Goal: Task Accomplishment & Management: Use online tool/utility

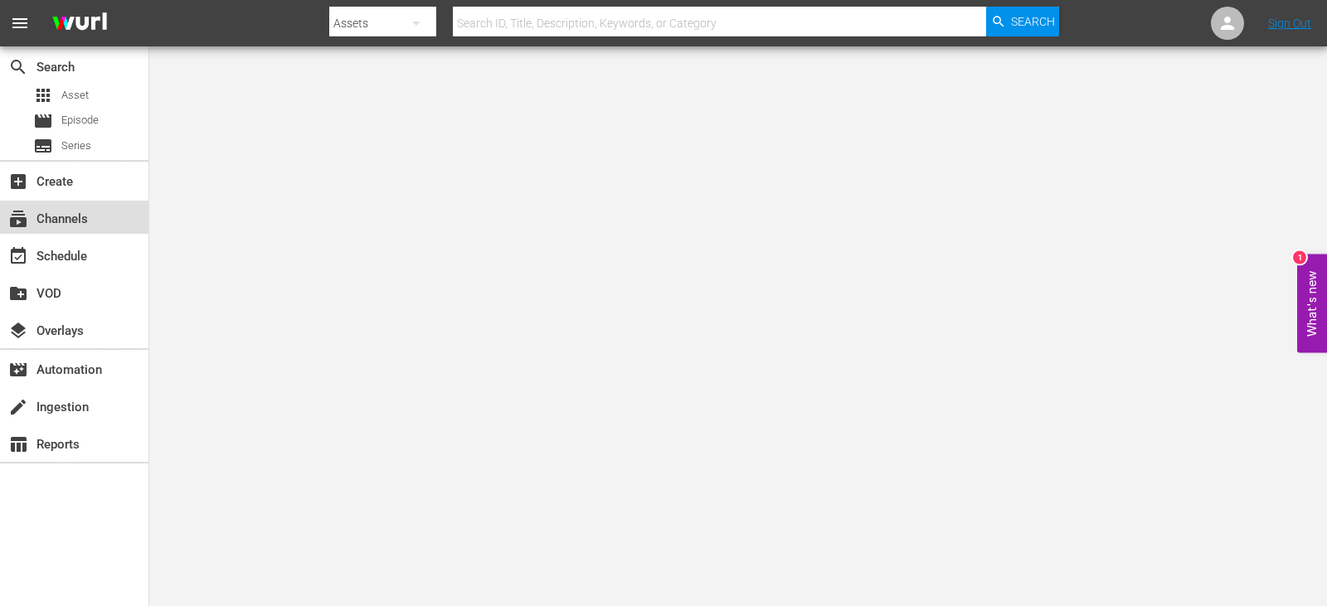
click at [86, 220] on div "subscriptions Channels" at bounding box center [46, 216] width 93 height 15
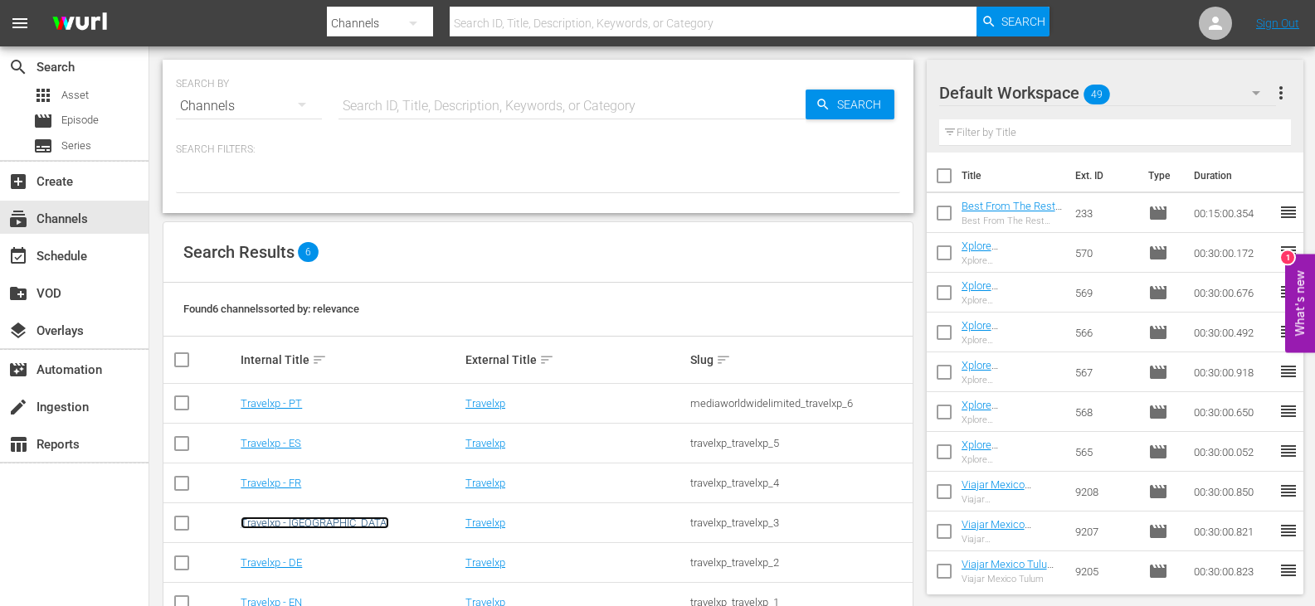
click at [275, 523] on link "Travelxp - [GEOGRAPHIC_DATA]" at bounding box center [315, 523] width 148 height 12
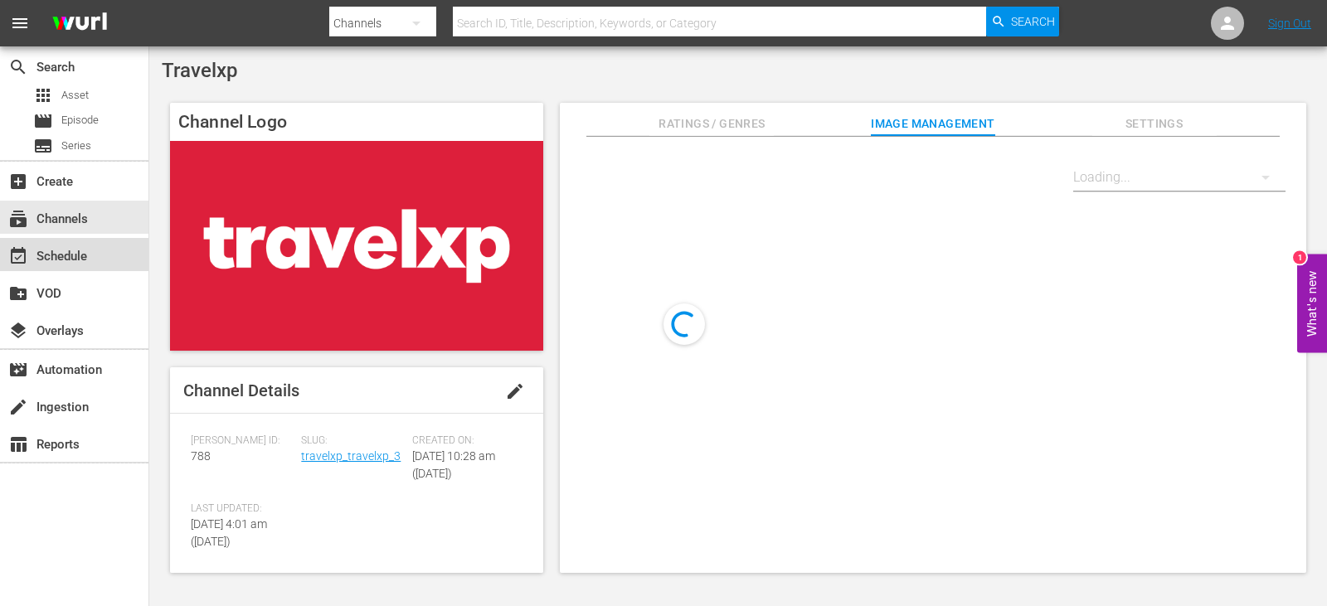
click at [84, 249] on div "event_available Schedule" at bounding box center [46, 253] width 93 height 15
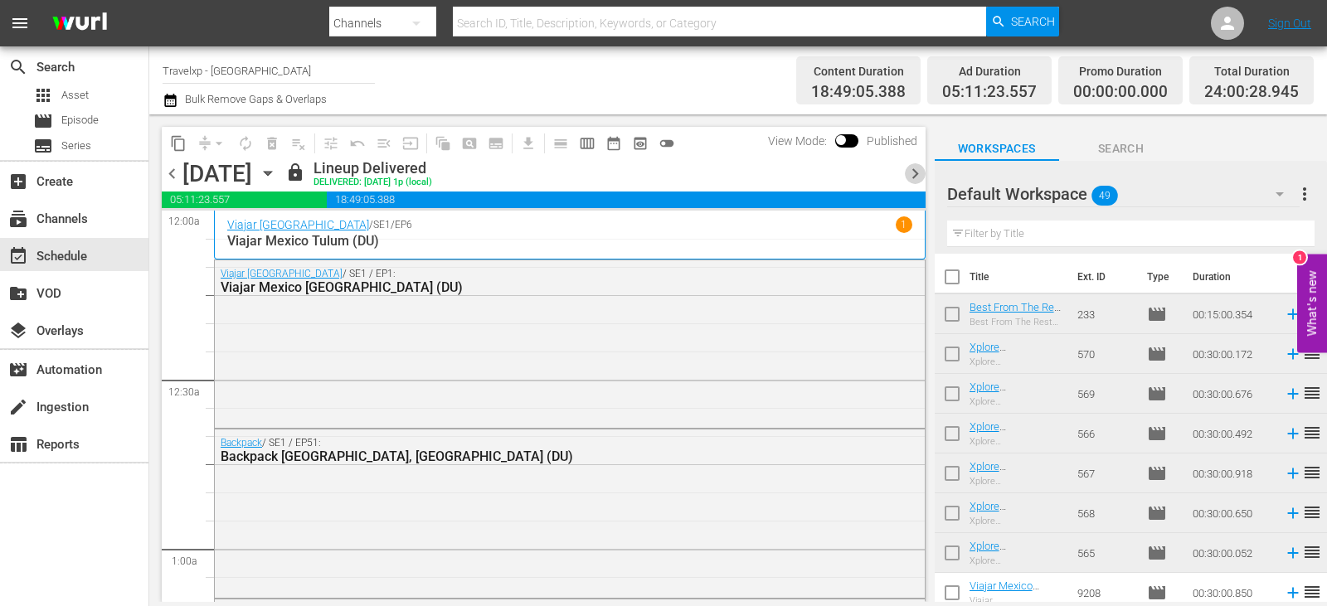
click at [912, 173] on span "chevron_right" at bounding box center [915, 173] width 21 height 21
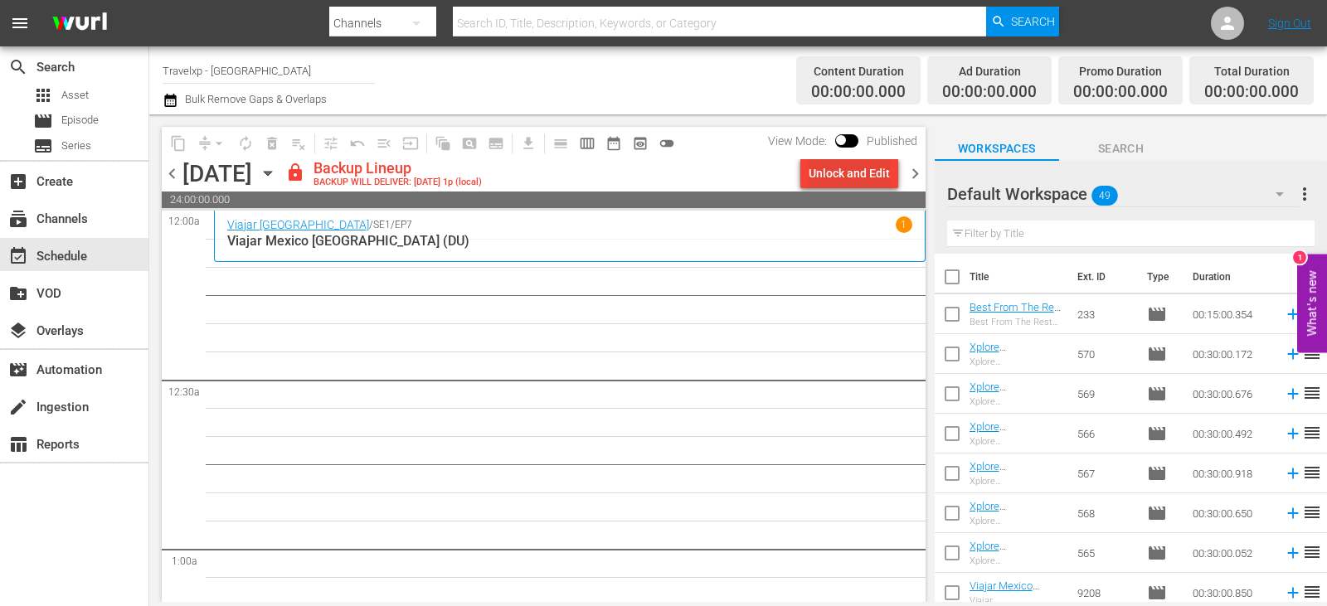
click at [876, 167] on div "Unlock and Edit" at bounding box center [849, 173] width 81 height 30
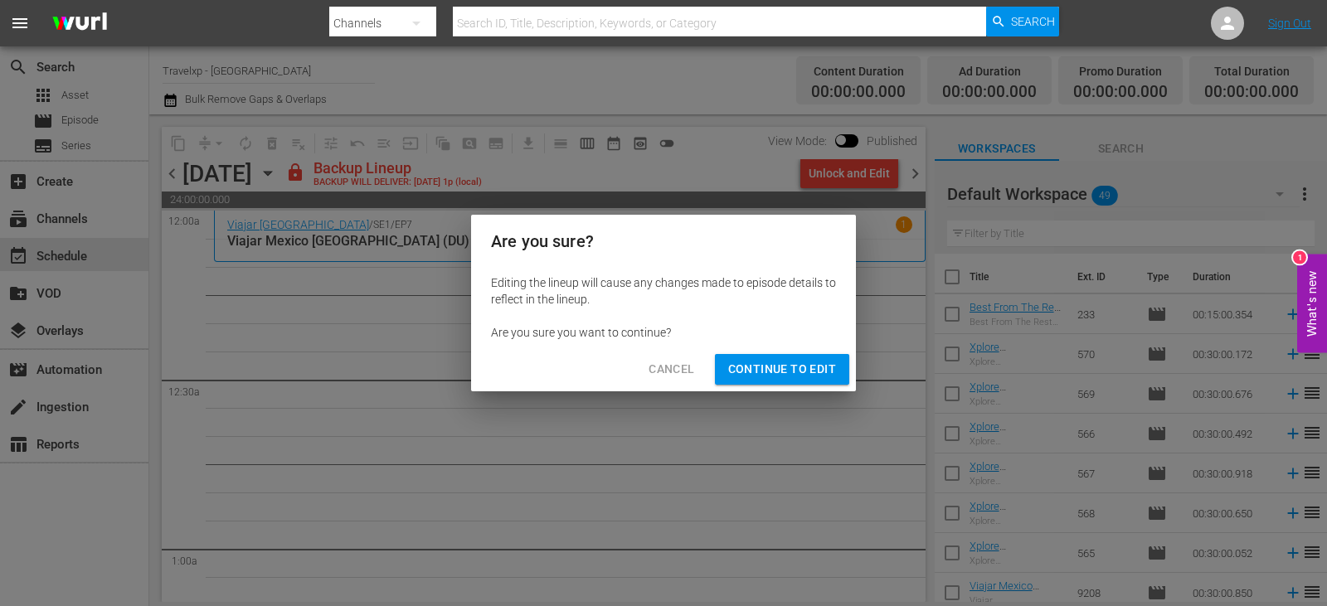
click at [795, 367] on span "Continue to Edit" at bounding box center [782, 369] width 108 height 21
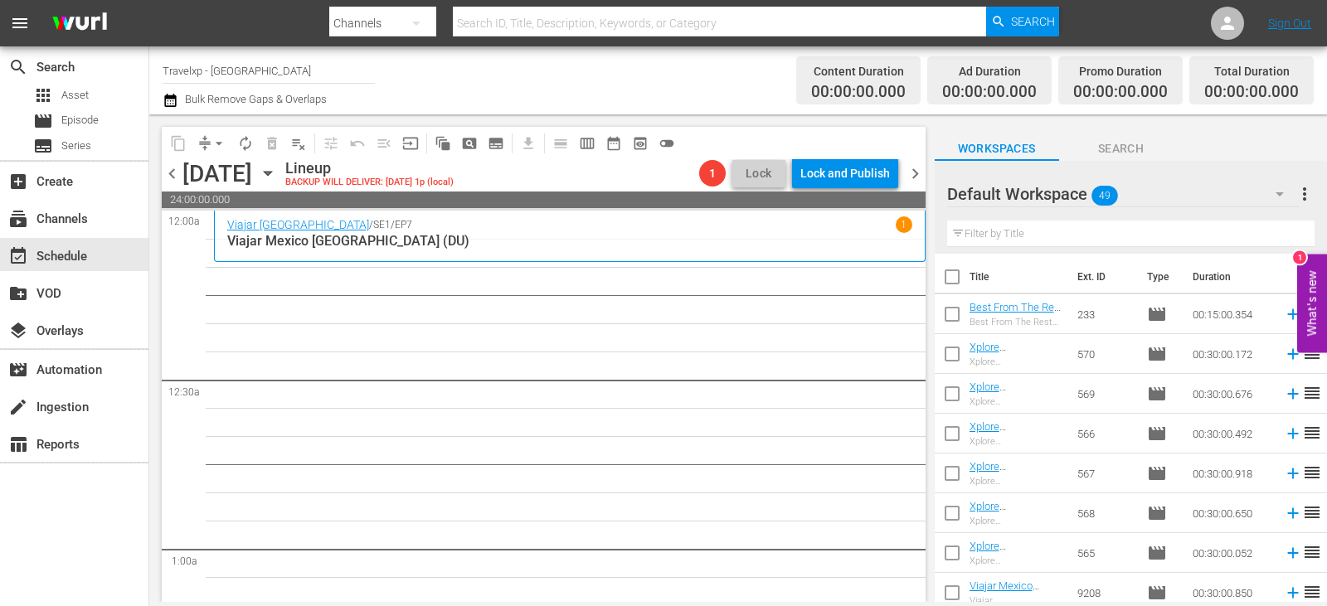
click at [1083, 230] on input "text" at bounding box center [1130, 234] width 367 height 27
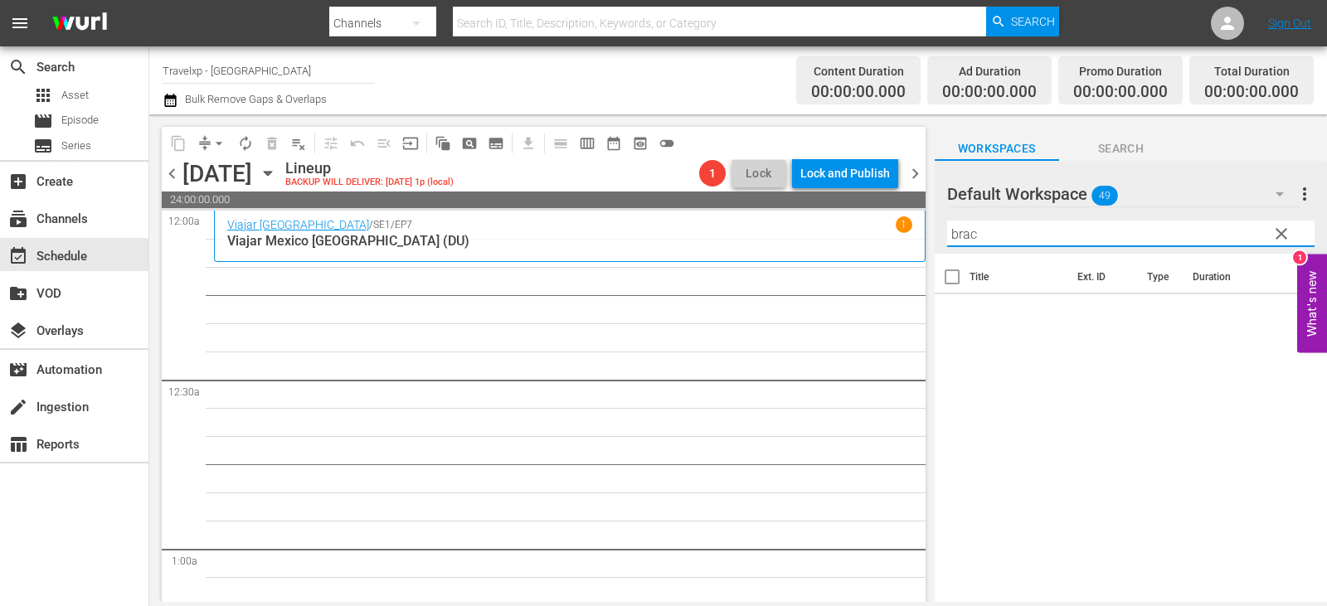
type input "brac"
click at [1282, 231] on span "clear" at bounding box center [1282, 234] width 20 height 20
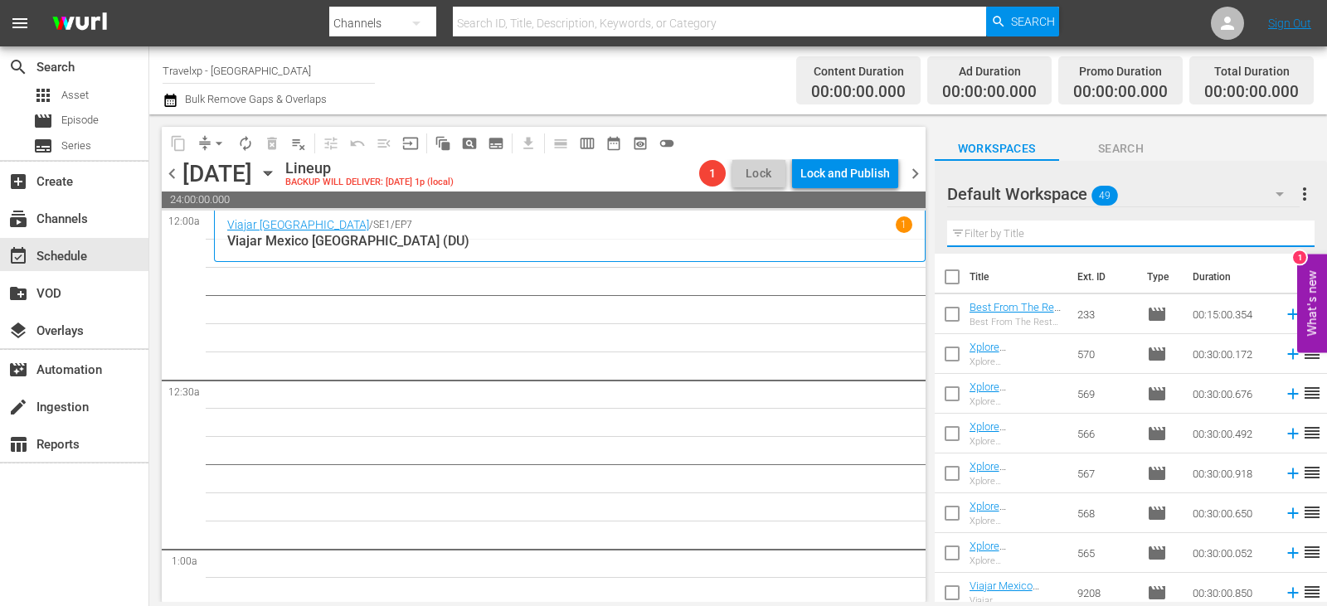
click at [1282, 231] on input "text" at bounding box center [1130, 234] width 367 height 27
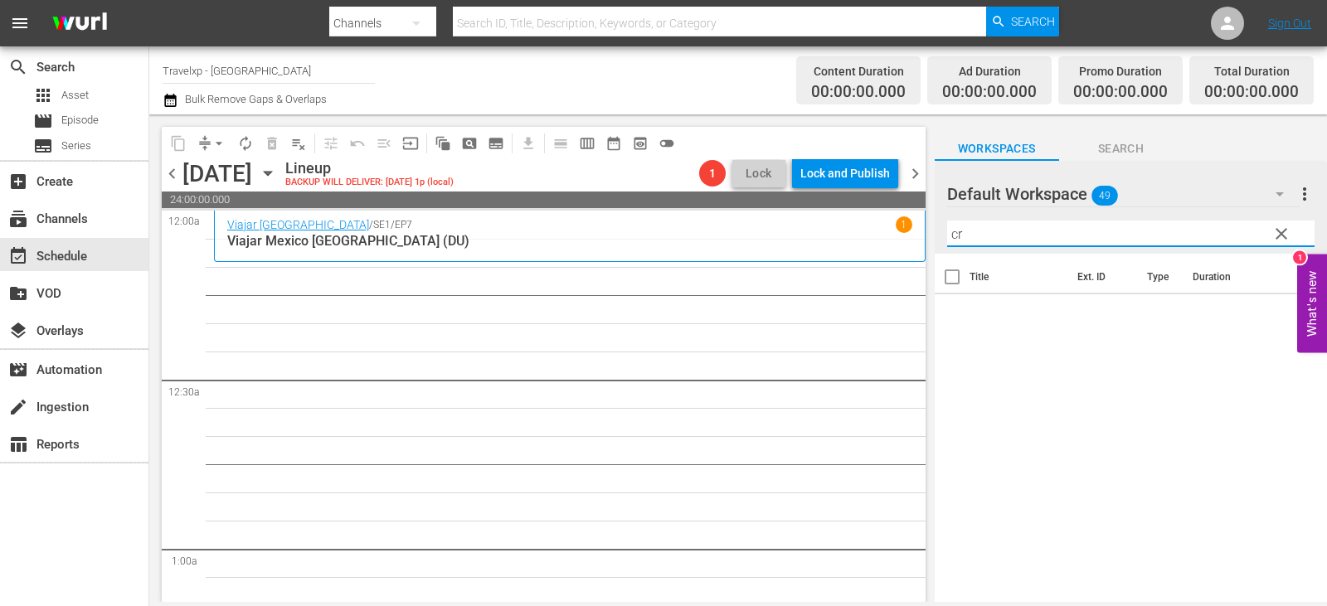
type input "c"
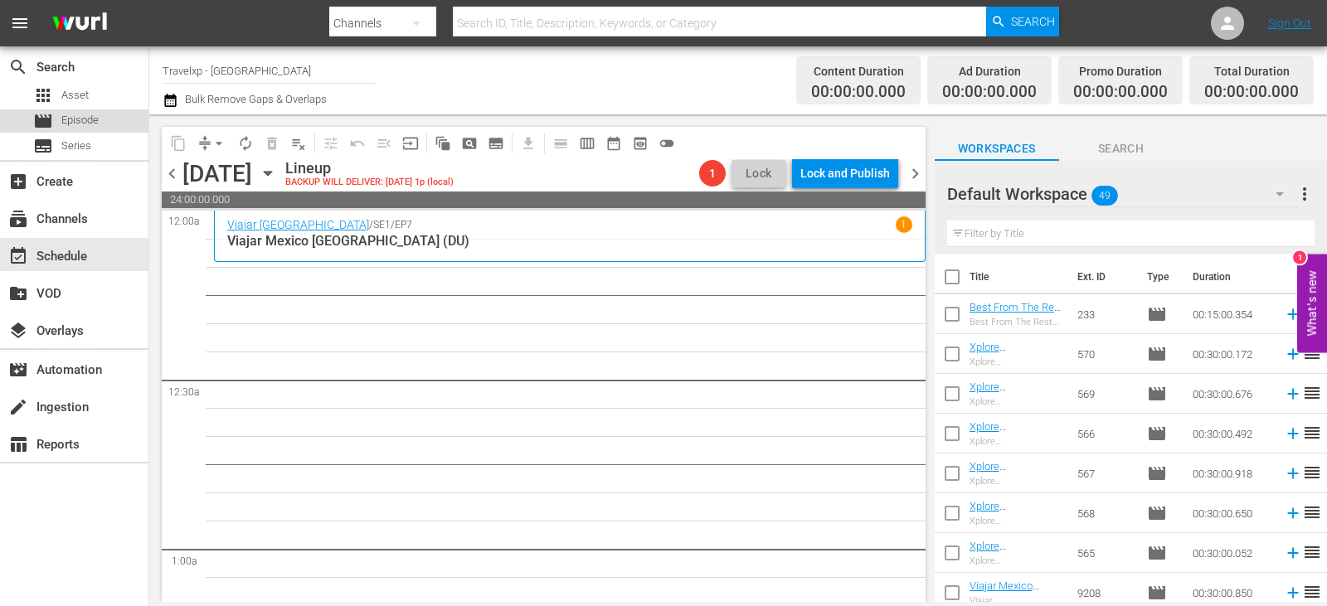
click at [81, 114] on span "Episode" at bounding box center [79, 120] width 37 height 17
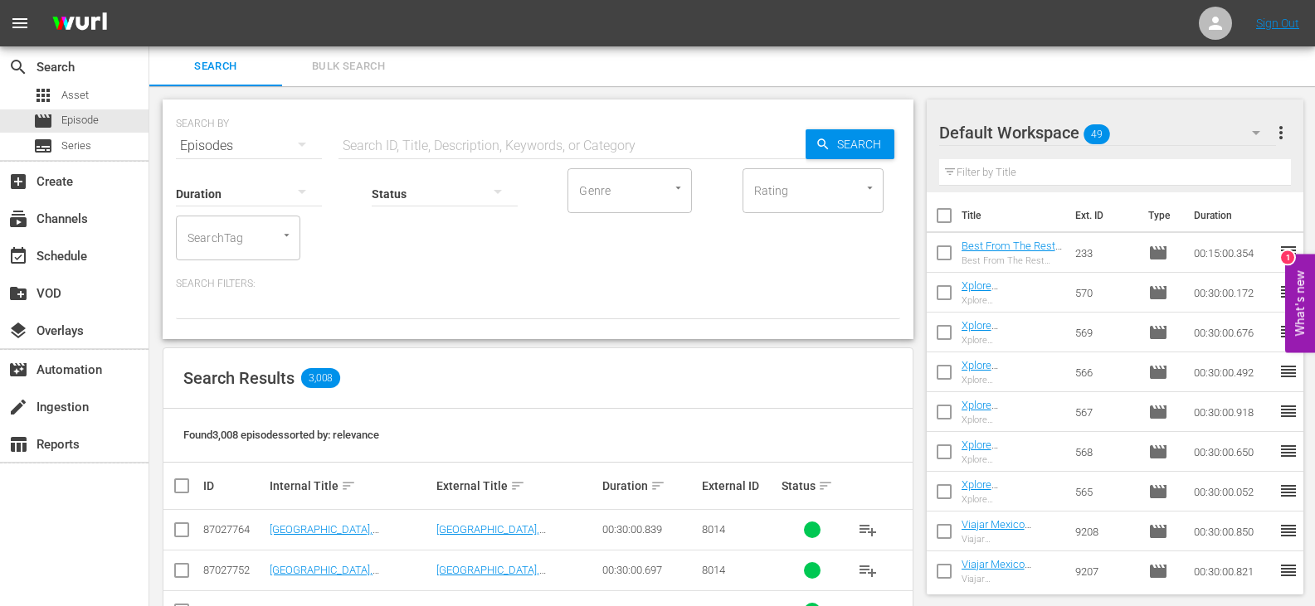
click at [1285, 130] on span "more_vert" at bounding box center [1281, 133] width 20 height 20
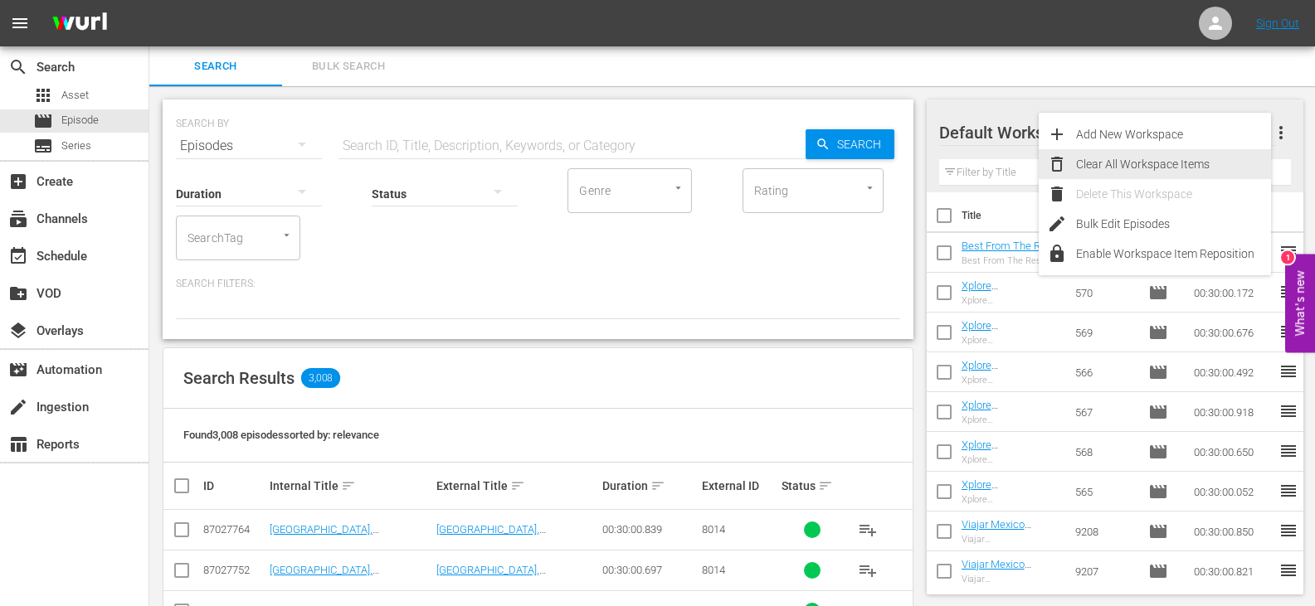
click at [1139, 176] on div "Clear All Workspace Items" at bounding box center [1173, 164] width 195 height 30
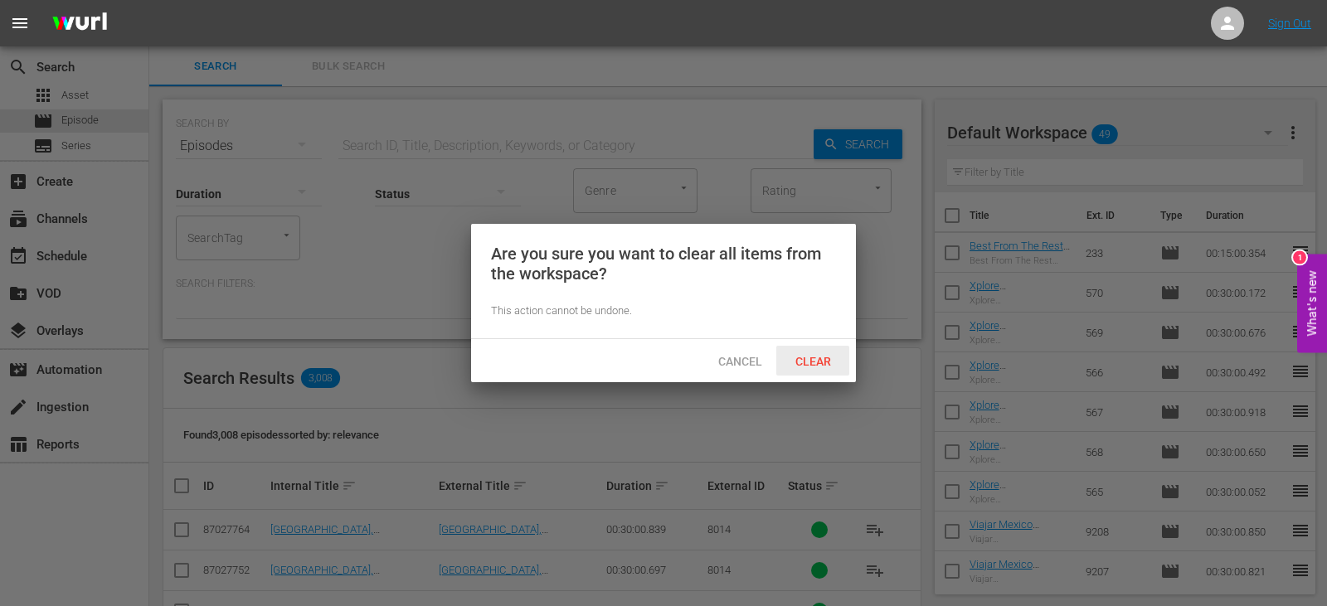
click at [800, 355] on span "Clear" at bounding box center [813, 361] width 62 height 13
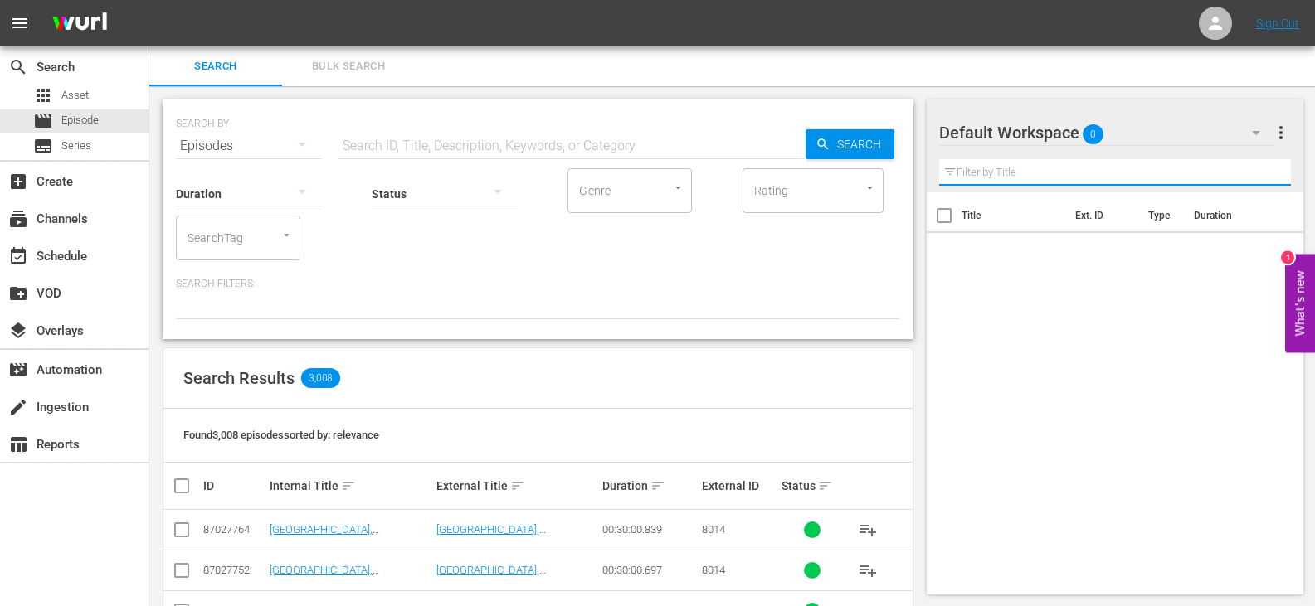
click at [1172, 174] on input "text" at bounding box center [1115, 172] width 353 height 27
click at [377, 125] on div "SEARCH BY Search By Episodes Search ID, Title, Description, Keywords, or Catego…" at bounding box center [538, 136] width 724 height 60
click at [375, 140] on input "text" at bounding box center [571, 146] width 467 height 40
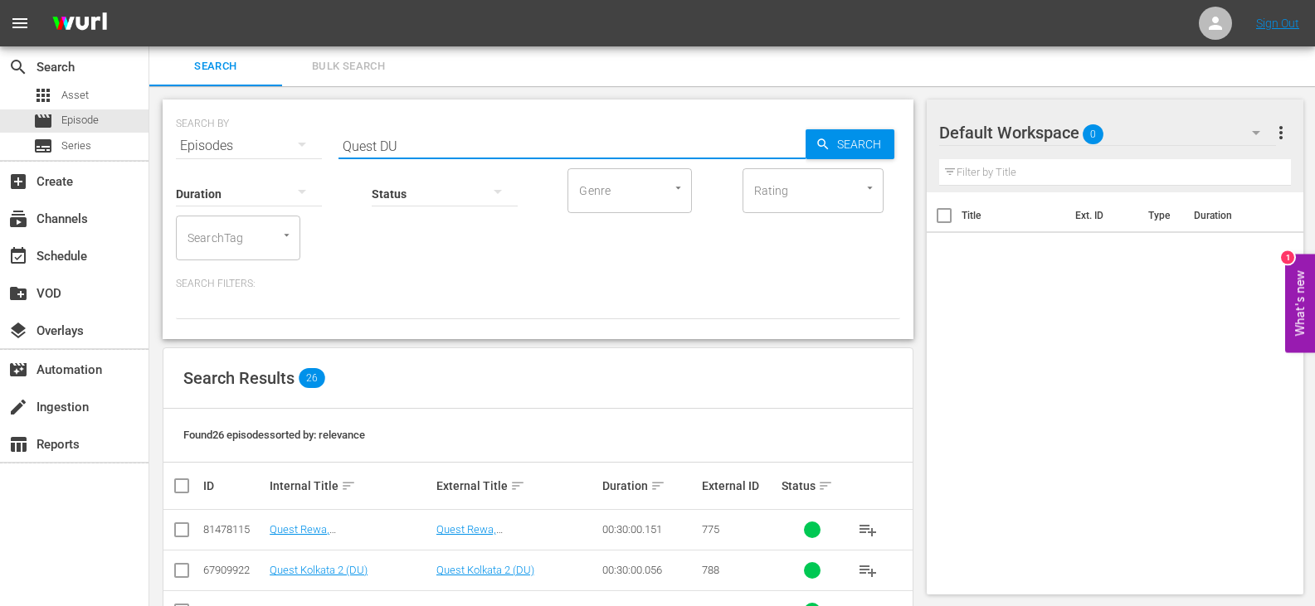
type input "Quest DU"
click at [467, 374] on div "Search Results 26" at bounding box center [537, 378] width 749 height 61
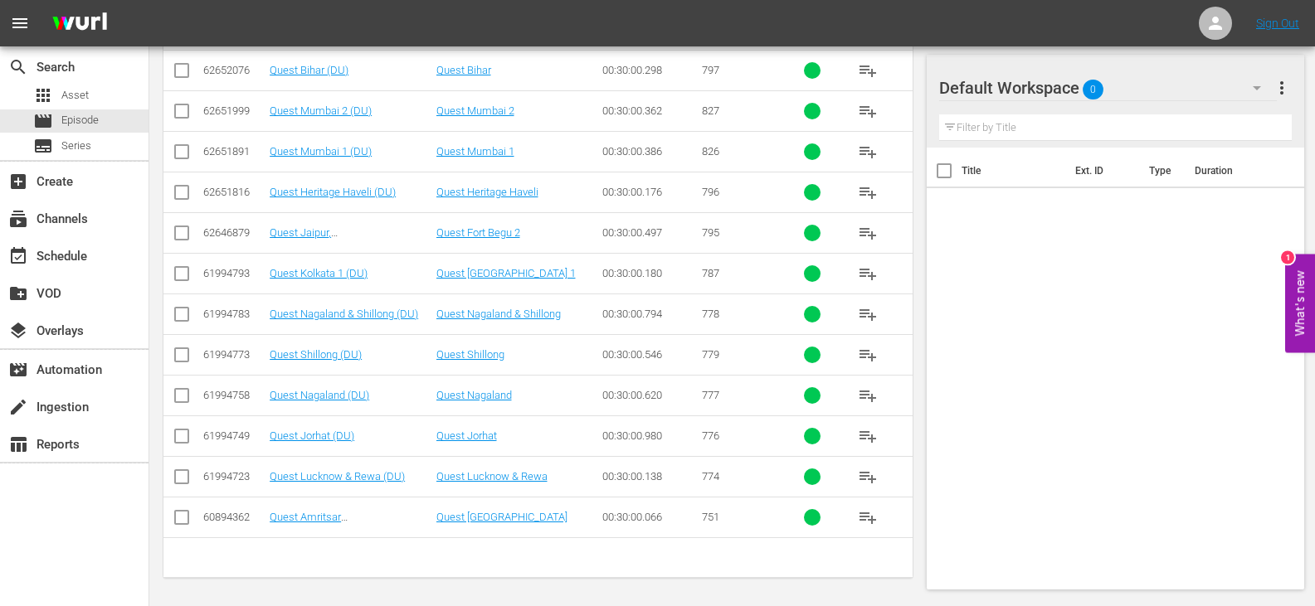
scroll to position [787, 0]
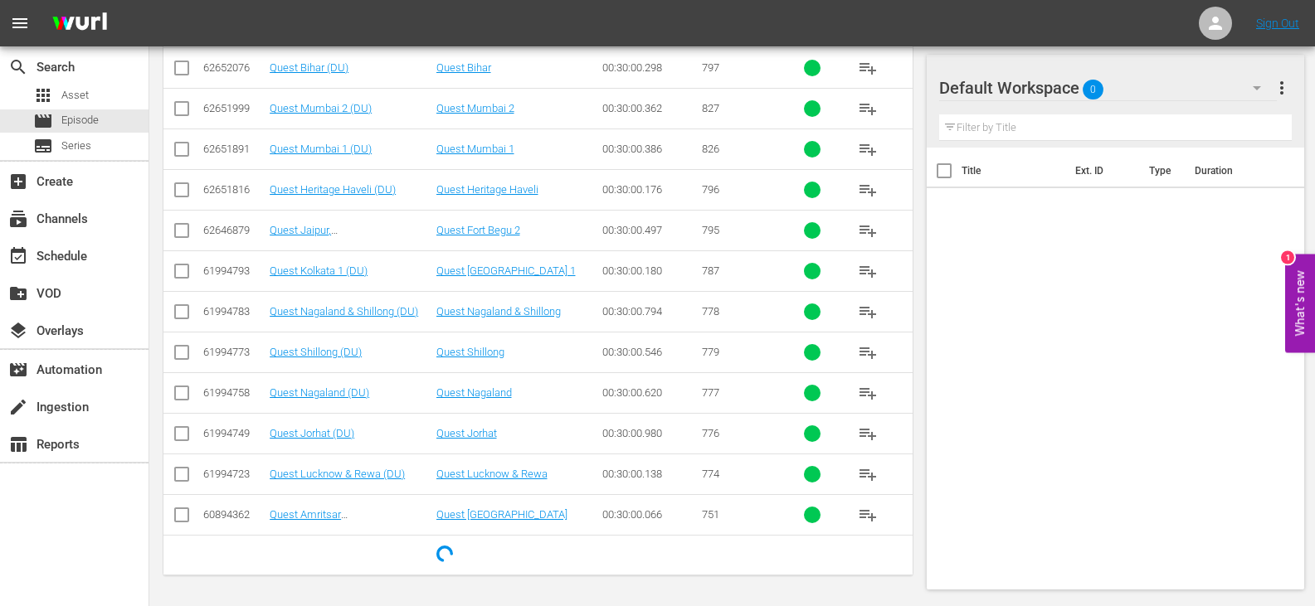
click at [175, 474] on input "checkbox" at bounding box center [182, 478] width 20 height 20
checkbox input "true"
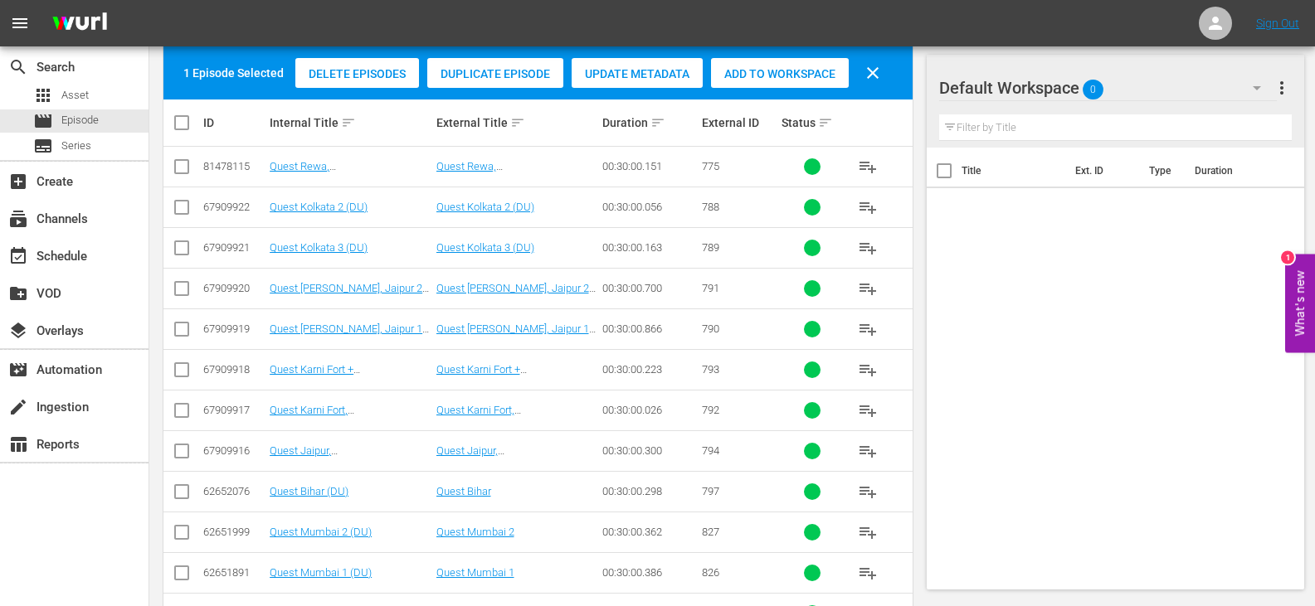
scroll to position [290, 0]
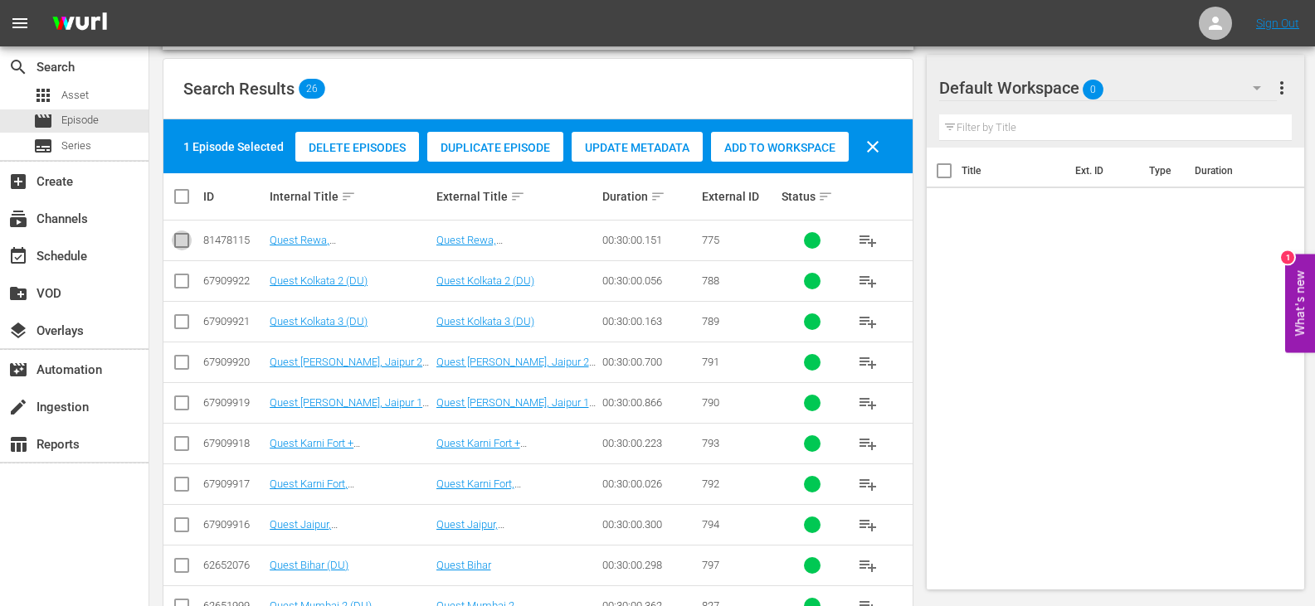
click at [182, 241] on input "checkbox" at bounding box center [182, 244] width 20 height 20
checkbox input "true"
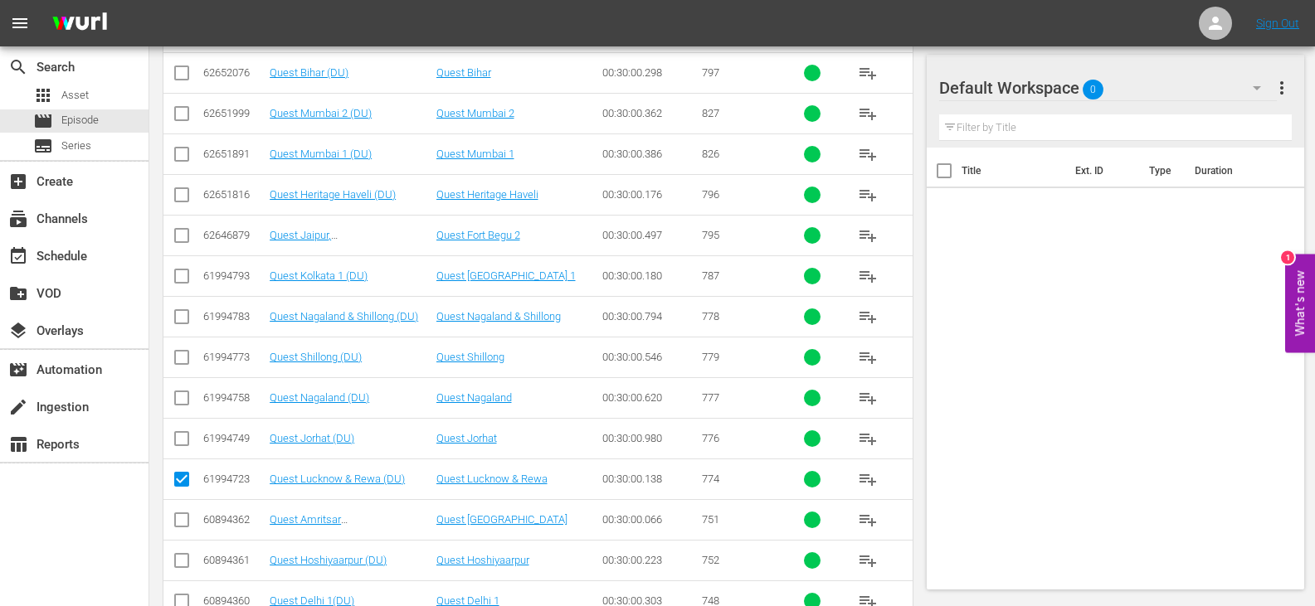
scroll to position [787, 0]
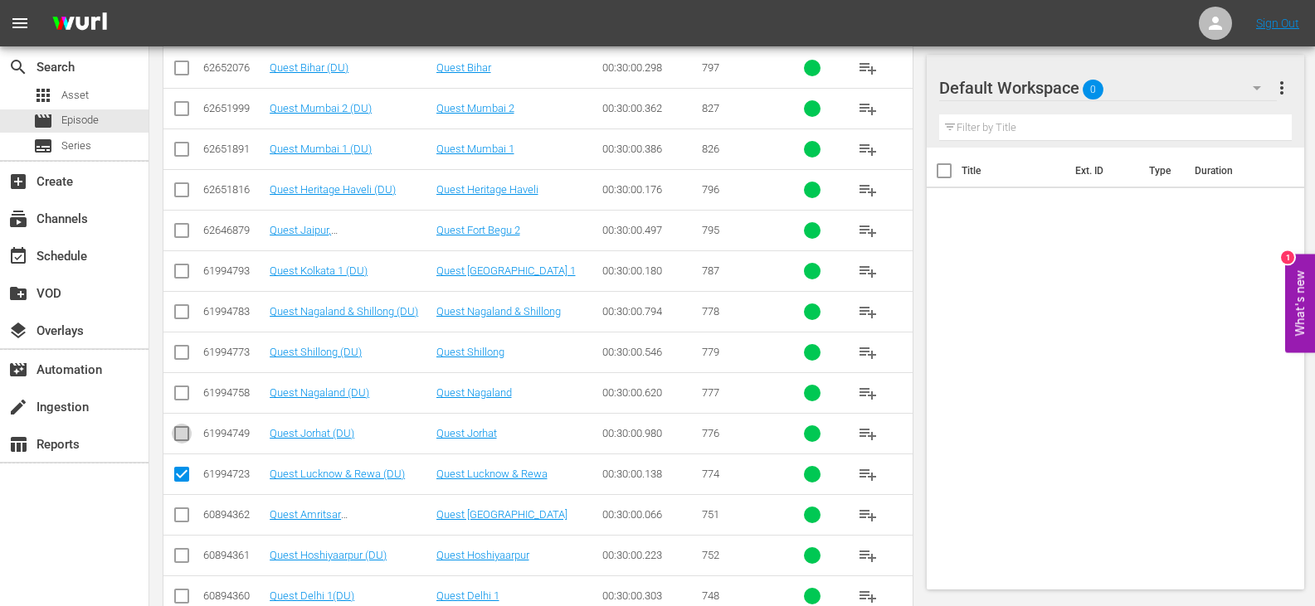
click at [182, 434] on input "checkbox" at bounding box center [182, 437] width 20 height 20
checkbox input "true"
click at [182, 358] on input "checkbox" at bounding box center [182, 356] width 20 height 20
checkbox input "true"
click at [178, 389] on input "checkbox" at bounding box center [182, 397] width 20 height 20
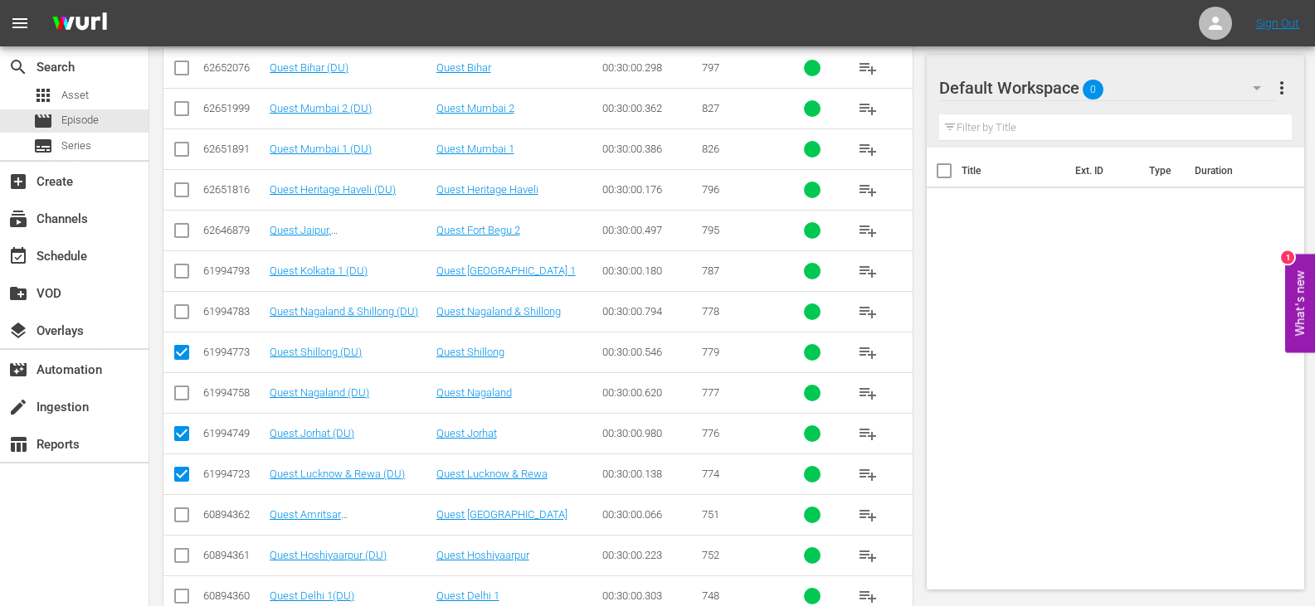
checkbox input "true"
click at [182, 312] on input "checkbox" at bounding box center [182, 315] width 20 height 20
checkbox input "true"
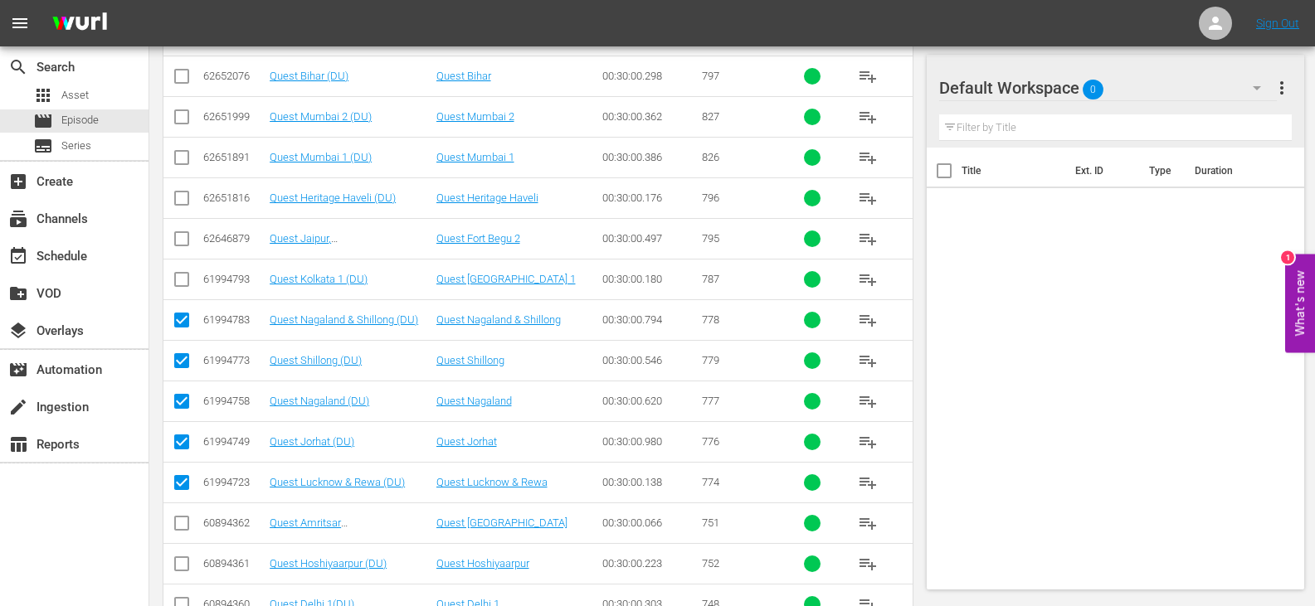
scroll to position [742, 0]
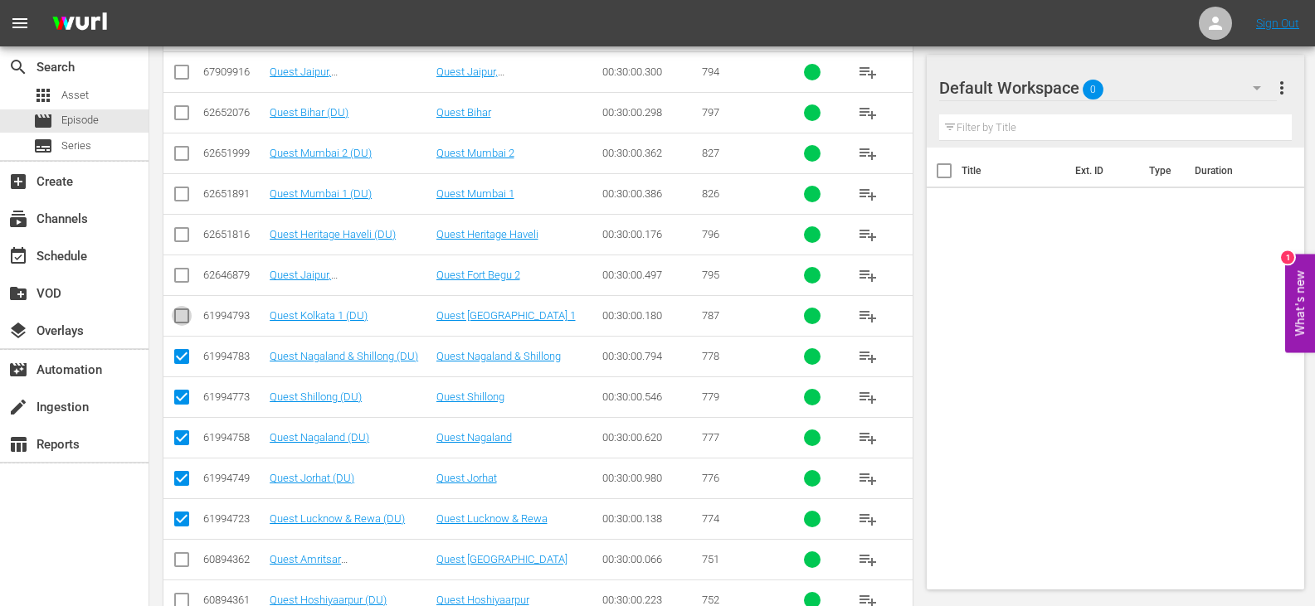
click at [175, 320] on input "checkbox" at bounding box center [182, 319] width 20 height 20
checkbox input "true"
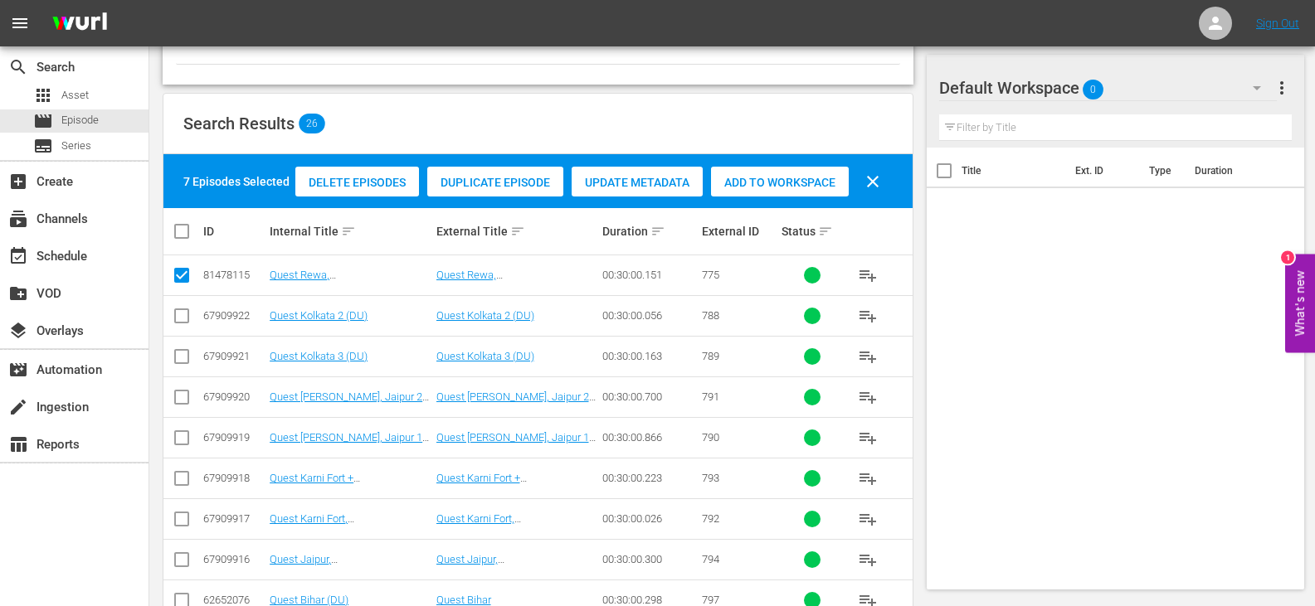
scroll to position [245, 0]
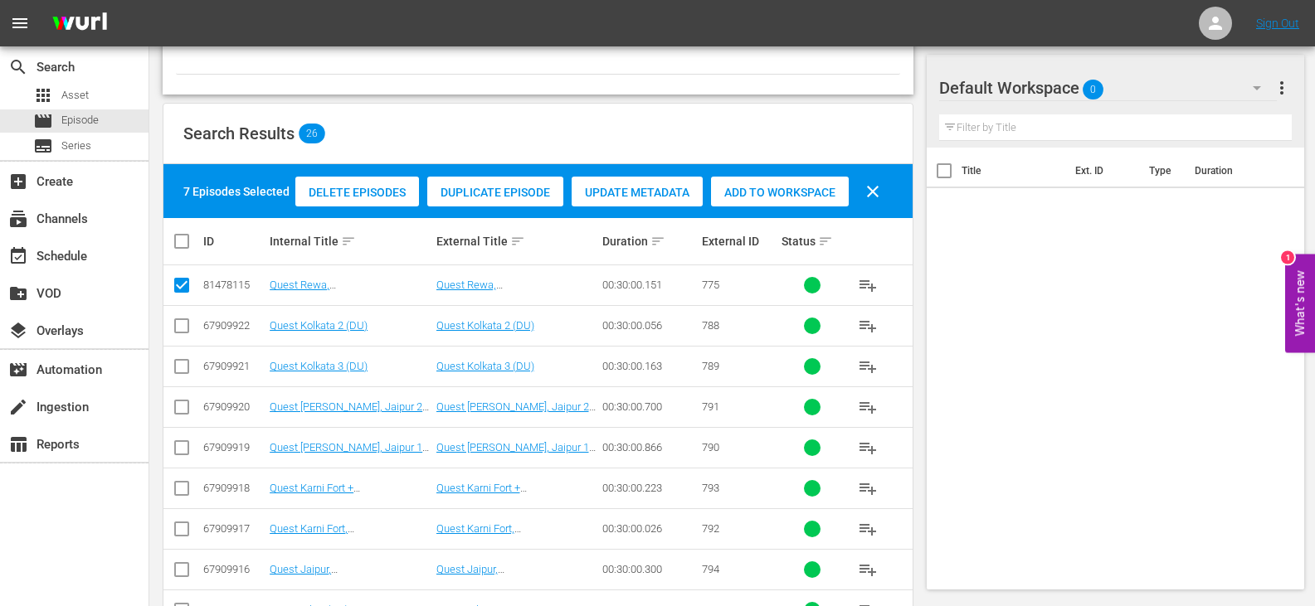
click at [783, 188] on span "Add to Workspace" at bounding box center [780, 192] width 138 height 13
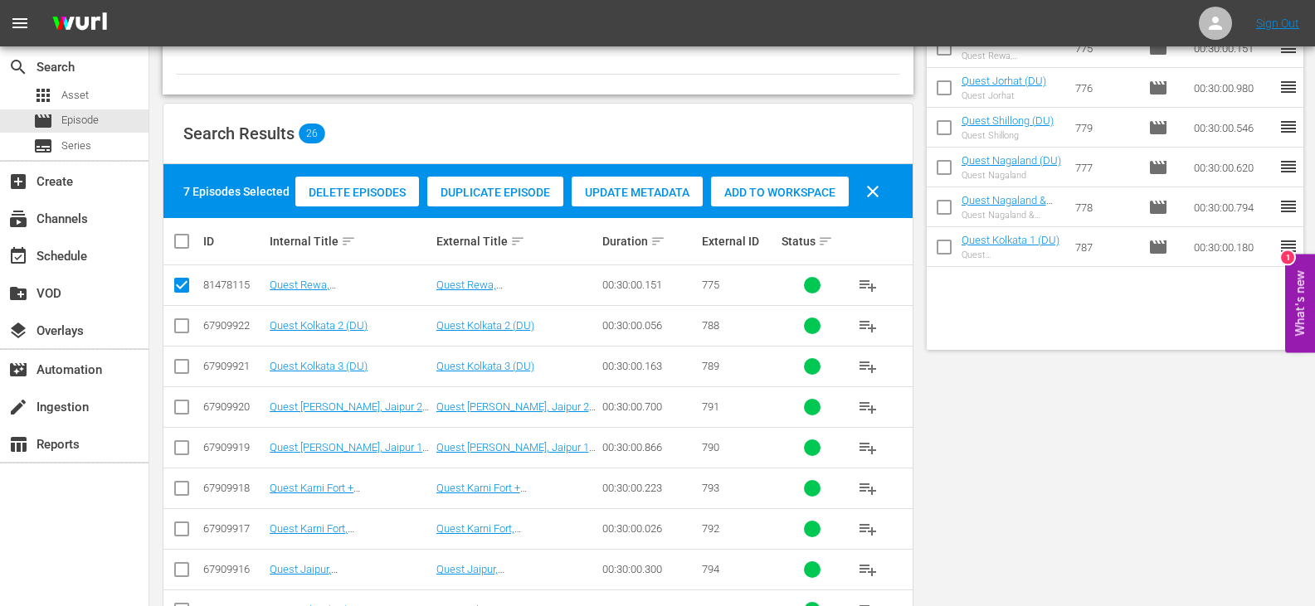
scroll to position [0, 0]
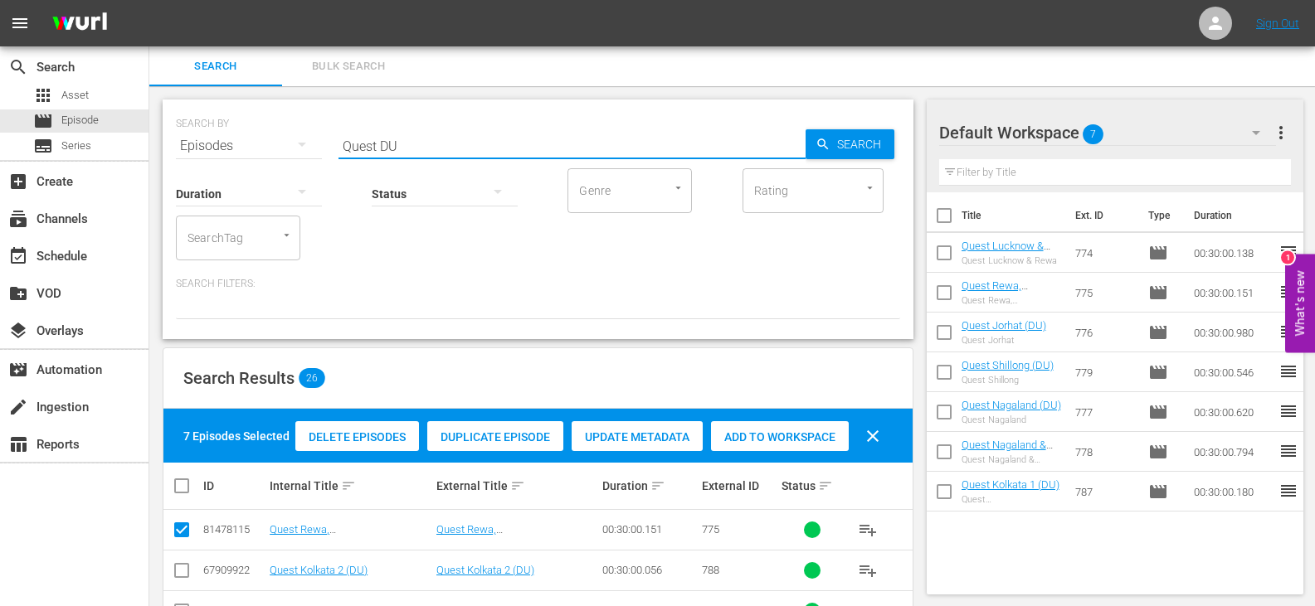
drag, startPoint x: 376, startPoint y: 144, endPoint x: 309, endPoint y: 157, distance: 67.7
click at [309, 157] on div "SEARCH BY Search By Episodes Search ID, Title, Description, Keywords, or Catego…" at bounding box center [538, 220] width 751 height 240
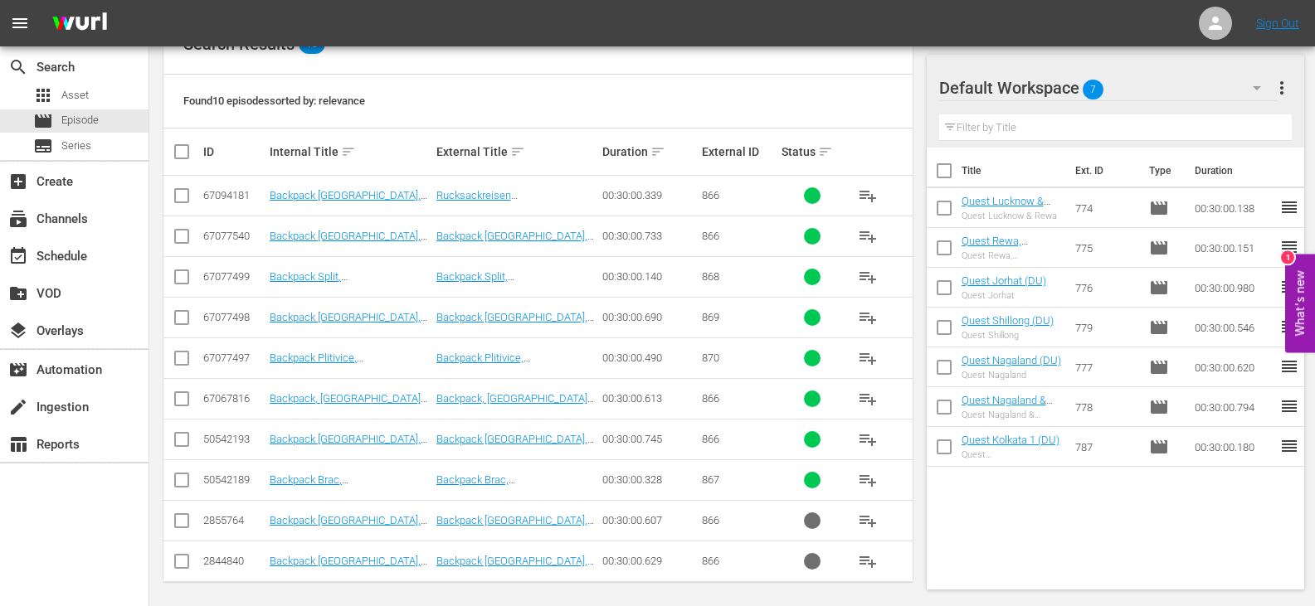
scroll to position [341, 0]
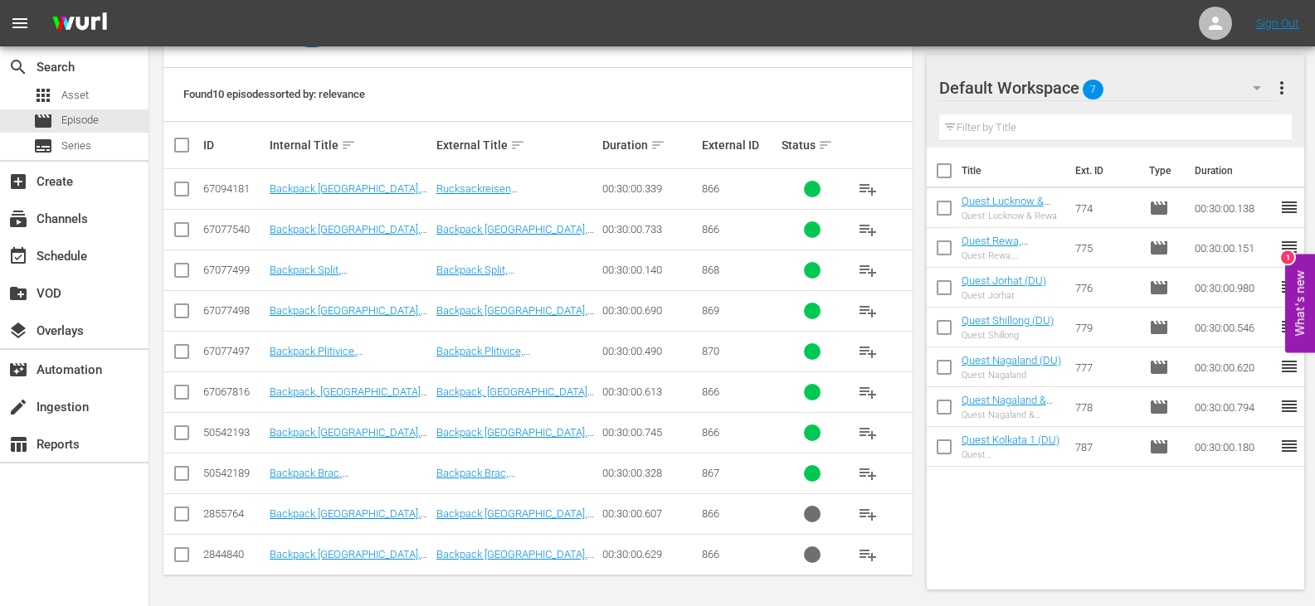
type input "croatia DU"
click at [179, 475] on input "checkbox" at bounding box center [182, 477] width 20 height 20
checkbox input "true"
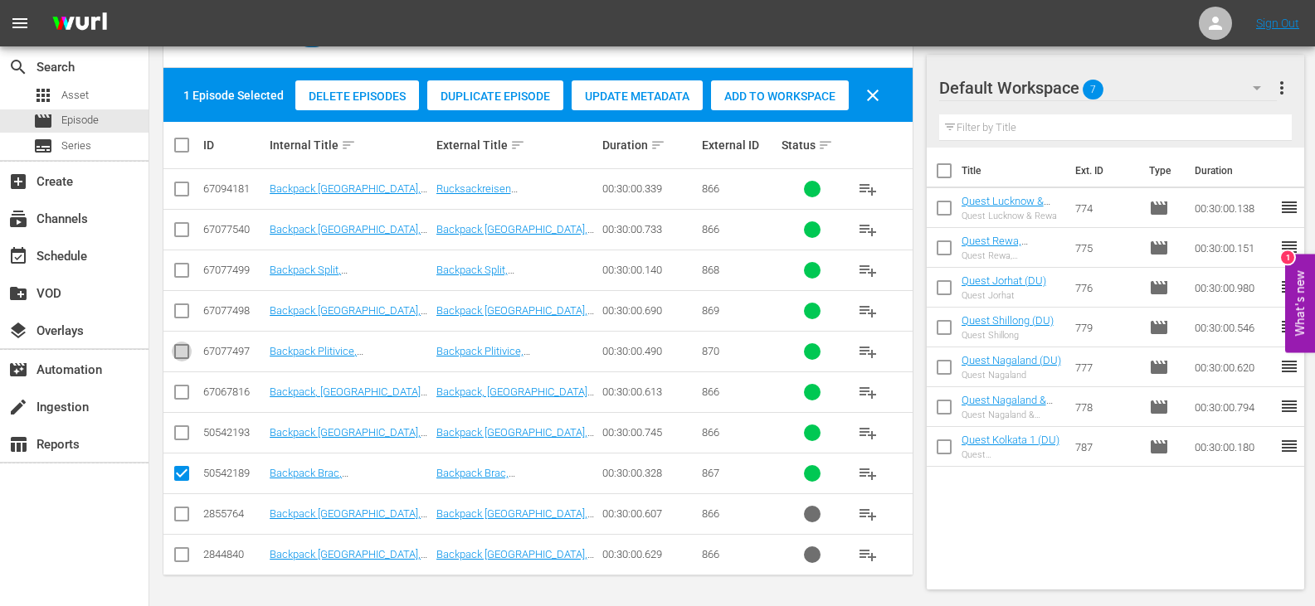
click at [178, 350] on input "checkbox" at bounding box center [182, 355] width 20 height 20
checkbox input "true"
click at [186, 306] on input "checkbox" at bounding box center [182, 314] width 20 height 20
checkbox input "true"
click at [182, 275] on input "checkbox" at bounding box center [182, 274] width 20 height 20
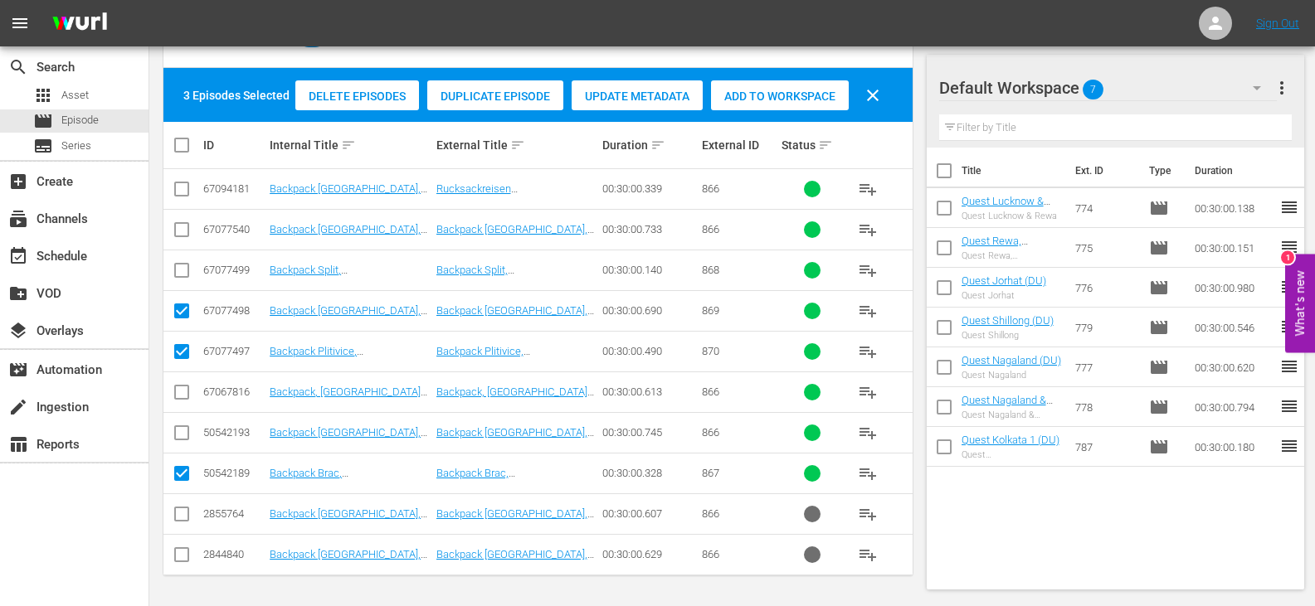
checkbox input "true"
click at [183, 430] on input "checkbox" at bounding box center [182, 436] width 20 height 20
checkbox input "true"
click at [744, 96] on span "Add to Workspace" at bounding box center [780, 96] width 138 height 13
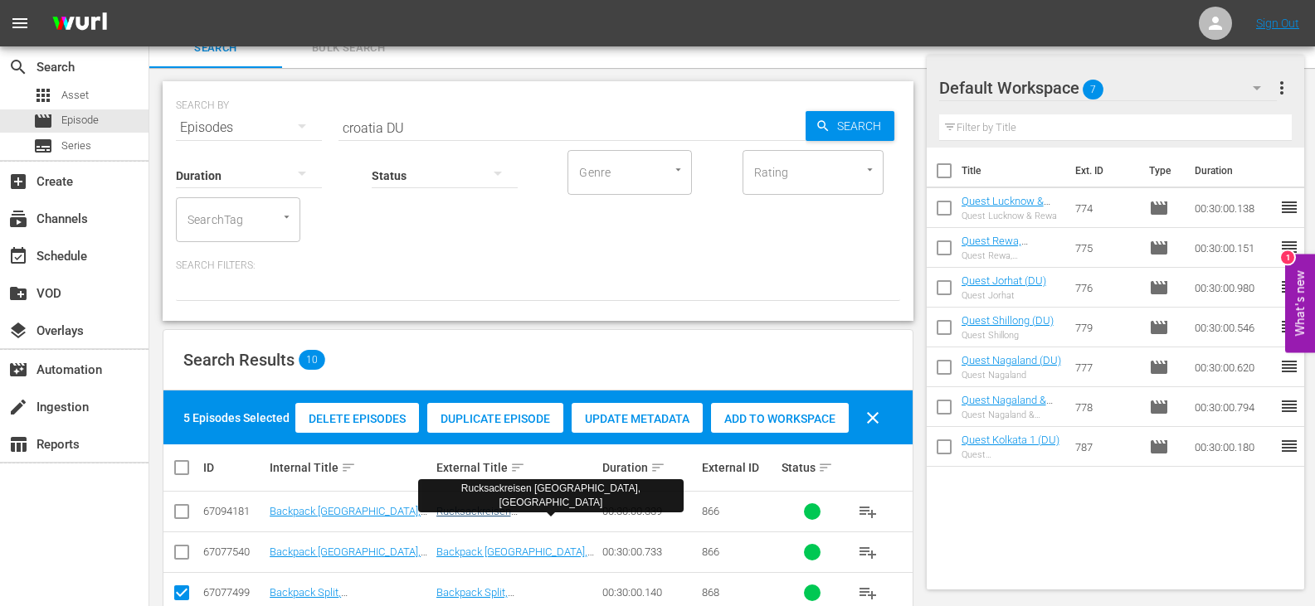
scroll to position [0, 0]
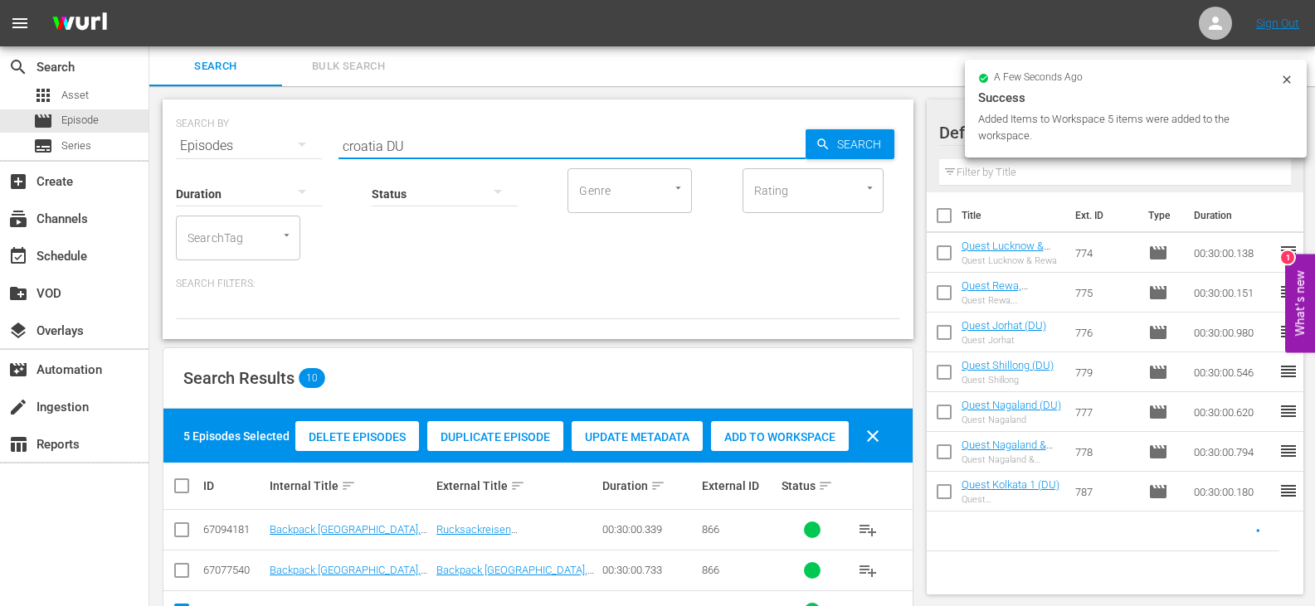
drag, startPoint x: 380, startPoint y: 144, endPoint x: 255, endPoint y: 153, distance: 124.8
click at [255, 153] on div "SEARCH BY Search By Episodes Search ID, Title, Description, Keywords, or Catego…" at bounding box center [538, 220] width 751 height 240
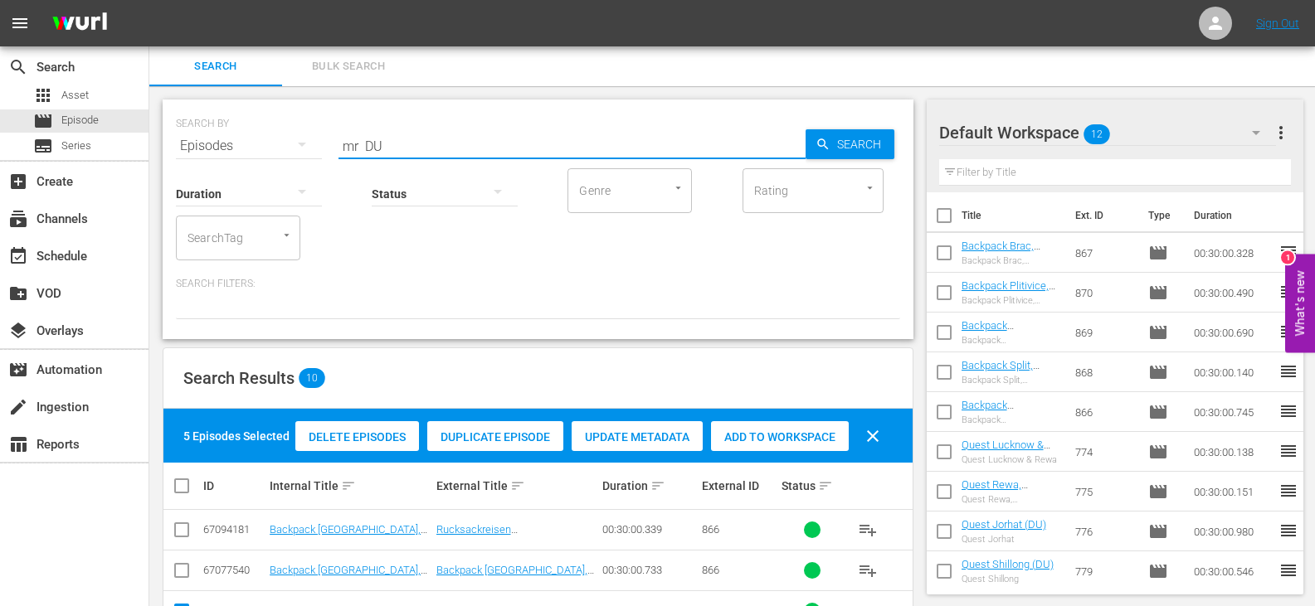
type input "mr DU"
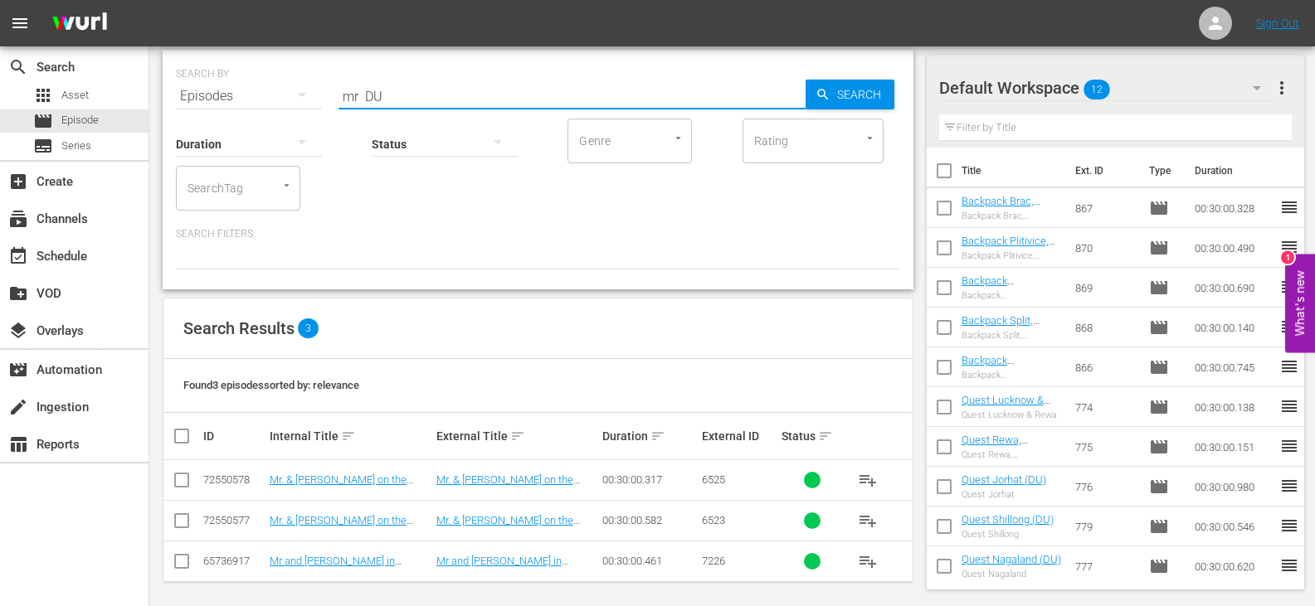
scroll to position [56, 0]
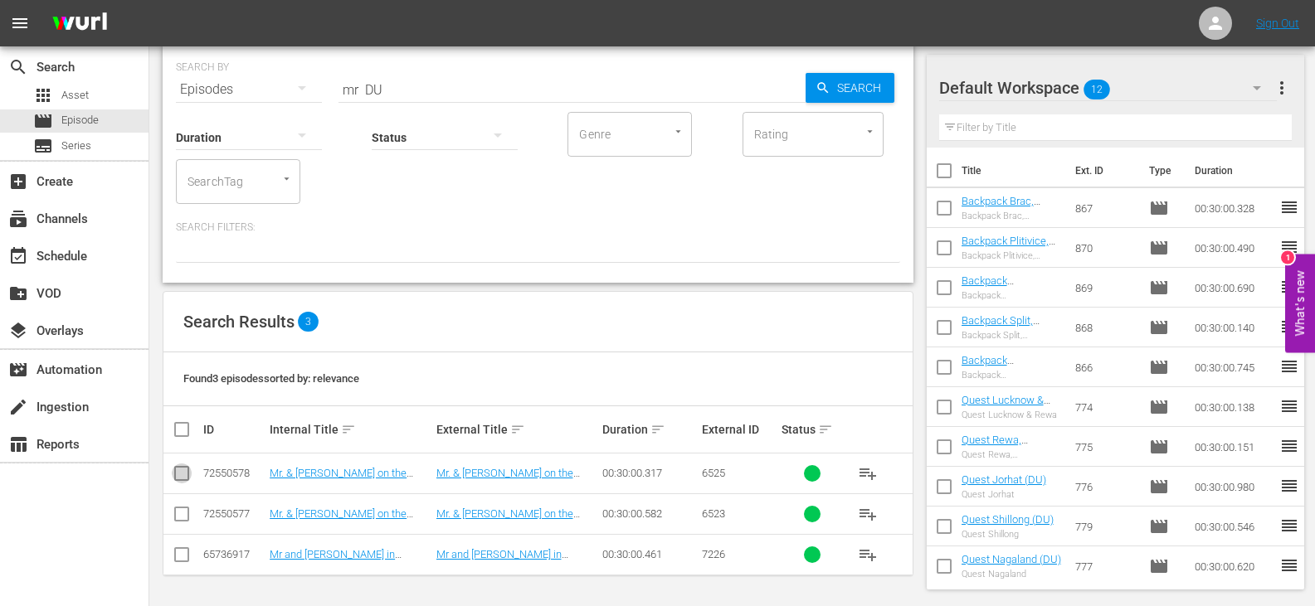
click at [174, 477] on input "checkbox" at bounding box center [182, 477] width 20 height 20
checkbox input "true"
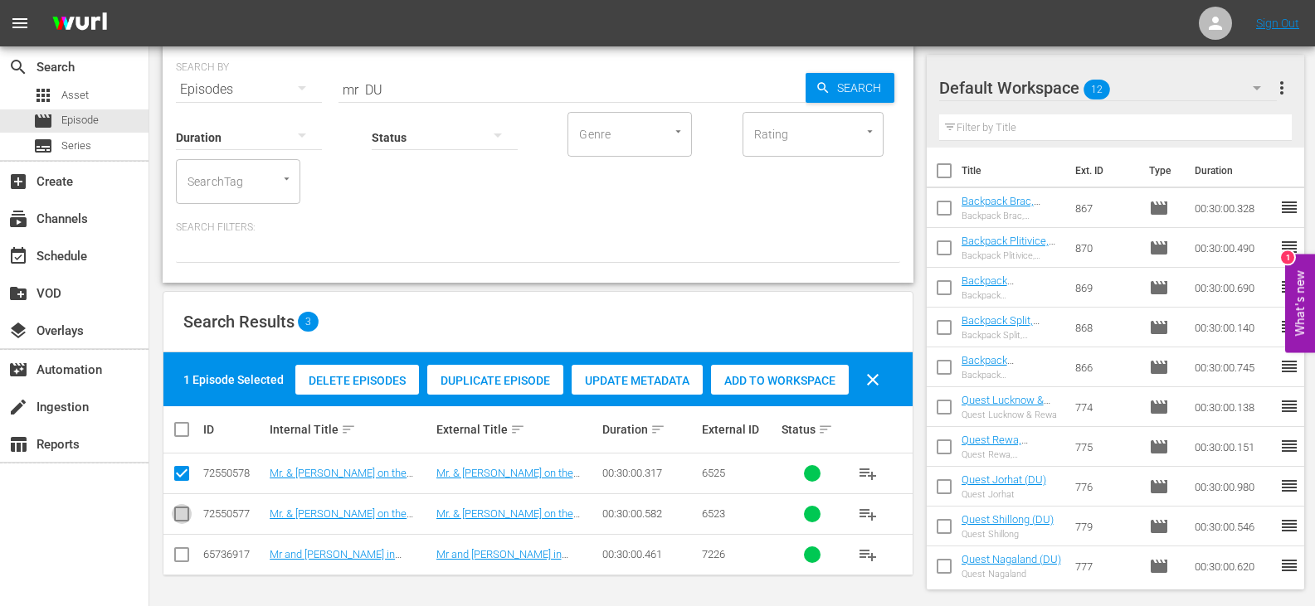
click at [182, 516] on input "checkbox" at bounding box center [182, 518] width 20 height 20
checkbox input "true"
click at [745, 377] on span "Add to Workspace" at bounding box center [780, 380] width 138 height 13
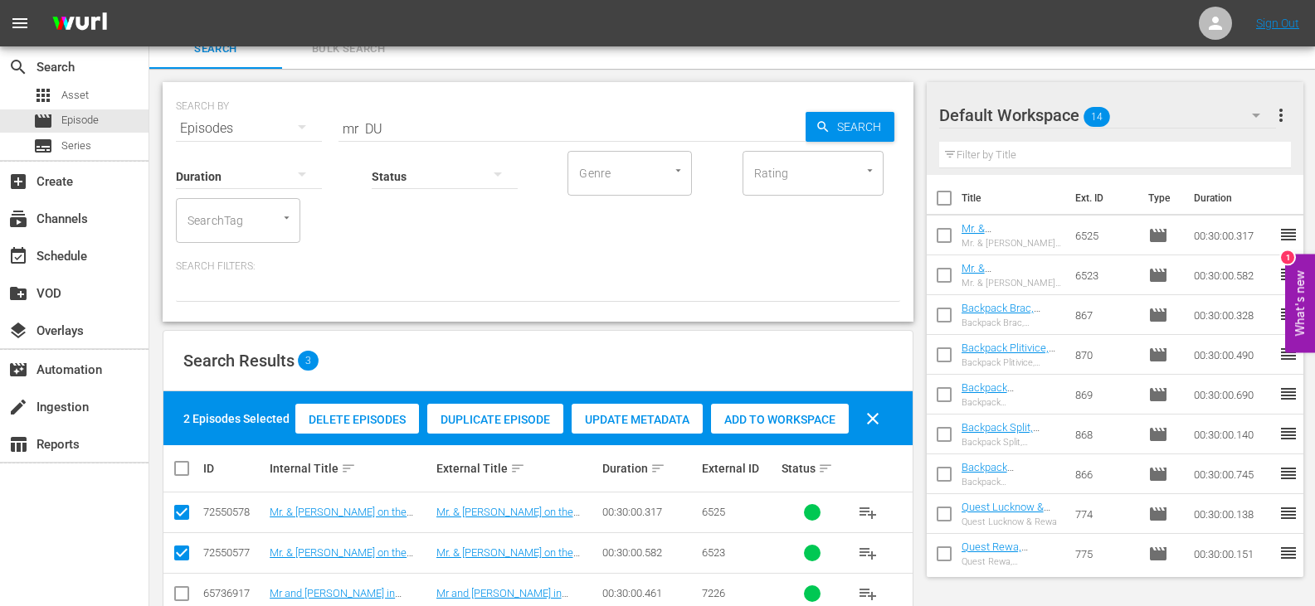
scroll to position [0, 0]
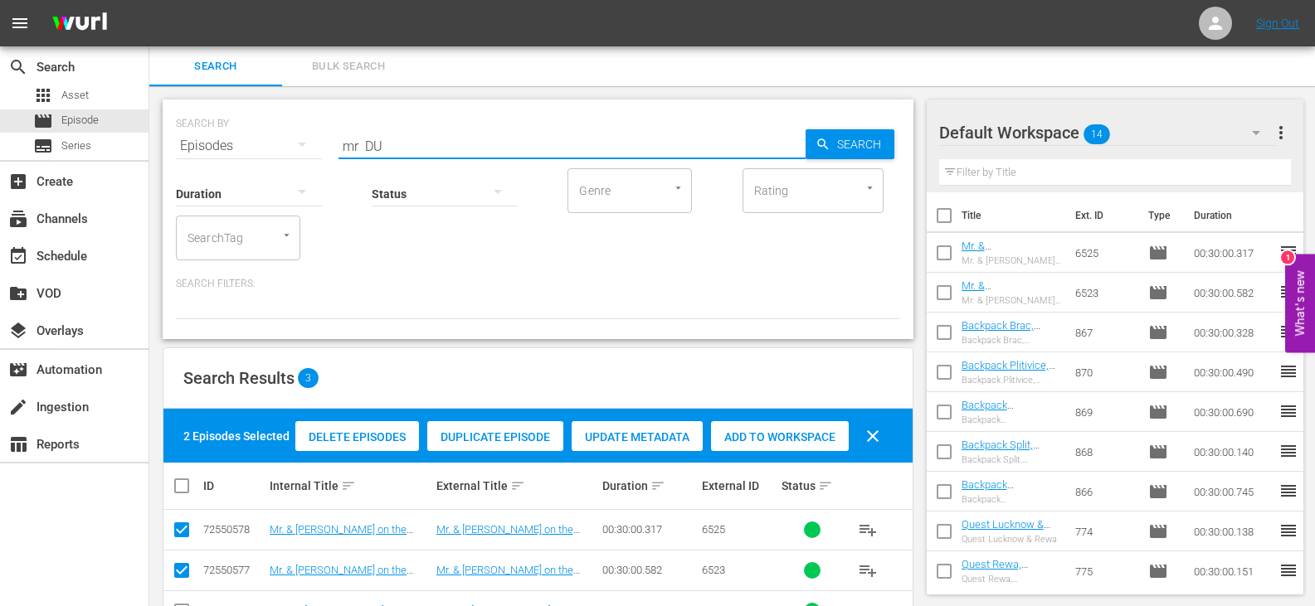
drag, startPoint x: 362, startPoint y: 144, endPoint x: 267, endPoint y: 148, distance: 94.7
click at [267, 148] on div "SEARCH BY Search By Episodes Search ID, Title, Description, Keywords, or Catego…" at bounding box center [538, 136] width 724 height 60
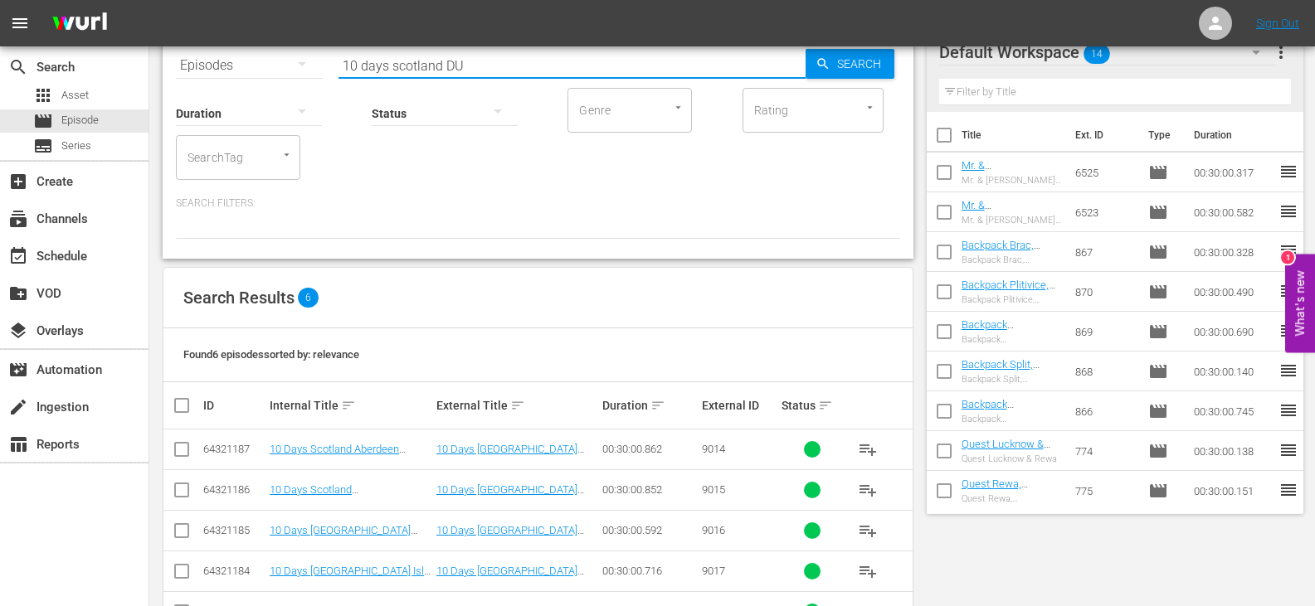
scroll to position [178, 0]
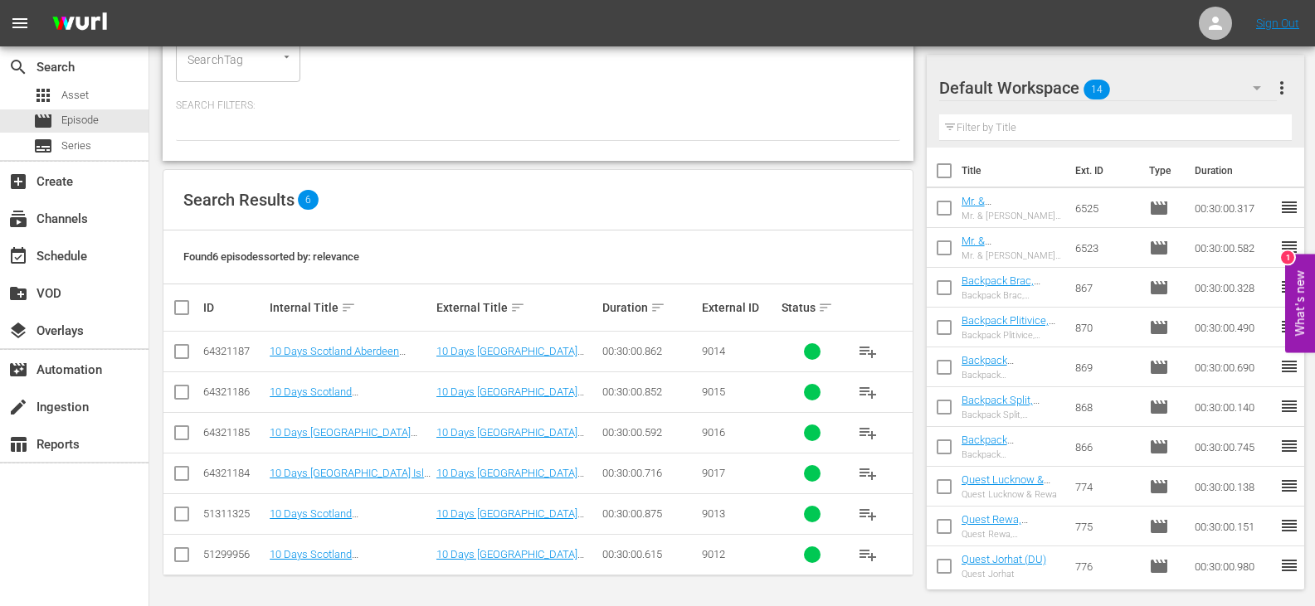
type input "10 days scotland DU"
click at [178, 309] on input "checkbox" at bounding box center [188, 308] width 33 height 20
checkbox input "true"
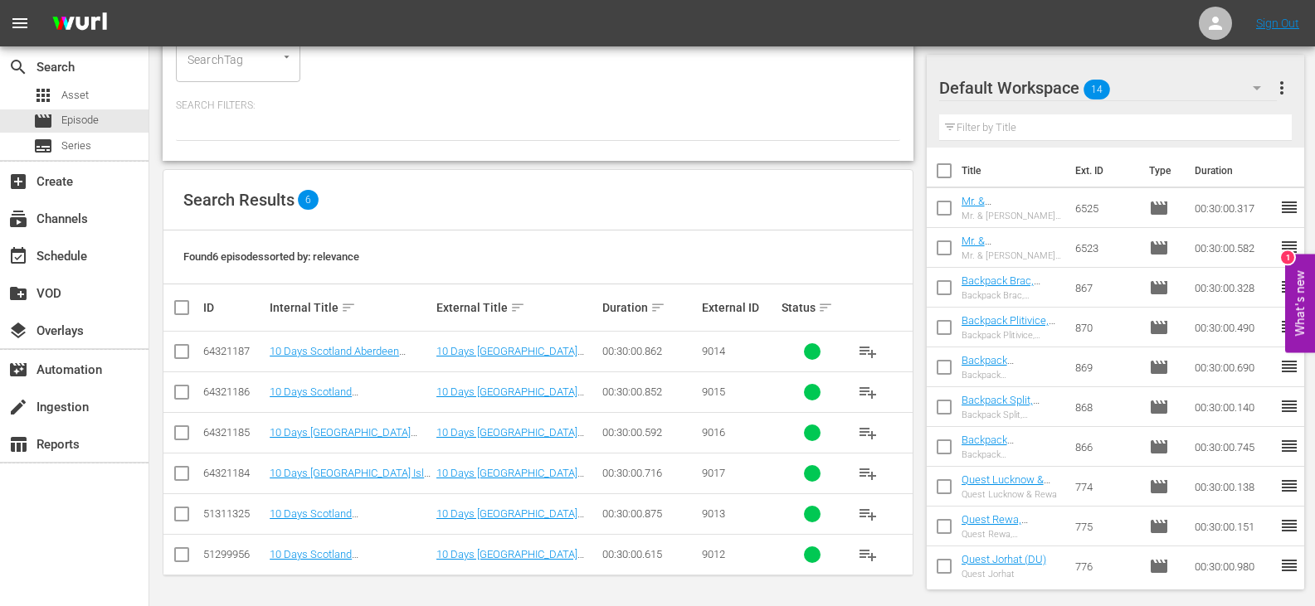
checkbox input "true"
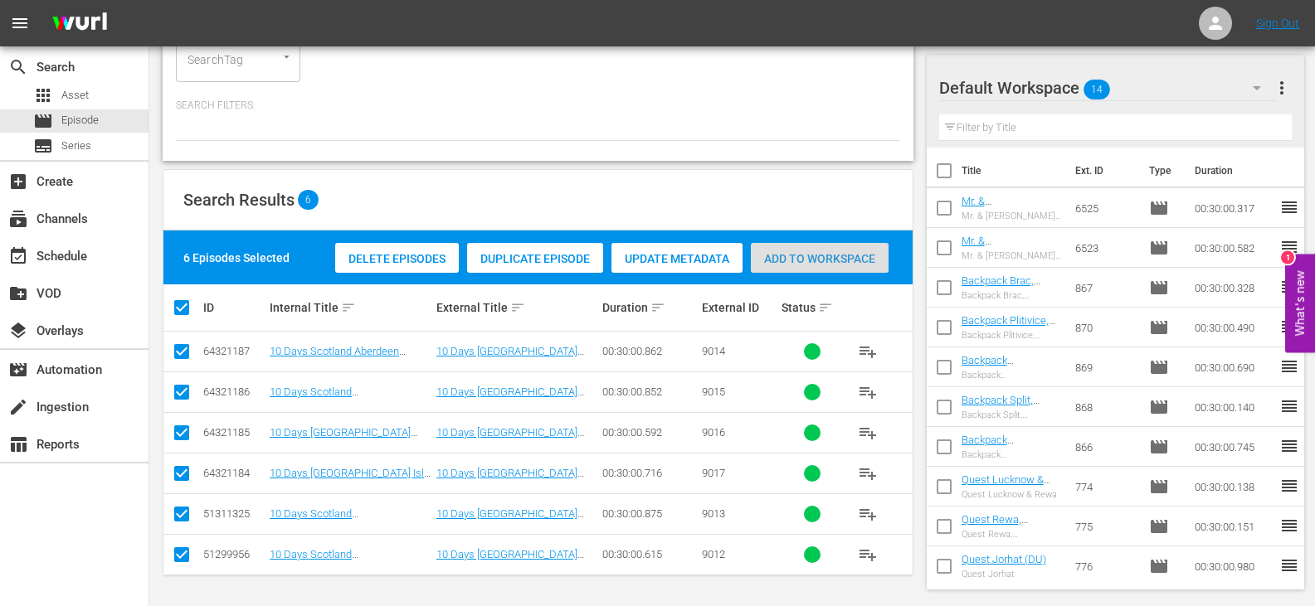
click at [770, 265] on span "Add to Workspace" at bounding box center [820, 258] width 138 height 13
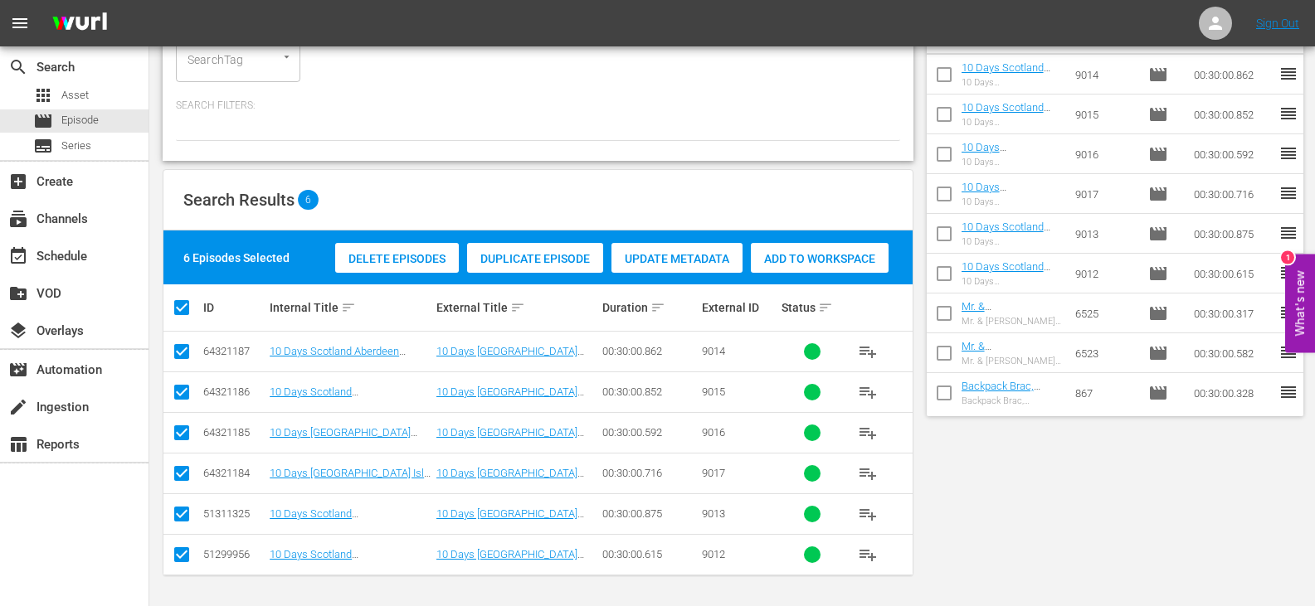
scroll to position [0, 0]
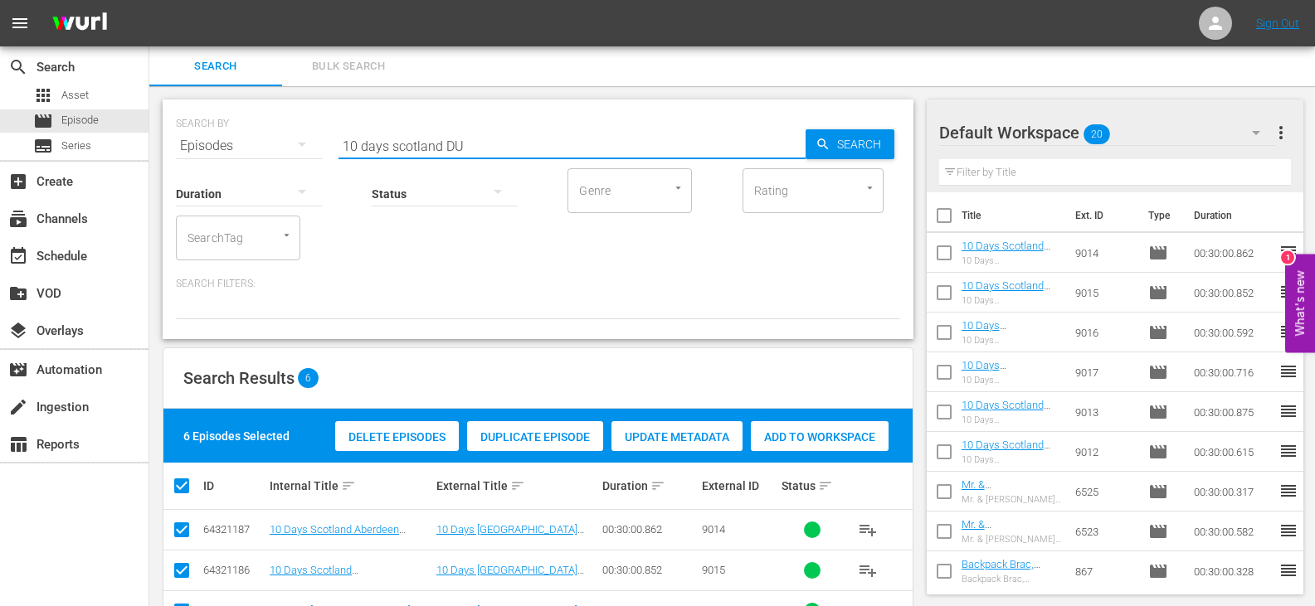
drag, startPoint x: 438, startPoint y: 144, endPoint x: 287, endPoint y: 144, distance: 151.0
click at [287, 144] on div "SEARCH BY Search By Episodes Search ID, Title, Description, Keywords, or Catego…" at bounding box center [538, 136] width 724 height 60
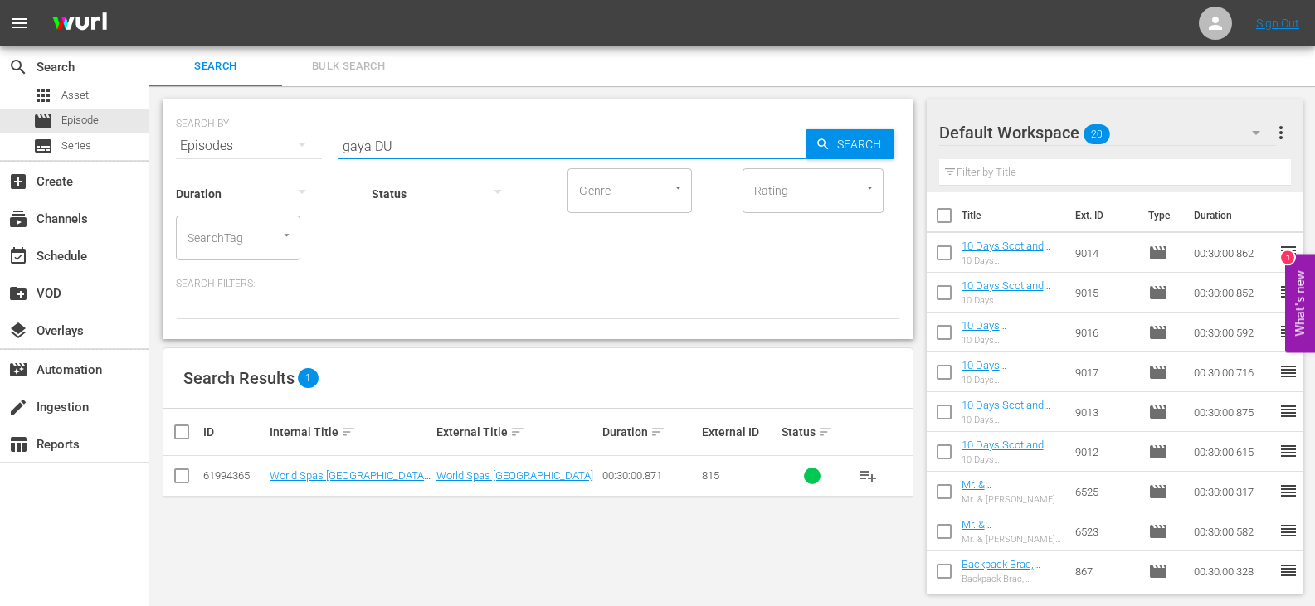
type input "gaya DU"
click at [178, 476] on input "checkbox" at bounding box center [182, 480] width 20 height 20
checkbox input "true"
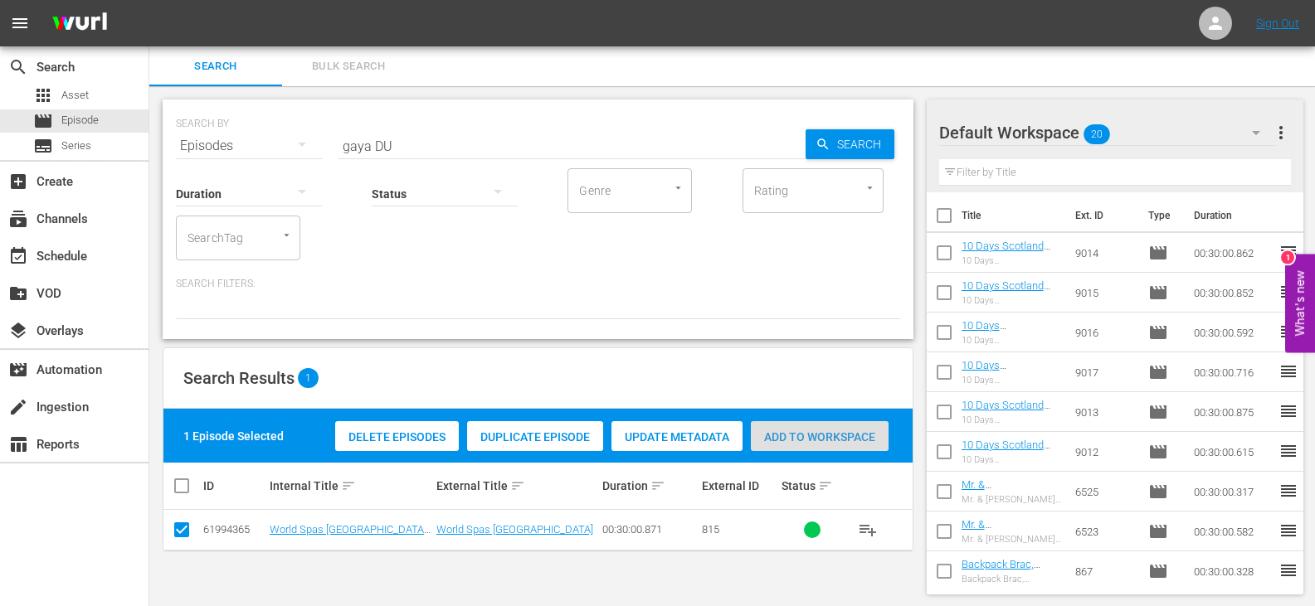
click at [813, 435] on span "Add to Workspace" at bounding box center [820, 437] width 138 height 13
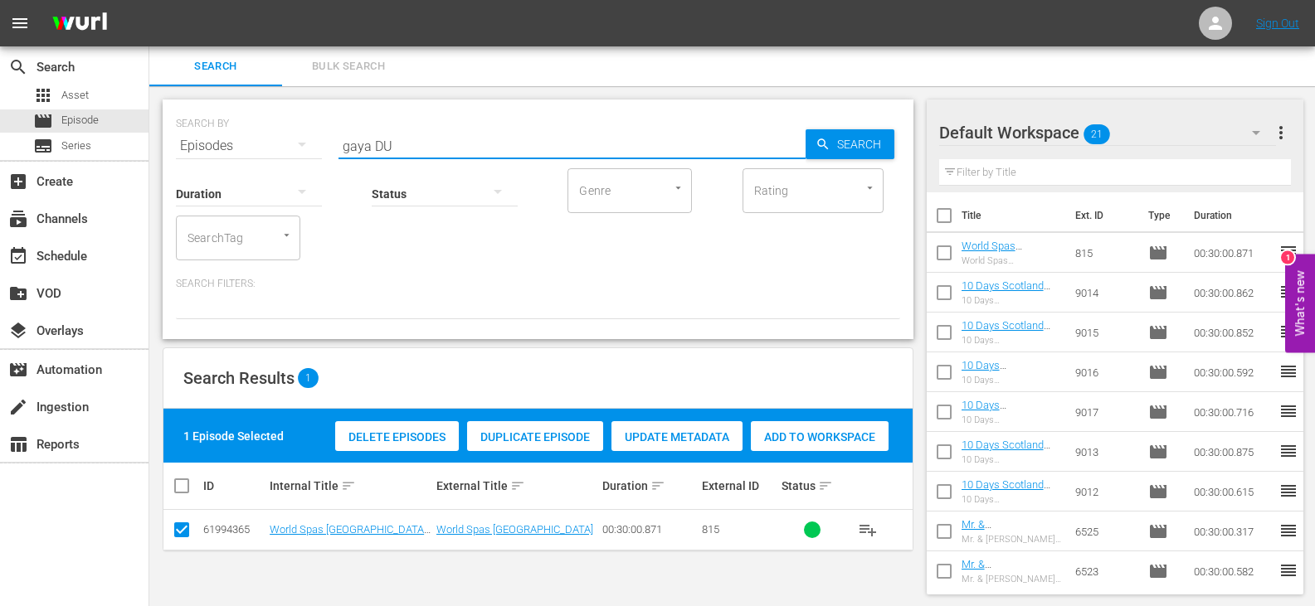
drag, startPoint x: 369, startPoint y: 146, endPoint x: 283, endPoint y: 143, distance: 86.3
click at [283, 143] on div "SEARCH BY Search By Episodes Search ID, Title, Description, Keywords, or Catego…" at bounding box center [538, 136] width 724 height 60
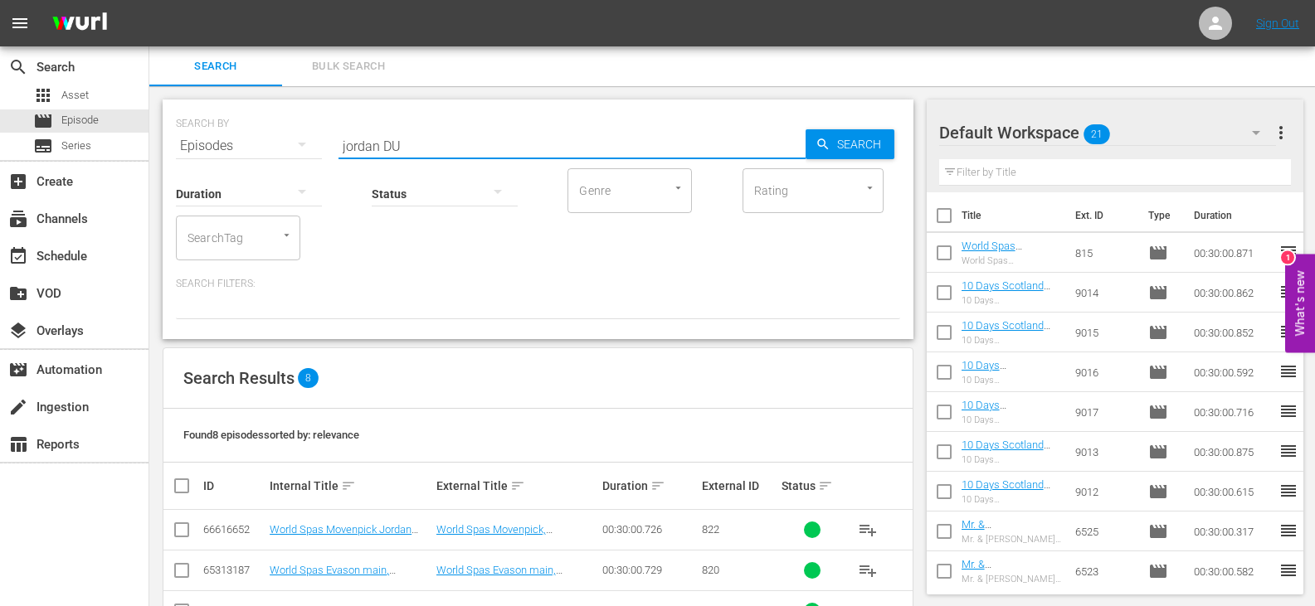
type input "jordan DU"
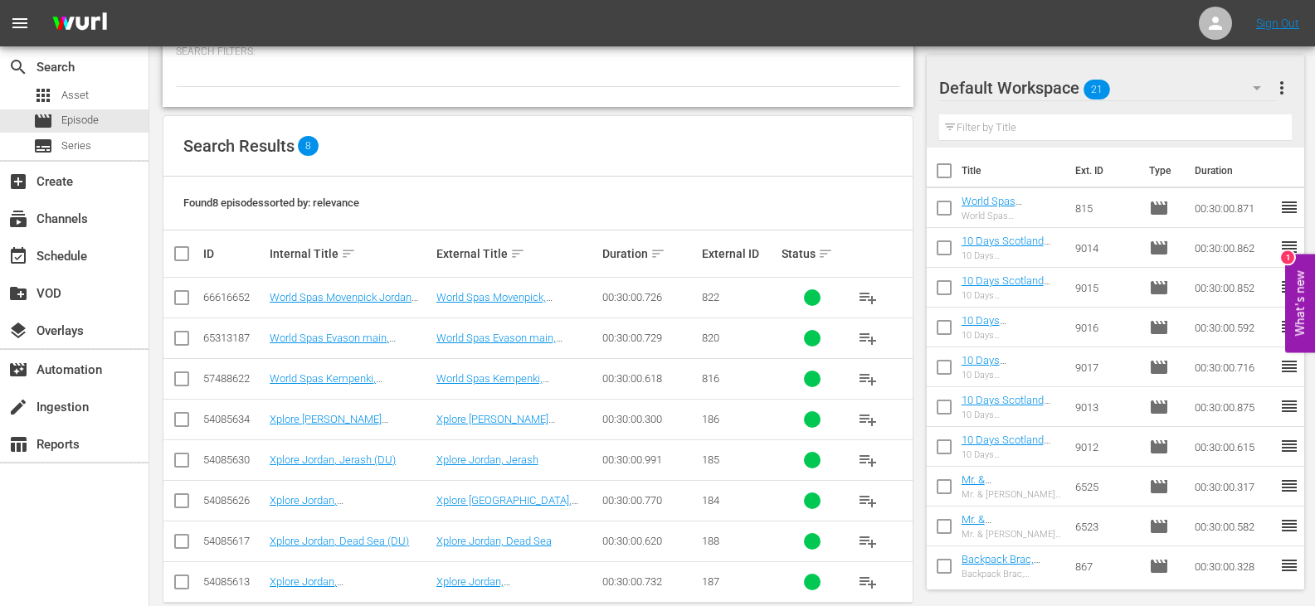
scroll to position [260, 0]
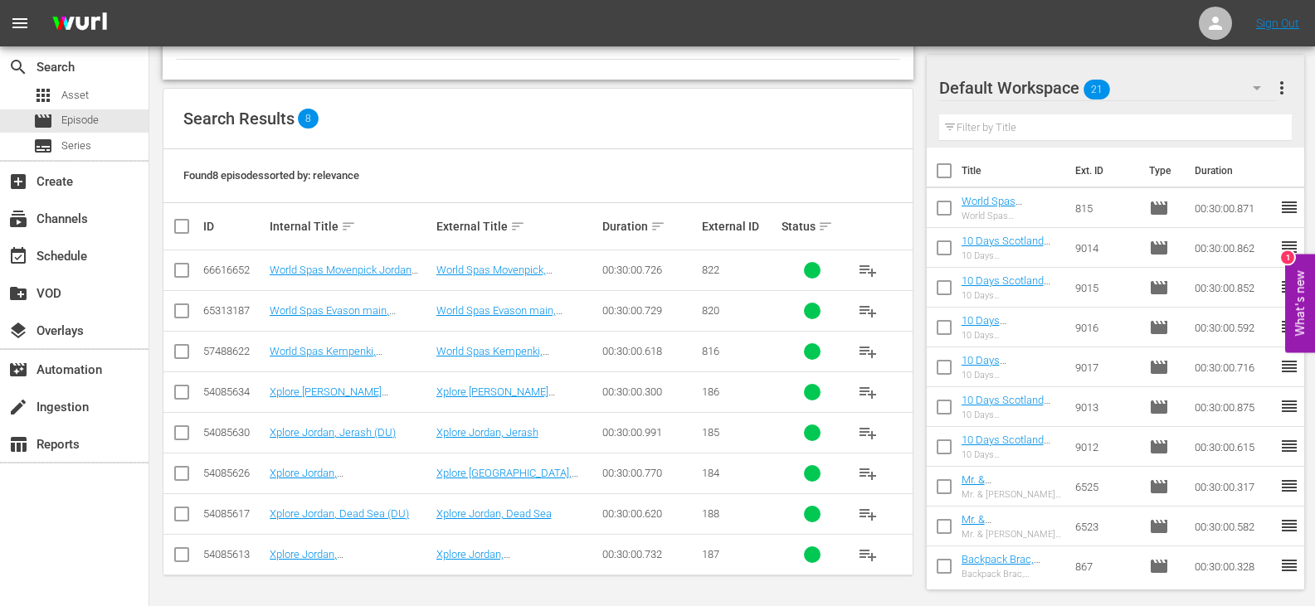
click at [178, 394] on input "checkbox" at bounding box center [182, 396] width 20 height 20
checkbox input "true"
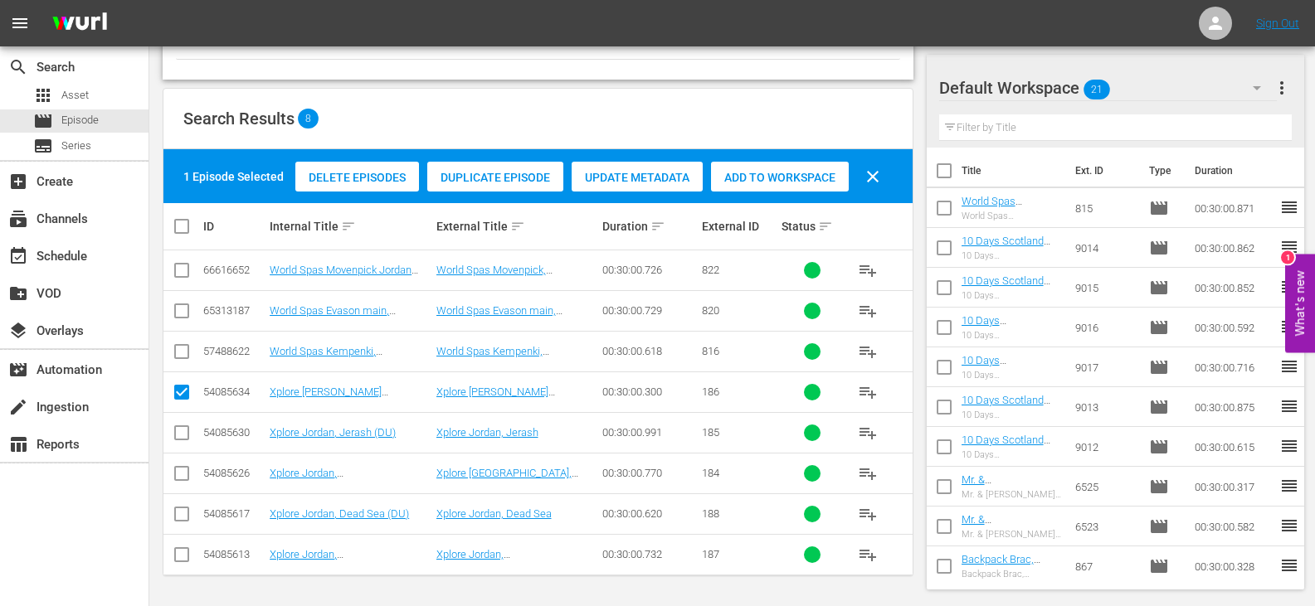
click at [173, 436] on input "checkbox" at bounding box center [182, 436] width 20 height 20
checkbox input "true"
click at [185, 479] on input "checkbox" at bounding box center [182, 477] width 20 height 20
checkbox input "true"
click at [184, 519] on input "checkbox" at bounding box center [182, 518] width 20 height 20
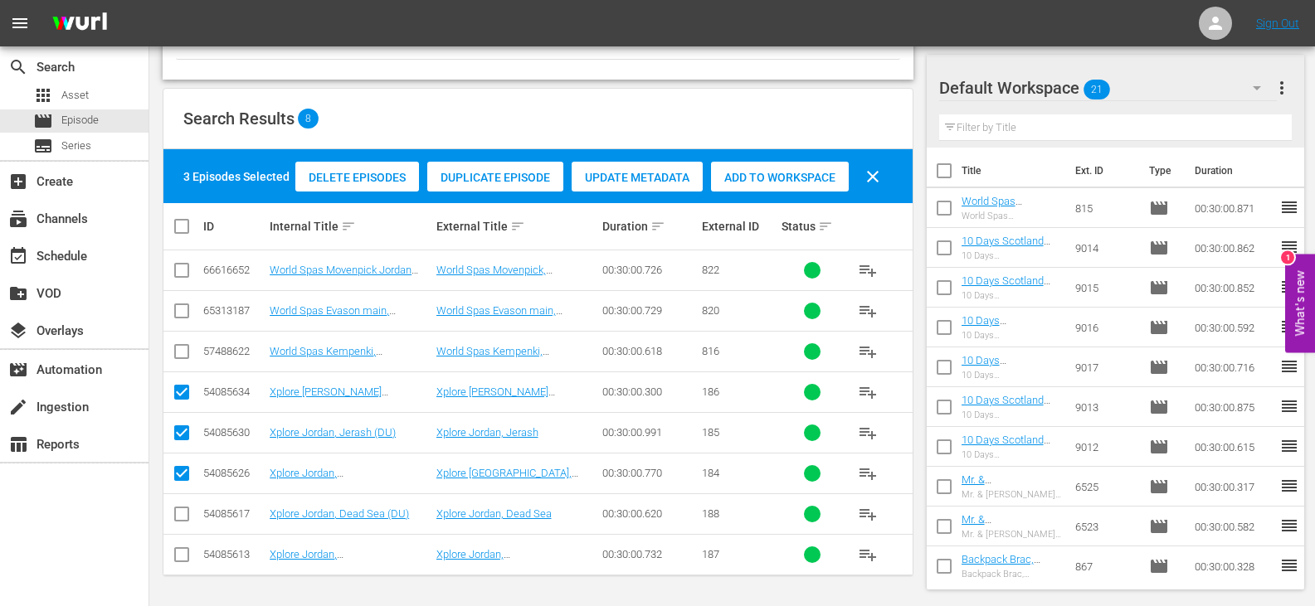
checkbox input "true"
click at [182, 562] on input "checkbox" at bounding box center [182, 558] width 20 height 20
checkbox input "true"
click at [776, 168] on div "Add to Workspace" at bounding box center [780, 178] width 138 height 32
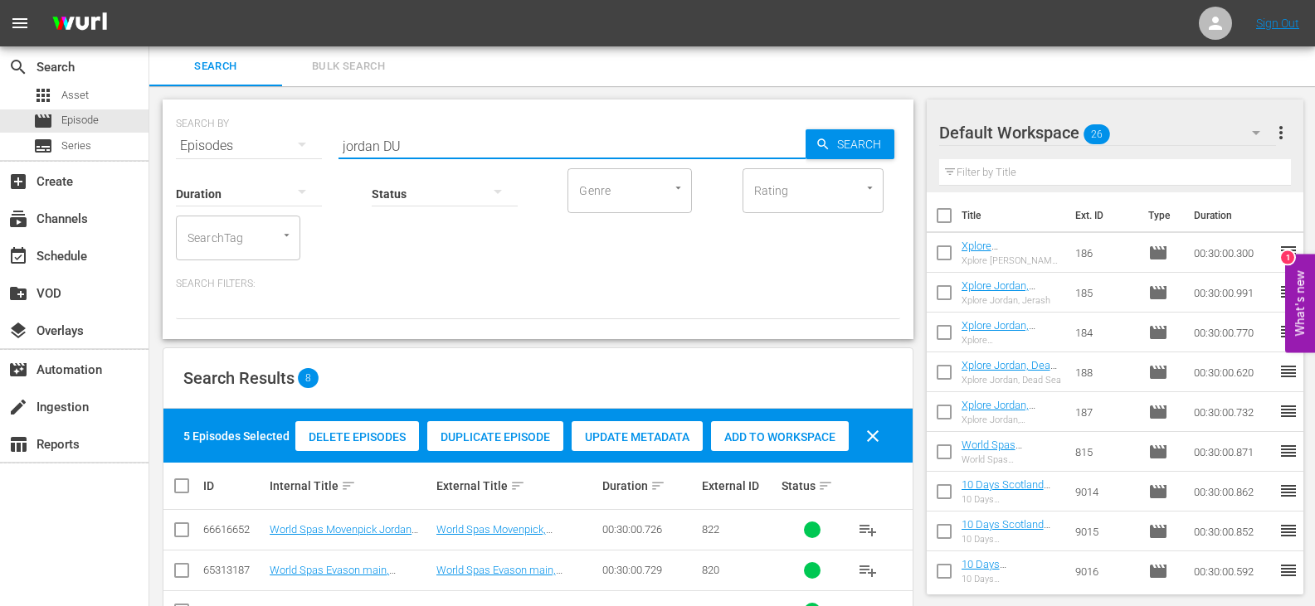
drag, startPoint x: 377, startPoint y: 143, endPoint x: 240, endPoint y: 144, distance: 136.9
click at [240, 144] on div "SEARCH BY Search By Episodes Search ID, Title, Description, Keywords, or Catego…" at bounding box center [538, 136] width 724 height 60
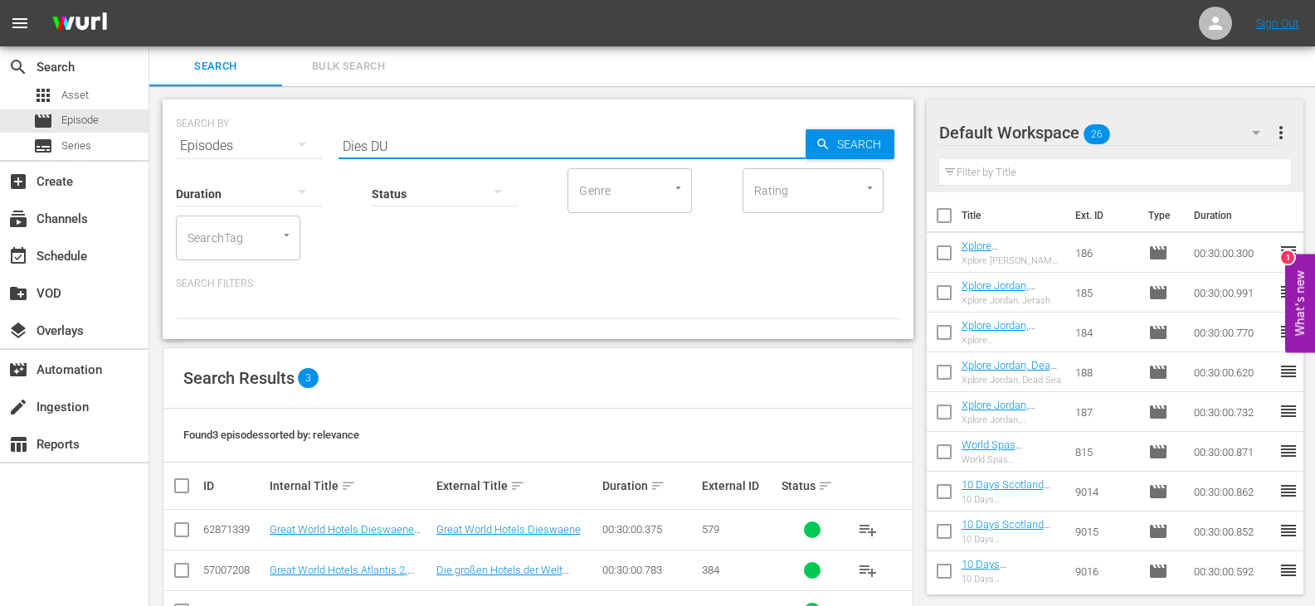
scroll to position [56, 0]
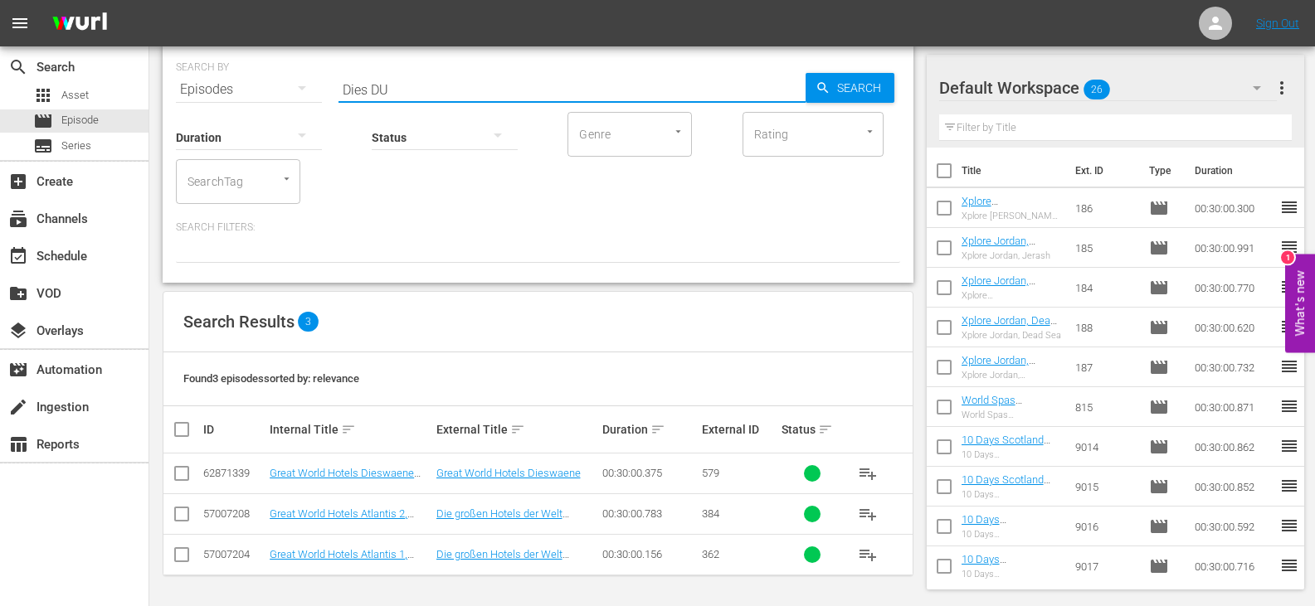
type input "Dies DU"
drag, startPoint x: 183, startPoint y: 474, endPoint x: 193, endPoint y: 466, distance: 12.4
click at [183, 474] on input "checkbox" at bounding box center [182, 477] width 20 height 20
checkbox input "true"
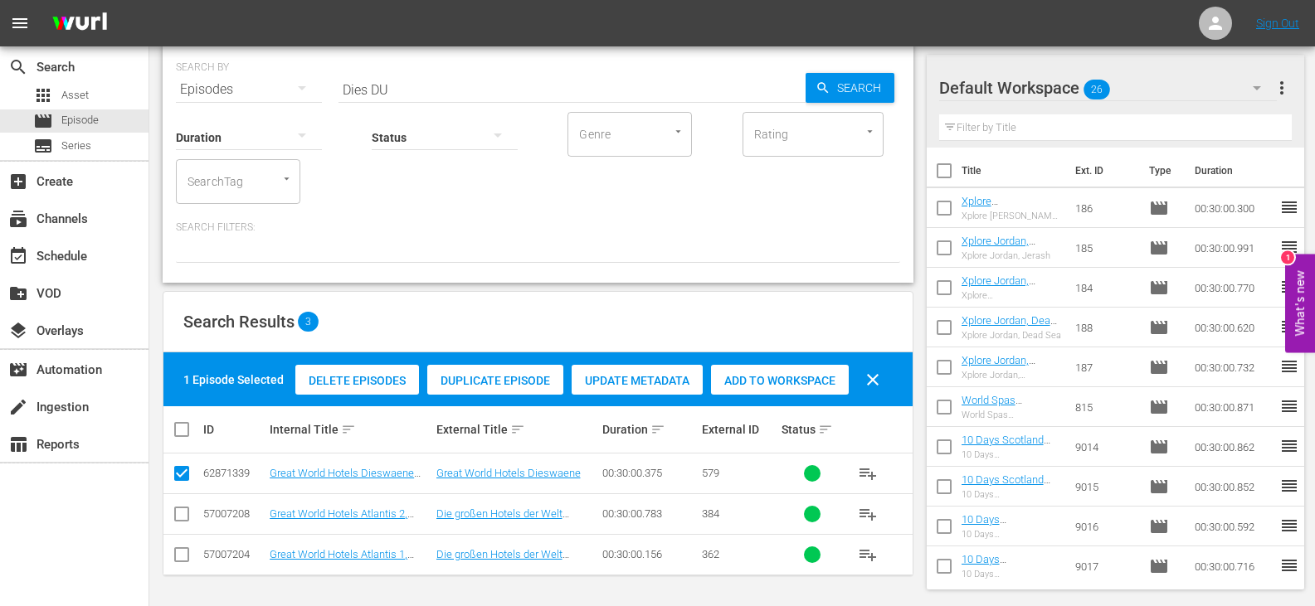
click at [766, 382] on span "Add to Workspace" at bounding box center [780, 380] width 138 height 13
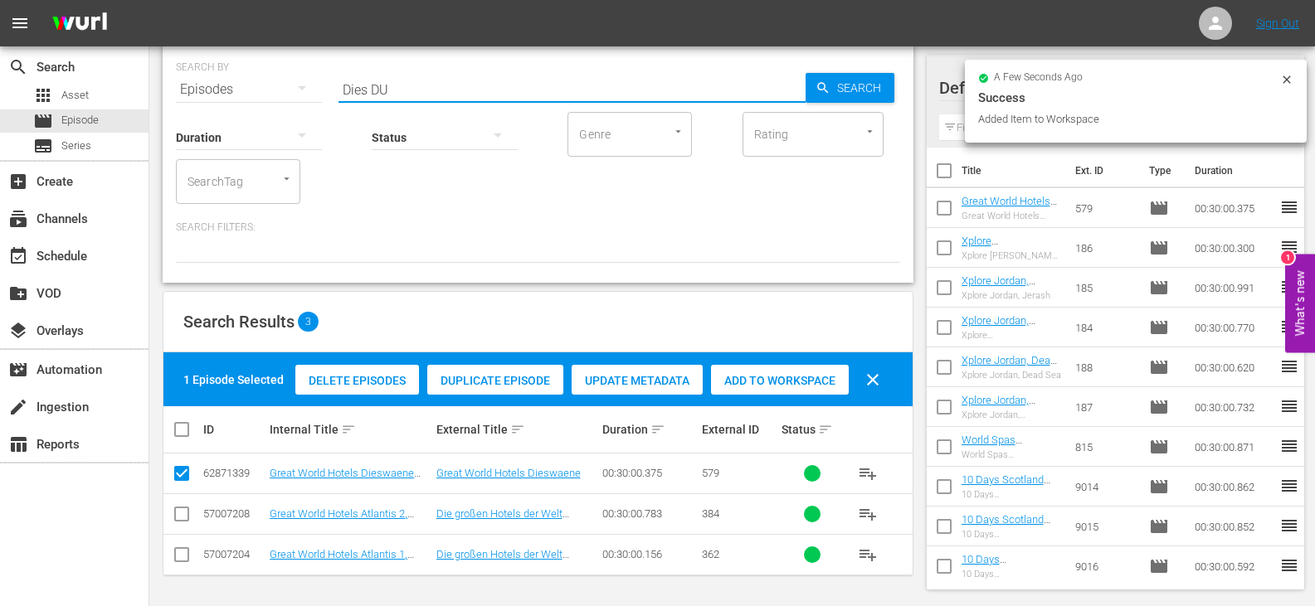
drag, startPoint x: 369, startPoint y: 90, endPoint x: 287, endPoint y: 111, distance: 84.9
click at [287, 111] on div "SEARCH BY Search By Episodes Search ID, Title, Description, Keywords, or Catego…" at bounding box center [538, 163] width 751 height 240
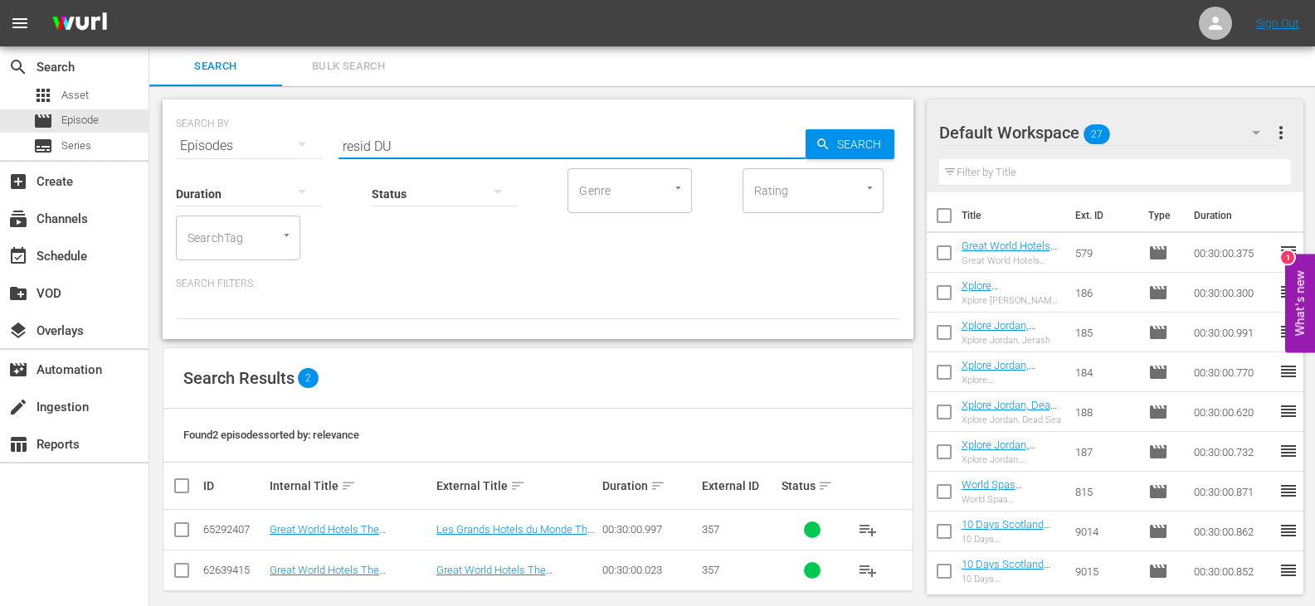
scroll to position [16, 0]
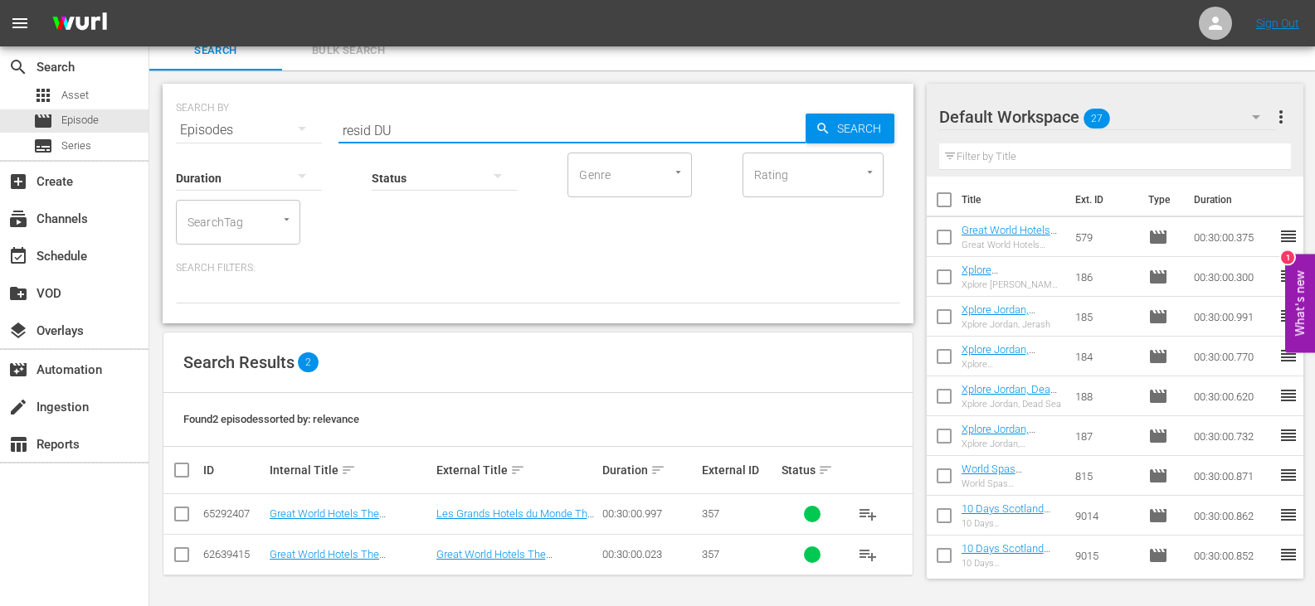
type input "resid DU"
click at [187, 562] on input "checkbox" at bounding box center [182, 558] width 20 height 20
checkbox input "true"
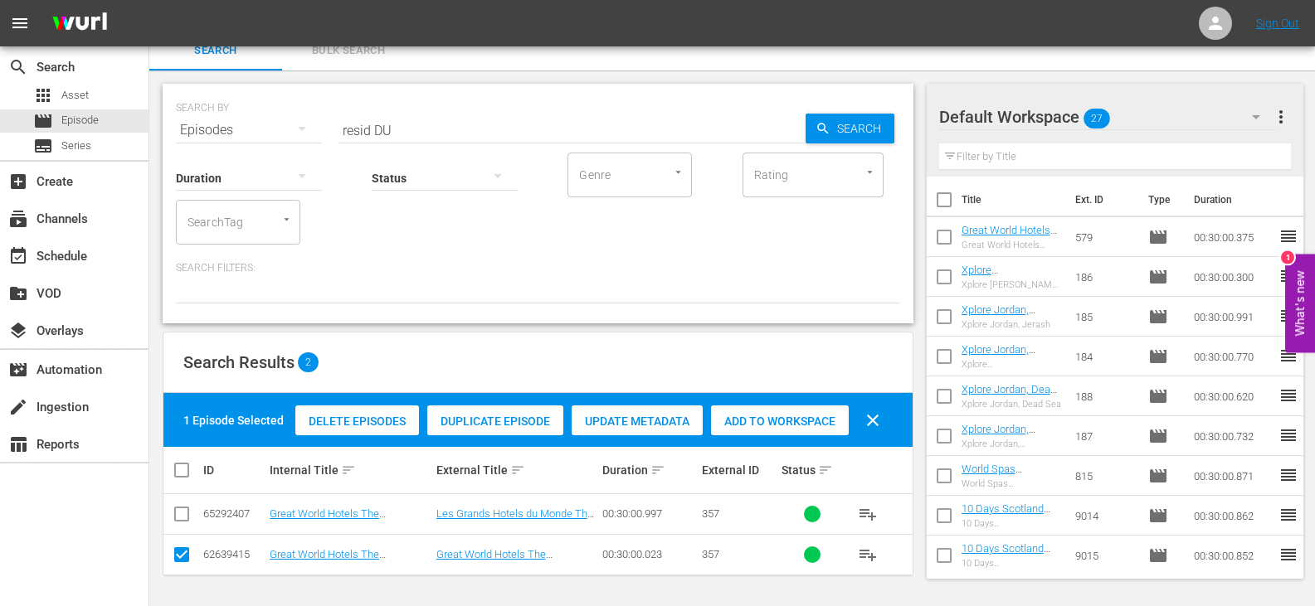
click at [766, 410] on div "Add to Workspace" at bounding box center [780, 422] width 138 height 32
drag, startPoint x: 342, startPoint y: 134, endPoint x: 271, endPoint y: 152, distance: 72.8
click at [271, 152] on div "SEARCH BY Search By Episodes Search ID, Title, Description, Keywords, or Catego…" at bounding box center [538, 204] width 751 height 240
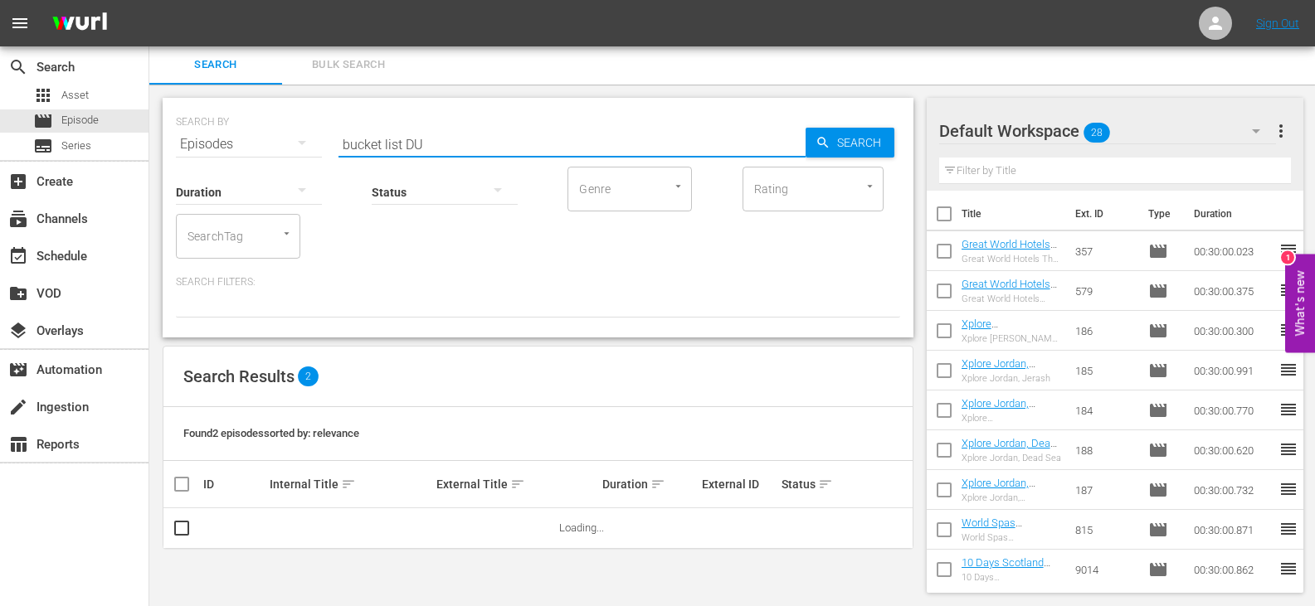
type input "bucket list DU"
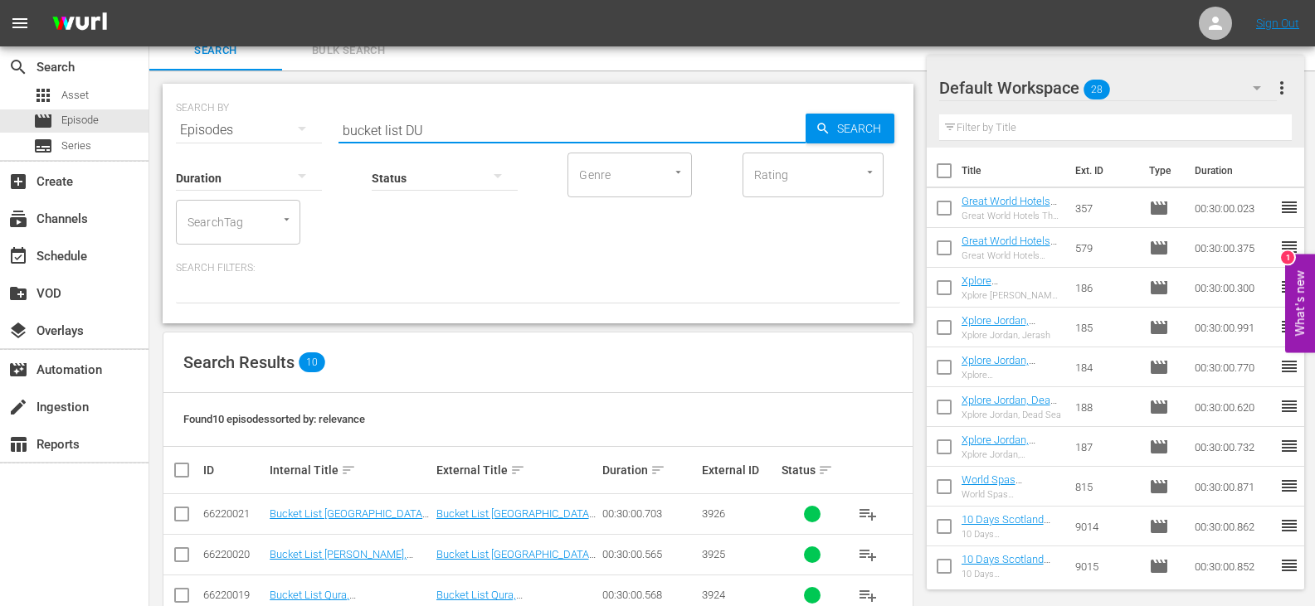
scroll to position [341, 0]
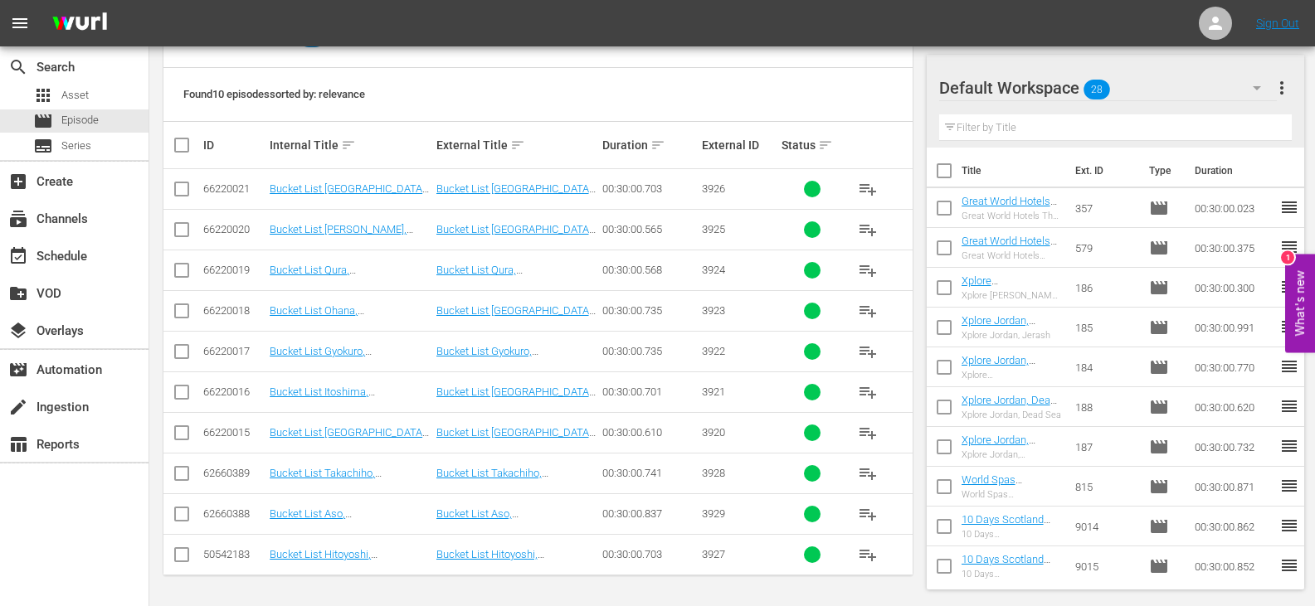
click at [182, 552] on input "checkbox" at bounding box center [182, 558] width 20 height 20
checkbox input "true"
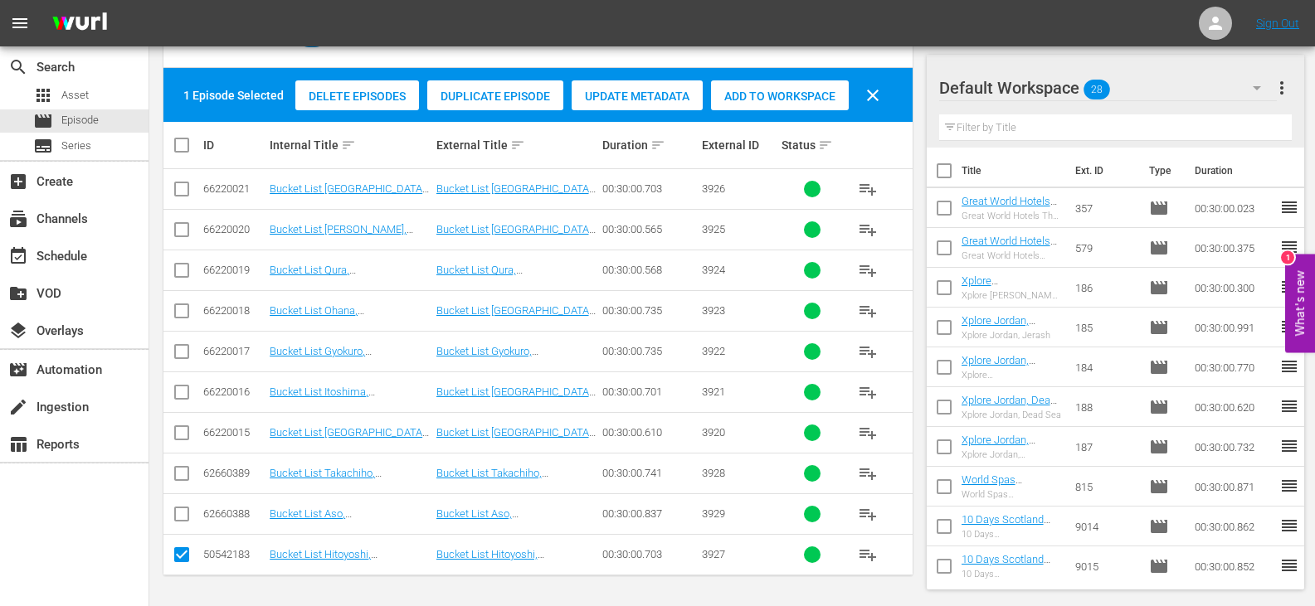
click at [180, 482] on input "checkbox" at bounding box center [182, 477] width 20 height 20
checkbox input "true"
click at [178, 512] on input "checkbox" at bounding box center [182, 518] width 20 height 20
checkbox input "true"
click at [772, 102] on span "Add to Workspace" at bounding box center [780, 96] width 138 height 13
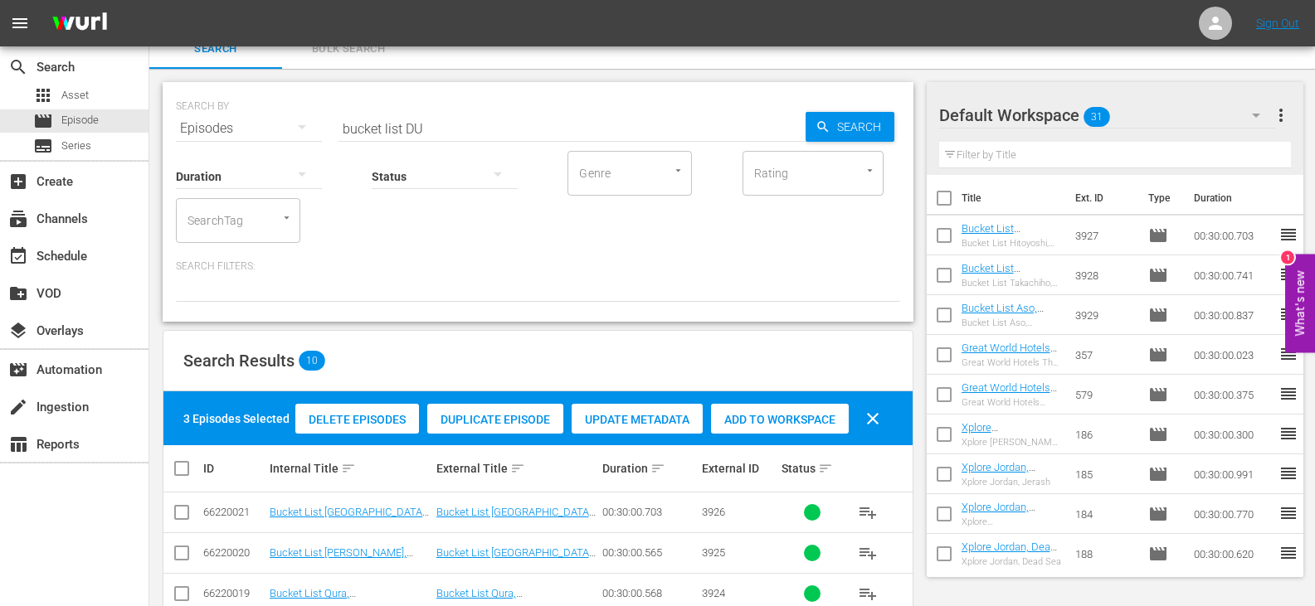
scroll to position [0, 0]
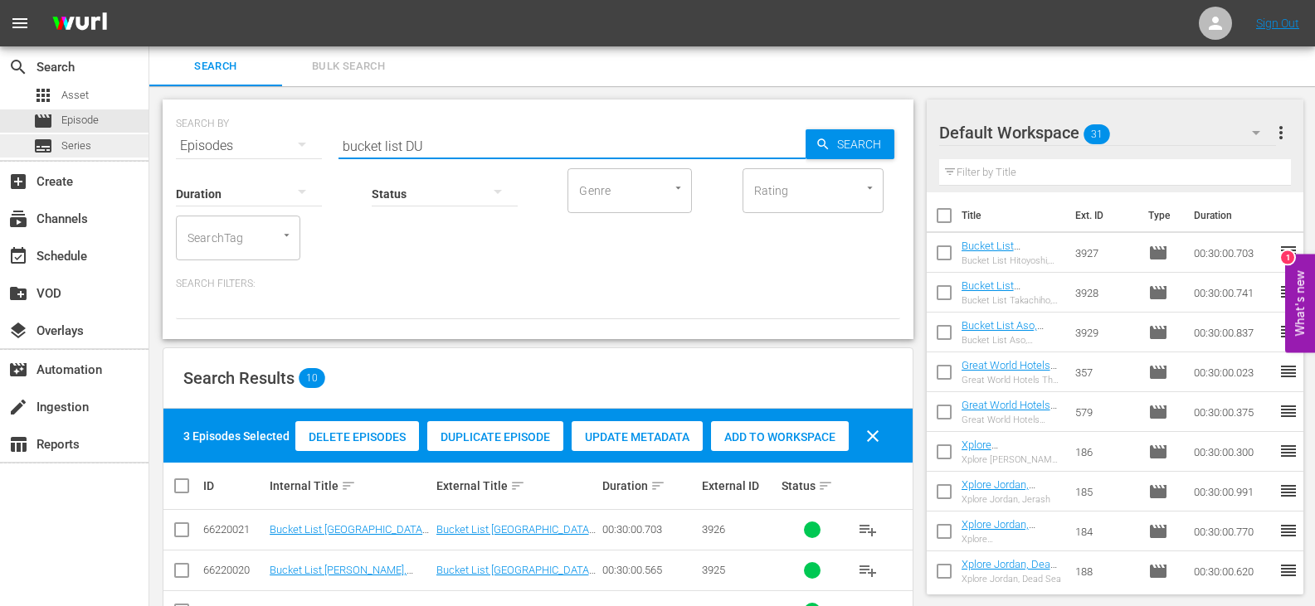
drag, startPoint x: 401, startPoint y: 141, endPoint x: 131, endPoint y: 153, distance: 269.9
click at [149, 0] on div "search Search apps Asset movie Episode subtitles Series add_box Create subscrip…" at bounding box center [731, 0] width 1165 height 0
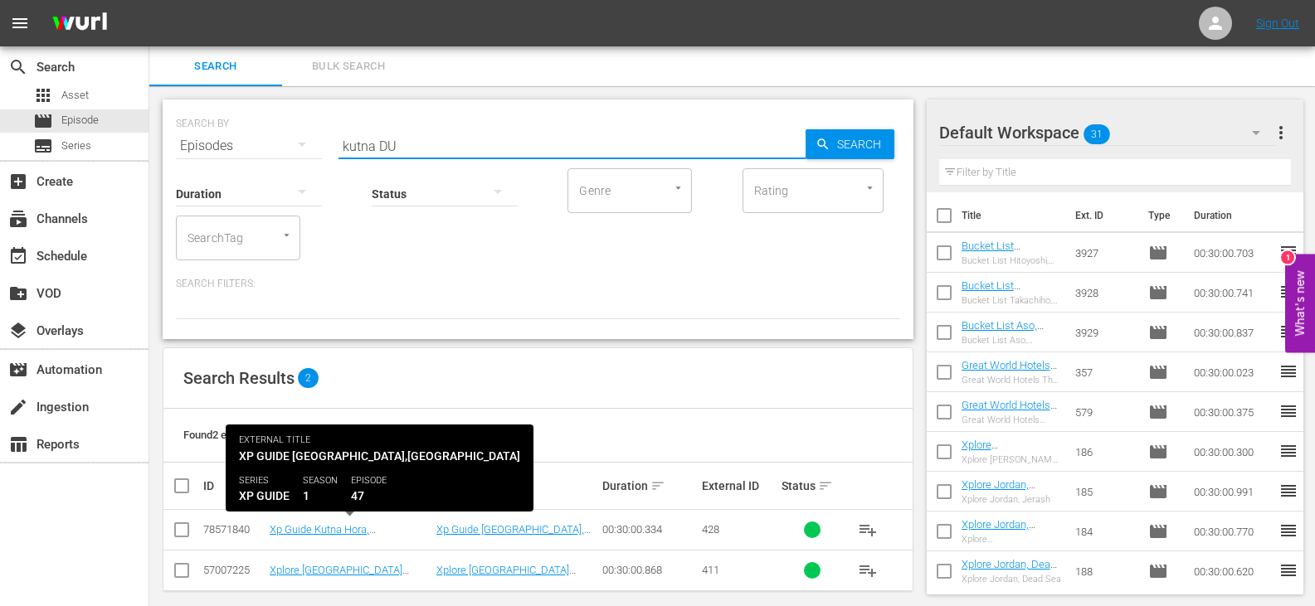
scroll to position [16, 0]
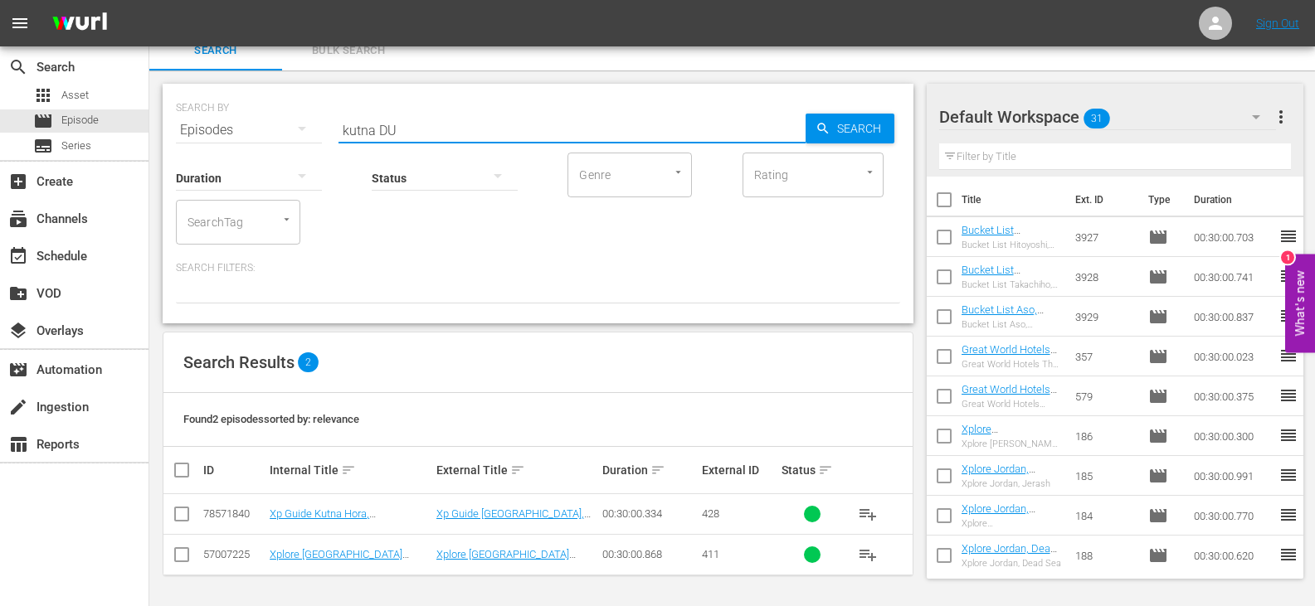
type input "kutna DU"
click at [185, 508] on input "checkbox" at bounding box center [182, 518] width 20 height 20
checkbox input "true"
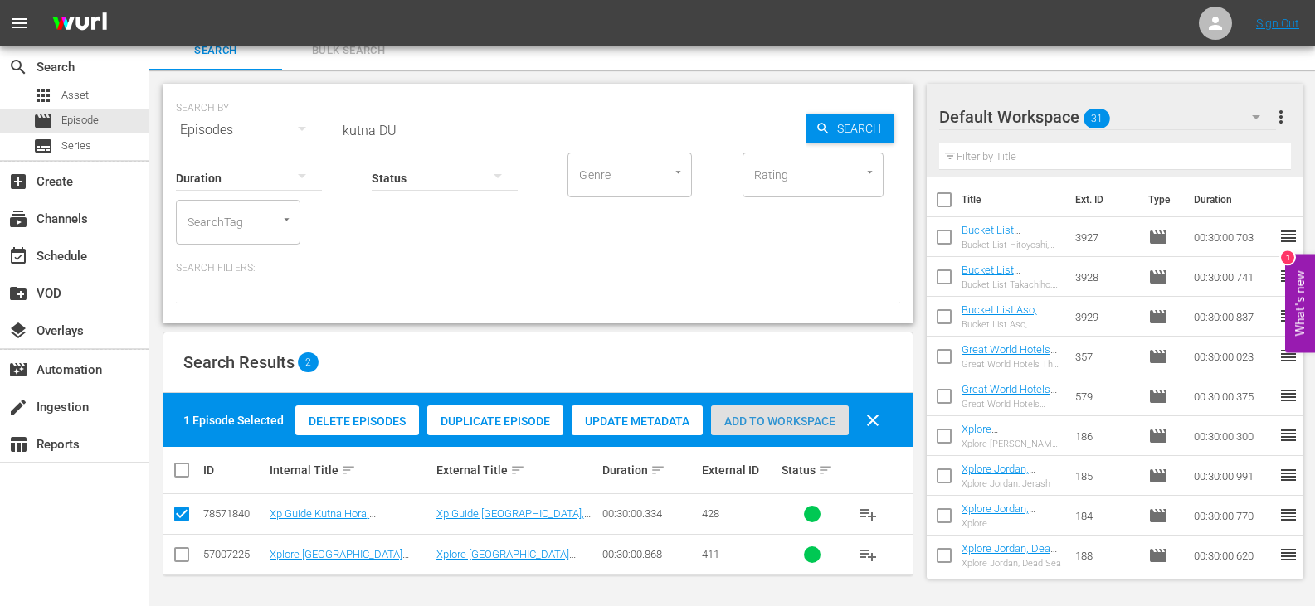
click at [774, 429] on div "Add to Workspace" at bounding box center [780, 422] width 138 height 32
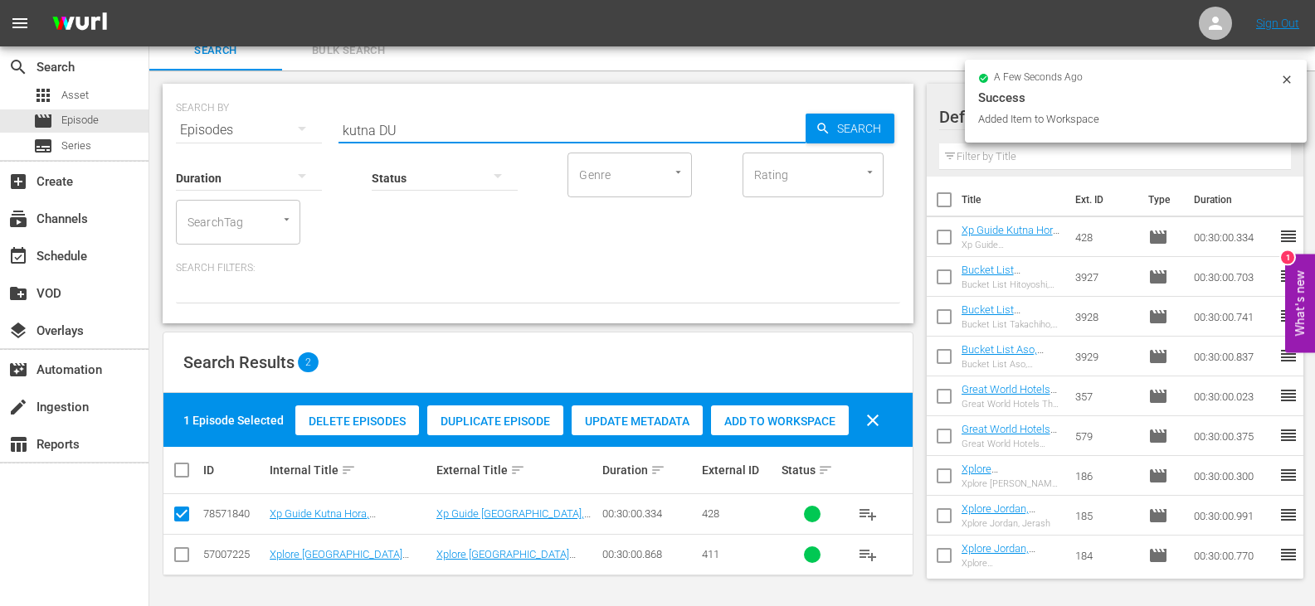
drag, startPoint x: 374, startPoint y: 129, endPoint x: 178, endPoint y: 139, distance: 196.8
click at [178, 139] on div "SEARCH BY Search By Episodes Search ID, Title, Description, Keywords, or Catego…" at bounding box center [538, 204] width 751 height 240
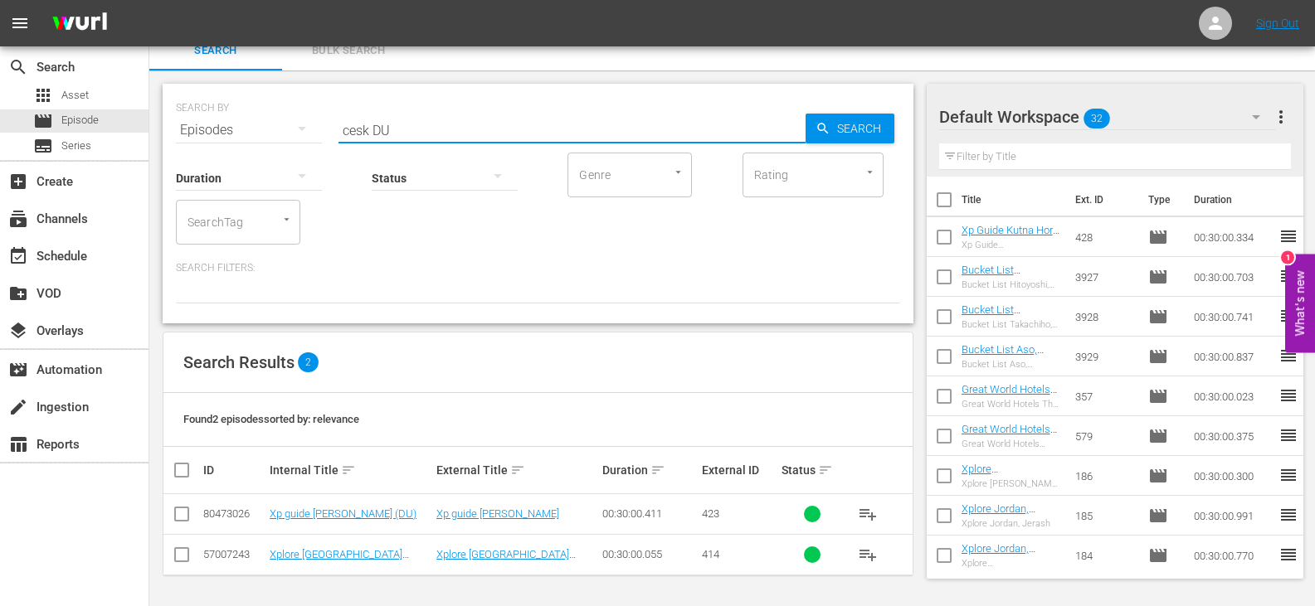
type input "cesk DU"
click at [182, 515] on input "checkbox" at bounding box center [182, 518] width 20 height 20
checkbox input "true"
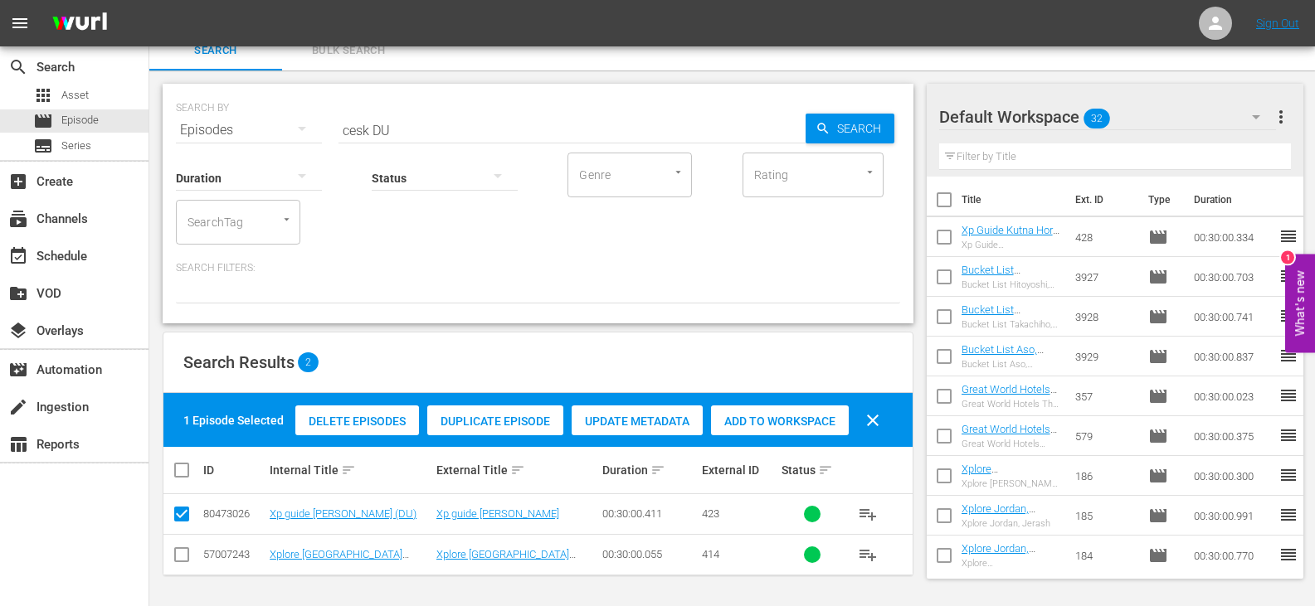
click at [794, 431] on div "Add to Workspace" at bounding box center [780, 422] width 138 height 32
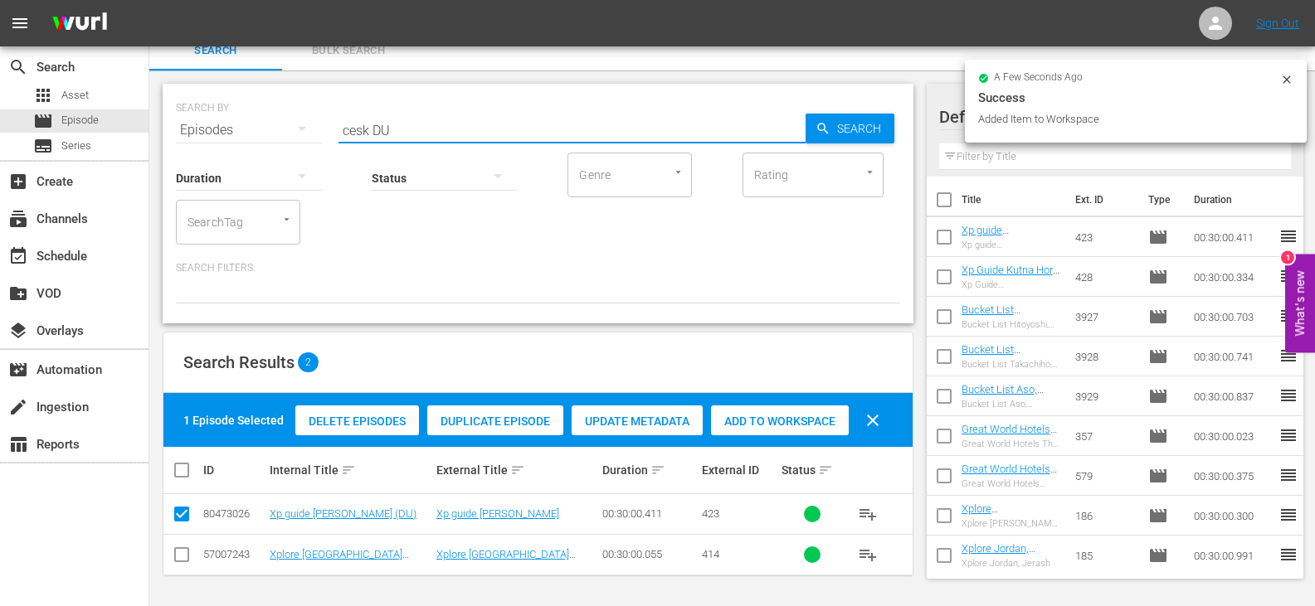
click at [372, 129] on input "cesk DU" at bounding box center [571, 130] width 467 height 40
drag, startPoint x: 369, startPoint y: 128, endPoint x: 296, endPoint y: 137, distance: 73.6
click at [296, 137] on div "SEARCH BY Search By Episodes Search ID, Title, Description, Keywords, or Catego…" at bounding box center [538, 120] width 724 height 60
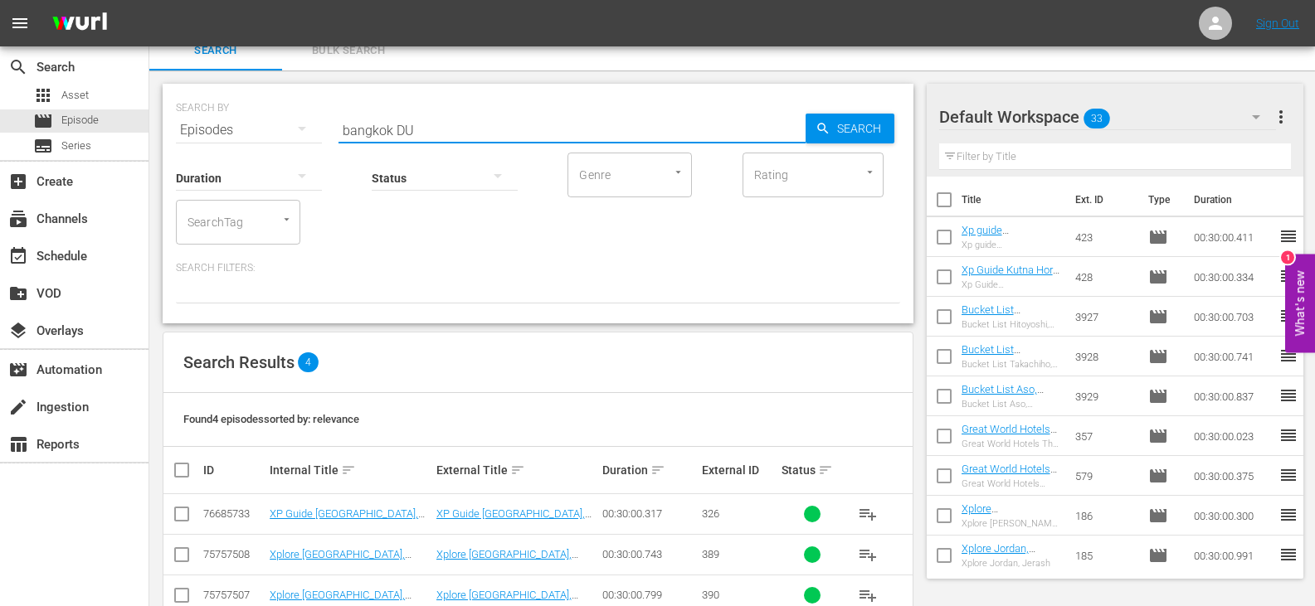
scroll to position [97, 0]
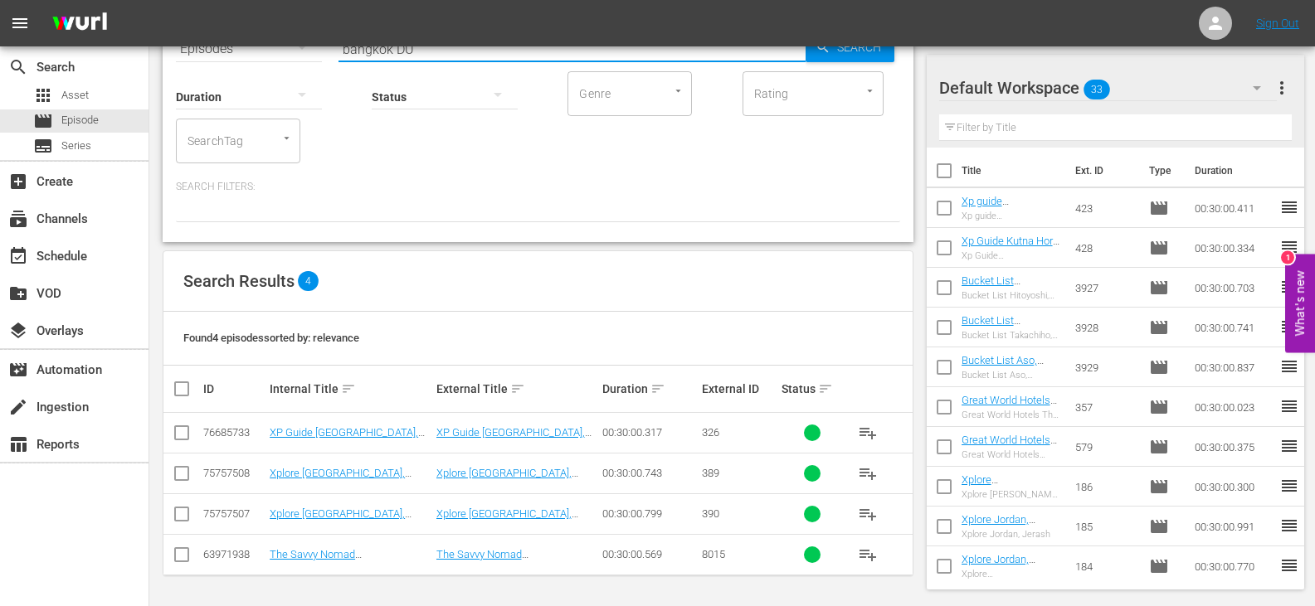
type input "bangkok DU"
click at [170, 436] on td at bounding box center [181, 433] width 37 height 41
click at [176, 433] on input "checkbox" at bounding box center [182, 436] width 20 height 20
checkbox input "true"
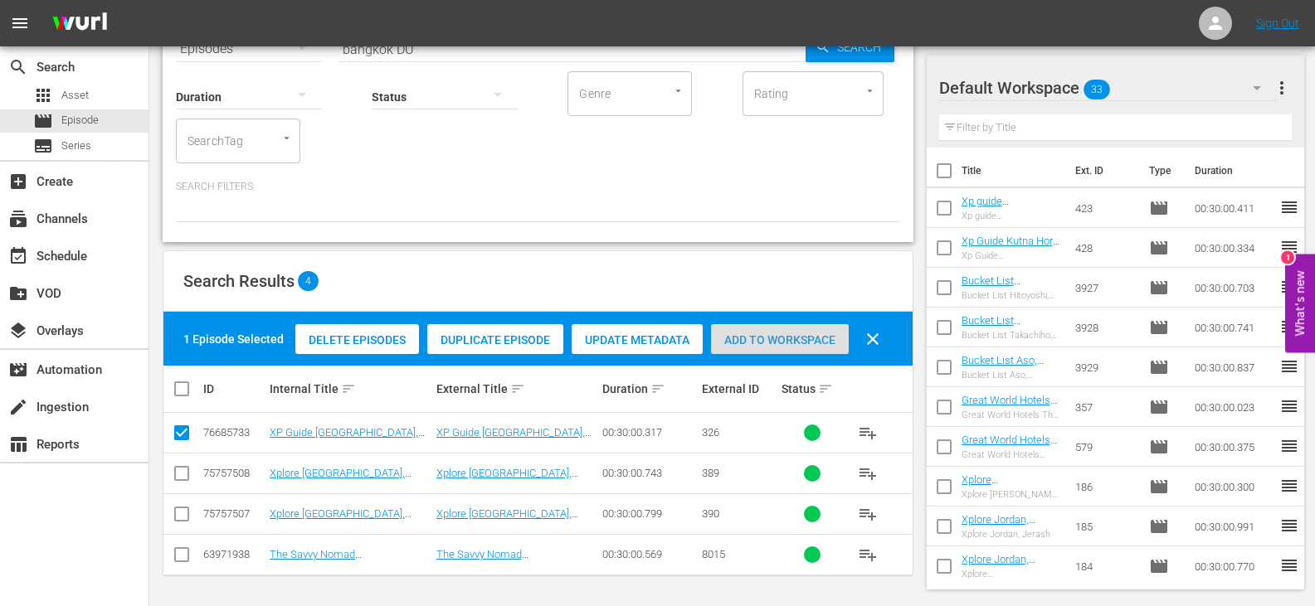
click at [749, 331] on div "Add to Workspace" at bounding box center [780, 340] width 138 height 32
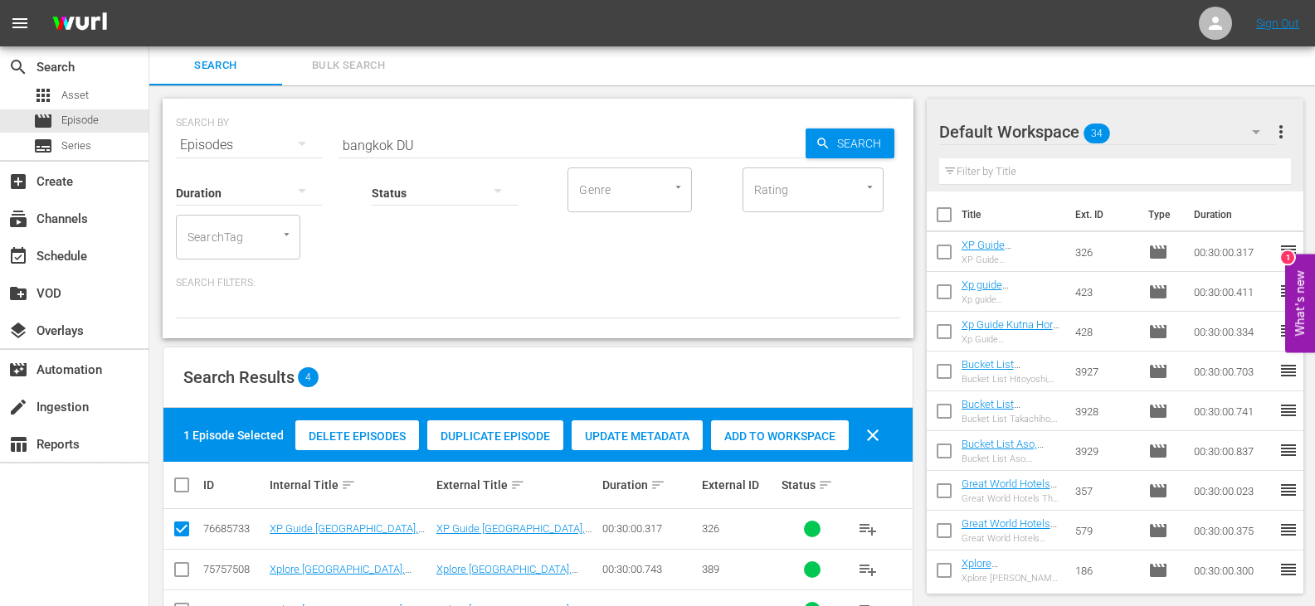
scroll to position [0, 0]
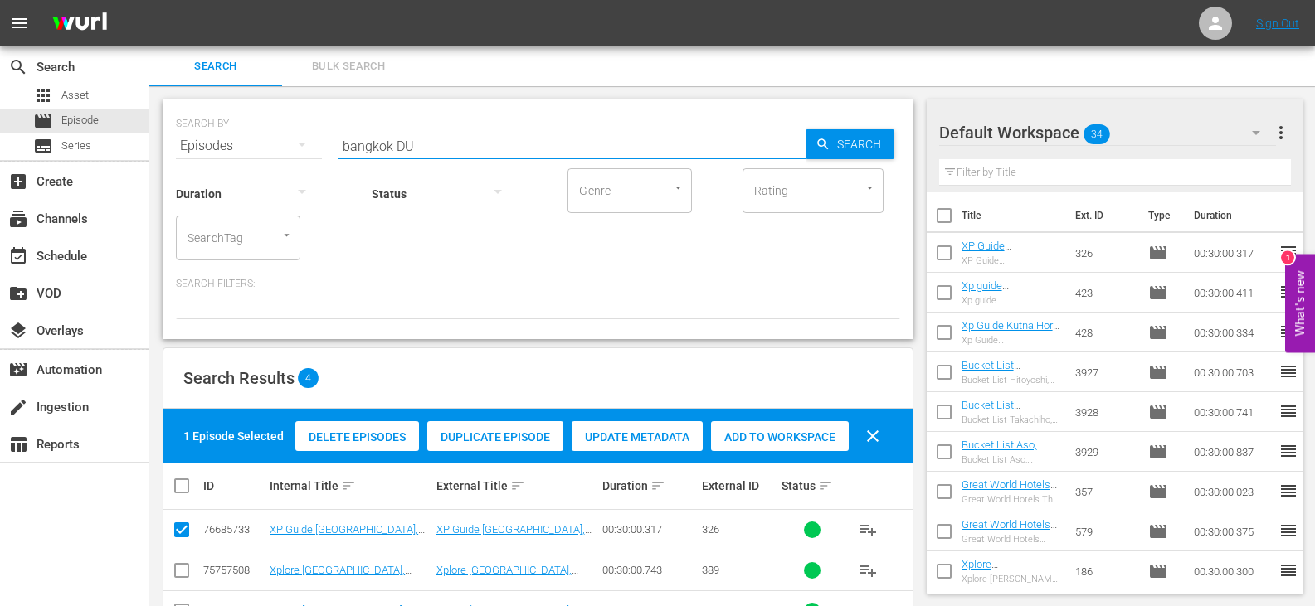
click at [394, 135] on input "bangkok DU" at bounding box center [571, 146] width 467 height 40
drag, startPoint x: 393, startPoint y: 135, endPoint x: 203, endPoint y: 138, distance: 190.0
click at [203, 138] on div "SEARCH BY Search By Episodes Search ID, Title, Description, Keywords, or Catego…" at bounding box center [538, 136] width 724 height 60
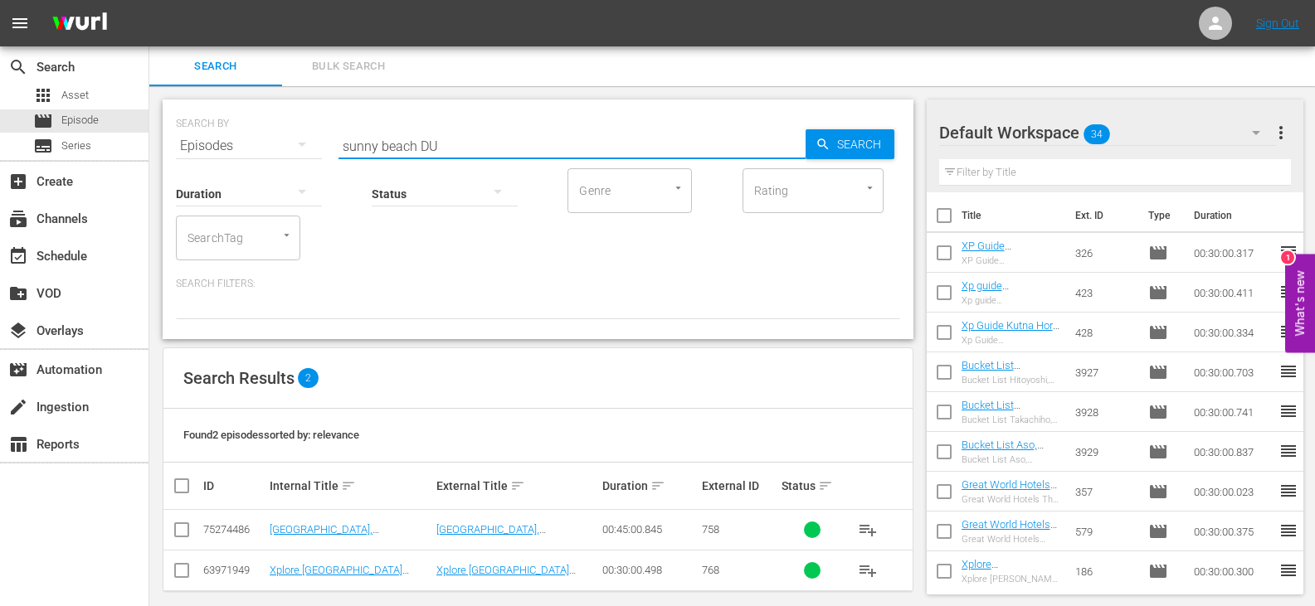
type input "sunny beach DU"
click at [187, 529] on input "checkbox" at bounding box center [182, 533] width 20 height 20
checkbox input "true"
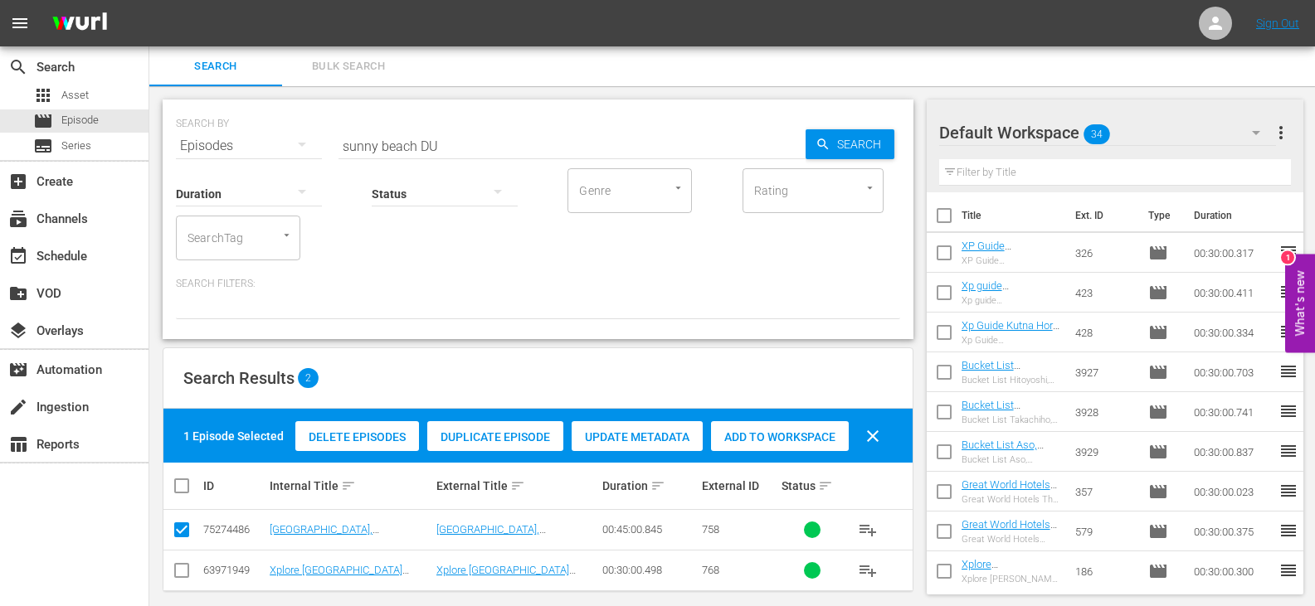
click at [794, 435] on span "Add to Workspace" at bounding box center [780, 437] width 138 height 13
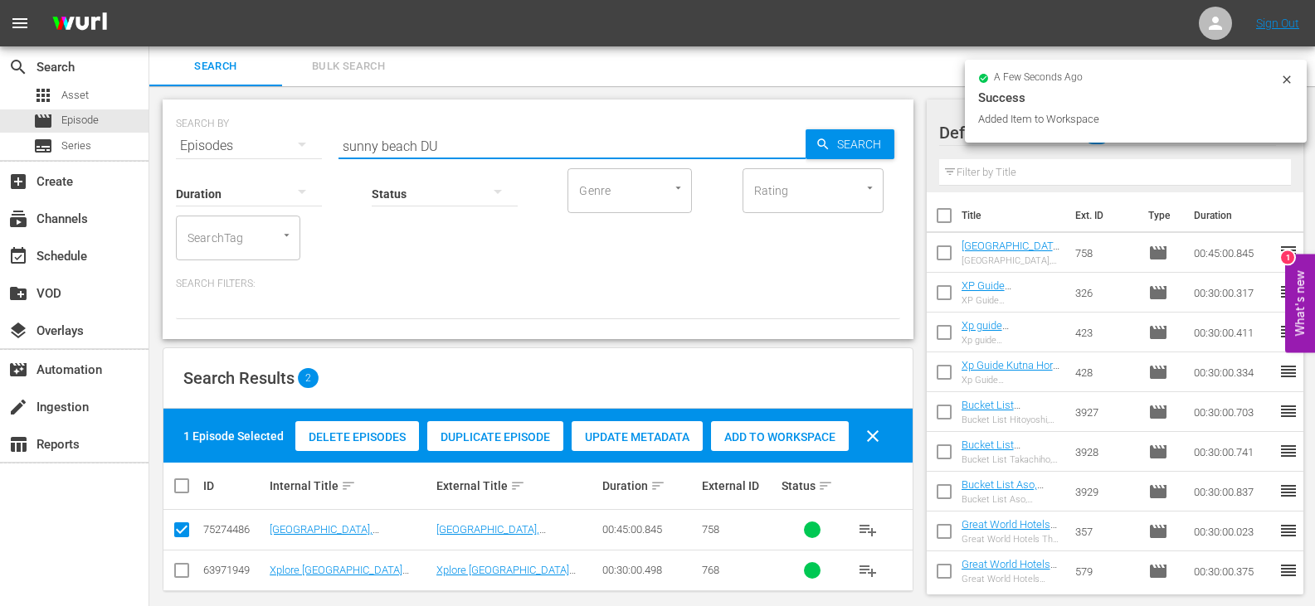
drag, startPoint x: 413, startPoint y: 145, endPoint x: 264, endPoint y: 145, distance: 149.3
click at [264, 145] on div "SEARCH BY Search By Episodes Search ID, Title, Description, Keywords, or Catego…" at bounding box center [538, 136] width 724 height 60
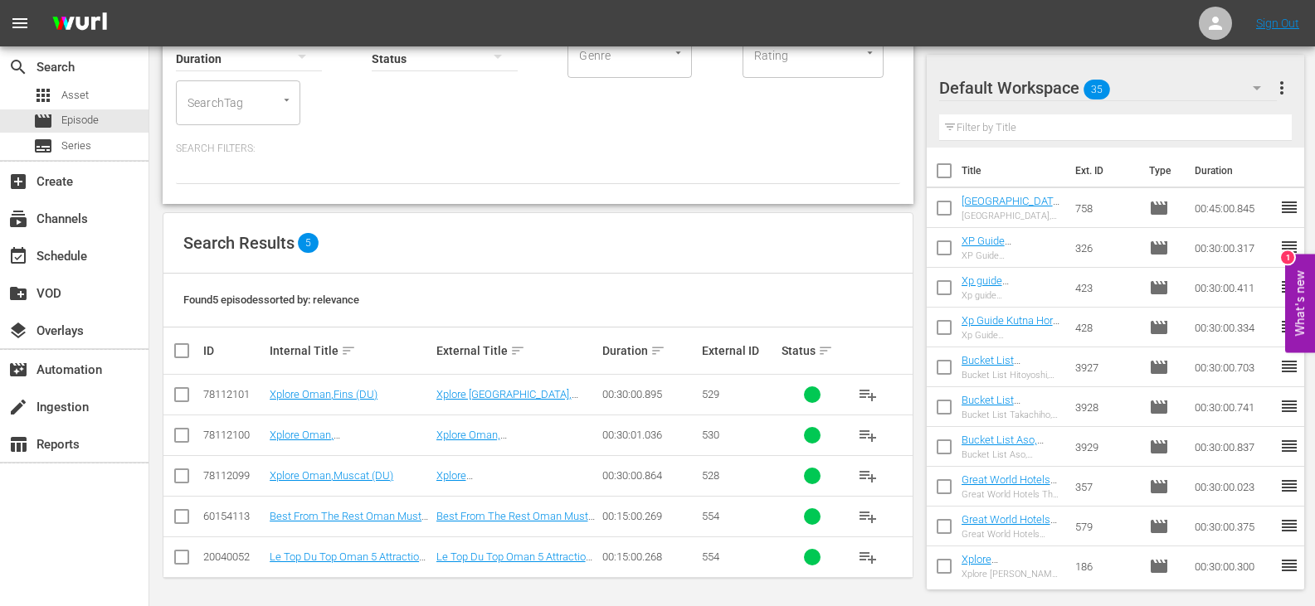
scroll to position [138, 0]
type input "oman DU"
click at [185, 512] on input "checkbox" at bounding box center [182, 518] width 20 height 20
checkbox input "true"
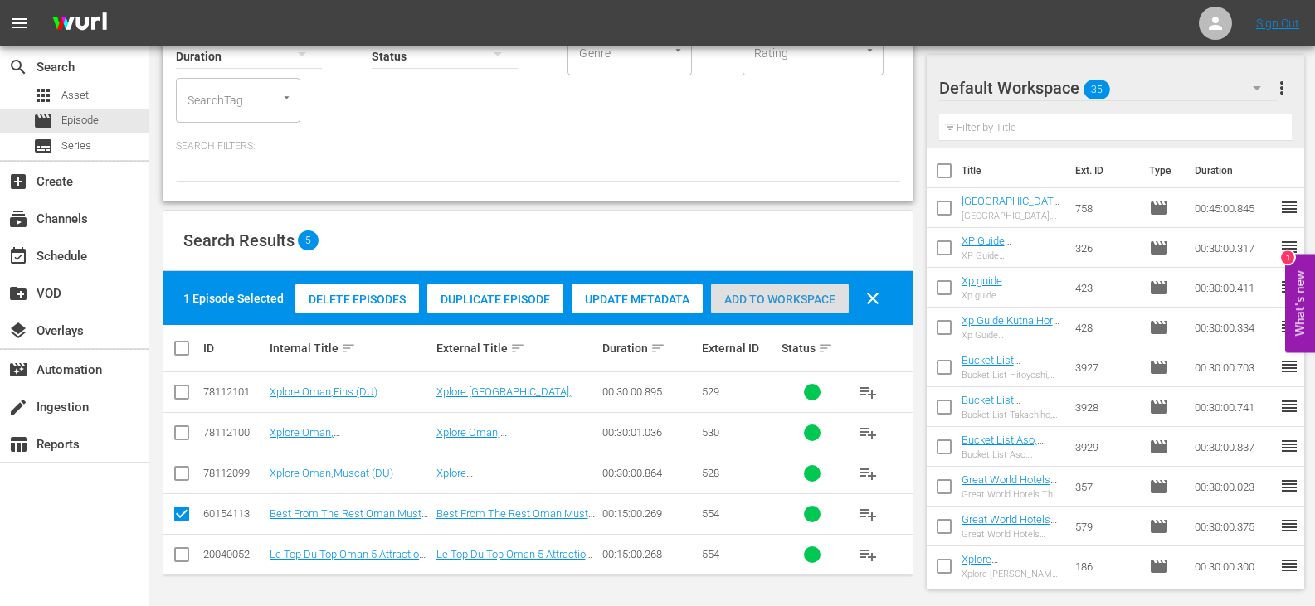
click at [751, 309] on div "Add to Workspace" at bounding box center [780, 300] width 138 height 32
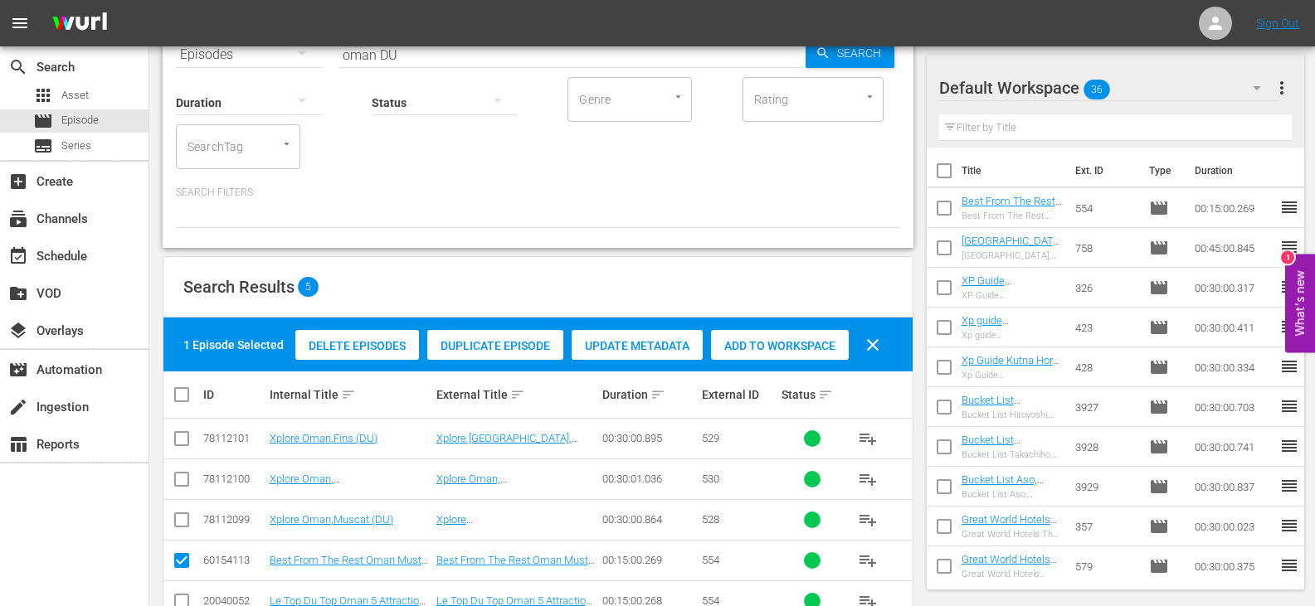
scroll to position [0, 0]
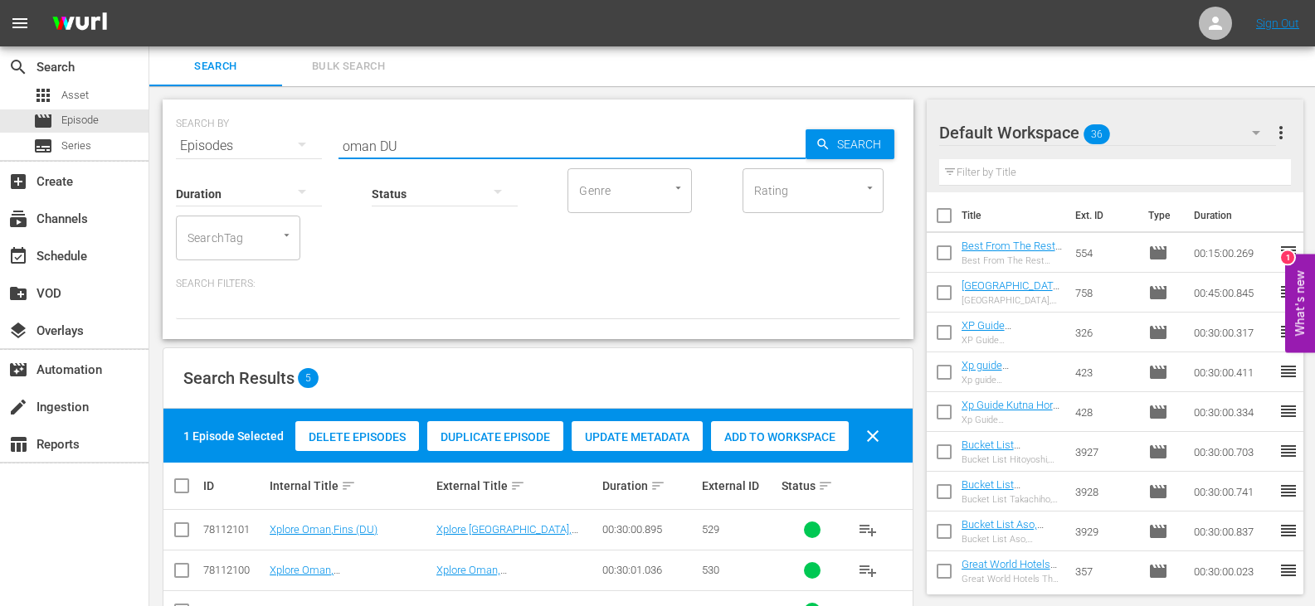
drag, startPoint x: 377, startPoint y: 143, endPoint x: 253, endPoint y: 158, distance: 124.6
click at [253, 158] on div "SEARCH BY Search By Episodes Search ID, Title, Description, Keywords, or Catego…" at bounding box center [538, 220] width 751 height 240
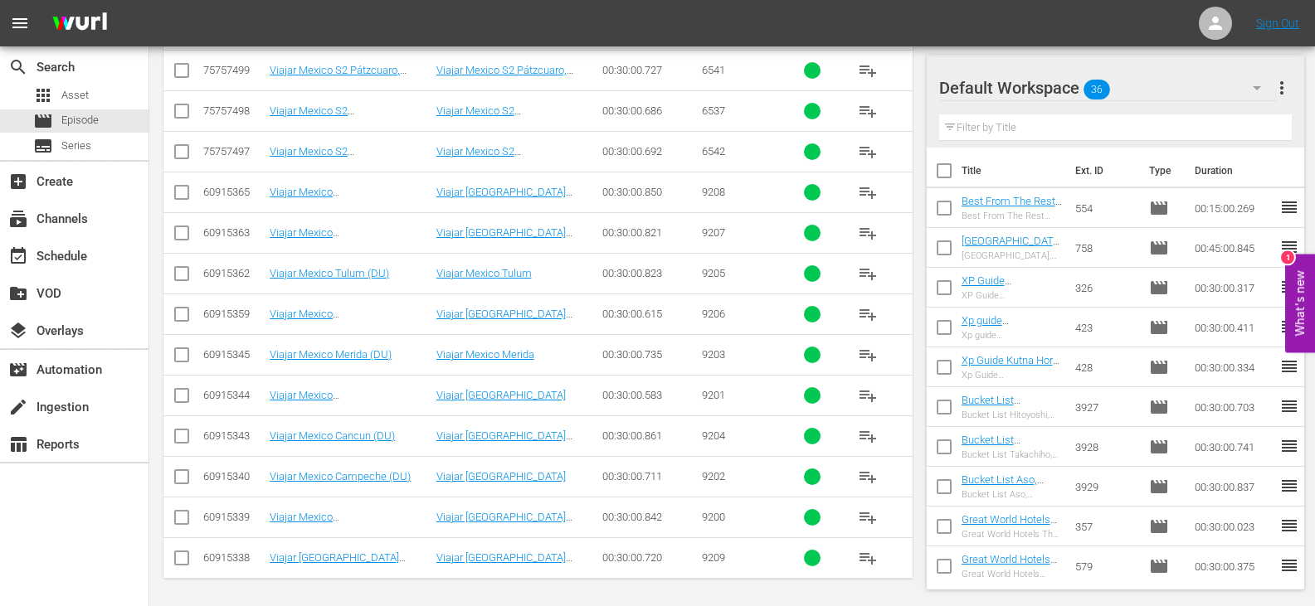
scroll to position [625, 0]
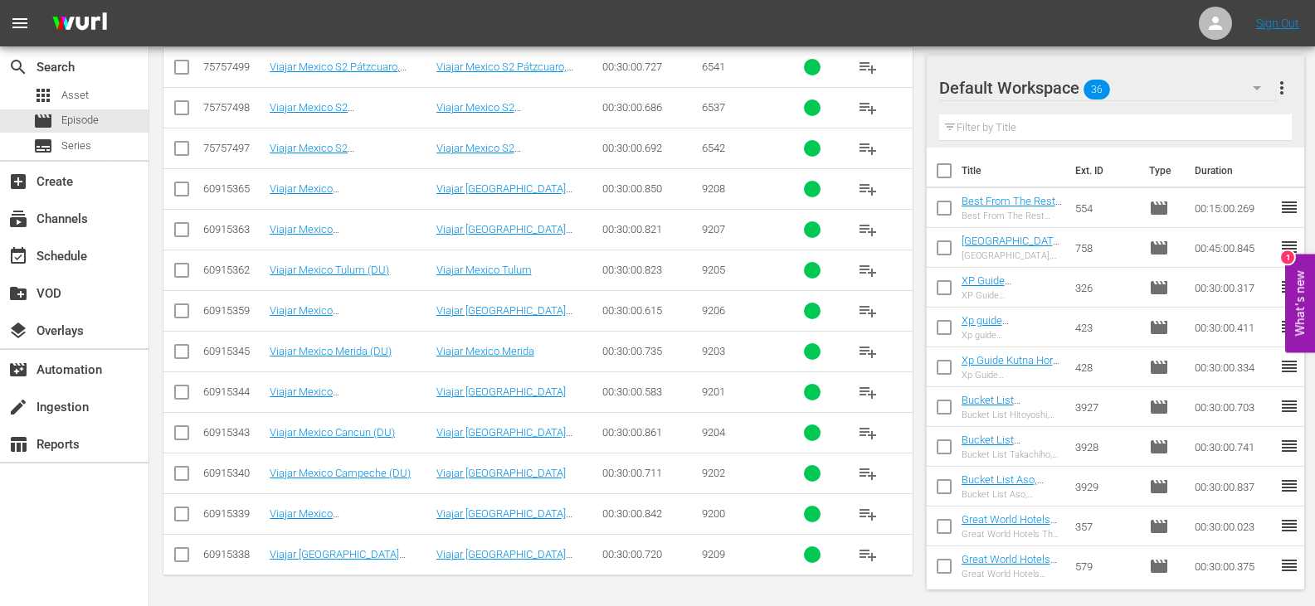
type input "viajar [GEOGRAPHIC_DATA] DU"
click at [190, 547] on icon at bounding box center [182, 555] width 20 height 20
click at [178, 555] on input "checkbox" at bounding box center [182, 558] width 20 height 20
checkbox input "true"
click at [175, 194] on input "checkbox" at bounding box center [182, 192] width 20 height 20
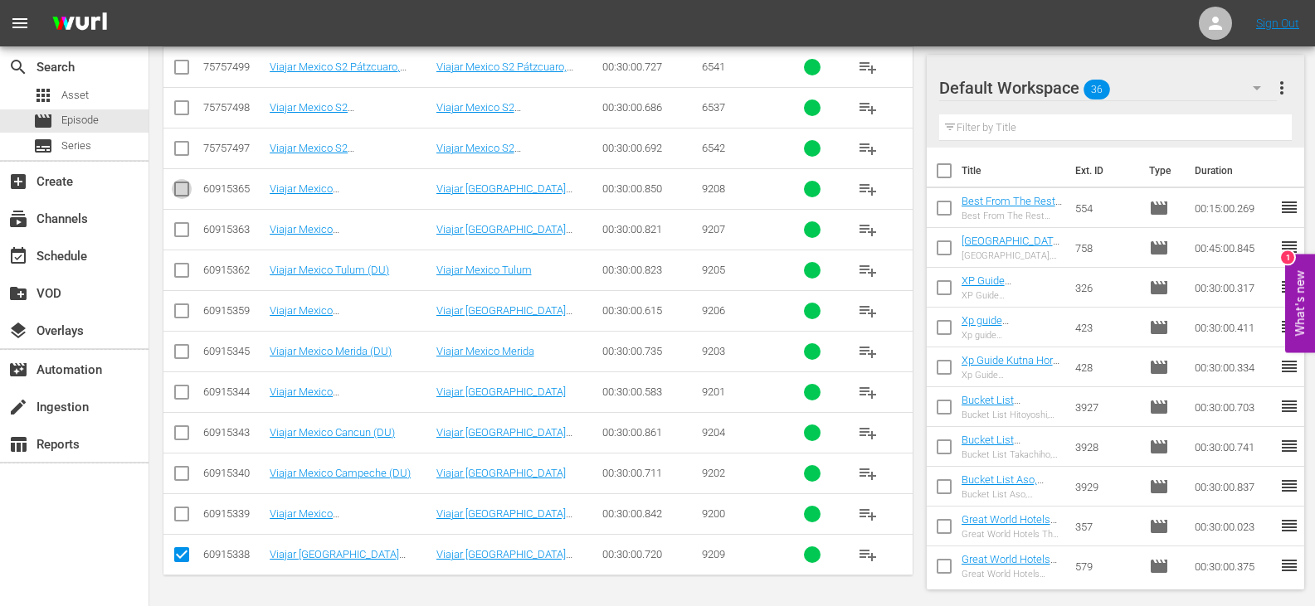
checkbox input "true"
click at [172, 225] on input "checkbox" at bounding box center [182, 233] width 20 height 20
checkbox input "true"
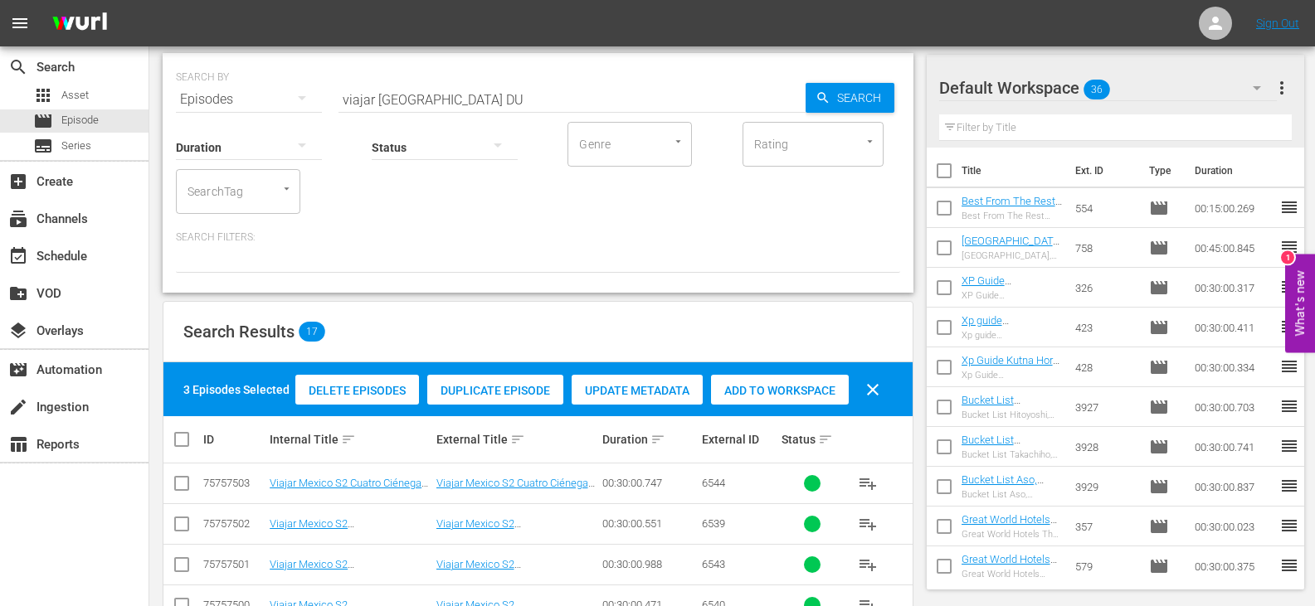
scroll to position [45, 0]
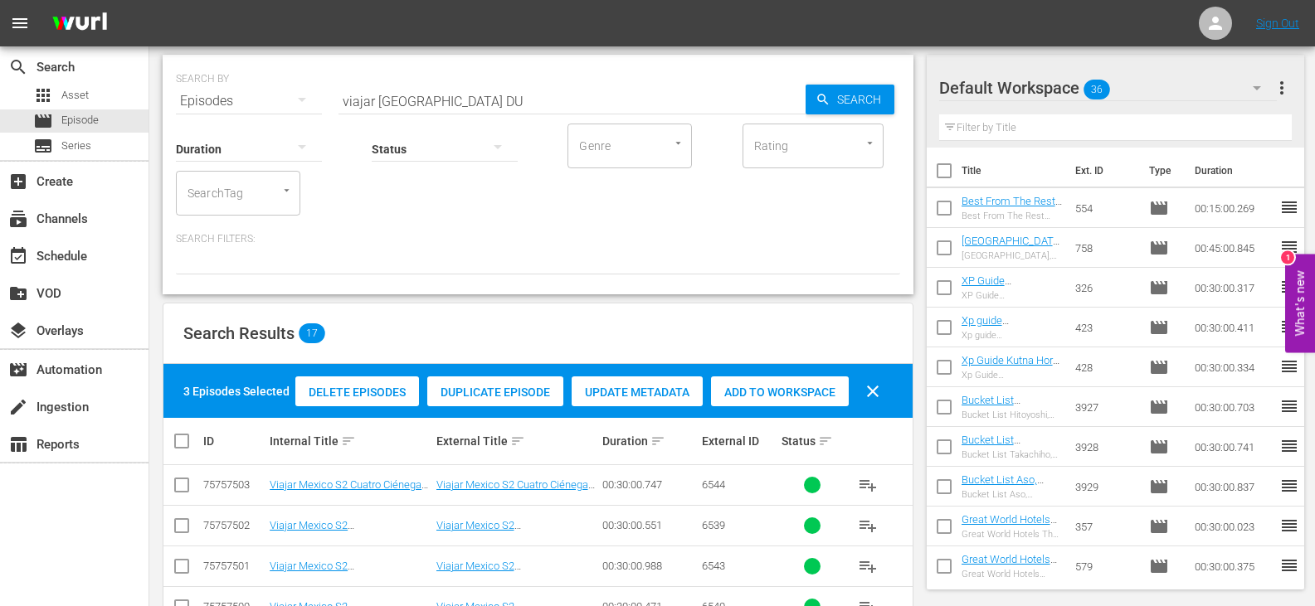
click at [755, 397] on span "Add to Workspace" at bounding box center [780, 392] width 138 height 13
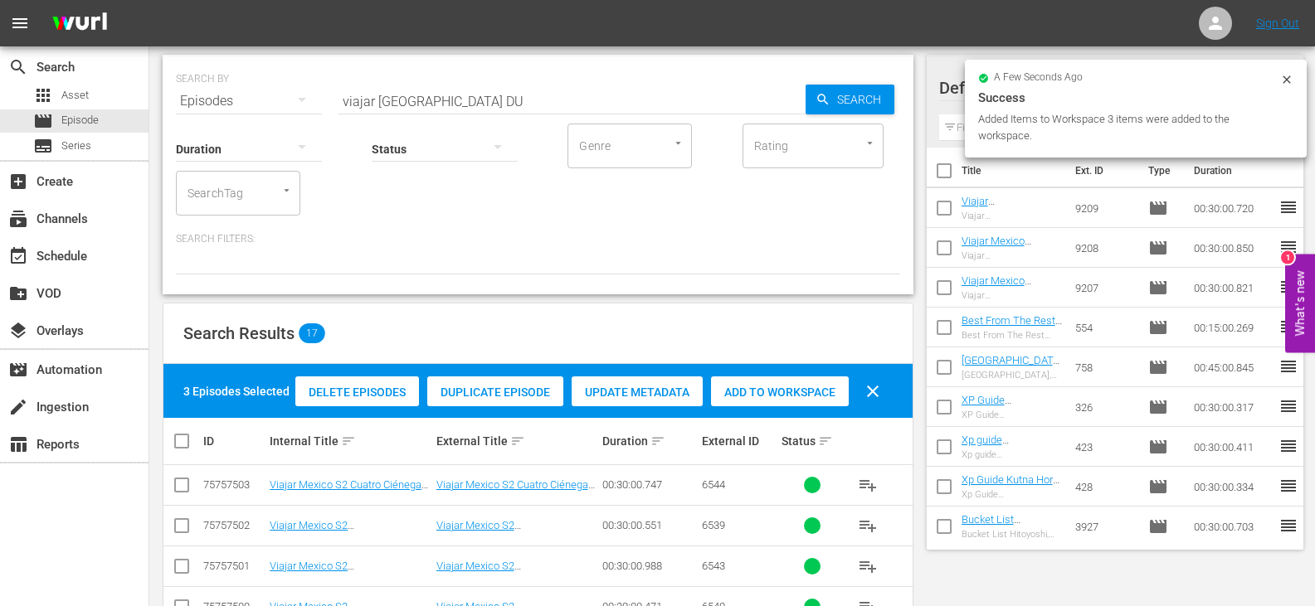
scroll to position [0, 0]
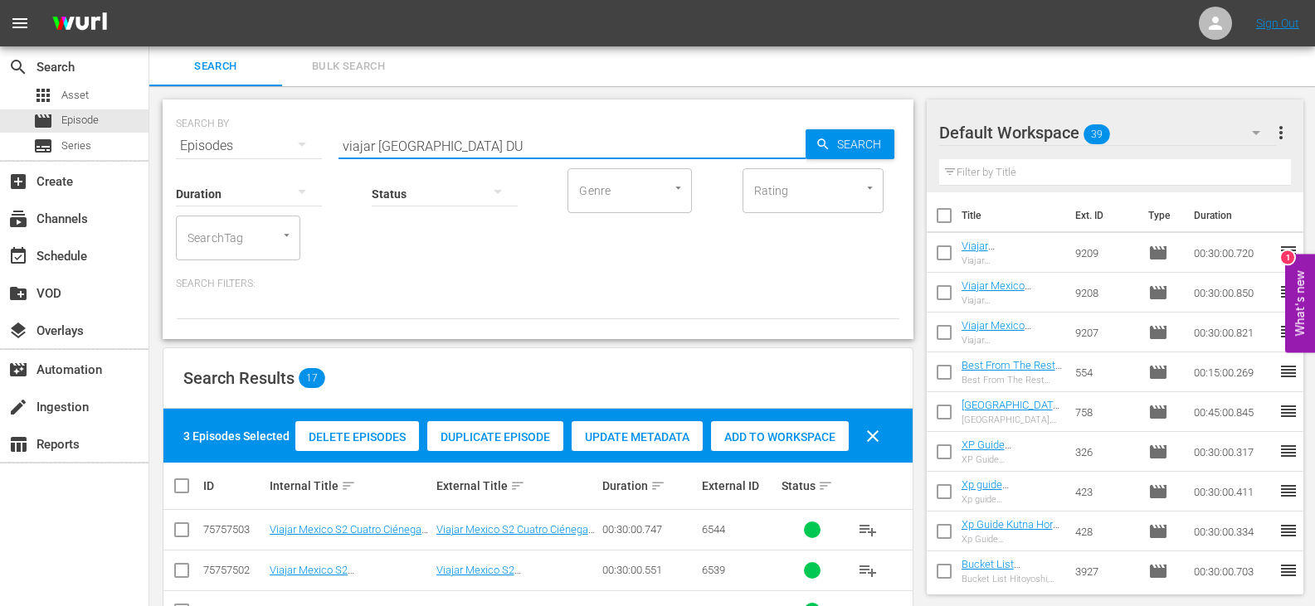
drag, startPoint x: 417, startPoint y: 145, endPoint x: 314, endPoint y: 148, distance: 103.7
click at [314, 148] on div "SEARCH BY Search By Episodes Search ID, Title, Description, Keywords, or Catego…" at bounding box center [538, 136] width 724 height 60
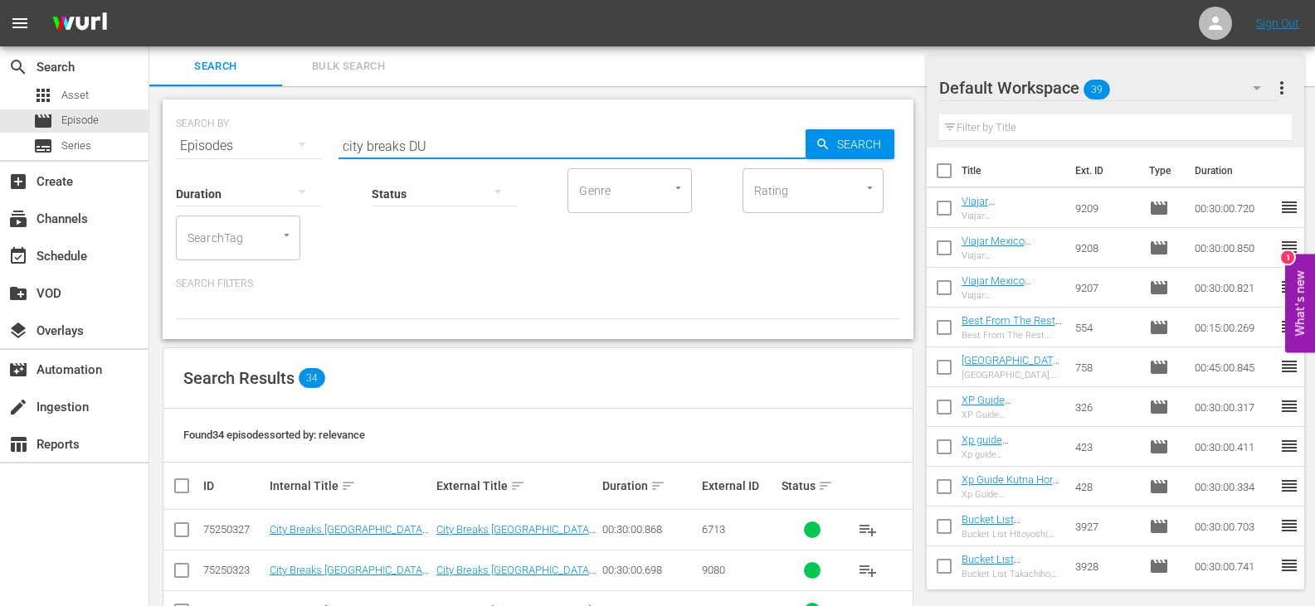
scroll to position [415, 0]
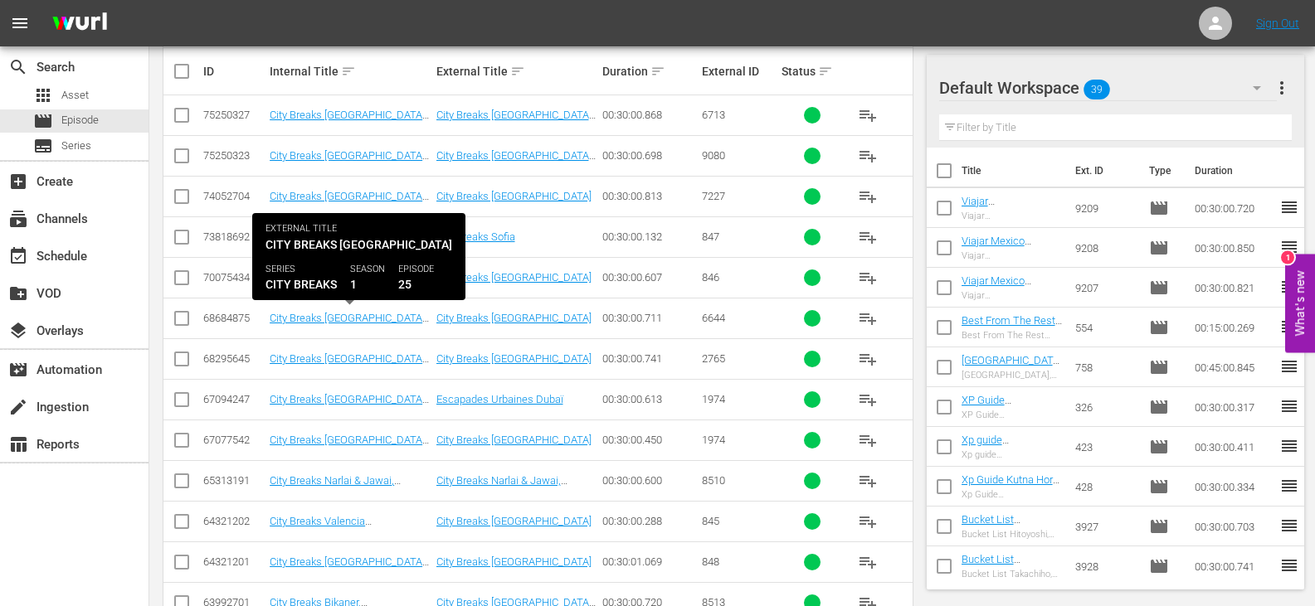
type input "city breaks DU"
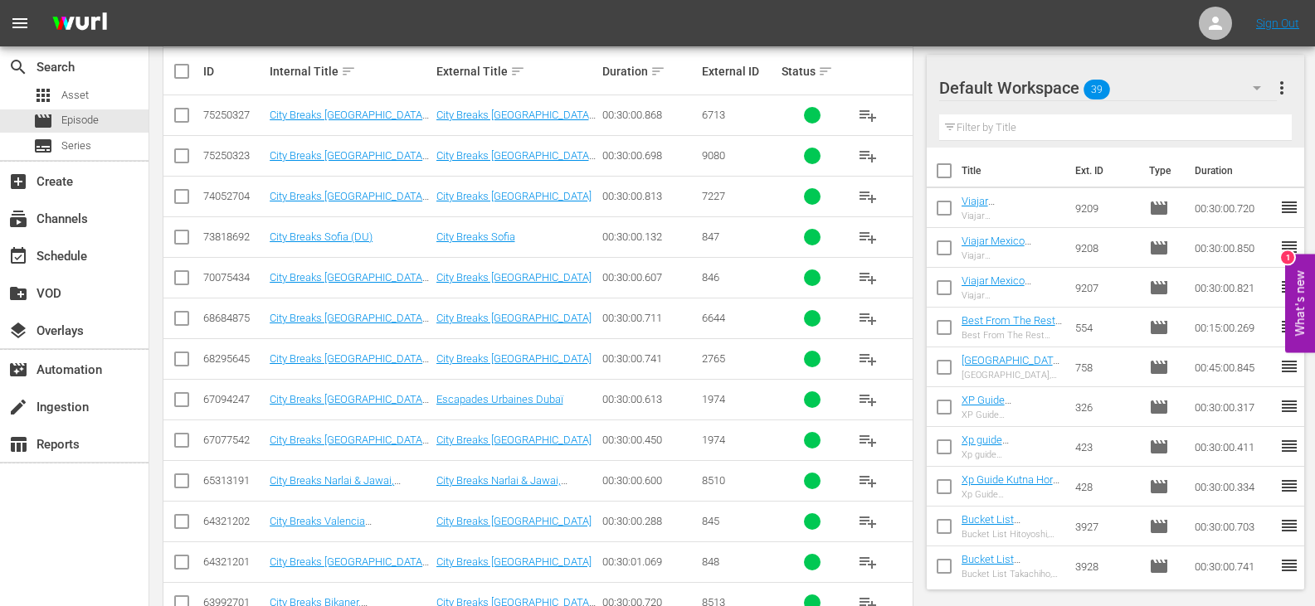
scroll to position [498, 0]
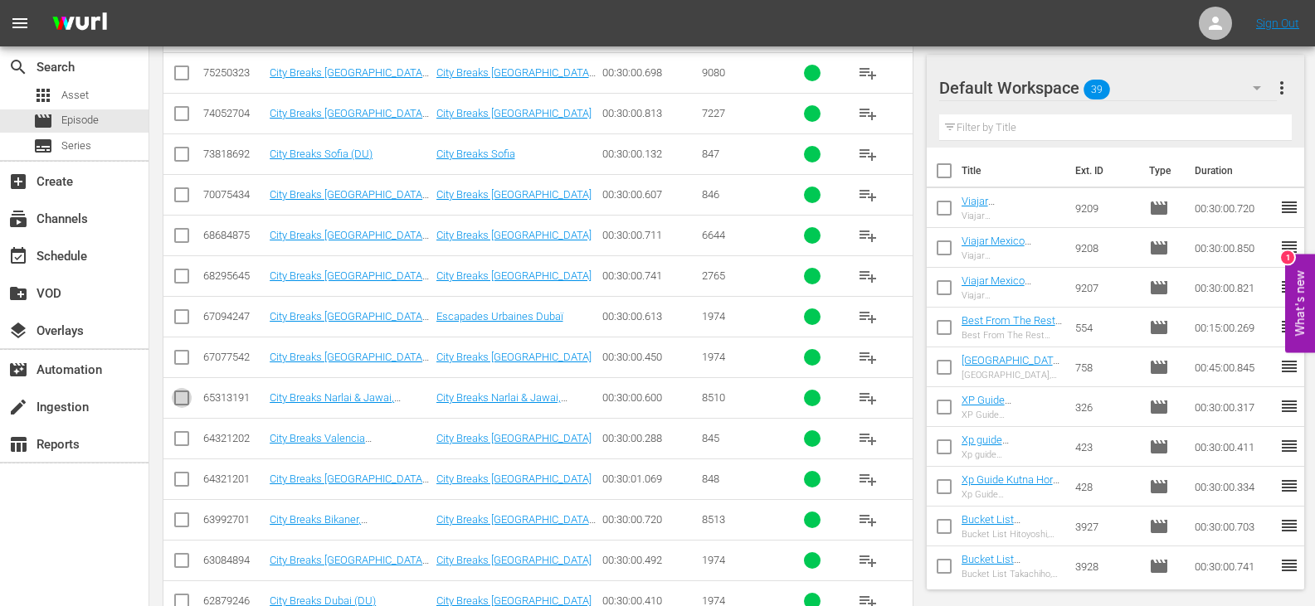
click at [180, 406] on input "checkbox" at bounding box center [182, 402] width 20 height 20
checkbox input "true"
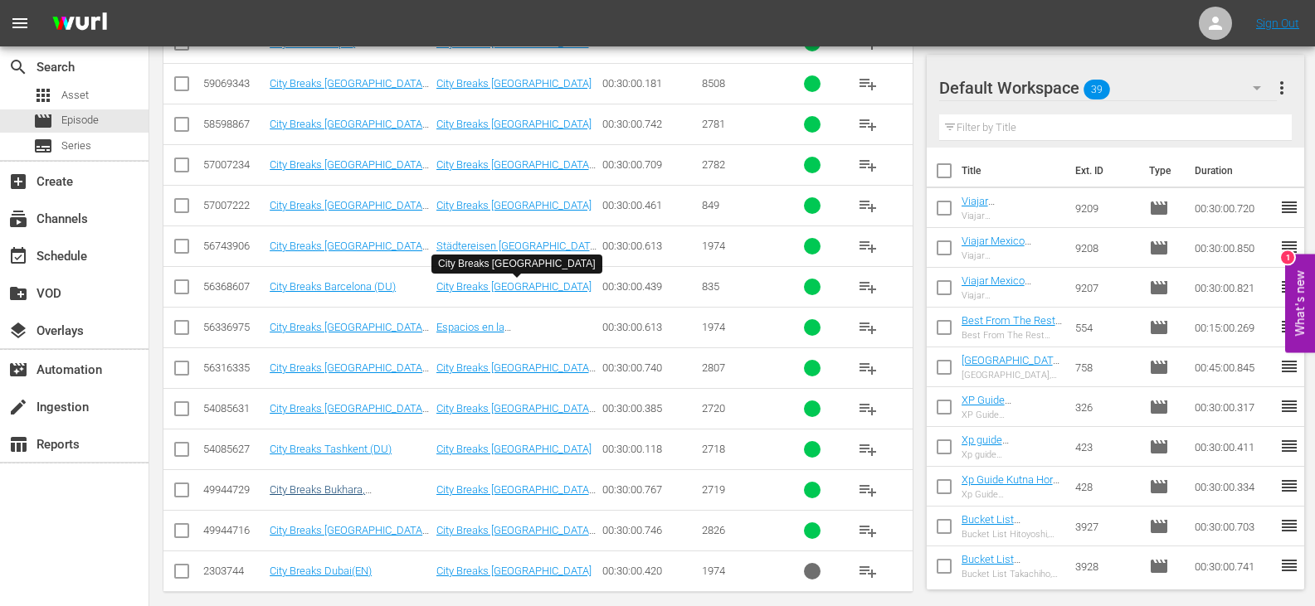
scroll to position [1316, 0]
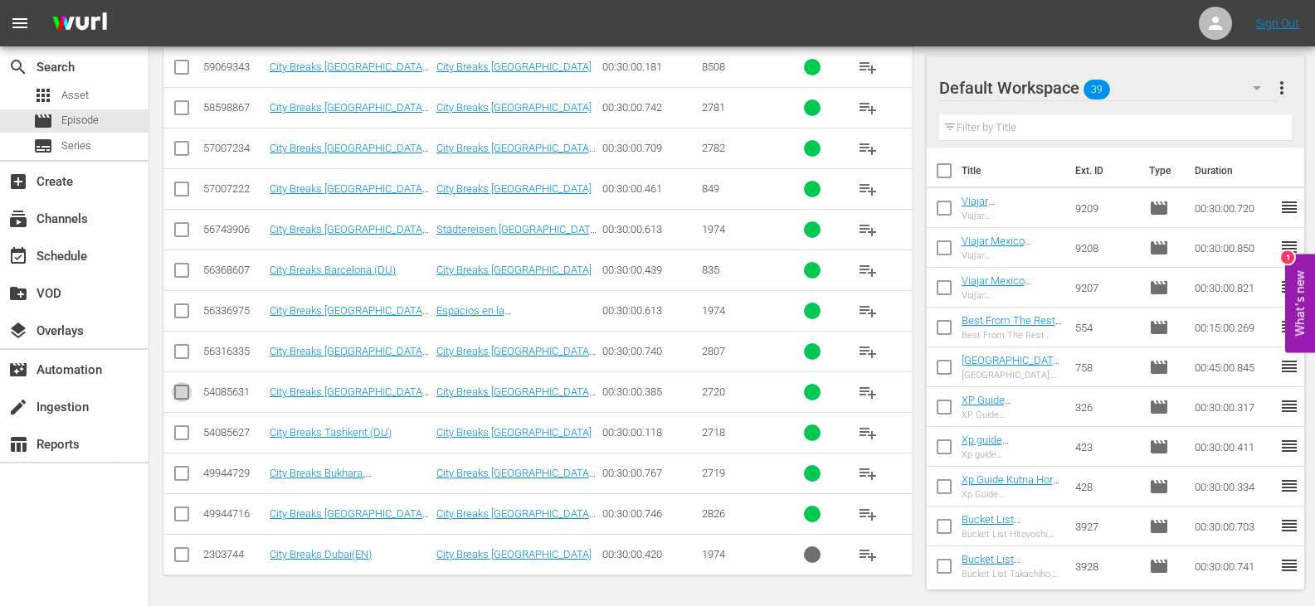
click at [178, 394] on input "checkbox" at bounding box center [182, 396] width 20 height 20
checkbox input "true"
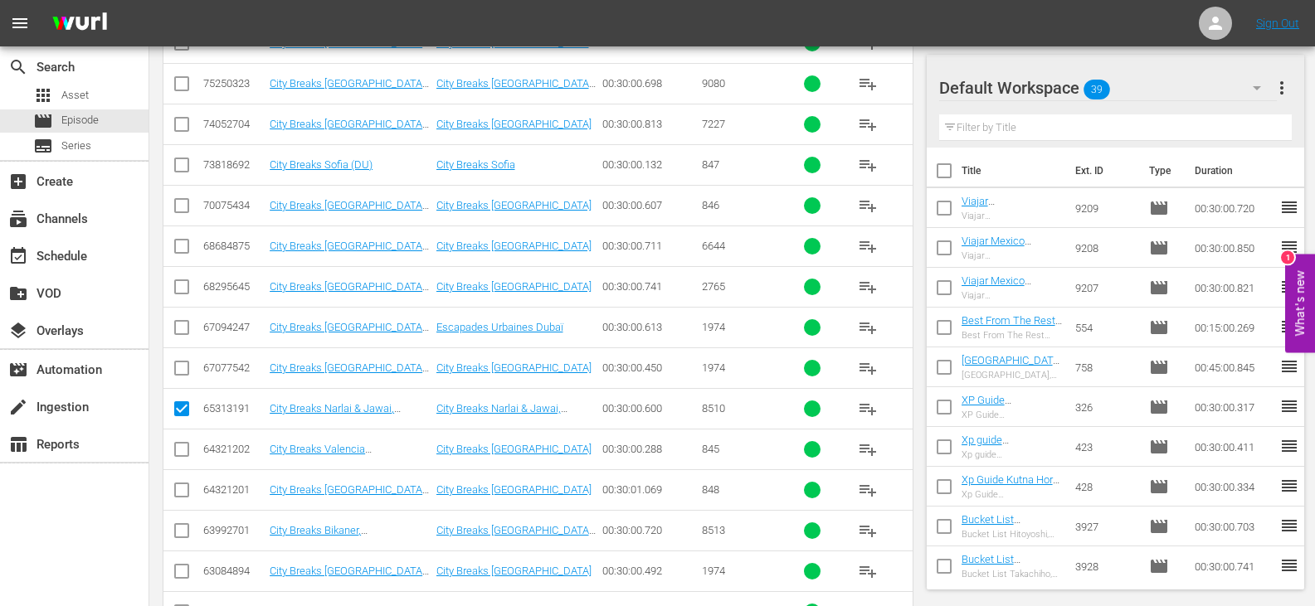
scroll to position [404, 0]
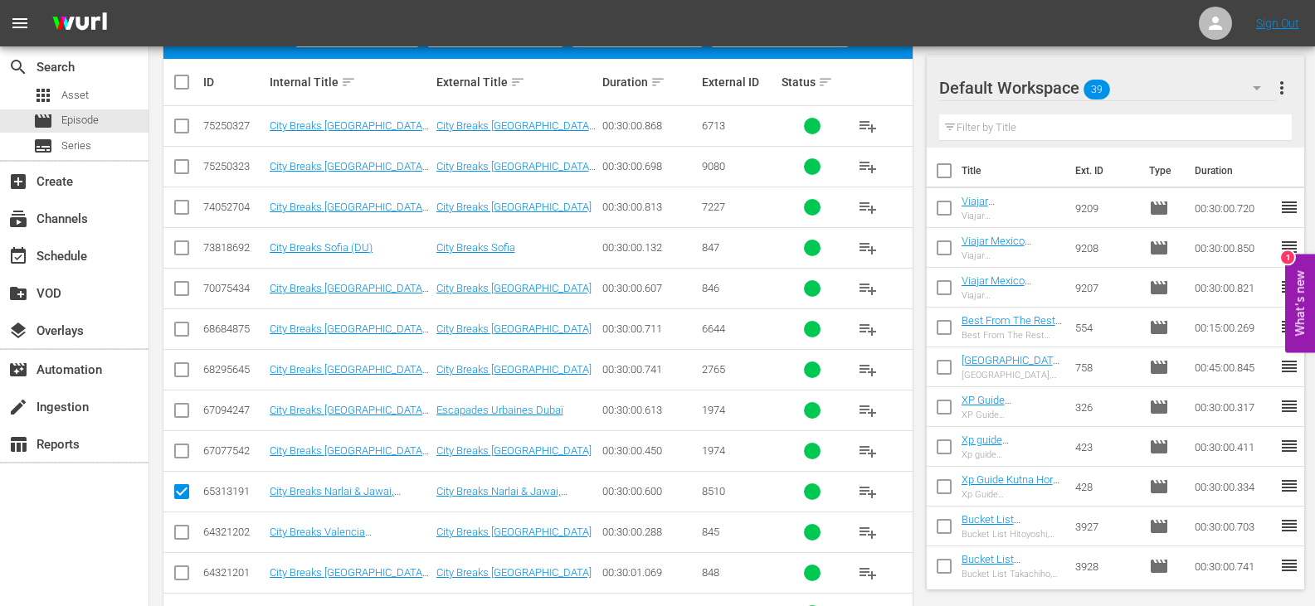
click at [190, 208] on input "checkbox" at bounding box center [182, 211] width 20 height 20
checkbox input "true"
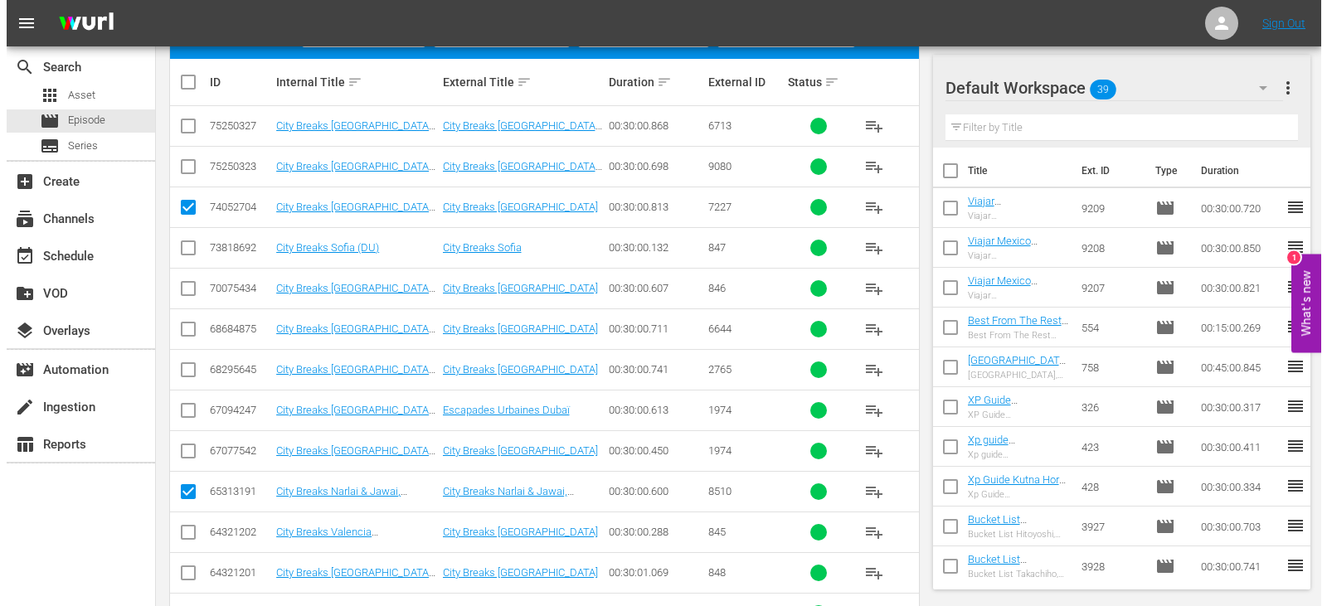
scroll to position [0, 0]
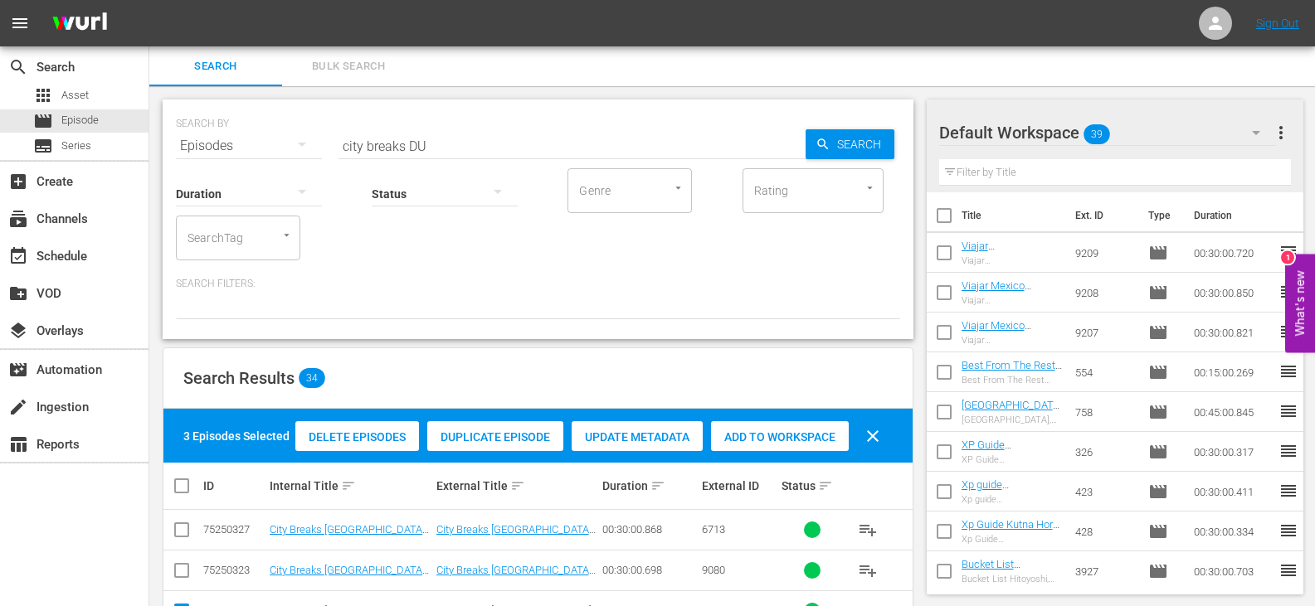
click at [732, 448] on div "Add to Workspace" at bounding box center [780, 437] width 138 height 32
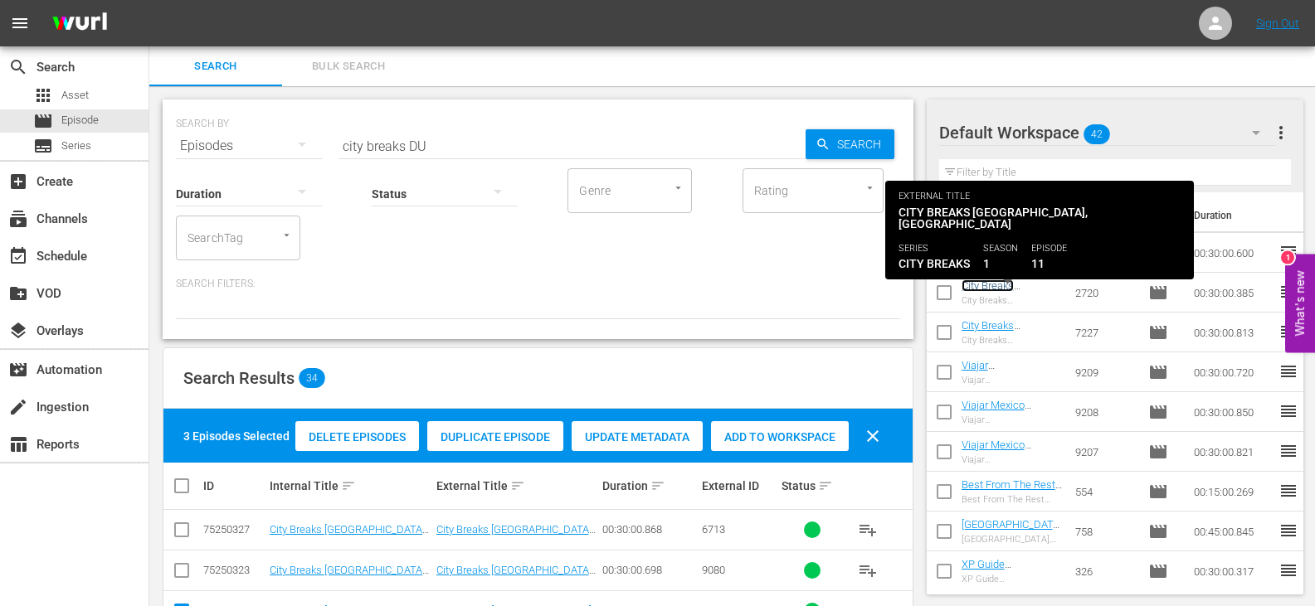
click at [990, 287] on link "City Breaks [GEOGRAPHIC_DATA], [GEOGRAPHIC_DATA] (DU)" at bounding box center [1011, 311] width 100 height 62
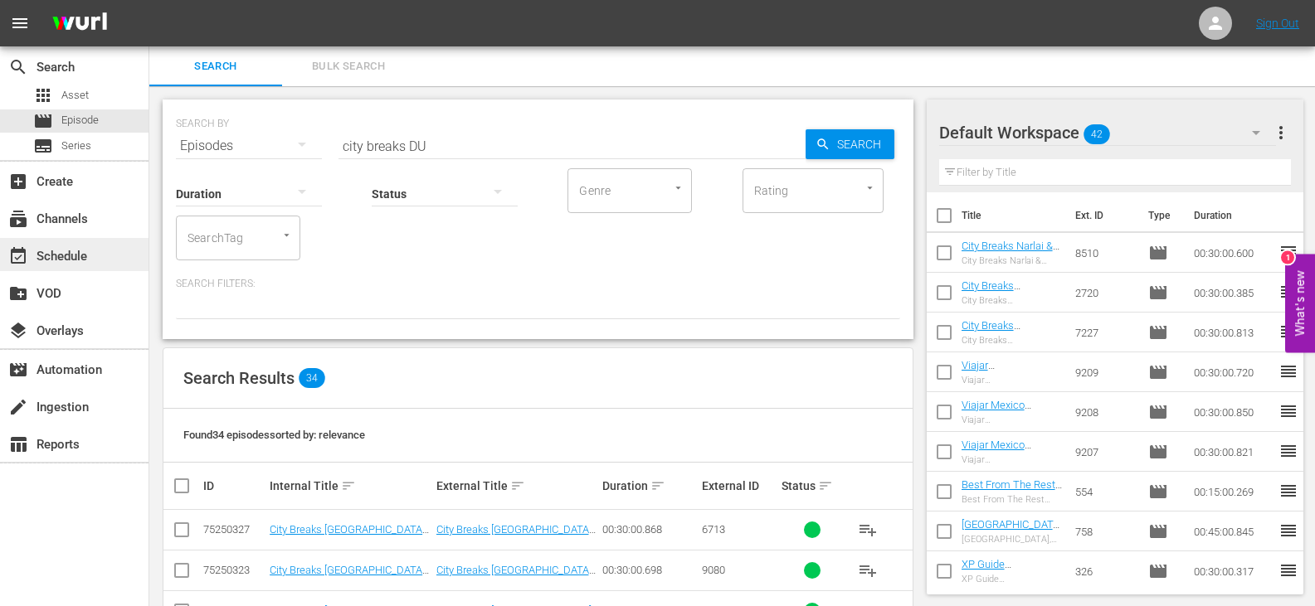
click at [82, 244] on div "event_available Schedule" at bounding box center [74, 254] width 148 height 33
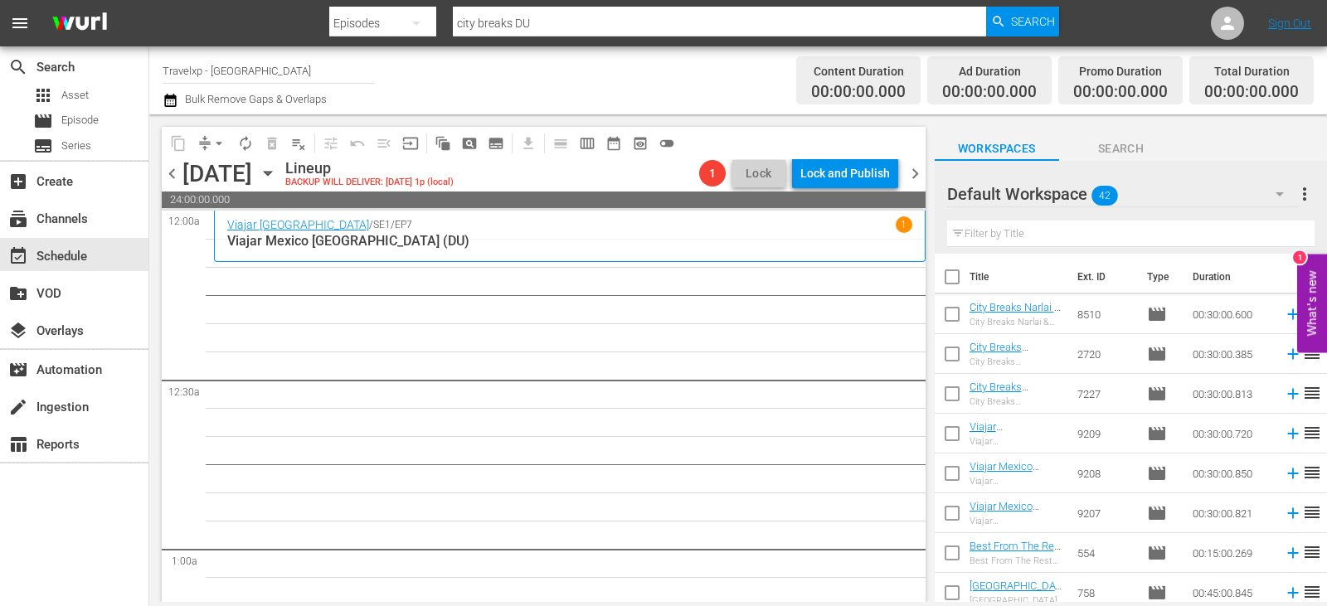
click at [1030, 239] on input "text" at bounding box center [1130, 234] width 367 height 27
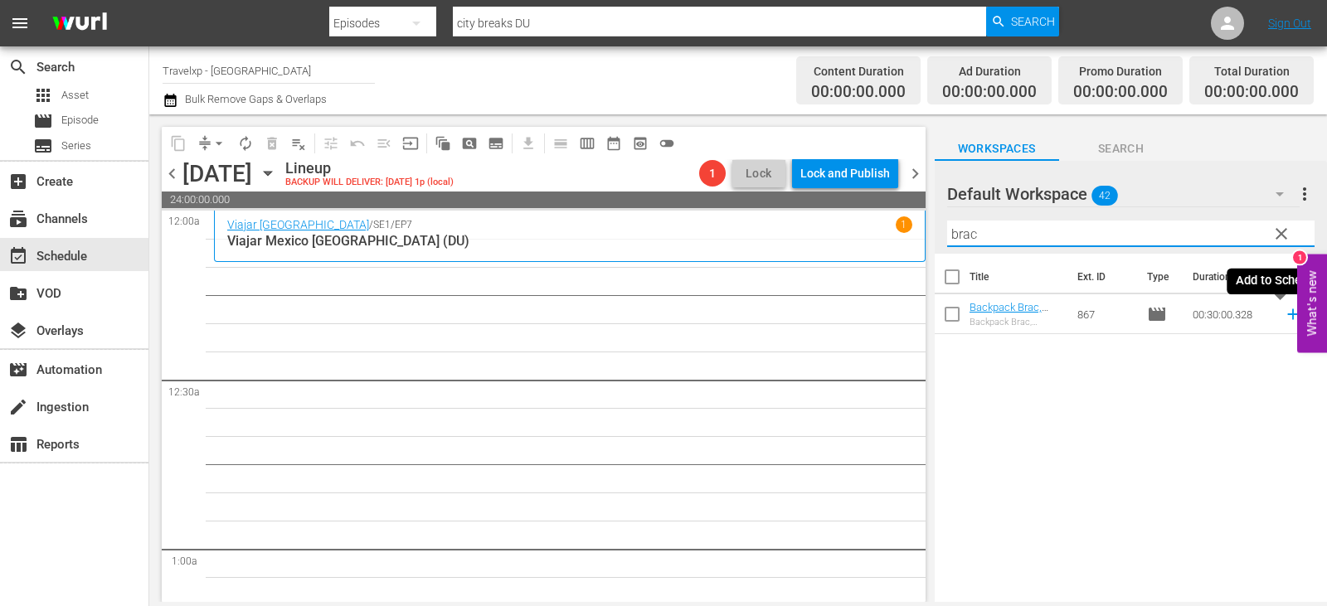
type input "brac"
click at [1287, 316] on icon at bounding box center [1292, 314] width 11 height 11
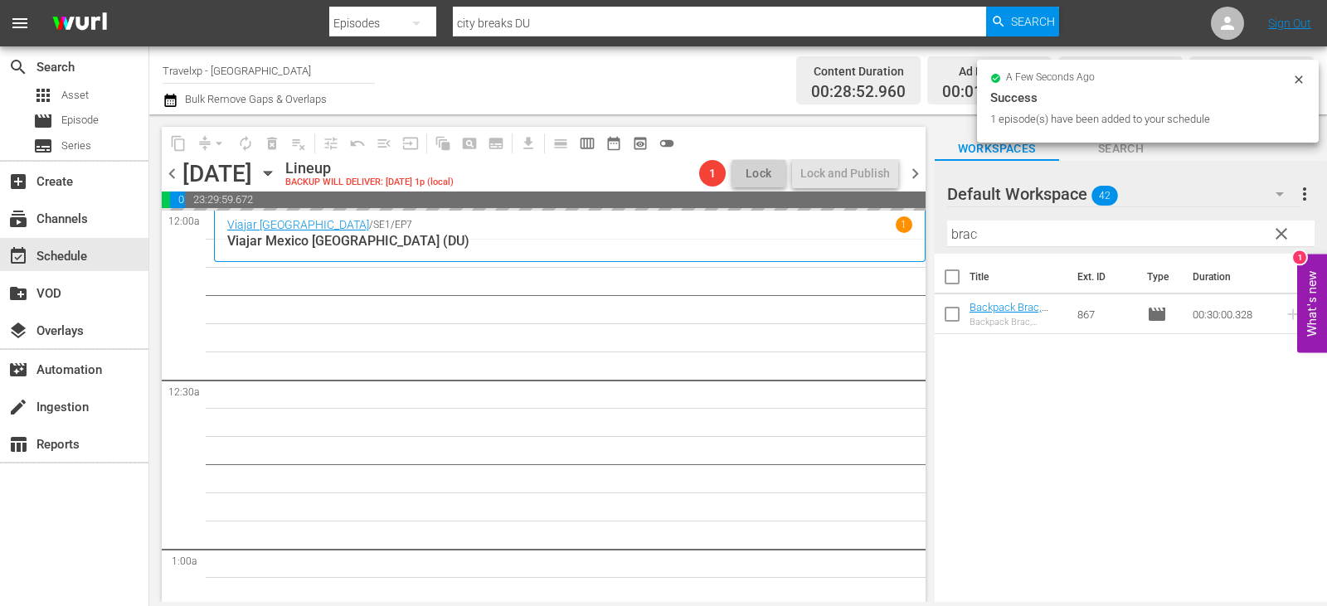
click at [1286, 233] on span "clear" at bounding box center [1282, 234] width 20 height 20
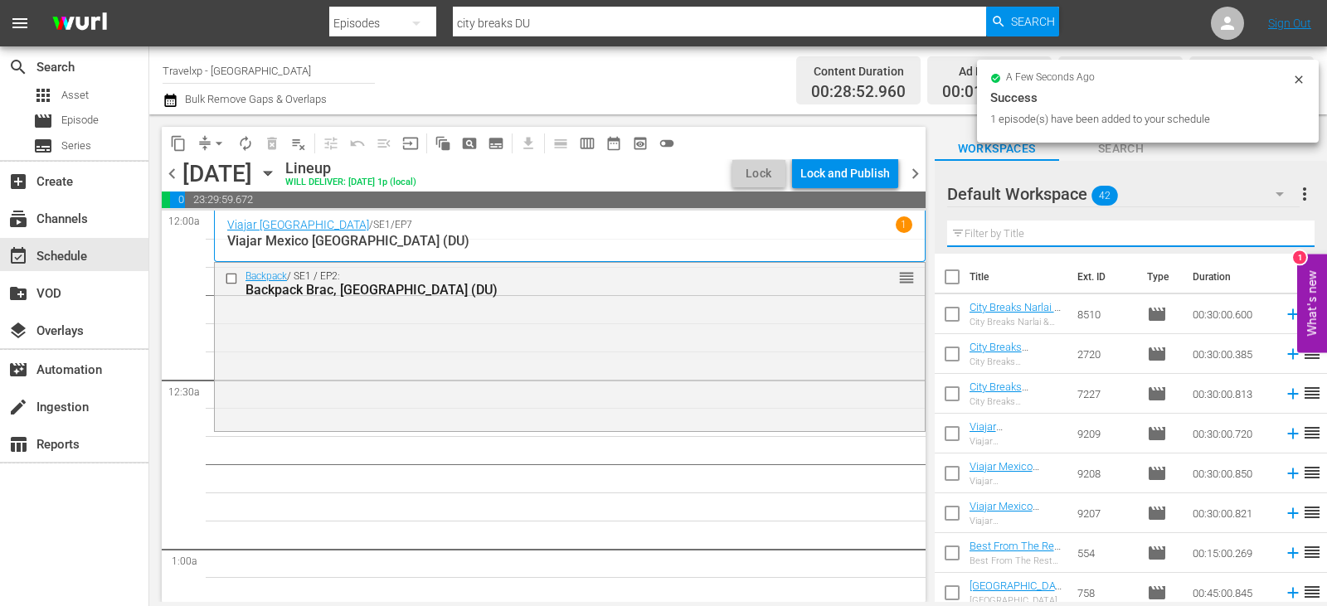
click at [1286, 233] on input "text" at bounding box center [1130, 234] width 367 height 27
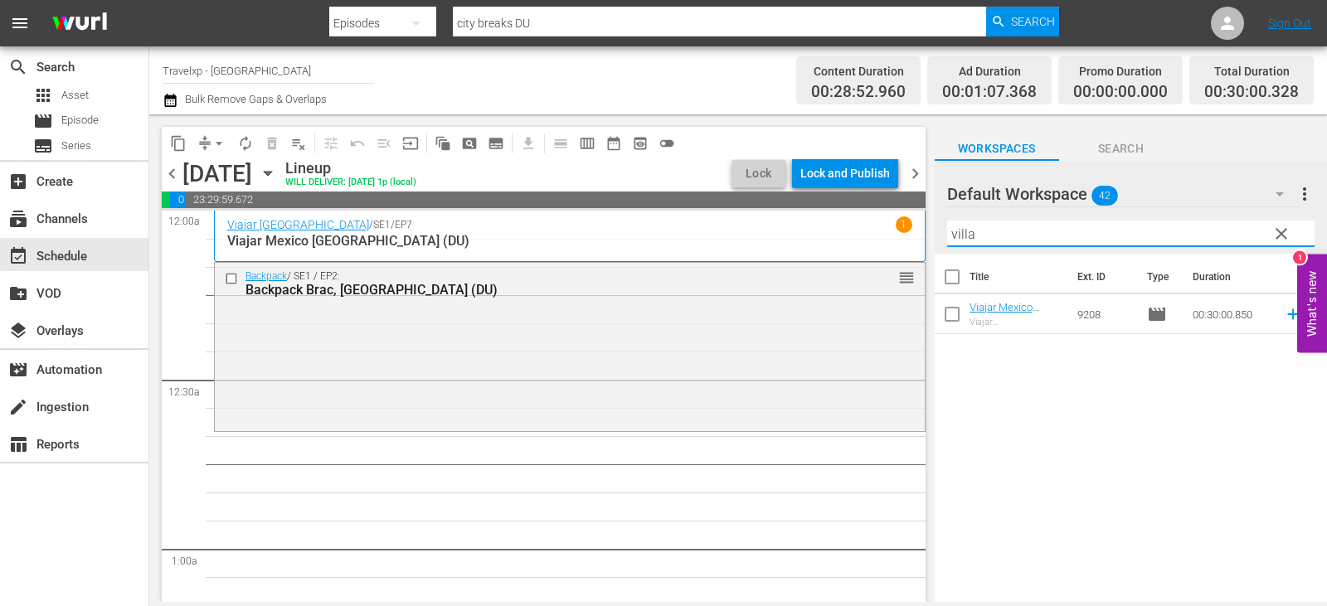
type input "villa"
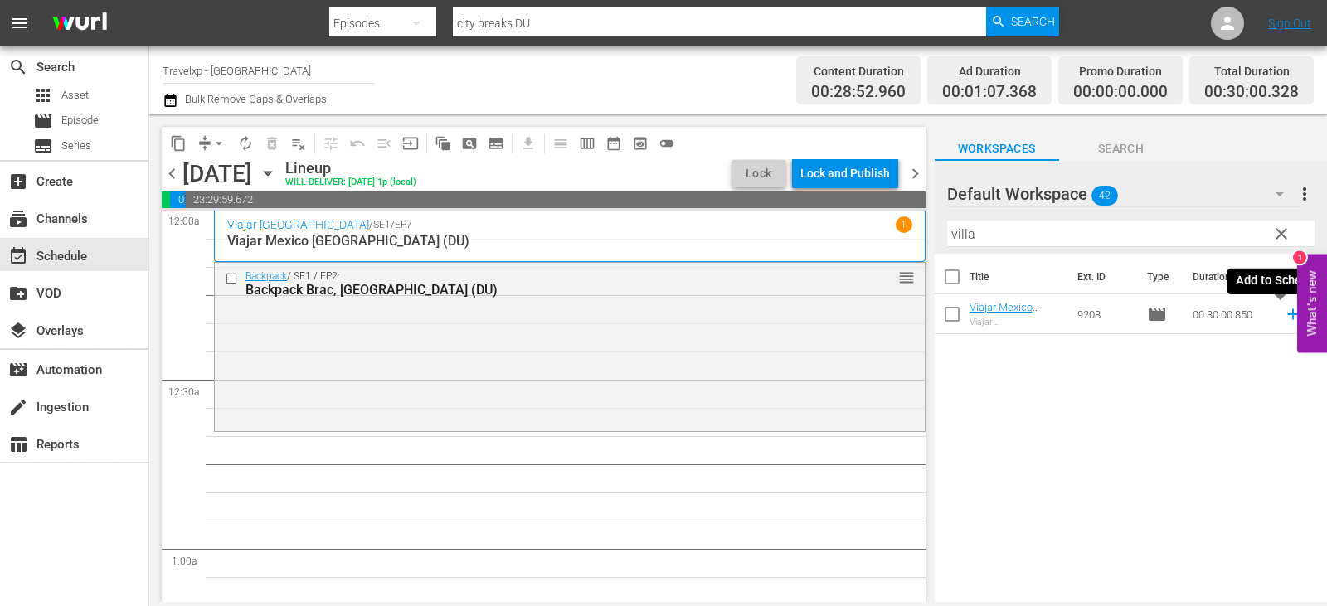
click at [1287, 311] on icon at bounding box center [1292, 314] width 11 height 11
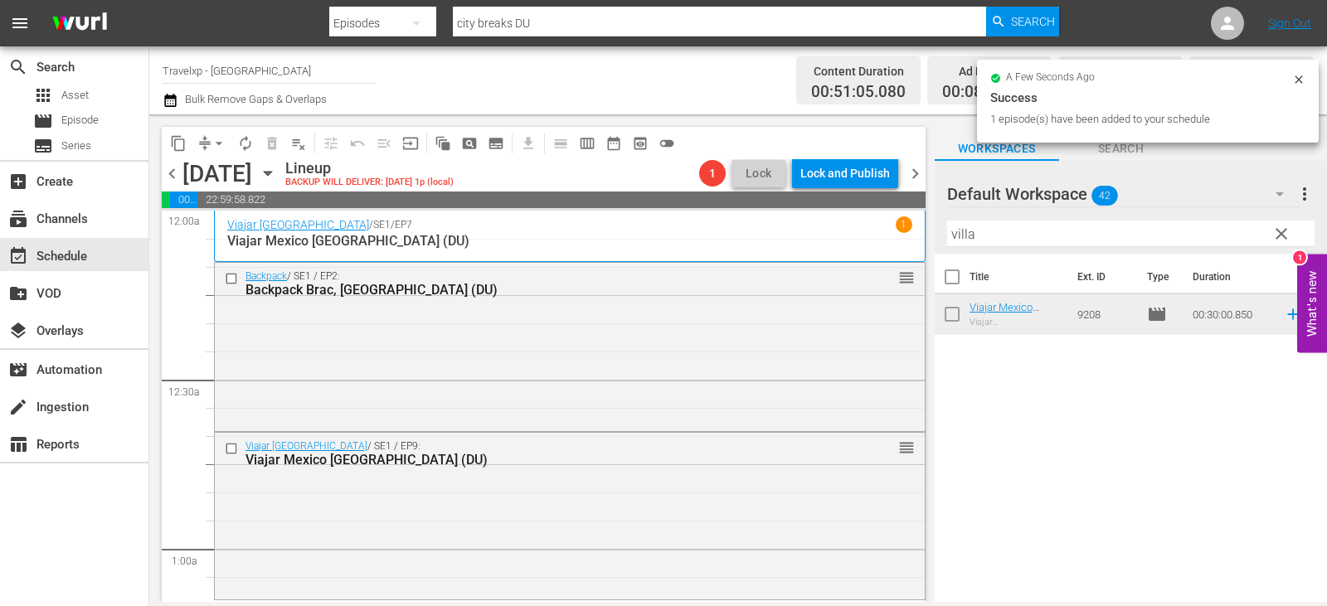
click at [1279, 233] on span "clear" at bounding box center [1282, 234] width 20 height 20
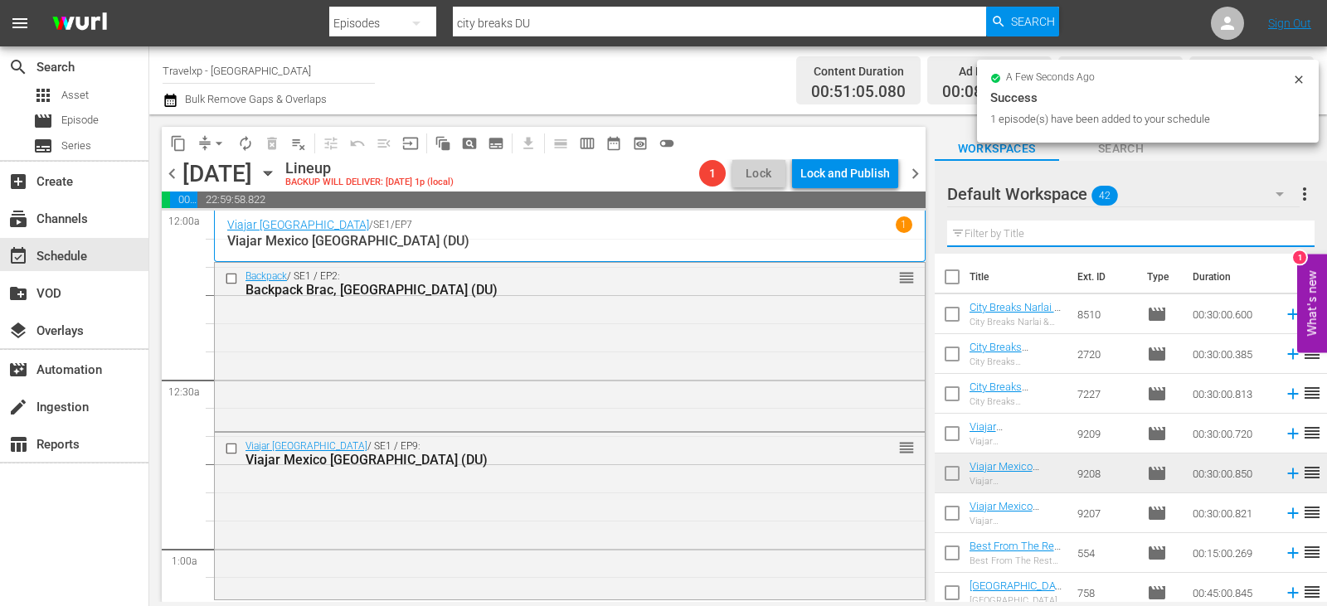
click at [1279, 233] on input "text" at bounding box center [1130, 234] width 367 height 27
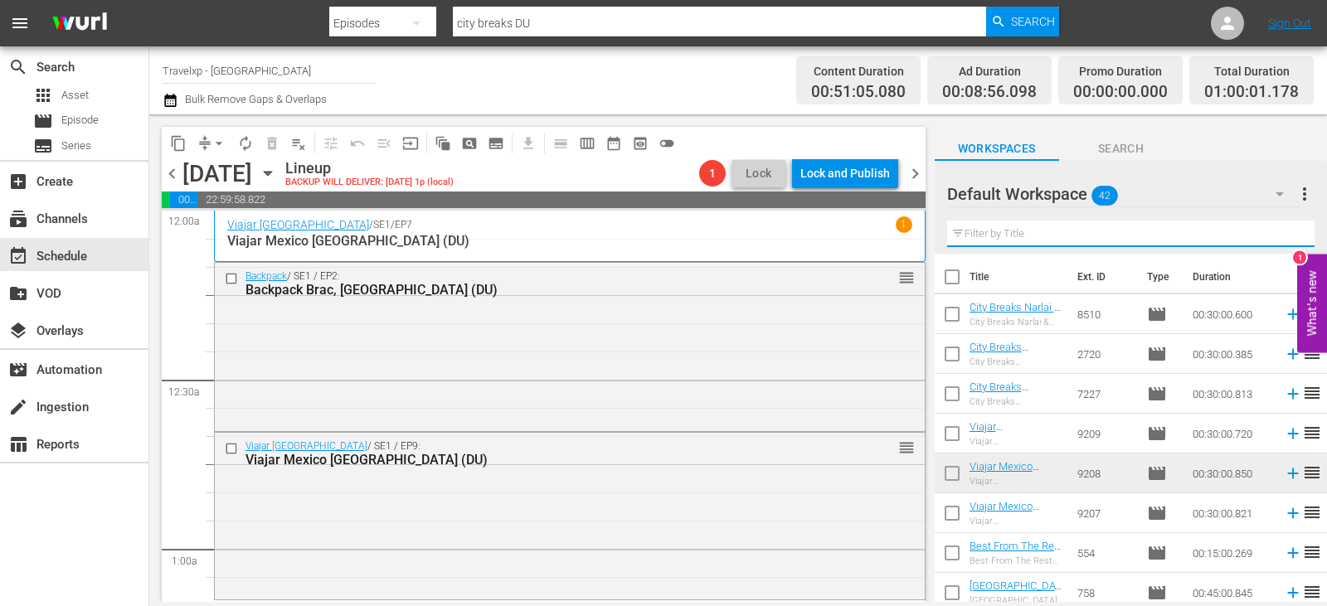
click at [1279, 233] on input "text" at bounding box center [1130, 234] width 367 height 27
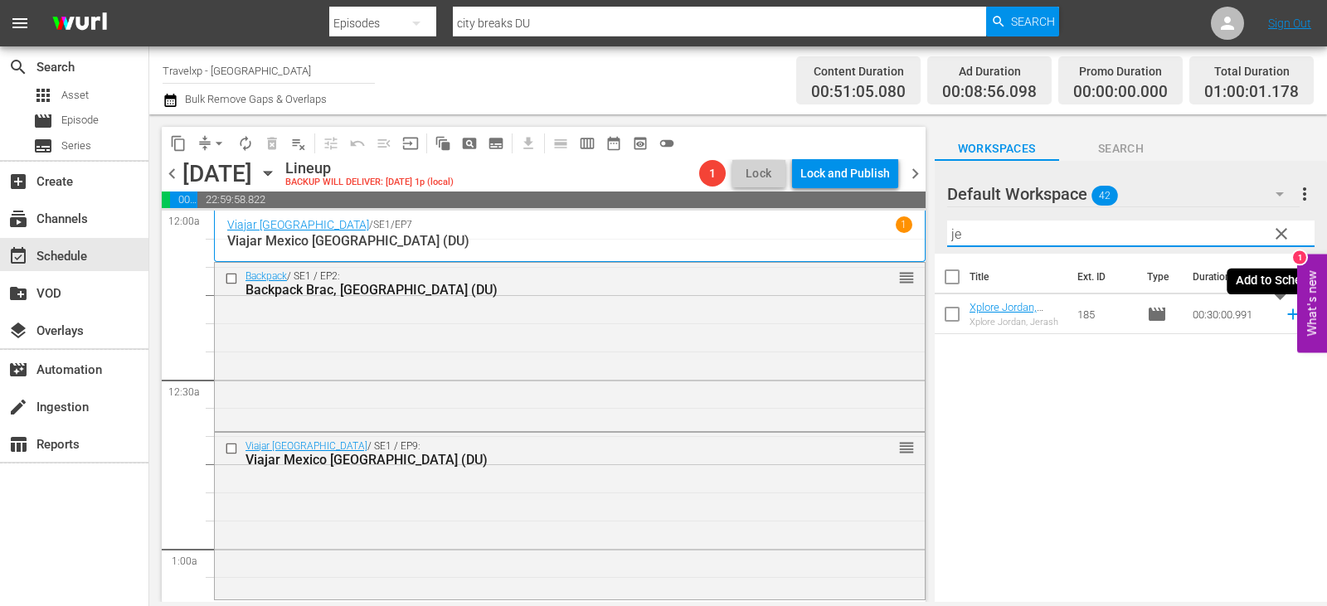
type input "je"
click at [1284, 314] on icon at bounding box center [1293, 314] width 18 height 18
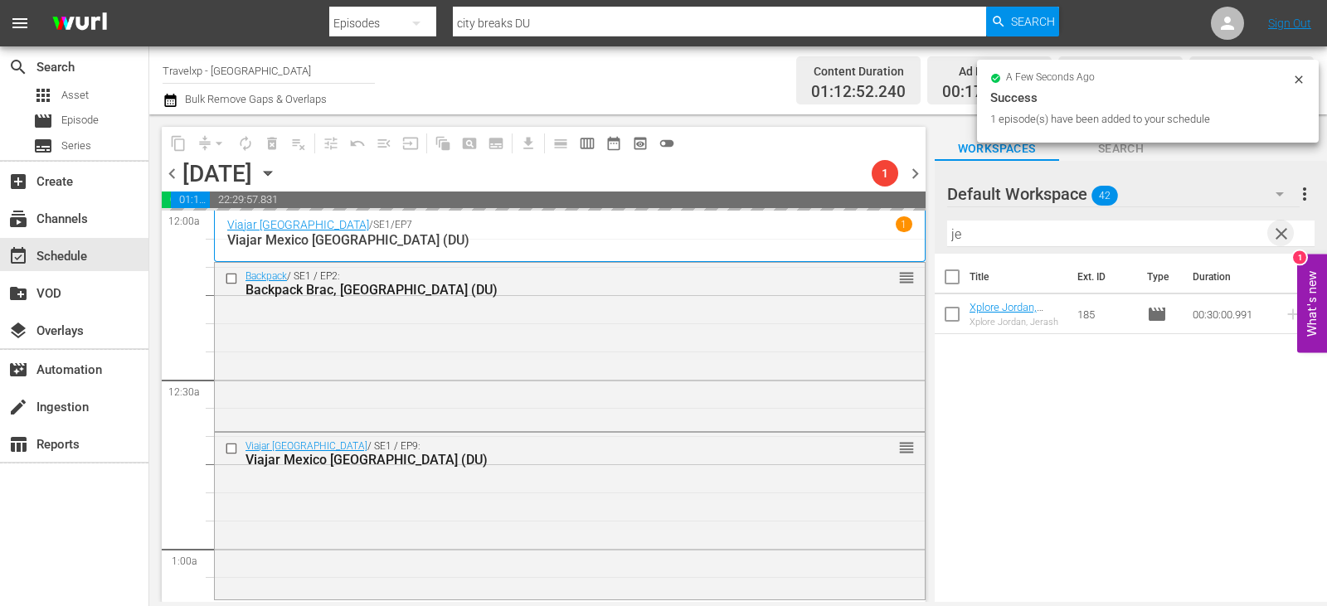
click at [1287, 236] on span "clear" at bounding box center [1282, 234] width 20 height 20
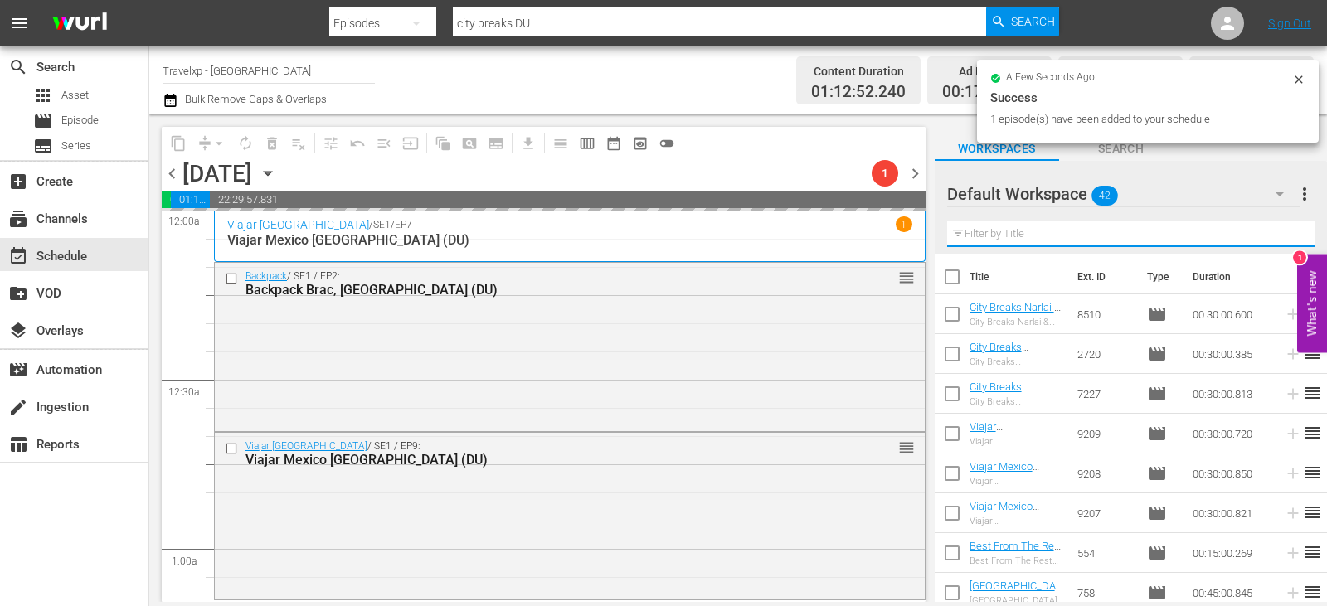
click at [1287, 236] on input "text" at bounding box center [1130, 234] width 367 height 27
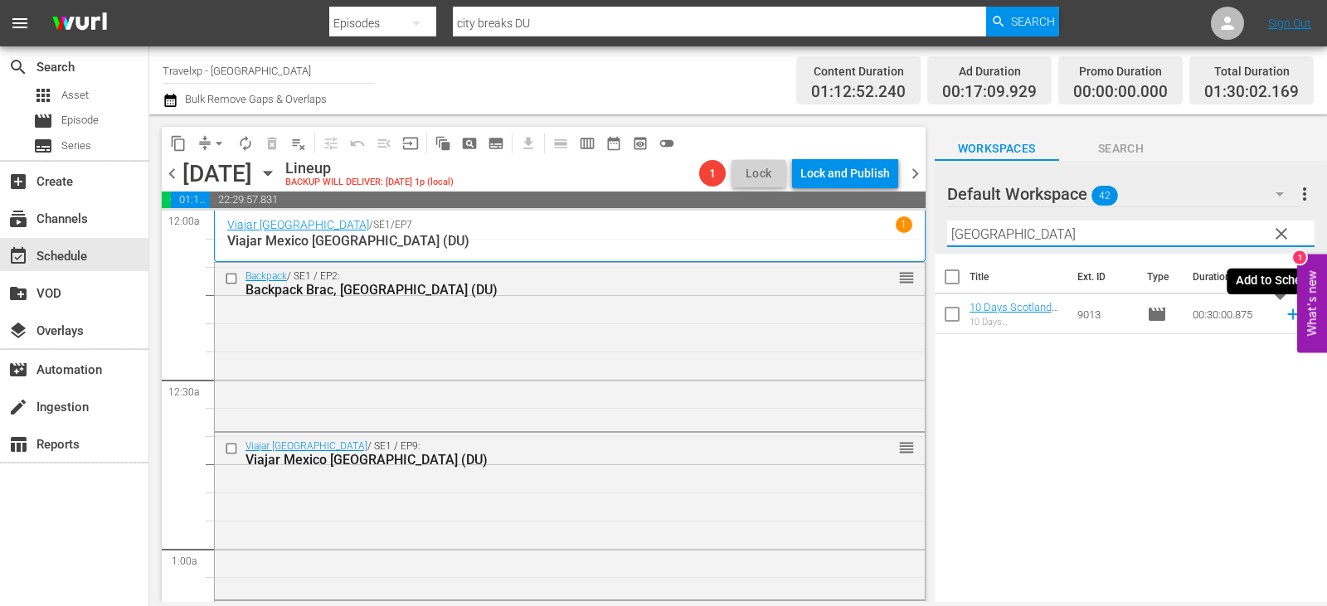
type input "[GEOGRAPHIC_DATA]"
click at [1287, 314] on icon at bounding box center [1292, 314] width 11 height 11
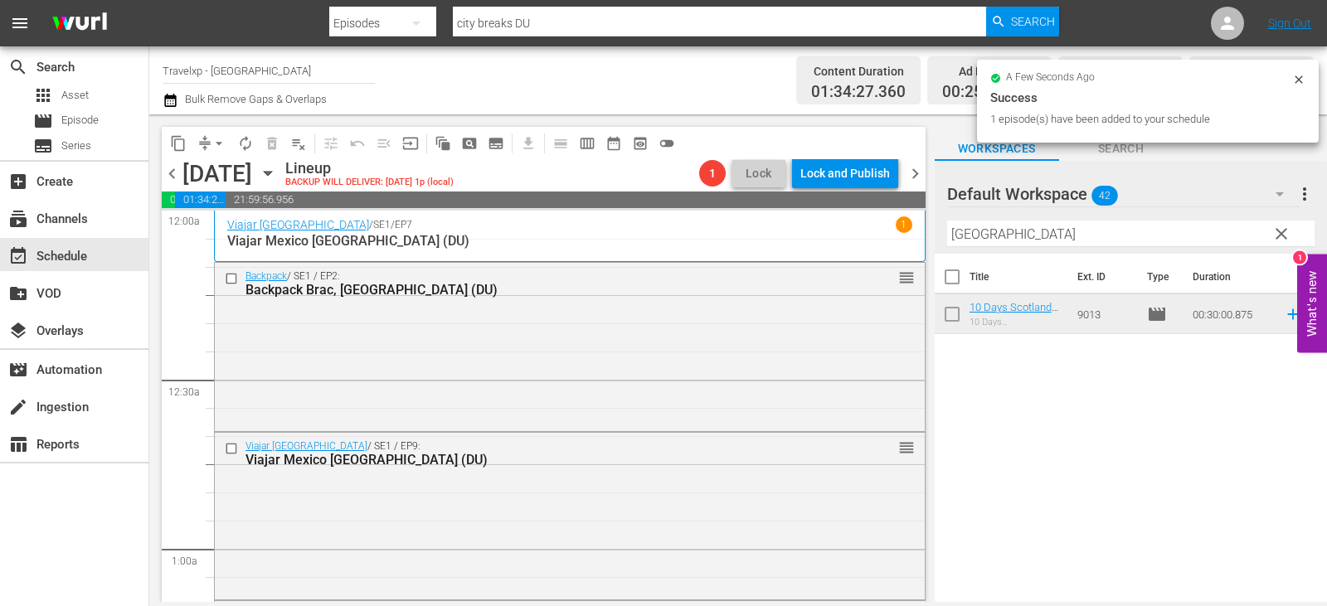
click at [1275, 234] on span "clear" at bounding box center [1282, 234] width 20 height 20
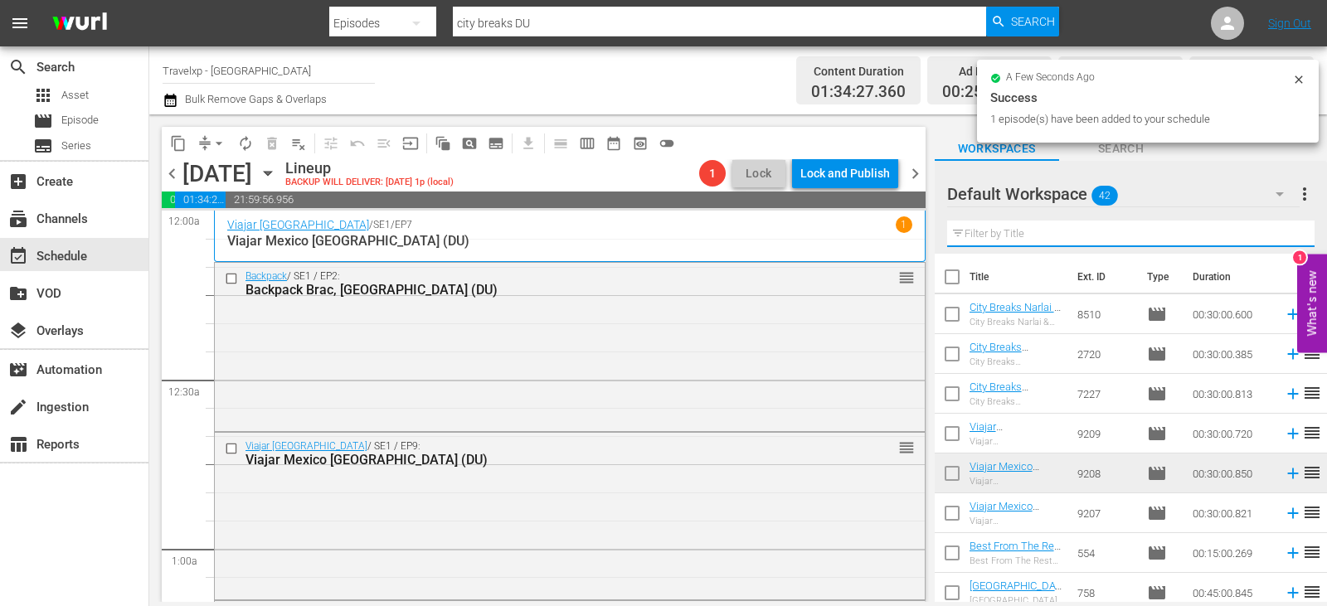
click at [1275, 234] on input "text" at bounding box center [1130, 234] width 367 height 27
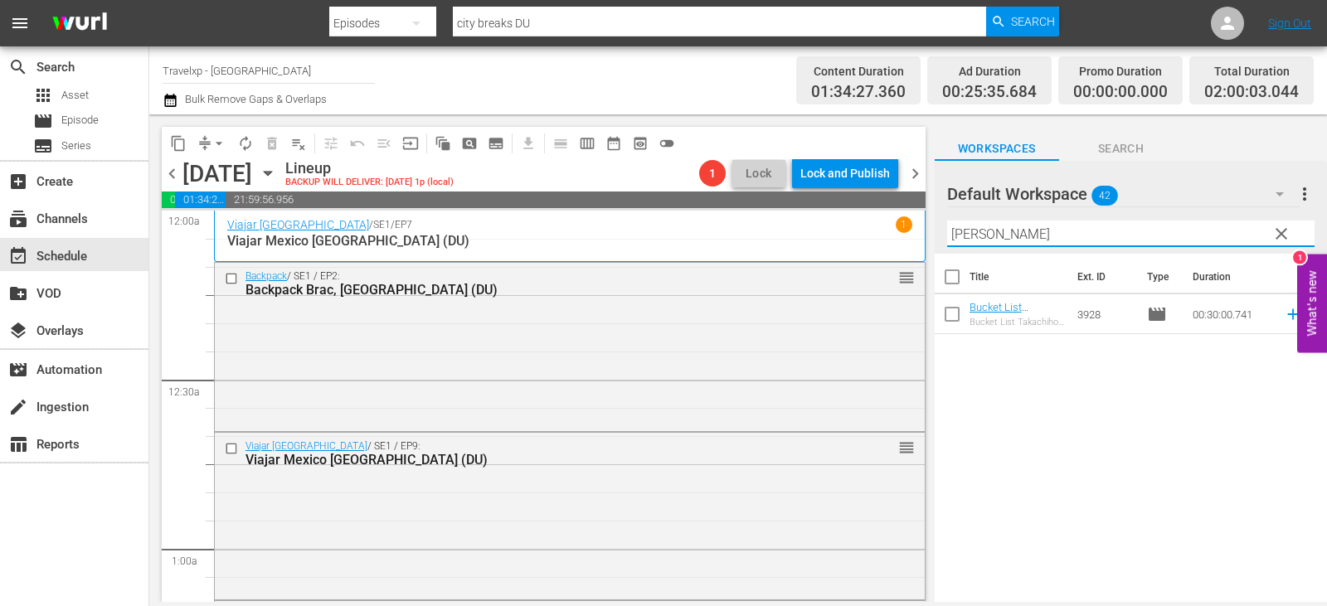
type input "[PERSON_NAME]"
click at [1302, 319] on span "reorder" at bounding box center [1312, 314] width 20 height 20
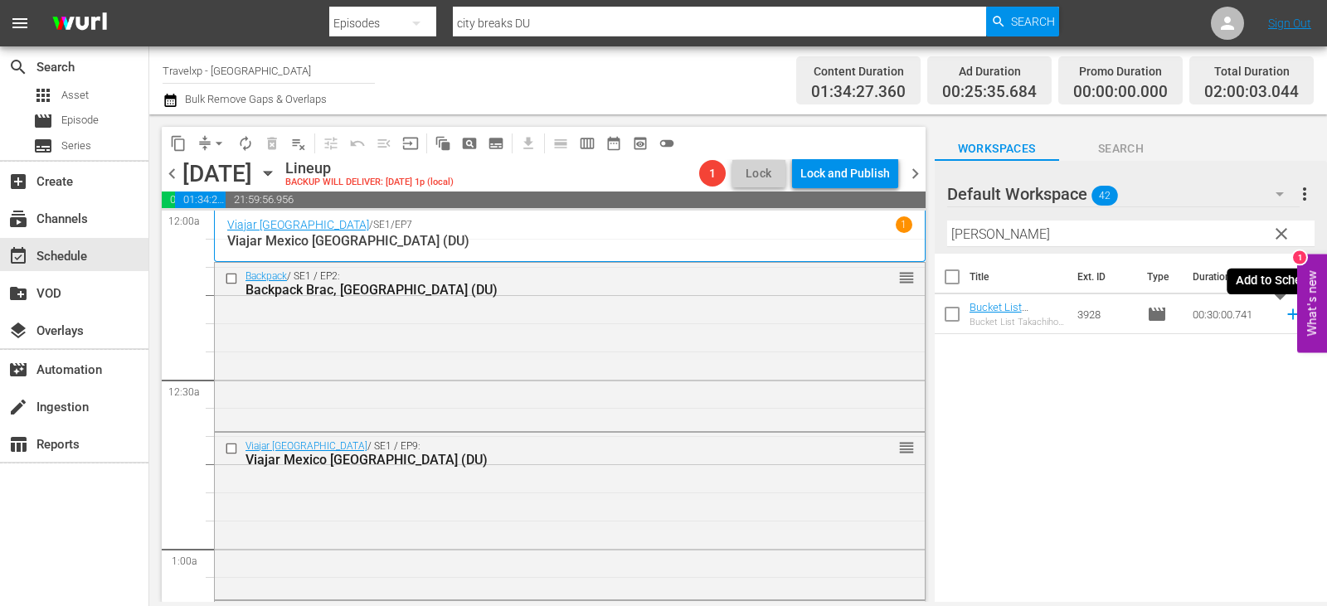
click at [1287, 314] on icon at bounding box center [1292, 314] width 11 height 11
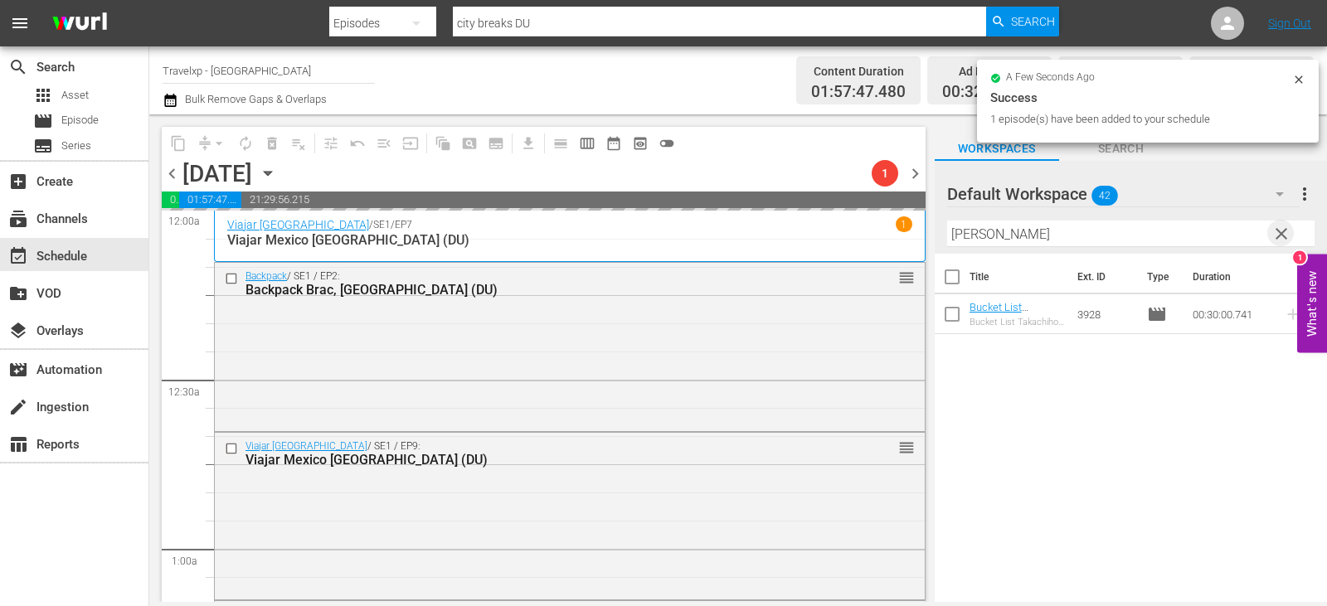
click at [1277, 231] on span "clear" at bounding box center [1282, 234] width 20 height 20
click at [1277, 231] on input "text" at bounding box center [1130, 234] width 367 height 27
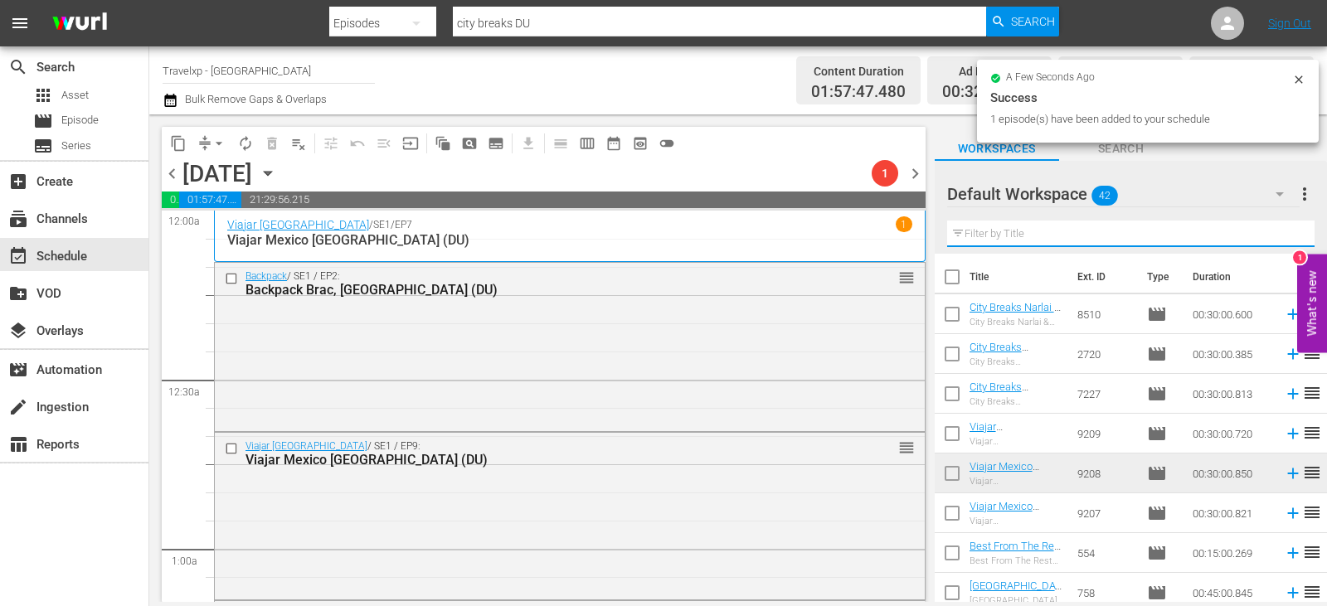
click at [1277, 231] on input "text" at bounding box center [1130, 234] width 367 height 27
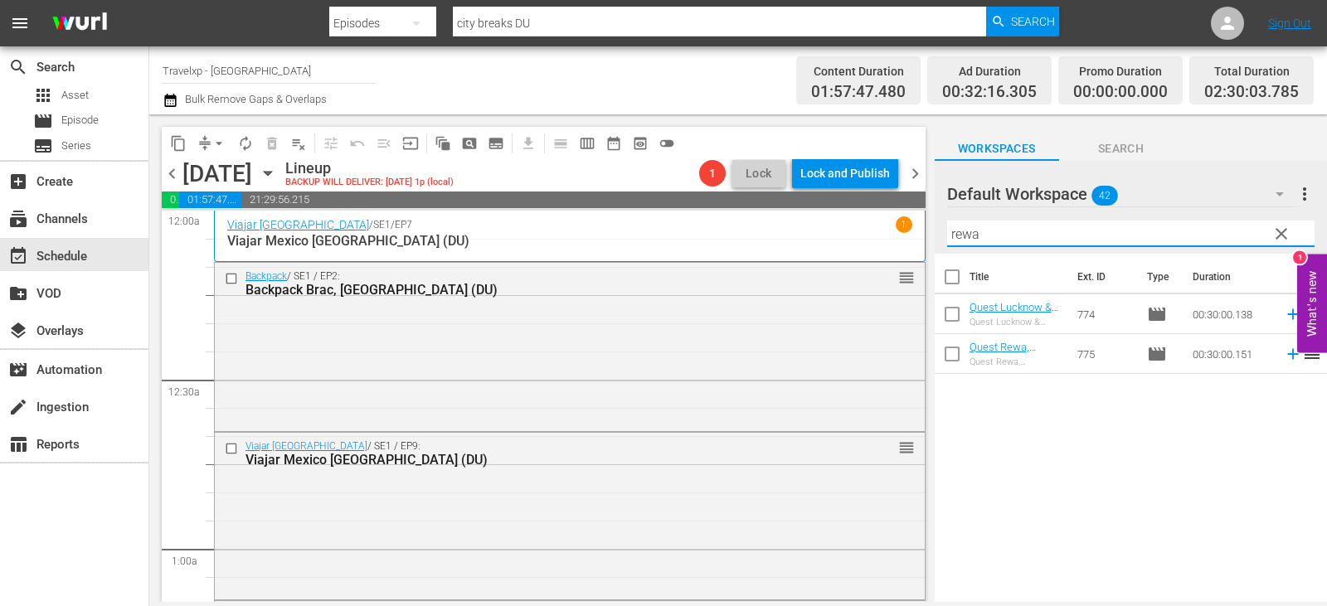
type input "rewa"
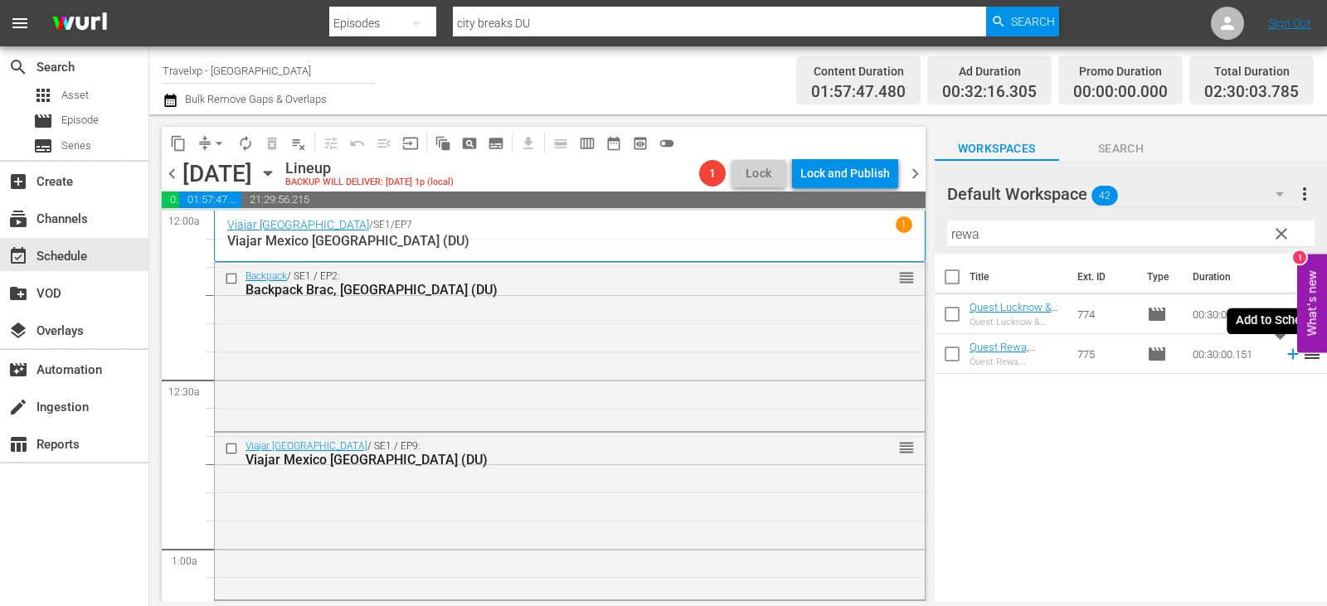
click at [1287, 350] on icon at bounding box center [1292, 354] width 11 height 11
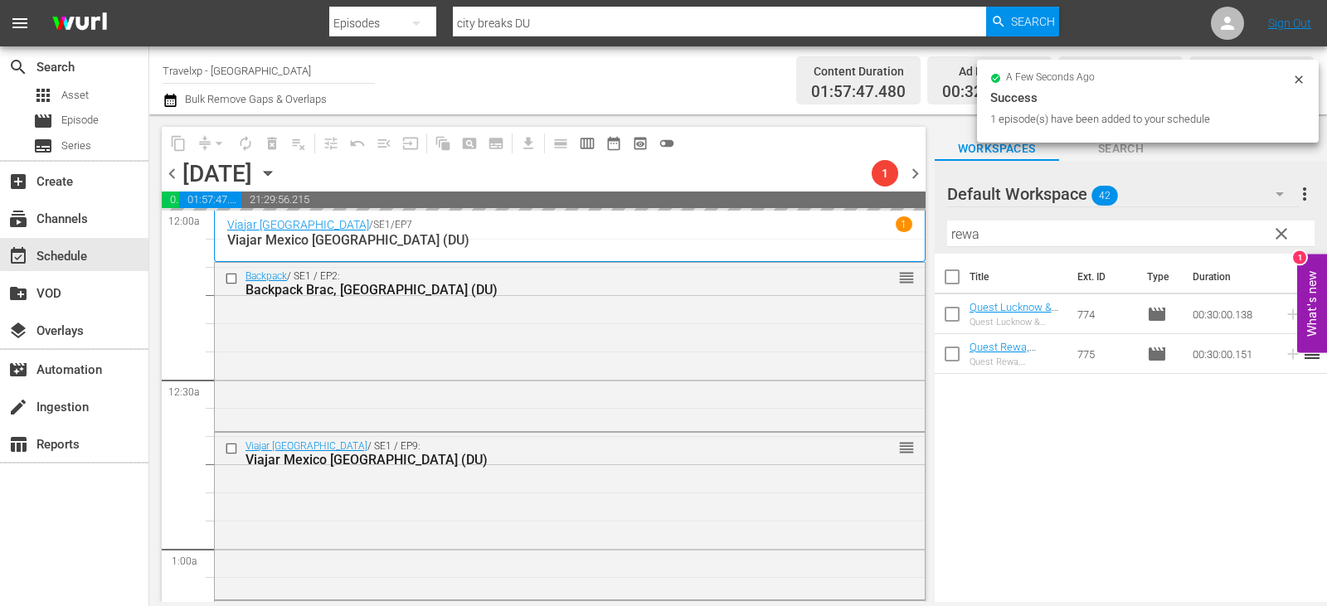
click at [1275, 235] on span "clear" at bounding box center [1282, 234] width 20 height 20
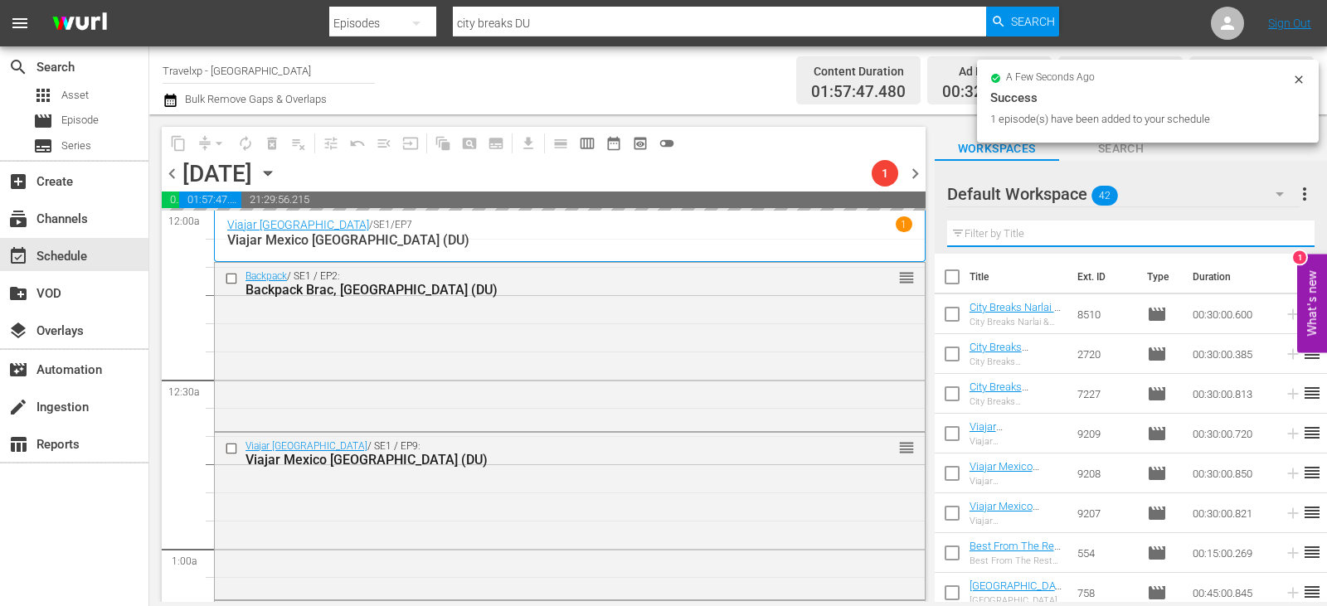
click at [1275, 235] on input "text" at bounding box center [1130, 234] width 367 height 27
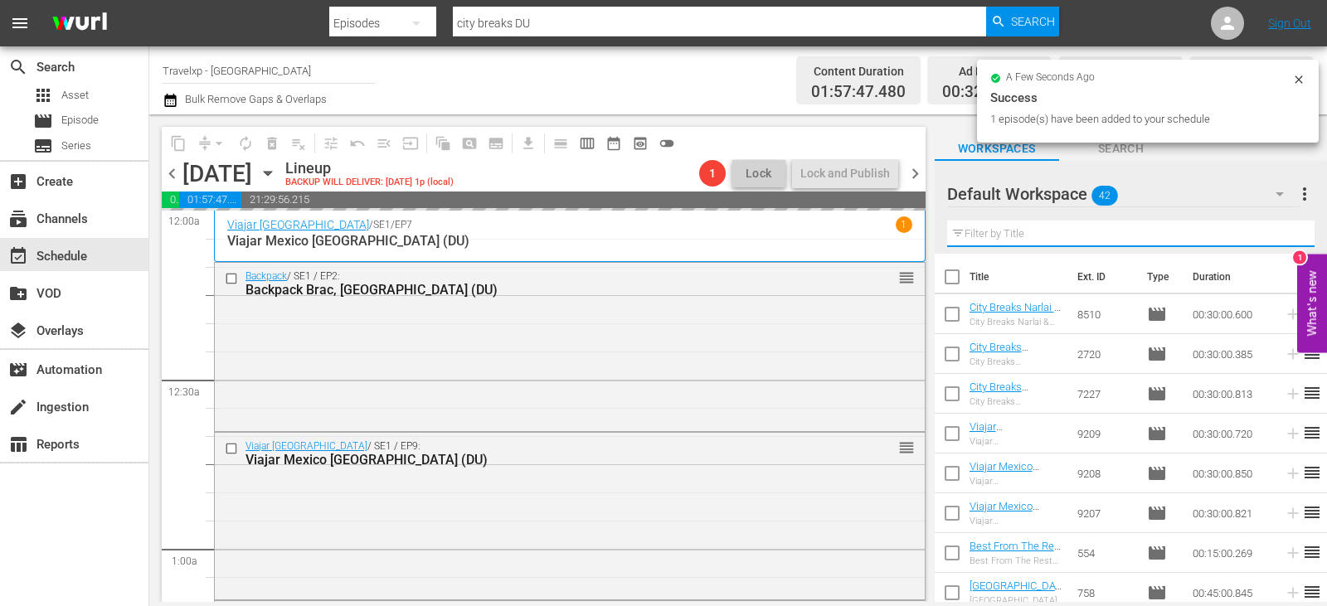
click at [1275, 235] on input "text" at bounding box center [1130, 234] width 367 height 27
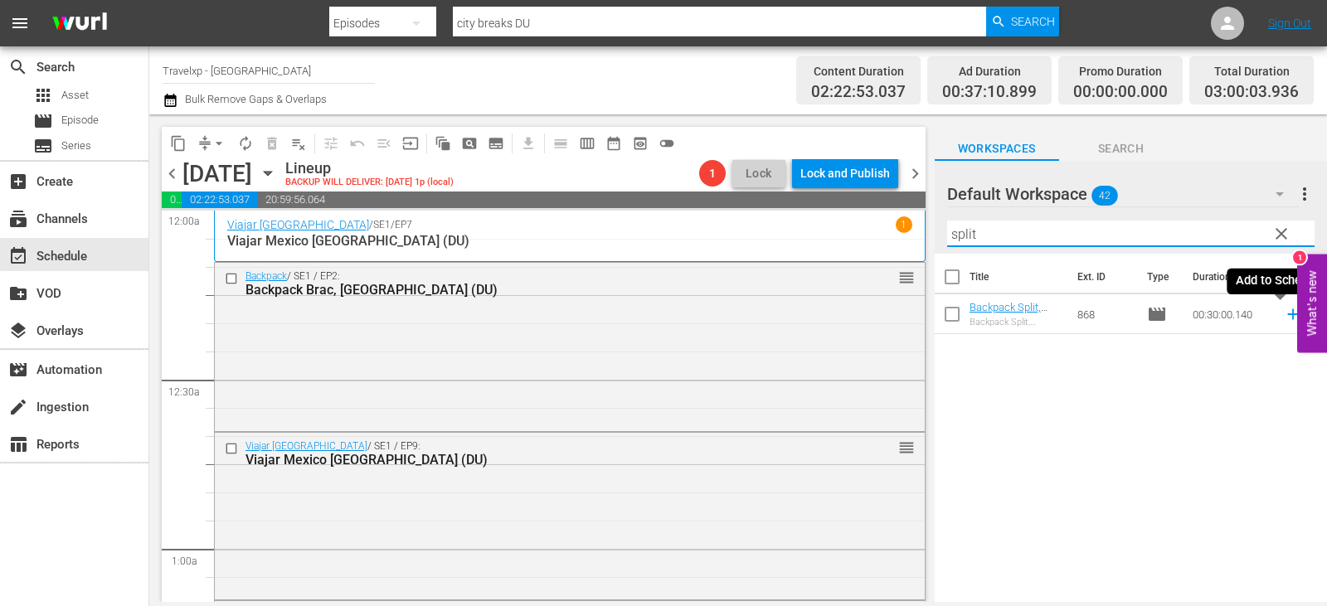
type input "split"
click at [1287, 315] on icon at bounding box center [1292, 314] width 11 height 11
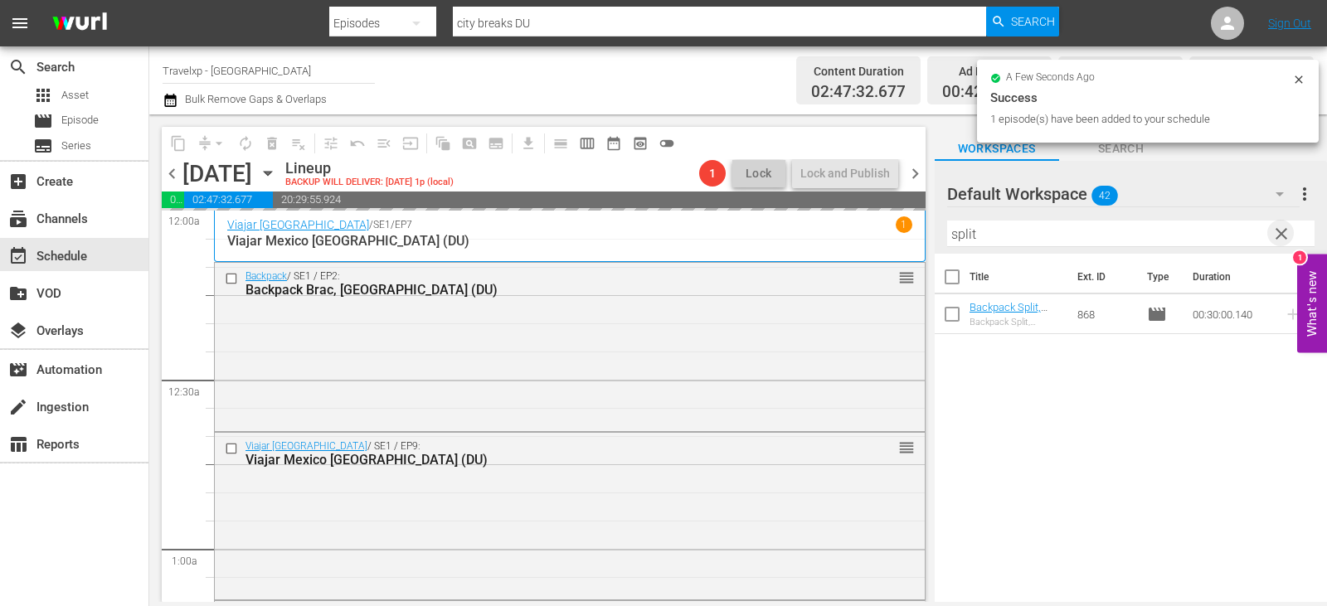
click at [1272, 232] on span "clear" at bounding box center [1282, 234] width 20 height 20
click at [1272, 232] on input "text" at bounding box center [1130, 234] width 367 height 27
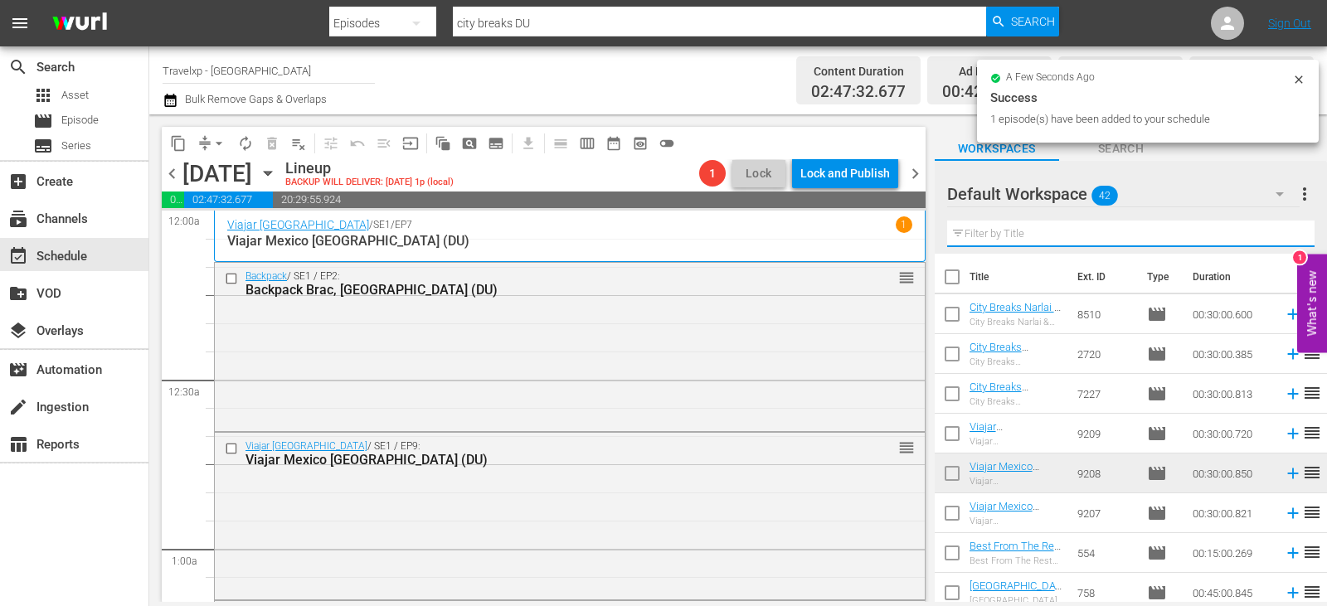
click at [1272, 232] on input "text" at bounding box center [1130, 234] width 367 height 27
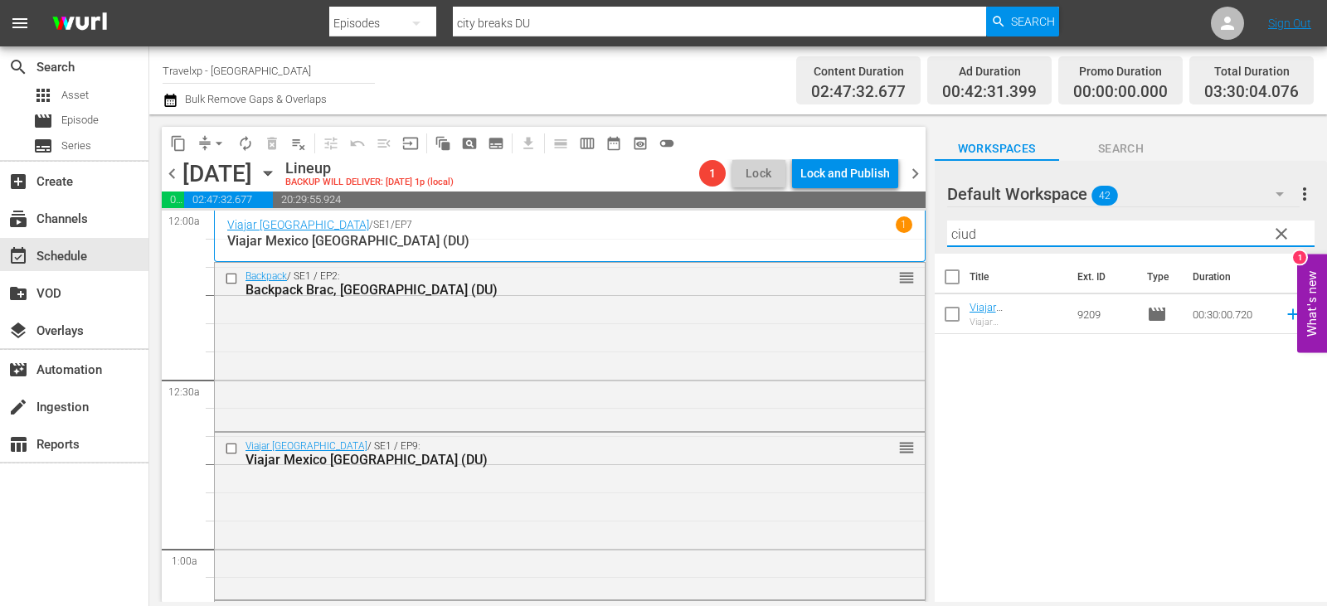
type input "ciud"
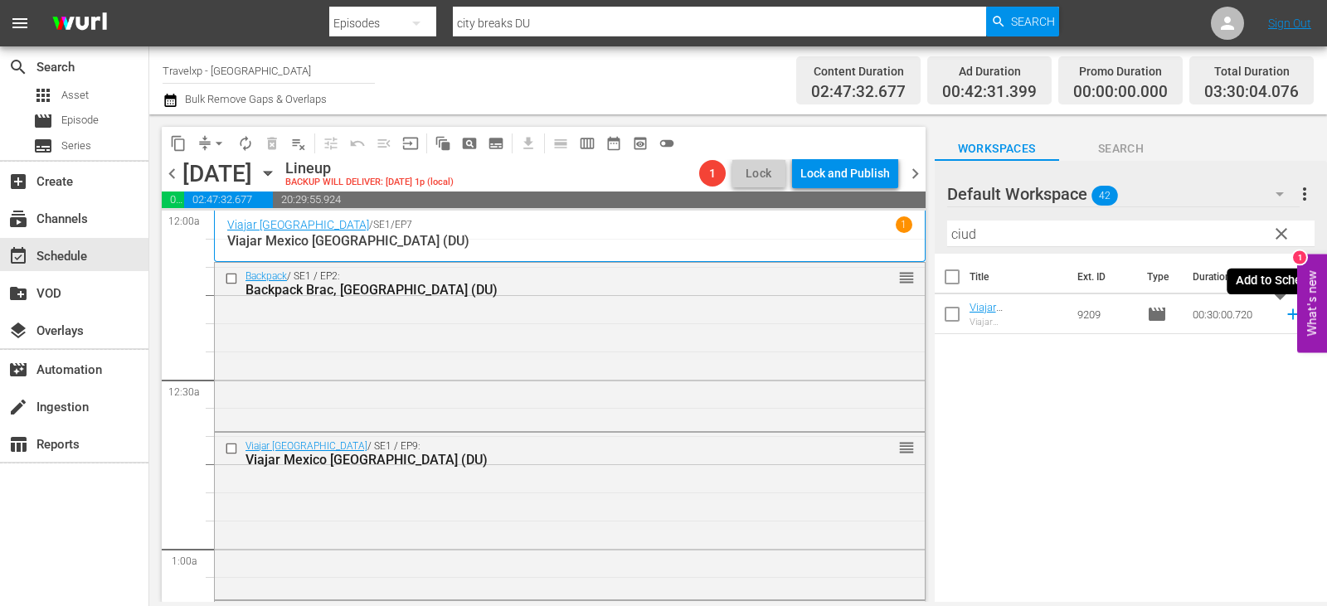
click at [1284, 321] on icon at bounding box center [1293, 314] width 18 height 18
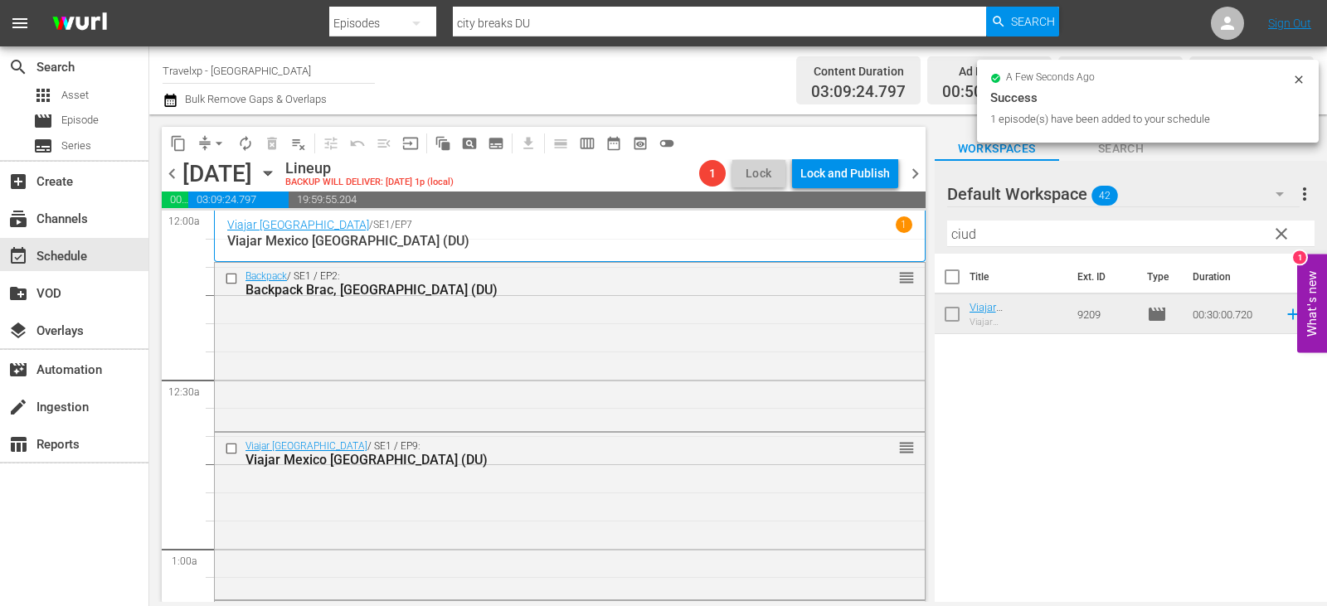
click at [1284, 232] on span "clear" at bounding box center [1282, 234] width 20 height 20
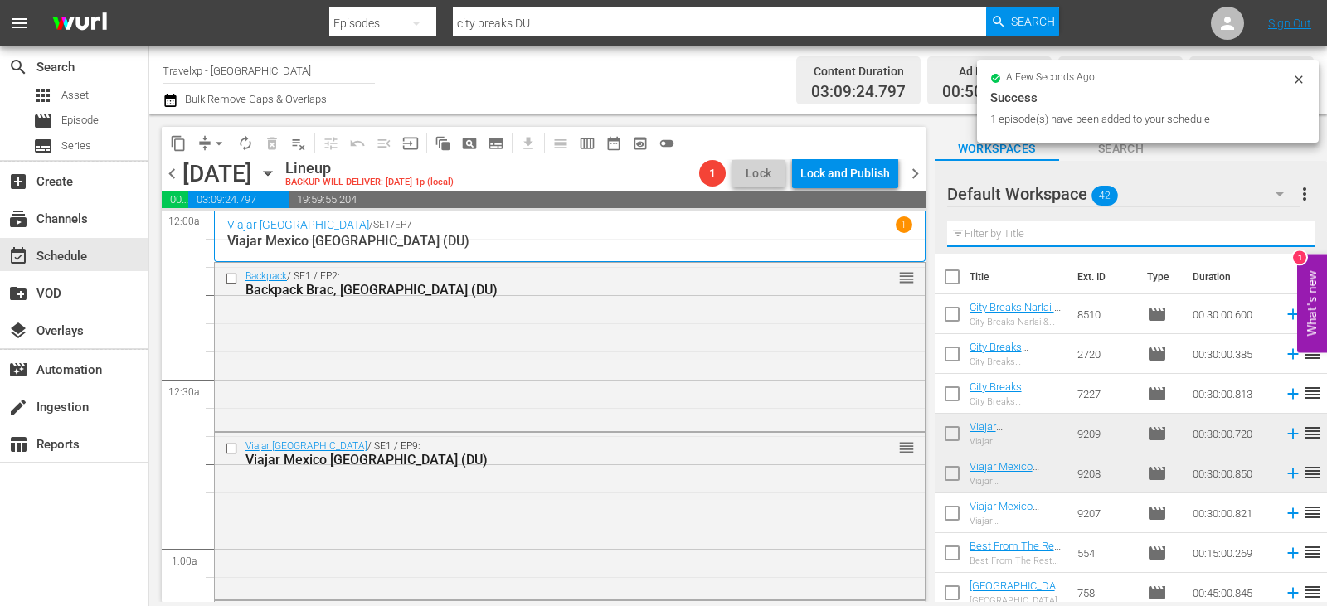
click at [1284, 232] on input "text" at bounding box center [1130, 234] width 367 height 27
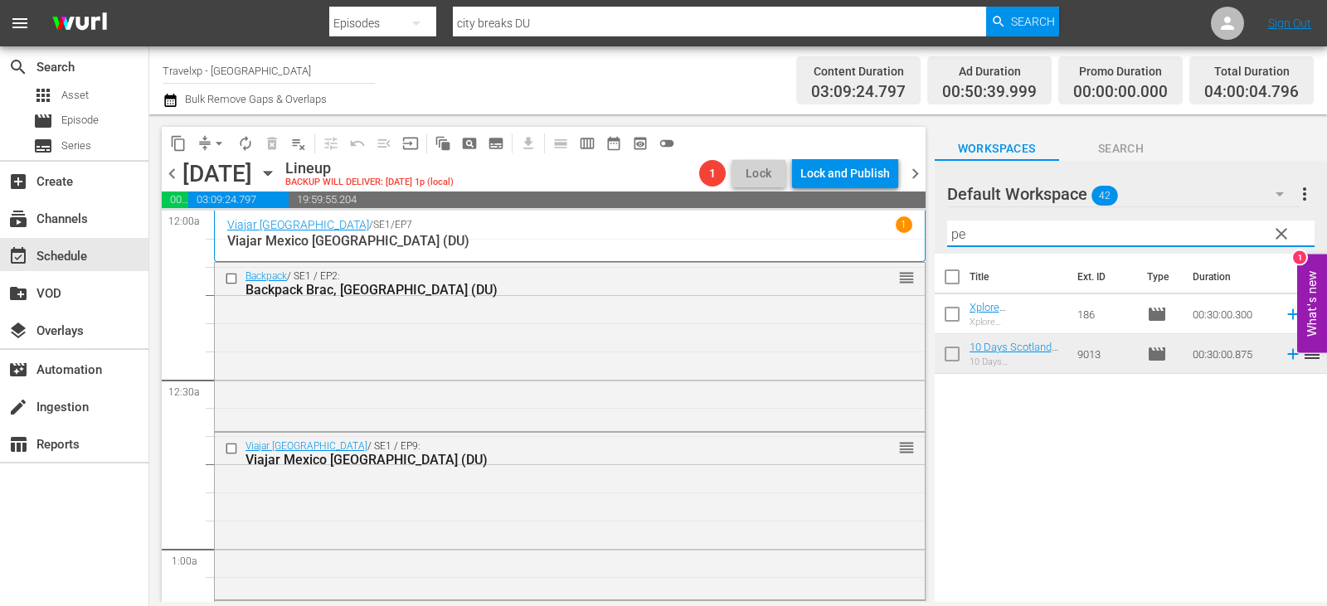
type input "p"
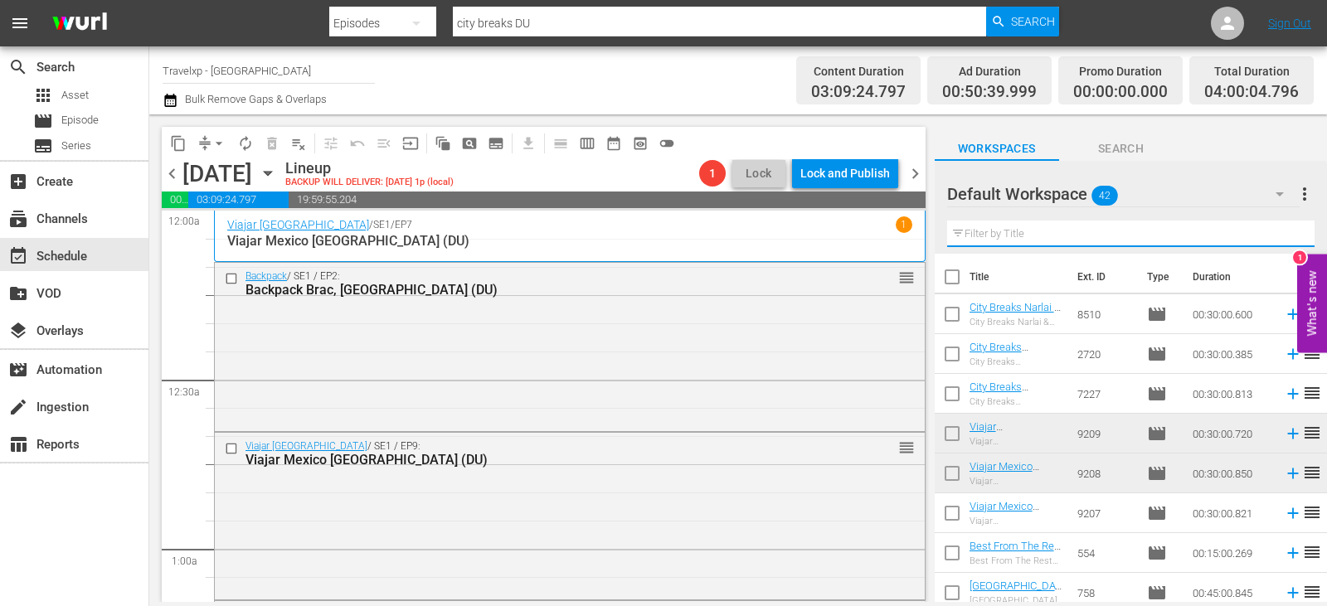
click at [1173, 232] on input "text" at bounding box center [1130, 234] width 367 height 27
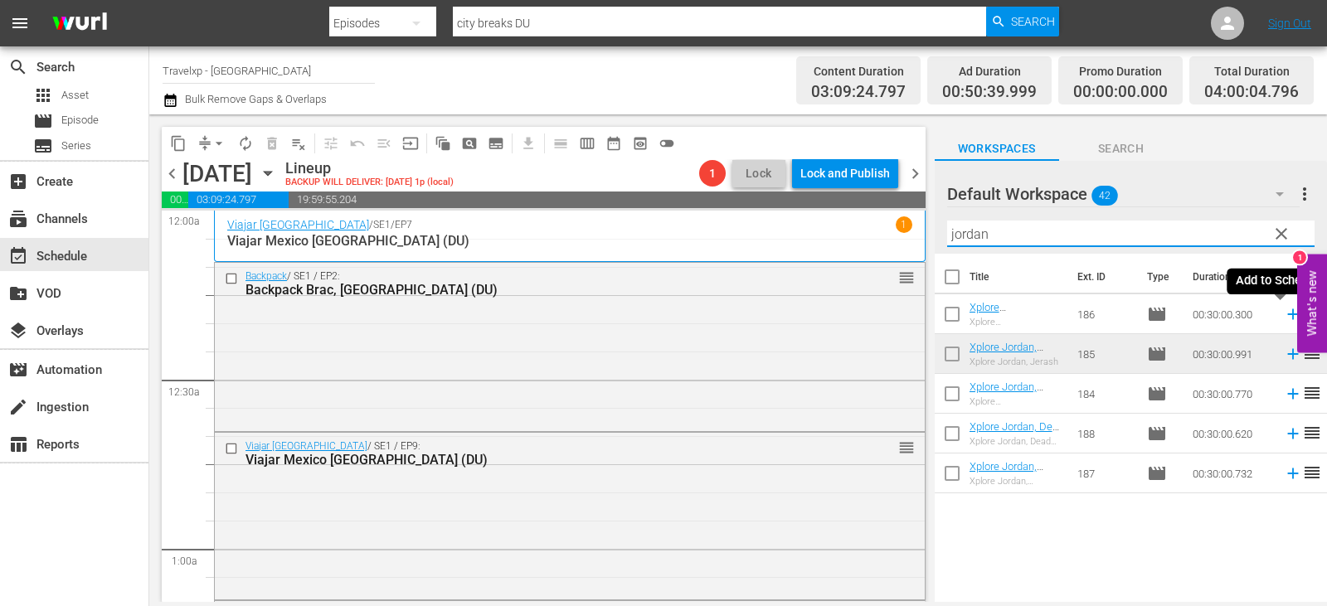
type input "jordan"
click at [1284, 312] on icon at bounding box center [1293, 314] width 18 height 18
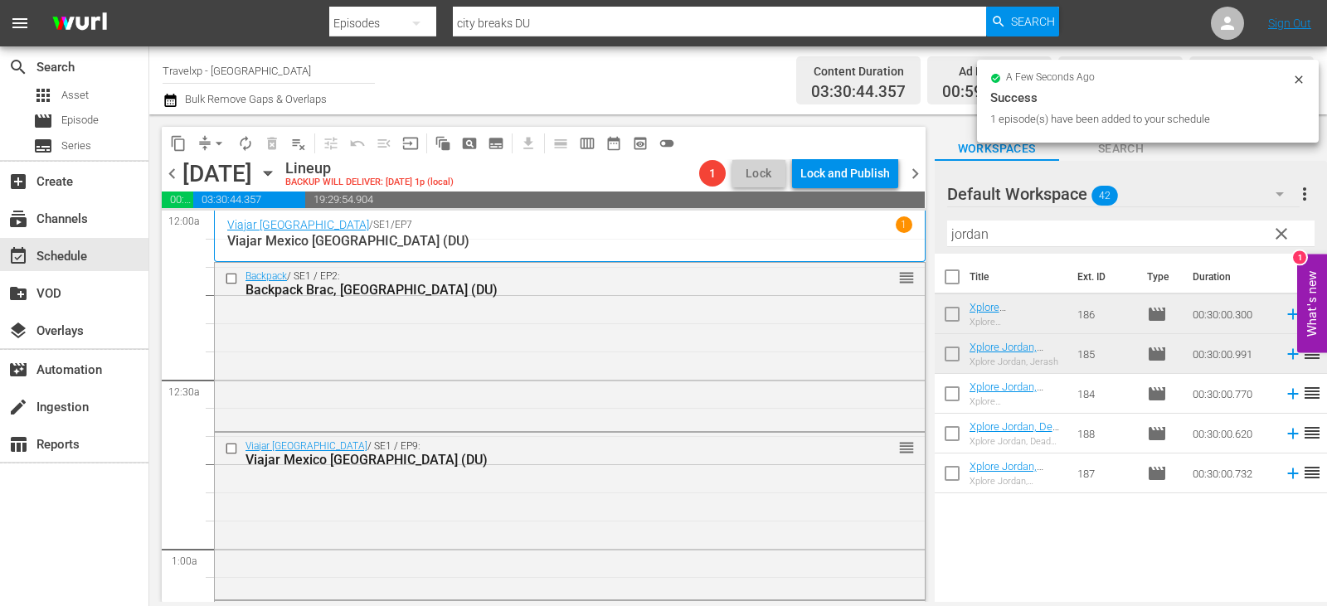
click at [1277, 236] on span "clear" at bounding box center [1282, 234] width 20 height 20
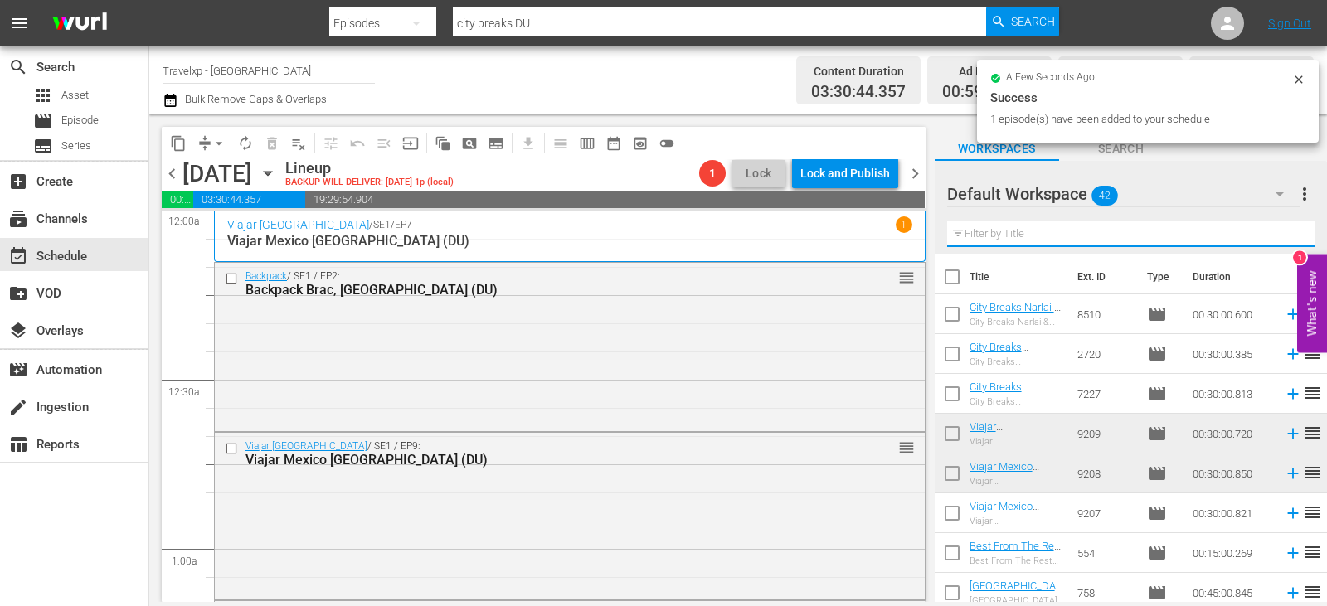
click at [1277, 236] on input "text" at bounding box center [1130, 234] width 367 height 27
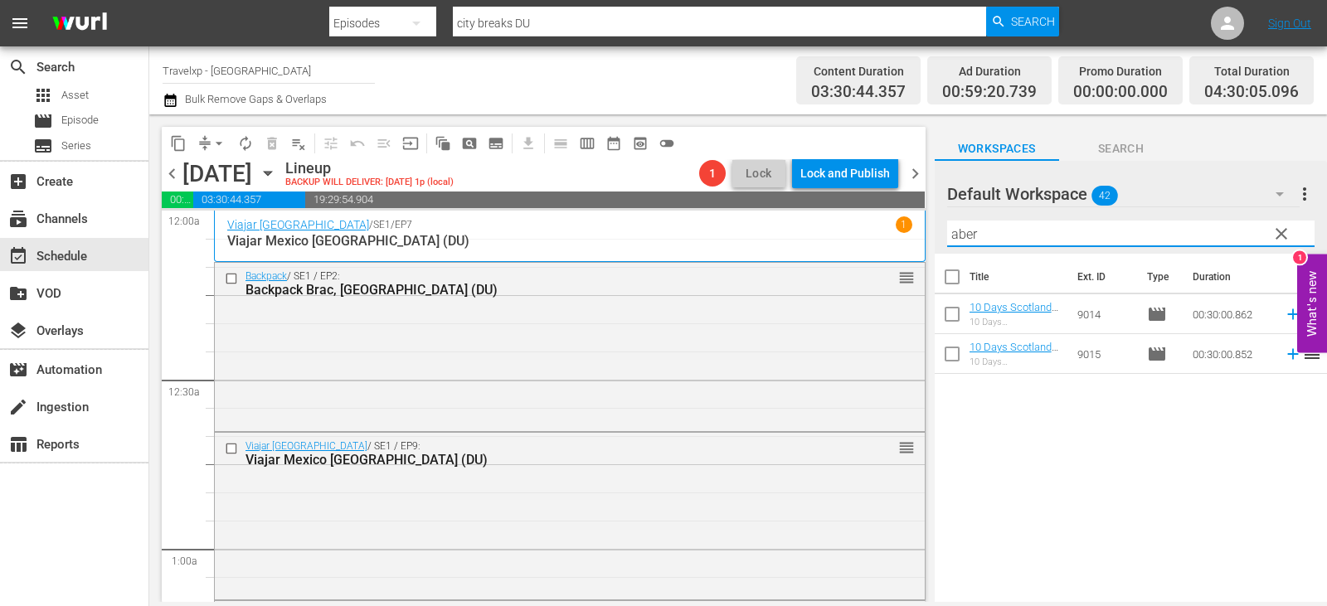
type input "aber"
click at [1287, 313] on icon at bounding box center [1293, 314] width 18 height 18
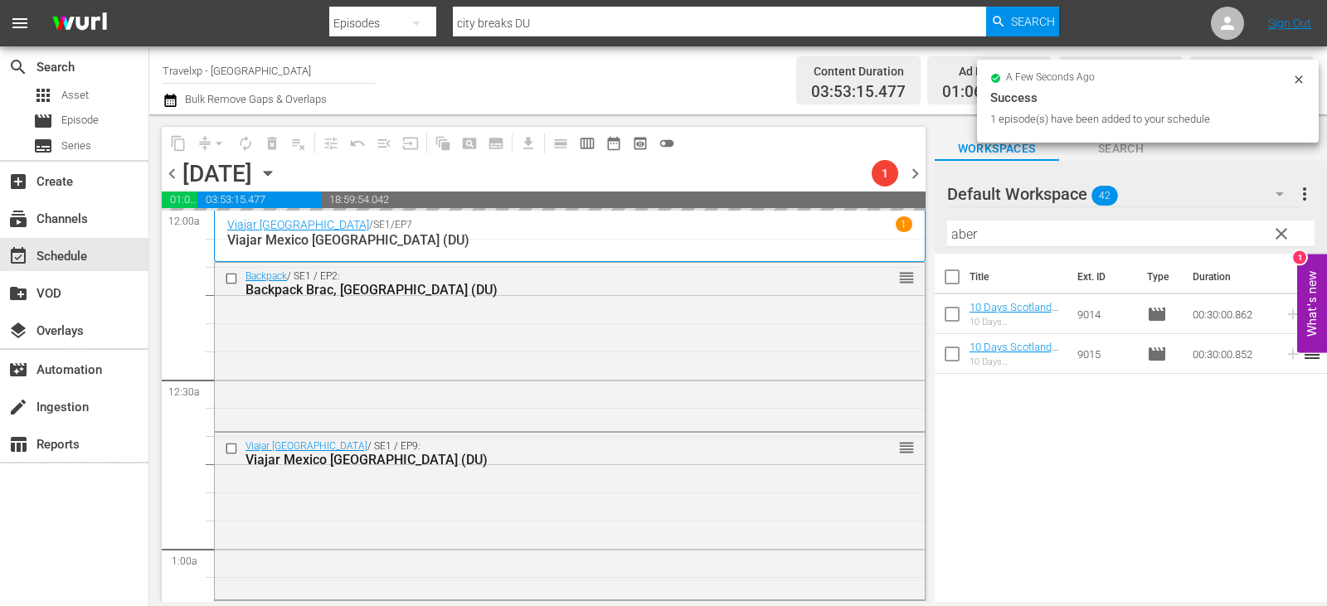
click at [1268, 233] on button "clear" at bounding box center [1280, 233] width 27 height 27
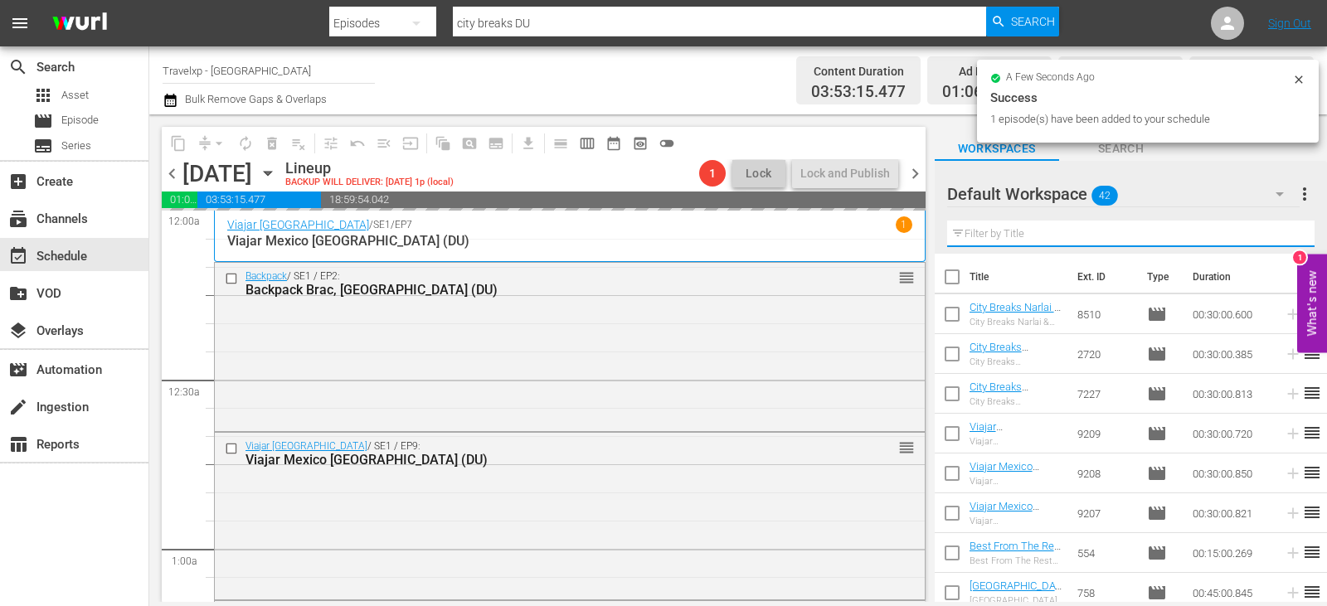
click at [1268, 233] on input "text" at bounding box center [1130, 234] width 367 height 27
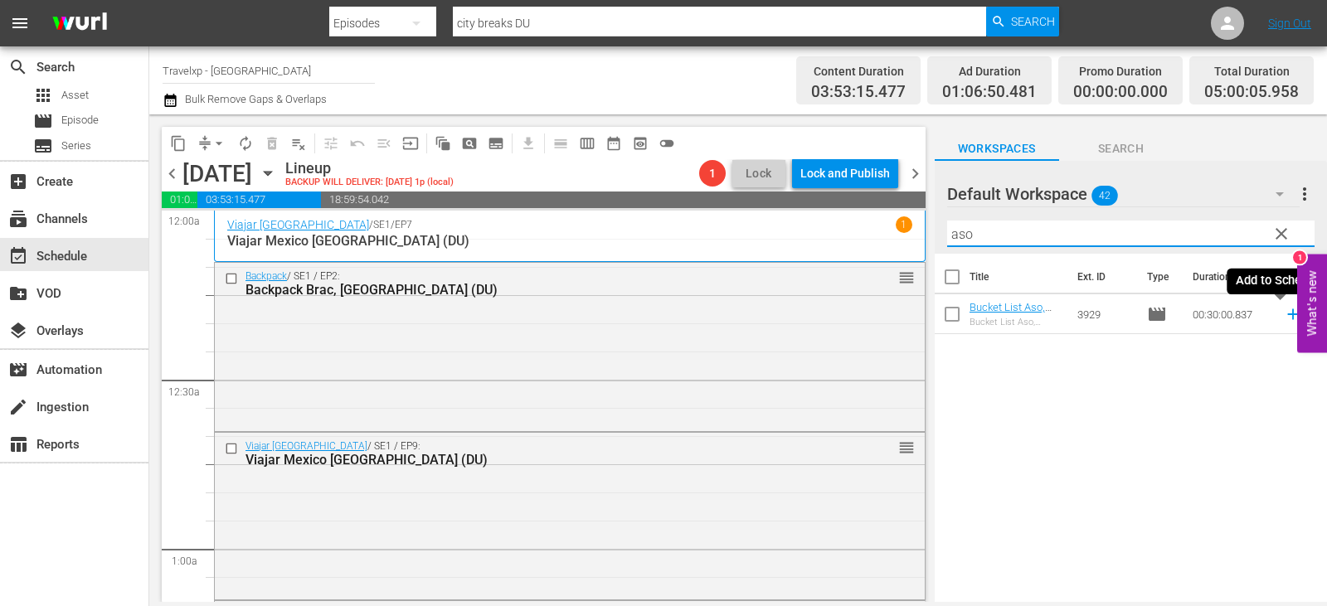
type input "aso"
click at [1287, 315] on icon at bounding box center [1292, 314] width 11 height 11
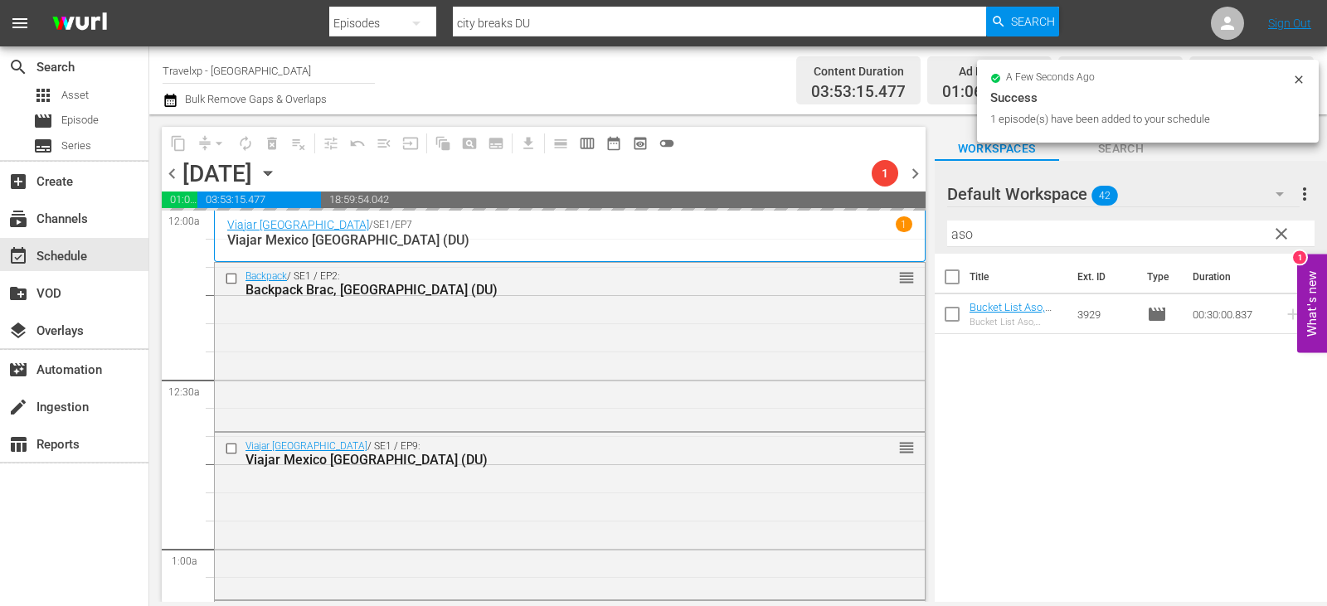
click at [1289, 234] on span "clear" at bounding box center [1282, 234] width 20 height 20
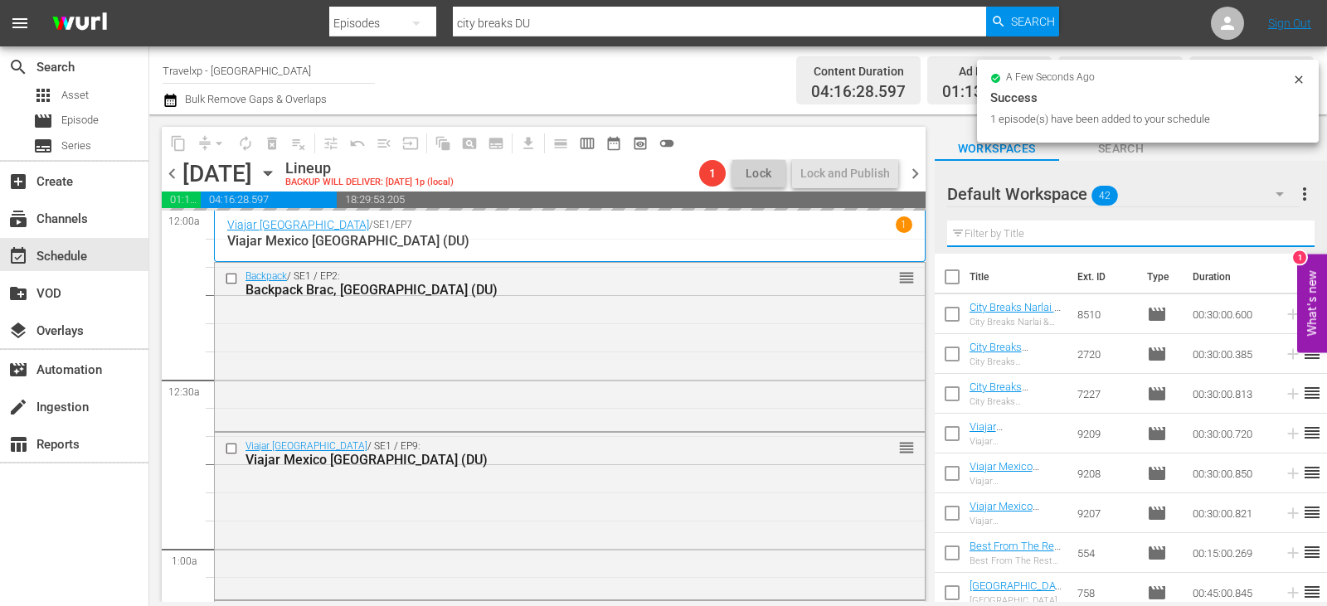
click at [1289, 234] on input "text" at bounding box center [1130, 234] width 367 height 27
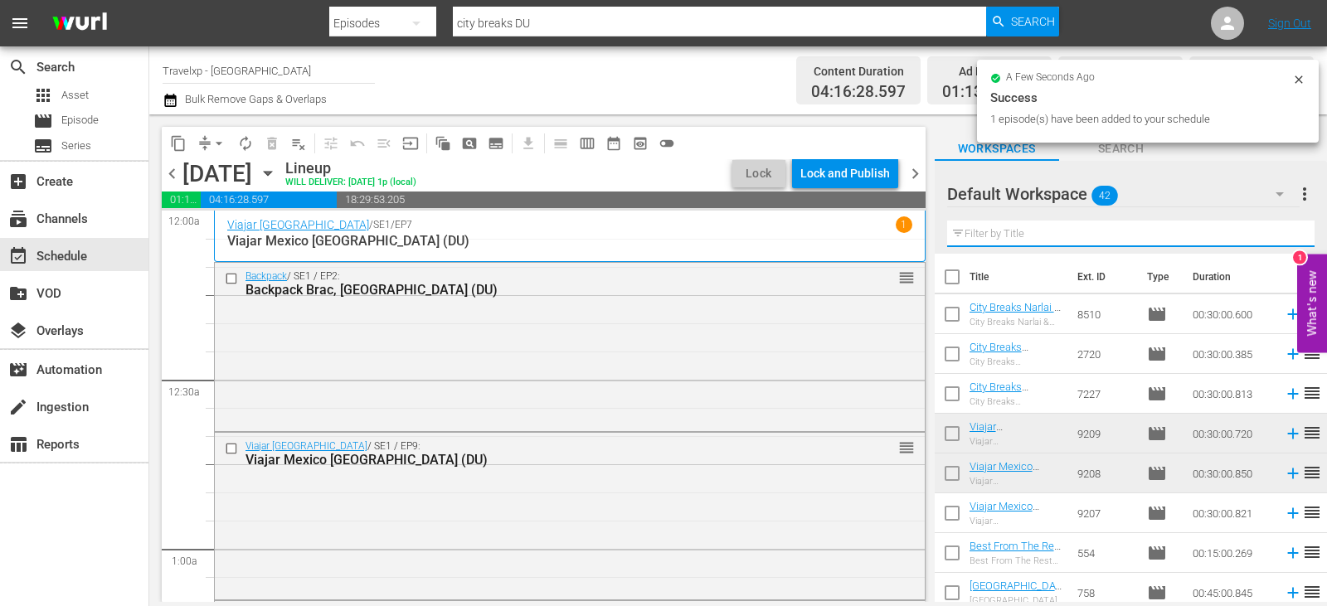
click at [1289, 234] on input "text" at bounding box center [1130, 234] width 367 height 27
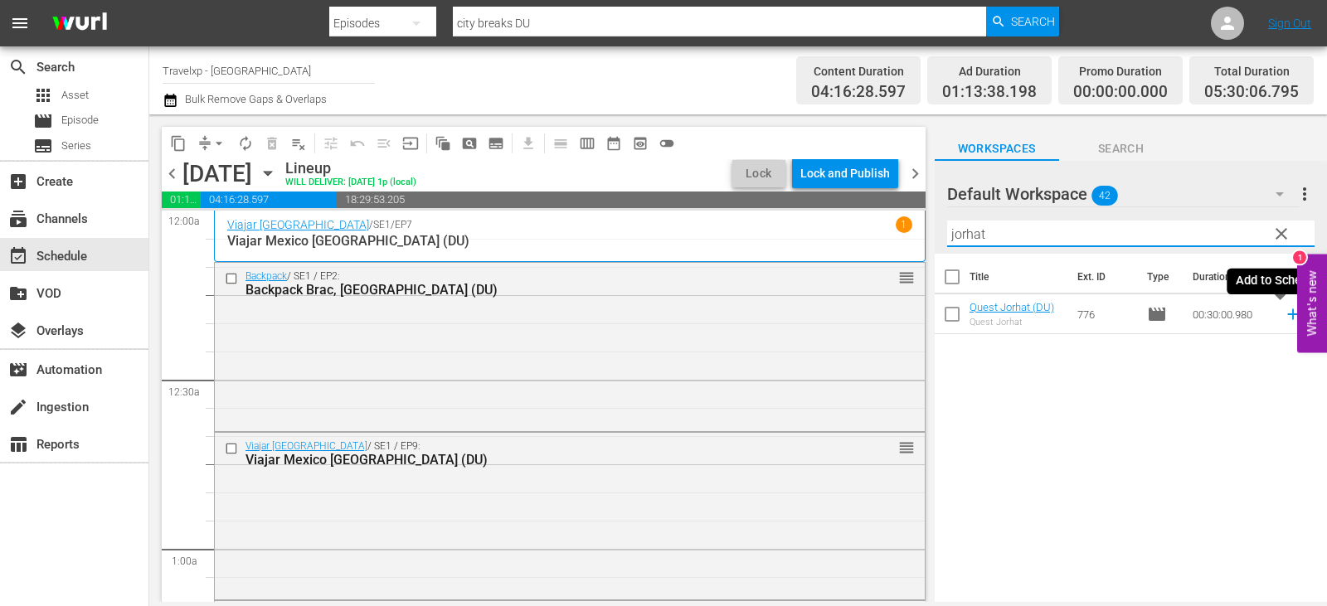
type input "jorhat"
click at [1287, 314] on icon at bounding box center [1292, 314] width 11 height 11
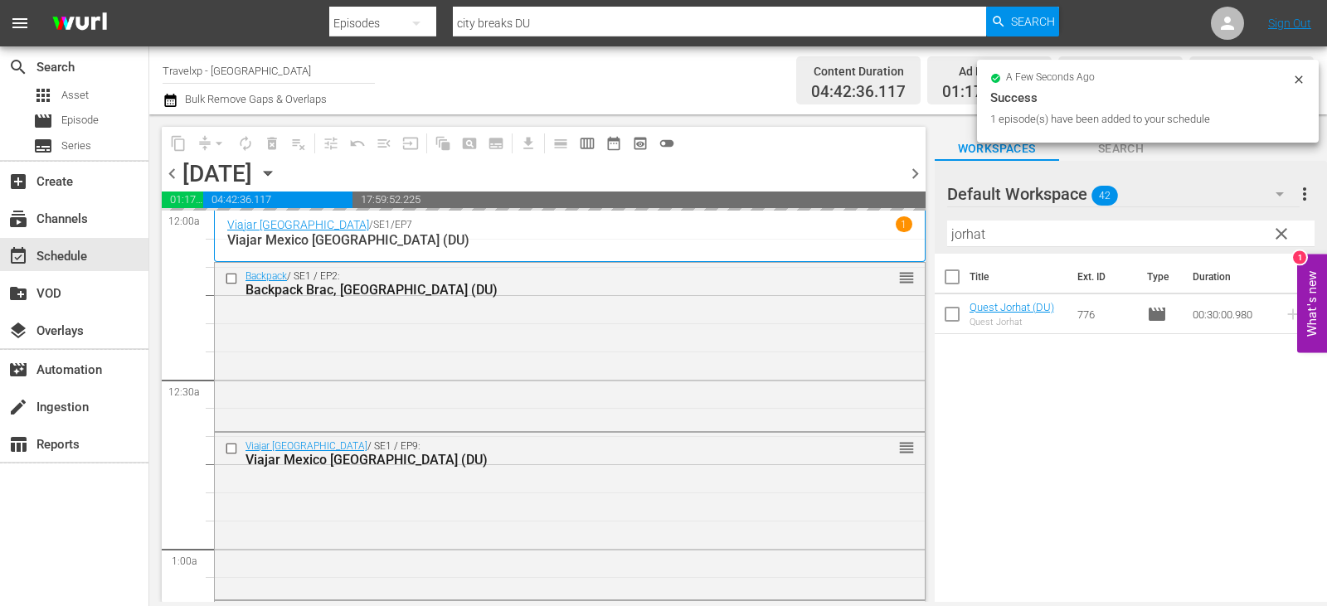
click at [1283, 240] on span "clear" at bounding box center [1282, 234] width 20 height 20
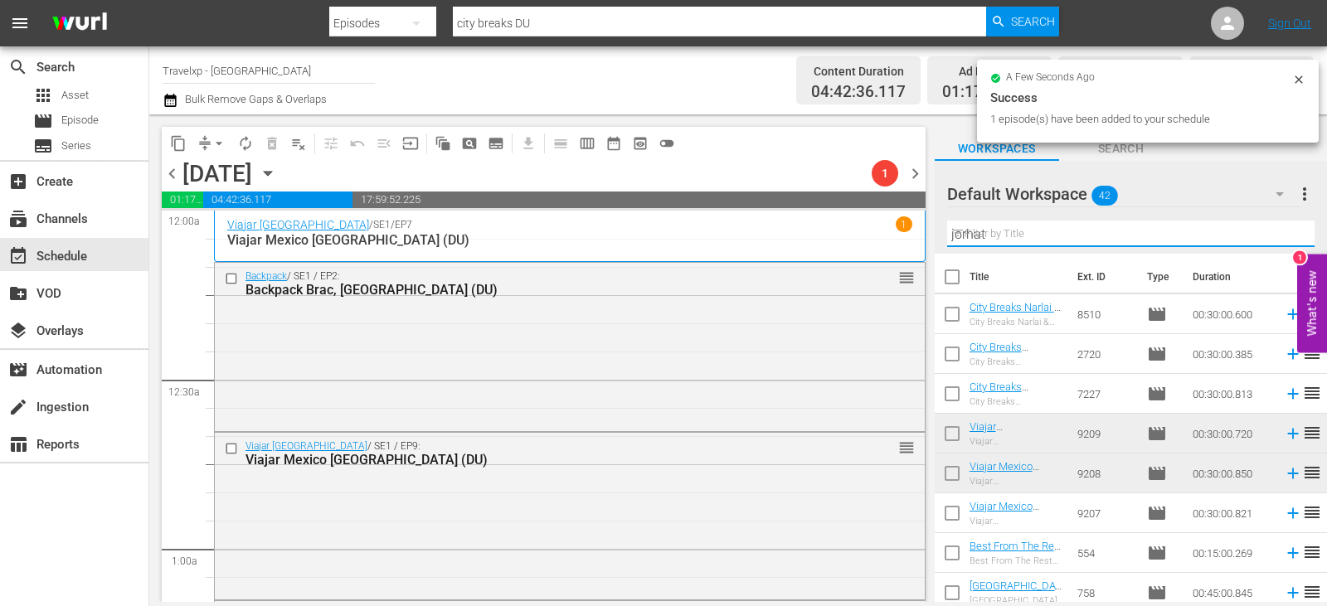
click at [1283, 240] on input "jorhat" at bounding box center [1130, 234] width 367 height 27
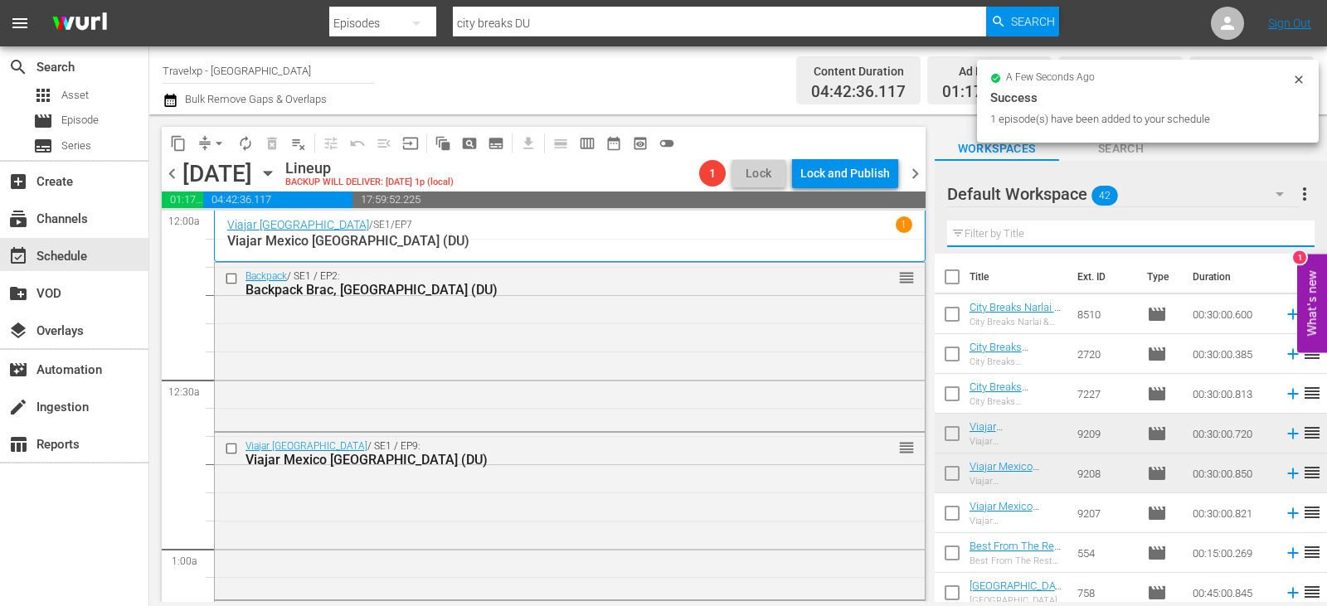
click at [1283, 240] on input "text" at bounding box center [1130, 234] width 367 height 27
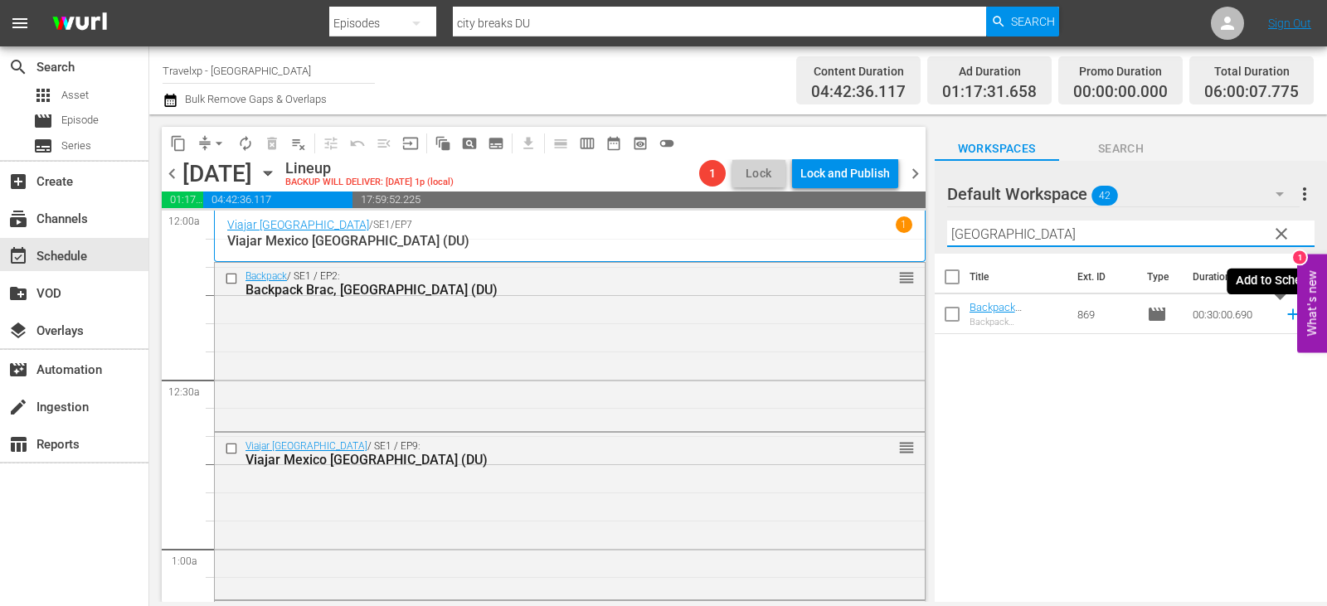
type input "[GEOGRAPHIC_DATA]"
click at [1287, 315] on icon at bounding box center [1292, 314] width 11 height 11
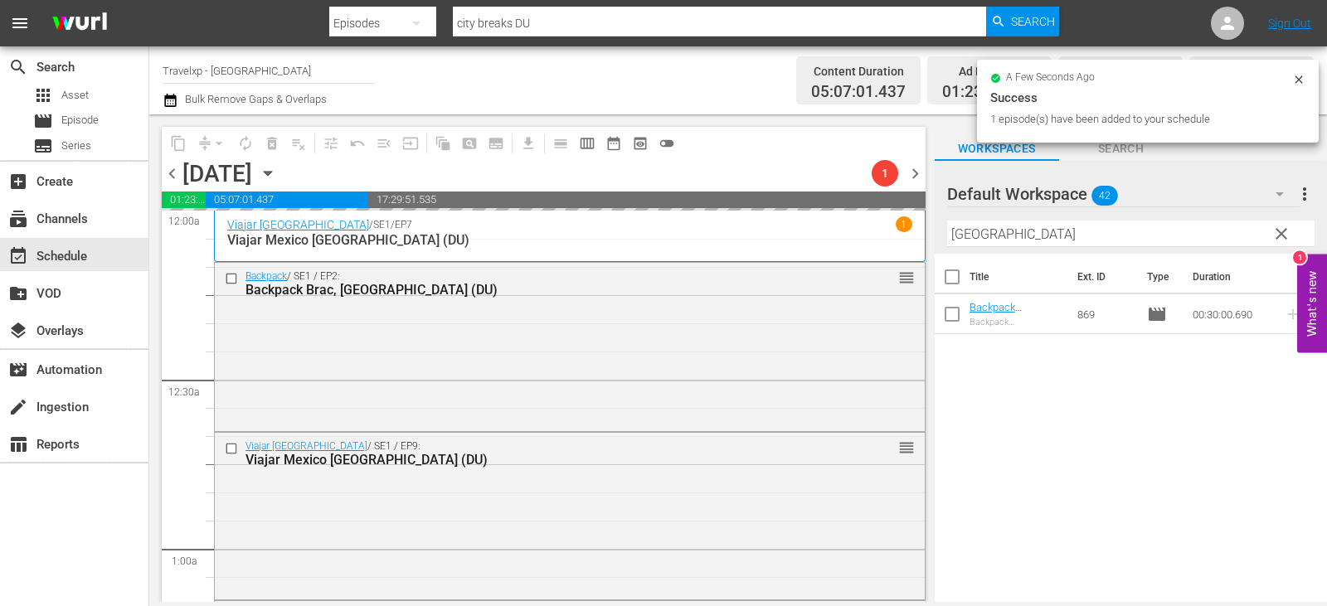
click at [1286, 240] on span "clear" at bounding box center [1282, 234] width 20 height 20
click at [1286, 240] on input "[GEOGRAPHIC_DATA]" at bounding box center [1130, 234] width 367 height 27
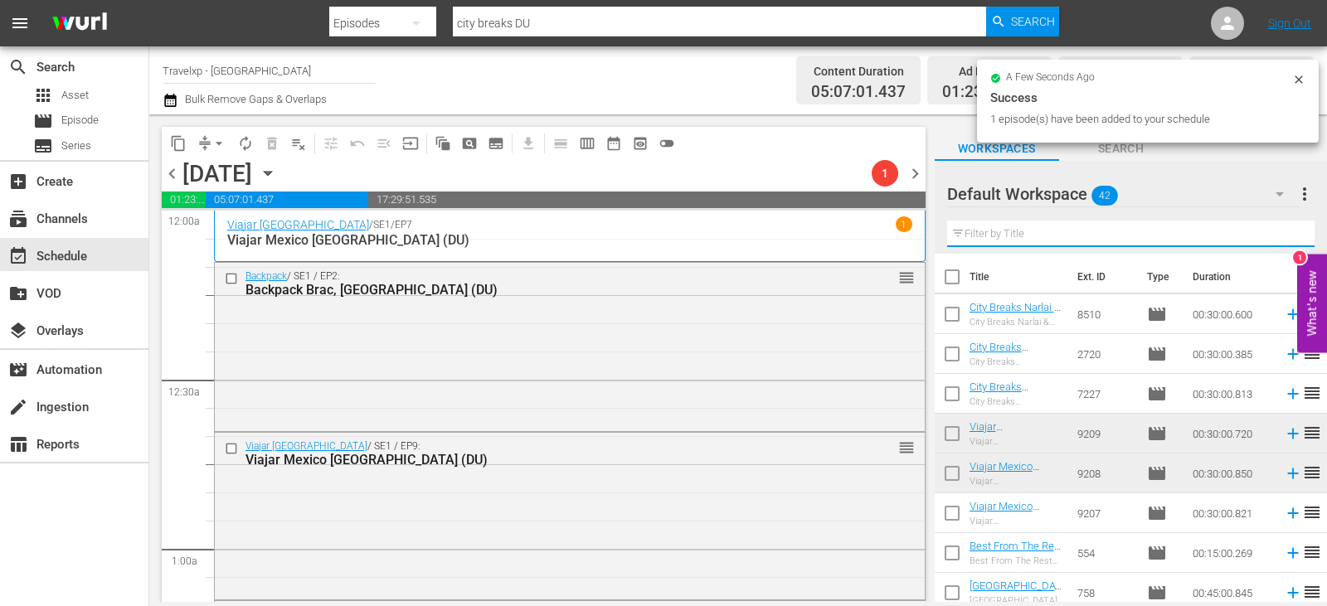
click at [1286, 240] on input "text" at bounding box center [1130, 234] width 367 height 27
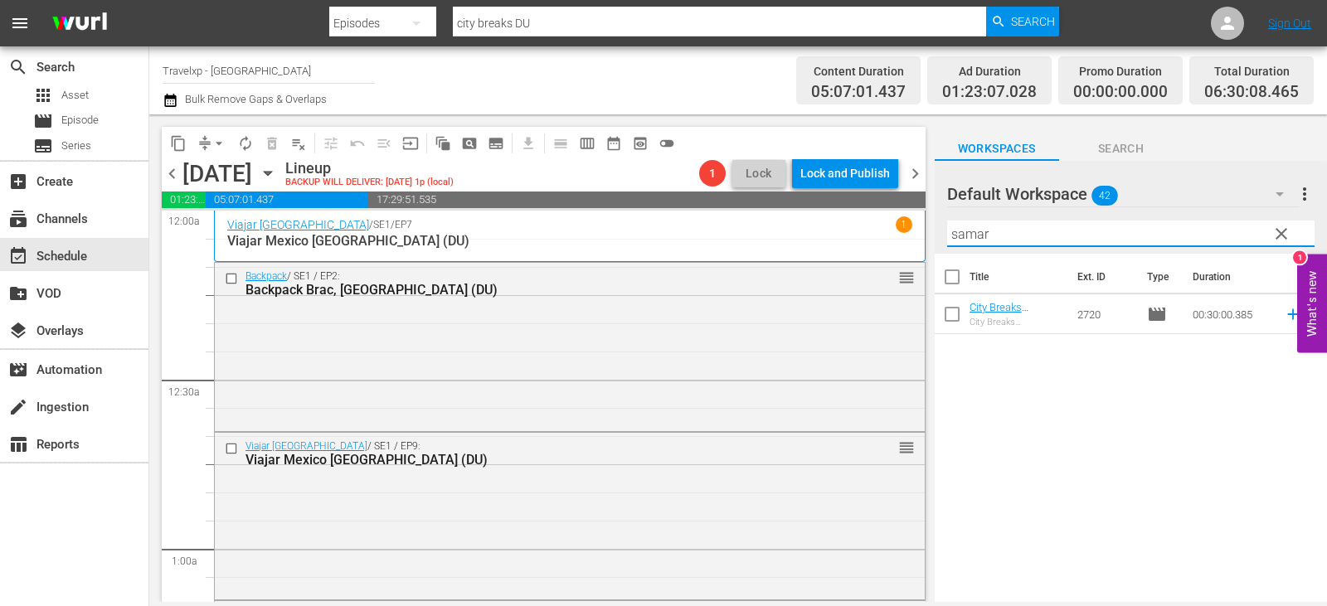
type input "samar"
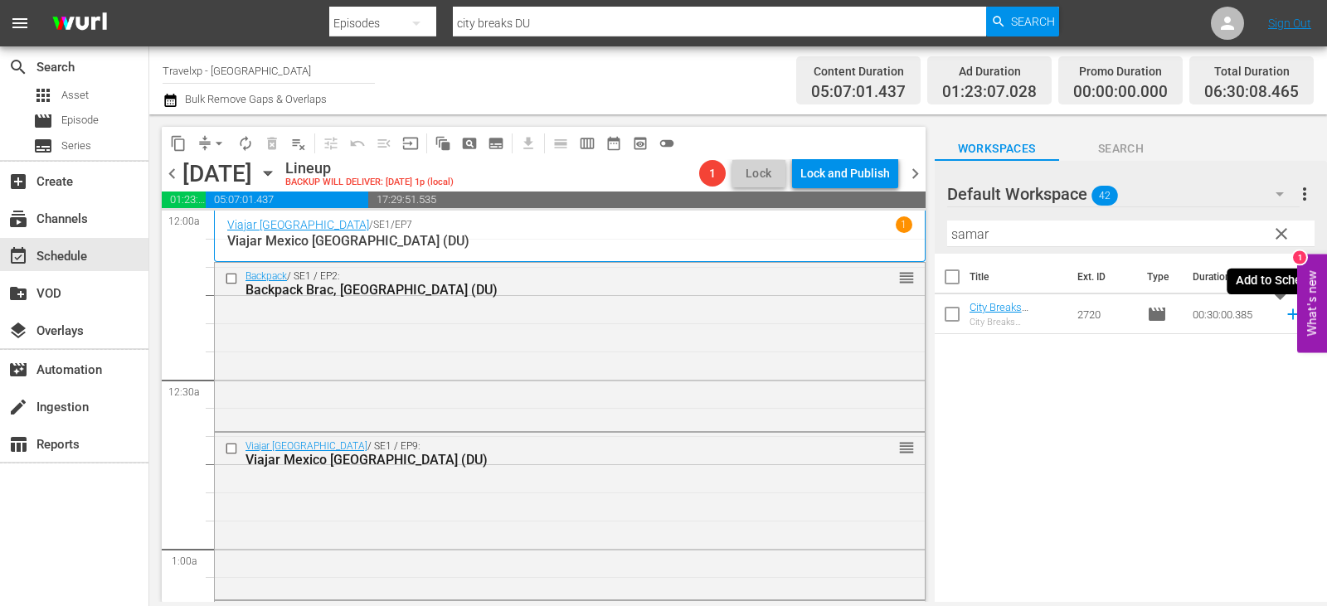
click at [1284, 314] on icon at bounding box center [1293, 314] width 18 height 18
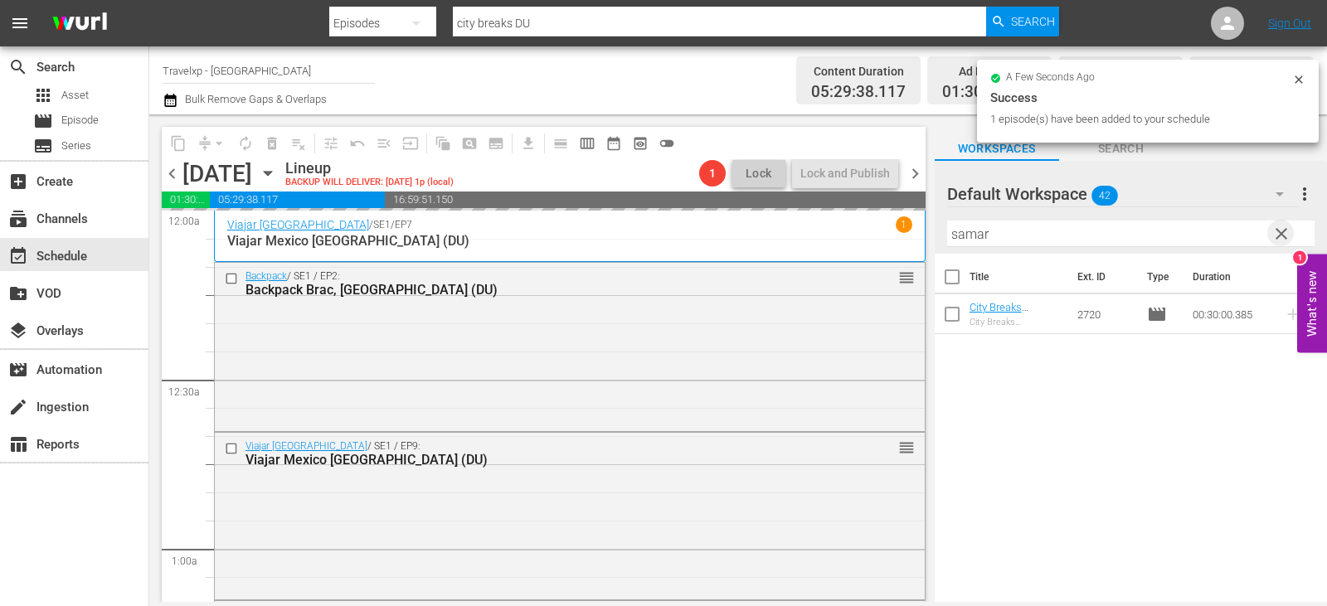
click at [1275, 235] on span "clear" at bounding box center [1282, 234] width 20 height 20
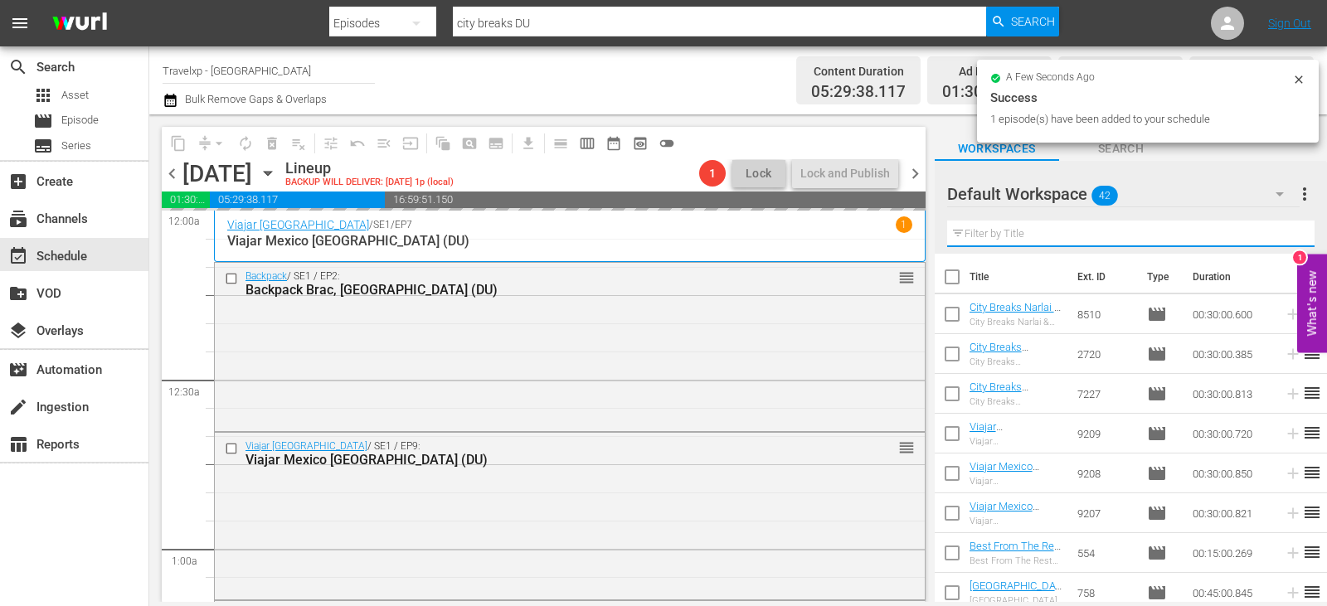
click at [1275, 235] on input "text" at bounding box center [1130, 234] width 367 height 27
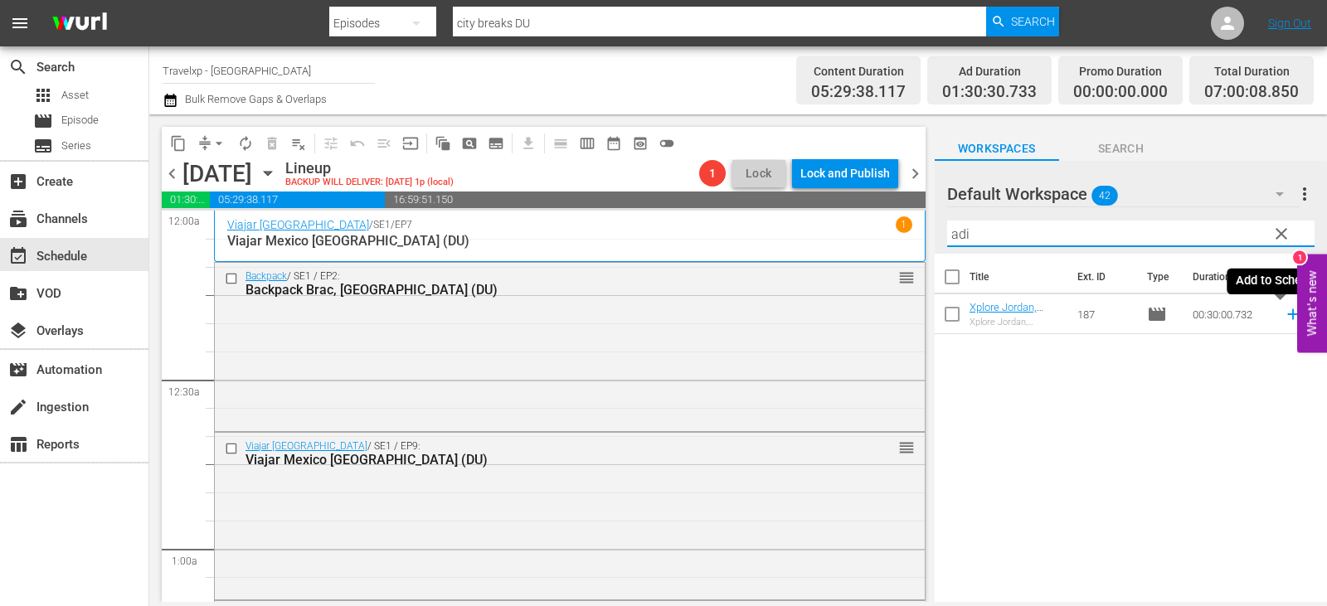
type input "adi"
click at [1284, 314] on icon at bounding box center [1293, 314] width 18 height 18
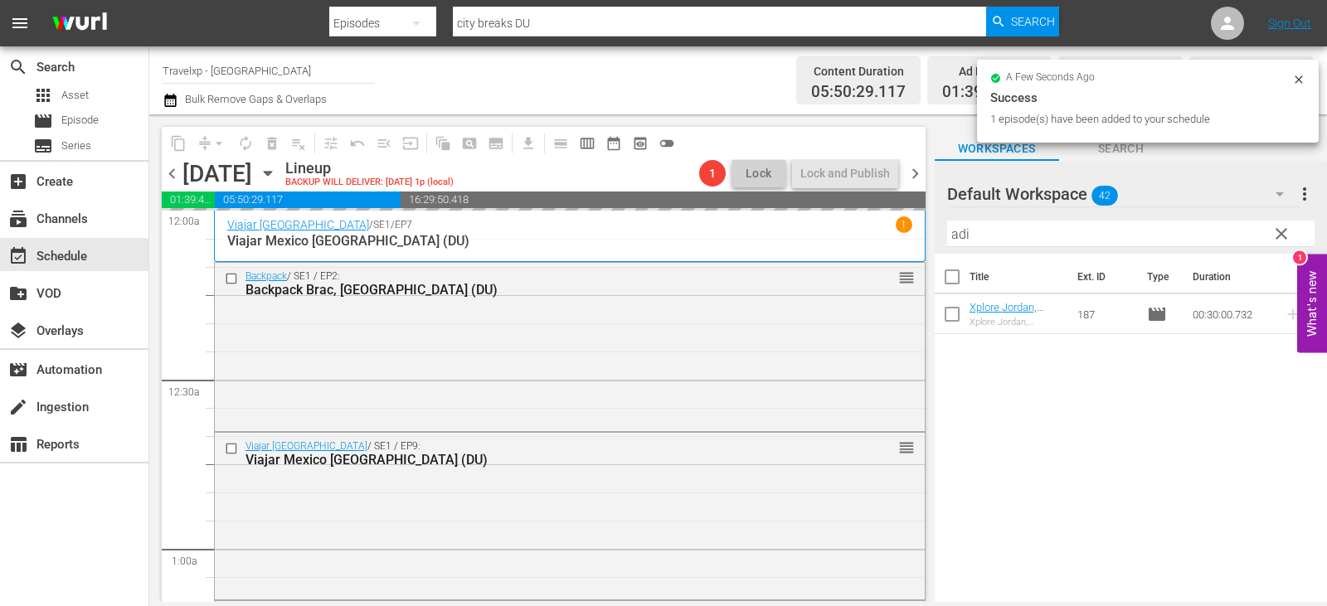
click at [1287, 233] on span "clear" at bounding box center [1282, 234] width 20 height 20
click at [1287, 233] on input "adi" at bounding box center [1130, 234] width 367 height 27
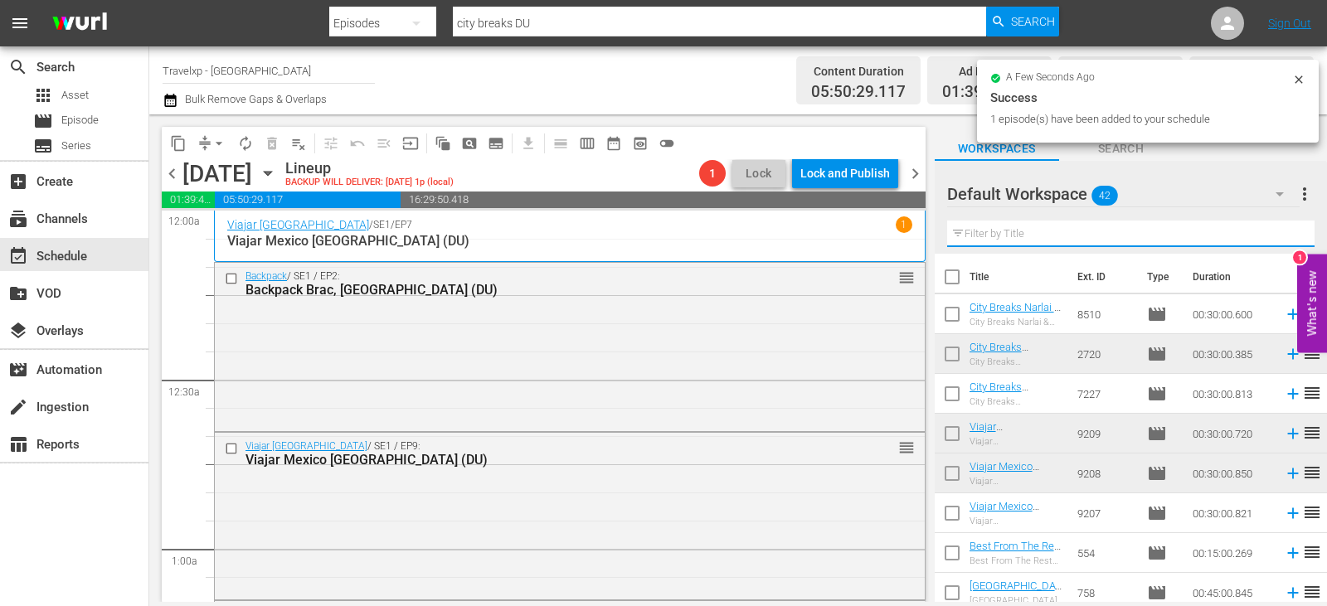
click at [1287, 233] on input "text" at bounding box center [1130, 234] width 367 height 27
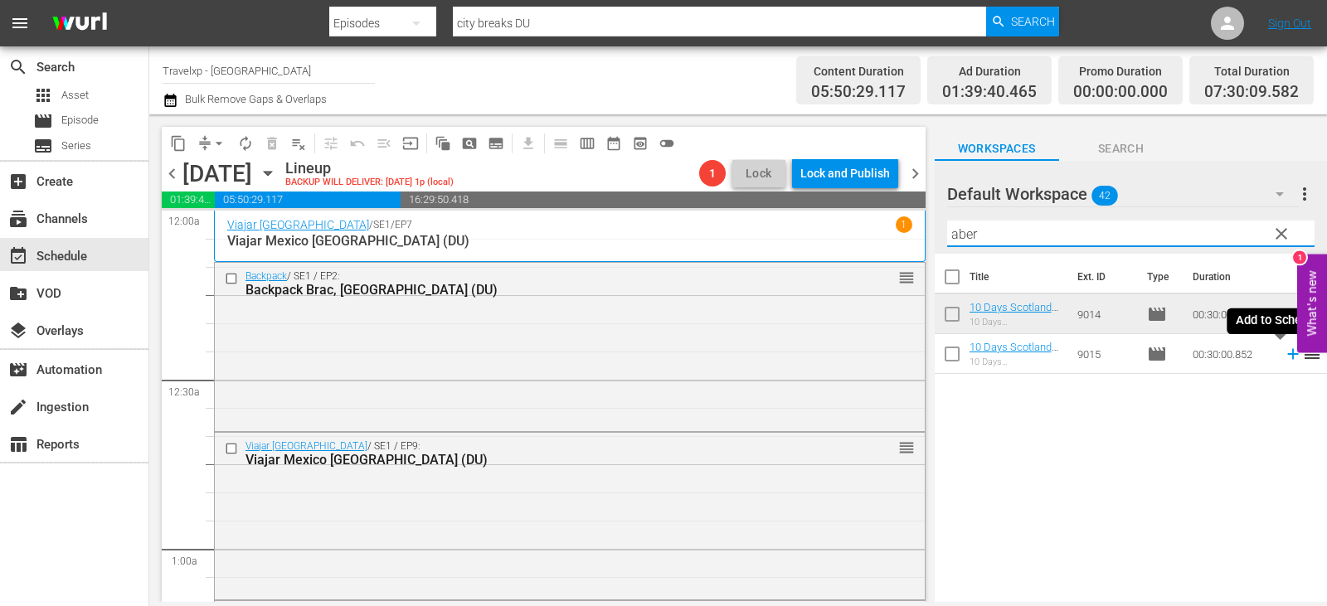
type input "aber"
click at [1287, 353] on icon at bounding box center [1292, 354] width 11 height 11
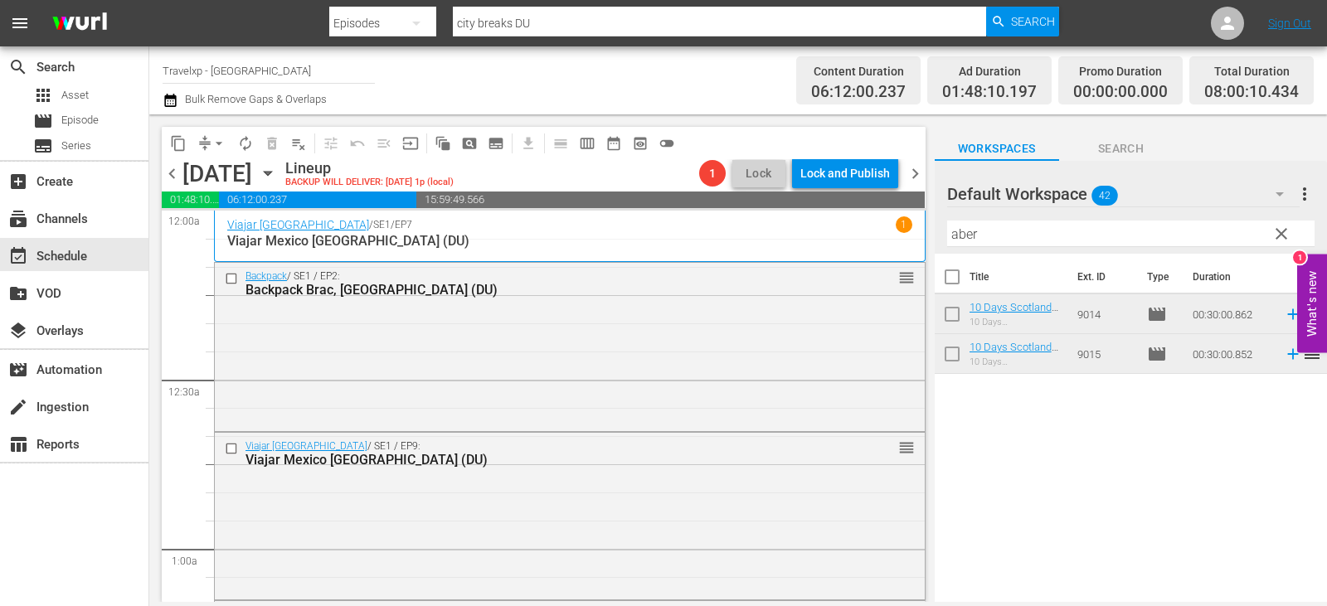
click at [1287, 238] on span "clear" at bounding box center [1282, 234] width 20 height 20
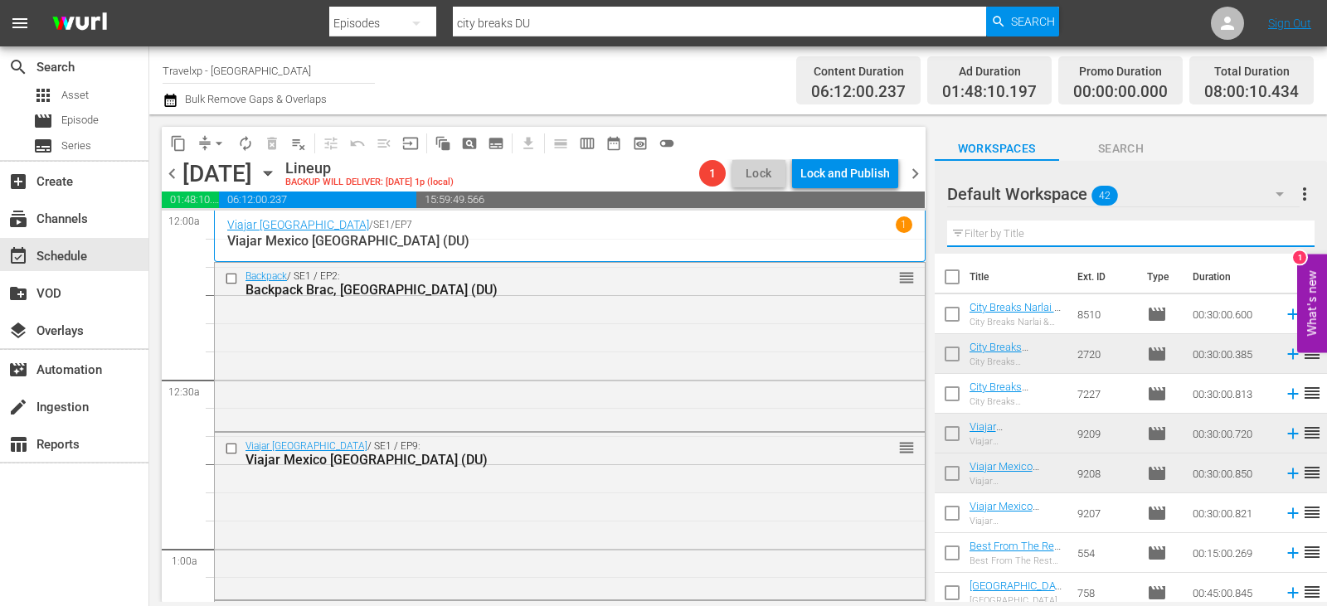
click at [1287, 238] on input "text" at bounding box center [1130, 234] width 367 height 27
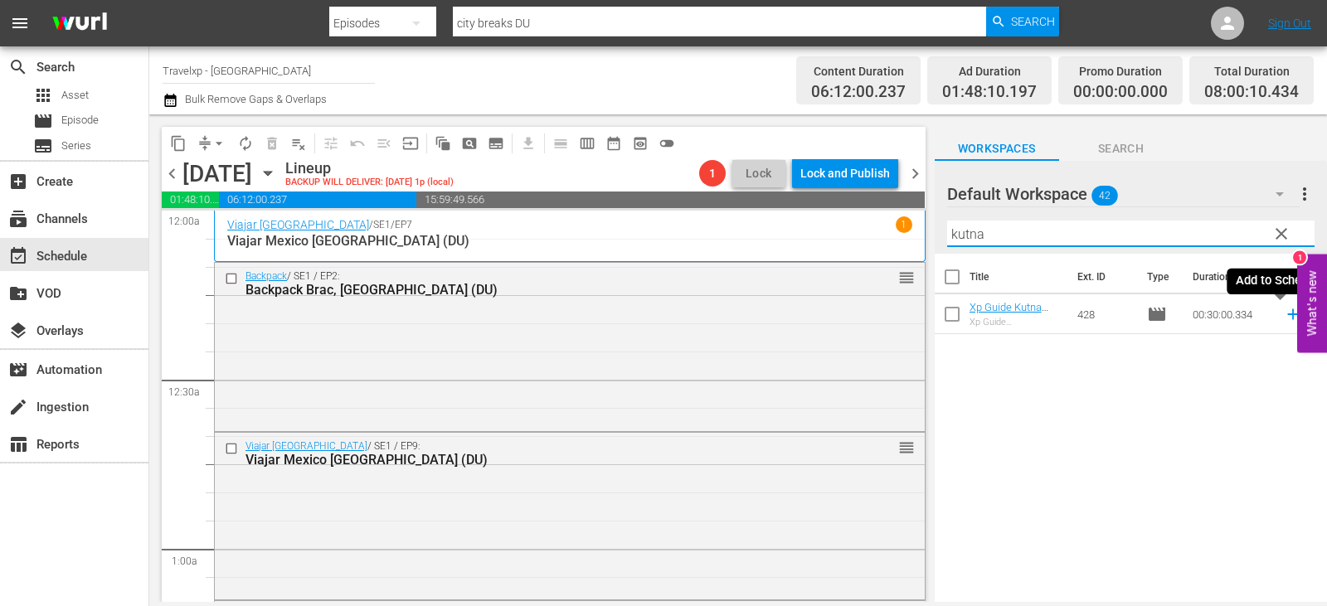
type input "kutna"
click at [1287, 319] on icon at bounding box center [1292, 314] width 11 height 11
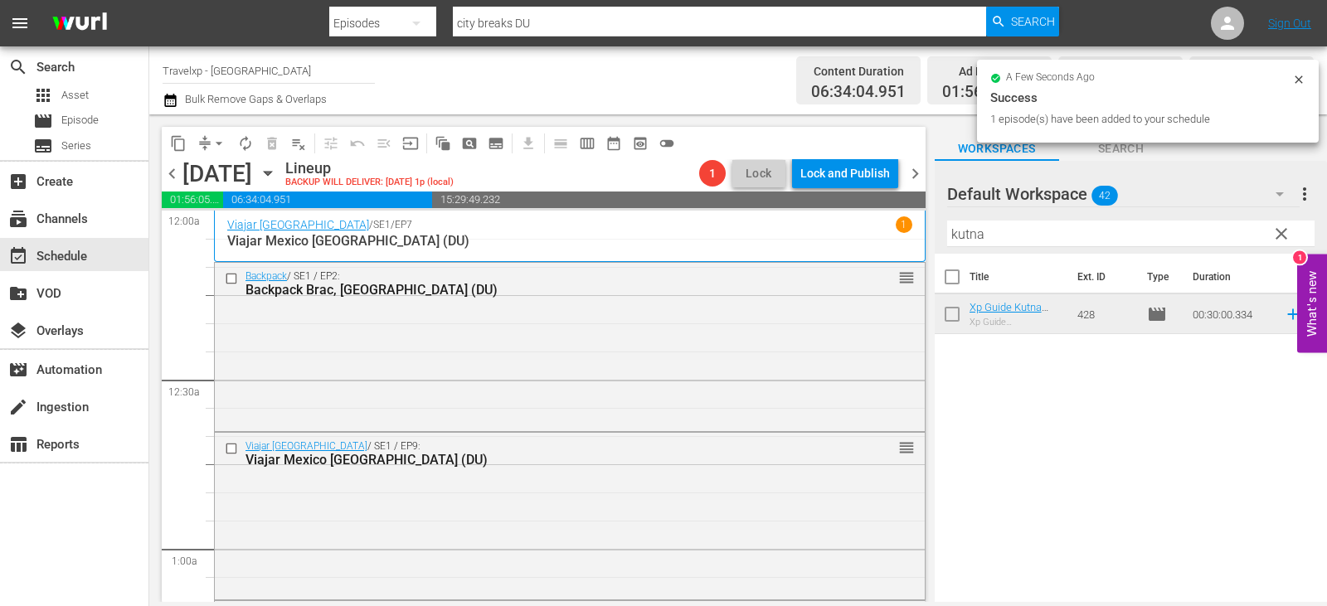
click at [1293, 239] on button "clear" at bounding box center [1280, 233] width 27 height 27
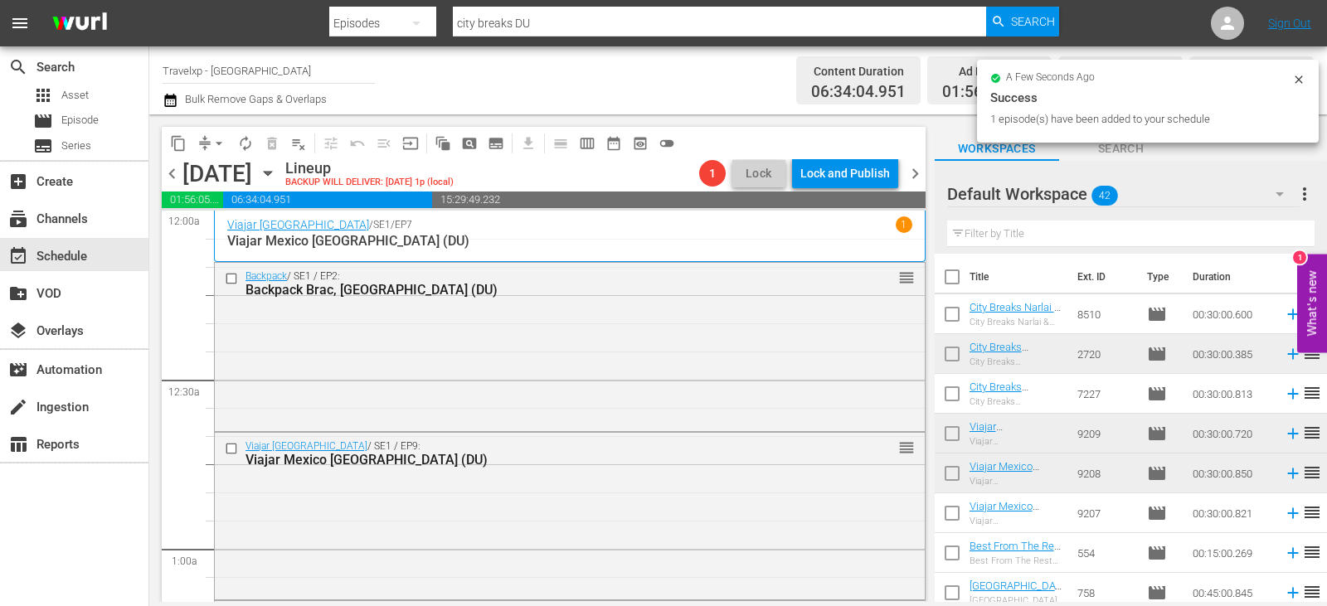
click at [1277, 234] on input "text" at bounding box center [1130, 234] width 367 height 27
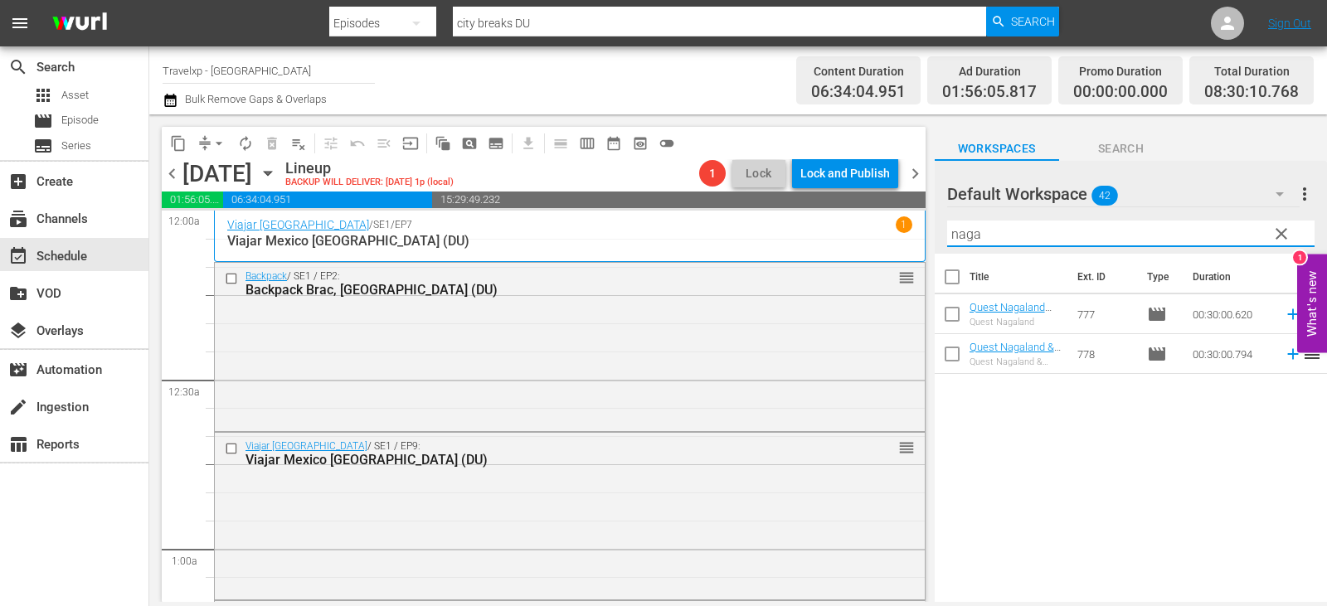
type input "naga"
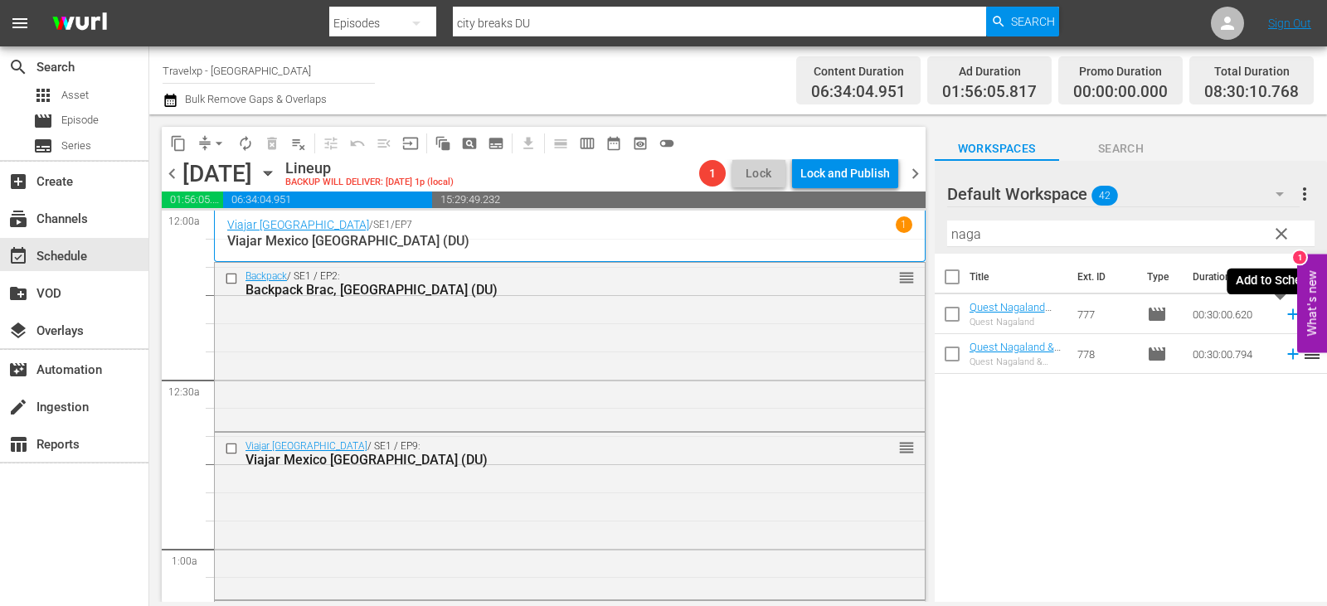
click at [1284, 316] on icon at bounding box center [1293, 314] width 18 height 18
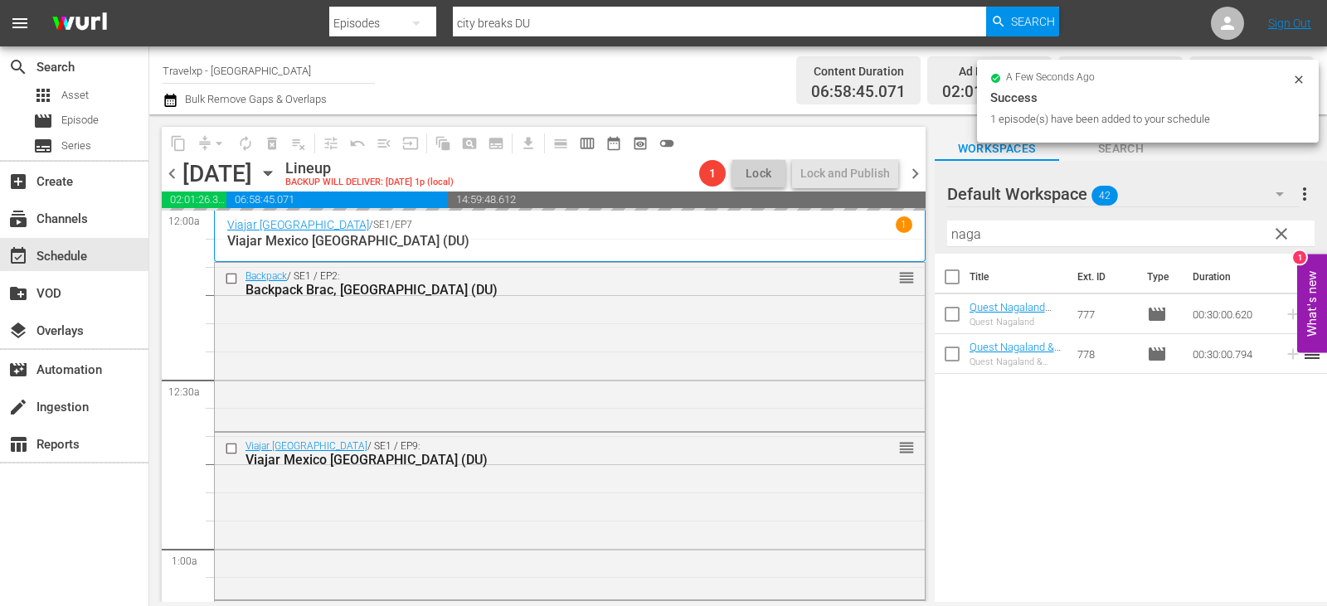
click at [1288, 236] on span "clear" at bounding box center [1282, 234] width 20 height 20
click at [1288, 236] on input "naga" at bounding box center [1130, 234] width 367 height 27
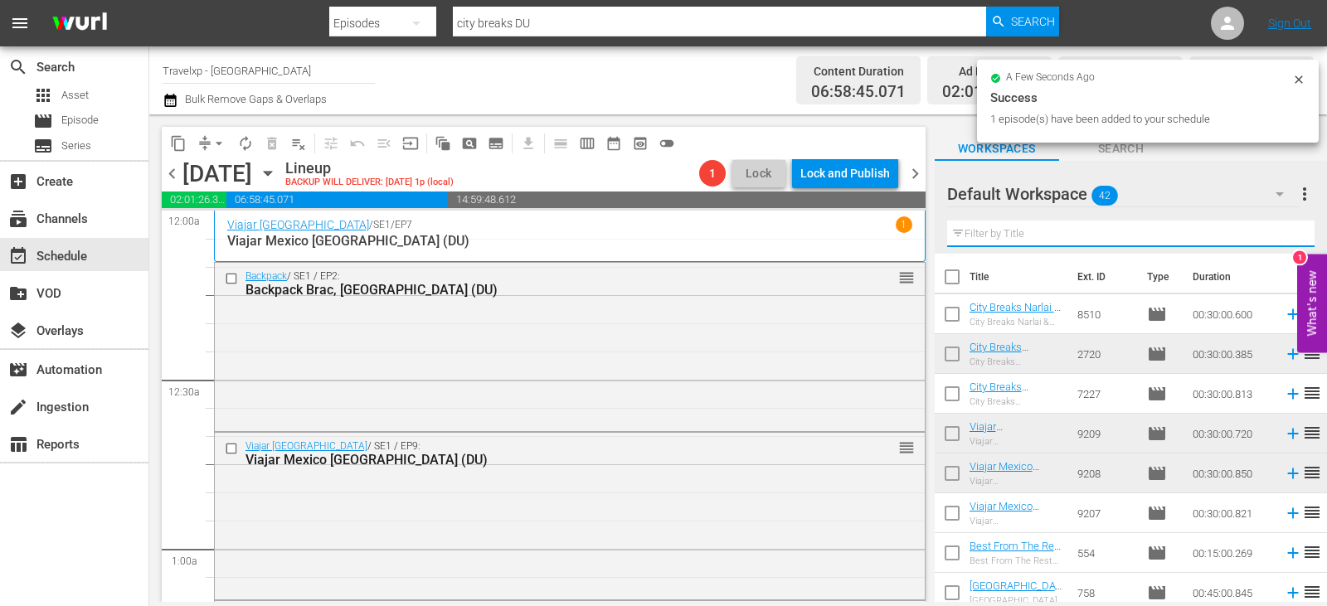
click at [1288, 236] on input "text" at bounding box center [1130, 234] width 367 height 27
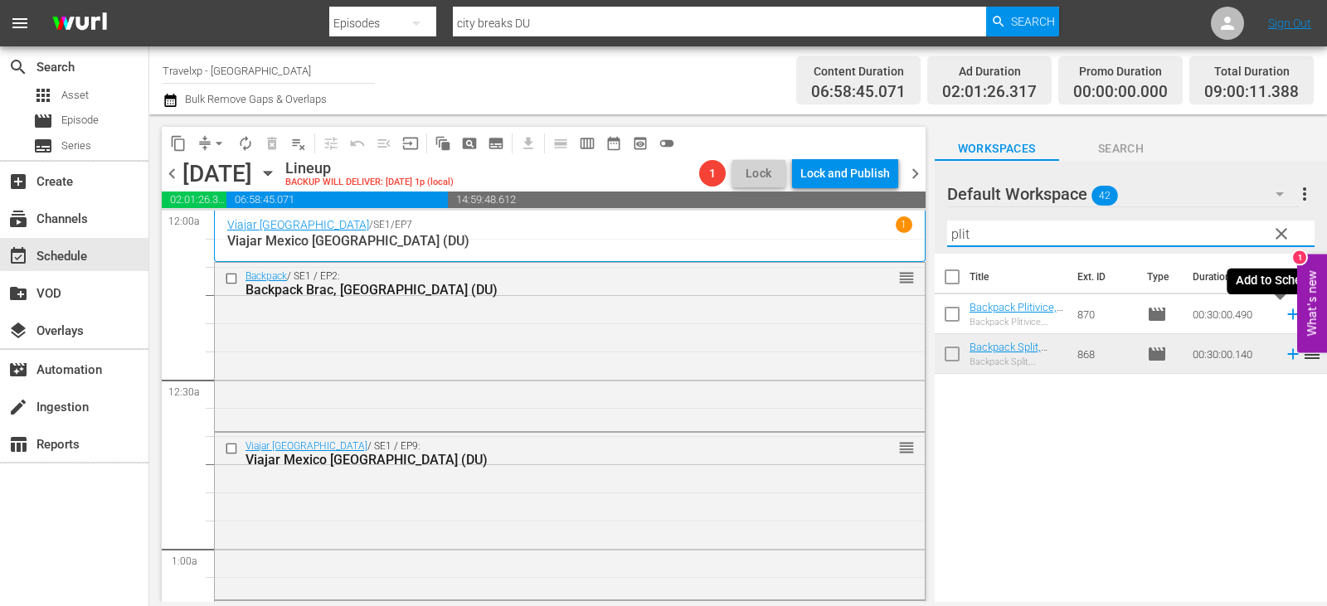
type input "plit"
click at [1284, 314] on icon at bounding box center [1293, 314] width 18 height 18
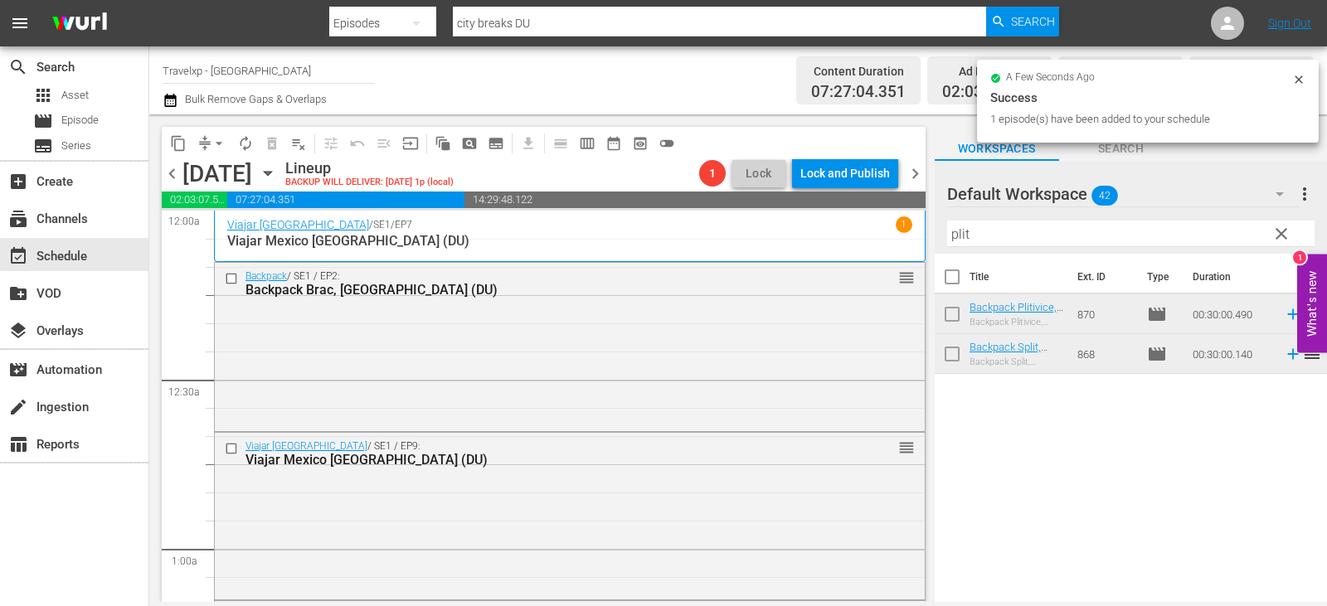
click at [1276, 236] on span "clear" at bounding box center [1282, 234] width 20 height 20
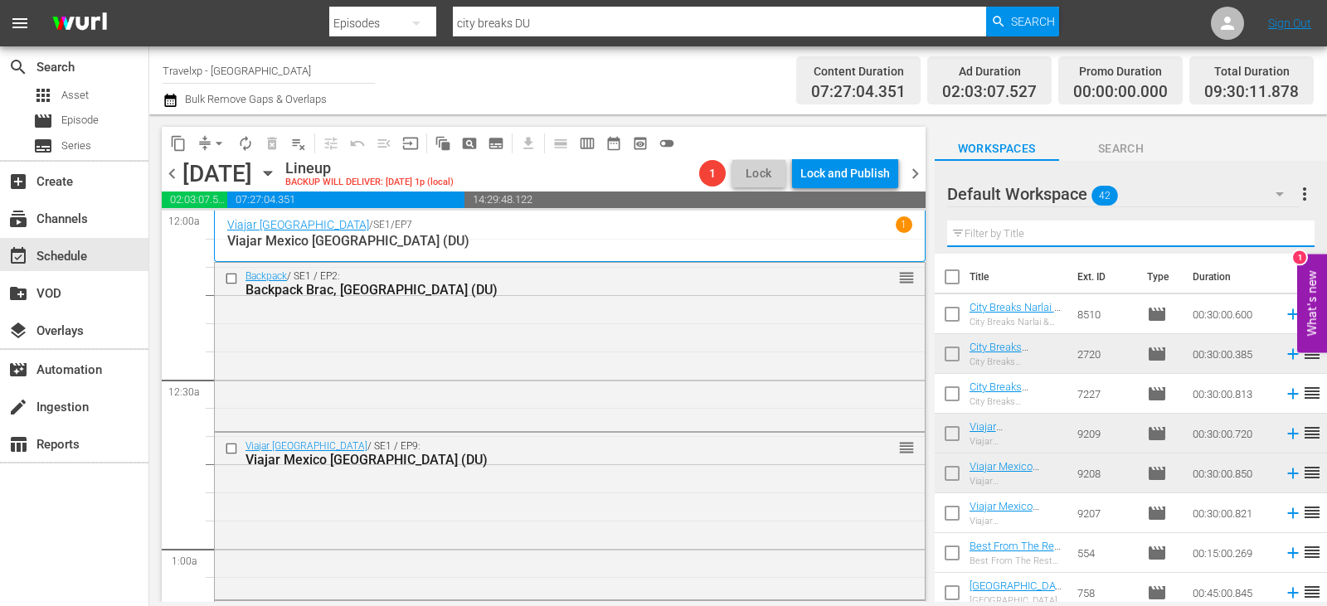
click at [1276, 236] on input "text" at bounding box center [1130, 234] width 367 height 27
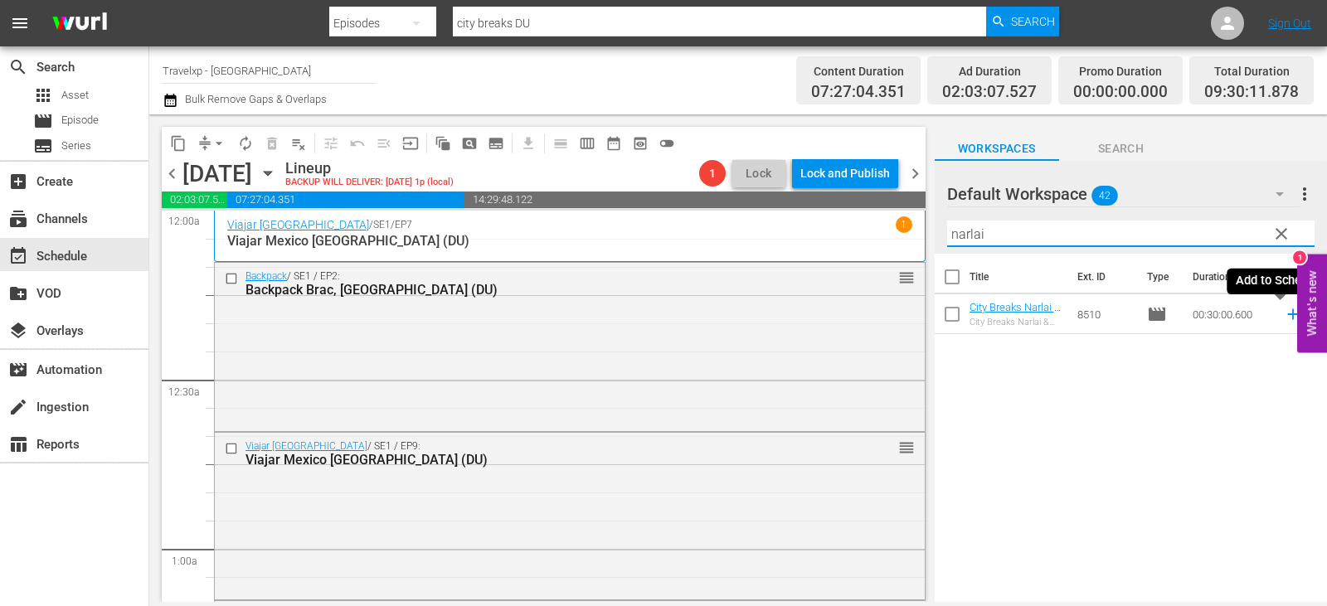
type input "narlai"
click at [1284, 316] on icon at bounding box center [1293, 314] width 18 height 18
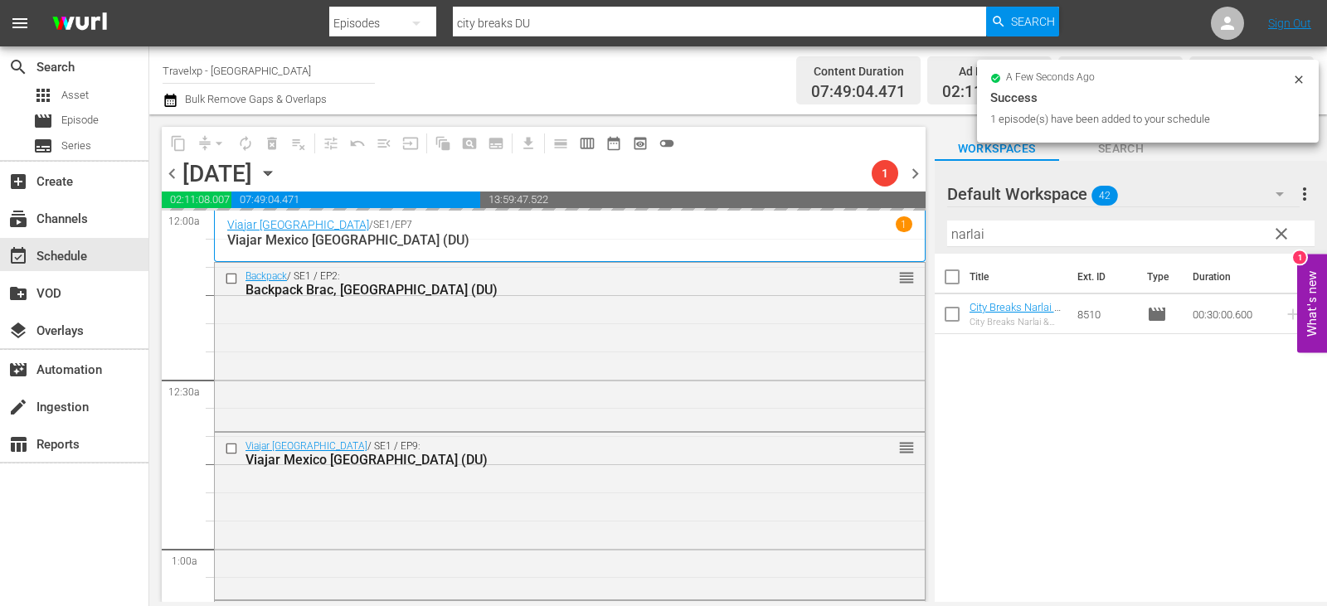
click at [1282, 232] on span "clear" at bounding box center [1282, 234] width 20 height 20
click at [1282, 232] on input "narlai" at bounding box center [1130, 234] width 367 height 27
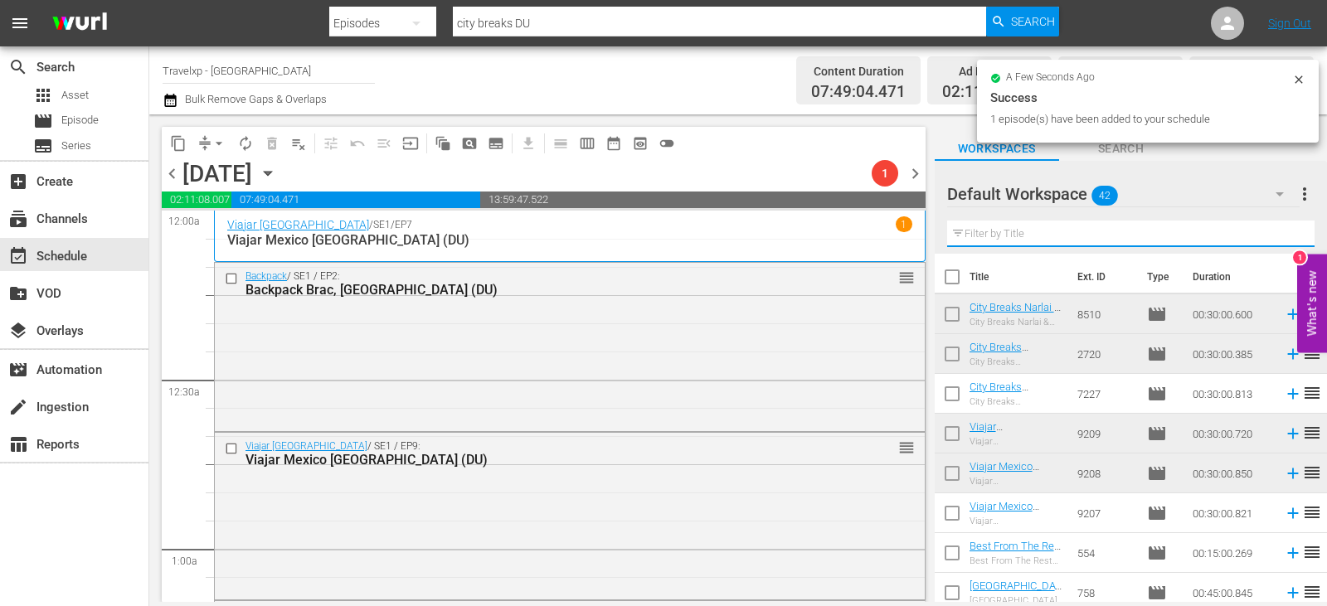
click at [1282, 232] on input "text" at bounding box center [1130, 234] width 367 height 27
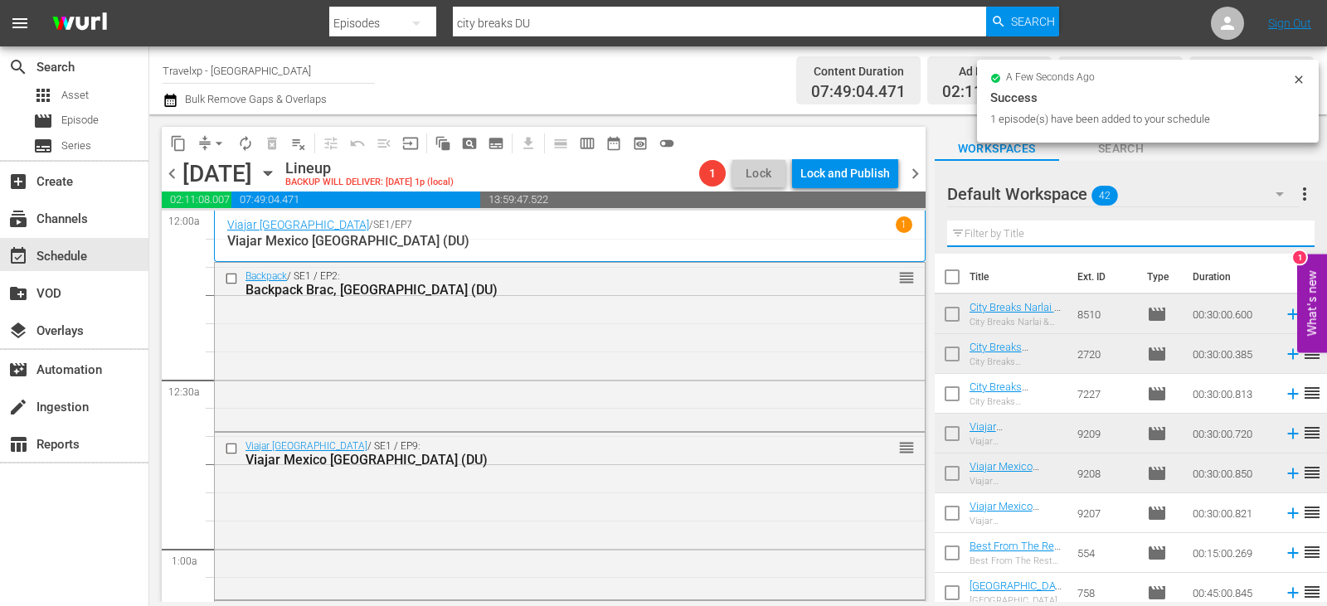
click at [1282, 232] on input "text" at bounding box center [1130, 234] width 367 height 27
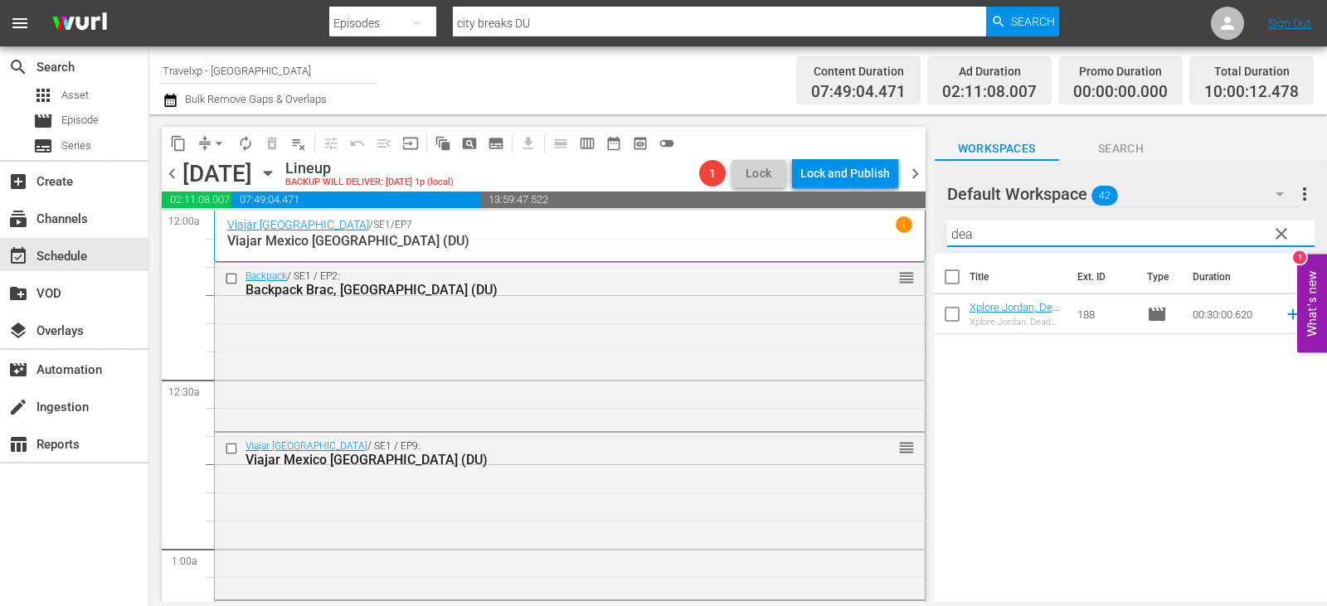
type input "dead"
click at [1284, 313] on icon at bounding box center [1293, 314] width 18 height 18
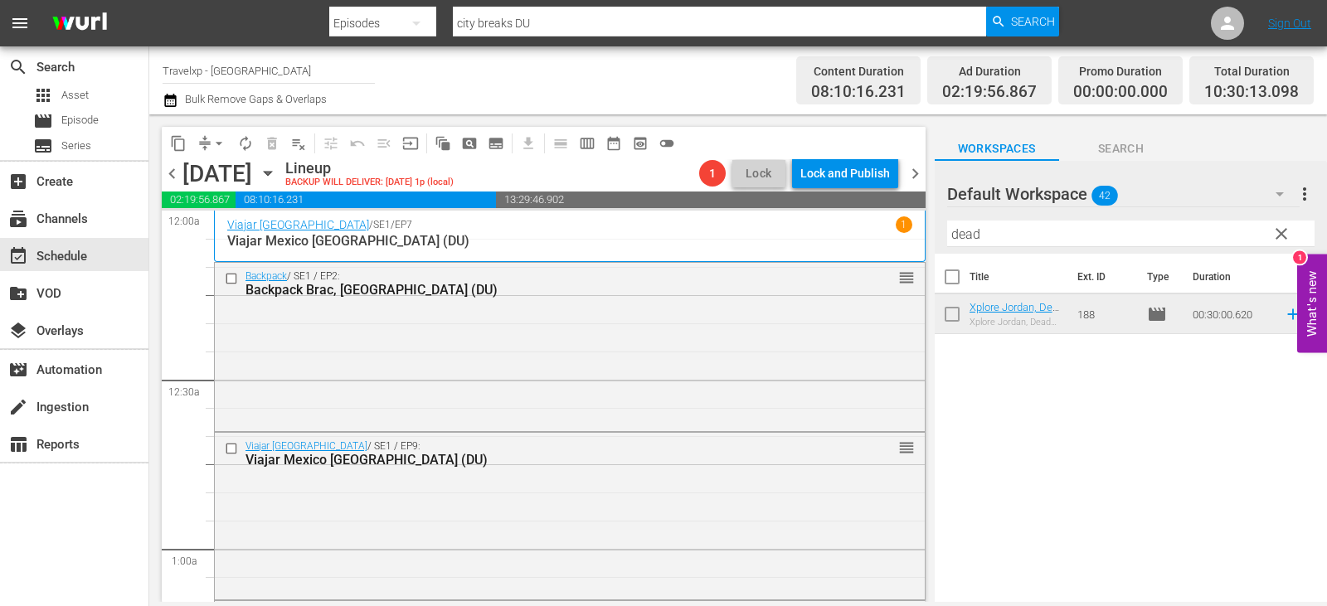
click at [1286, 233] on span "clear" at bounding box center [1282, 234] width 20 height 20
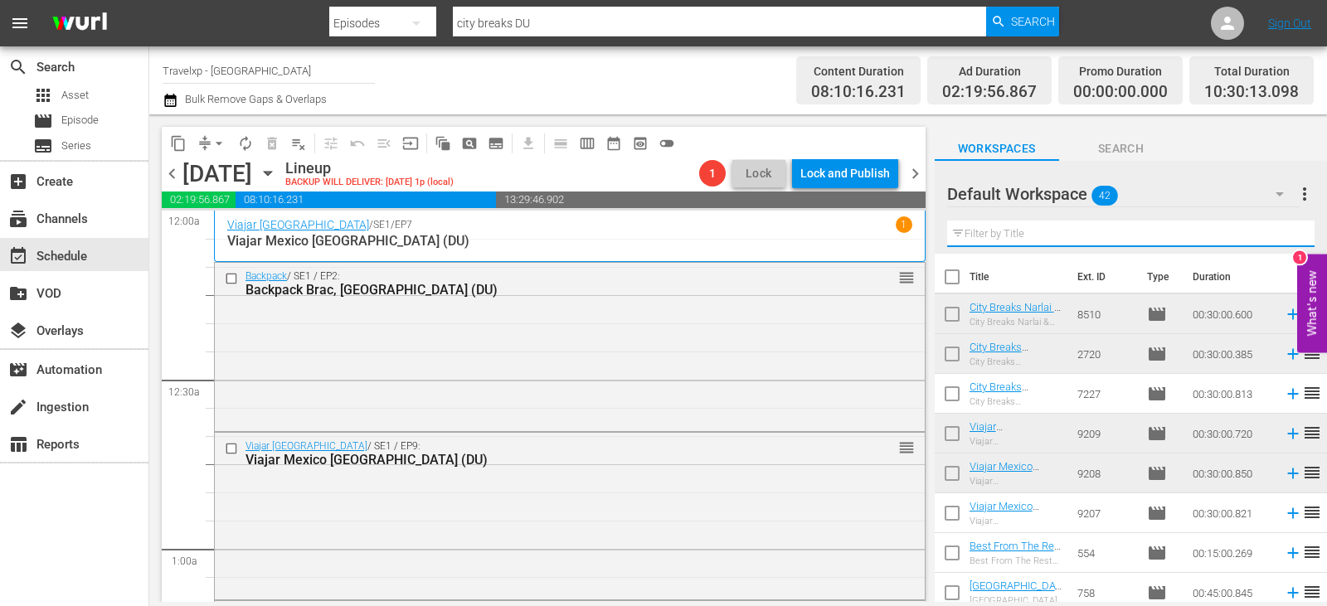
click at [1286, 233] on input "text" at bounding box center [1130, 234] width 367 height 27
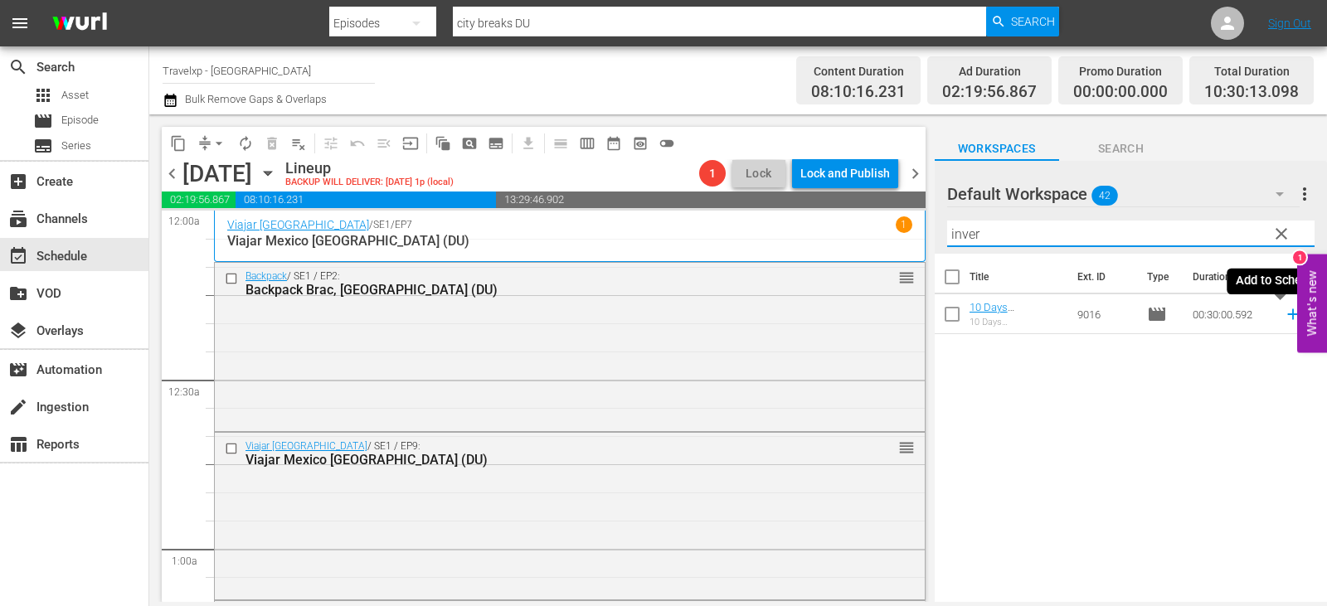
type input "inver"
click at [1284, 313] on icon at bounding box center [1293, 314] width 18 height 18
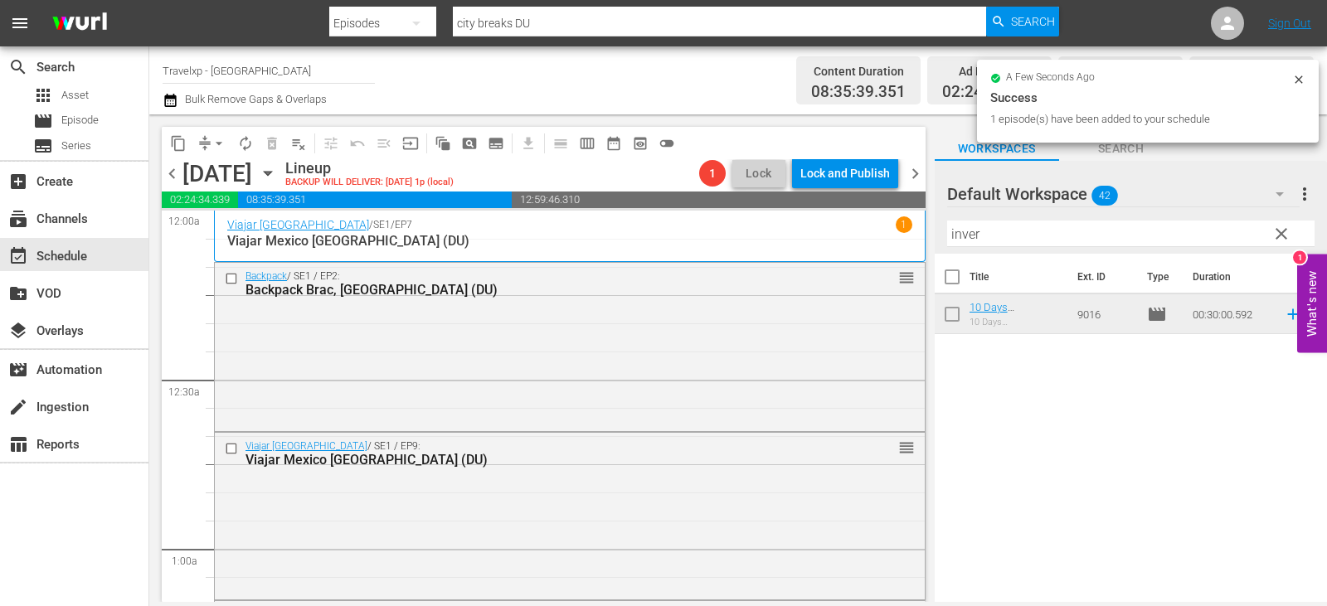
click at [1281, 230] on span "clear" at bounding box center [1282, 234] width 20 height 20
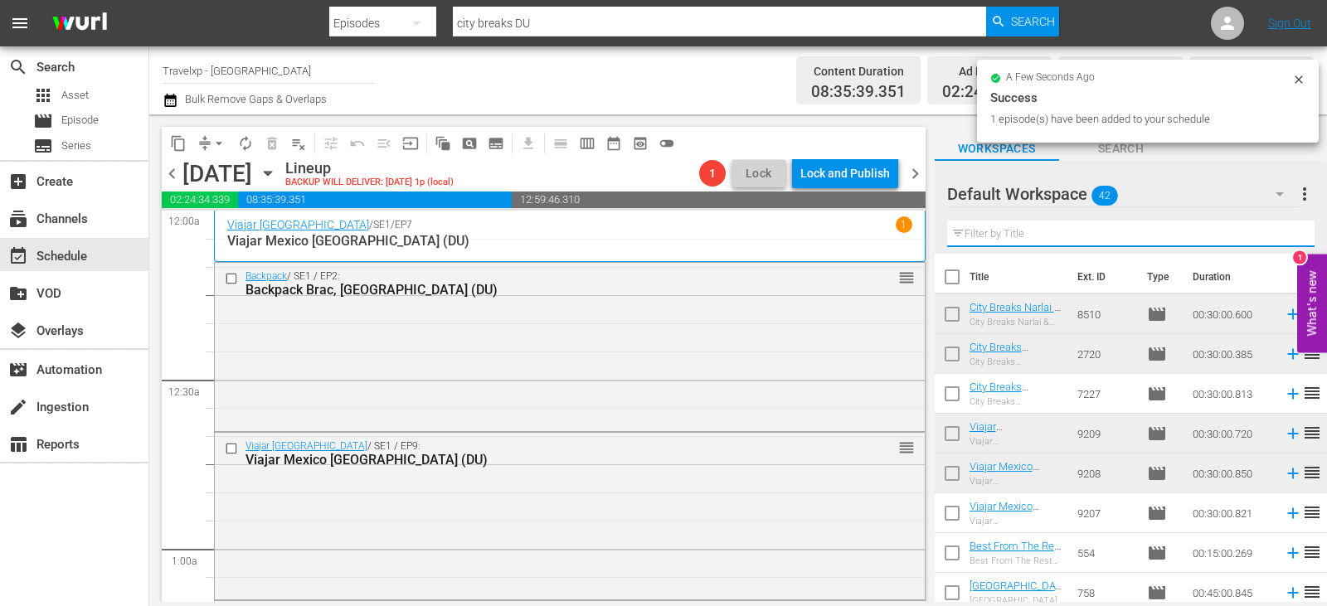
click at [1281, 234] on input "text" at bounding box center [1130, 234] width 367 height 27
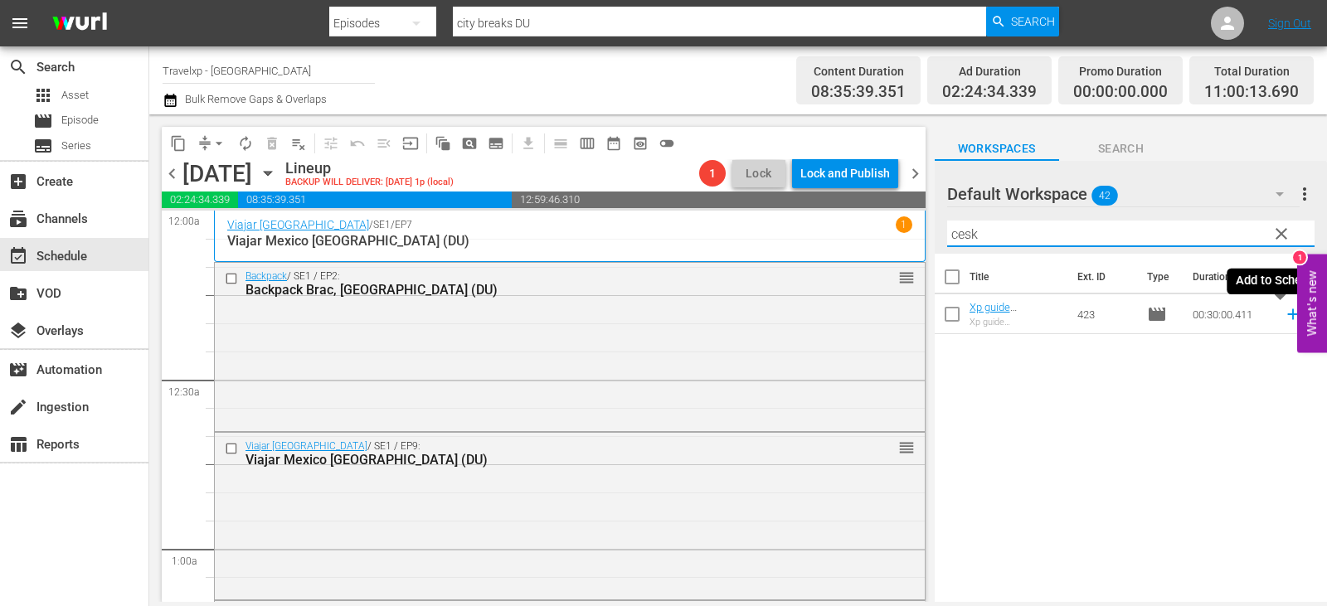
type input "cesk"
click at [1284, 313] on icon at bounding box center [1293, 314] width 18 height 18
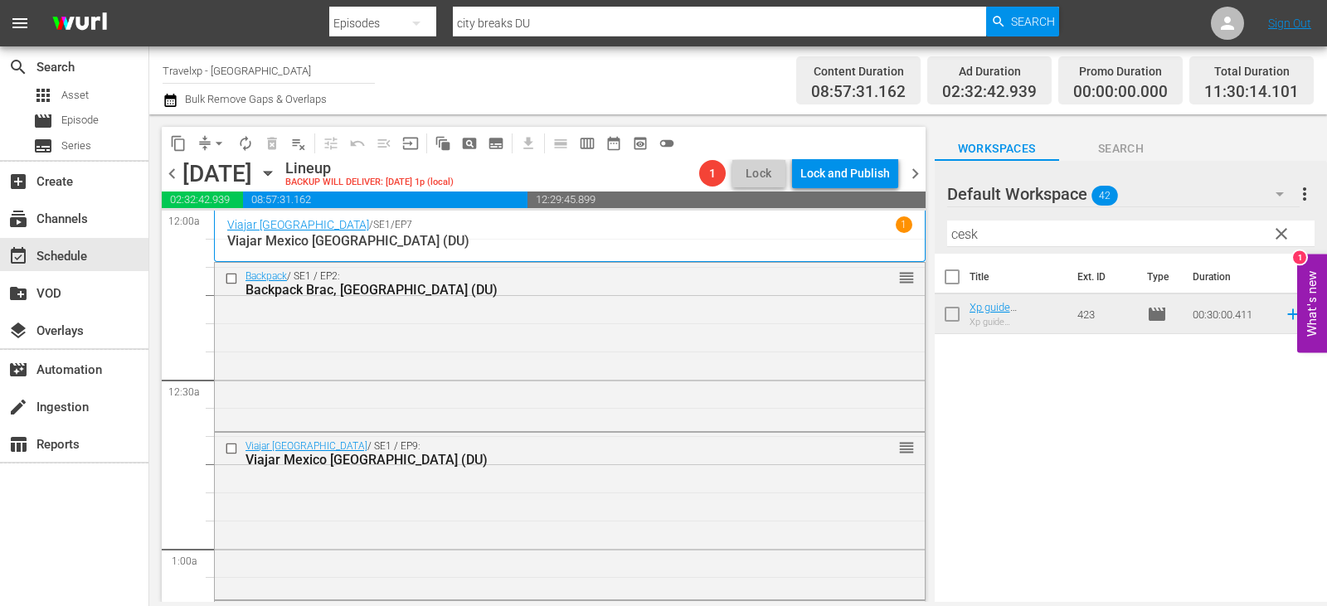
click at [1292, 231] on button "clear" at bounding box center [1280, 233] width 27 height 27
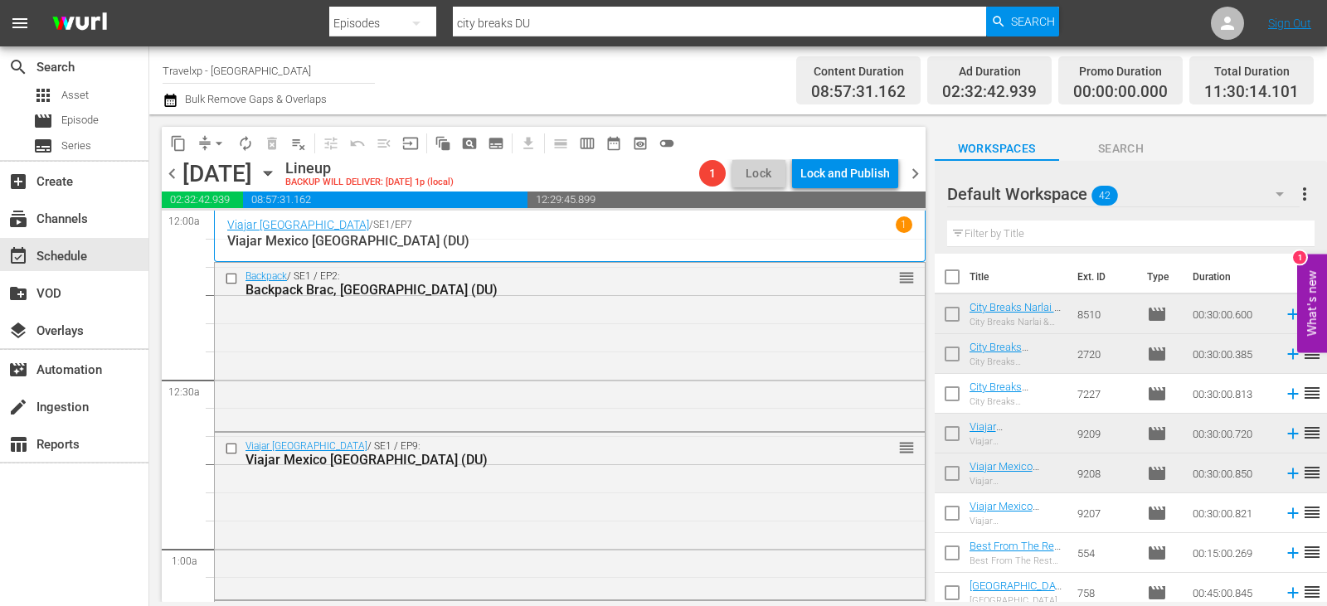
click at [1287, 232] on input "text" at bounding box center [1130, 234] width 367 height 27
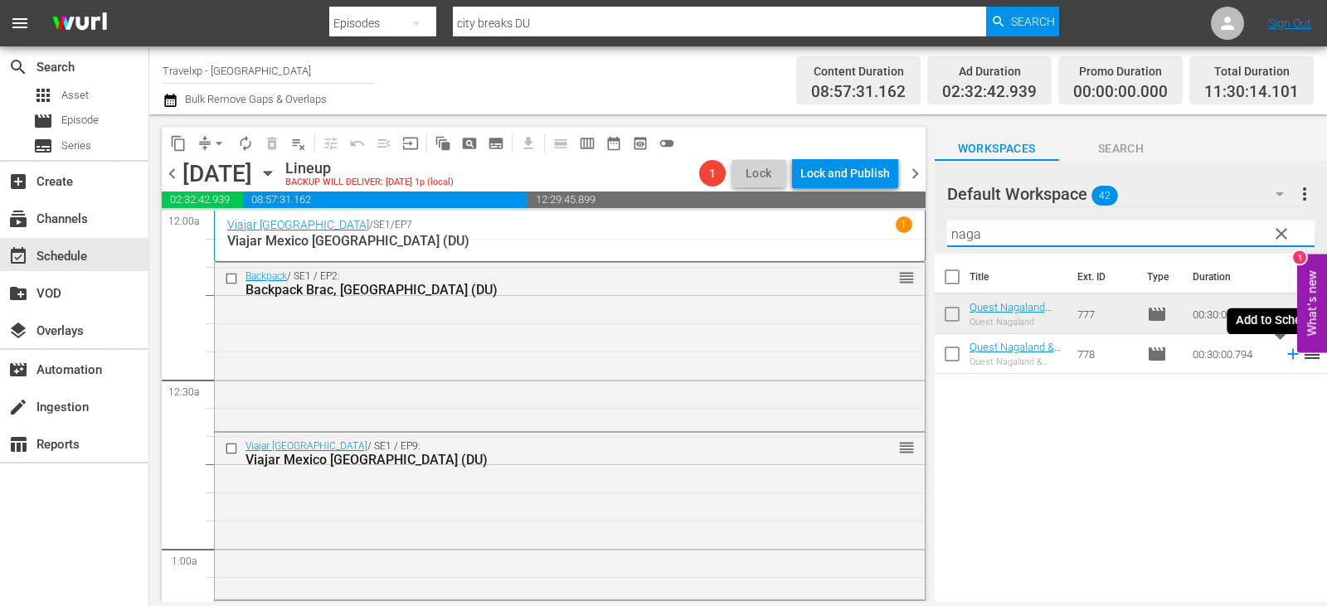
type input "naga"
click at [1284, 358] on icon at bounding box center [1293, 354] width 18 height 18
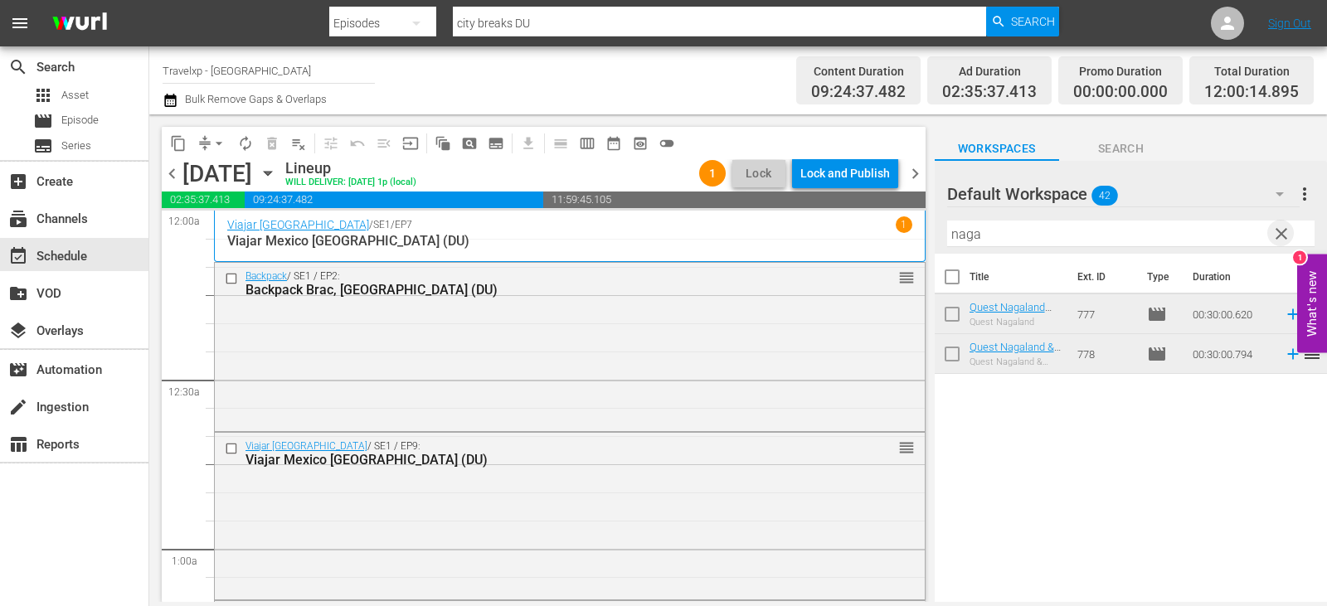
click at [1285, 230] on span "clear" at bounding box center [1282, 234] width 20 height 20
click at [1285, 230] on input "text" at bounding box center [1130, 234] width 367 height 27
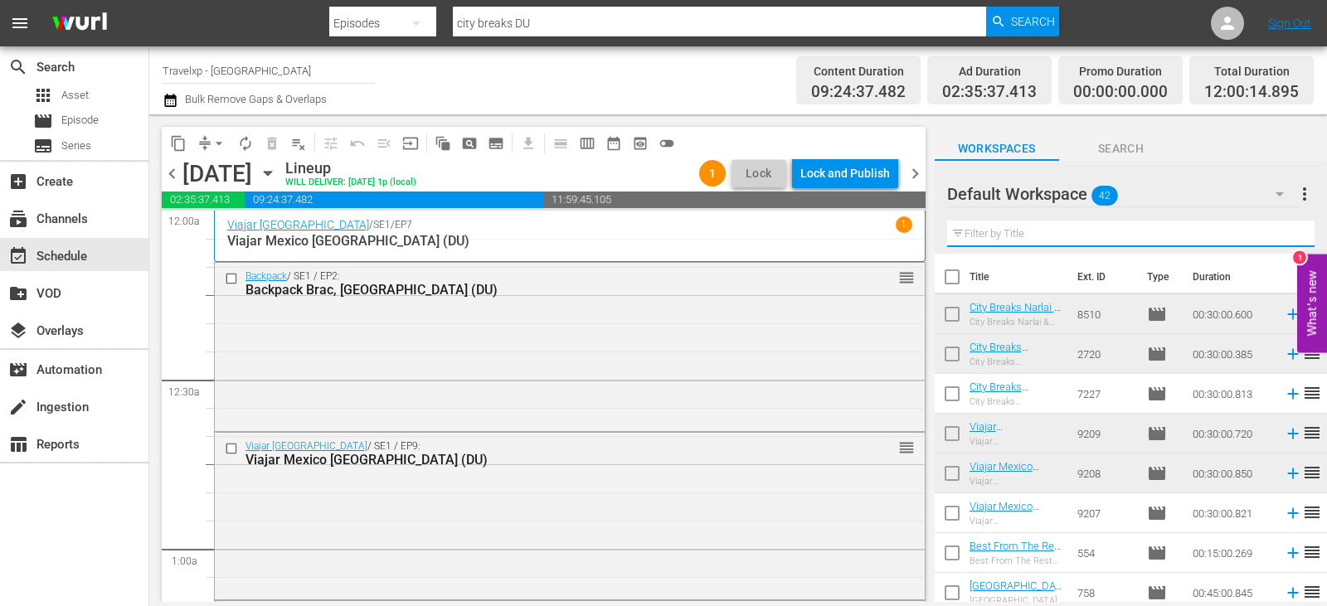
click at [1285, 230] on input "text" at bounding box center [1130, 234] width 367 height 27
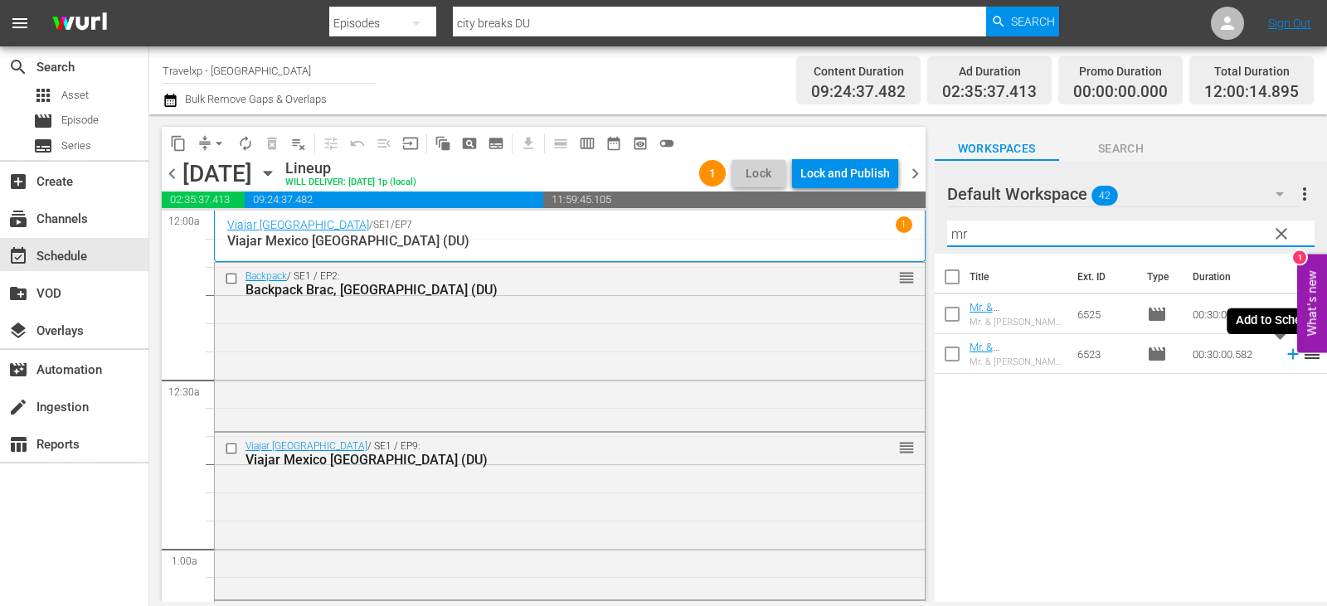
type input "mr"
click at [1284, 359] on icon at bounding box center [1293, 354] width 18 height 18
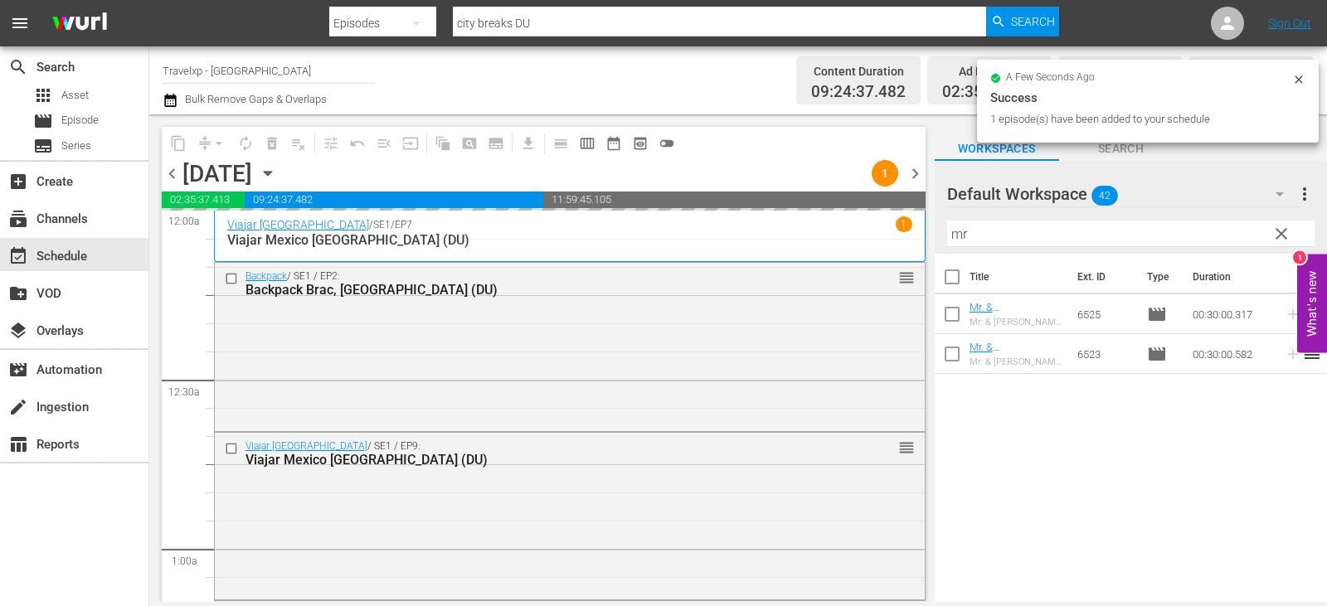
click at [1286, 241] on span "clear" at bounding box center [1282, 234] width 20 height 20
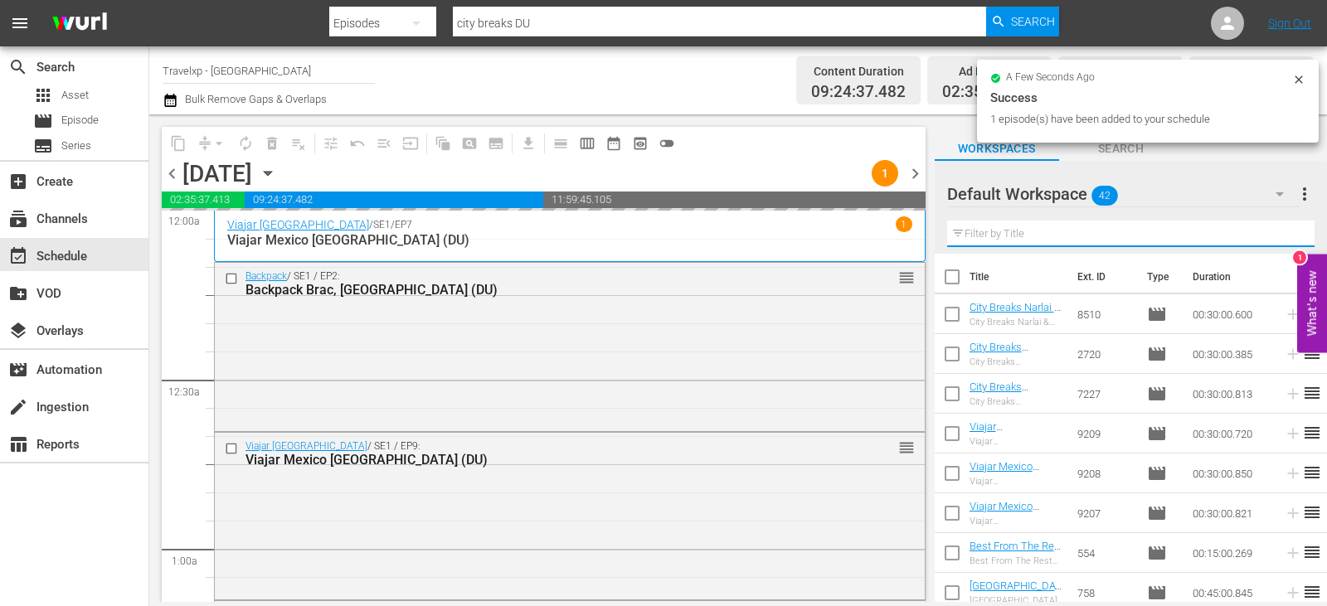
click at [1286, 241] on input "text" at bounding box center [1130, 234] width 367 height 27
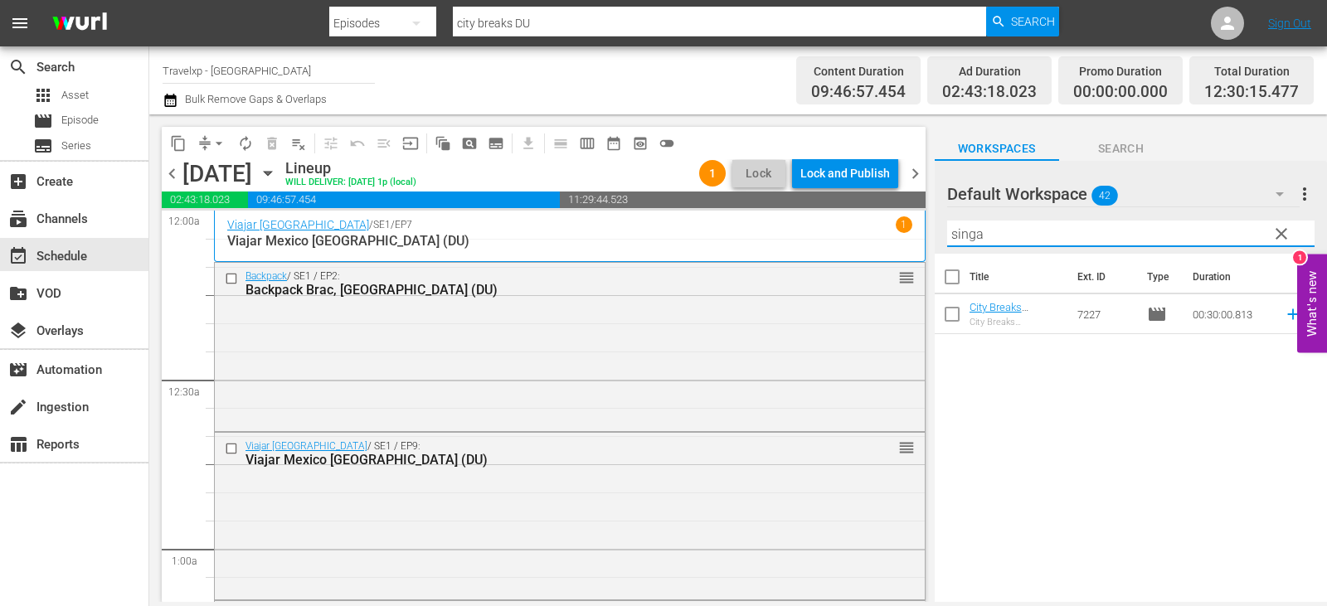
type input "singa"
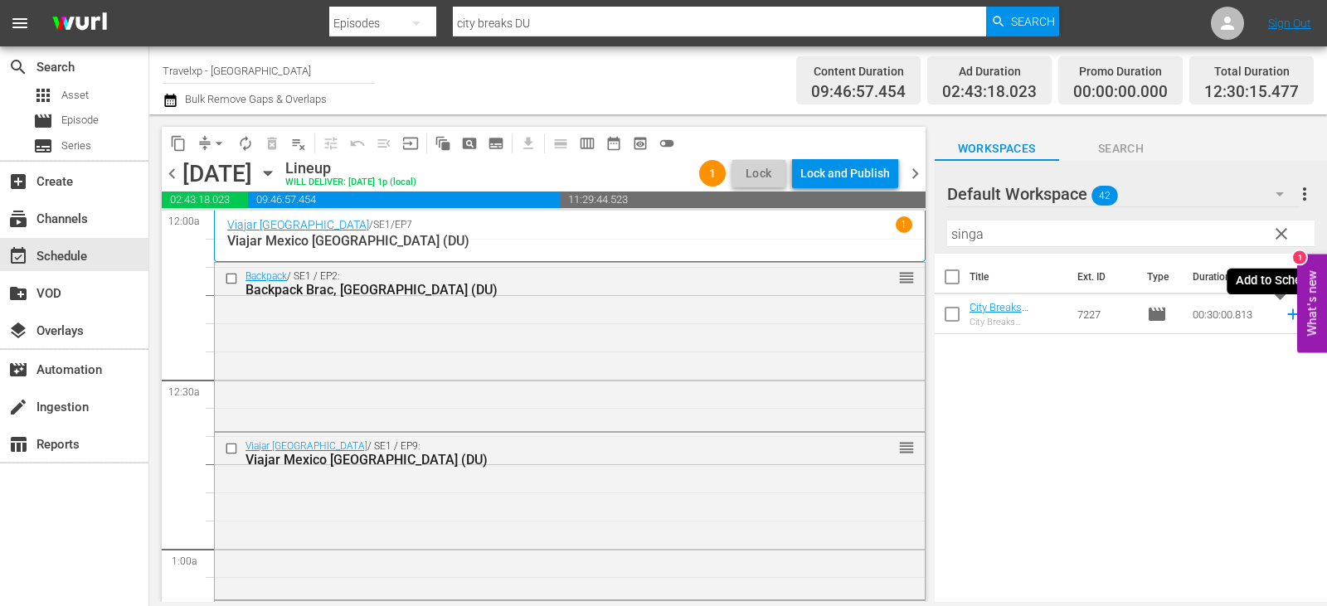
click at [1284, 316] on icon at bounding box center [1293, 314] width 18 height 18
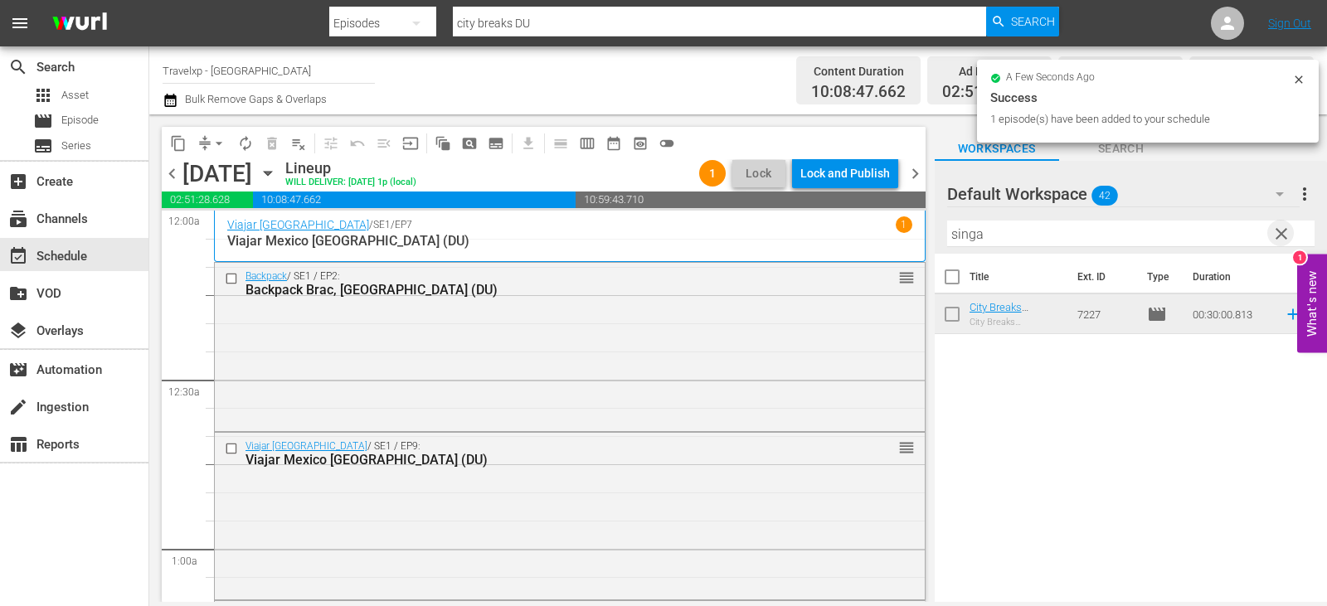
click at [1281, 232] on span "clear" at bounding box center [1282, 234] width 20 height 20
click at [1281, 232] on input "text" at bounding box center [1130, 234] width 367 height 27
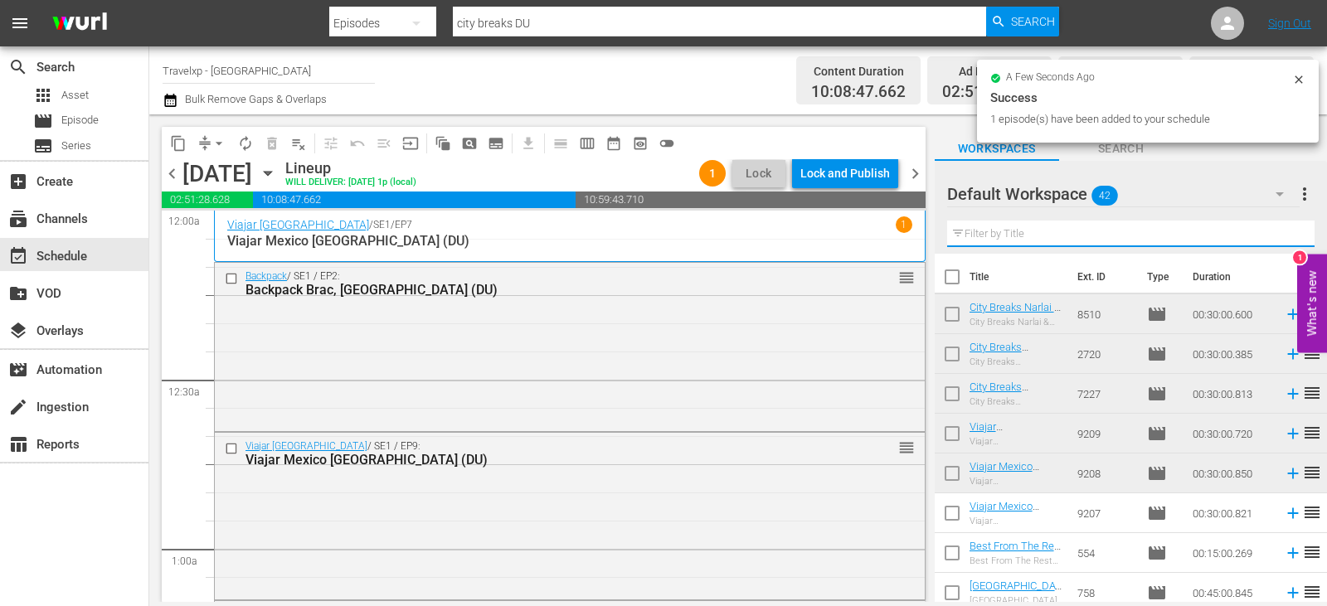
click at [1281, 232] on input "text" at bounding box center [1130, 234] width 367 height 27
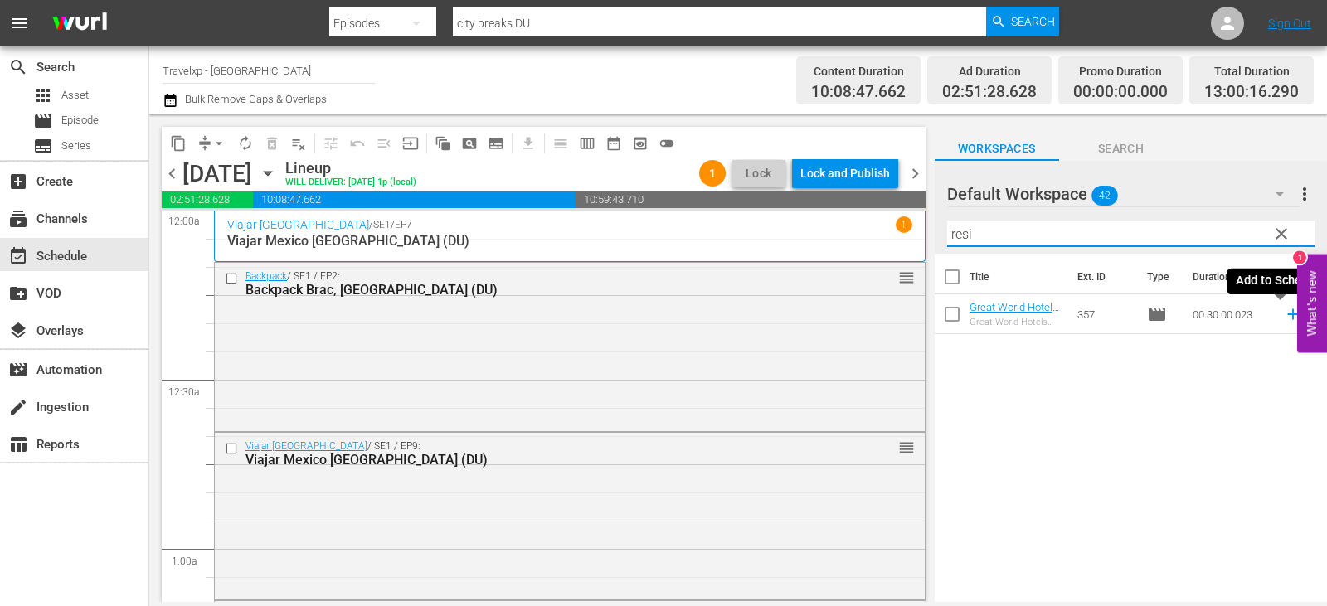
type input "resi"
click at [1287, 317] on icon at bounding box center [1292, 314] width 11 height 11
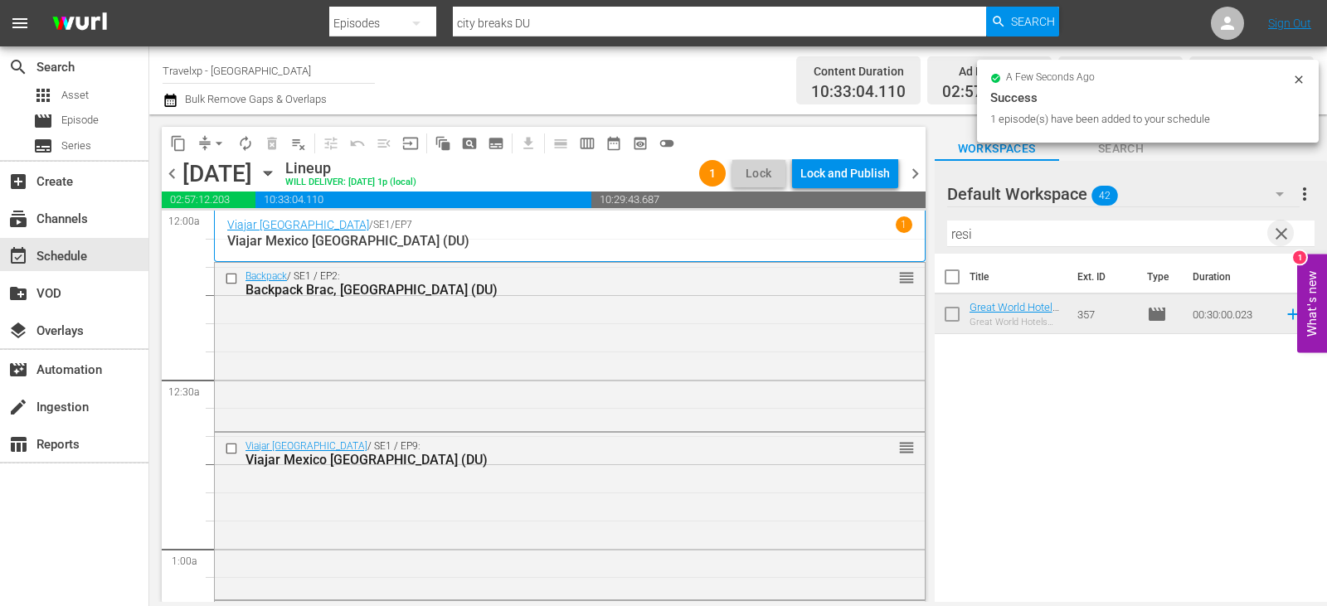
click at [1280, 236] on span "clear" at bounding box center [1282, 234] width 20 height 20
click at [1280, 236] on input "text" at bounding box center [1130, 234] width 367 height 27
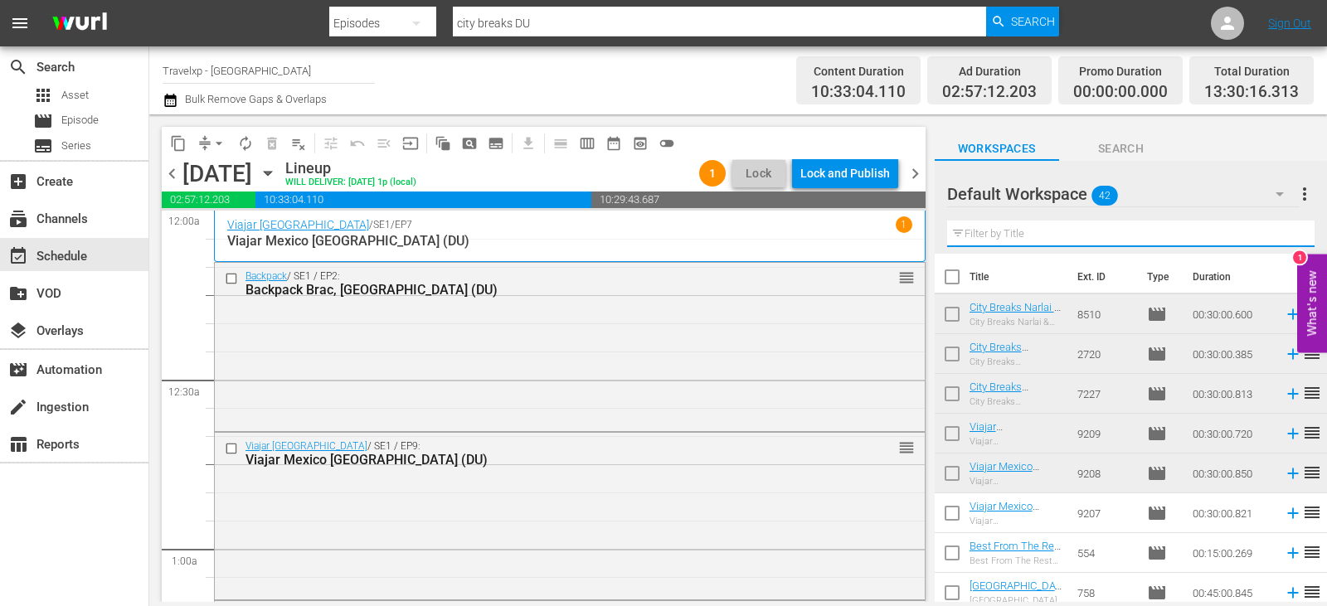
click at [1280, 236] on input "text" at bounding box center [1130, 234] width 367 height 27
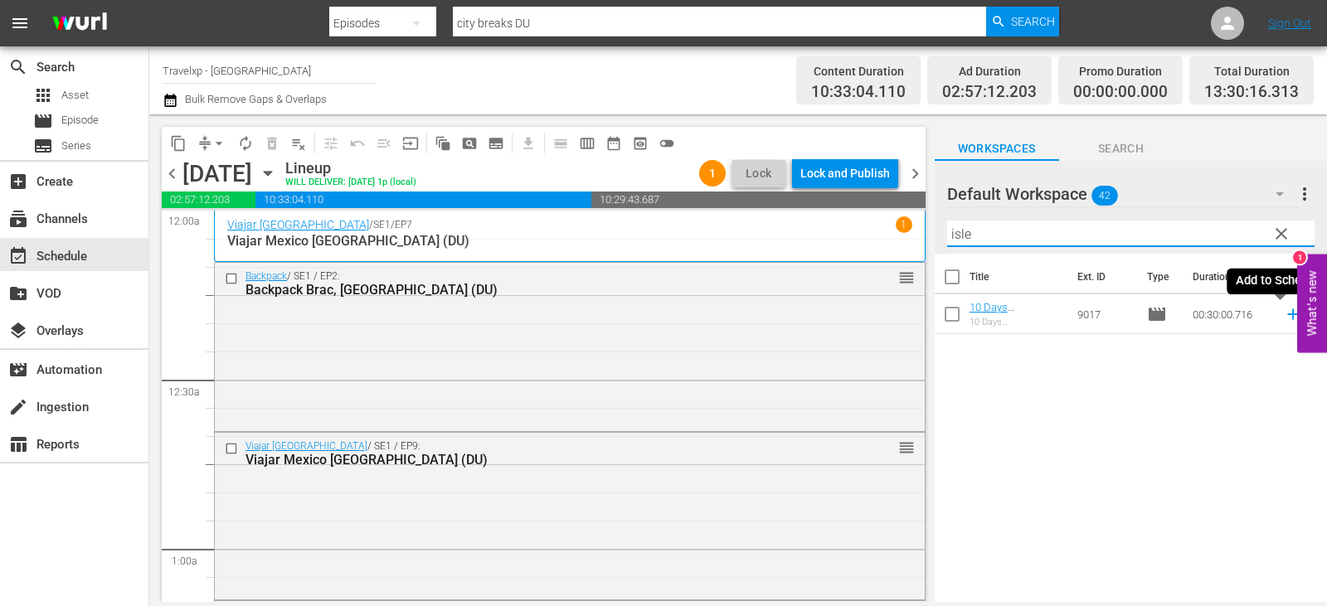
type input "isle"
click at [1284, 318] on icon at bounding box center [1293, 314] width 18 height 18
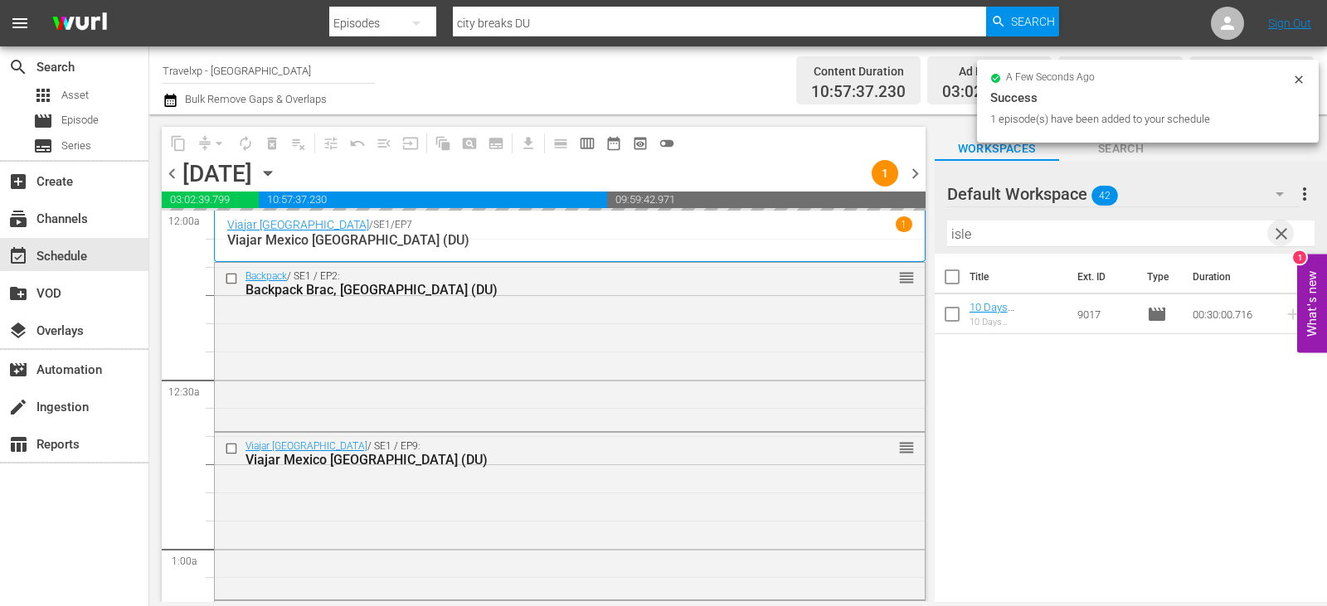
click at [1282, 238] on span "clear" at bounding box center [1282, 234] width 20 height 20
click at [1282, 238] on input "text" at bounding box center [1130, 234] width 367 height 27
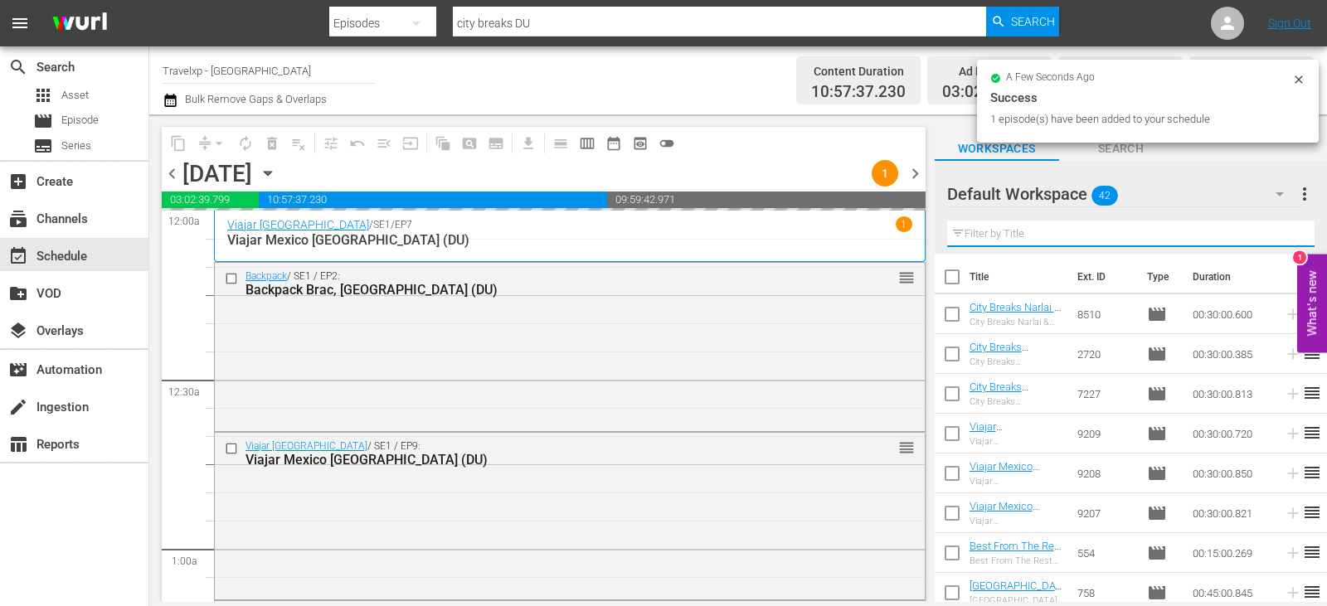
click at [1282, 238] on input "text" at bounding box center [1130, 234] width 367 height 27
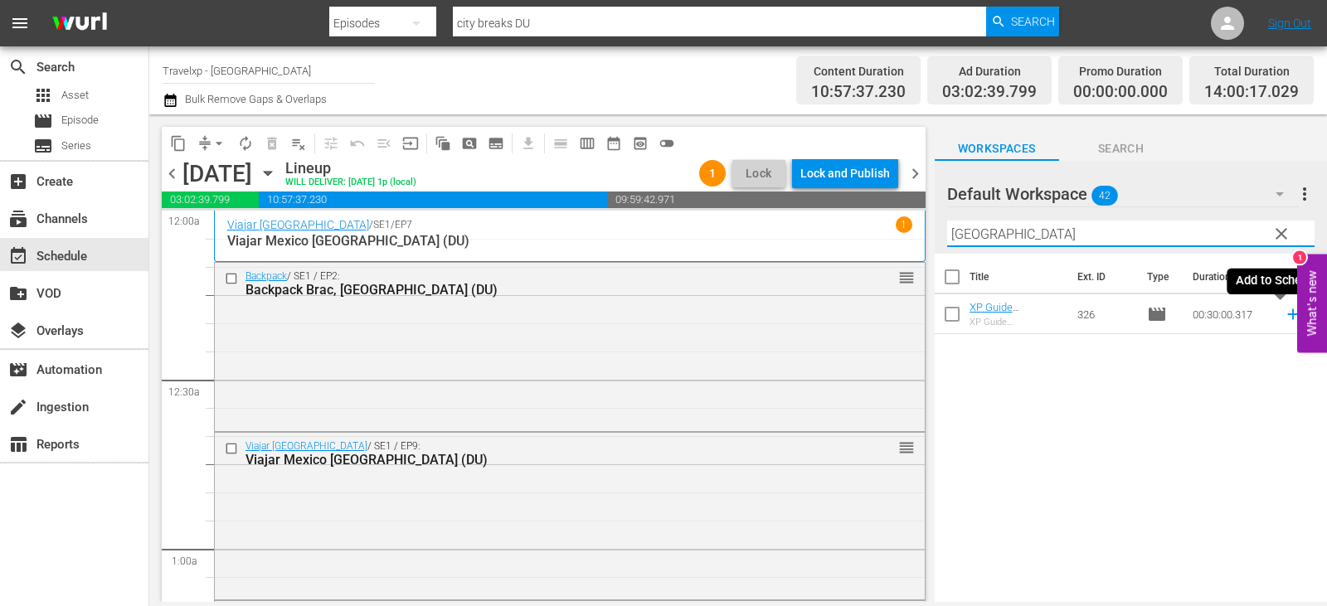
type input "bangkok"
click at [1284, 317] on icon at bounding box center [1293, 314] width 18 height 18
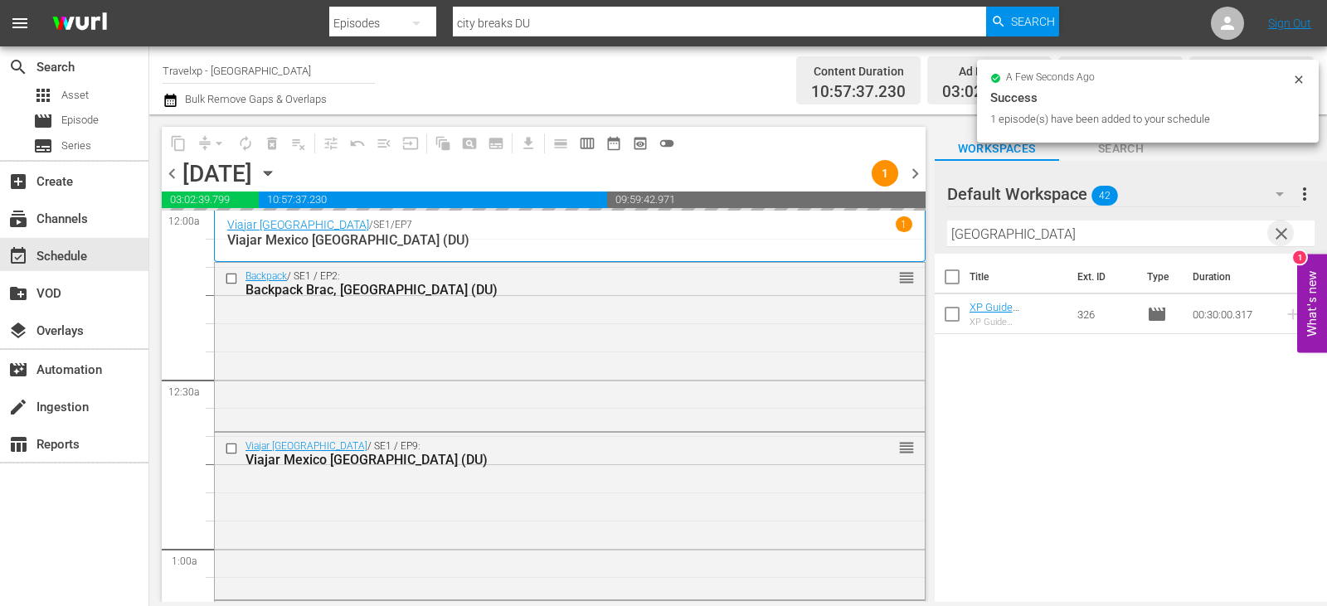
click at [1282, 229] on span "clear" at bounding box center [1282, 234] width 20 height 20
click at [1282, 229] on input "text" at bounding box center [1130, 234] width 367 height 27
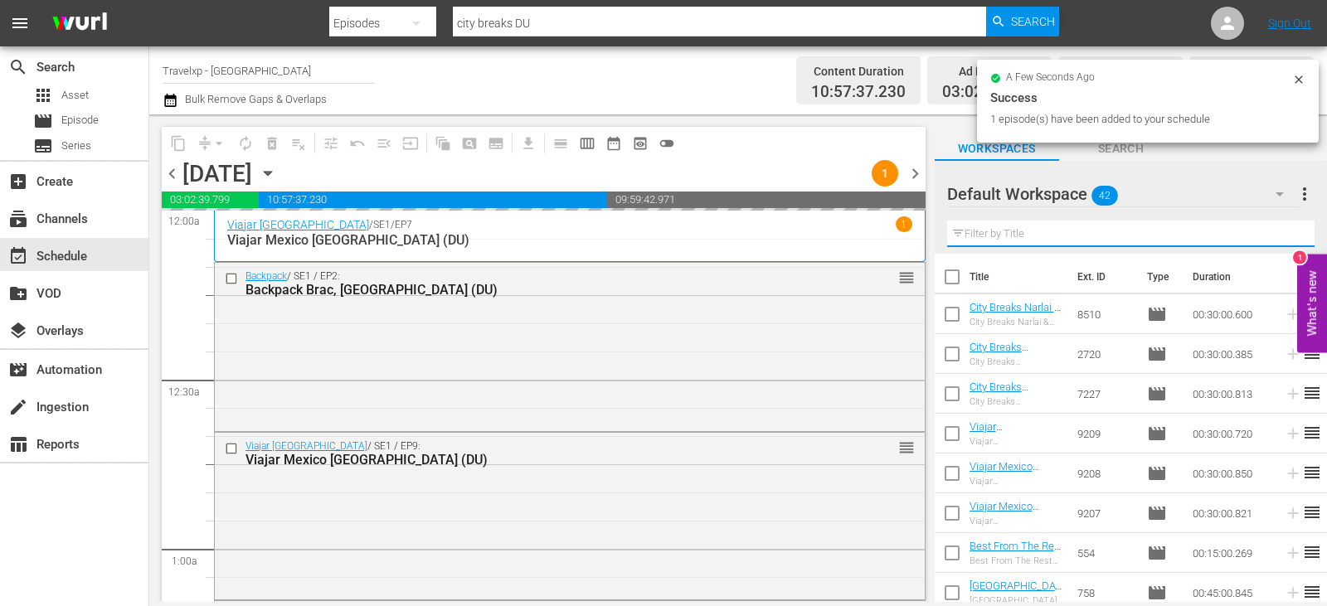
click at [1282, 238] on input "text" at bounding box center [1130, 234] width 367 height 27
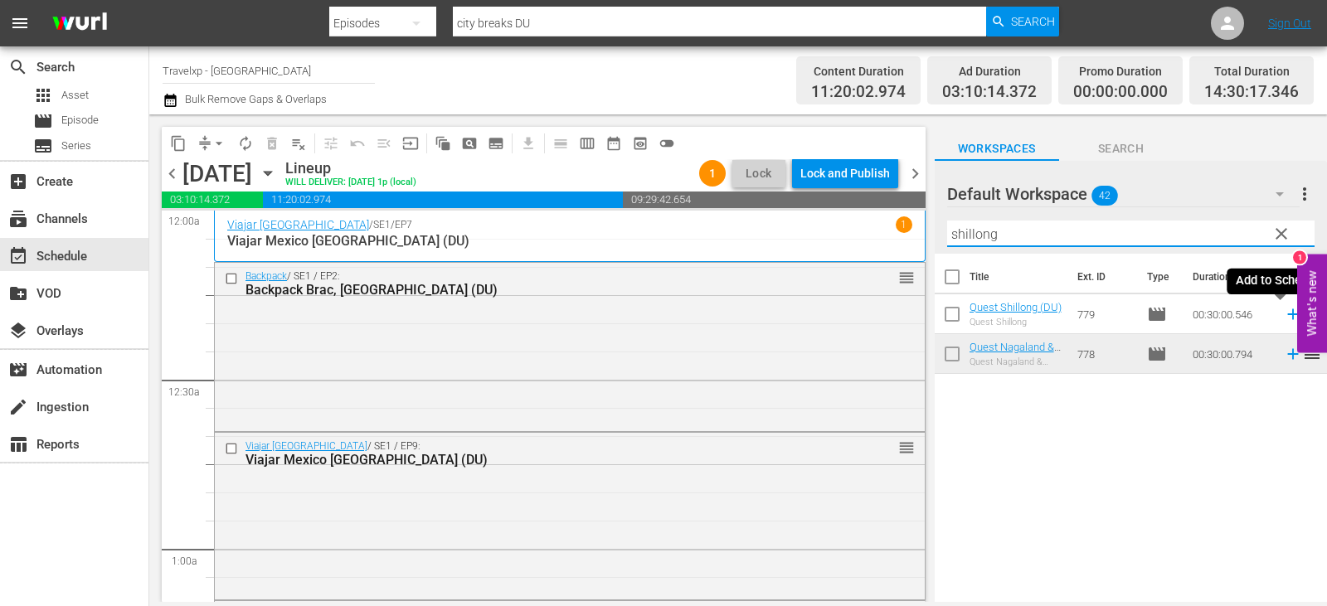
type input "shillong"
click at [1287, 319] on icon at bounding box center [1292, 314] width 11 height 11
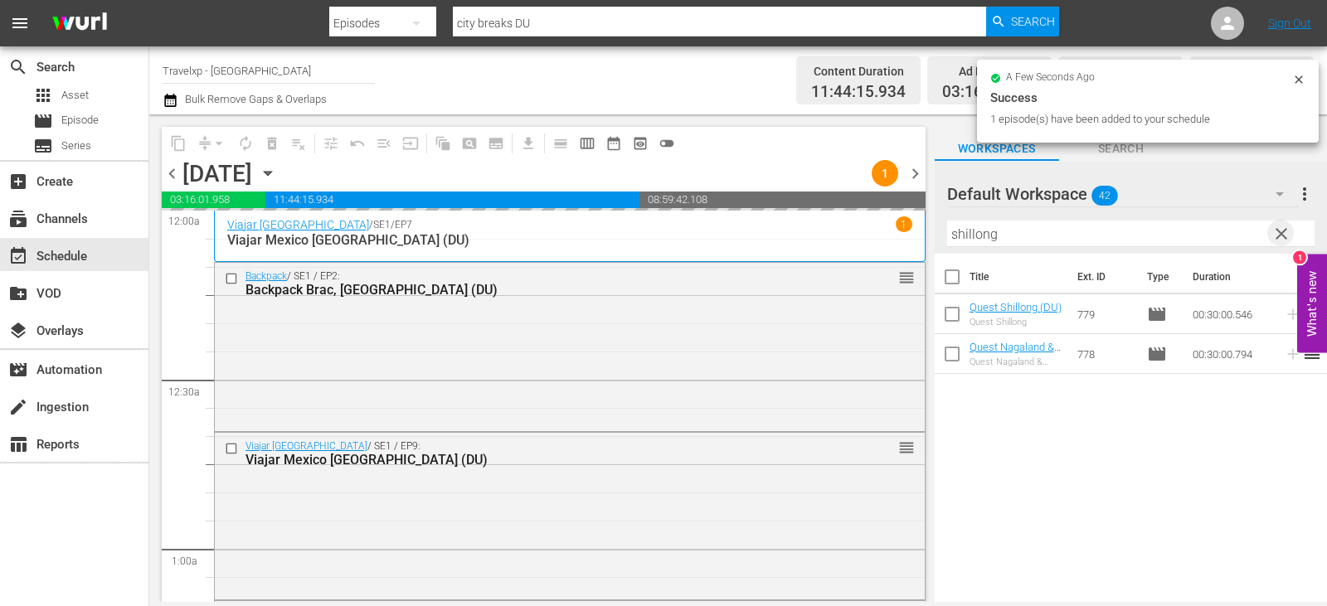
click at [1274, 239] on span "clear" at bounding box center [1282, 234] width 20 height 20
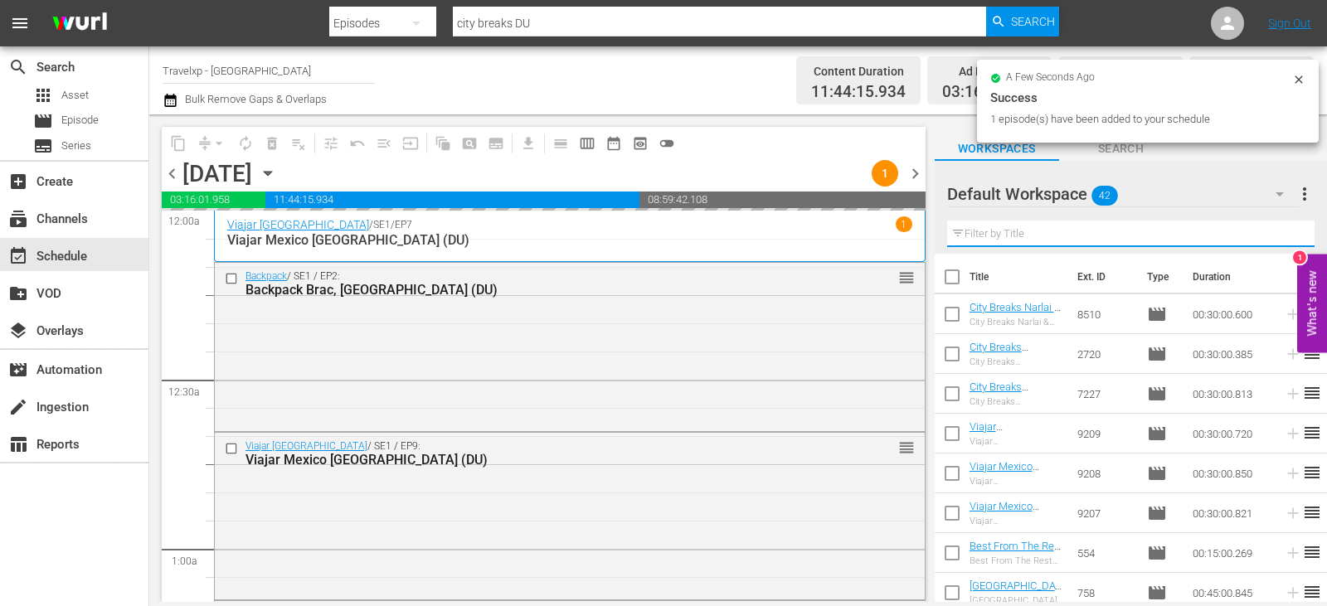
click at [1274, 239] on input "text" at bounding box center [1130, 234] width 367 height 27
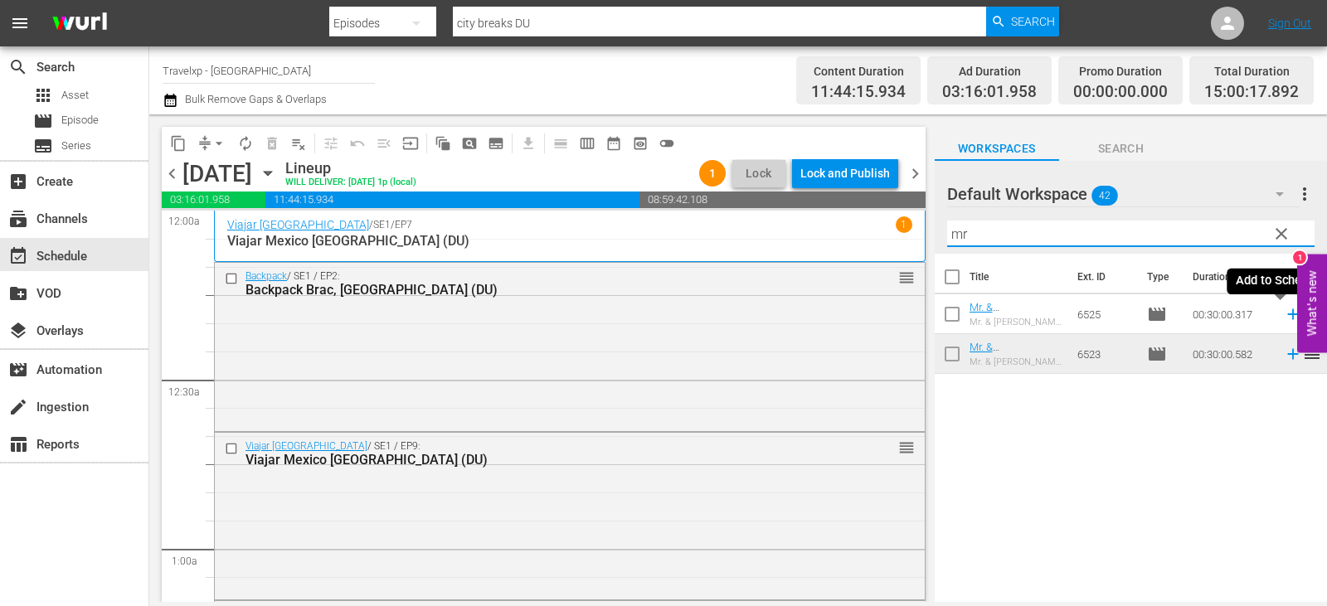
type input "mr"
click at [1284, 313] on icon at bounding box center [1293, 314] width 18 height 18
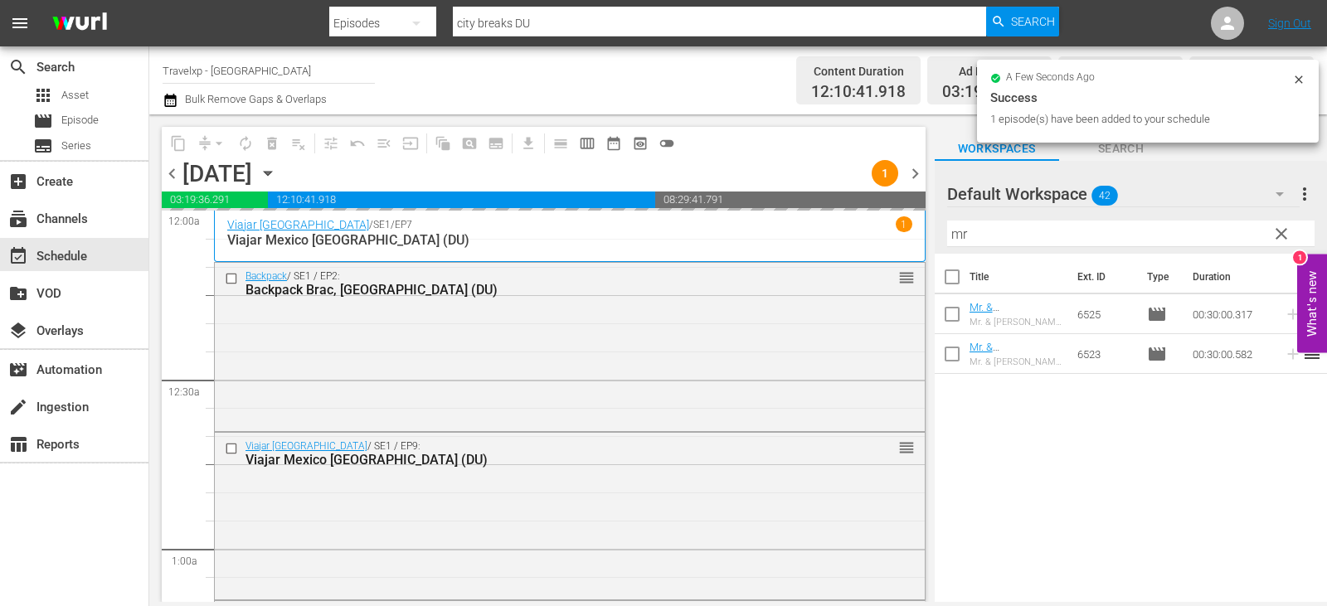
click at [1287, 231] on span "clear" at bounding box center [1282, 234] width 20 height 20
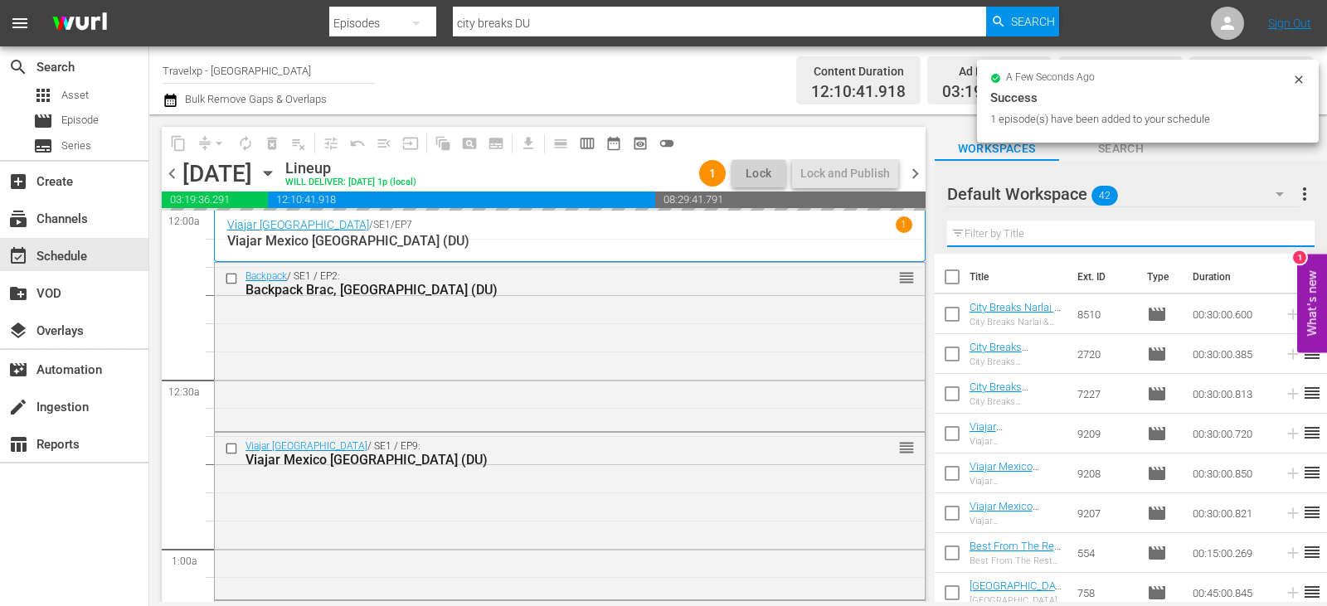
click at [1287, 231] on input "text" at bounding box center [1130, 234] width 367 height 27
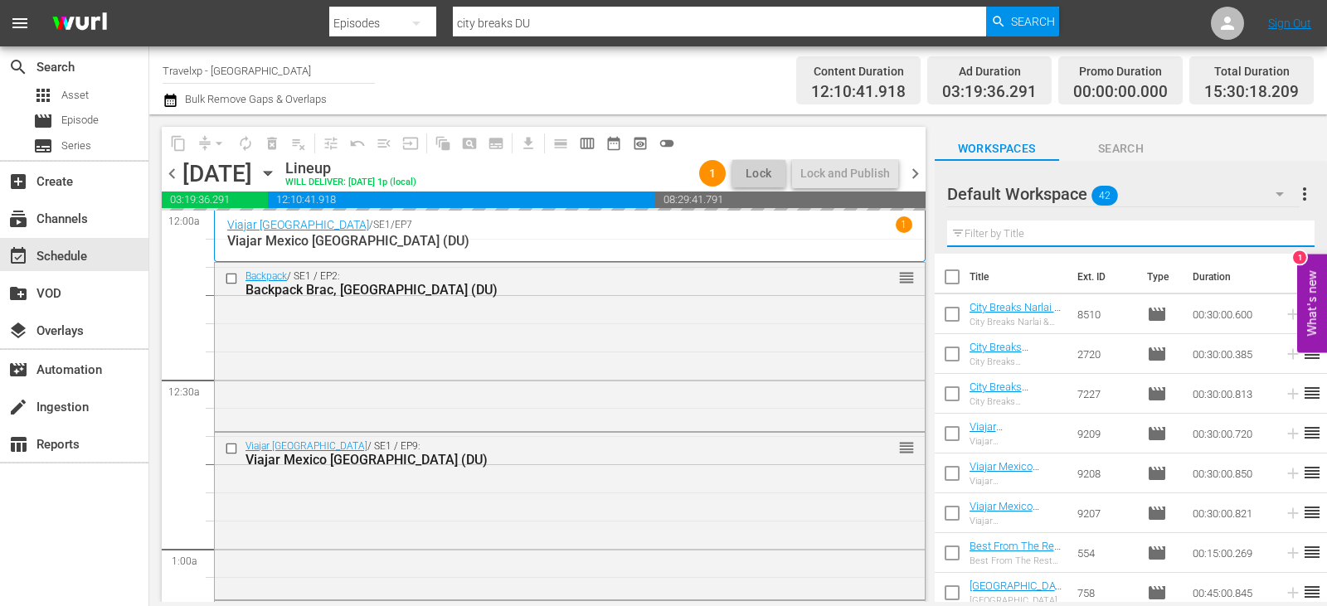
click at [1287, 231] on input "text" at bounding box center [1130, 234] width 367 height 27
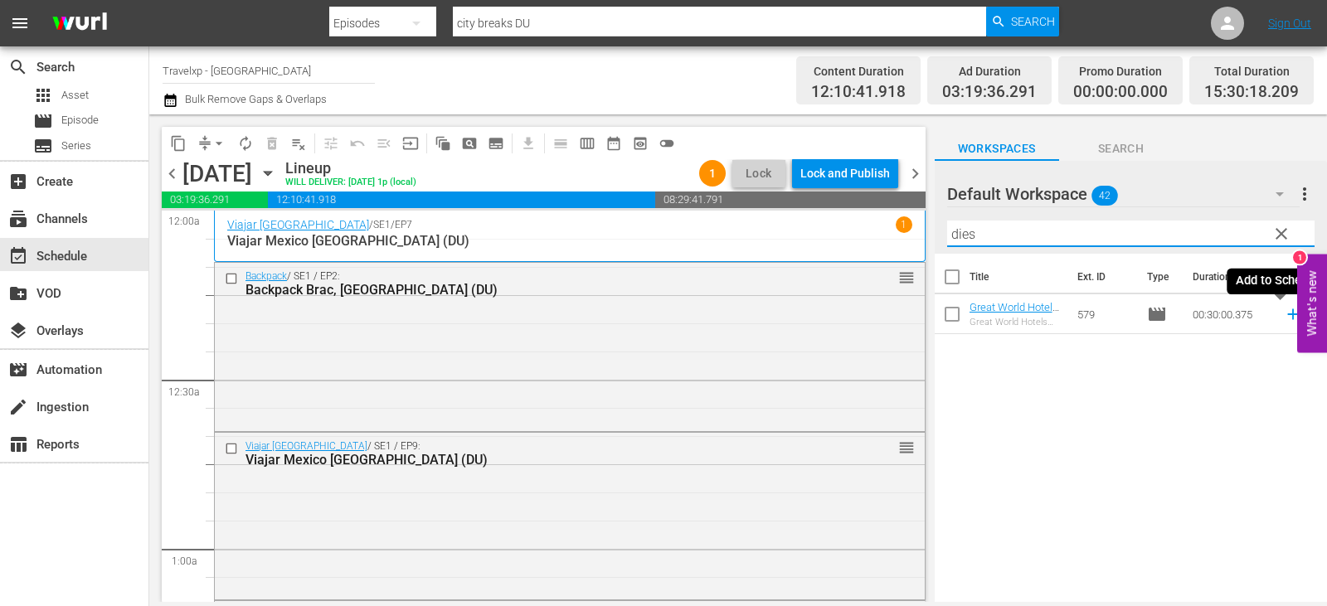
type input "dies"
click at [1284, 316] on icon at bounding box center [1293, 314] width 18 height 18
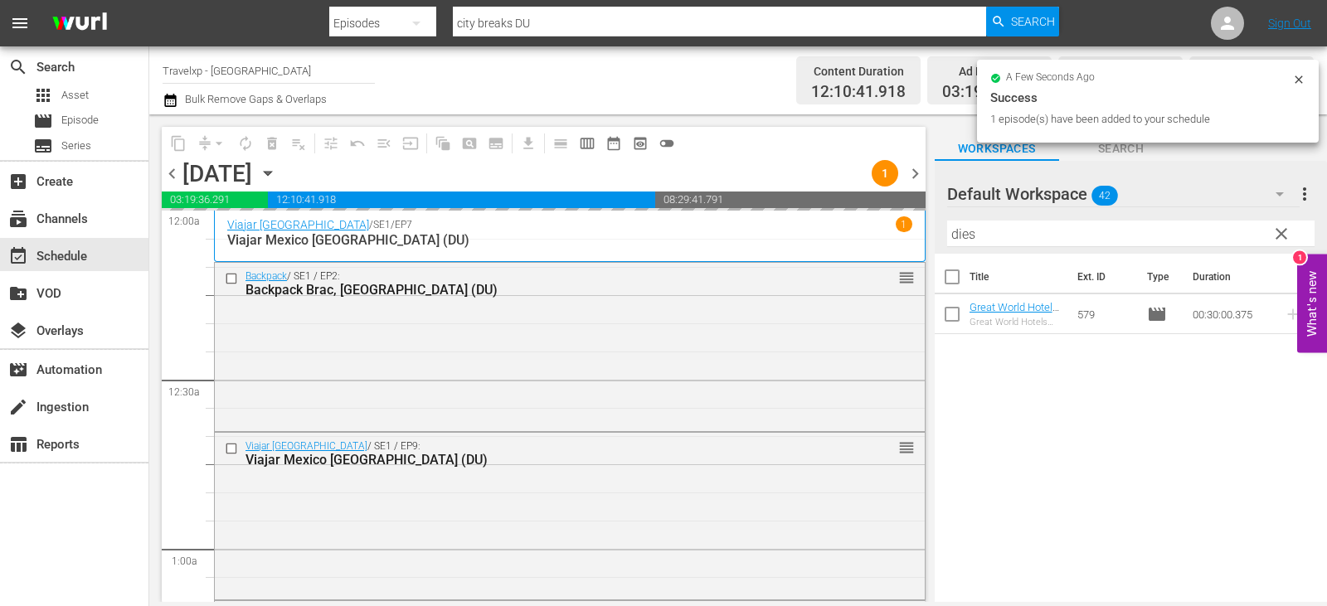
click at [1284, 239] on span "clear" at bounding box center [1282, 234] width 20 height 20
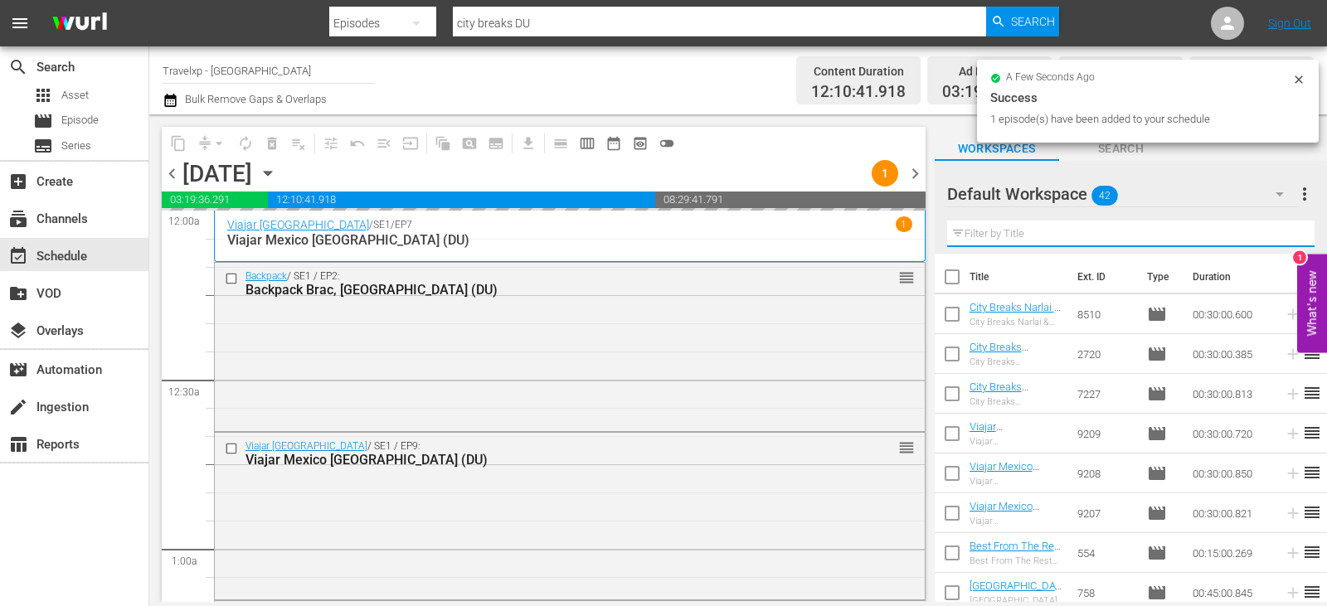
click at [1284, 239] on input "text" at bounding box center [1130, 234] width 367 height 27
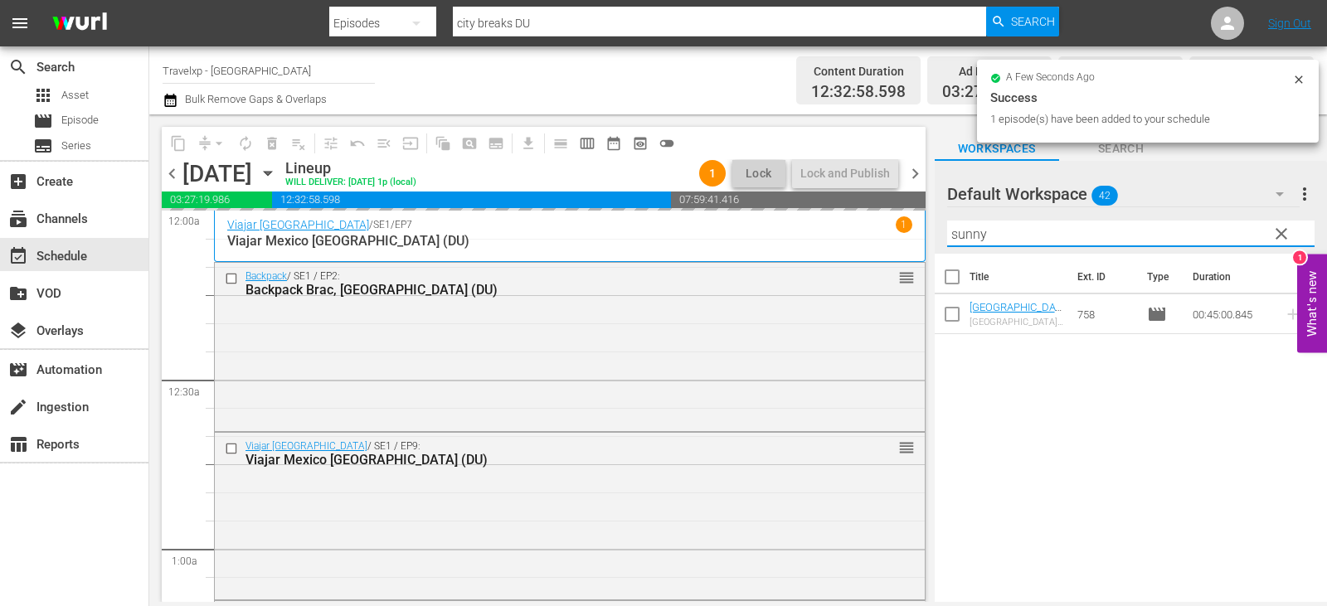
type input "sunny"
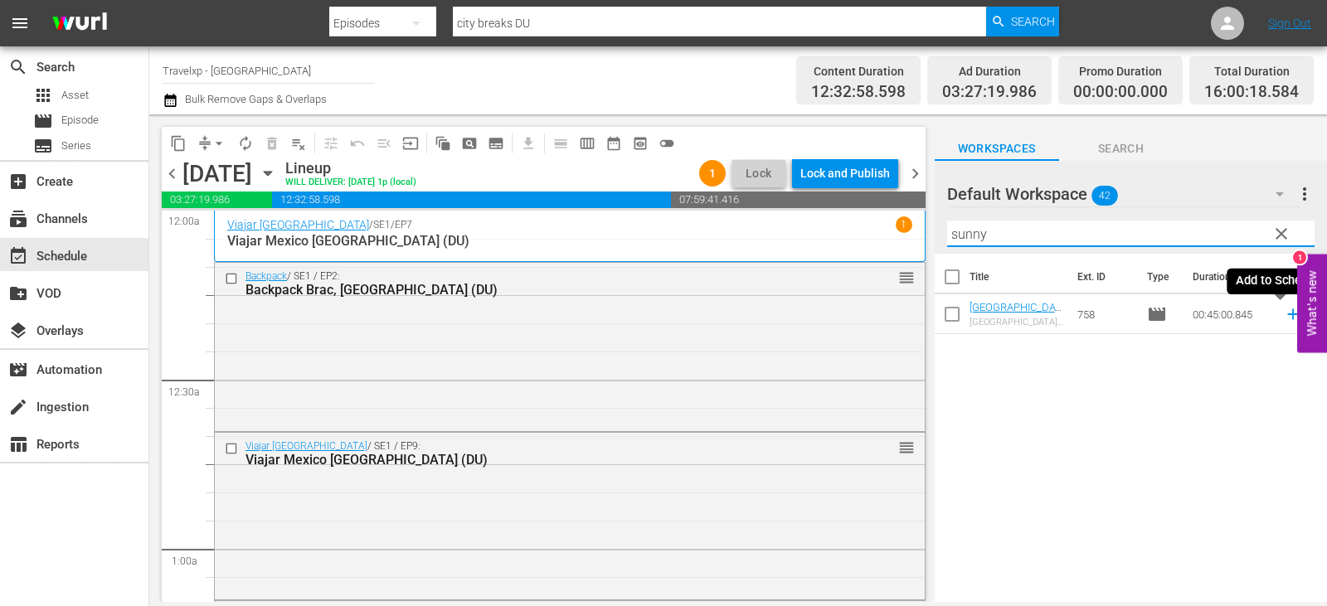
click at [1284, 314] on icon at bounding box center [1293, 314] width 18 height 18
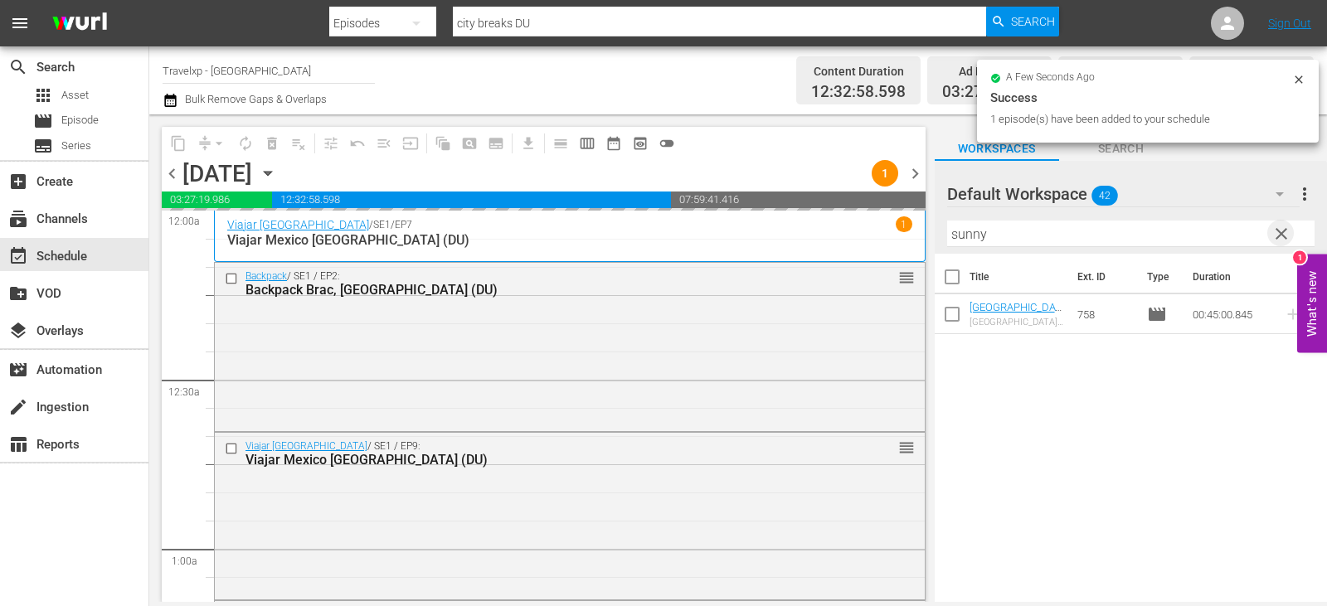
click at [1285, 232] on span "clear" at bounding box center [1282, 234] width 20 height 20
click at [1285, 232] on input "text" at bounding box center [1130, 234] width 367 height 27
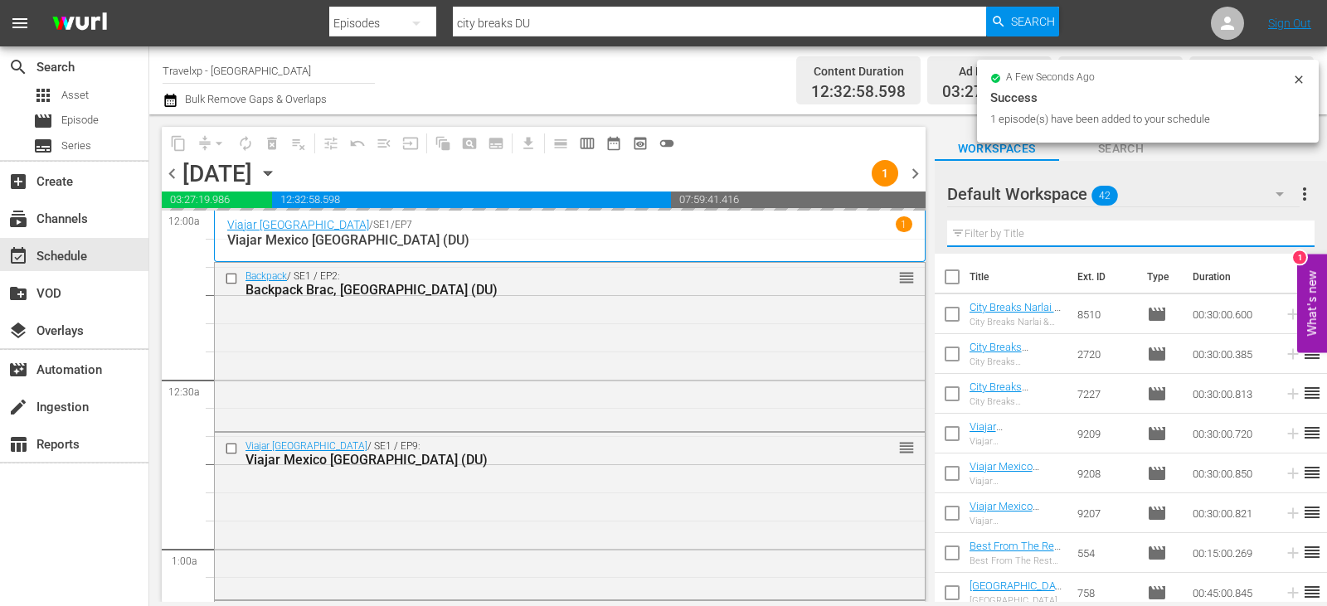
drag, startPoint x: 1285, startPoint y: 232, endPoint x: 1277, endPoint y: 223, distance: 11.8
click at [1285, 232] on input "text" at bounding box center [1130, 234] width 367 height 27
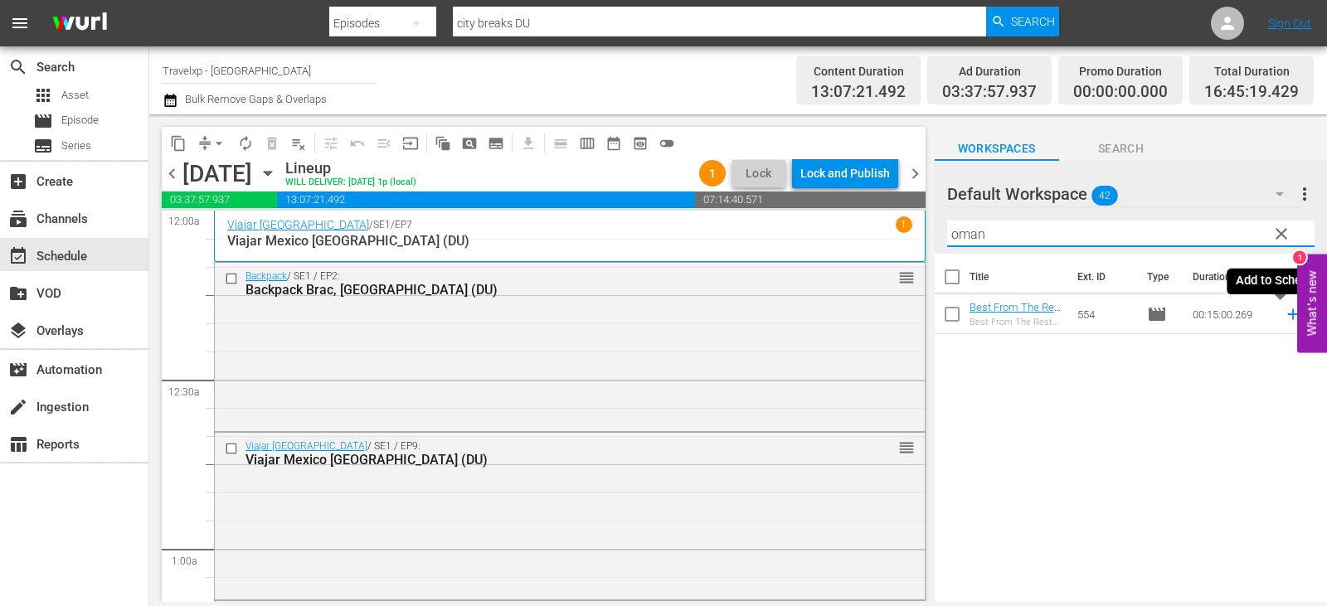
type input "oman"
click at [1284, 316] on icon at bounding box center [1293, 314] width 18 height 18
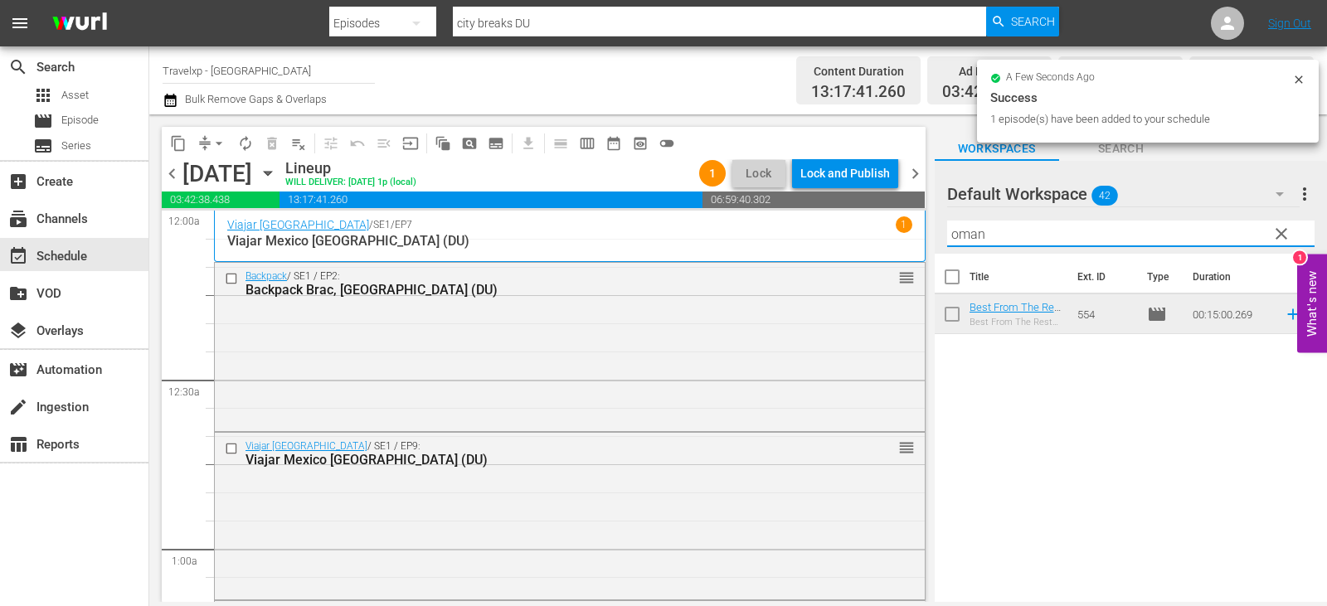
click at [1300, 231] on input "oman" at bounding box center [1130, 234] width 367 height 27
click at [1280, 233] on span "clear" at bounding box center [1282, 234] width 20 height 20
click at [1280, 233] on input "text" at bounding box center [1130, 234] width 367 height 27
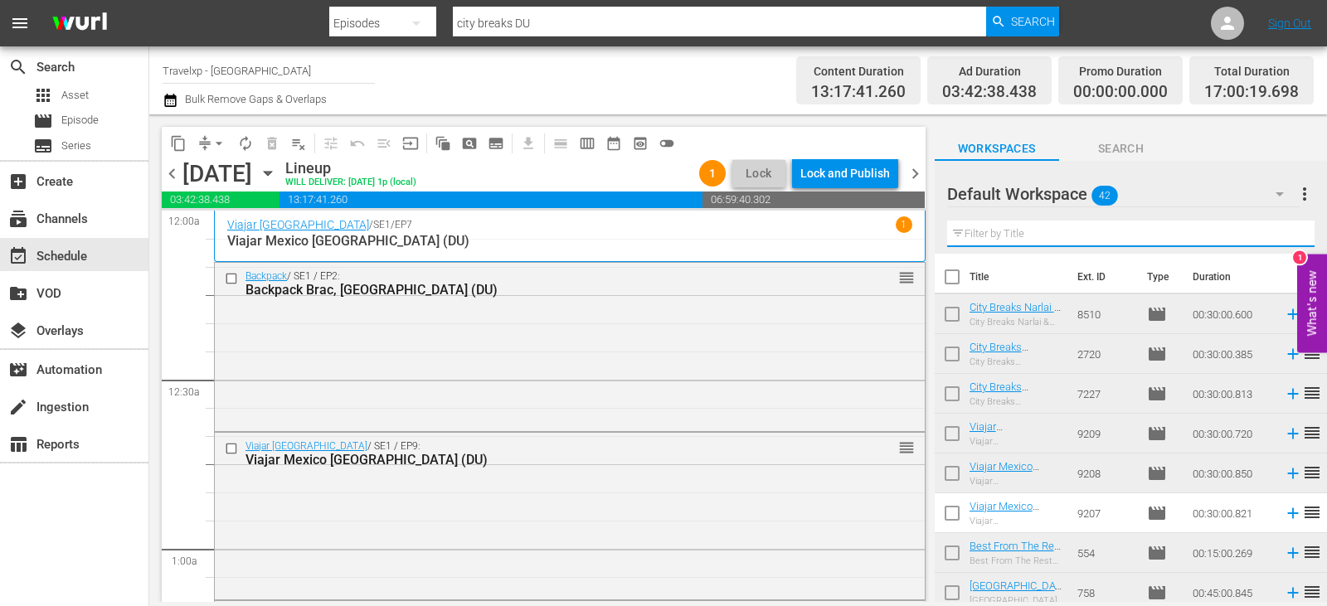
click at [1280, 233] on input "text" at bounding box center [1130, 234] width 367 height 27
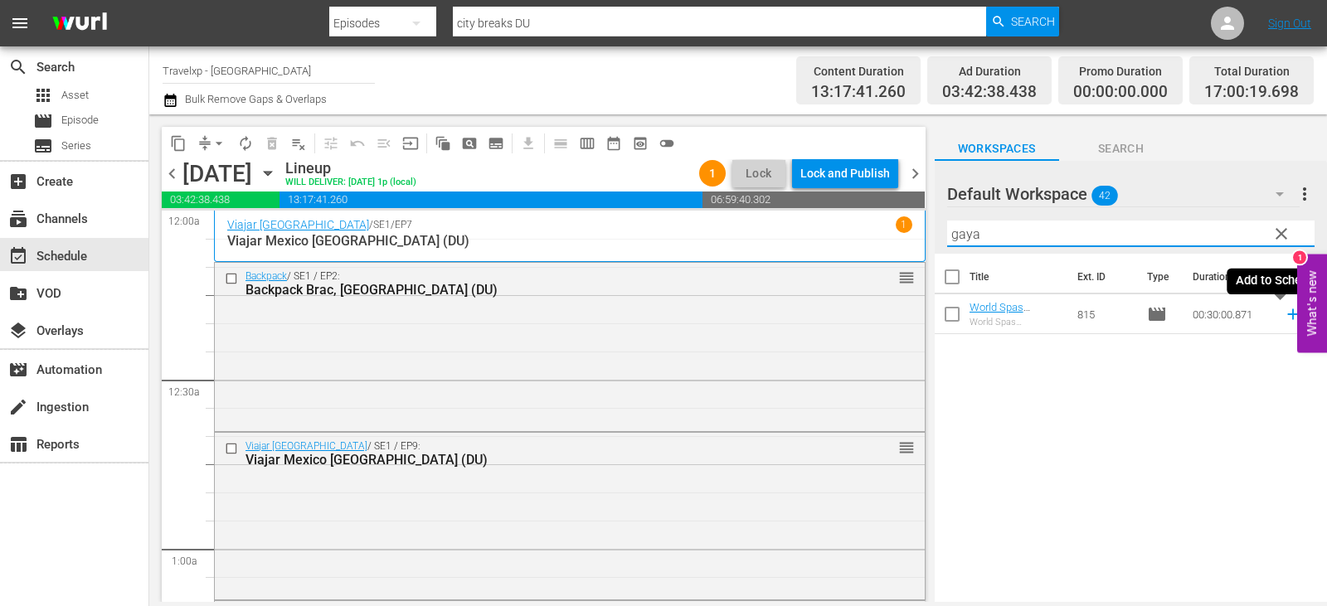
type input "gaya"
click at [1287, 317] on icon at bounding box center [1292, 314] width 11 height 11
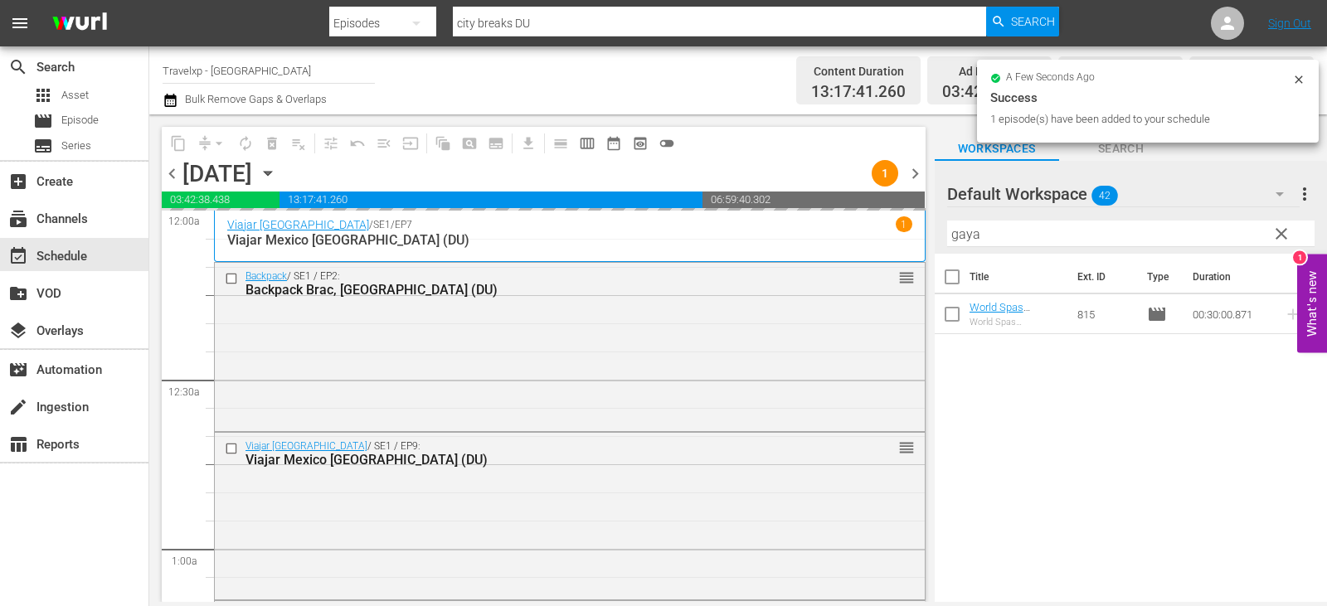
click at [1272, 238] on span "clear" at bounding box center [1282, 234] width 20 height 20
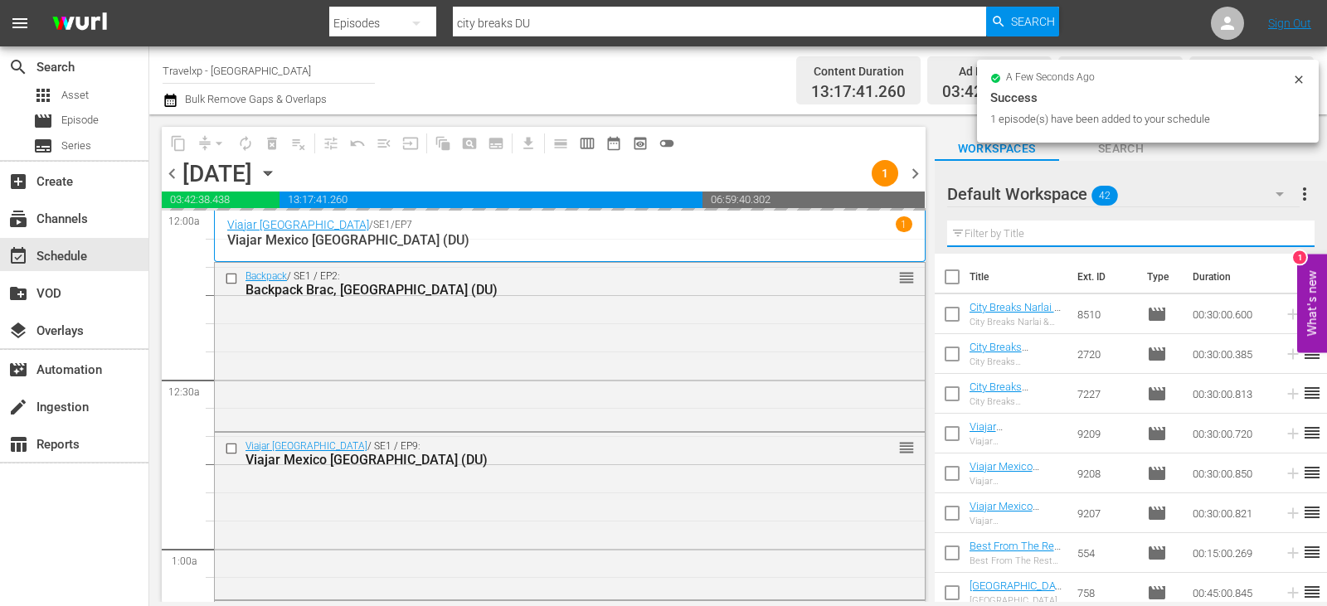
click at [1271, 238] on input "text" at bounding box center [1130, 234] width 367 height 27
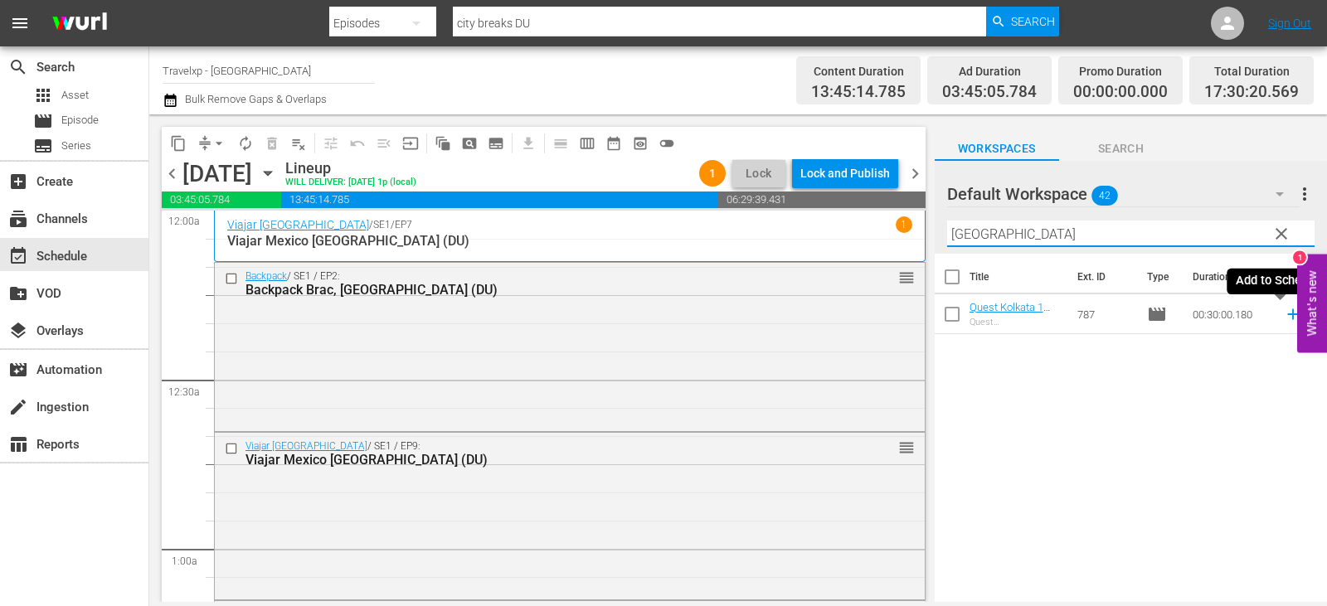
type input "kolkata"
click at [1284, 317] on icon at bounding box center [1293, 314] width 18 height 18
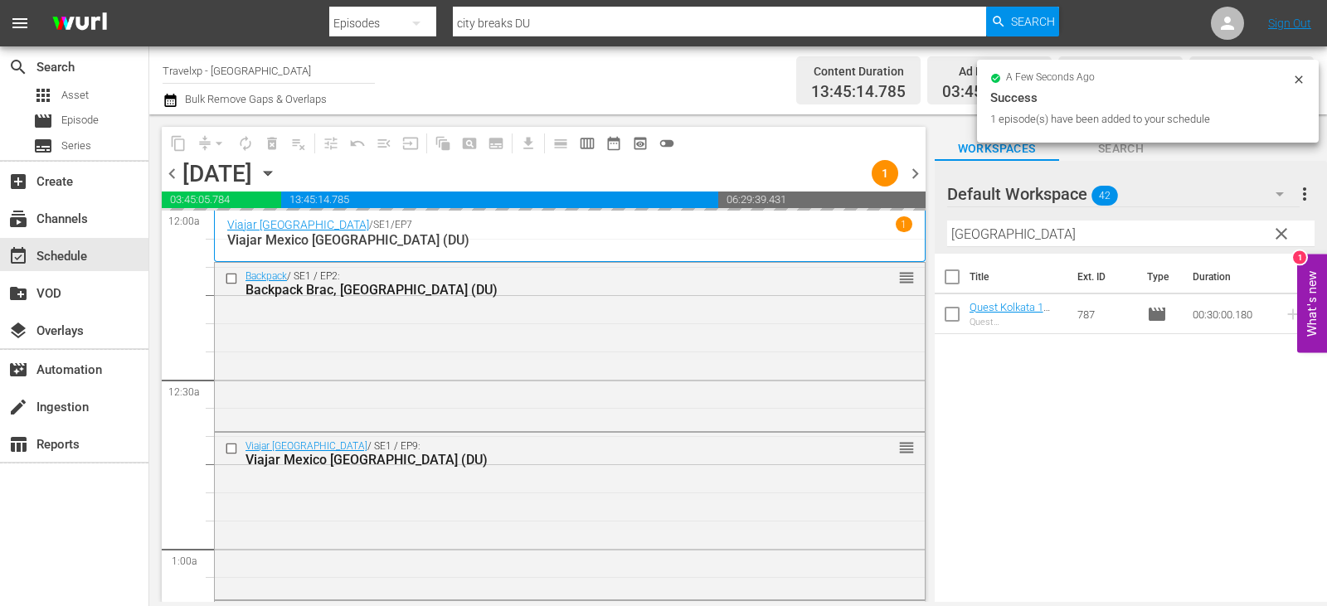
click at [1275, 240] on span "clear" at bounding box center [1282, 234] width 20 height 20
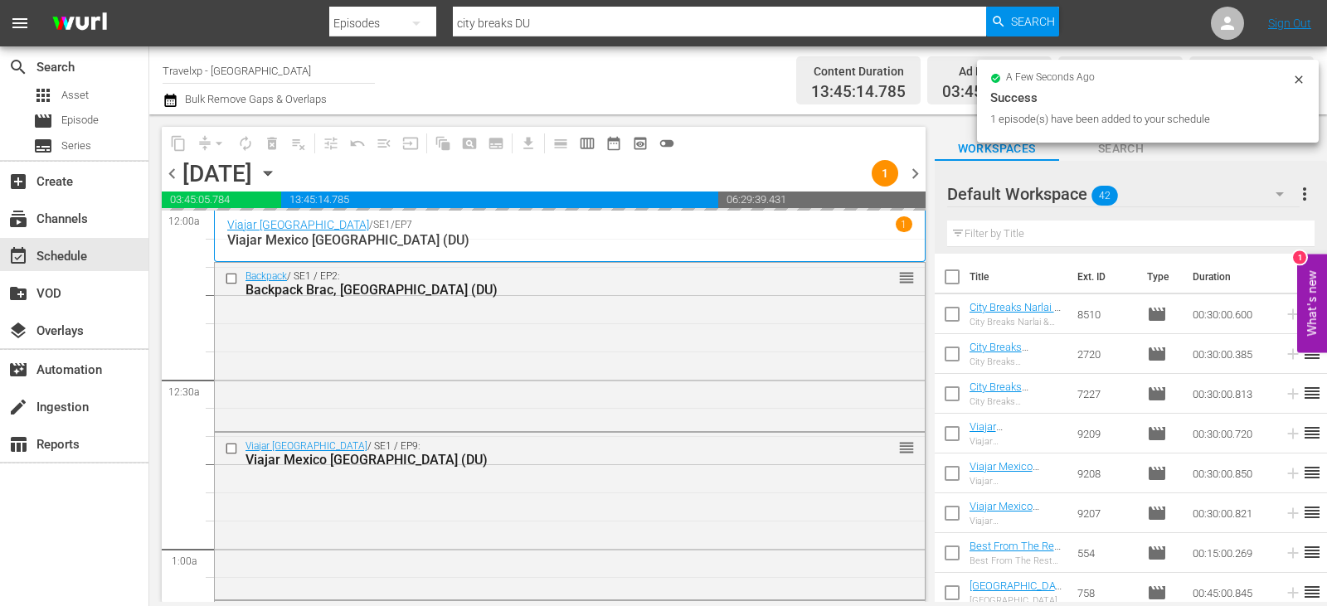
click at [1275, 240] on input "text" at bounding box center [1130, 234] width 367 height 27
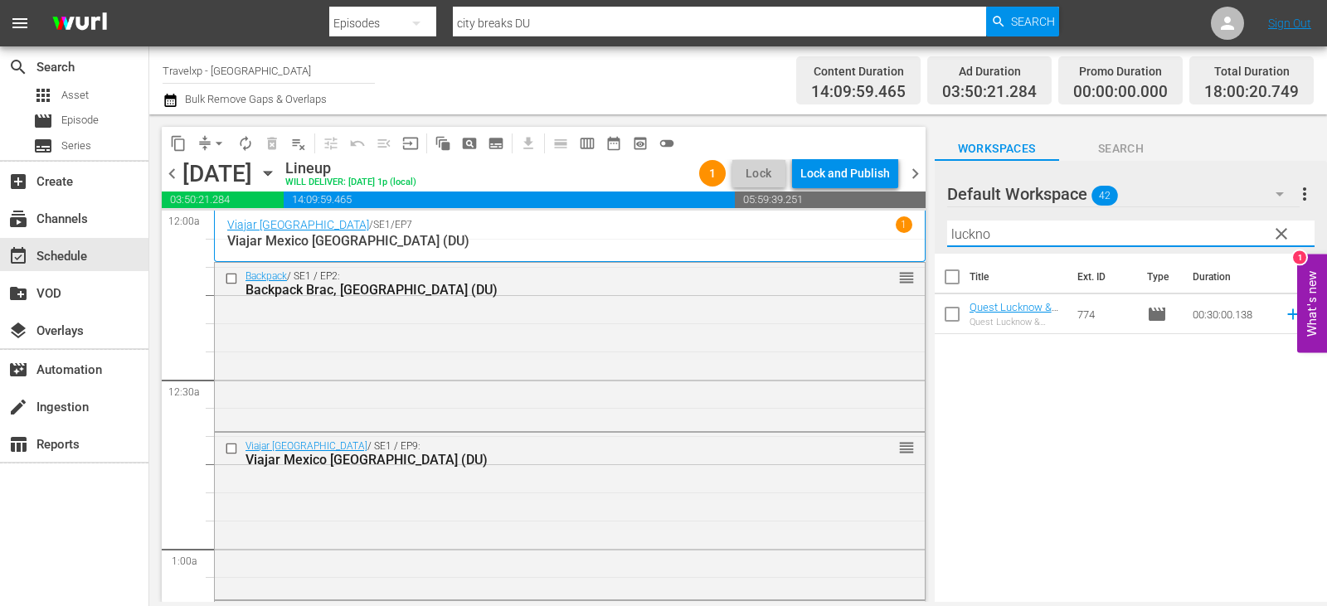
type input "luckno"
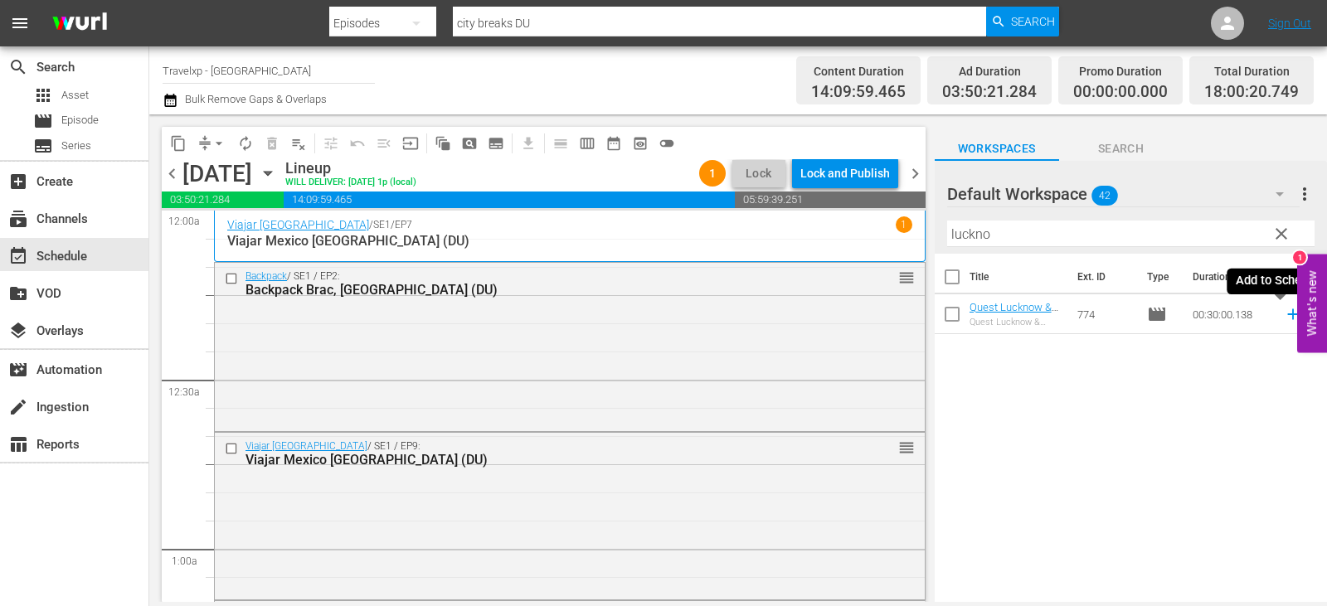
click at [1287, 314] on icon at bounding box center [1292, 314] width 11 height 11
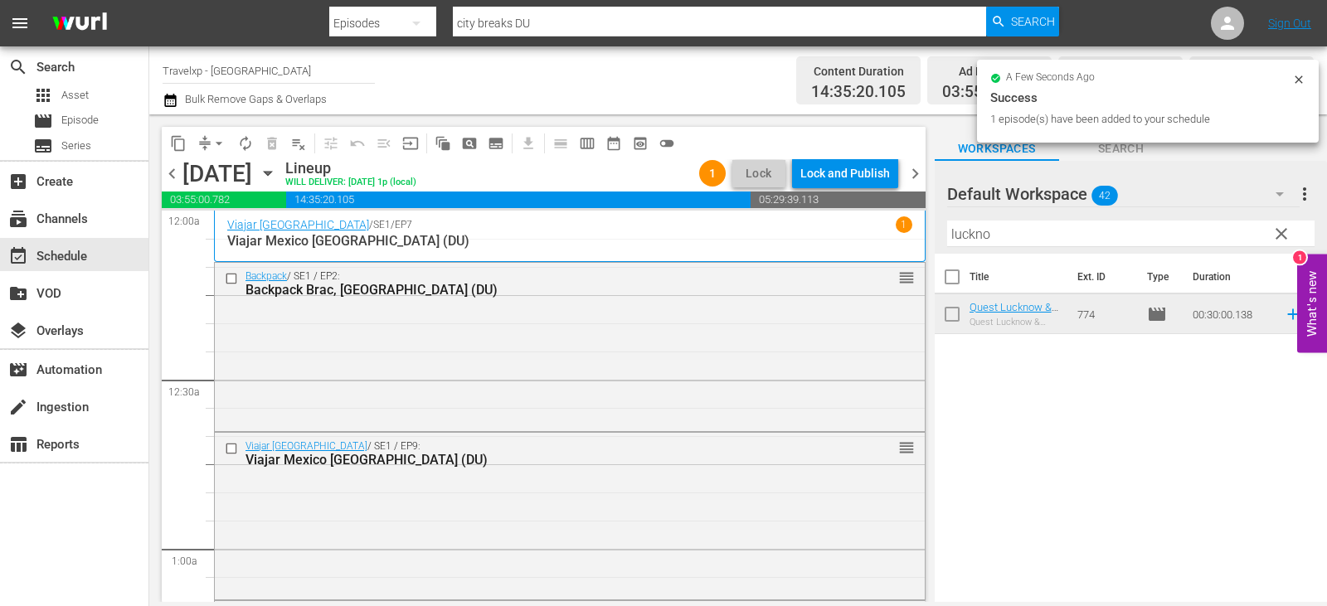
click at [1278, 242] on span "clear" at bounding box center [1282, 234] width 20 height 20
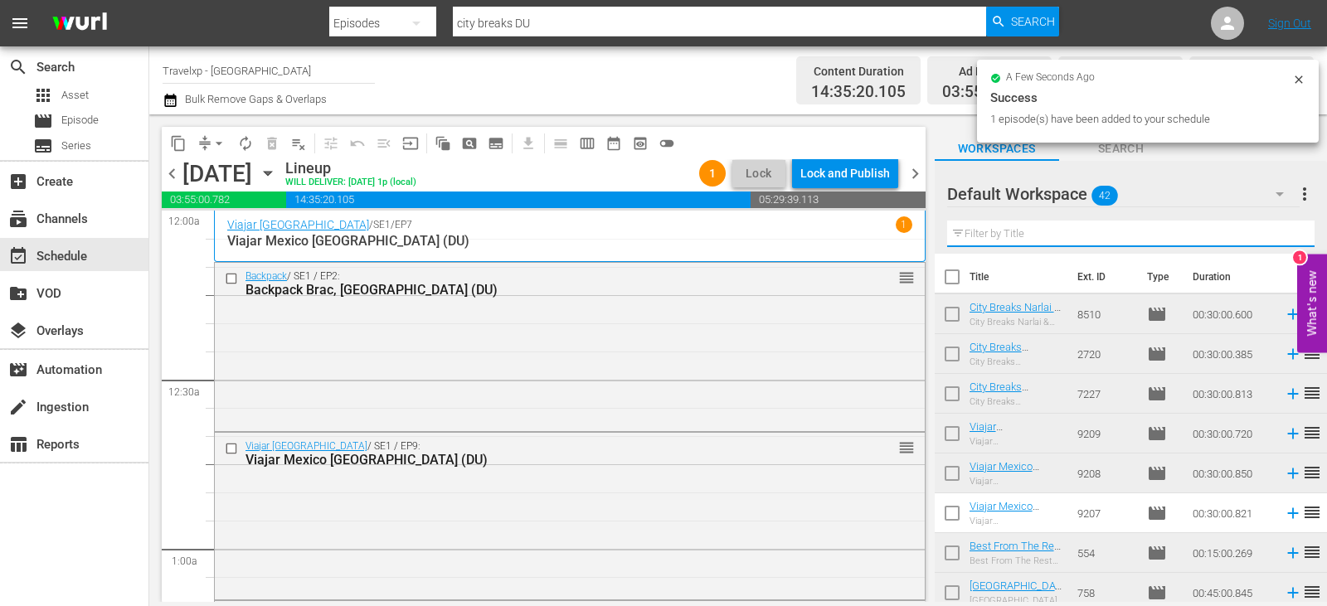
click at [1278, 242] on input "text" at bounding box center [1130, 234] width 367 height 27
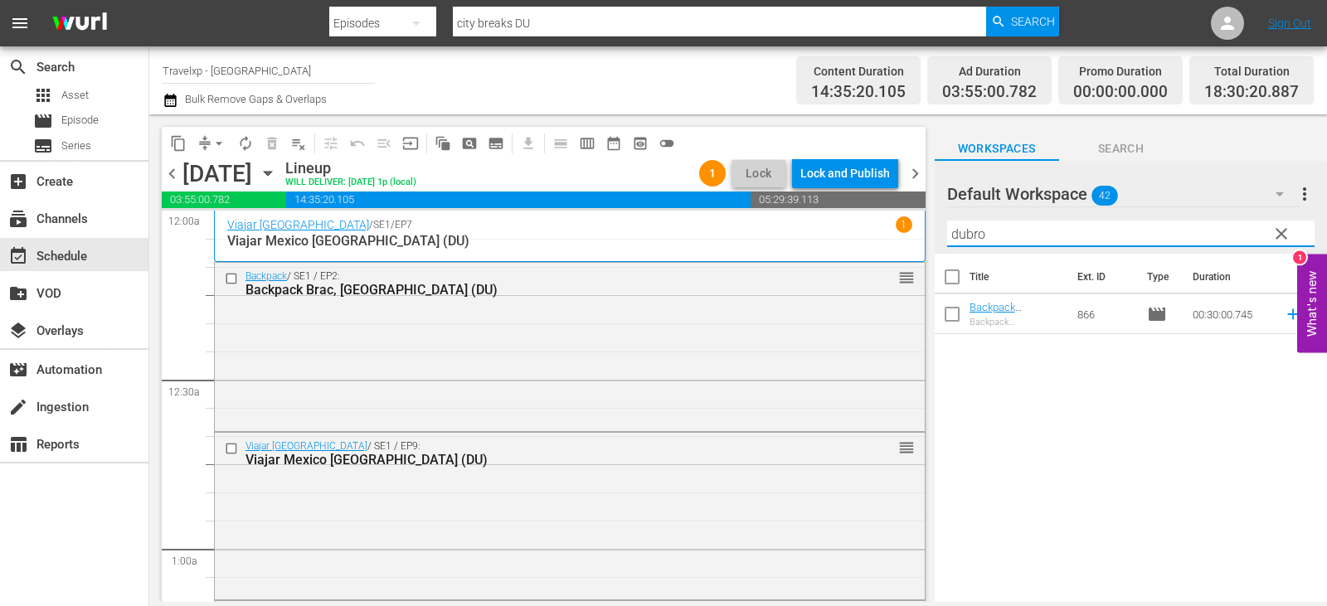
type input "dubro"
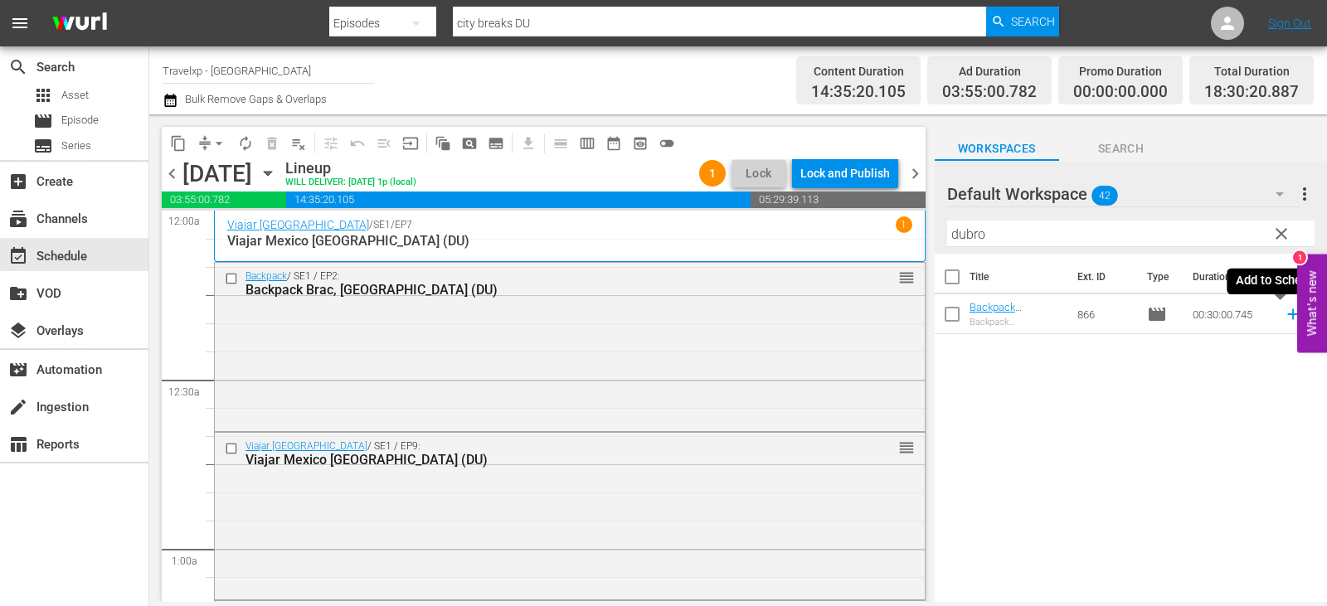
click at [1287, 316] on icon at bounding box center [1292, 314] width 11 height 11
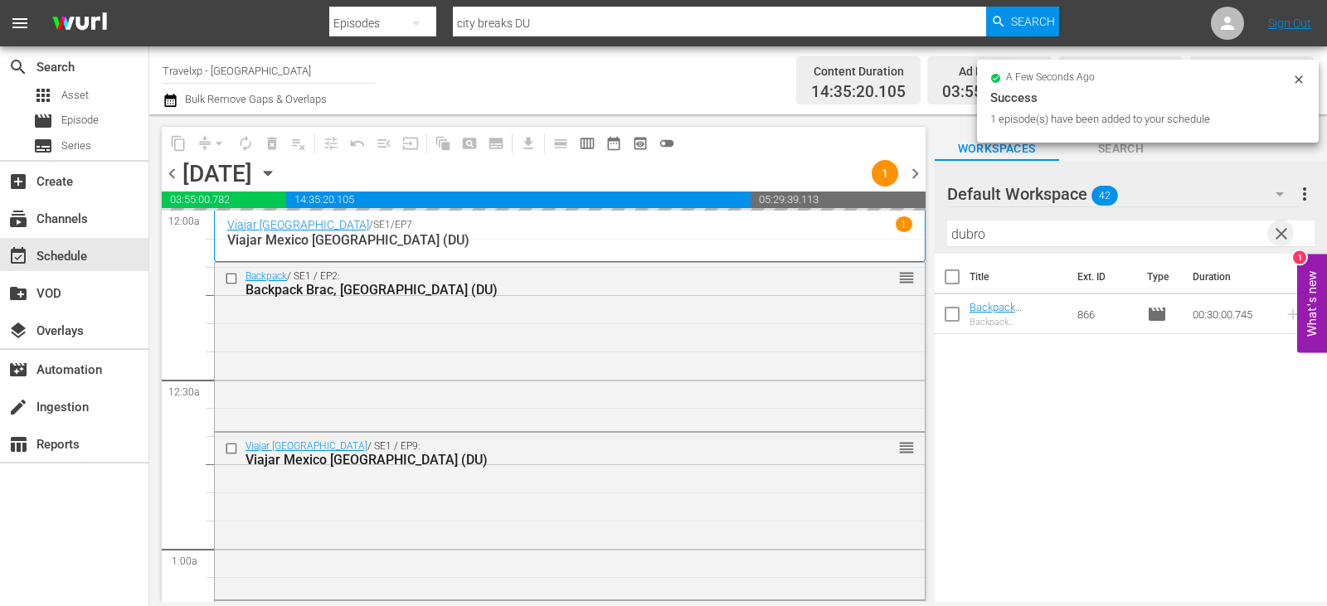
click at [1277, 238] on span "clear" at bounding box center [1282, 234] width 20 height 20
click at [1277, 238] on input "text" at bounding box center [1130, 234] width 367 height 27
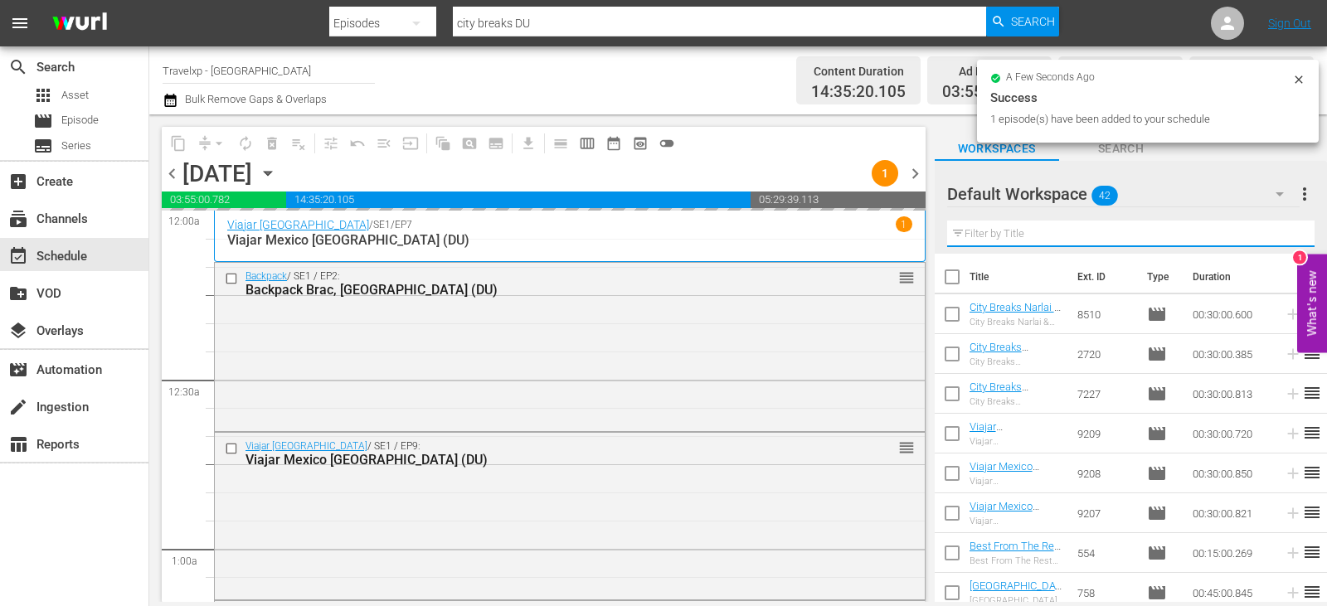
click at [1277, 238] on input "text" at bounding box center [1130, 234] width 367 height 27
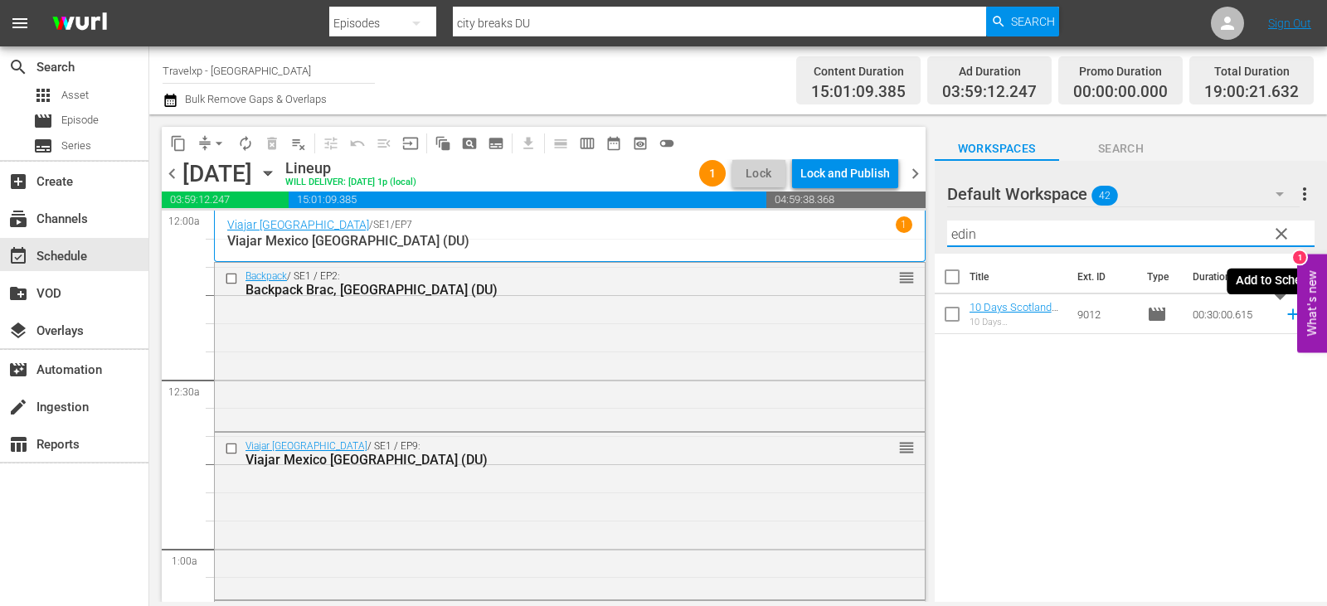
type input "edin"
click at [1284, 314] on icon at bounding box center [1293, 314] width 18 height 18
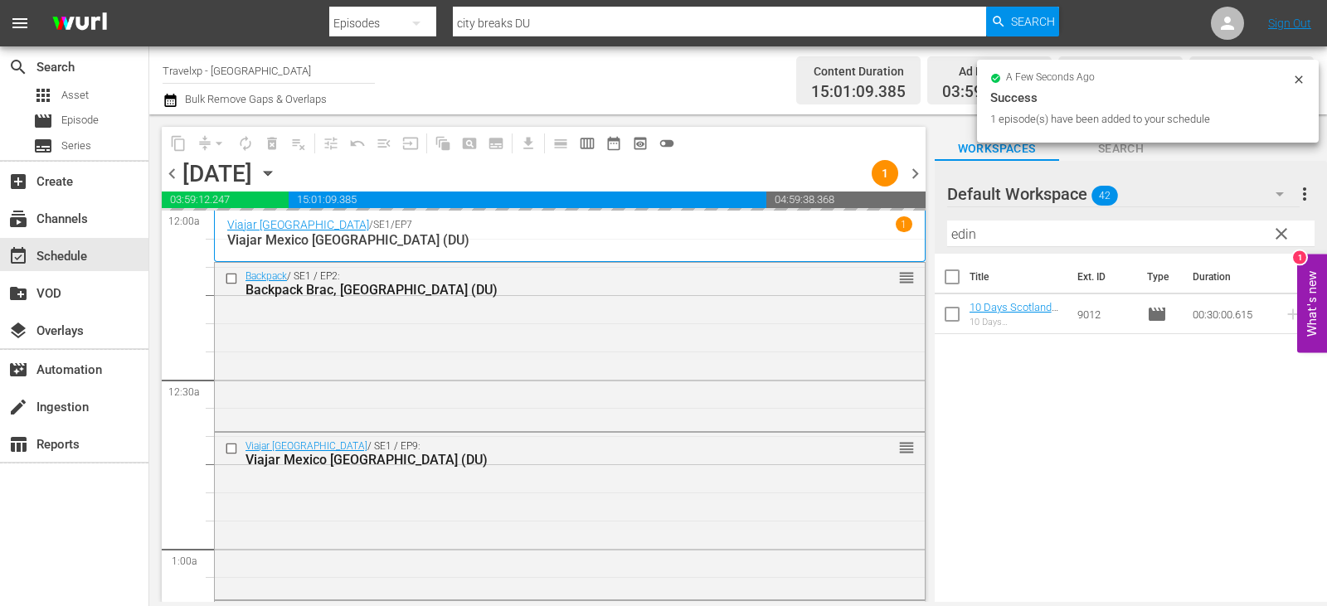
click at [1280, 234] on span "clear" at bounding box center [1282, 234] width 20 height 20
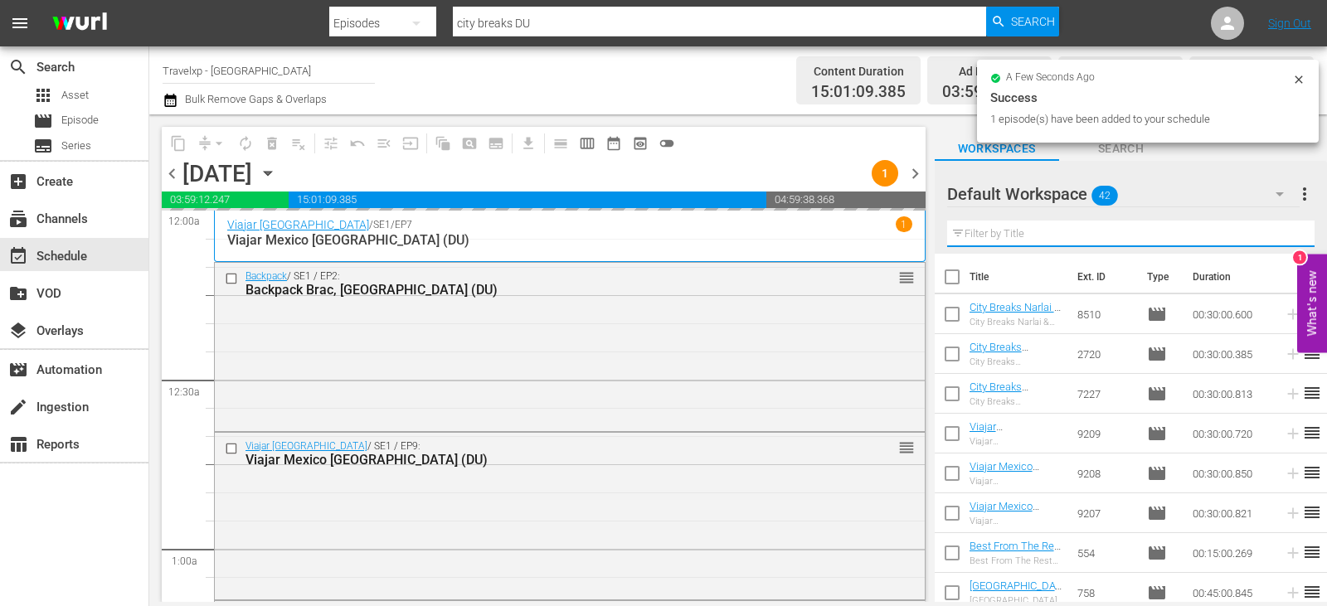
click at [1280, 234] on input "text" at bounding box center [1130, 234] width 367 height 27
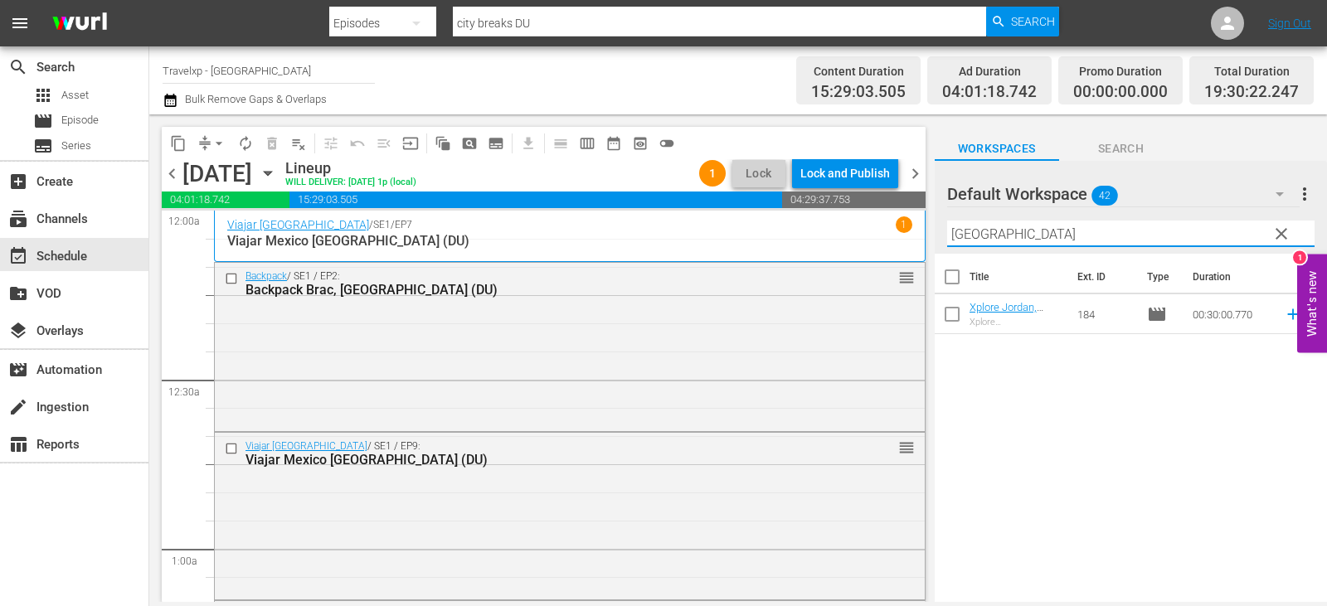
type input "amman"
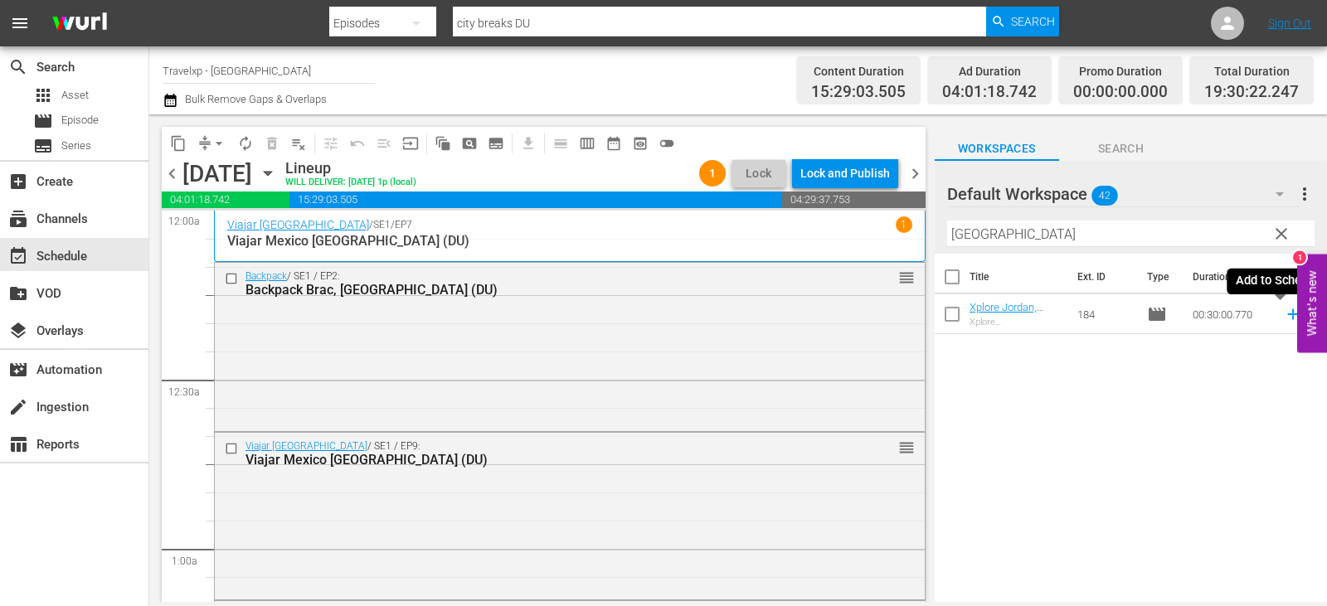
click at [1284, 314] on icon at bounding box center [1293, 314] width 18 height 18
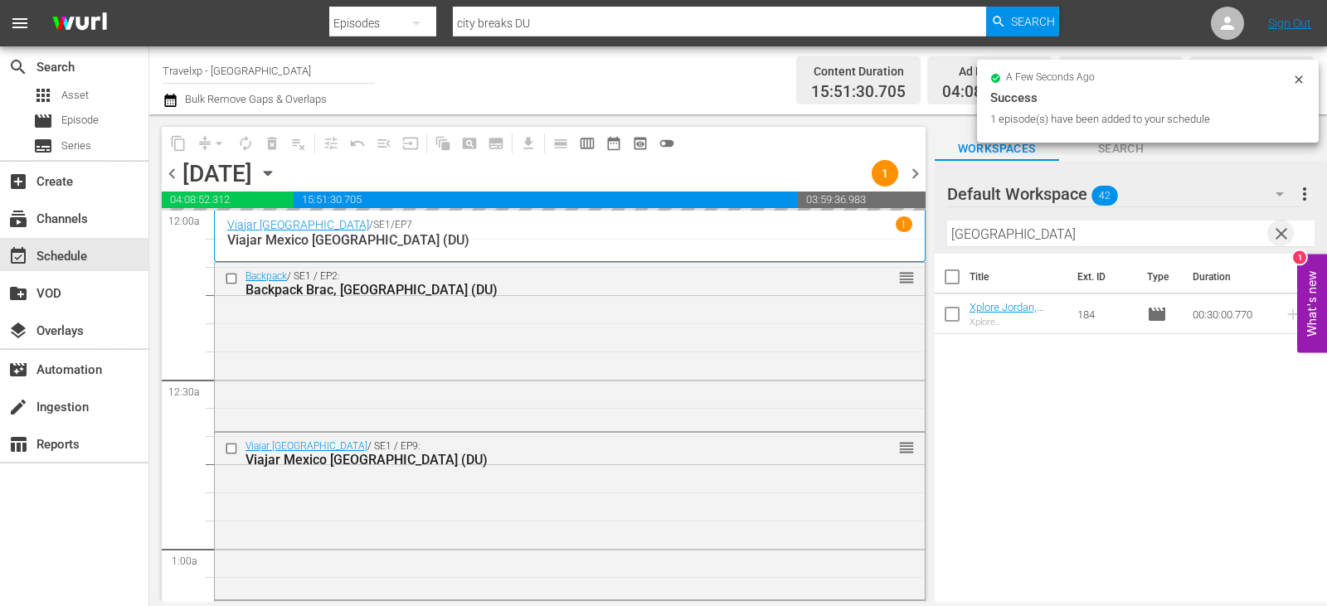
click at [1282, 235] on span "clear" at bounding box center [1282, 234] width 20 height 20
click at [1282, 235] on input "text" at bounding box center [1130, 234] width 367 height 27
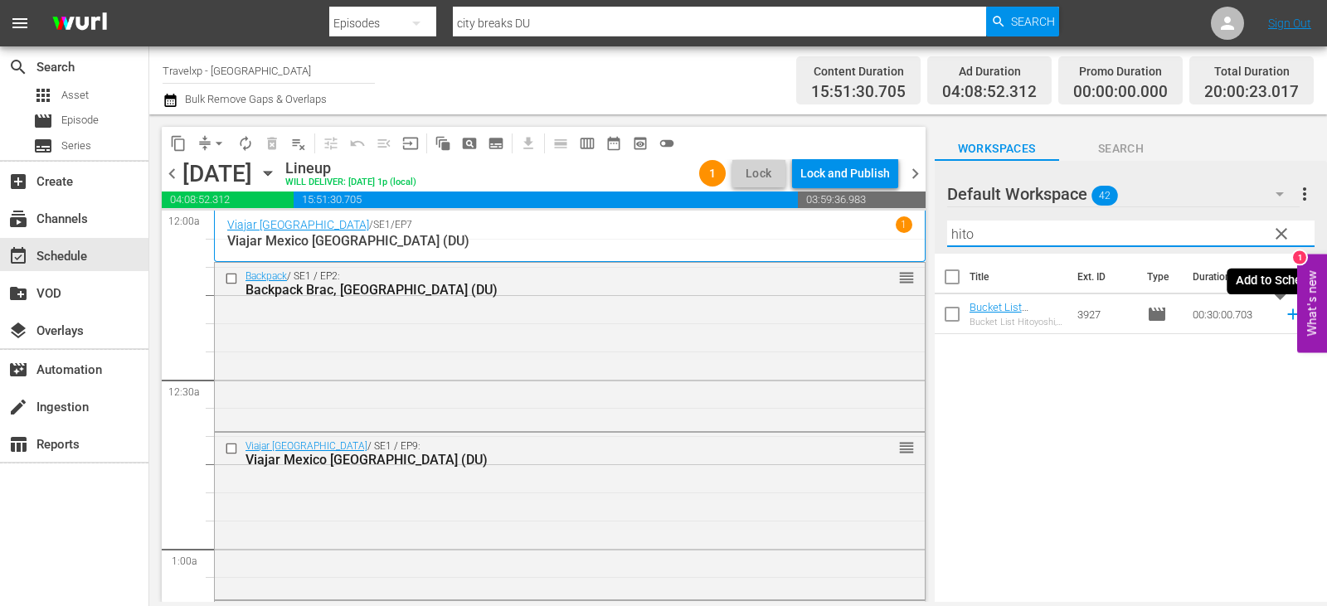
type input "hito"
click at [1284, 316] on icon at bounding box center [1293, 314] width 18 height 18
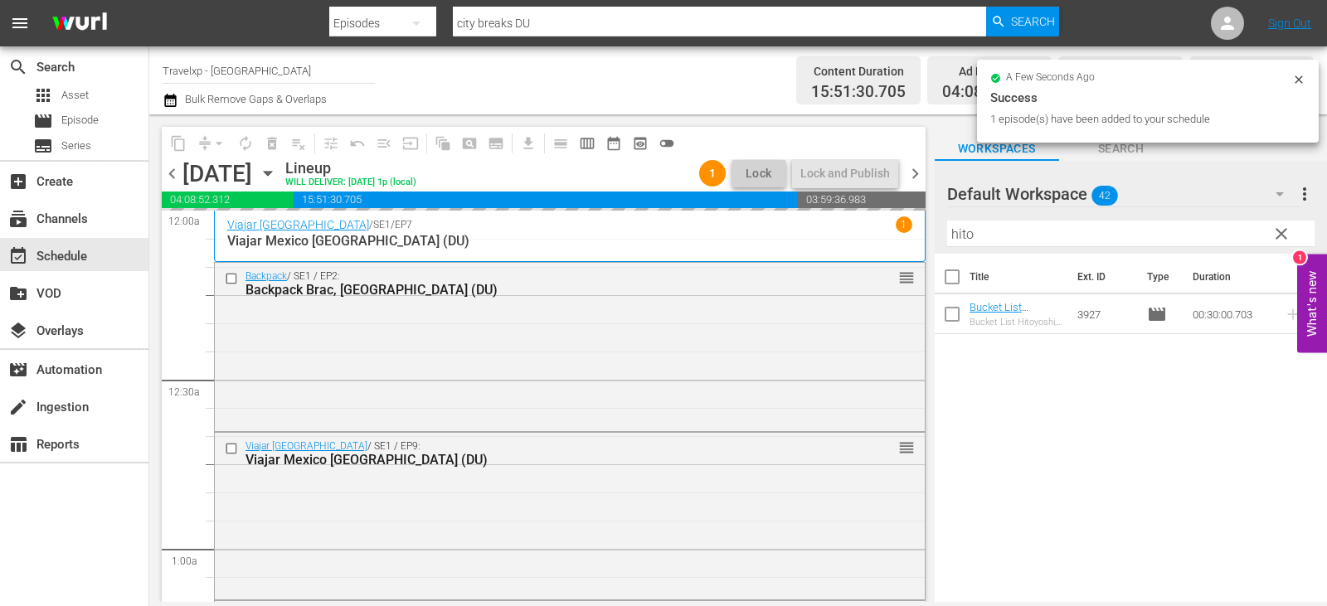
click at [1275, 236] on span "clear" at bounding box center [1282, 234] width 20 height 20
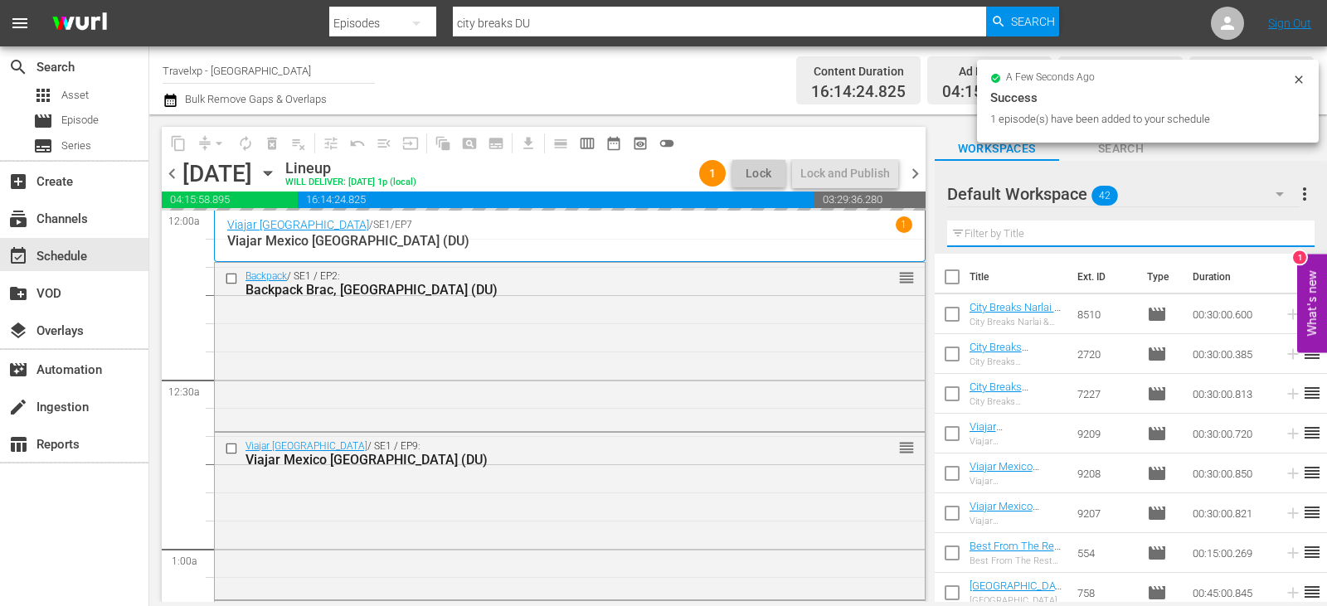
click at [1275, 236] on input "text" at bounding box center [1130, 234] width 367 height 27
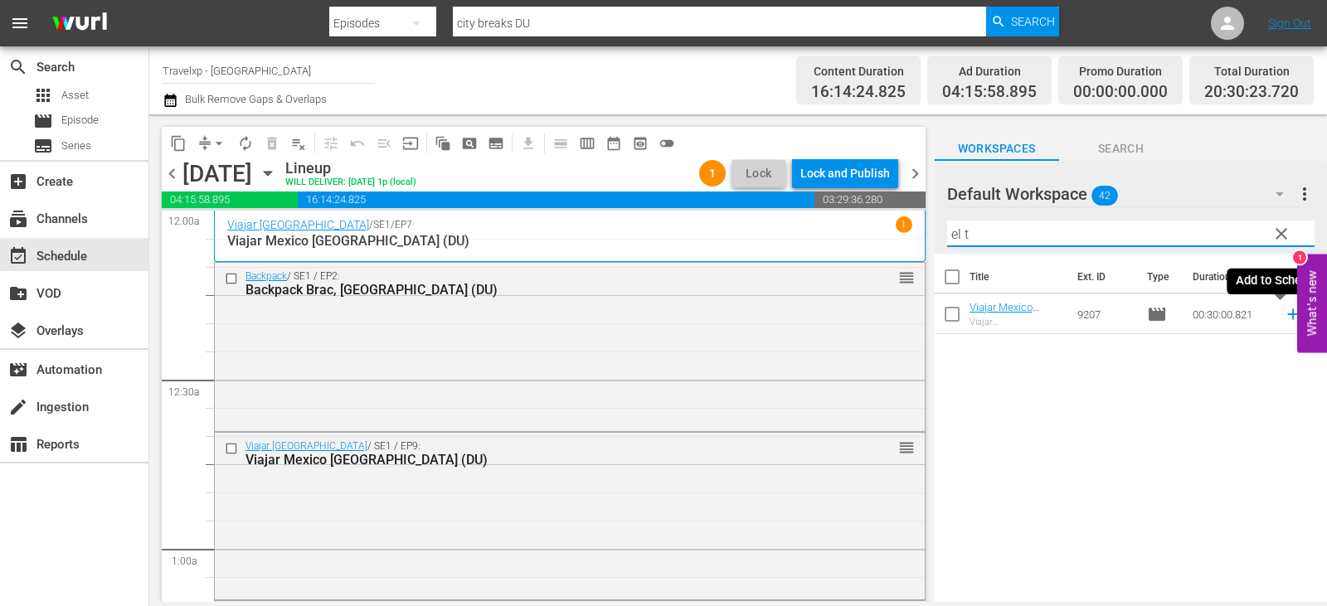
type input "el t"
click at [1287, 313] on icon at bounding box center [1292, 314] width 11 height 11
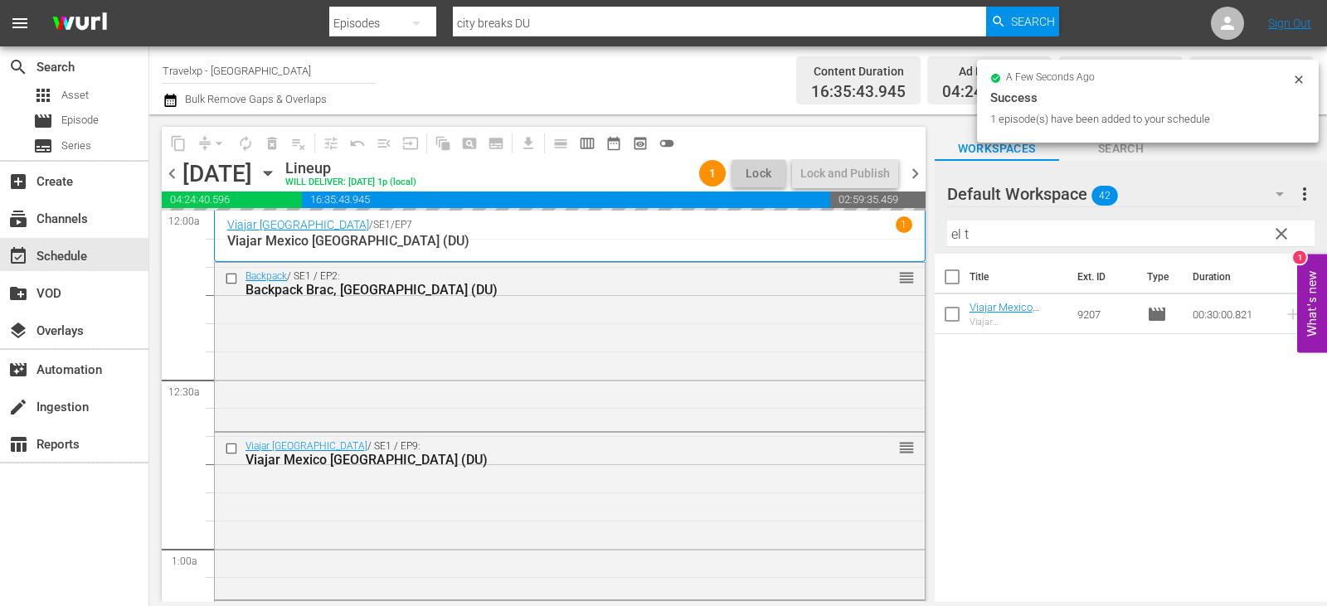
click at [1273, 238] on span "clear" at bounding box center [1282, 234] width 20 height 20
click at [1273, 238] on input "el t" at bounding box center [1130, 234] width 367 height 27
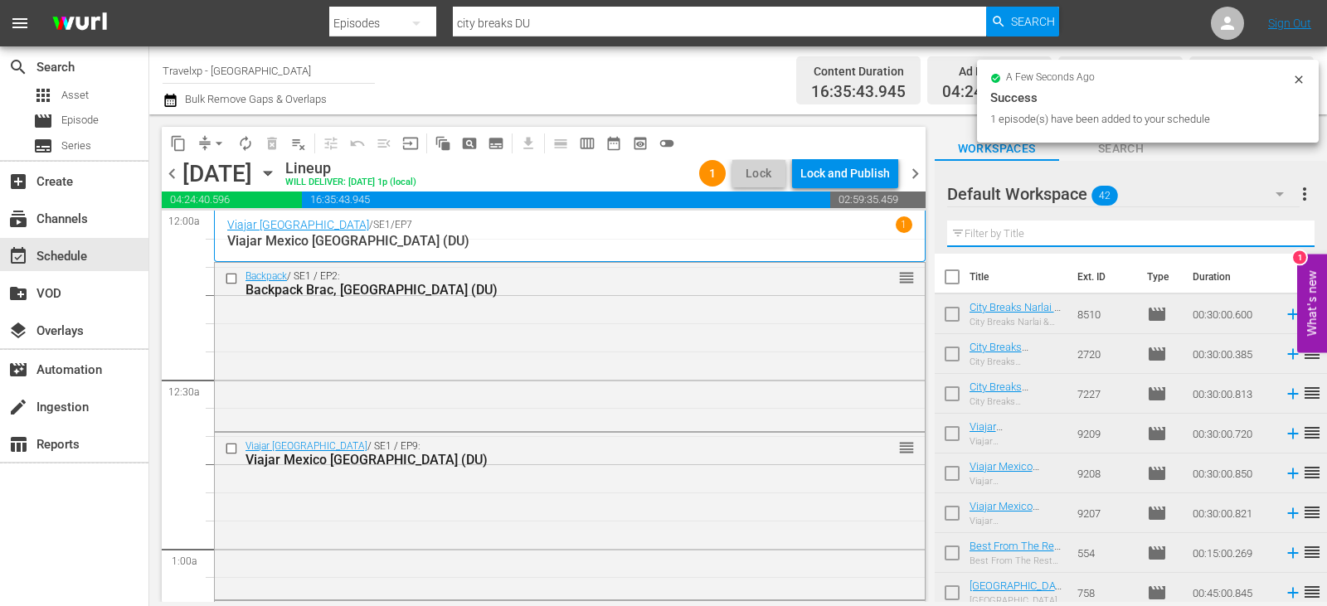
click at [1273, 238] on input "text" at bounding box center [1130, 234] width 367 height 27
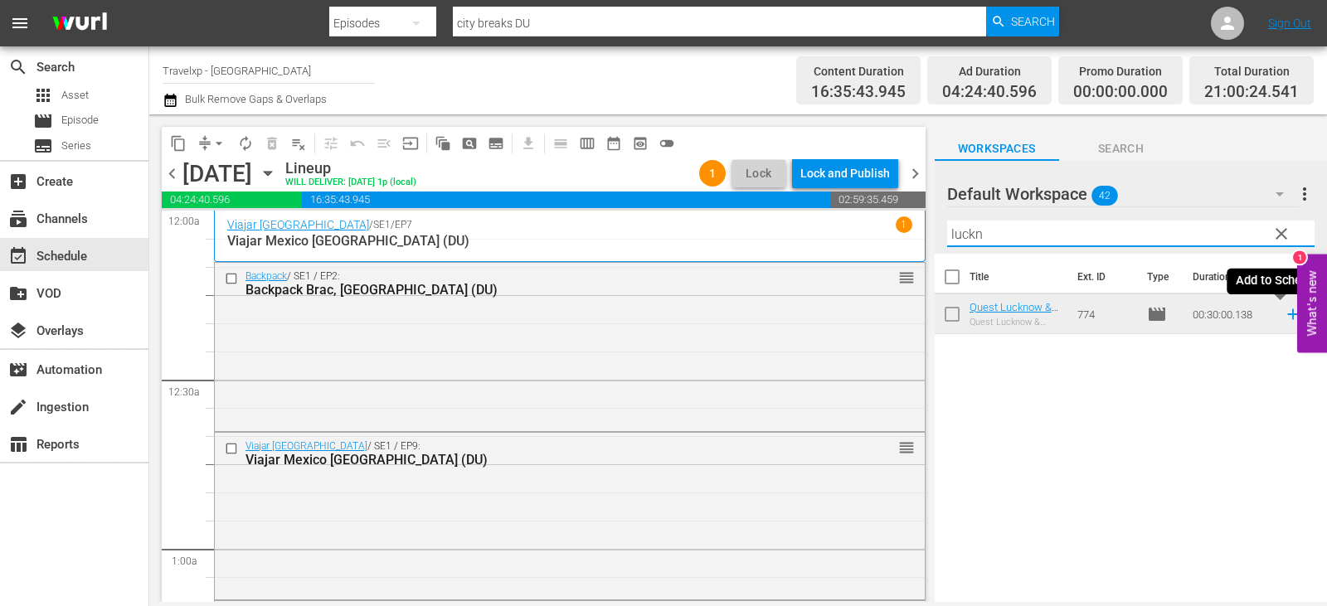
type input "luckn"
click at [1286, 311] on icon at bounding box center [1293, 314] width 18 height 18
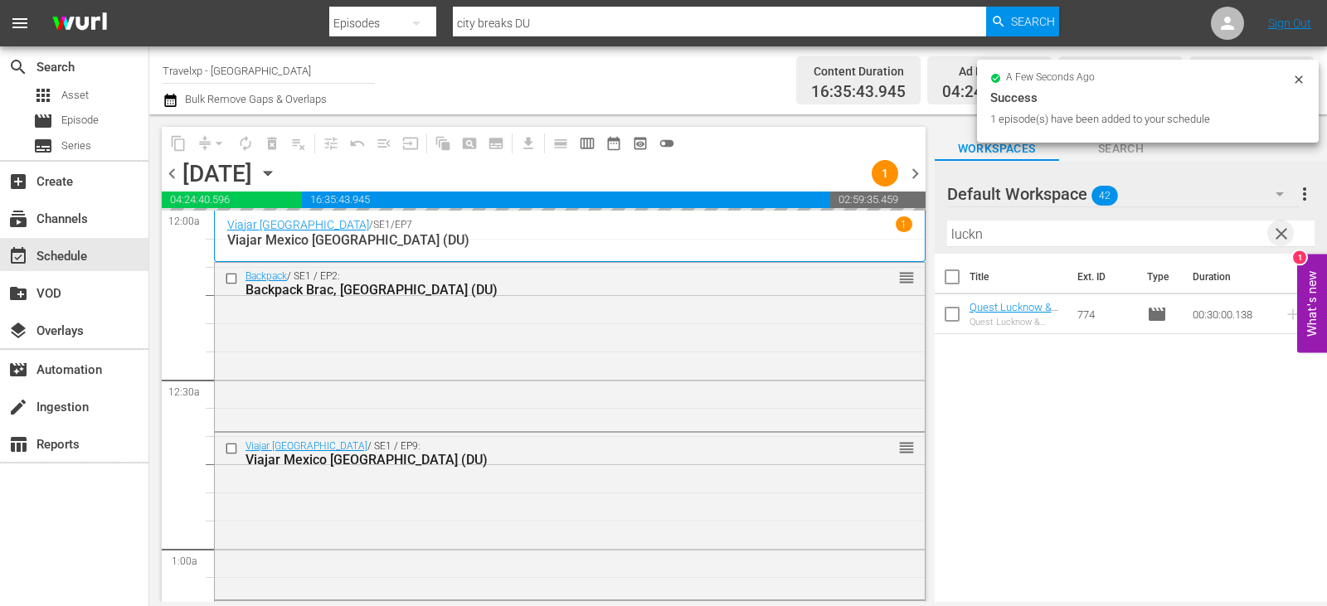
click at [1278, 235] on span "clear" at bounding box center [1282, 234] width 20 height 20
click at [1278, 235] on input "text" at bounding box center [1130, 234] width 367 height 27
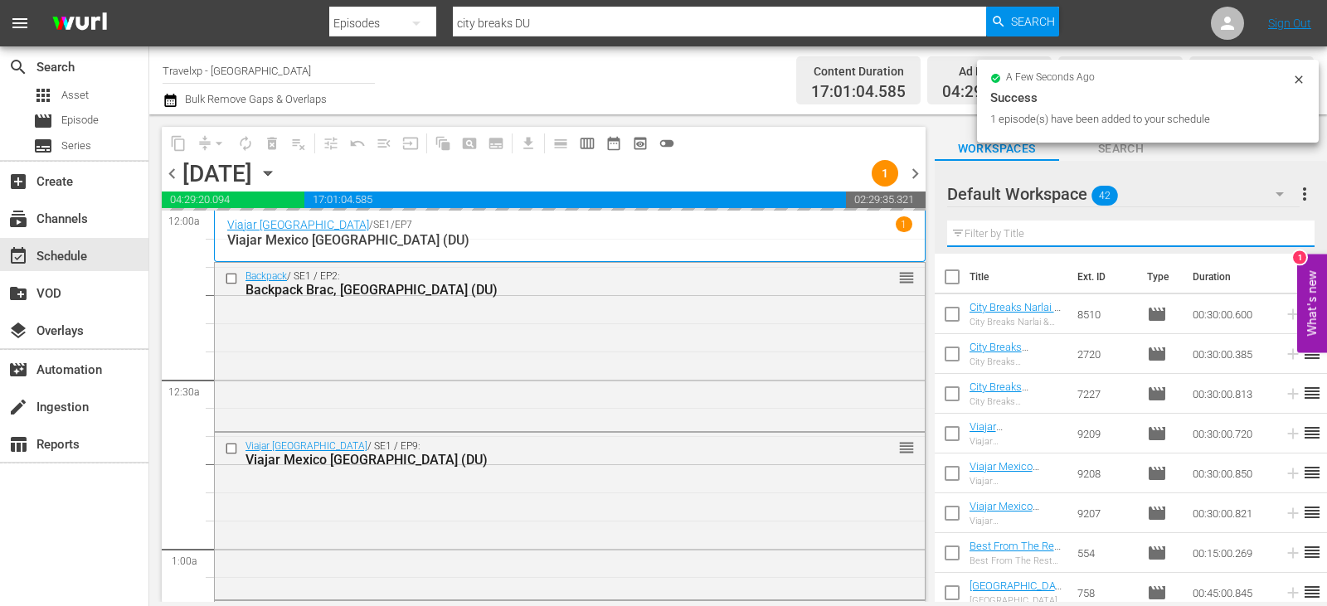
click at [1278, 235] on input "text" at bounding box center [1130, 234] width 367 height 27
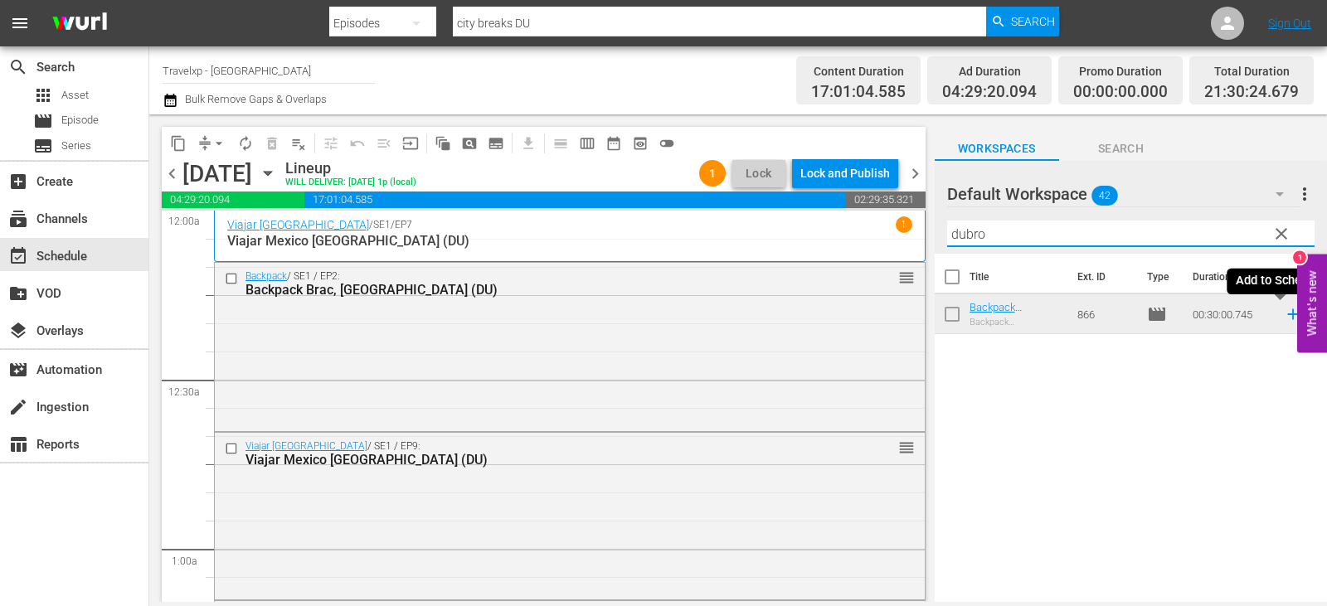
type input "dubro"
click at [1284, 315] on icon at bounding box center [1293, 314] width 18 height 18
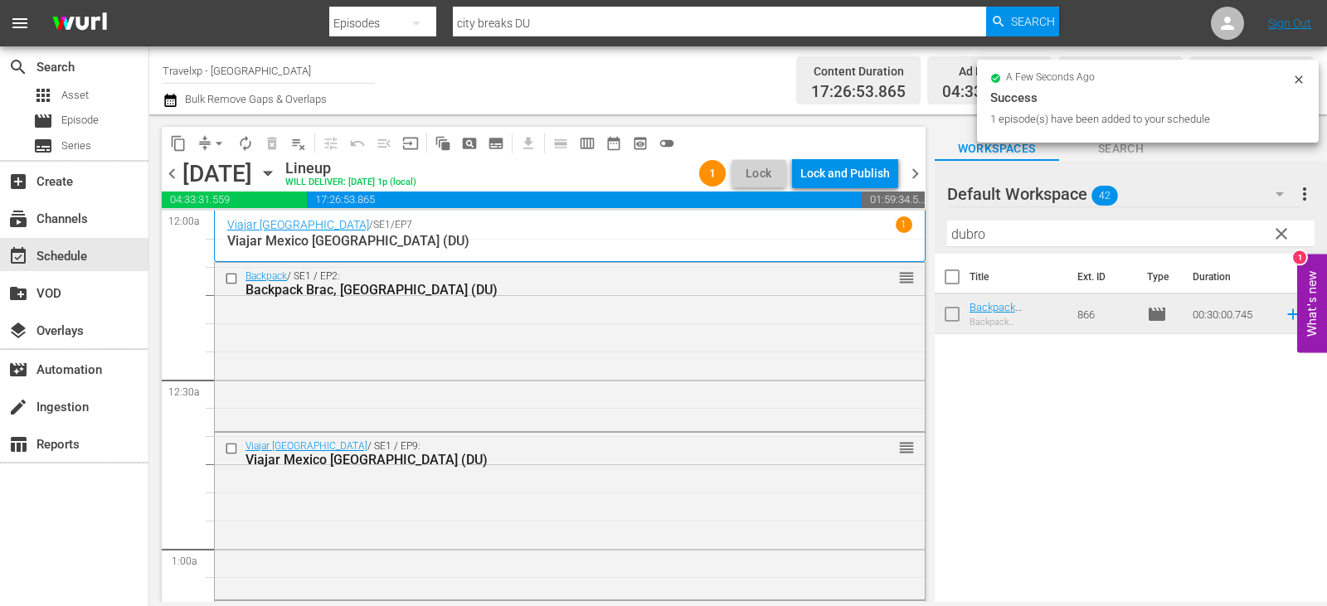
click at [1286, 230] on span "clear" at bounding box center [1282, 234] width 20 height 20
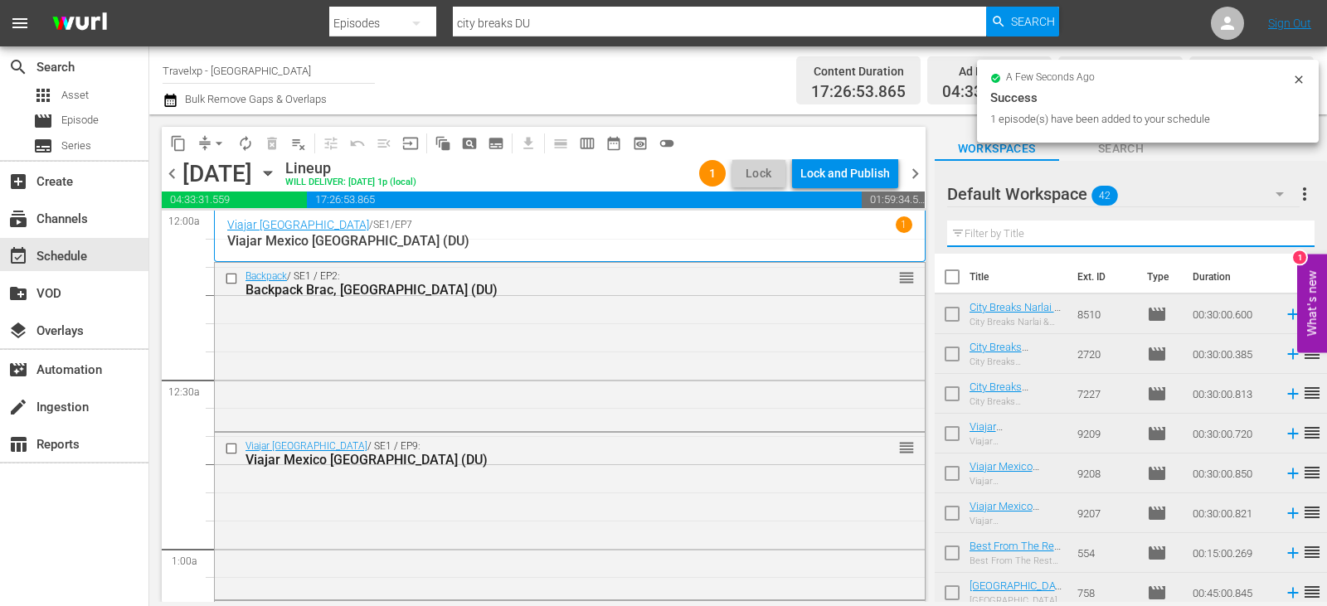
click at [1286, 230] on input "text" at bounding box center [1130, 234] width 367 height 27
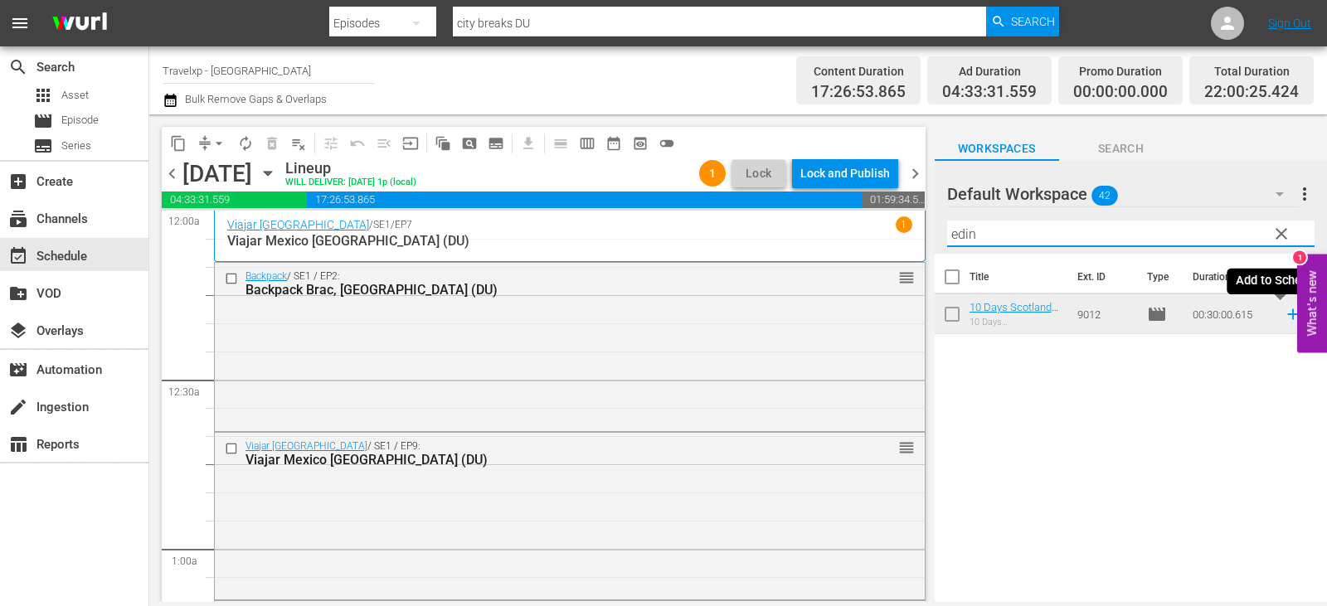
type input "edin"
click at [1287, 313] on icon at bounding box center [1292, 314] width 11 height 11
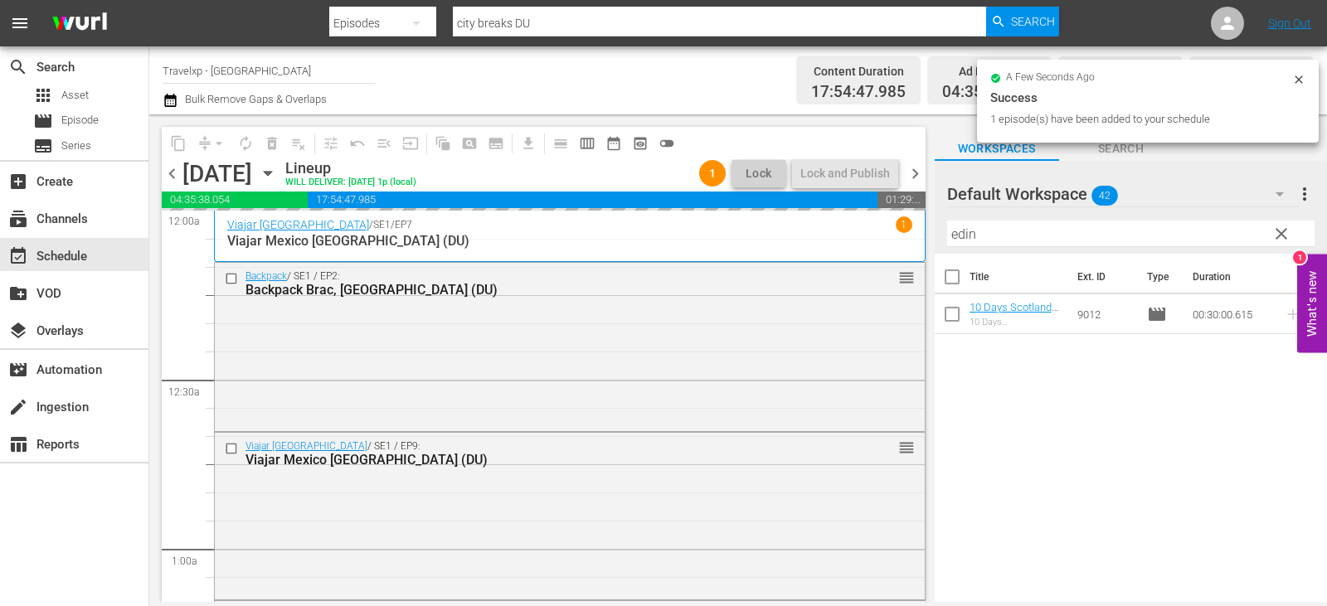
click at [1269, 233] on button "clear" at bounding box center [1280, 233] width 27 height 27
click at [1269, 233] on input "edin" at bounding box center [1130, 234] width 367 height 27
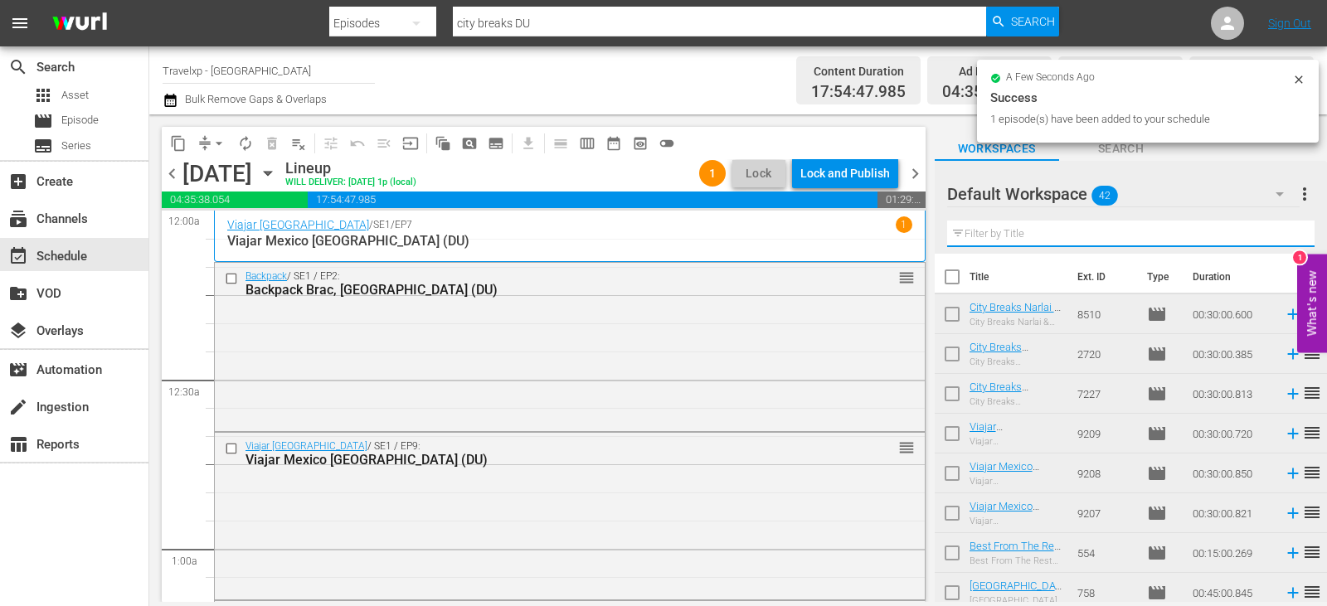
click at [1269, 233] on input "text" at bounding box center [1130, 234] width 367 height 27
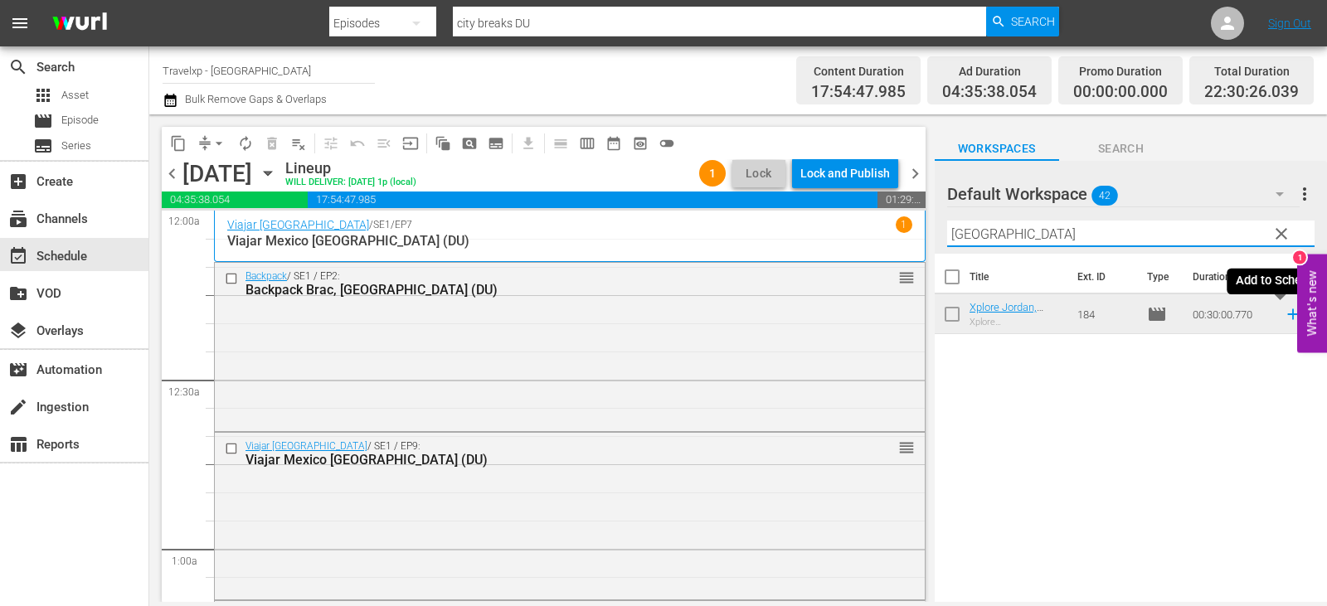
type input "amman"
click at [1286, 312] on icon at bounding box center [1293, 314] width 18 height 18
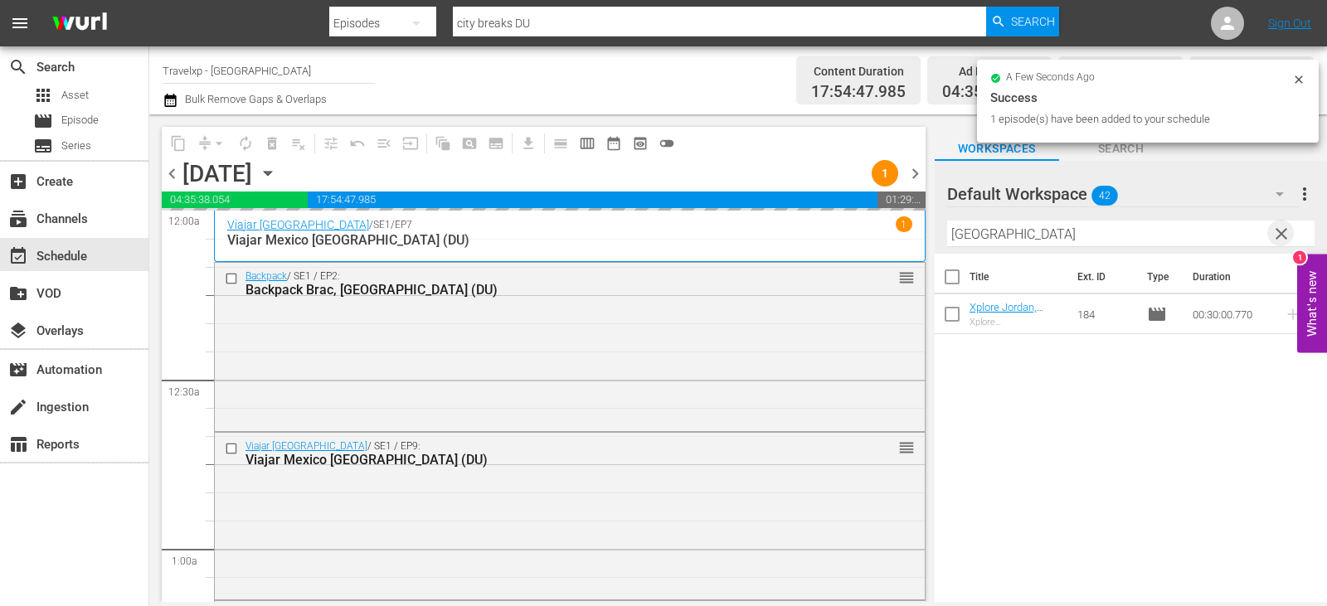
click at [1284, 242] on span "clear" at bounding box center [1282, 234] width 20 height 20
click at [1284, 242] on input "text" at bounding box center [1130, 234] width 367 height 27
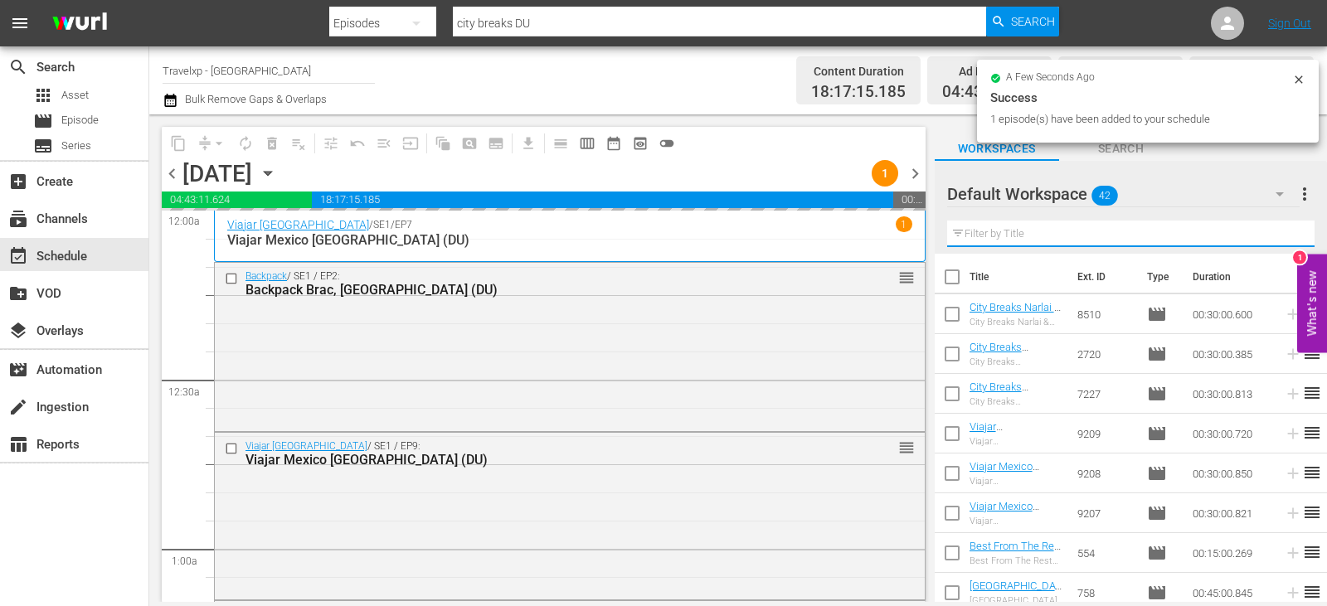
click at [1284, 242] on input "text" at bounding box center [1130, 234] width 367 height 27
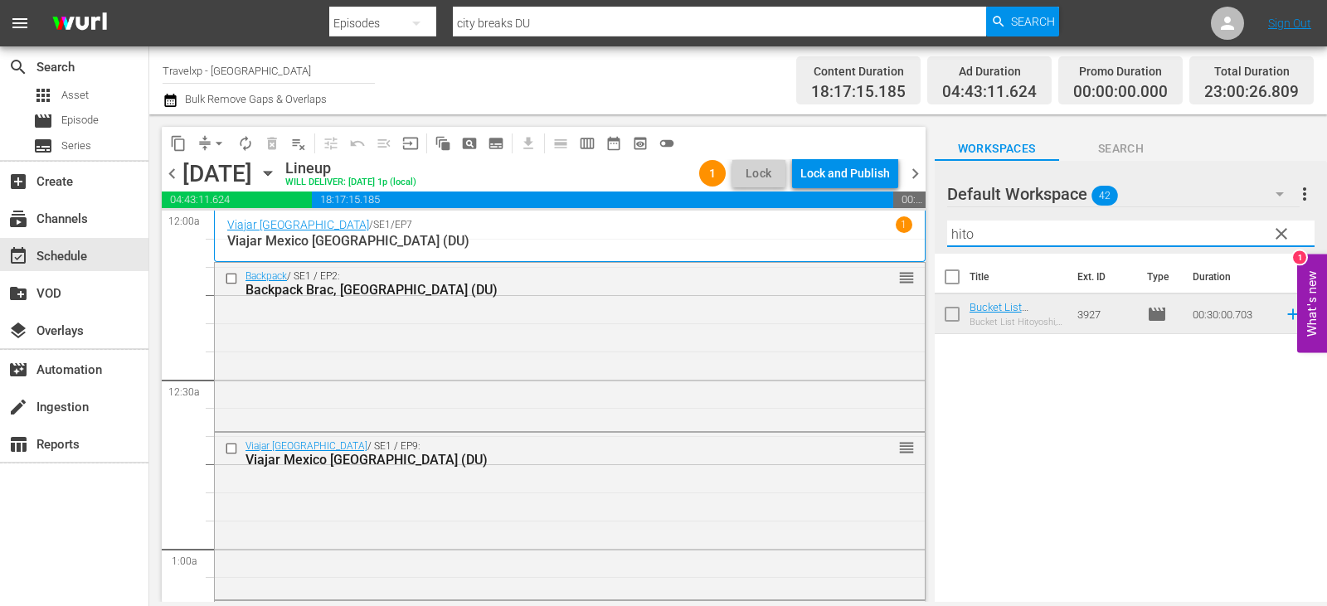
type input "hito"
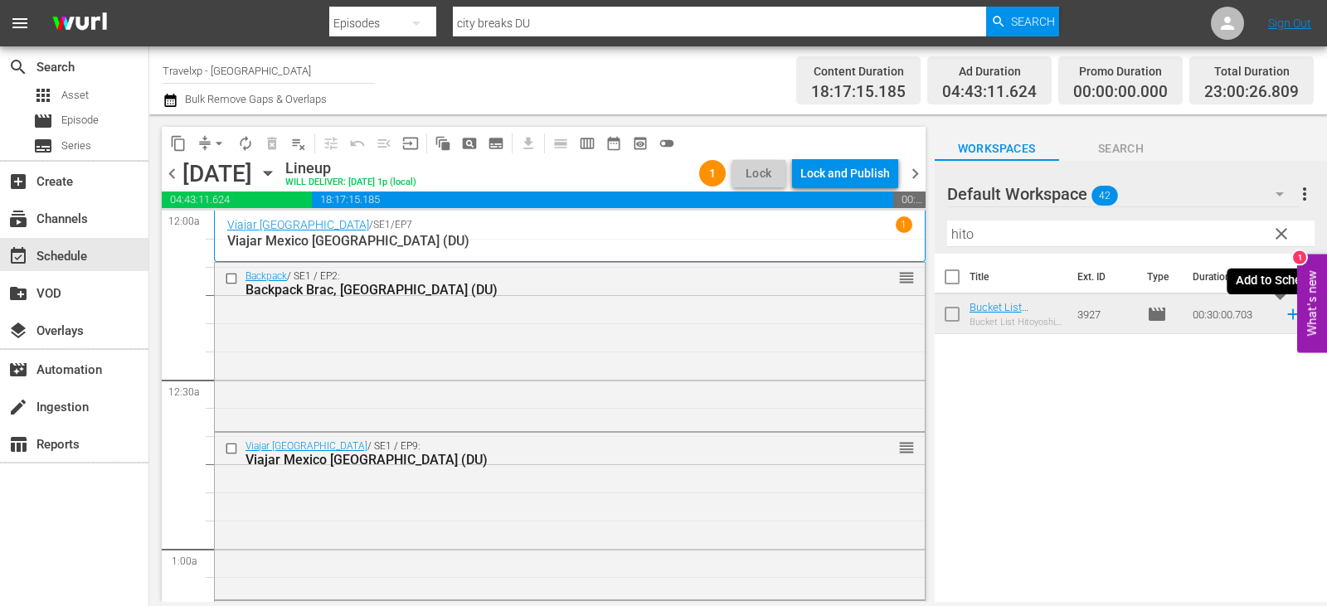
click at [1287, 315] on icon at bounding box center [1292, 314] width 11 height 11
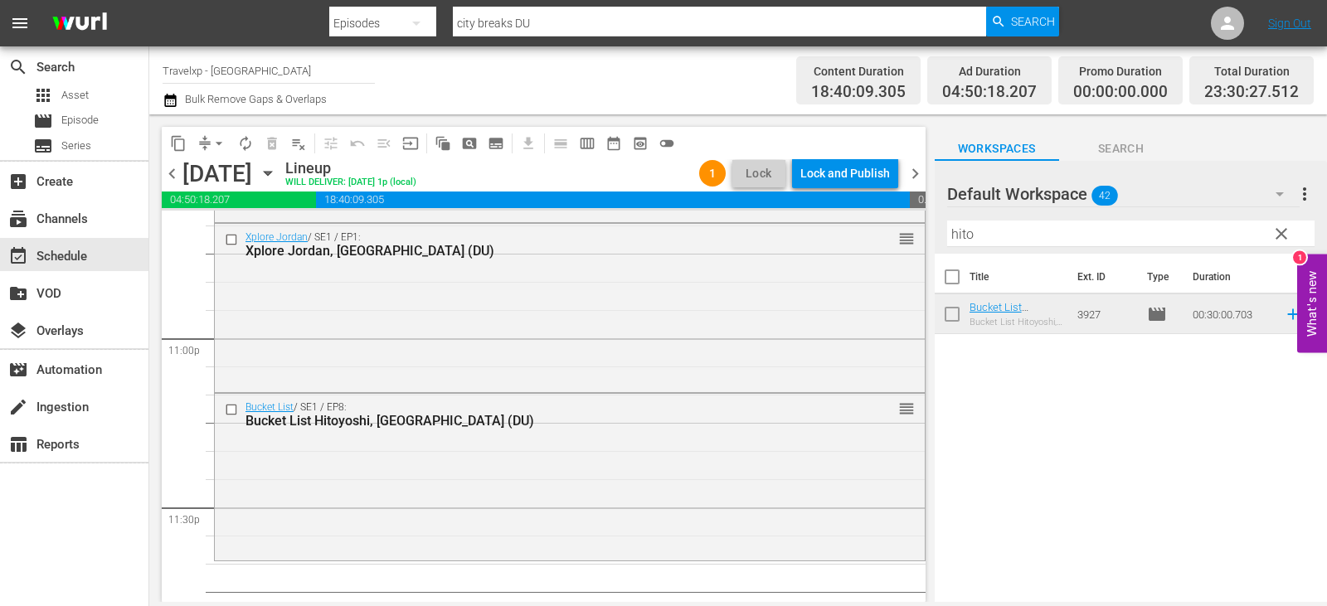
scroll to position [7731, 0]
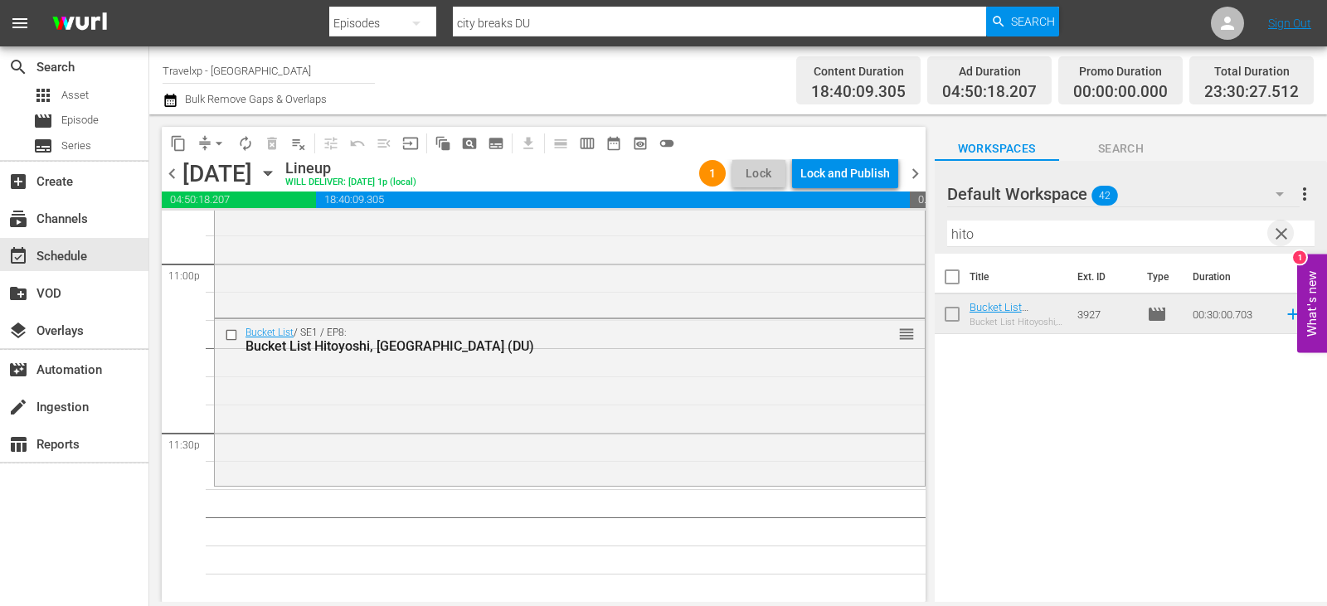
click at [1276, 241] on span "clear" at bounding box center [1282, 234] width 20 height 20
click at [1276, 241] on input "text" at bounding box center [1130, 234] width 367 height 27
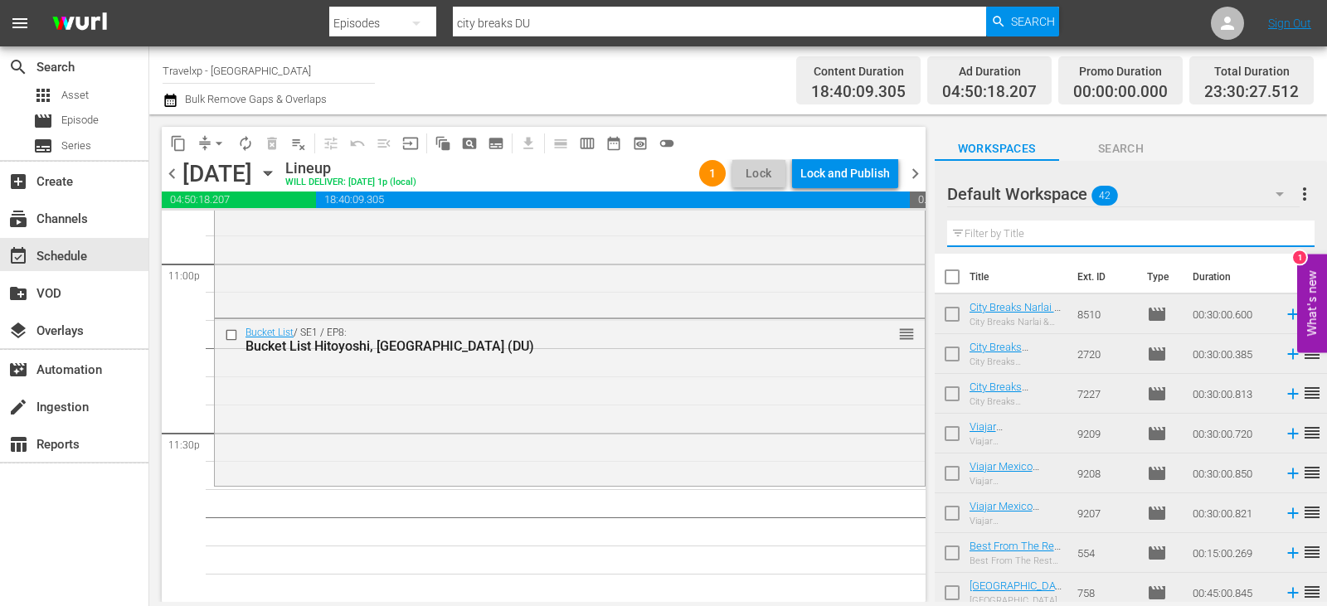
click at [1276, 241] on input "text" at bounding box center [1130, 234] width 367 height 27
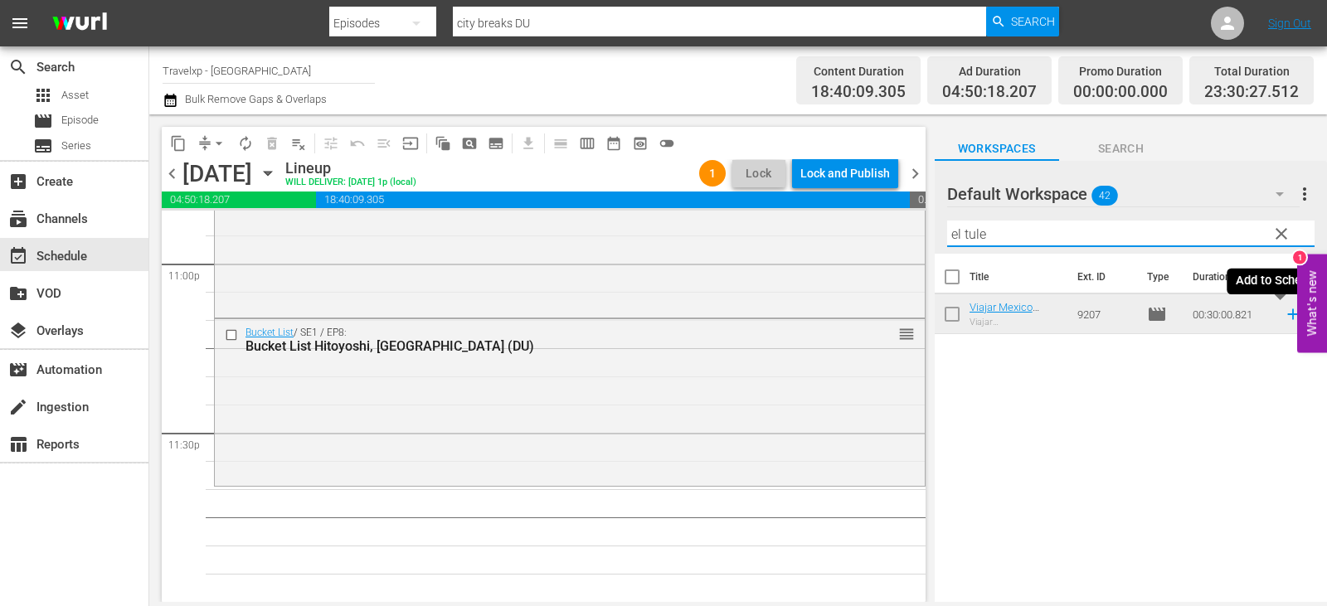
type input "el tule"
click at [1284, 316] on icon at bounding box center [1293, 314] width 18 height 18
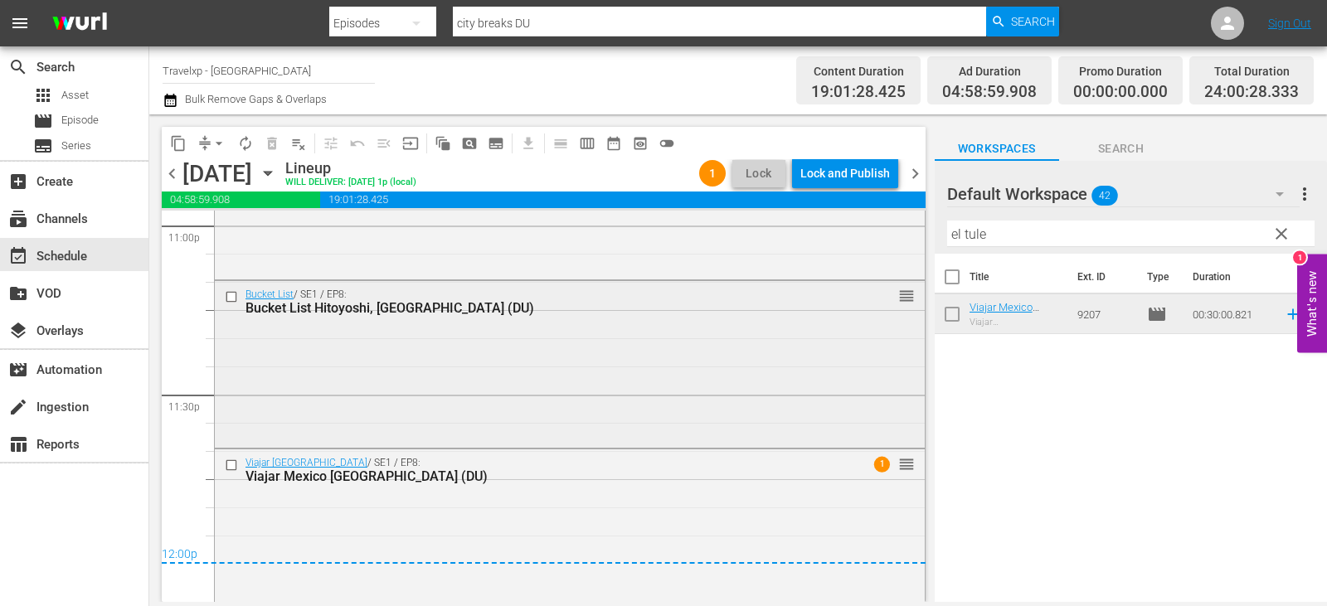
scroll to position [7785, 0]
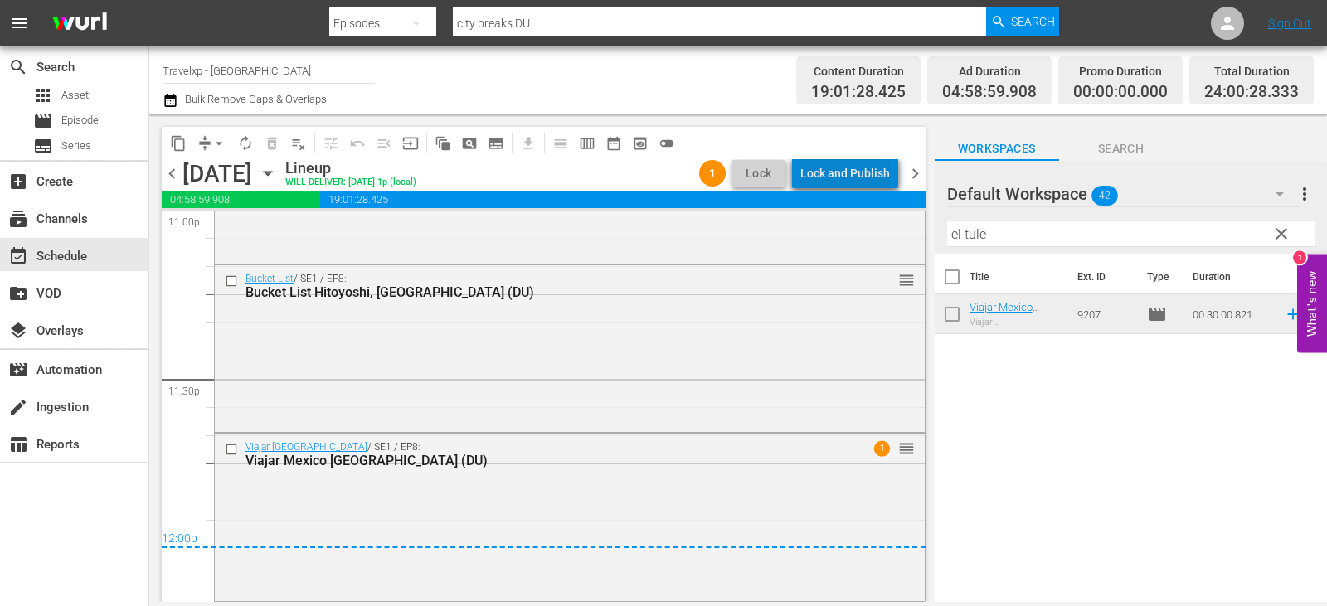
click at [854, 176] on div "Lock and Publish" at bounding box center [845, 173] width 90 height 30
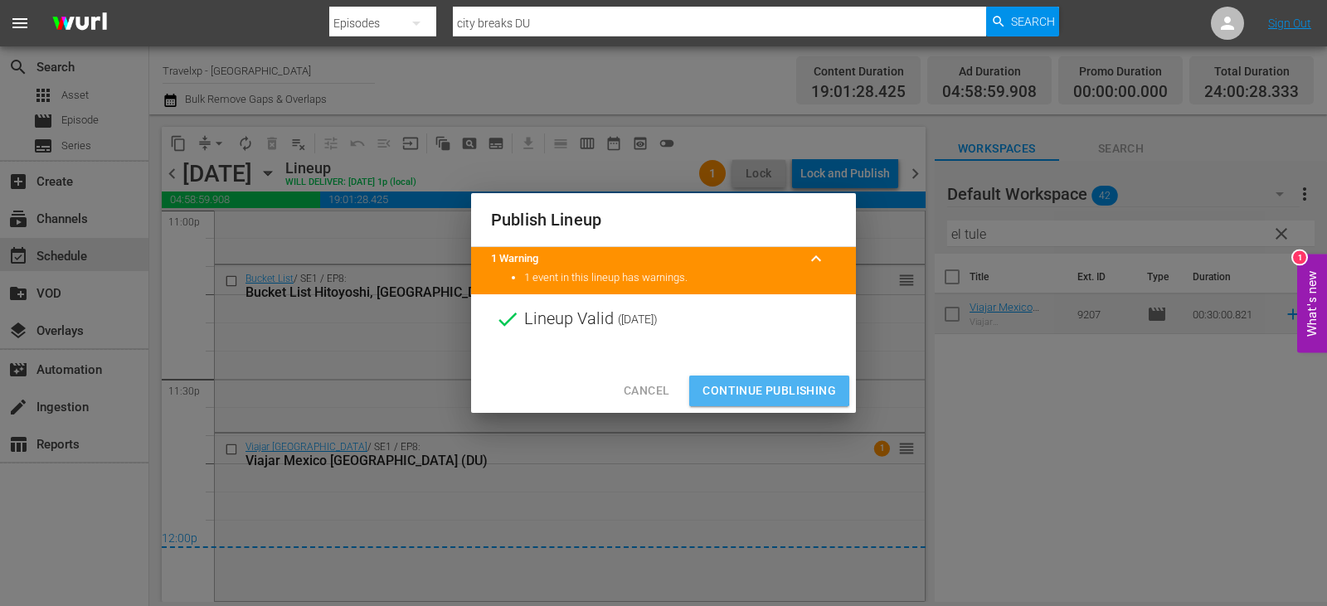
click at [749, 390] on span "Continue Publishing" at bounding box center [770, 391] width 134 height 21
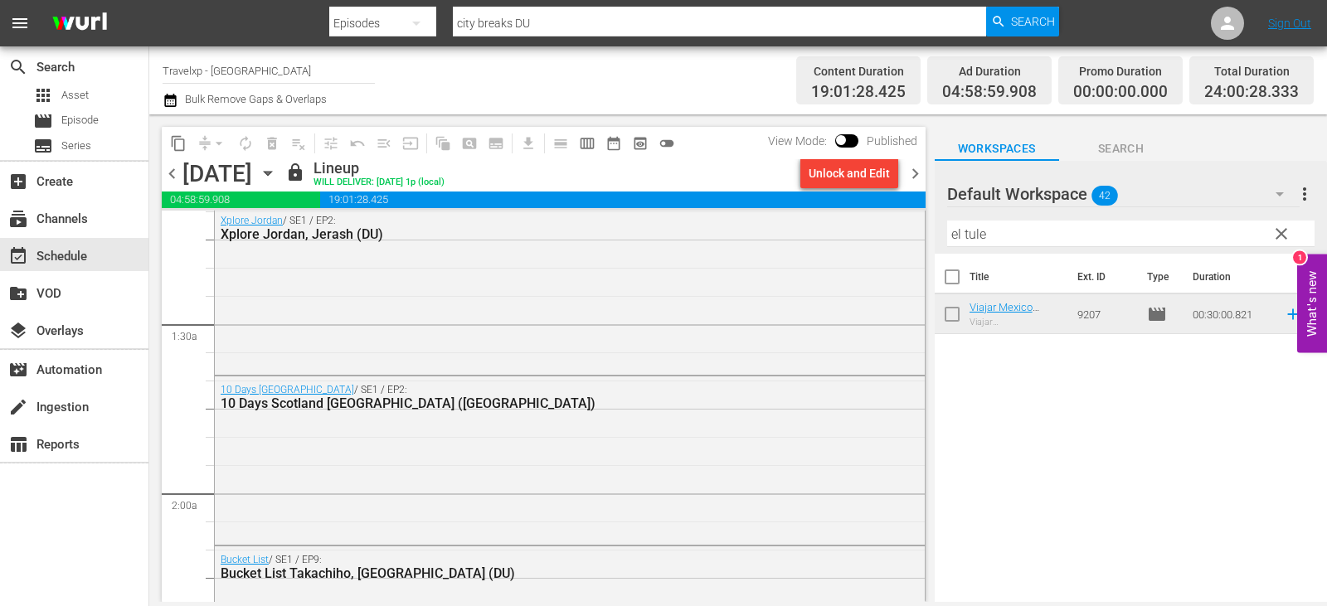
scroll to position [0, 0]
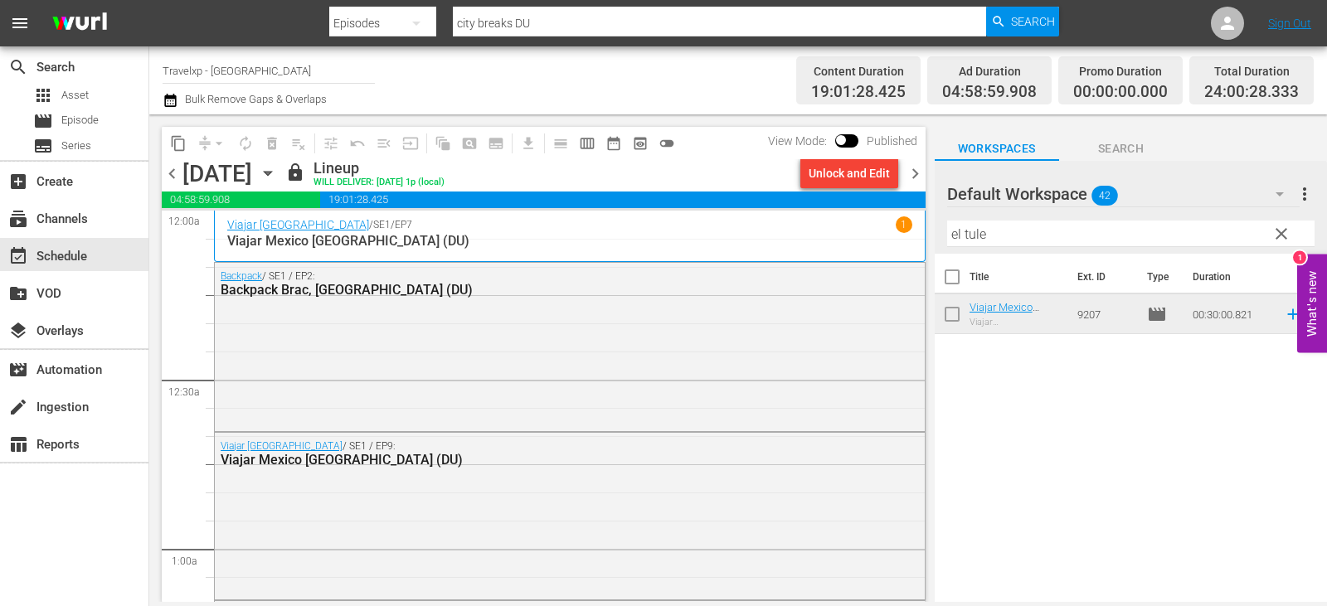
click at [911, 174] on span "chevron_right" at bounding box center [915, 173] width 21 height 21
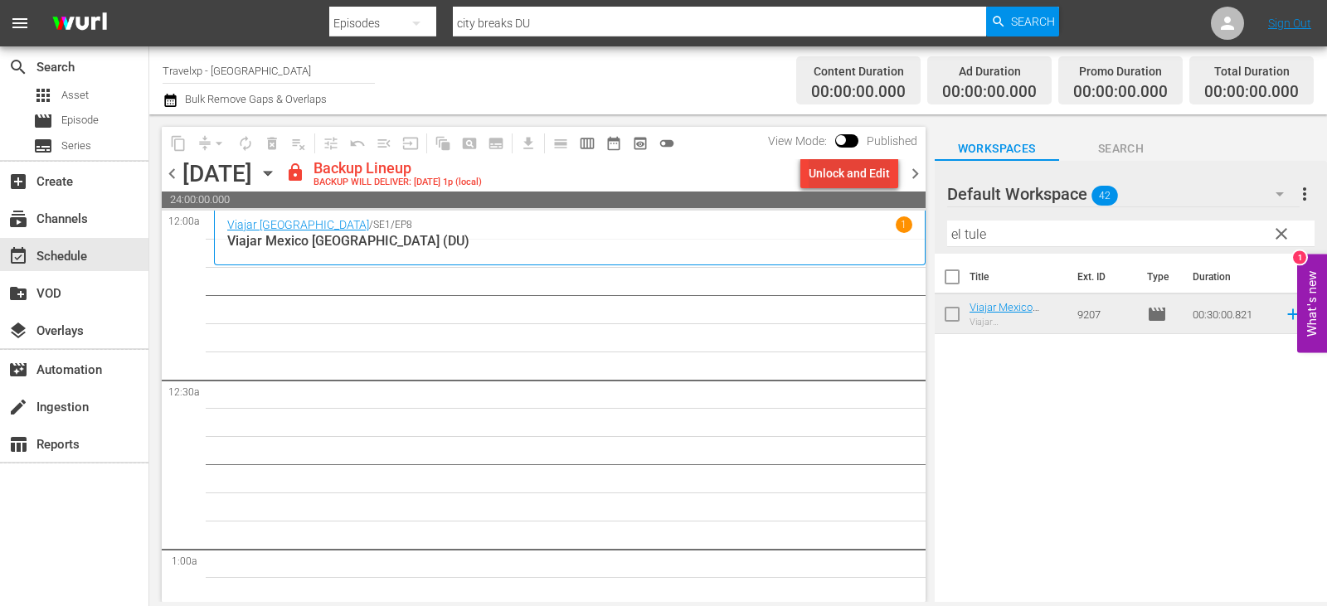
click at [840, 163] on div "Unlock and Edit" at bounding box center [849, 173] width 81 height 30
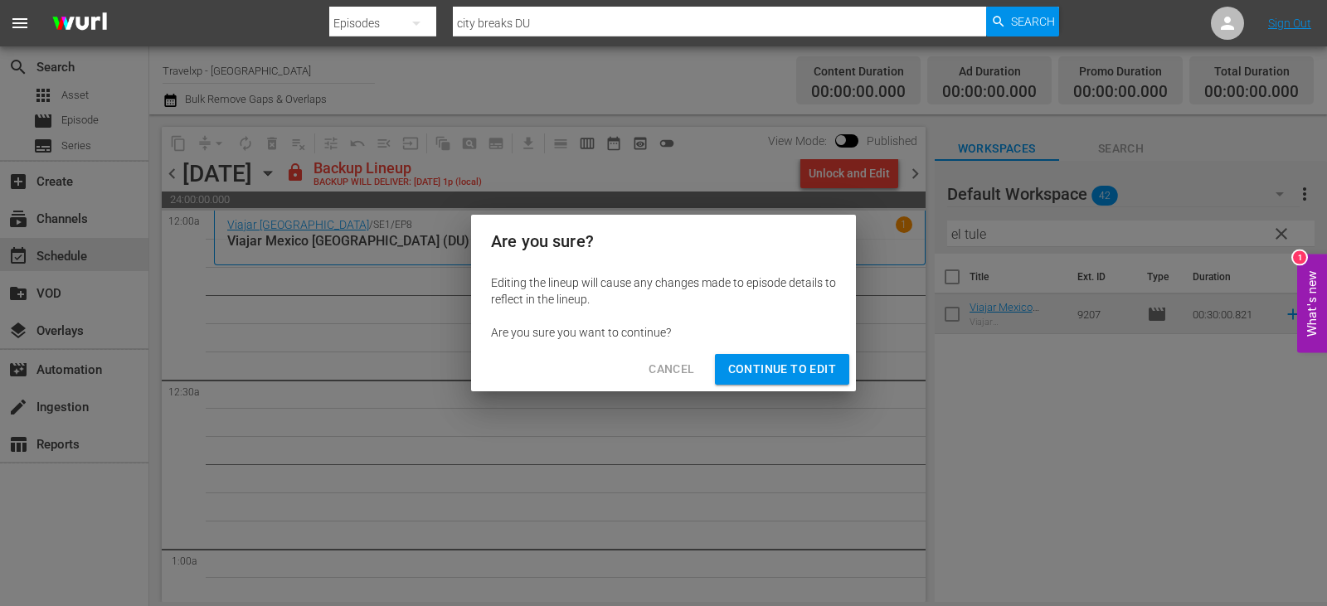
click at [776, 379] on span "Continue to Edit" at bounding box center [782, 369] width 108 height 21
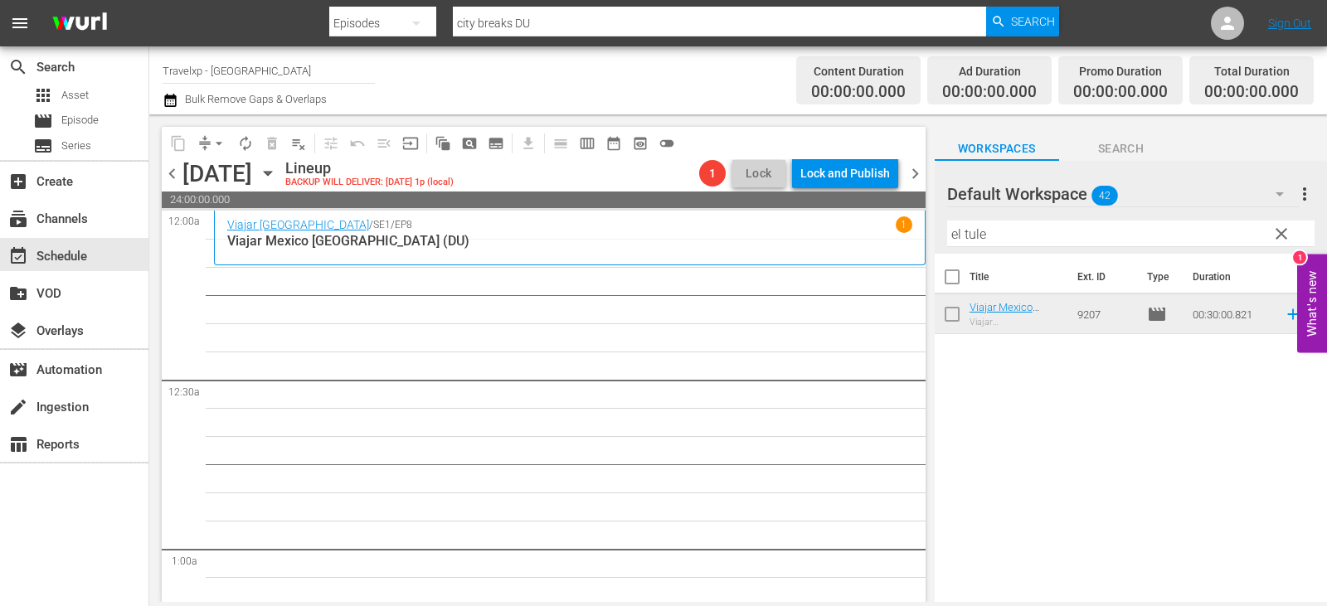
click at [1268, 238] on button "clear" at bounding box center [1280, 233] width 27 height 27
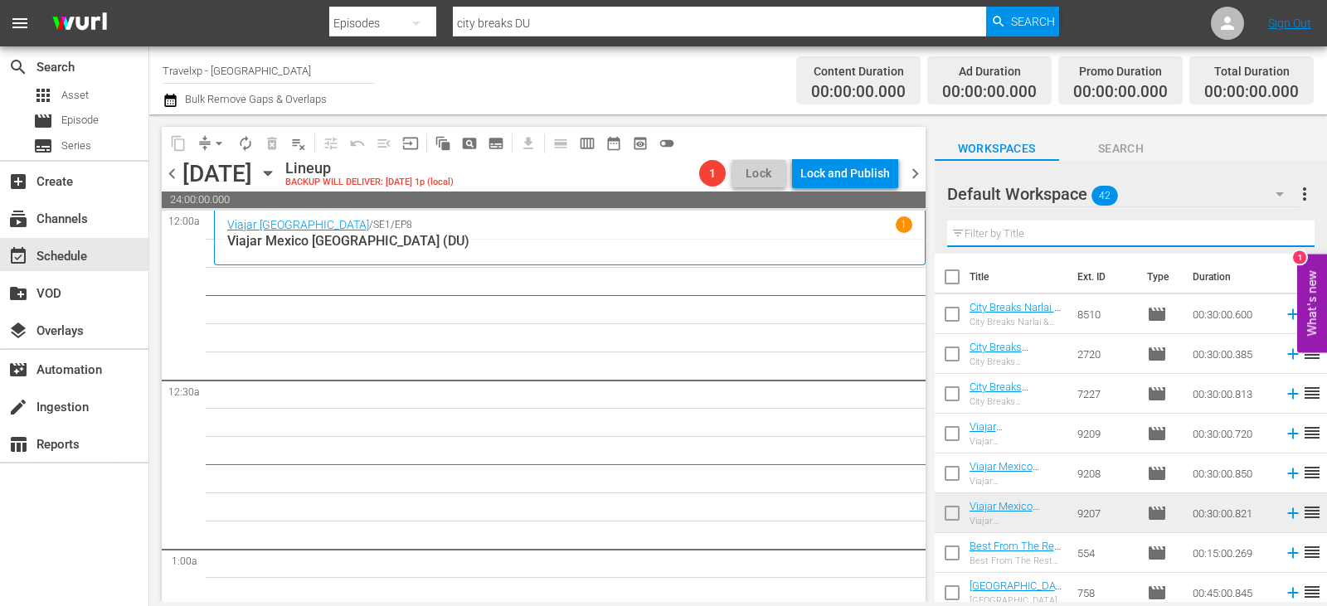
click at [1268, 238] on input "text" at bounding box center [1130, 234] width 367 height 27
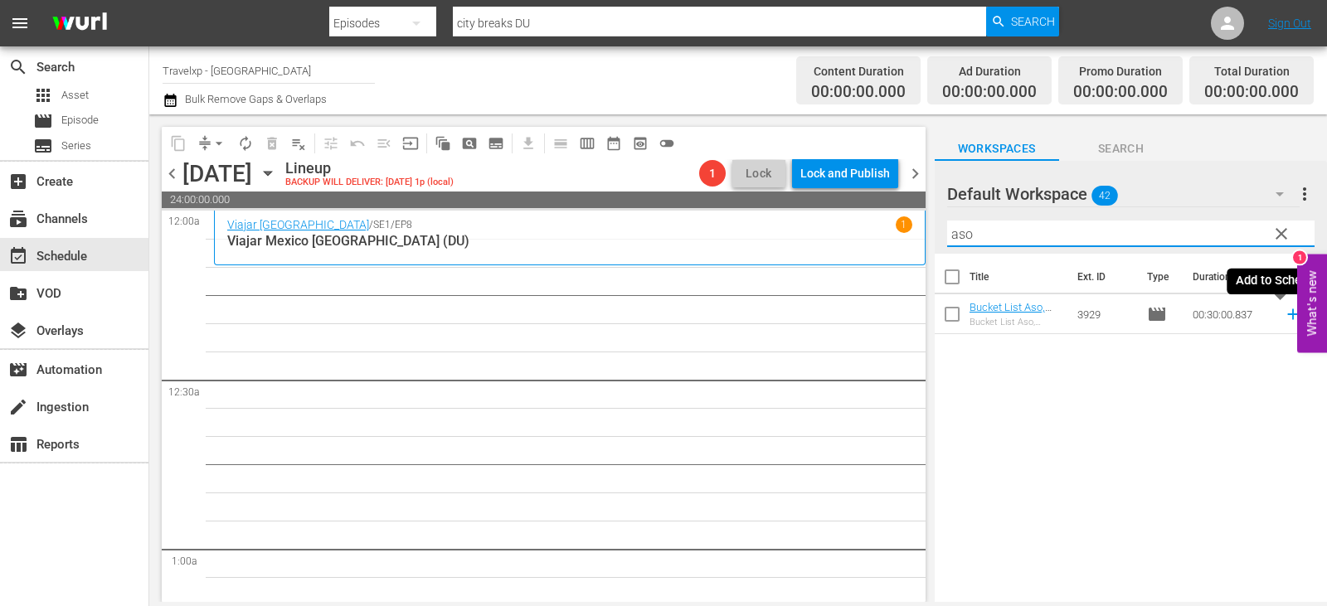
type input "aso"
click at [1284, 316] on icon at bounding box center [1293, 314] width 18 height 18
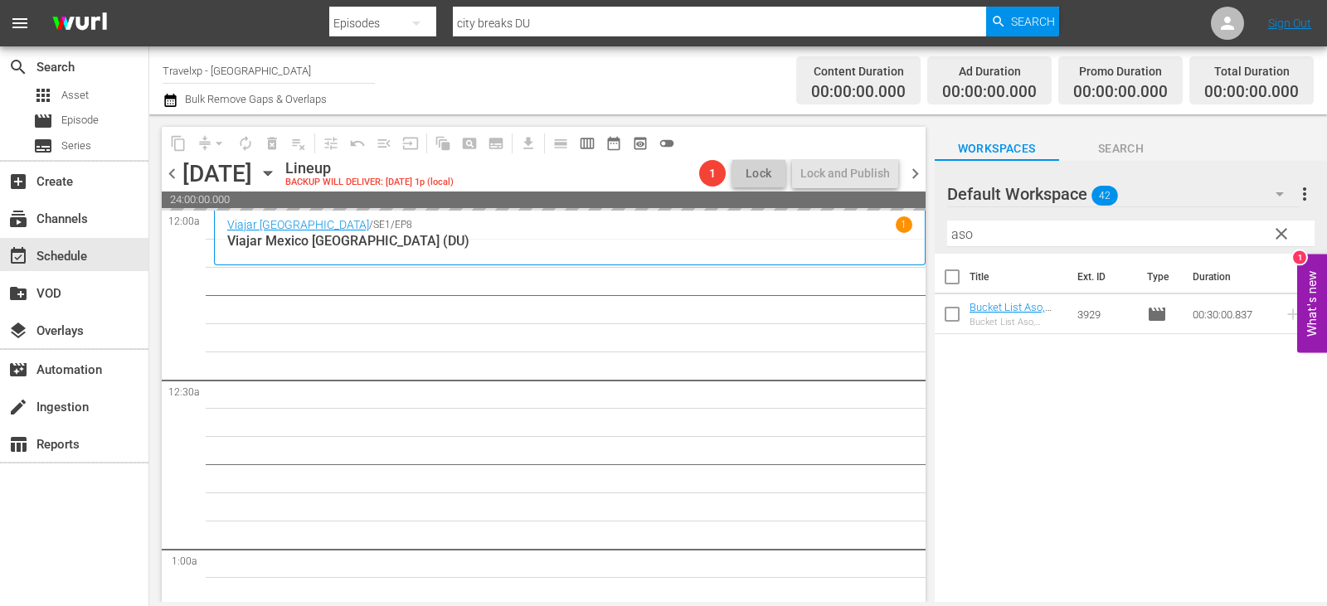
click at [1281, 236] on span "clear" at bounding box center [1282, 234] width 20 height 20
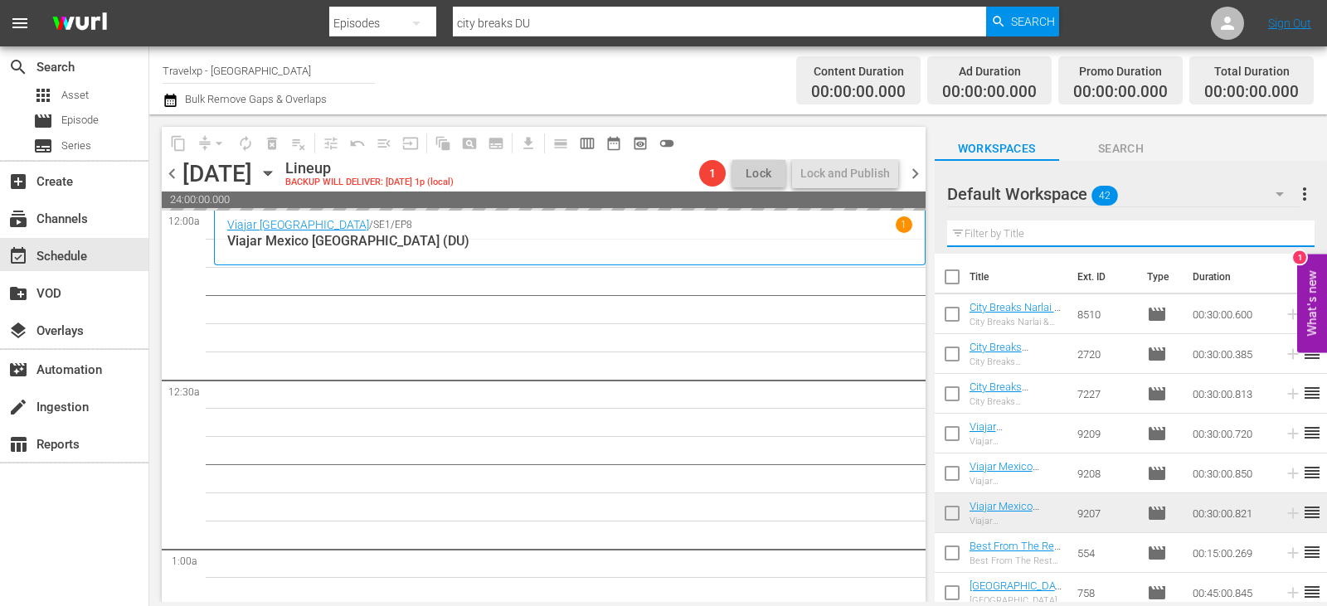
click at [1281, 236] on input "text" at bounding box center [1130, 234] width 367 height 27
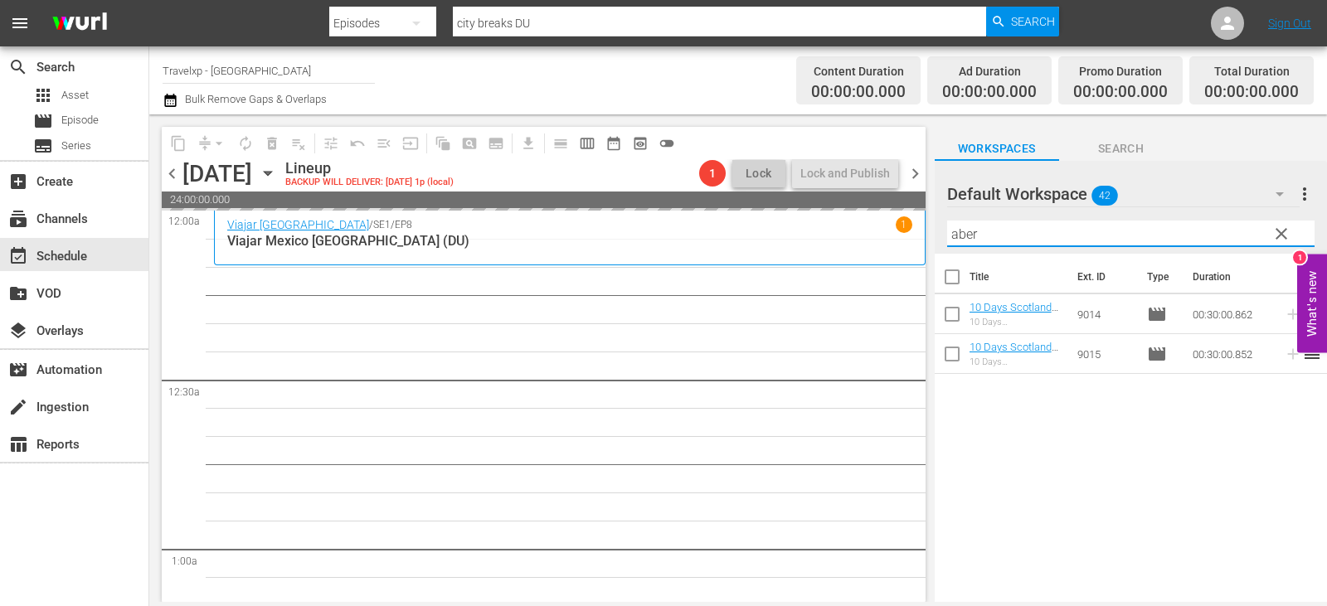
type input "aber"
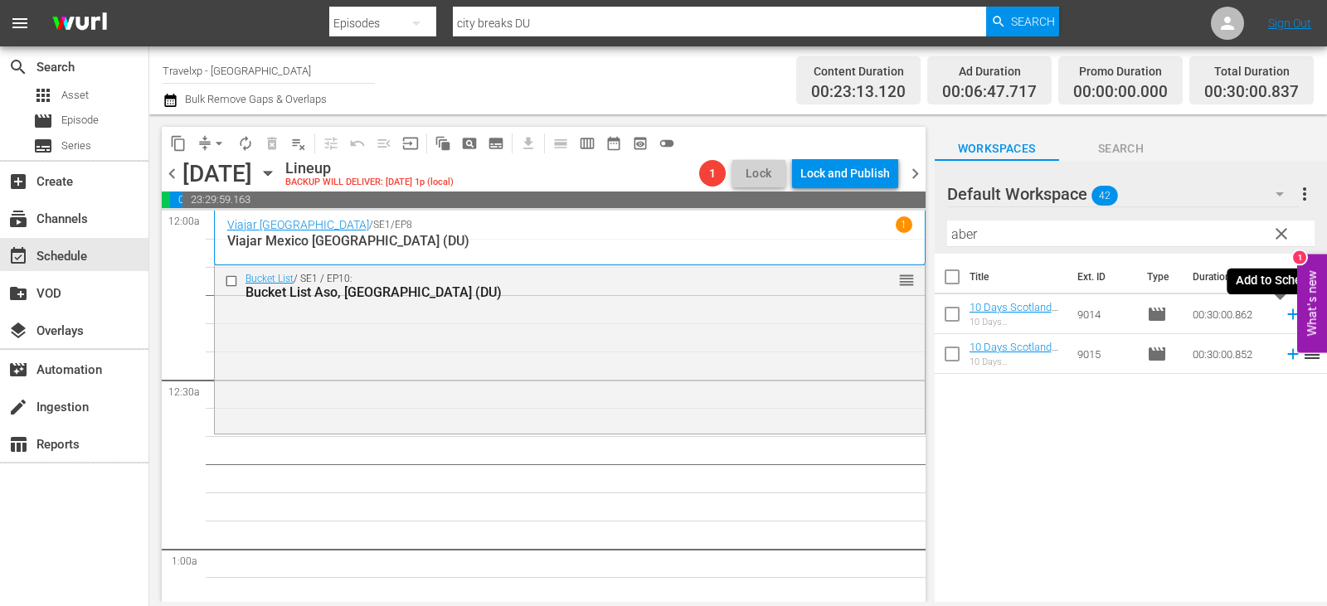
click at [1287, 316] on icon at bounding box center [1292, 314] width 11 height 11
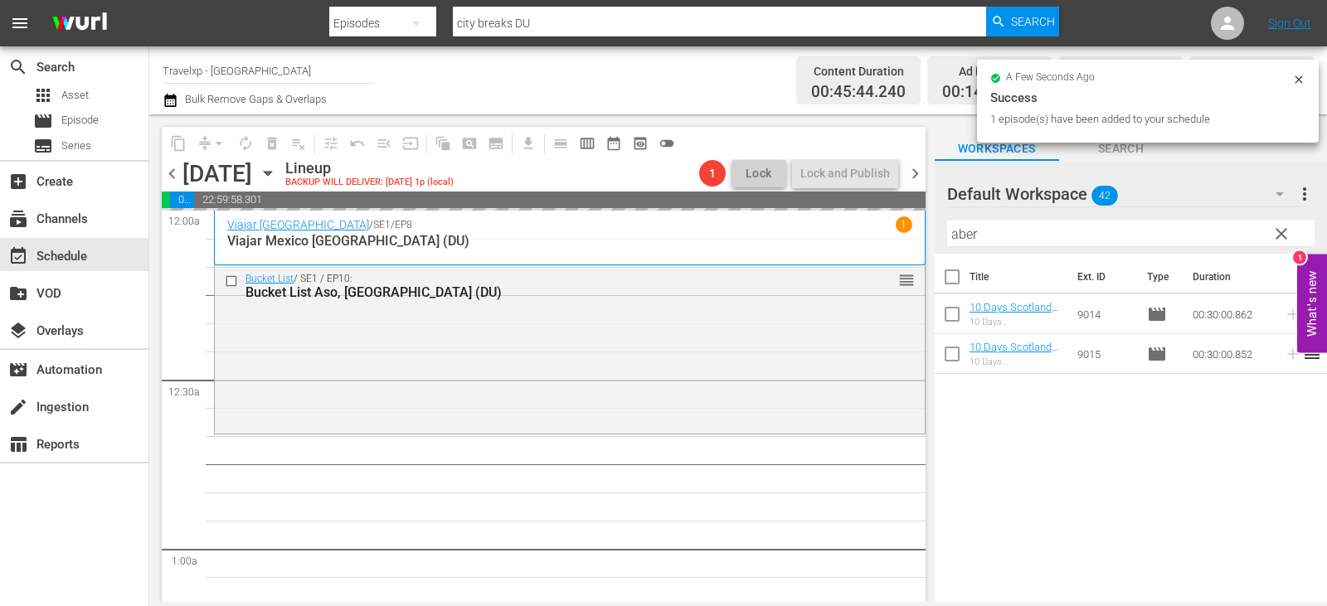
click at [1282, 232] on span "clear" at bounding box center [1282, 234] width 20 height 20
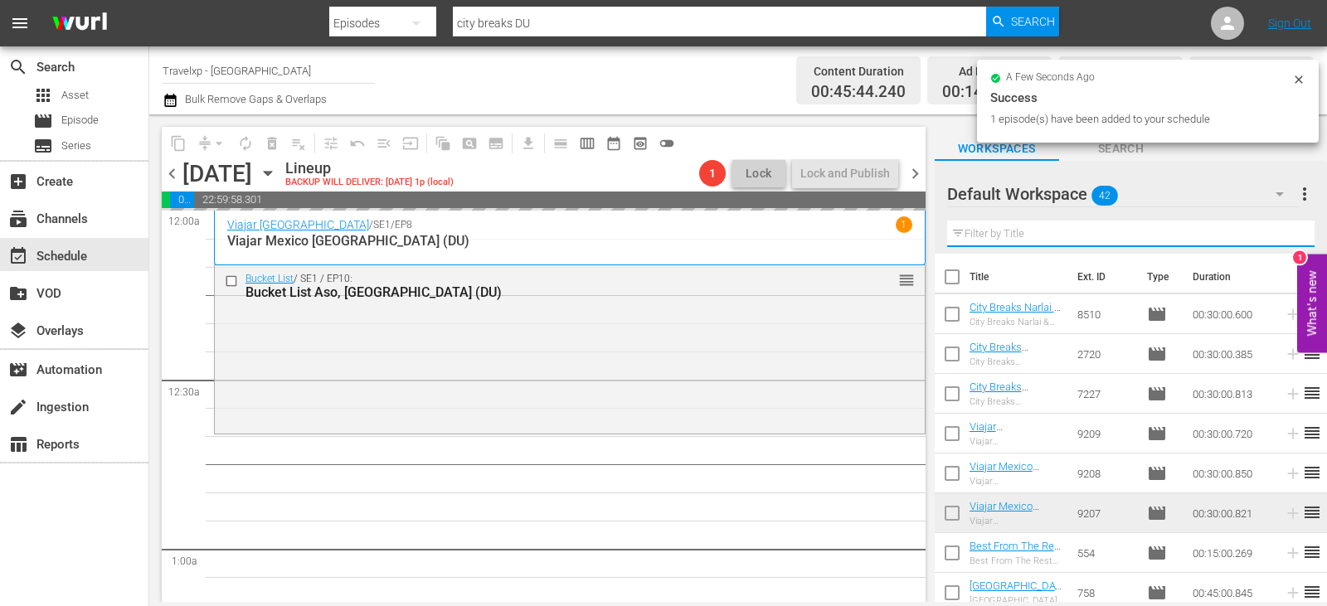
click at [1282, 232] on input "text" at bounding box center [1130, 234] width 367 height 27
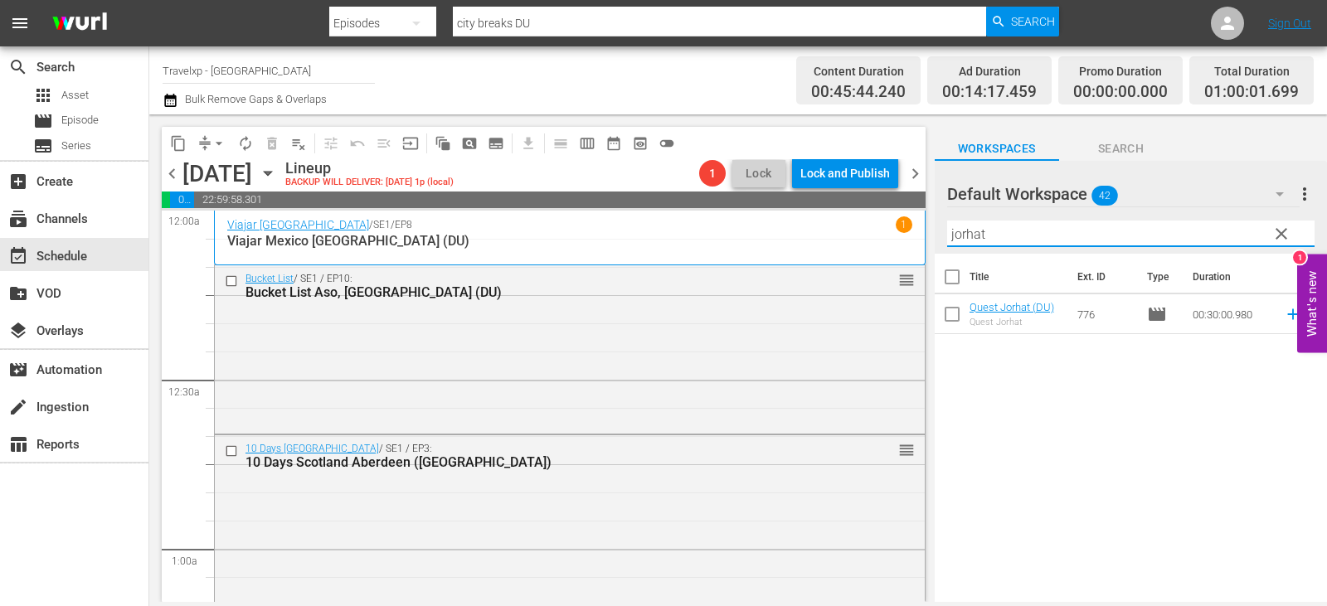
type input "jorhat"
click at [1287, 316] on icon at bounding box center [1292, 314] width 11 height 11
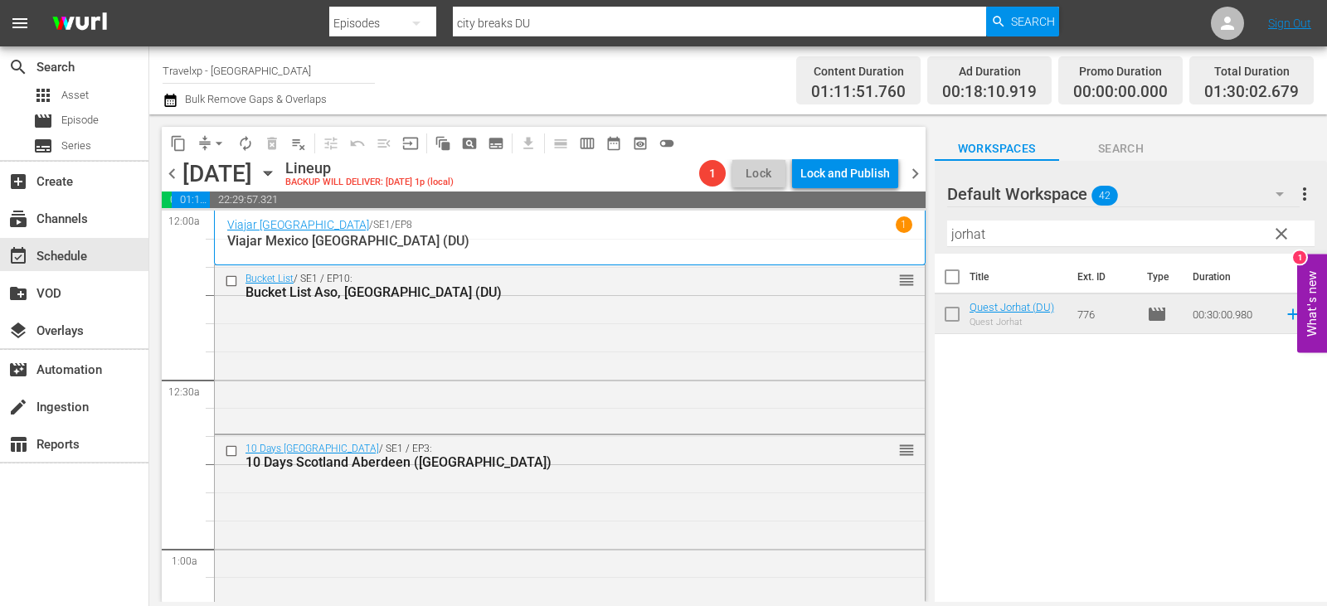
click at [1270, 237] on button "clear" at bounding box center [1280, 233] width 27 height 27
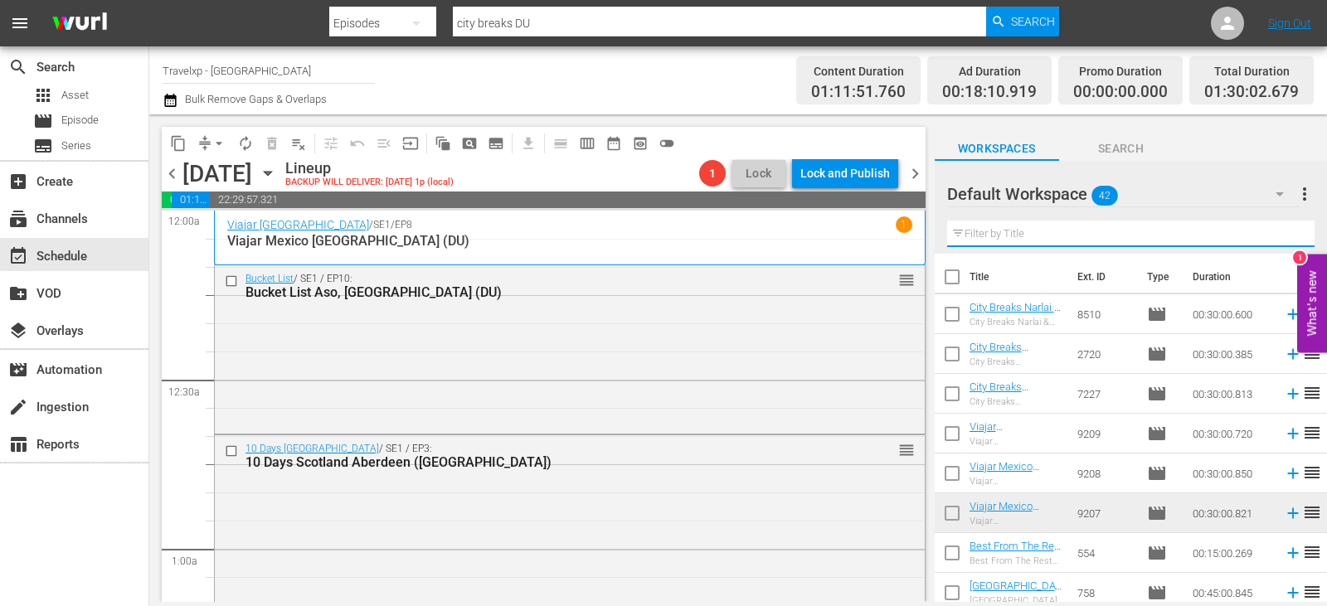
click at [1270, 237] on input "text" at bounding box center [1130, 234] width 367 height 27
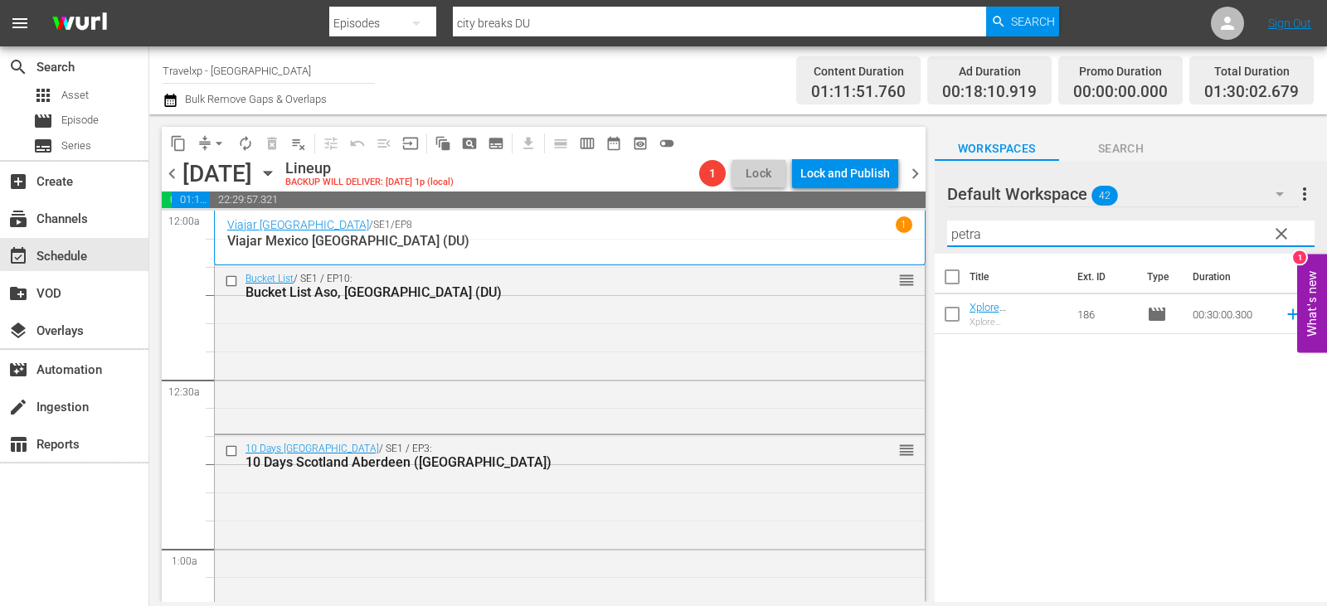
type input "petra"
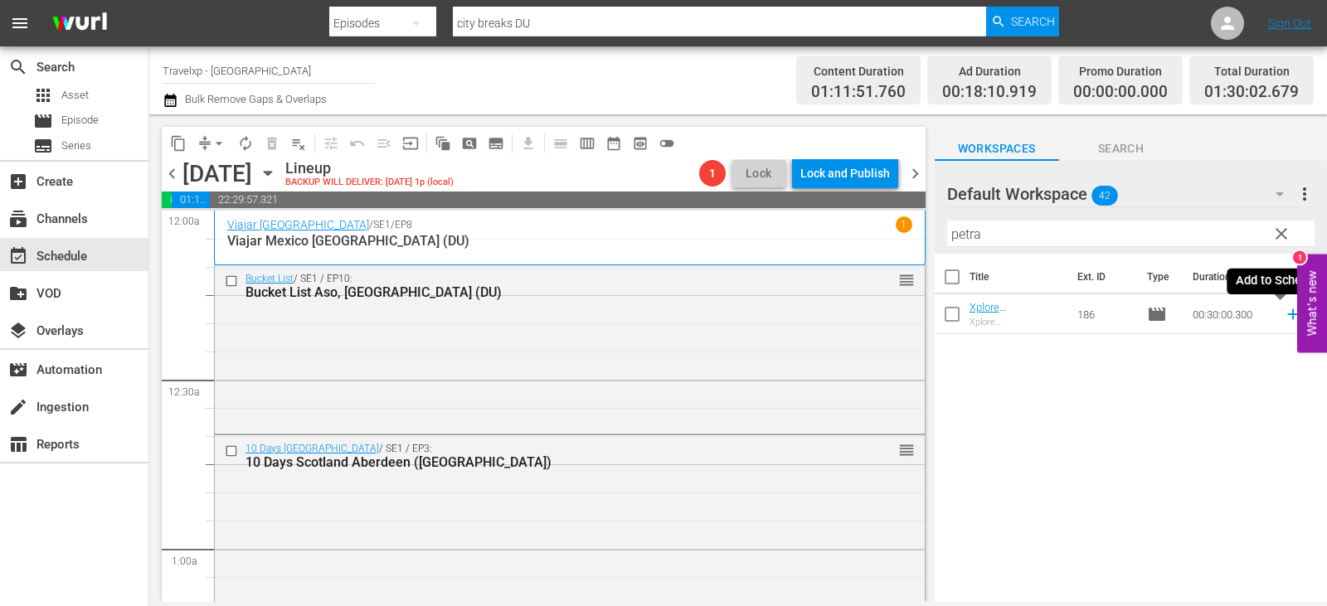
click at [1284, 309] on icon at bounding box center [1293, 314] width 18 height 18
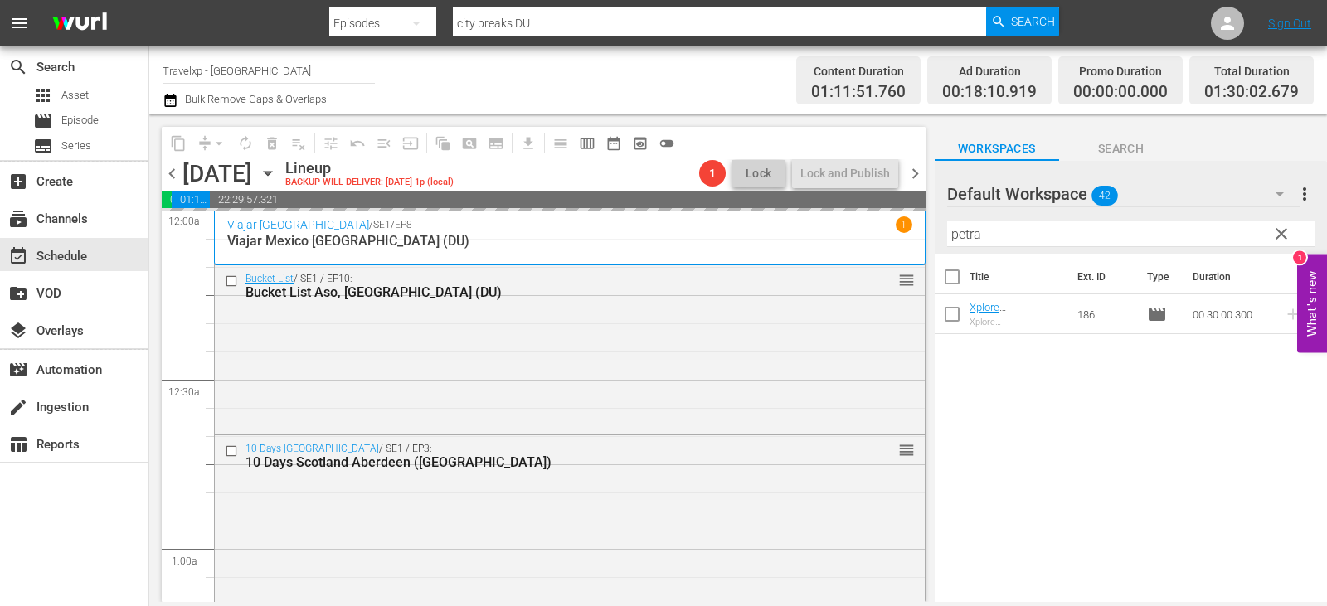
click at [1281, 241] on span "clear" at bounding box center [1282, 234] width 20 height 20
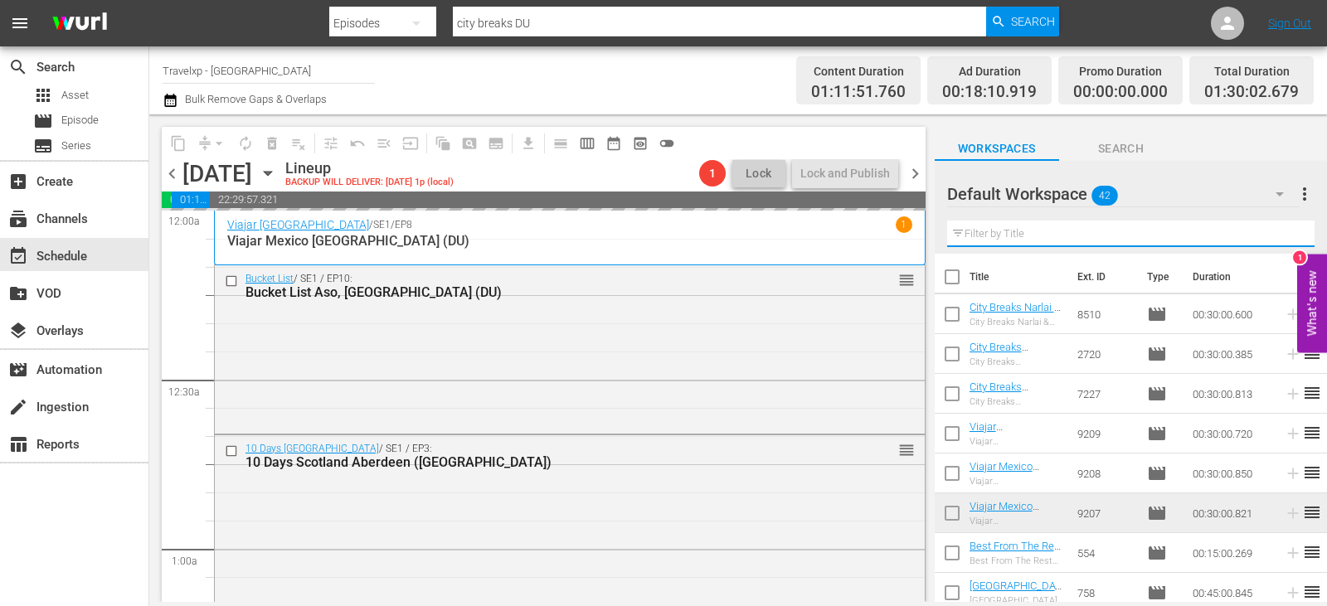
click at [1281, 241] on input "text" at bounding box center [1130, 234] width 367 height 27
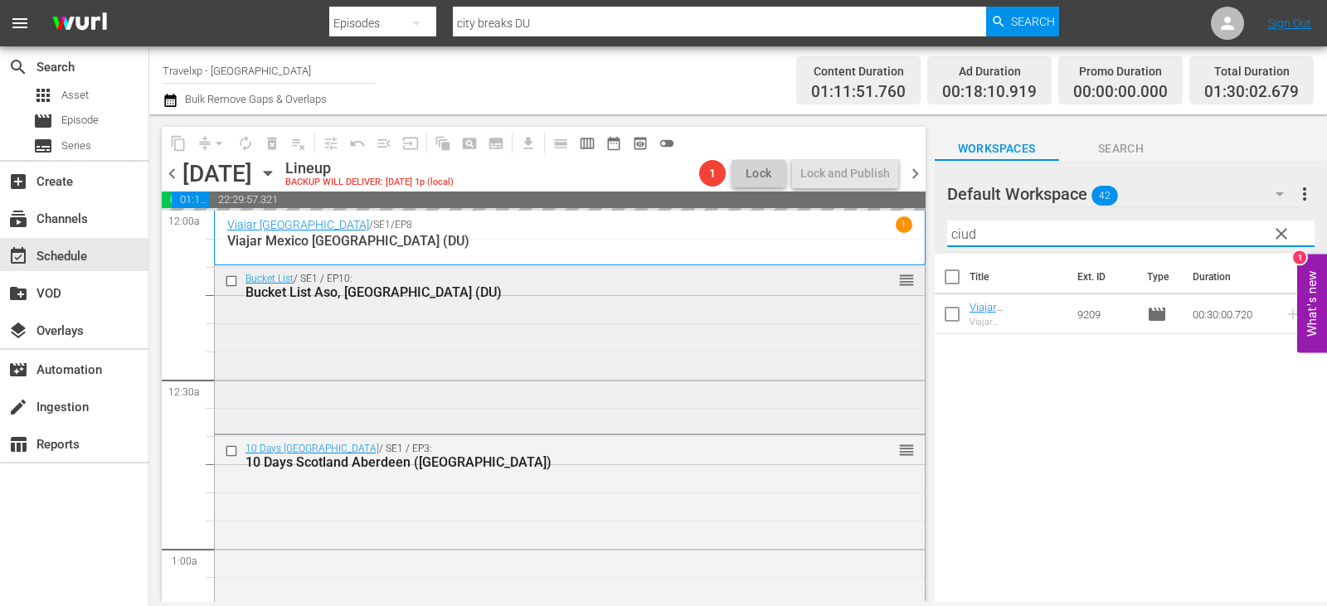
type input "ciud"
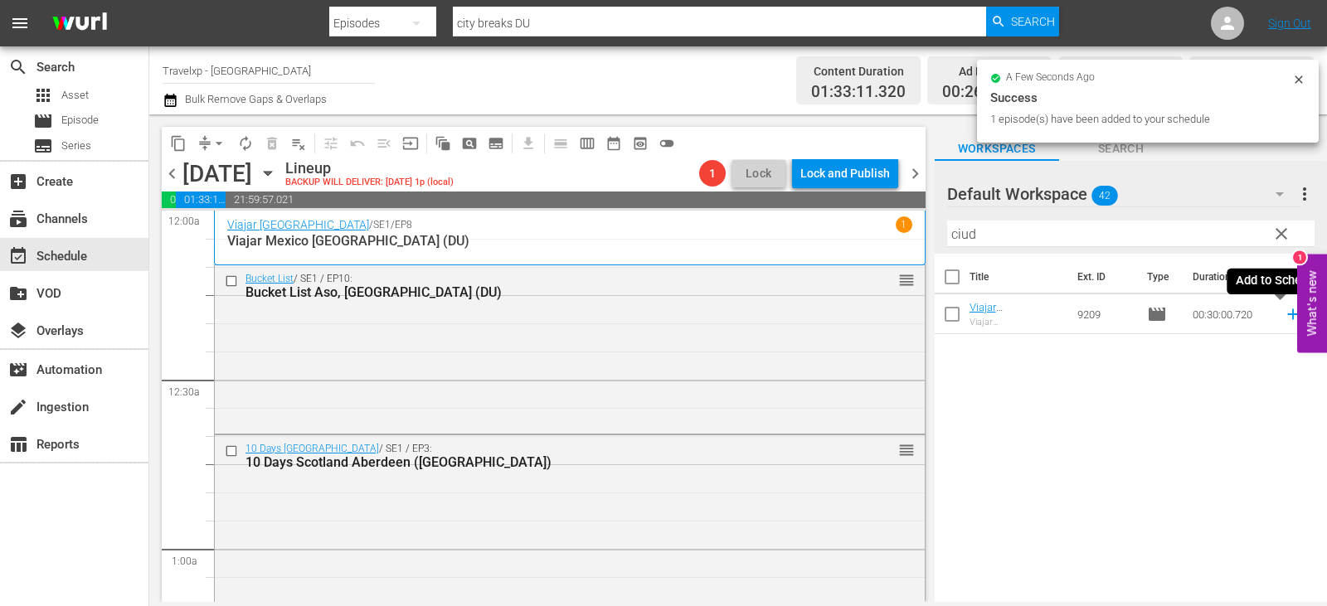
click at [1287, 315] on icon at bounding box center [1292, 314] width 11 height 11
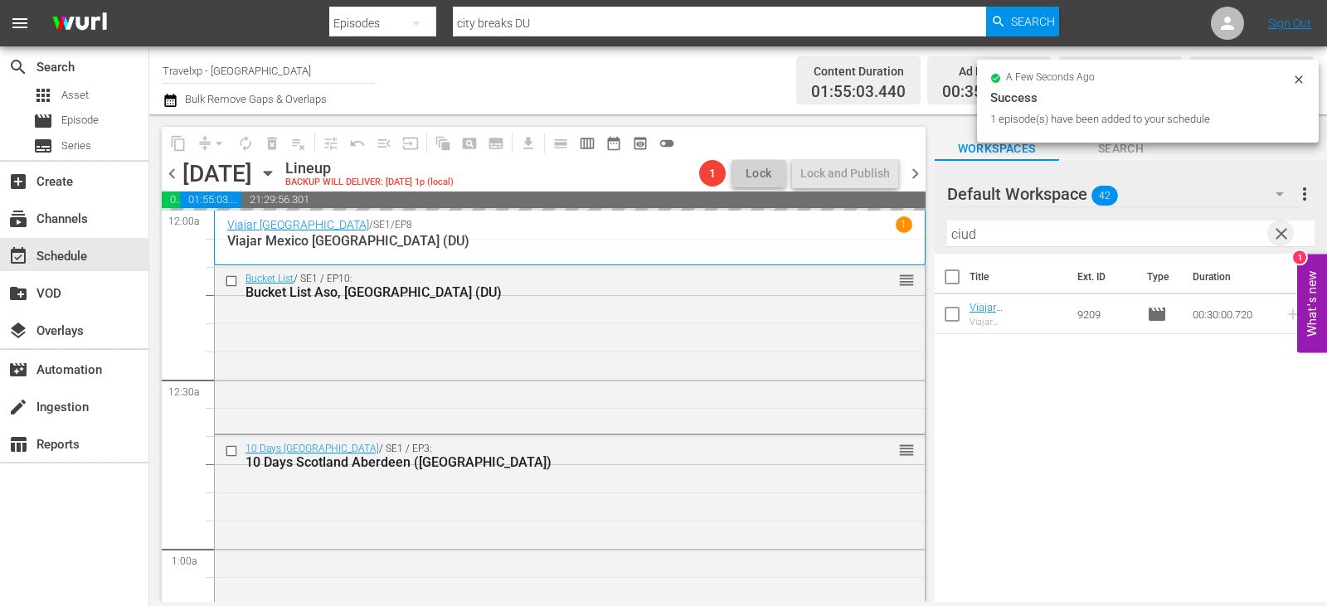
click at [1286, 228] on span "clear" at bounding box center [1282, 234] width 20 height 20
click at [1286, 228] on input "text" at bounding box center [1130, 234] width 367 height 27
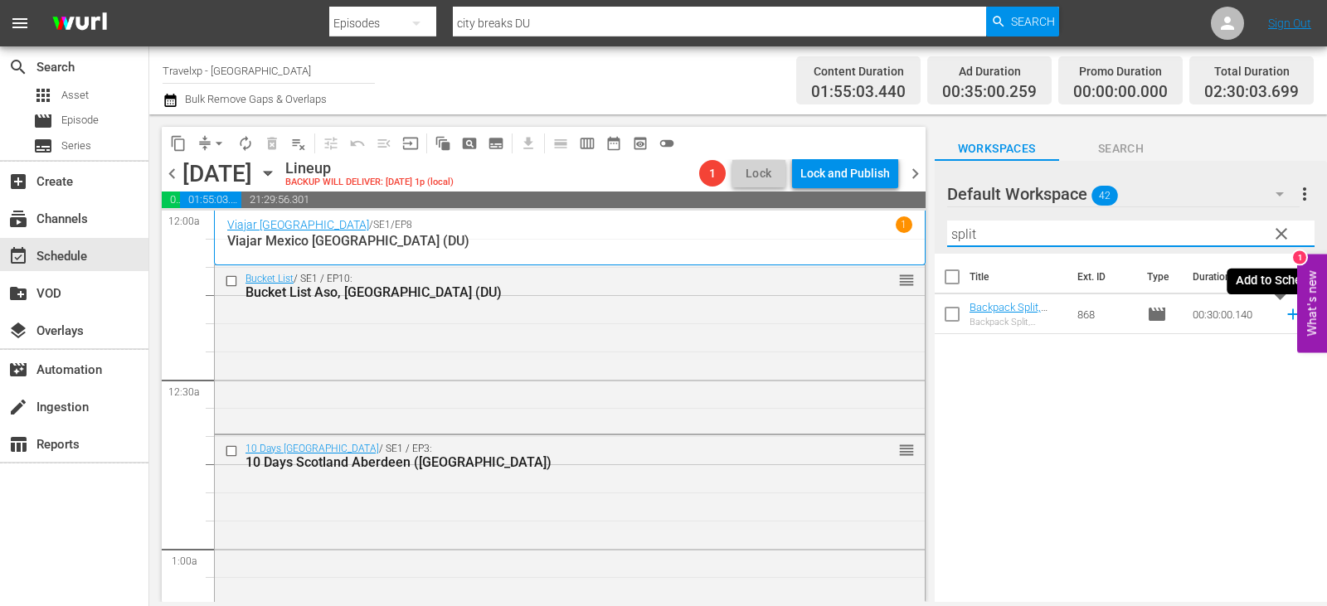
type input "split"
click at [1287, 315] on icon at bounding box center [1292, 314] width 11 height 11
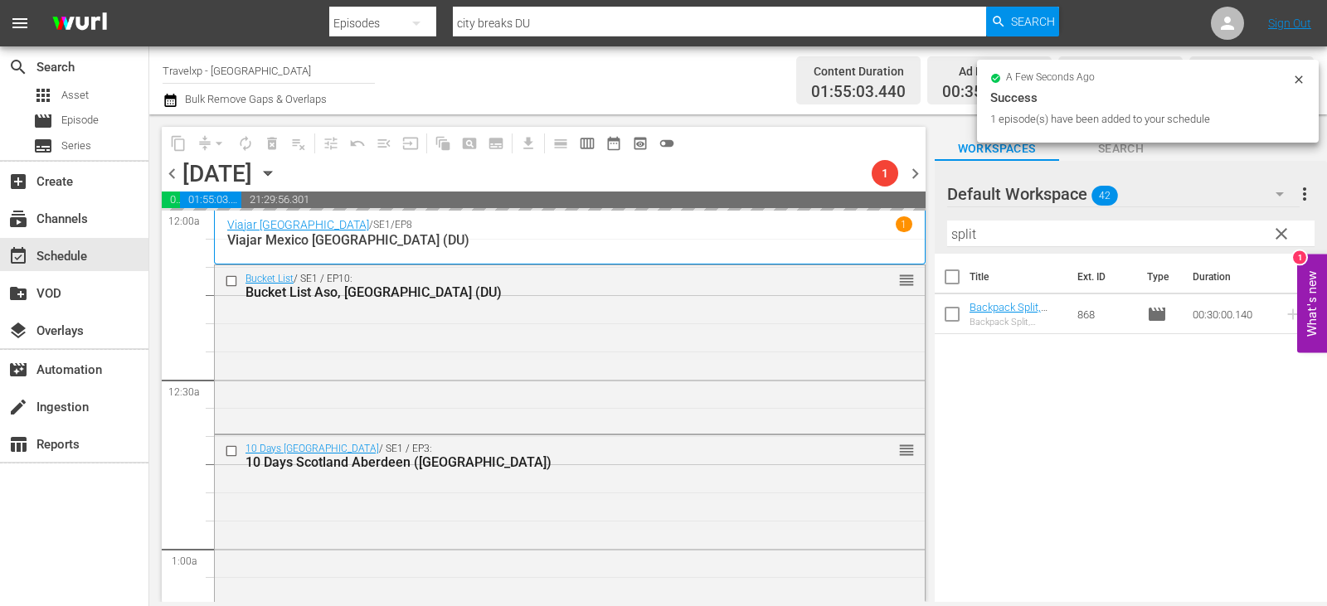
click at [1287, 234] on span "clear" at bounding box center [1282, 234] width 20 height 20
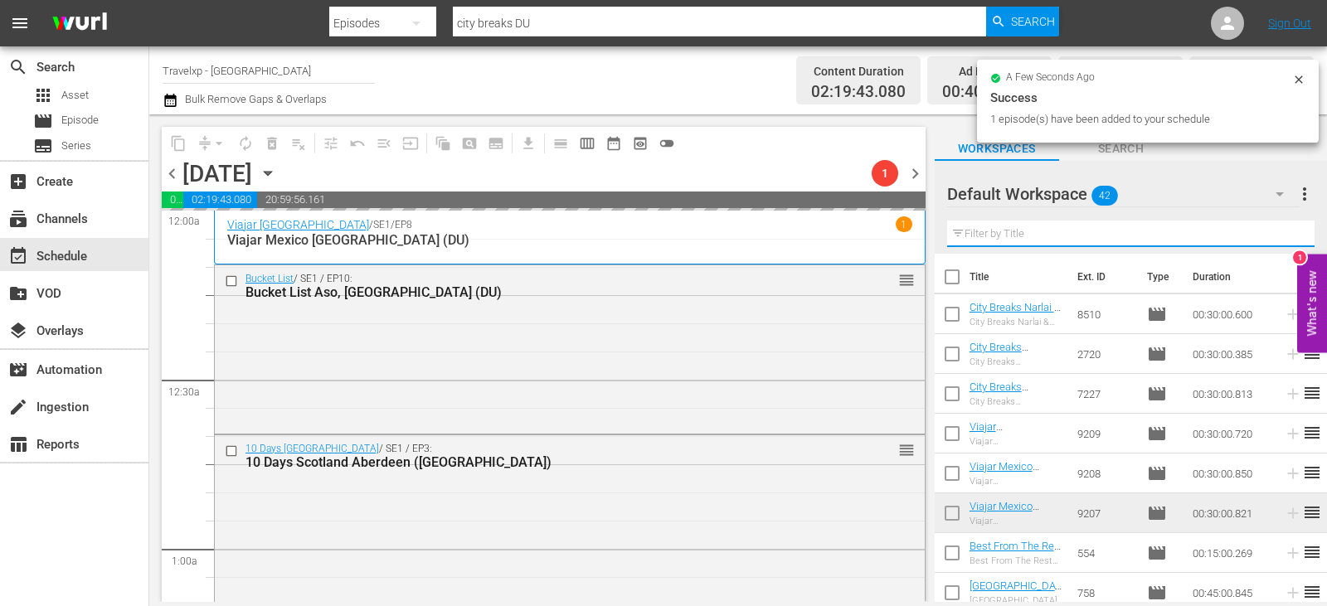
click at [1287, 234] on input "text" at bounding box center [1130, 234] width 367 height 27
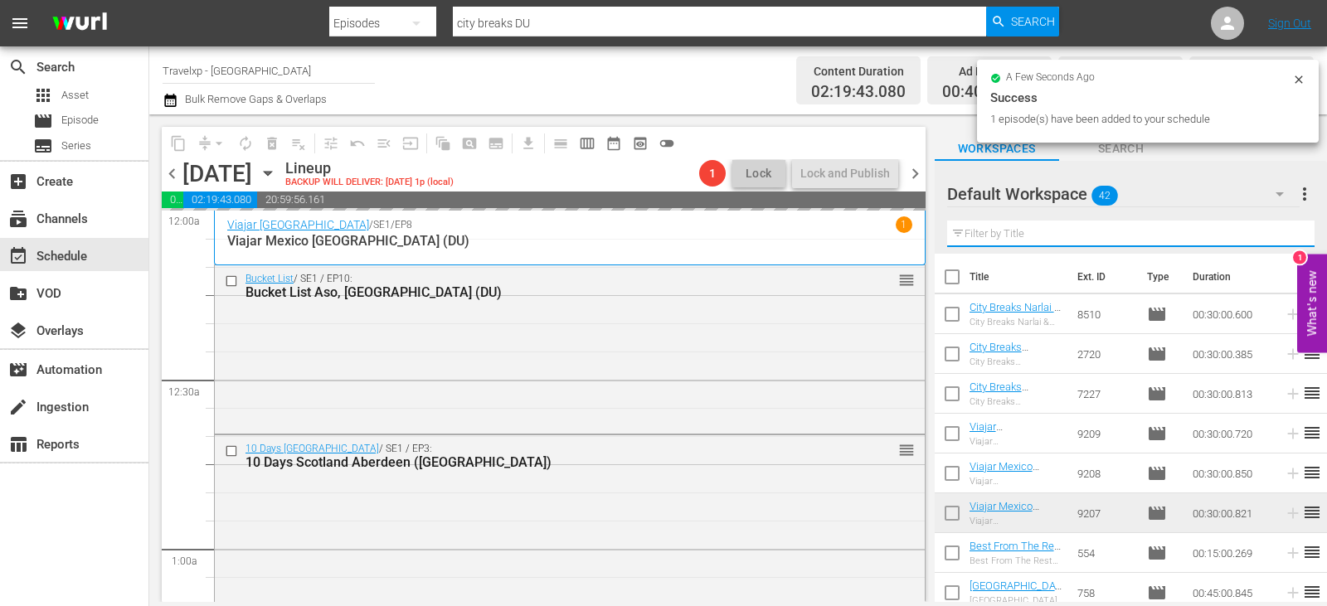
click at [1287, 234] on input "text" at bounding box center [1130, 234] width 367 height 27
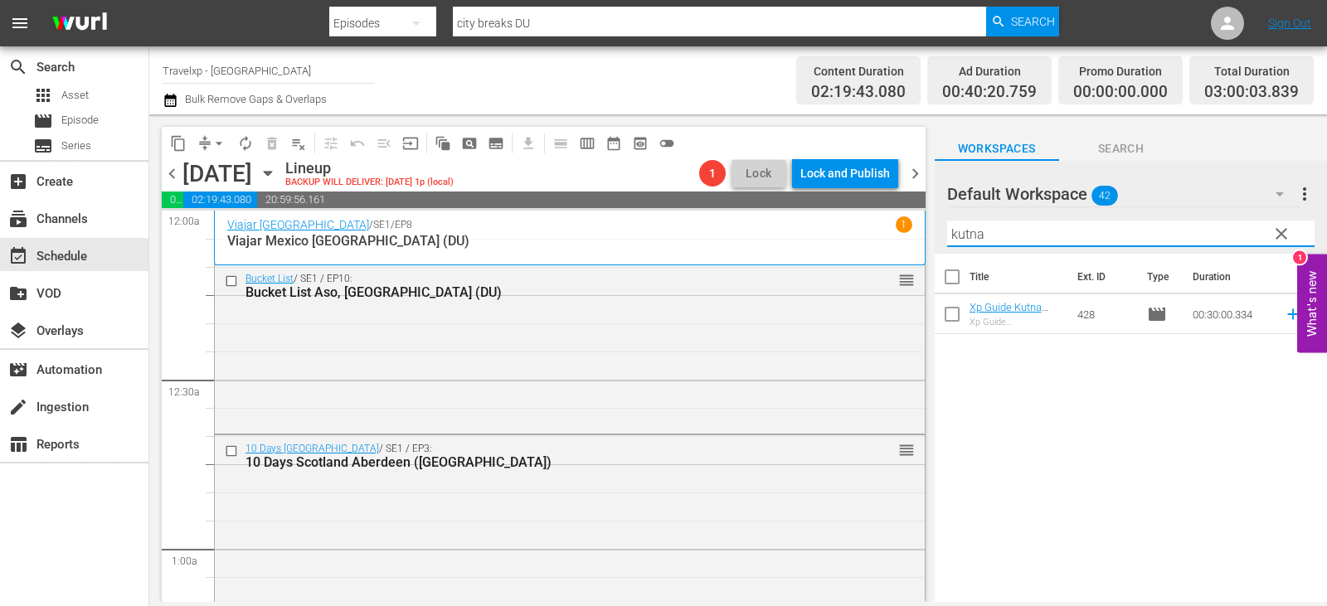
type input "kutna"
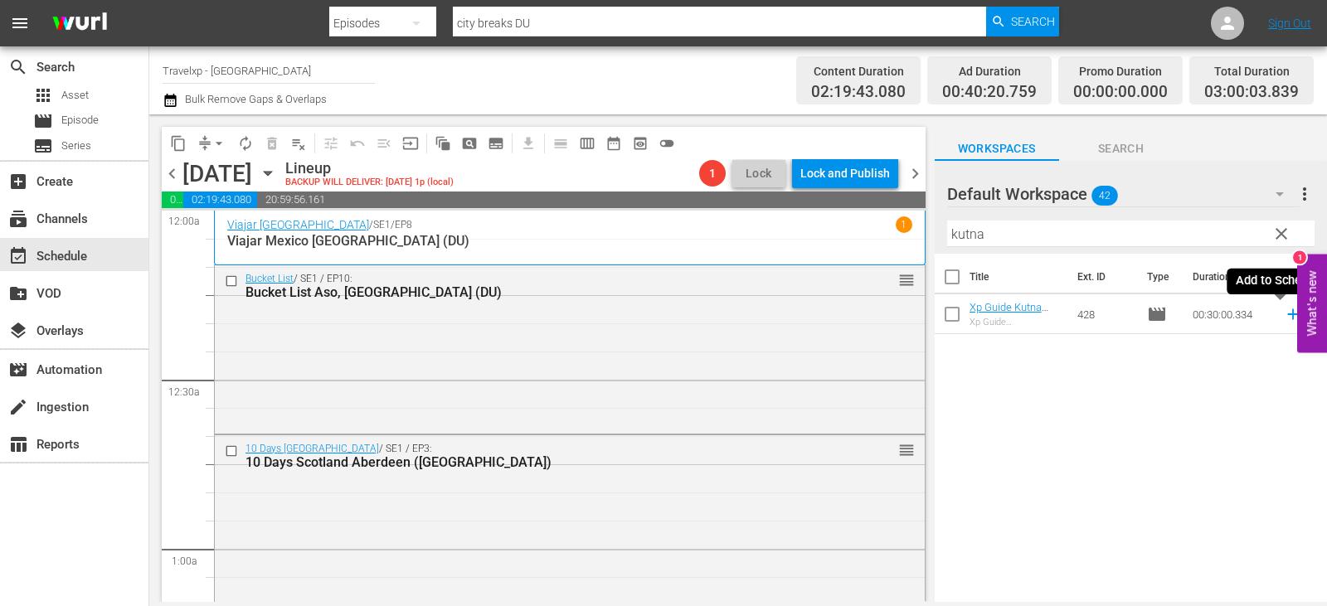
click at [1287, 314] on icon at bounding box center [1292, 314] width 11 height 11
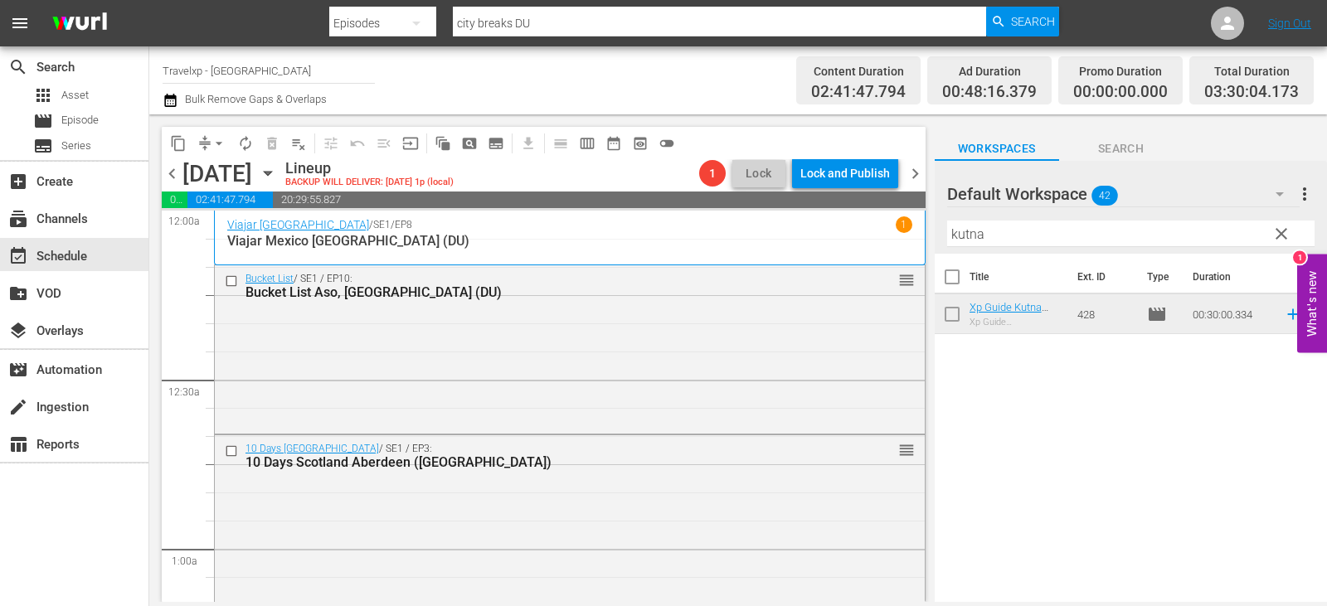
click at [1284, 235] on span "clear" at bounding box center [1282, 234] width 20 height 20
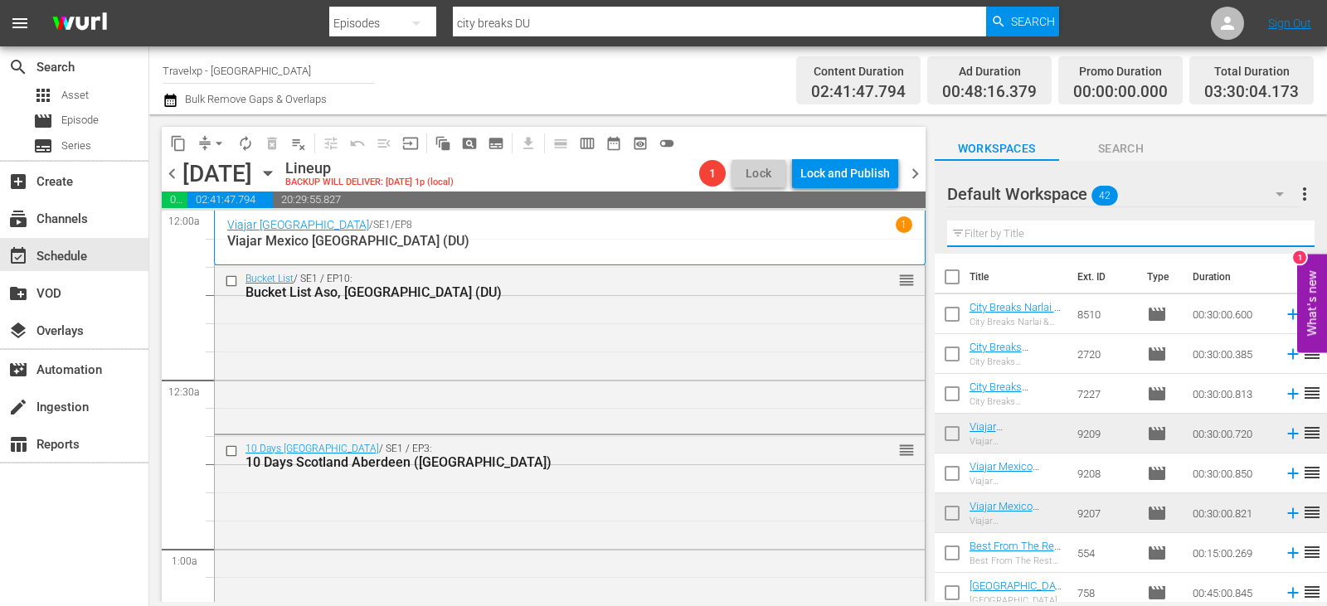
click at [1284, 235] on input "text" at bounding box center [1130, 234] width 367 height 27
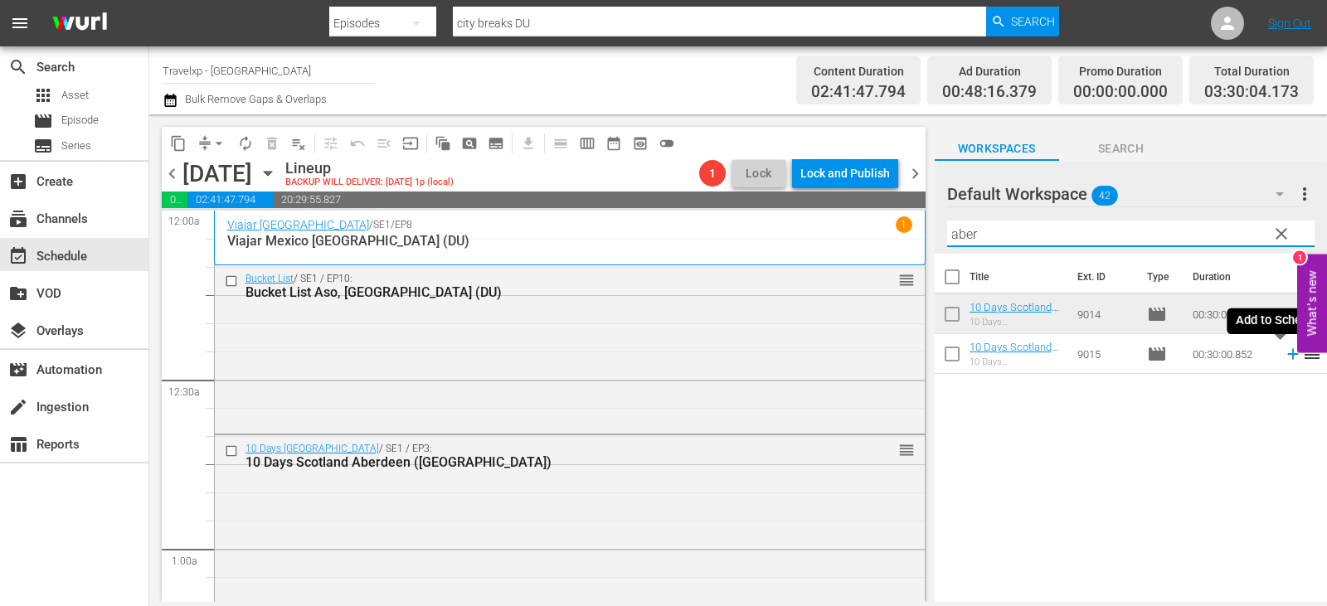
type input "aber"
click at [1287, 353] on icon at bounding box center [1292, 354] width 11 height 11
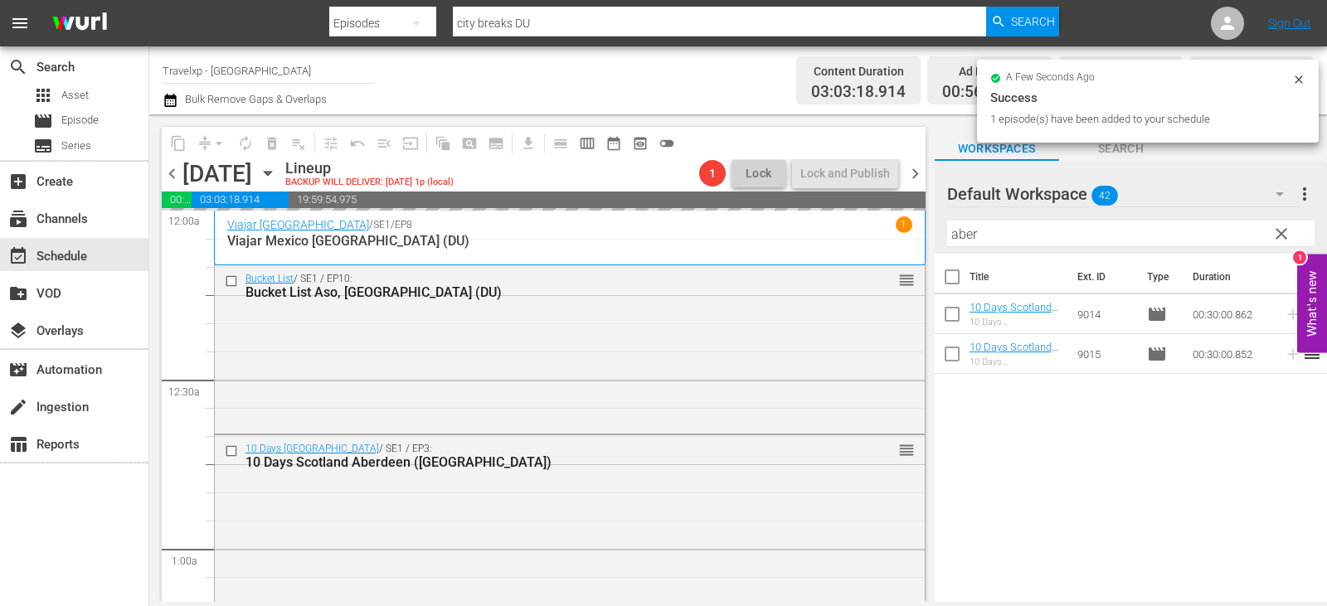
click at [1286, 235] on span "clear" at bounding box center [1282, 234] width 20 height 20
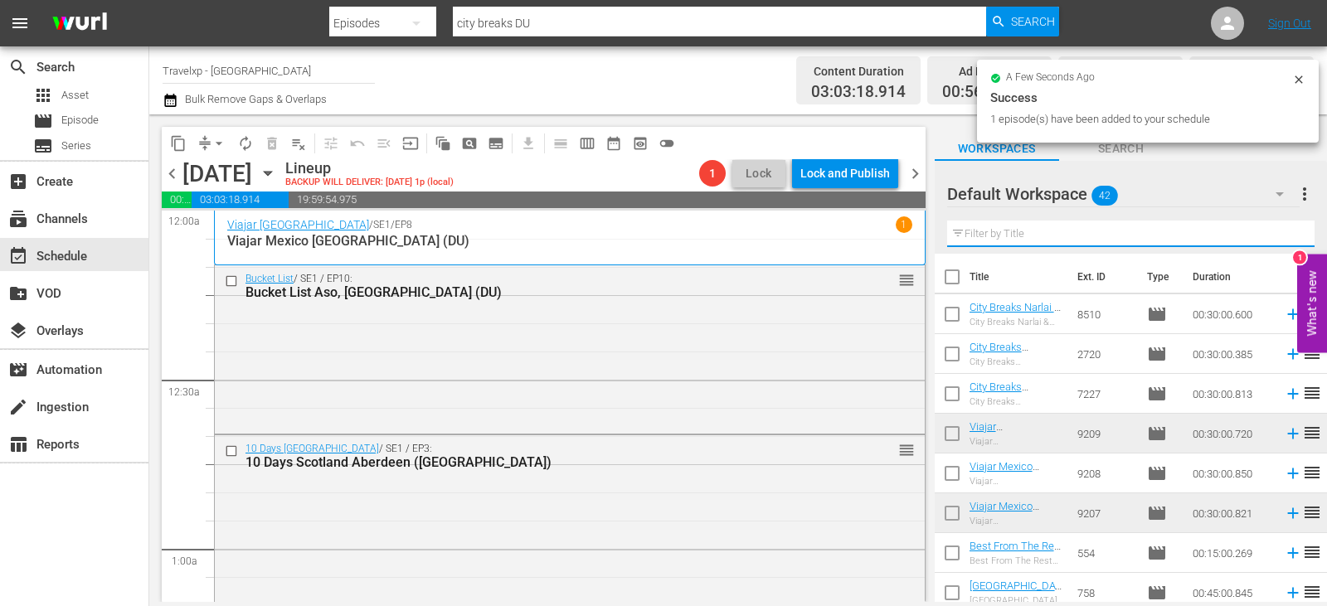
click at [1286, 235] on input "text" at bounding box center [1130, 234] width 367 height 27
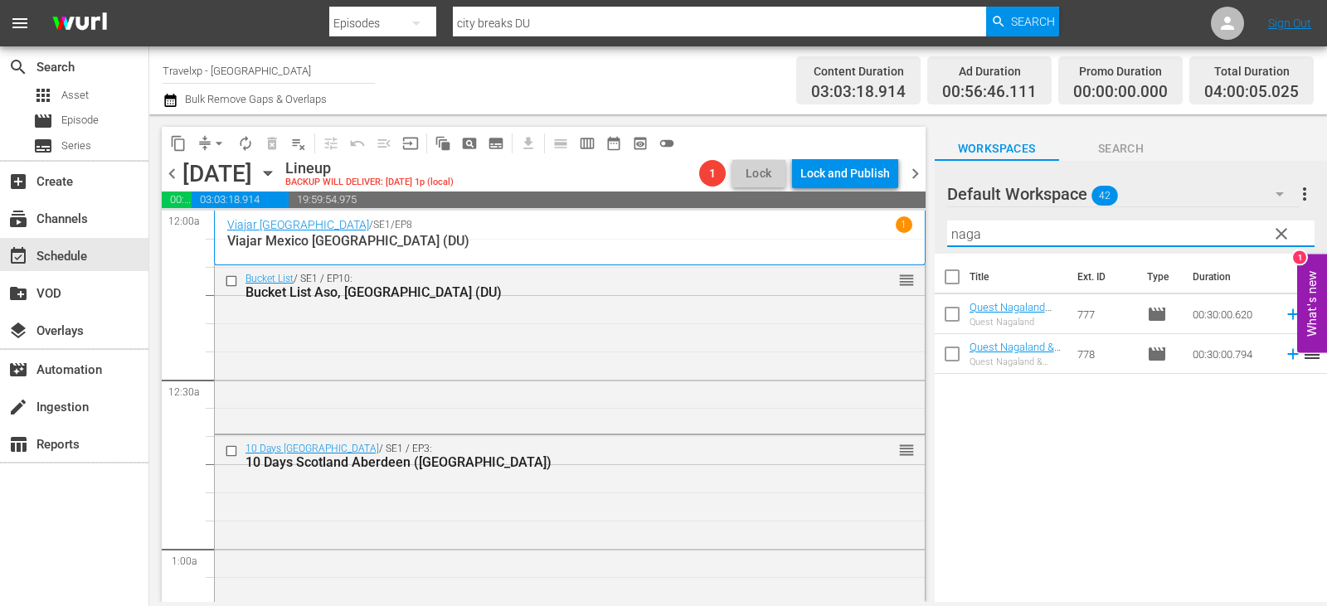
type input "naga"
click at [1284, 313] on icon at bounding box center [1293, 314] width 18 height 18
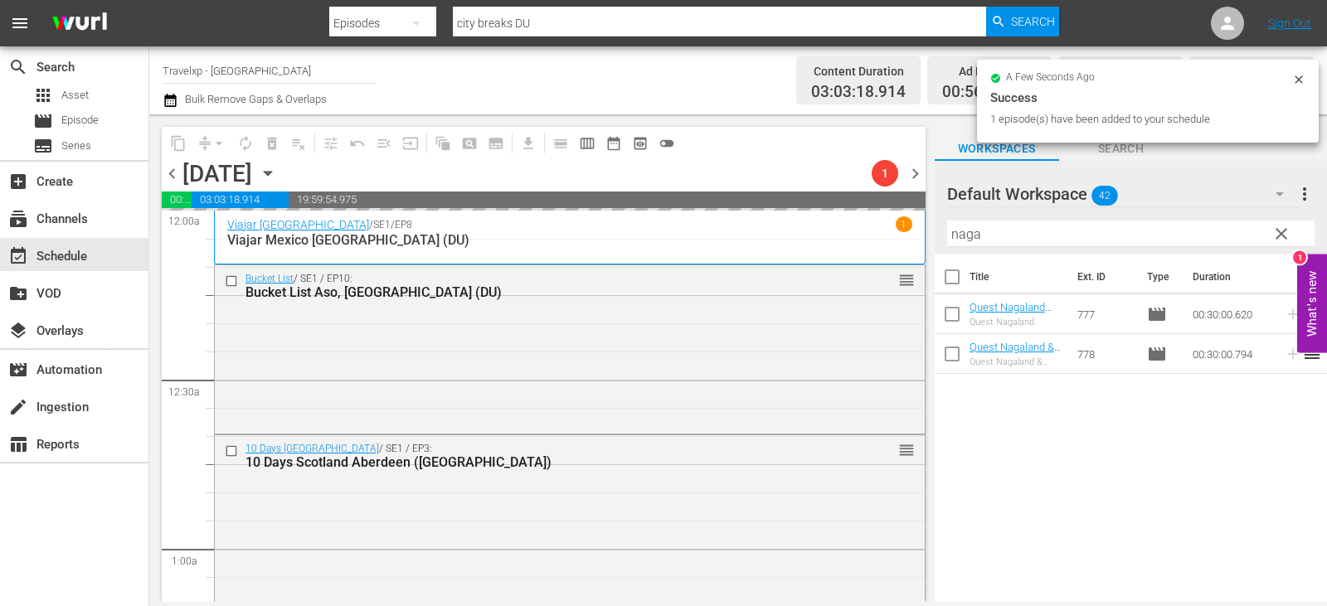
click at [1292, 245] on button "clear" at bounding box center [1280, 233] width 27 height 27
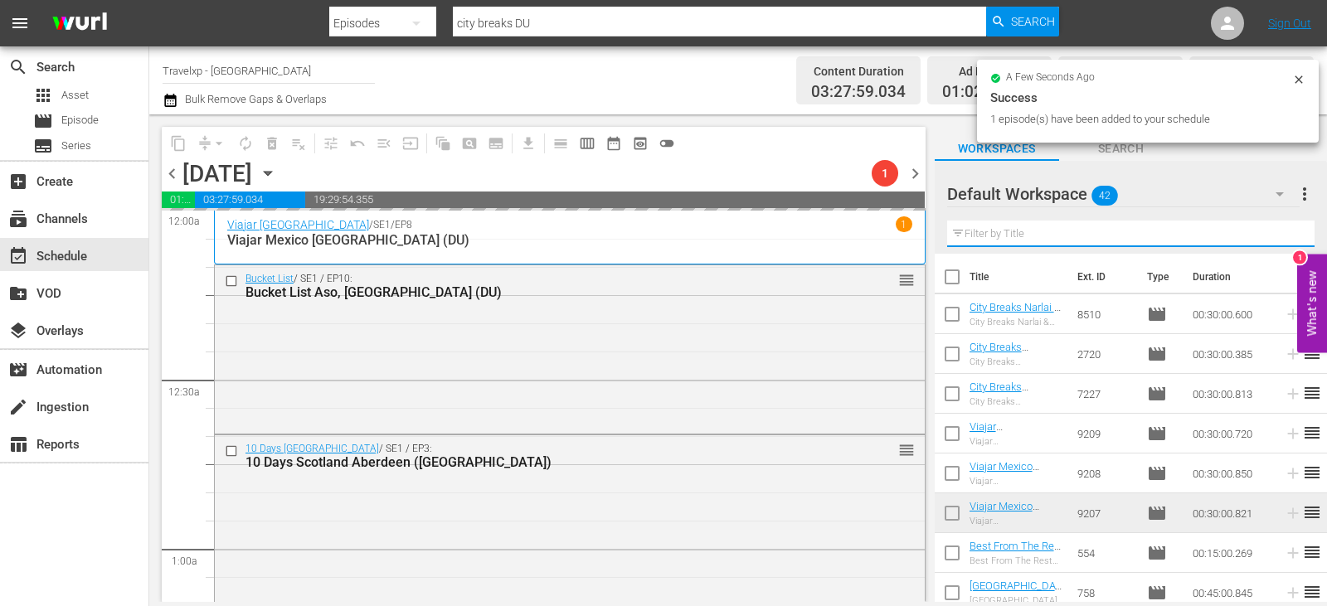
click at [1281, 240] on input "text" at bounding box center [1130, 234] width 367 height 27
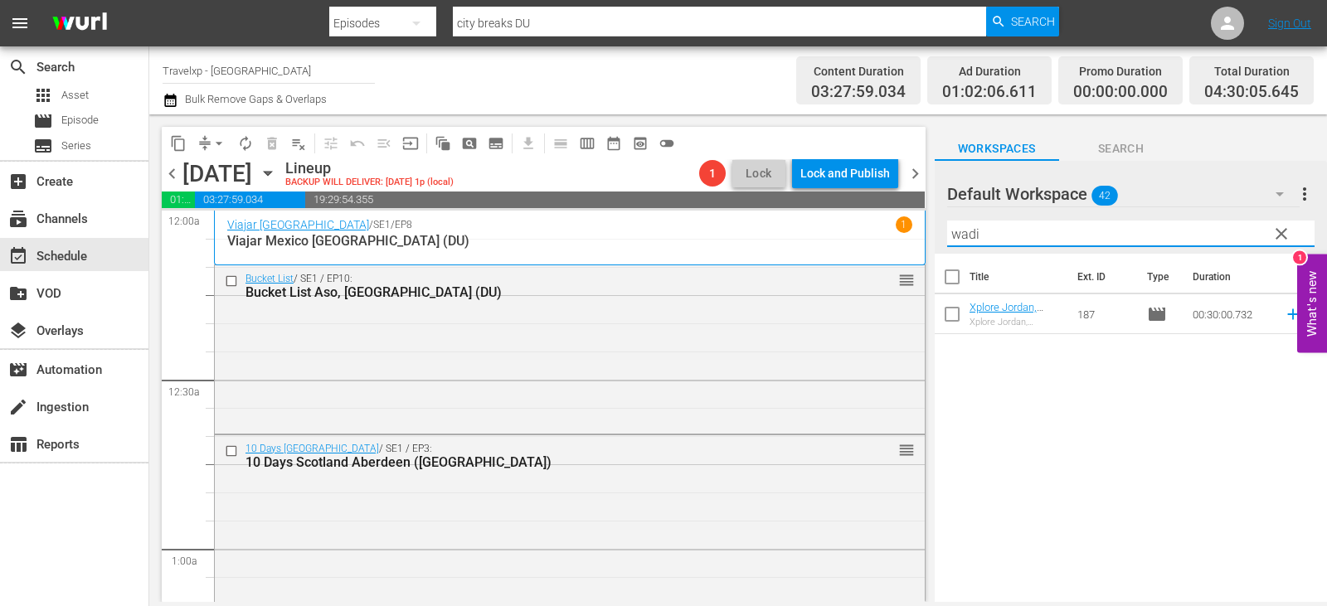
type input "wadi"
click at [1284, 319] on icon at bounding box center [1293, 314] width 18 height 18
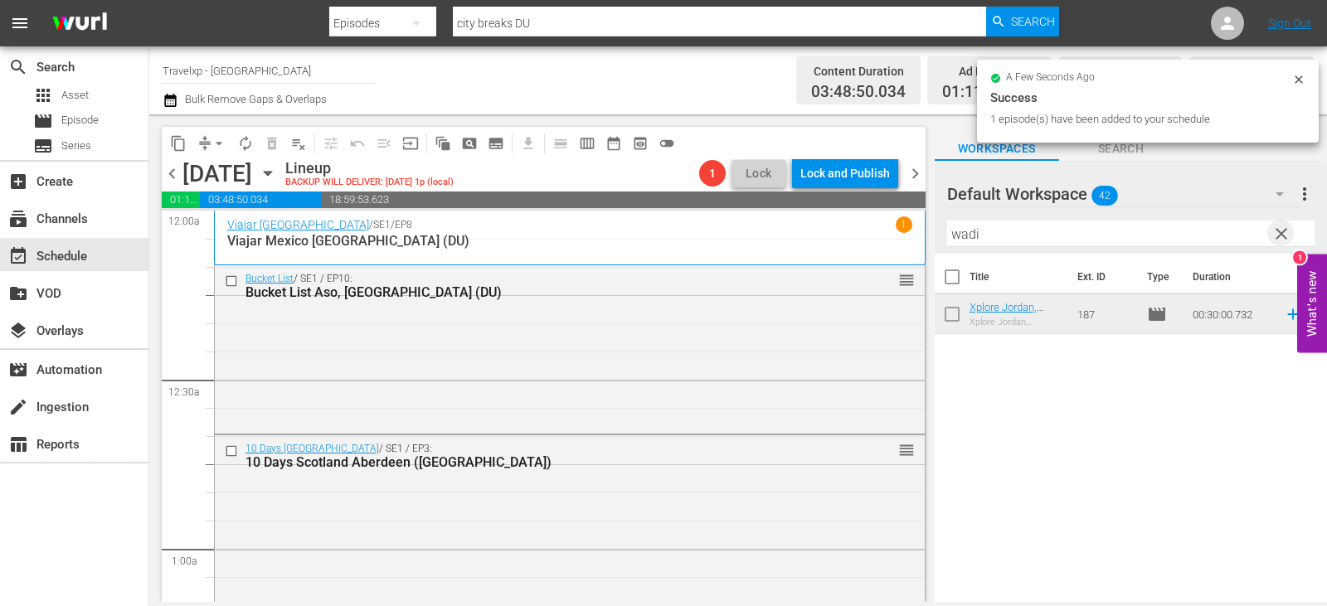
click at [1291, 228] on span "clear" at bounding box center [1282, 234] width 20 height 20
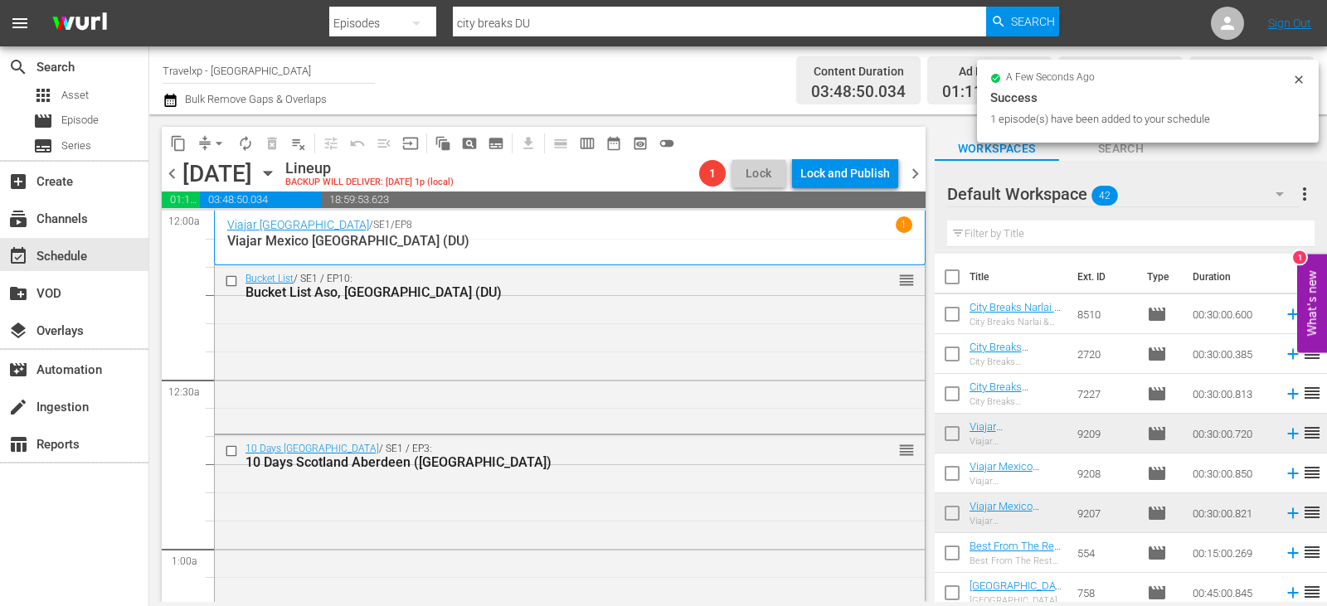
click at [1278, 240] on input "text" at bounding box center [1130, 234] width 367 height 27
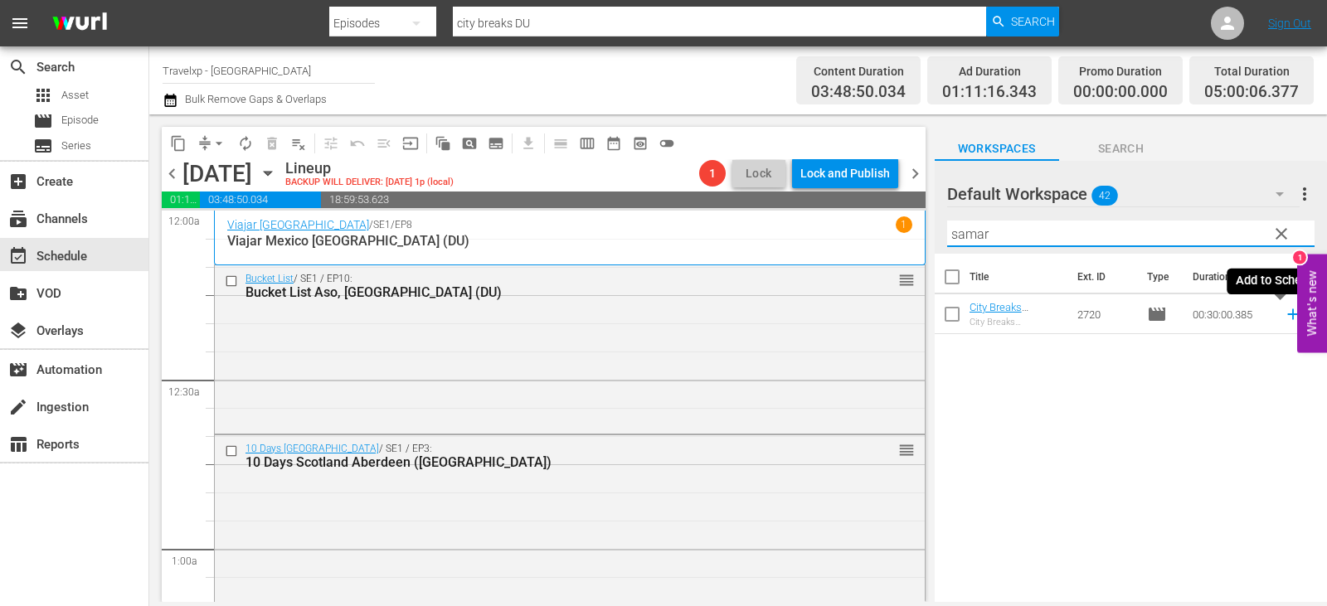
type input "samar"
click at [1284, 315] on icon at bounding box center [1293, 314] width 18 height 18
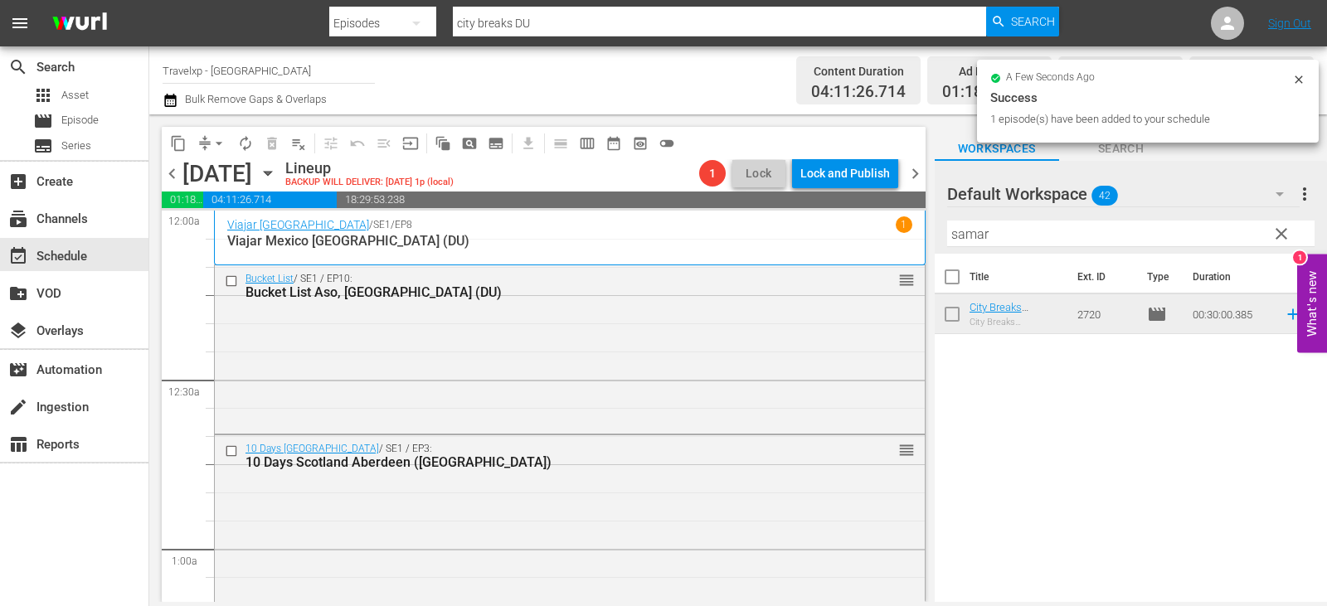
click at [1288, 236] on span "clear" at bounding box center [1282, 234] width 20 height 20
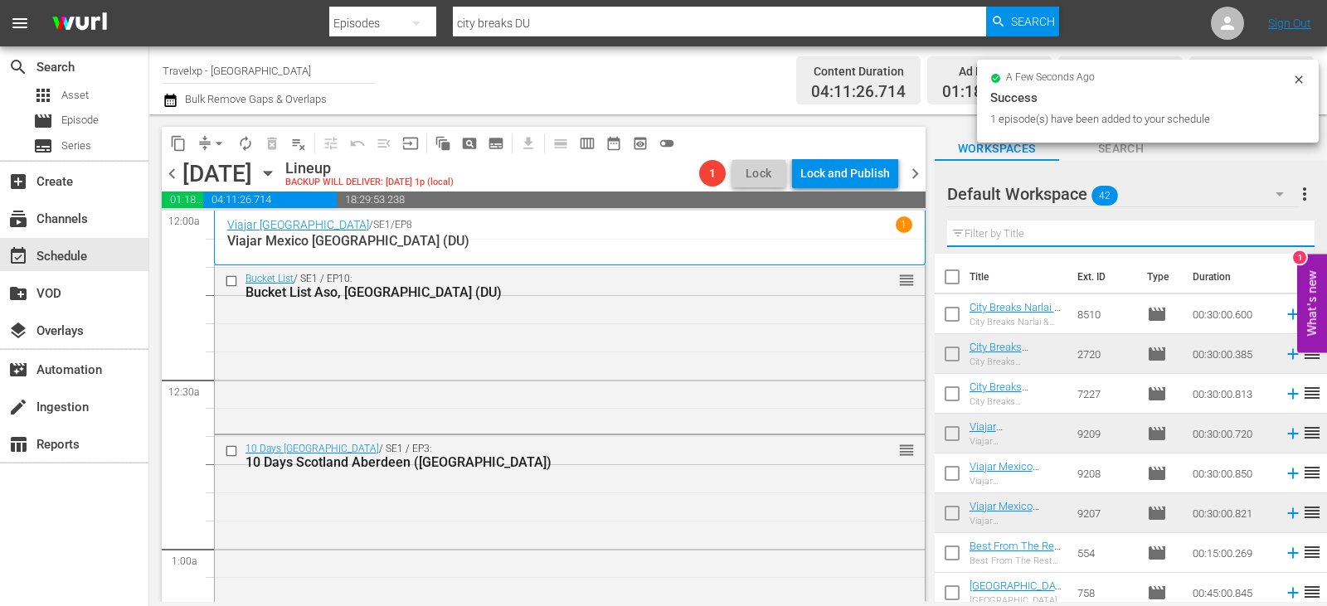
click at [1288, 236] on input "text" at bounding box center [1130, 234] width 367 height 27
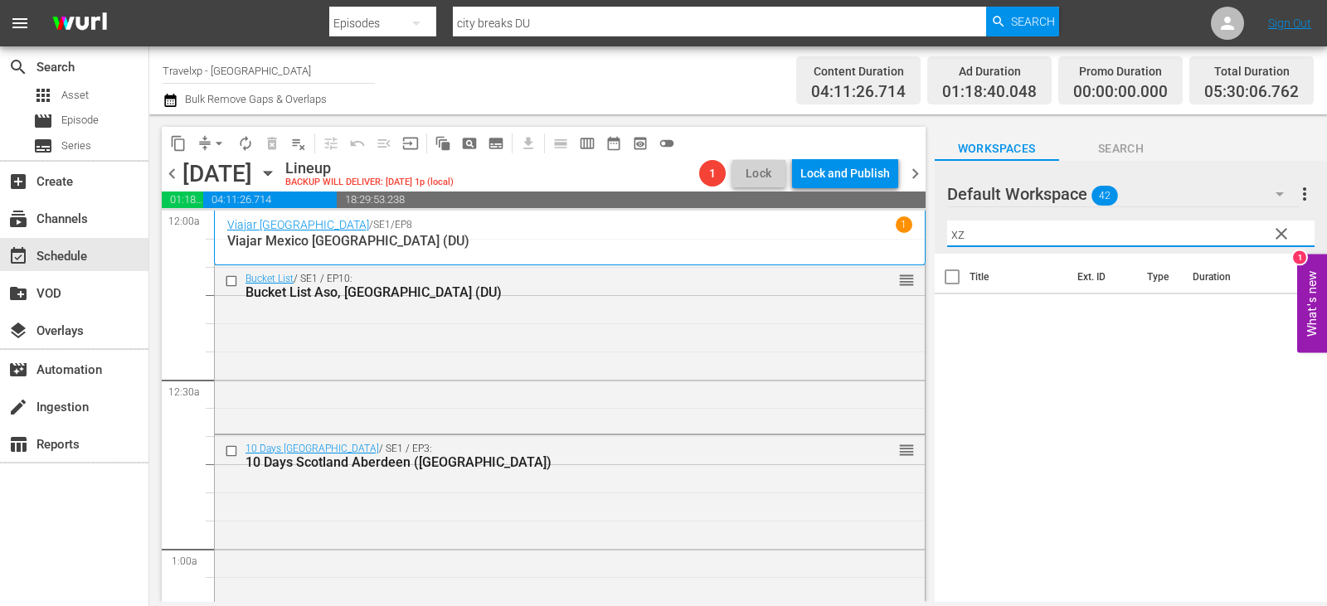
type input "x"
type input "[GEOGRAPHIC_DATA]"
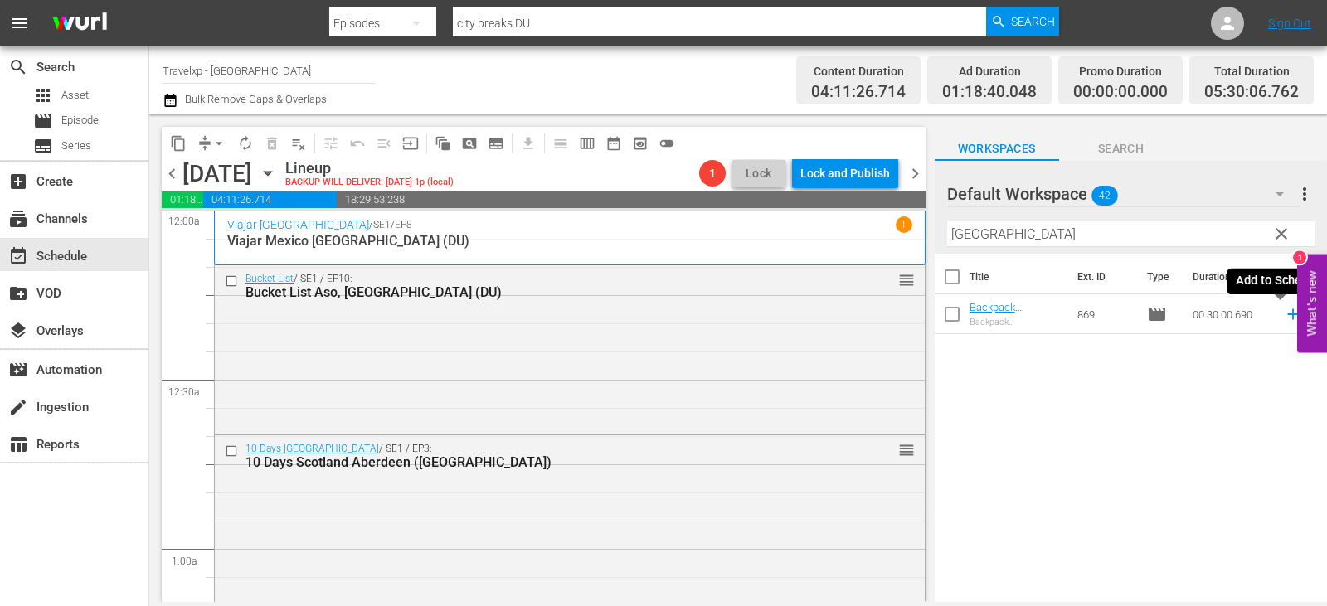
click at [1287, 312] on icon at bounding box center [1293, 314] width 18 height 18
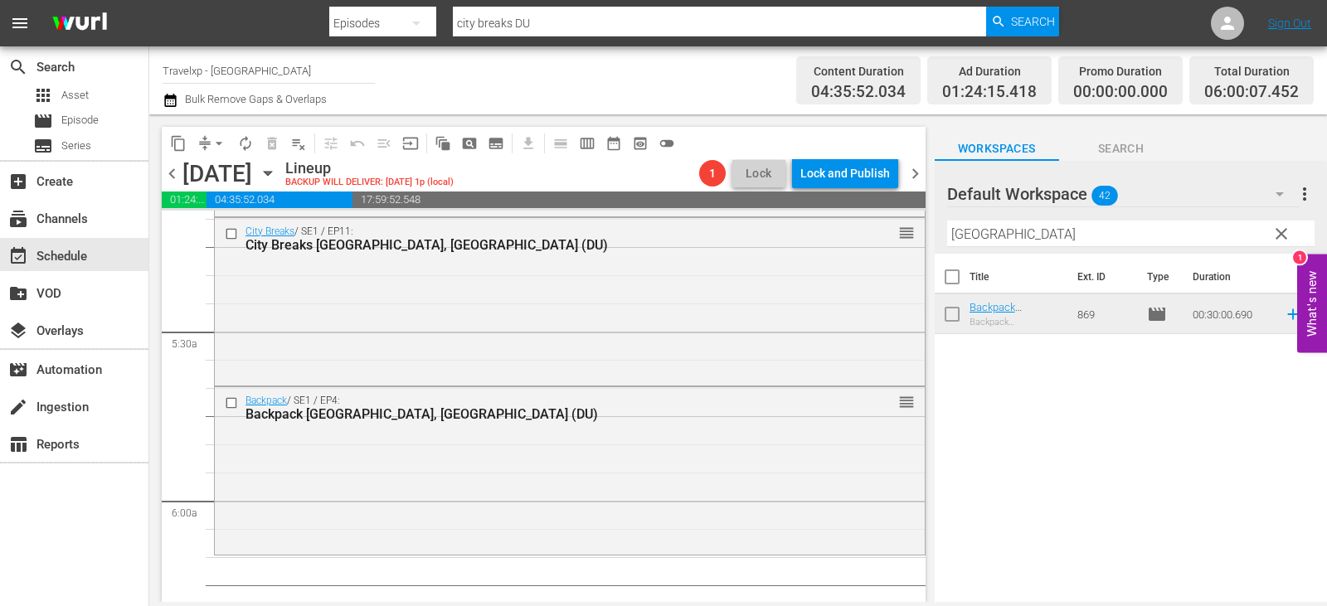
scroll to position [1908, 0]
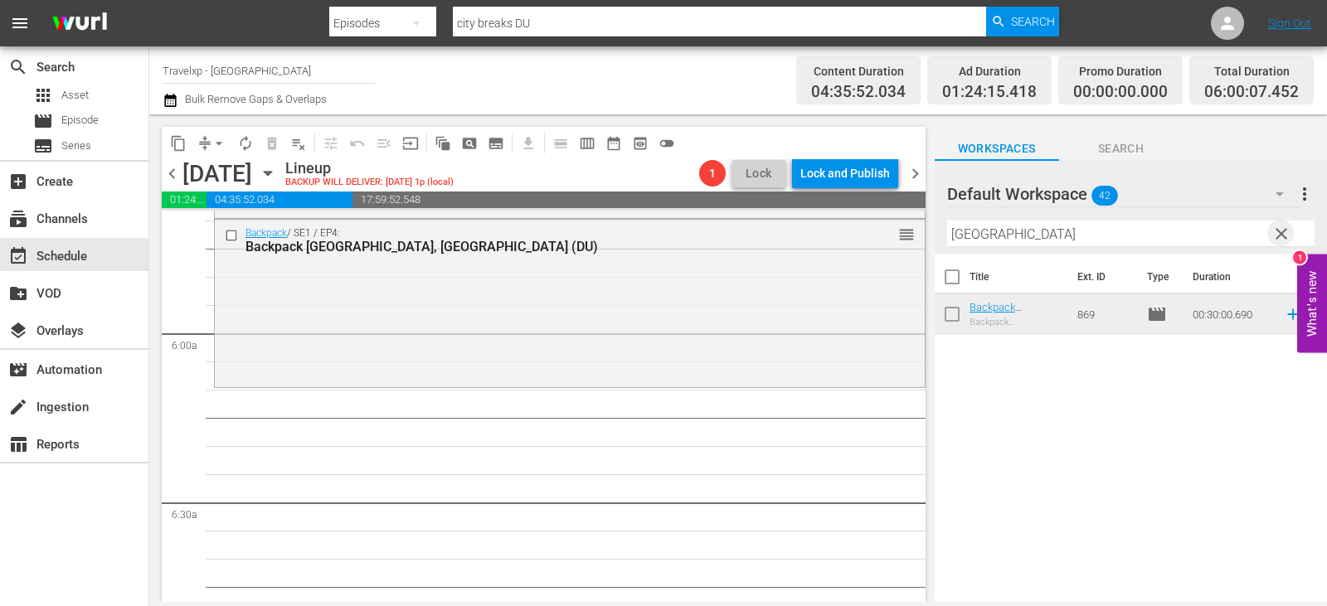
click at [1291, 238] on span "clear" at bounding box center [1282, 234] width 20 height 20
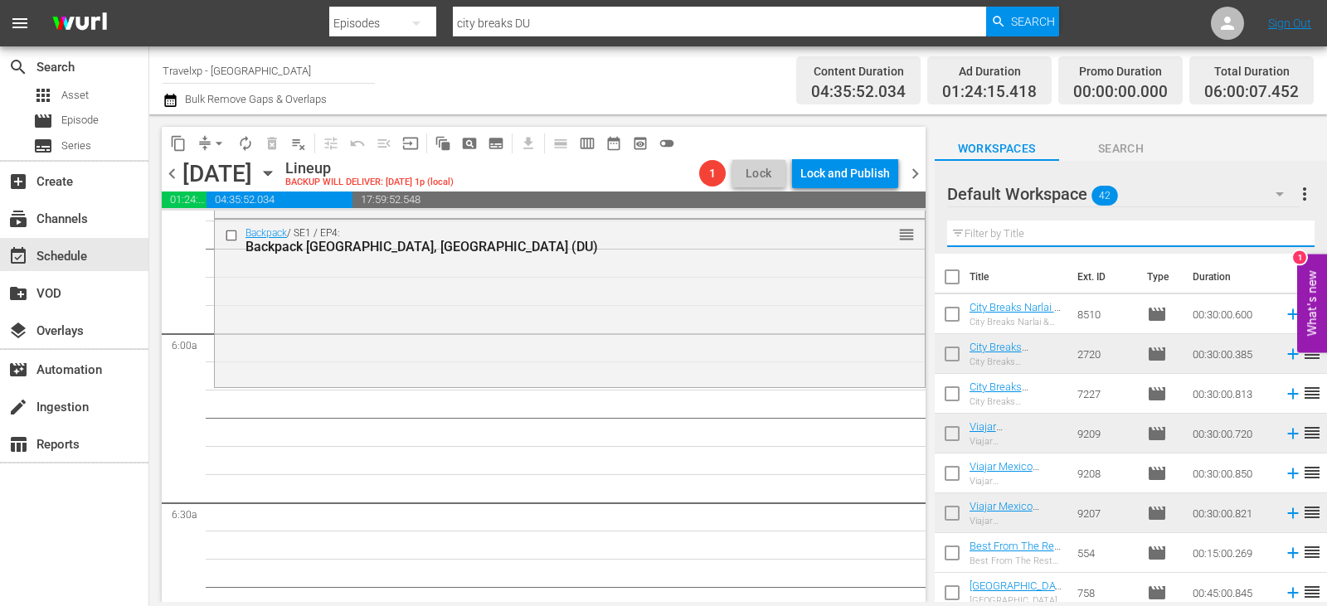
click at [1291, 238] on input "text" at bounding box center [1130, 234] width 367 height 27
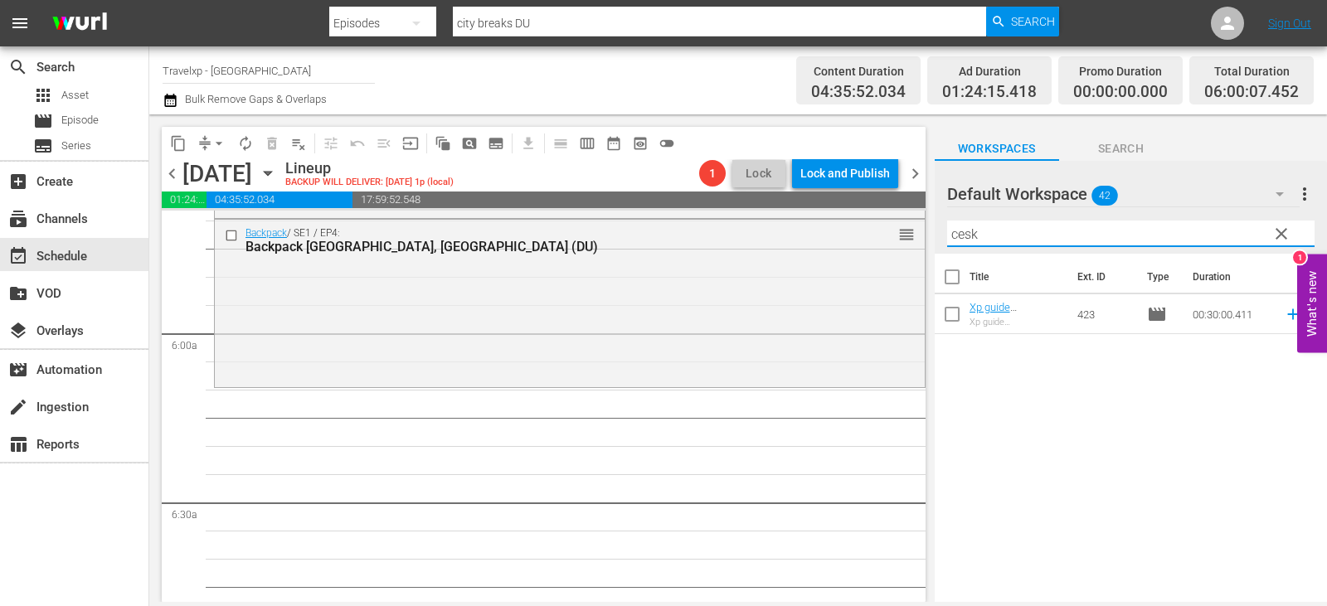
type input "cesk"
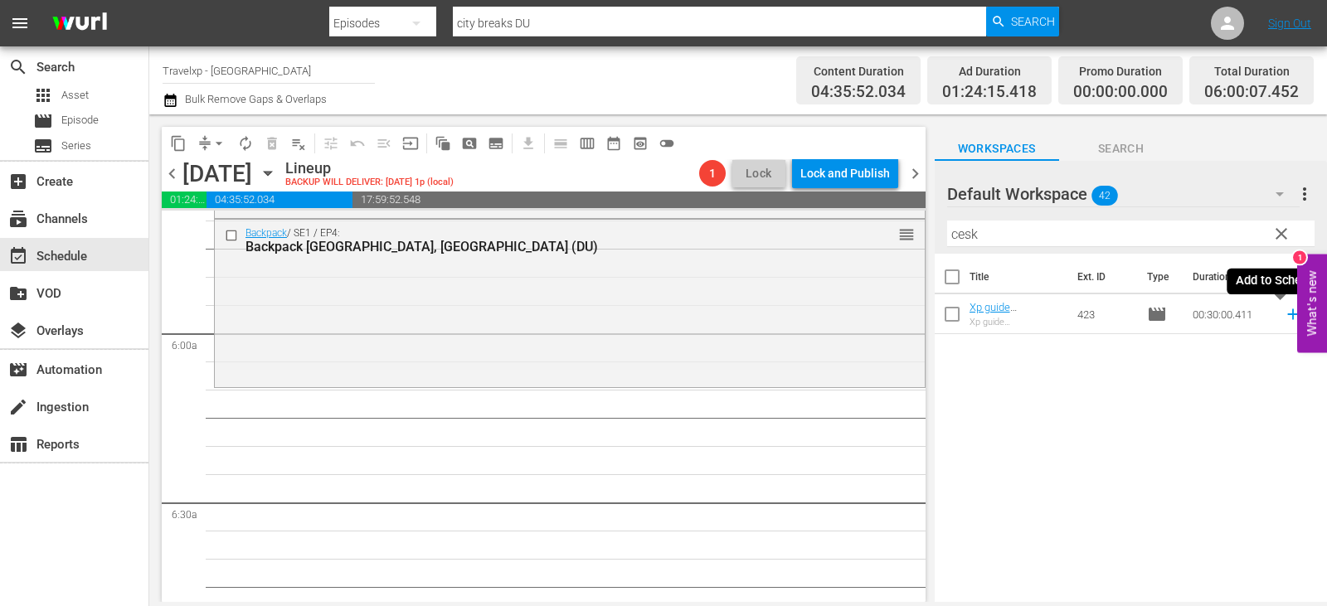
click at [1287, 312] on icon at bounding box center [1292, 314] width 11 height 11
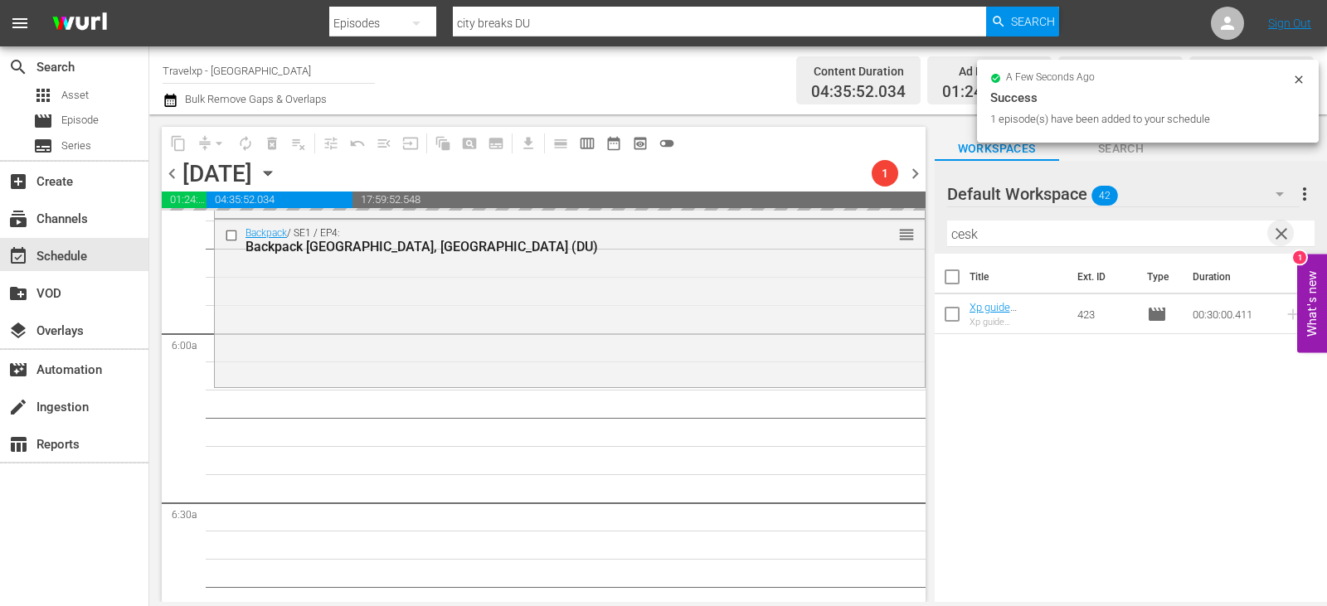
click at [1274, 234] on span "clear" at bounding box center [1282, 234] width 20 height 20
click at [1274, 234] on input "text" at bounding box center [1130, 234] width 367 height 27
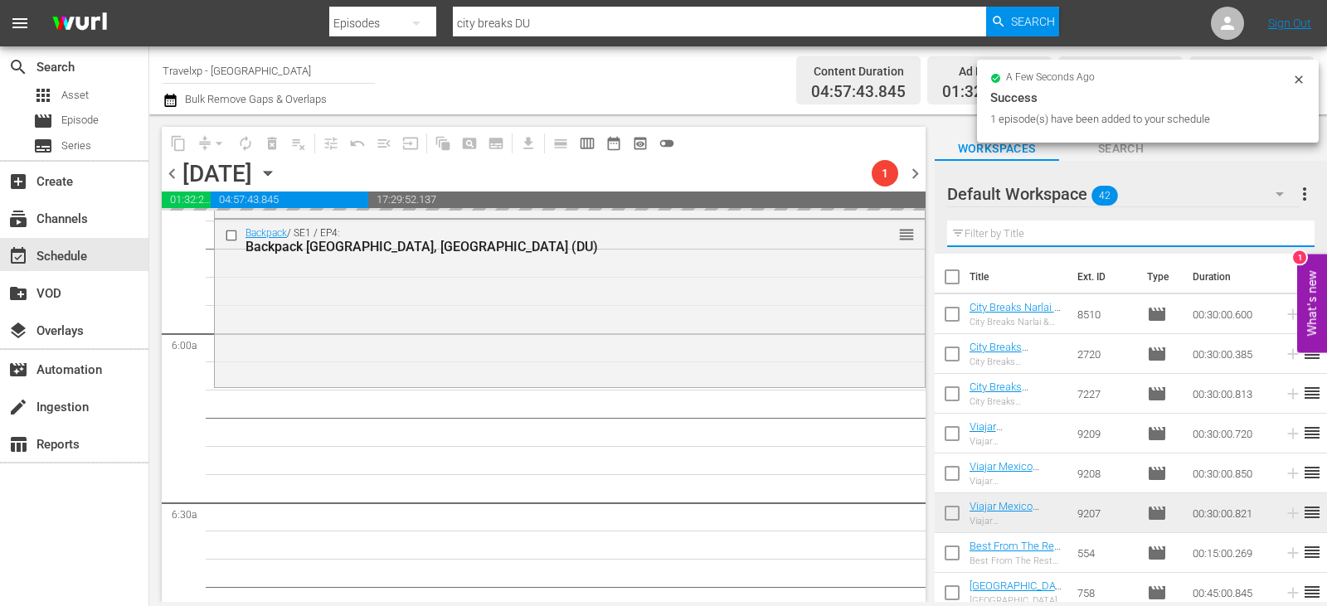
click at [1275, 234] on input "text" at bounding box center [1130, 234] width 367 height 27
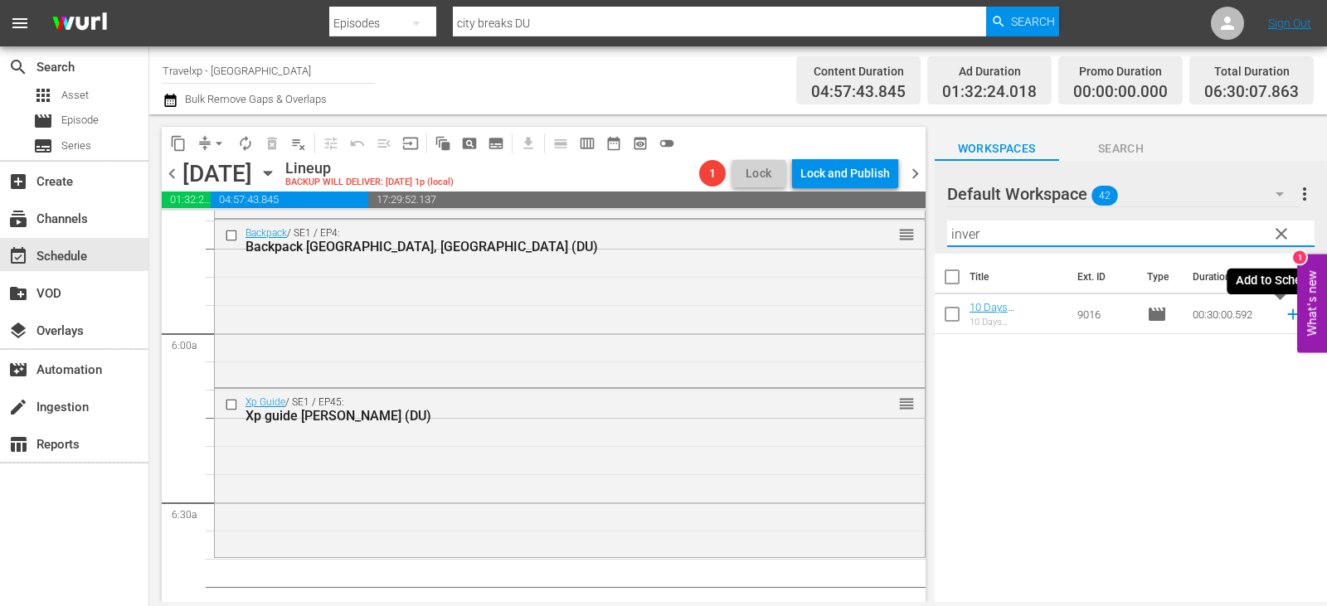
type input "inver"
click at [1284, 315] on icon at bounding box center [1293, 314] width 18 height 18
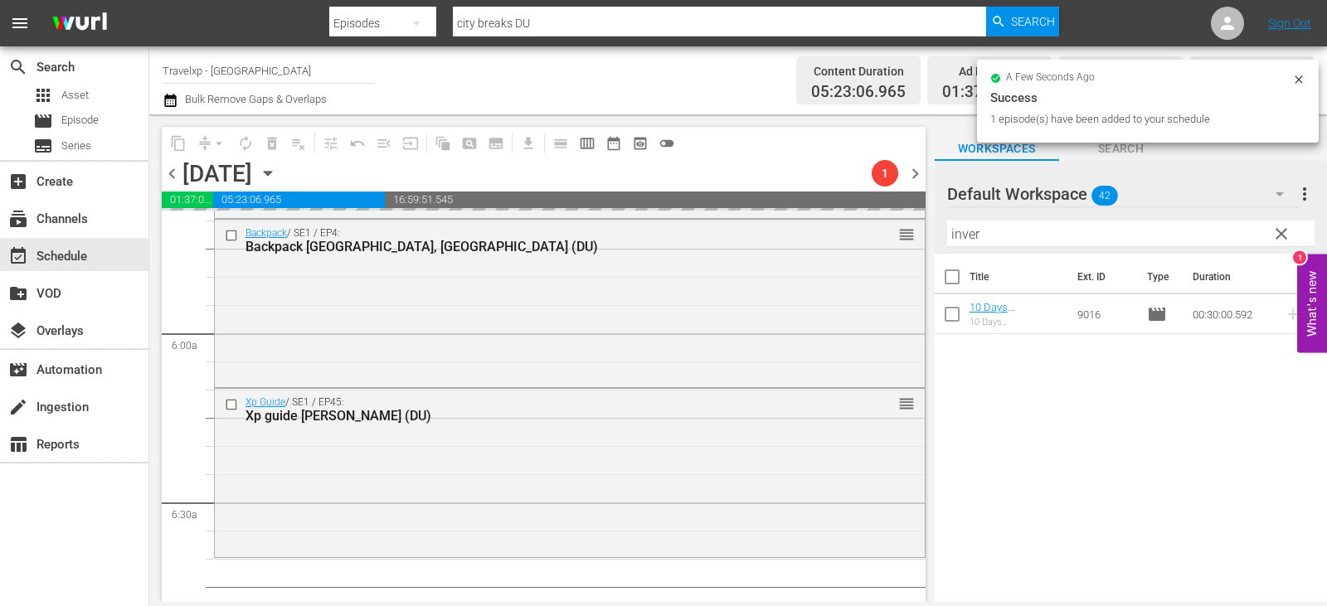
click at [1287, 237] on span "clear" at bounding box center [1282, 234] width 20 height 20
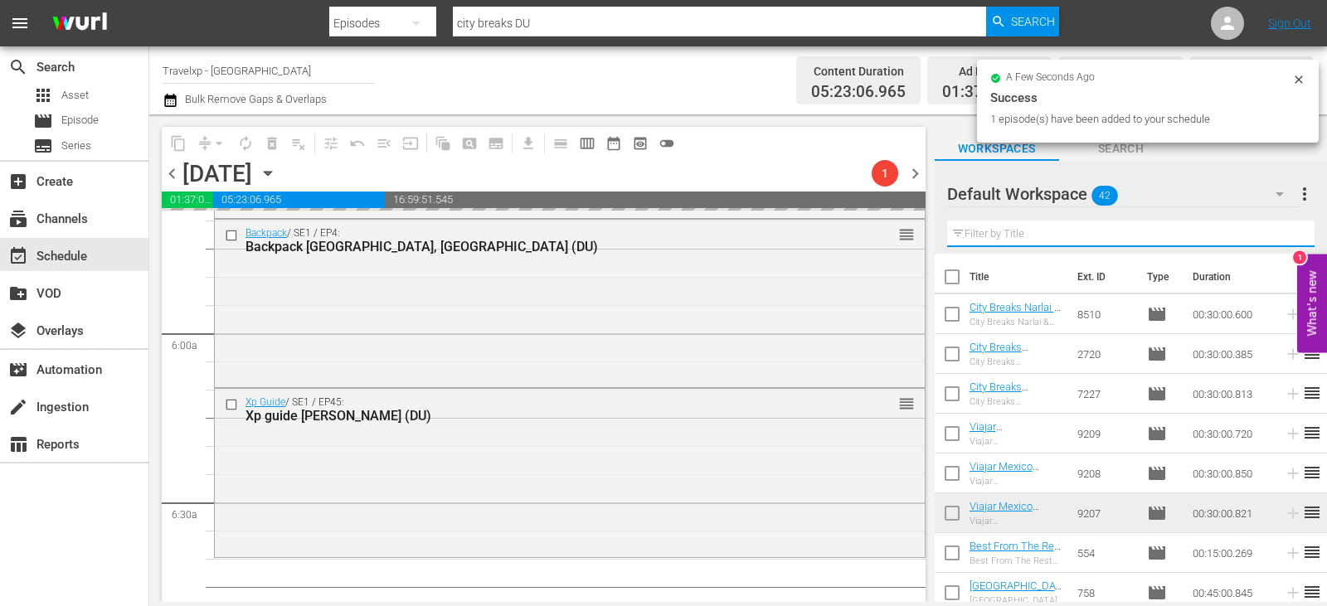
click at [1287, 237] on input "text" at bounding box center [1130, 234] width 367 height 27
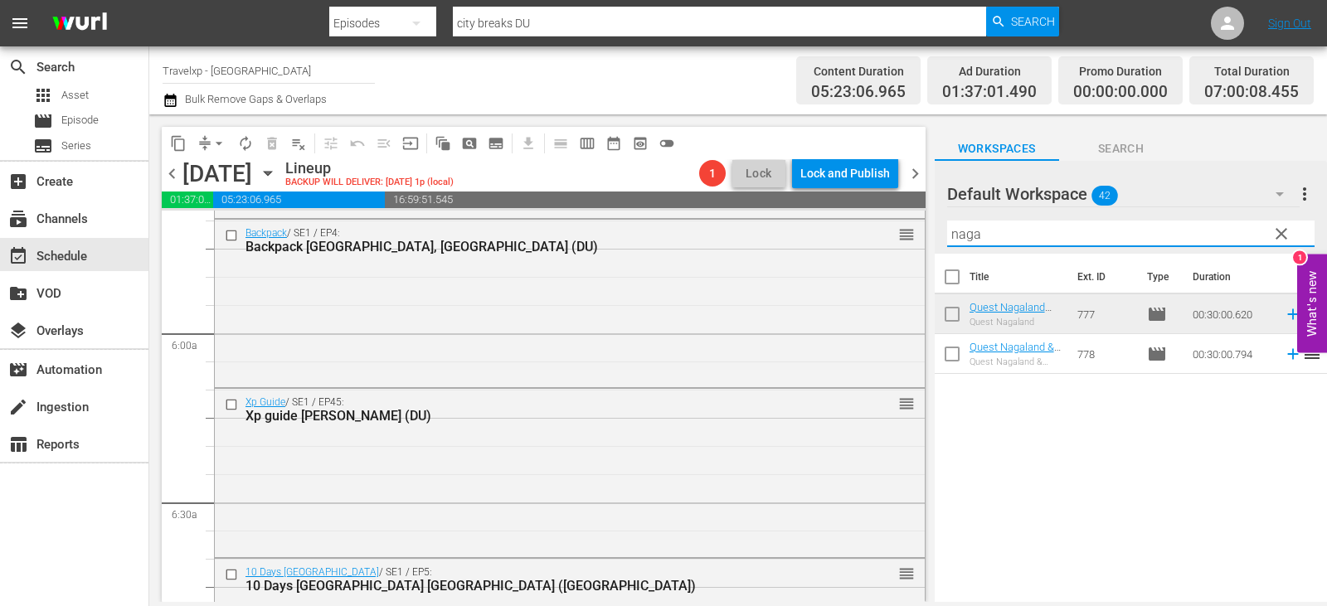
type input "naga"
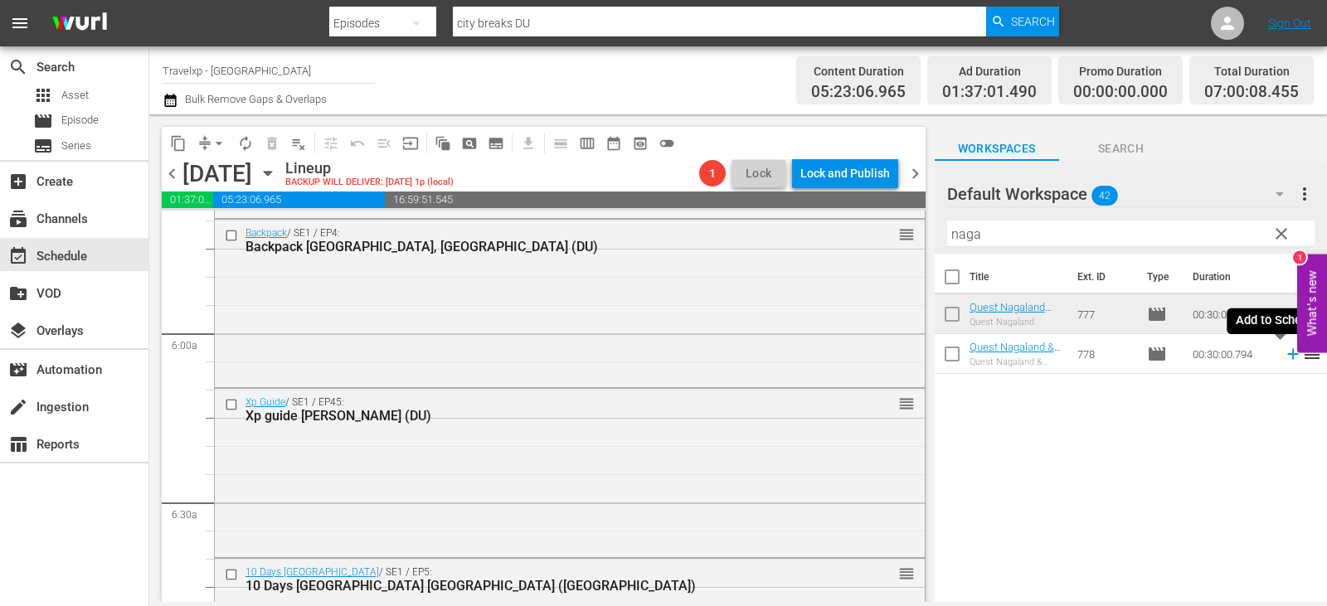
click at [1284, 353] on icon at bounding box center [1293, 354] width 18 height 18
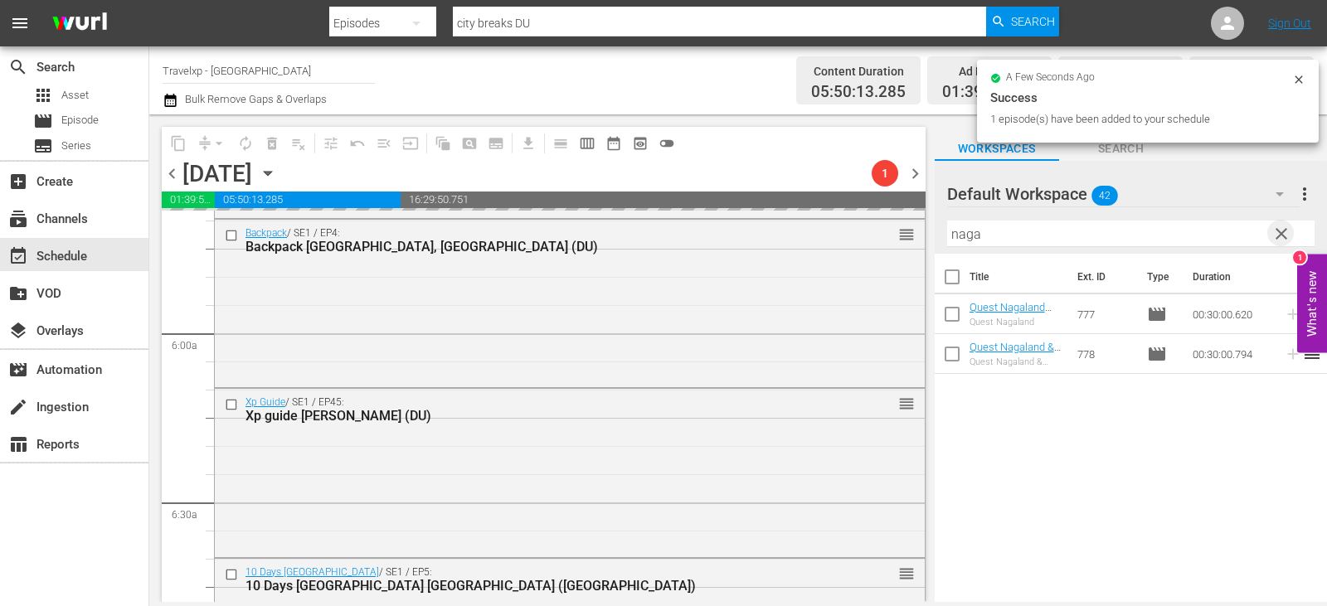
click at [1291, 231] on span "clear" at bounding box center [1282, 234] width 20 height 20
click at [1291, 231] on input "text" at bounding box center [1130, 234] width 367 height 27
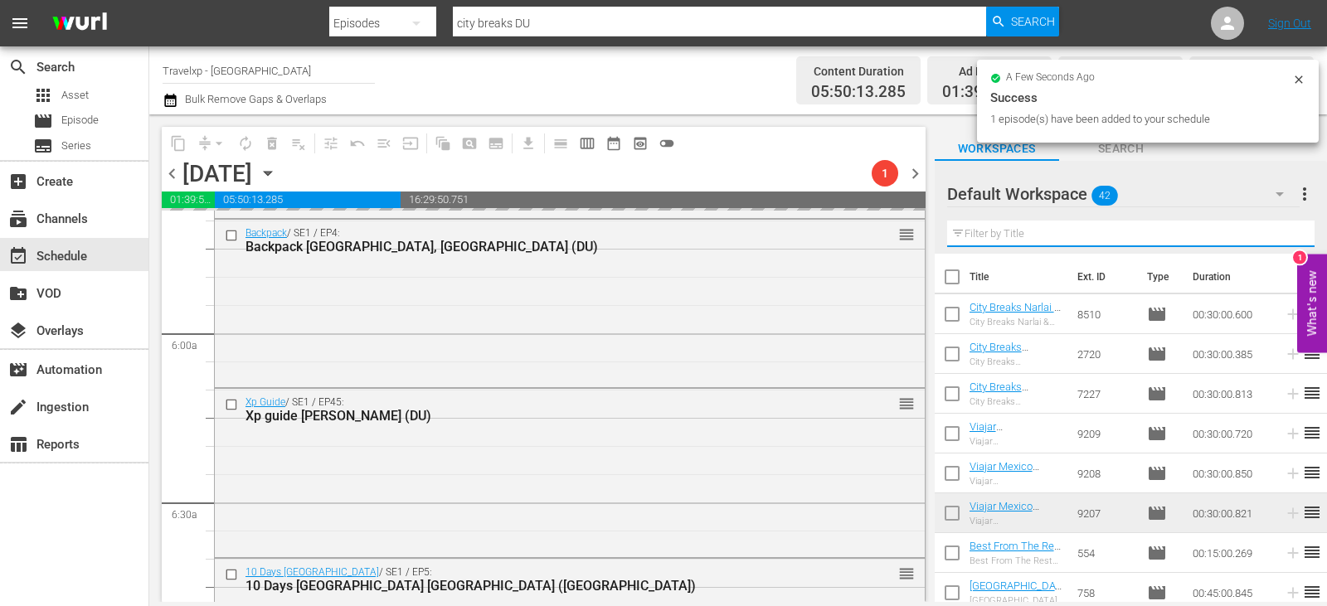
click at [1291, 231] on input "text" at bounding box center [1130, 234] width 367 height 27
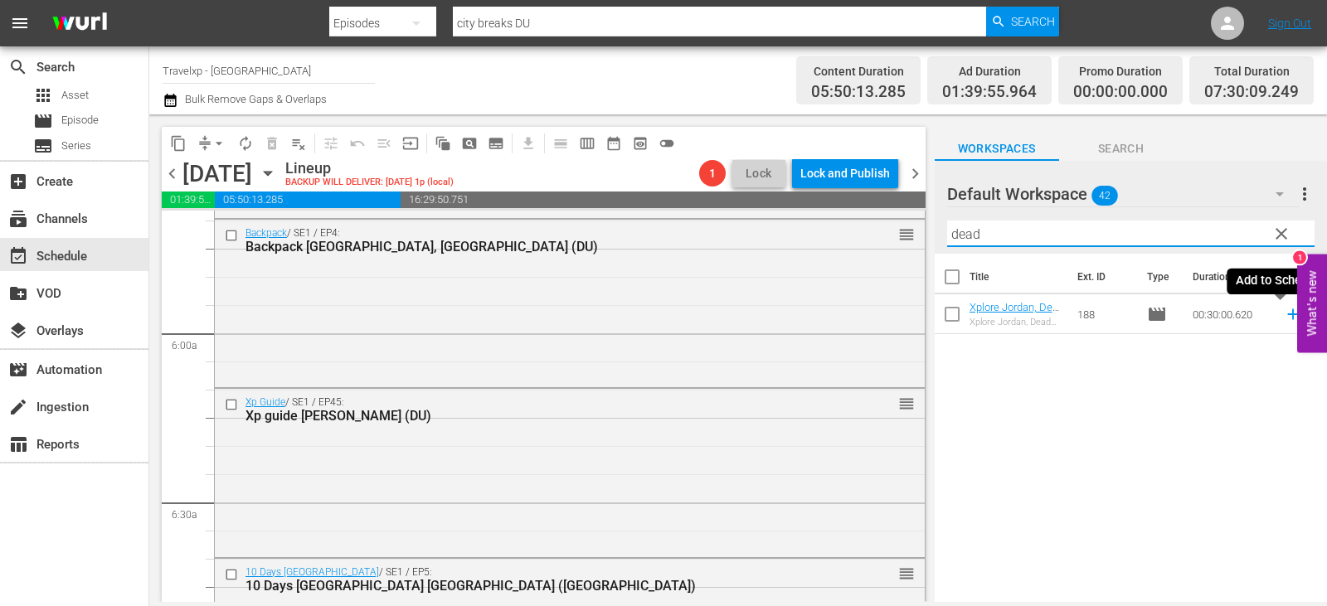
type input "dead"
click at [1284, 314] on icon at bounding box center [1293, 314] width 18 height 18
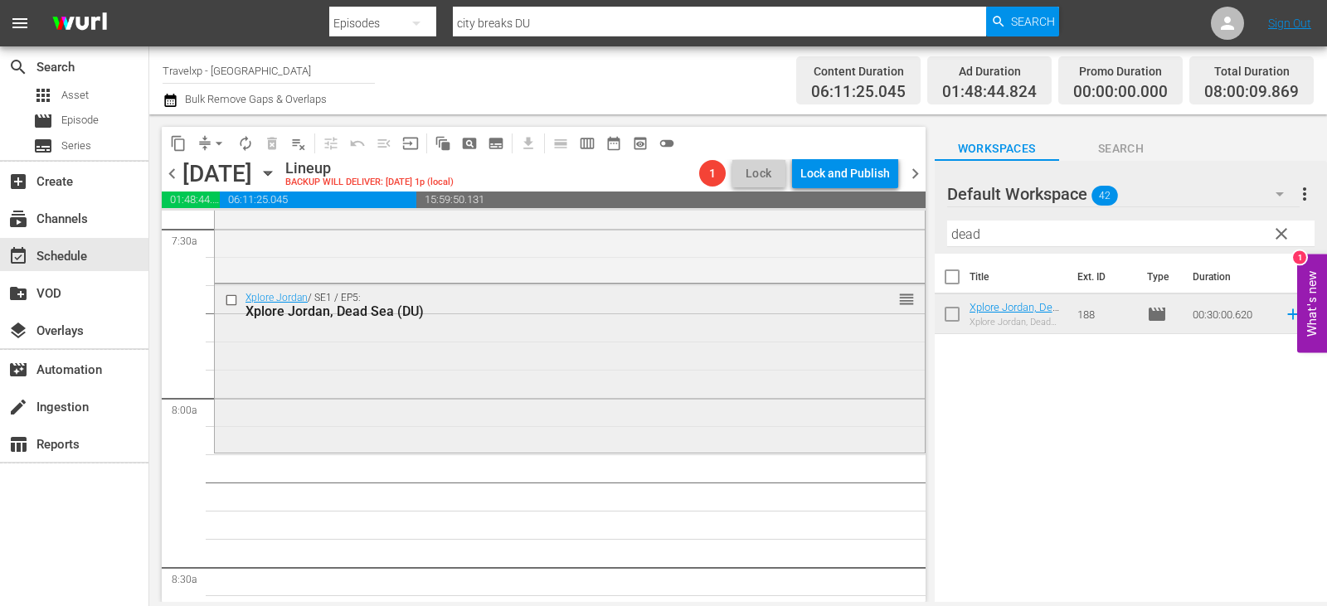
scroll to position [2489, 0]
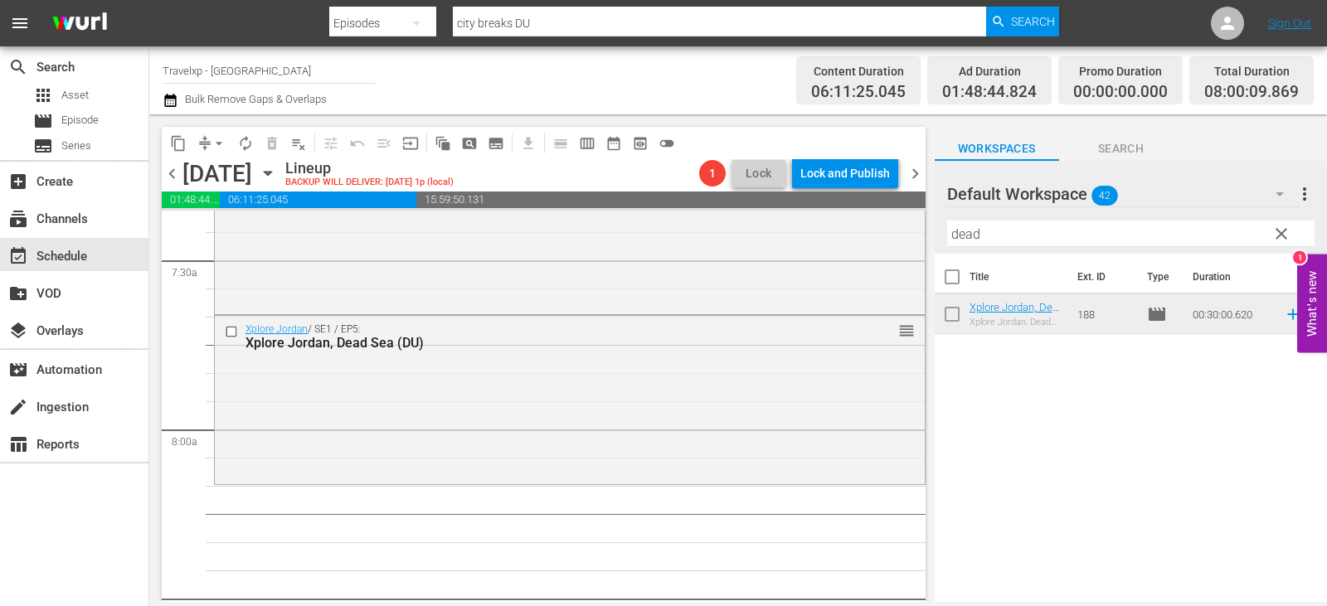
click at [1282, 234] on span "clear" at bounding box center [1282, 234] width 20 height 20
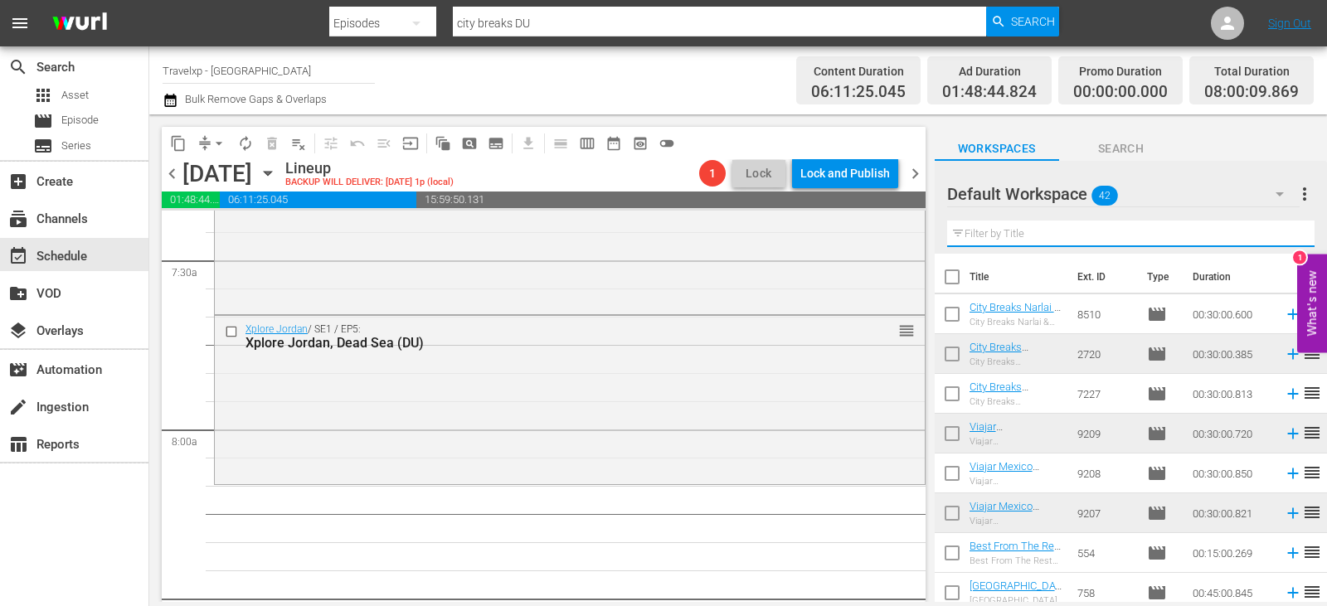
click at [1282, 234] on input "text" at bounding box center [1130, 234] width 367 height 27
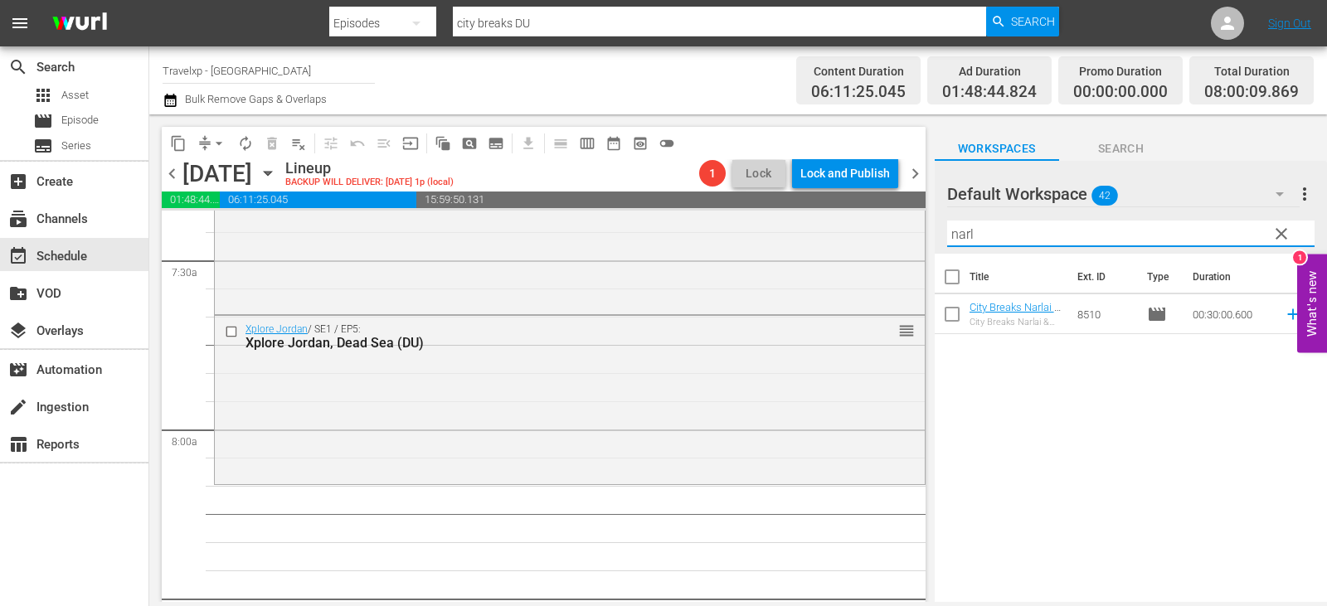
type input "narl"
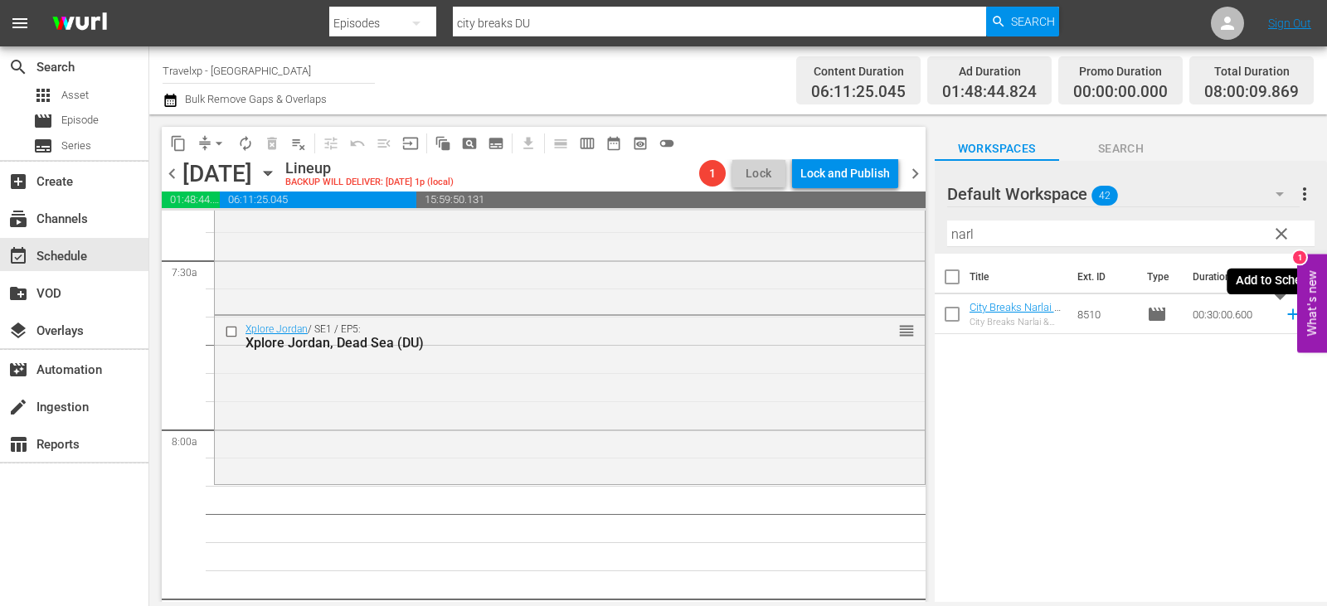
click at [1285, 314] on icon at bounding box center [1293, 314] width 18 height 18
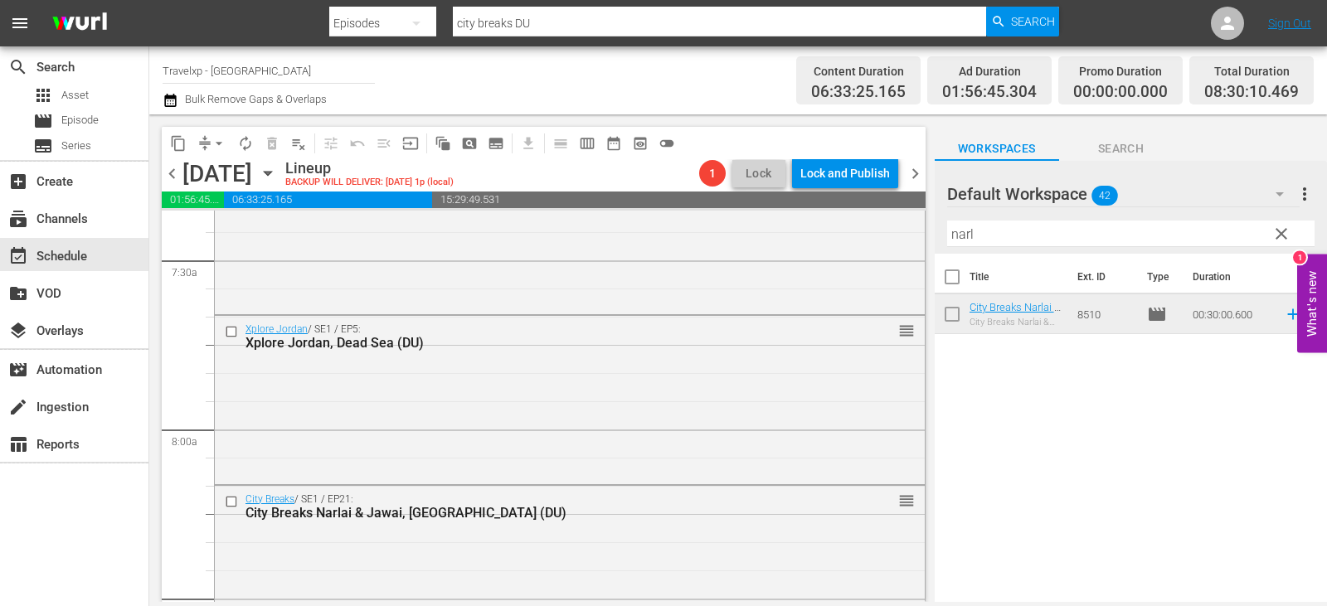
click at [1287, 233] on span "clear" at bounding box center [1282, 234] width 20 height 20
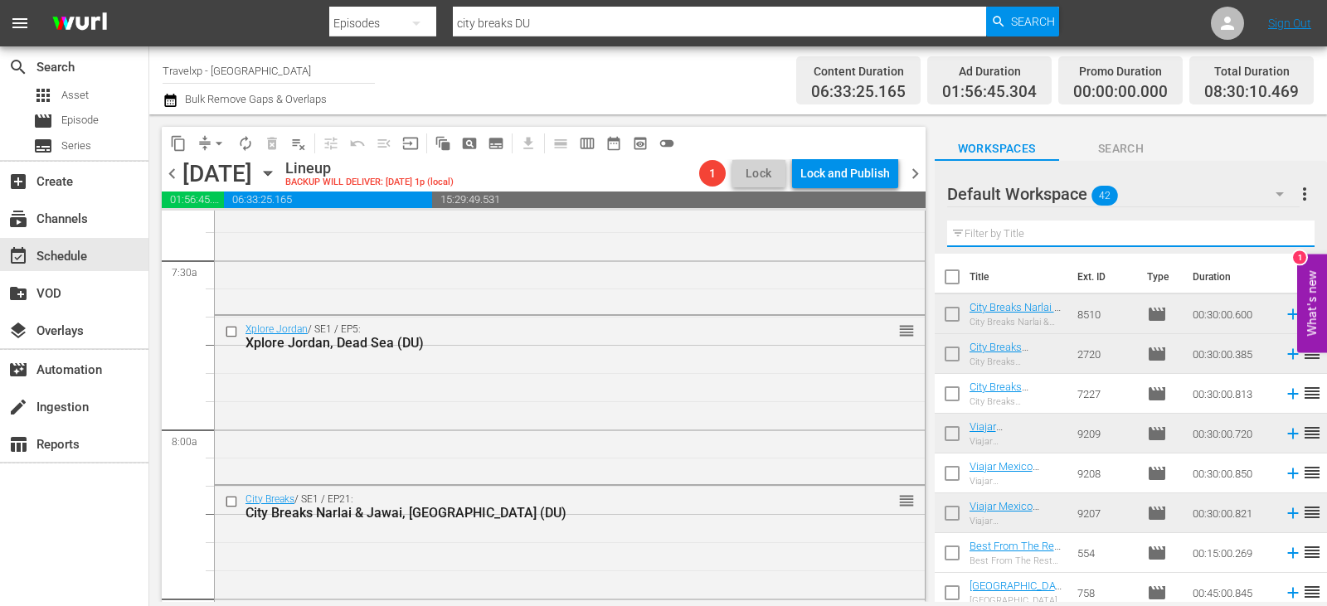
click at [1287, 233] on input "text" at bounding box center [1130, 234] width 367 height 27
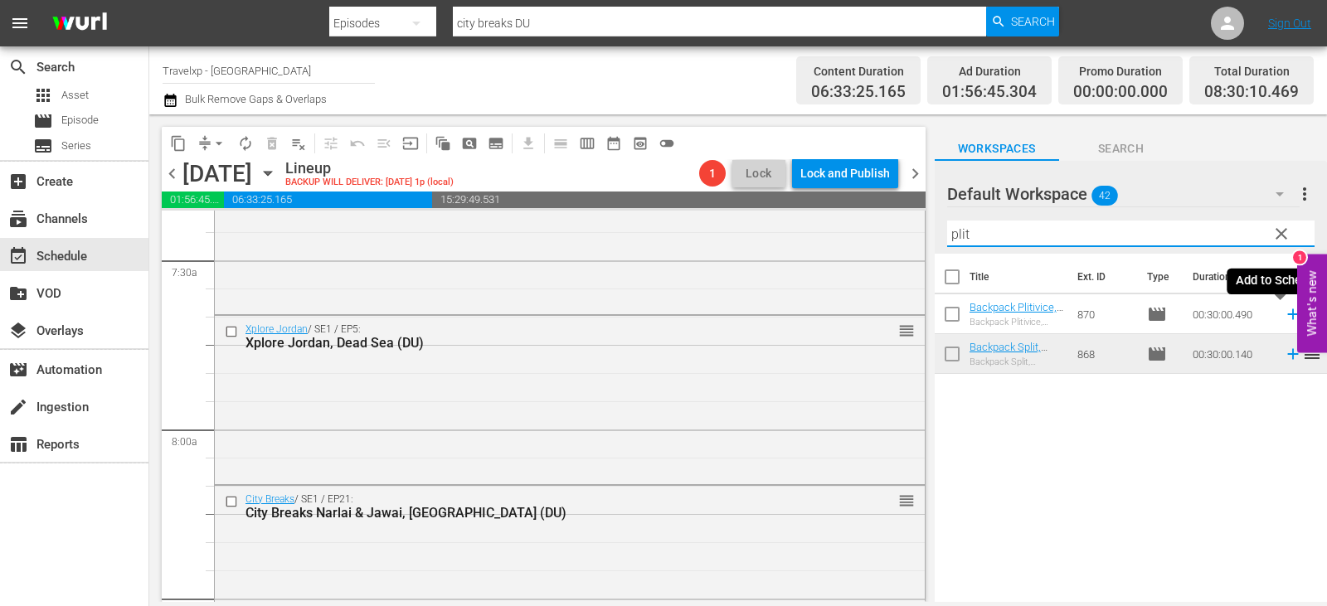
type input "plit"
click at [1287, 318] on icon at bounding box center [1292, 314] width 11 height 11
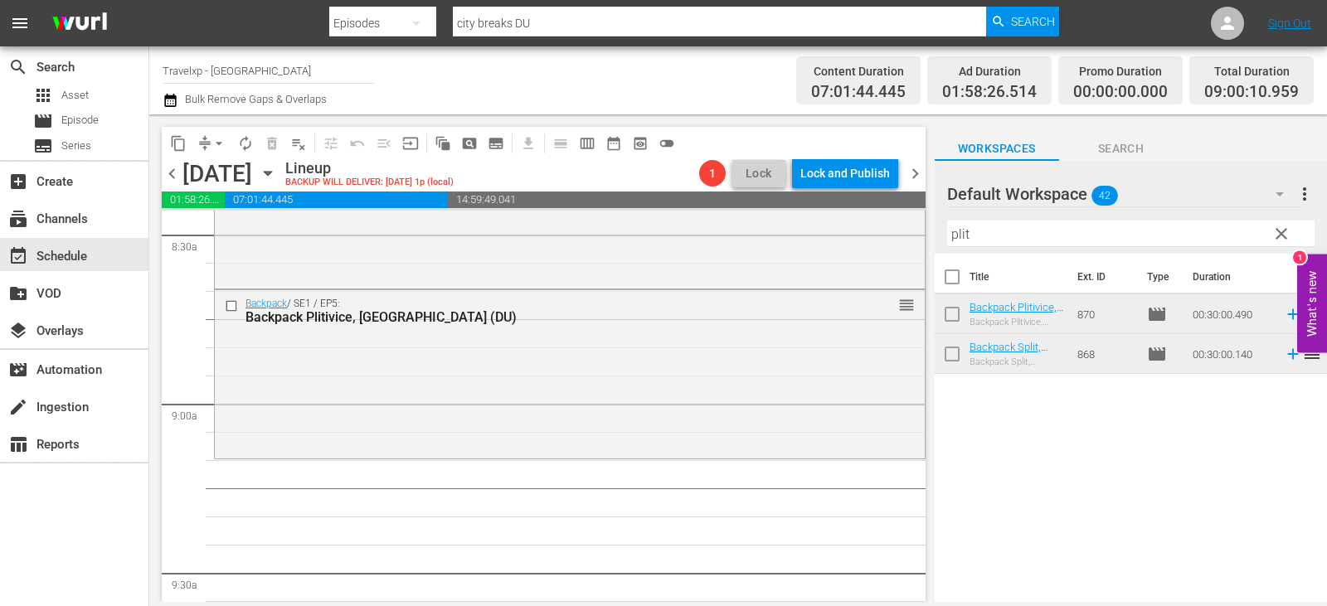
scroll to position [2903, 0]
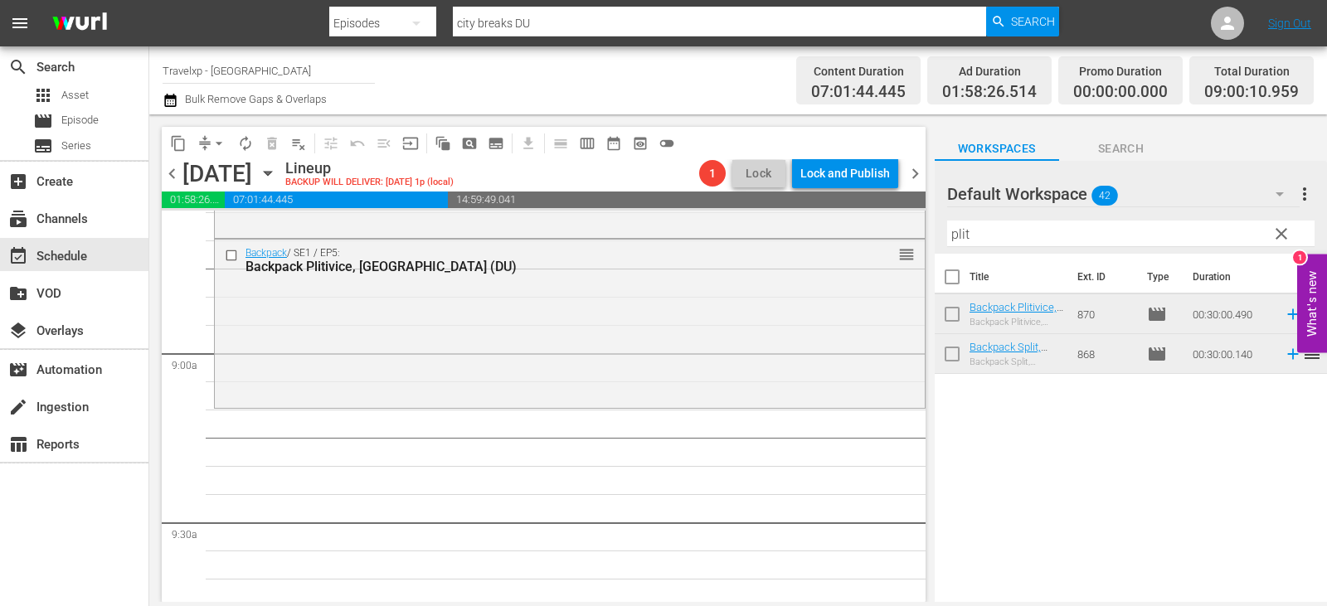
click at [1286, 234] on span "clear" at bounding box center [1282, 234] width 20 height 20
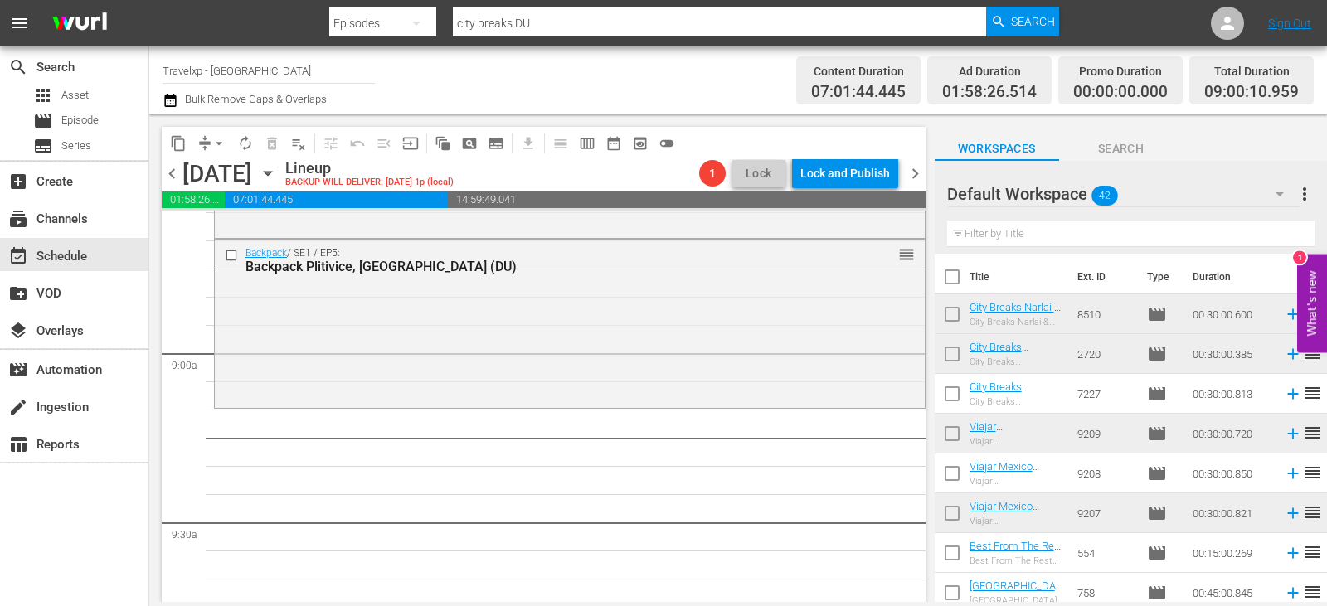
click at [1286, 234] on input "text" at bounding box center [1130, 234] width 367 height 27
click at [1266, 233] on input "text" at bounding box center [1130, 234] width 367 height 27
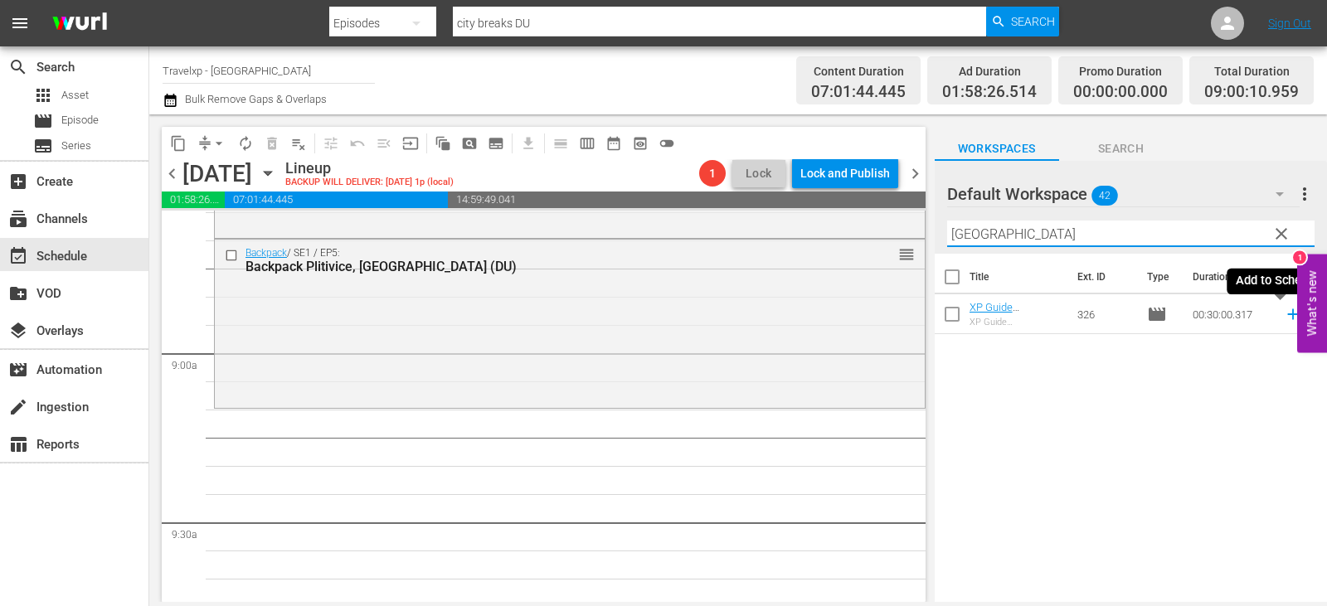
type input "bangkok"
click at [1284, 319] on icon at bounding box center [1293, 314] width 18 height 18
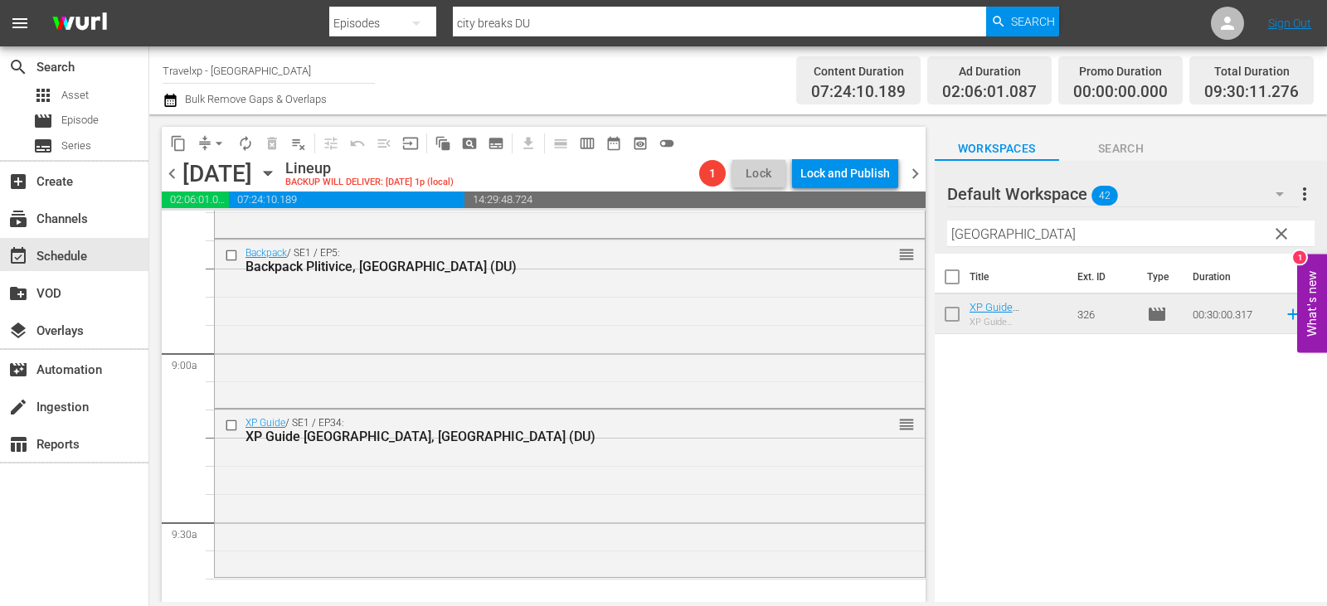
click at [1287, 236] on span "clear" at bounding box center [1282, 234] width 20 height 20
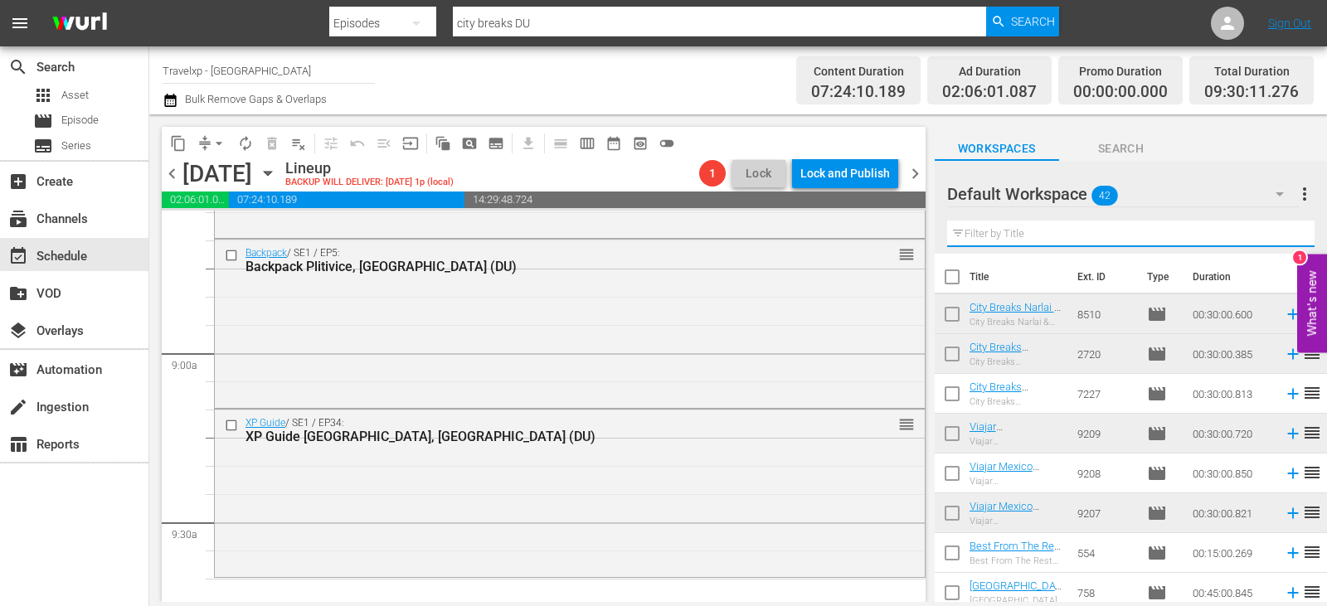
click at [1287, 236] on input "text" at bounding box center [1130, 234] width 367 height 27
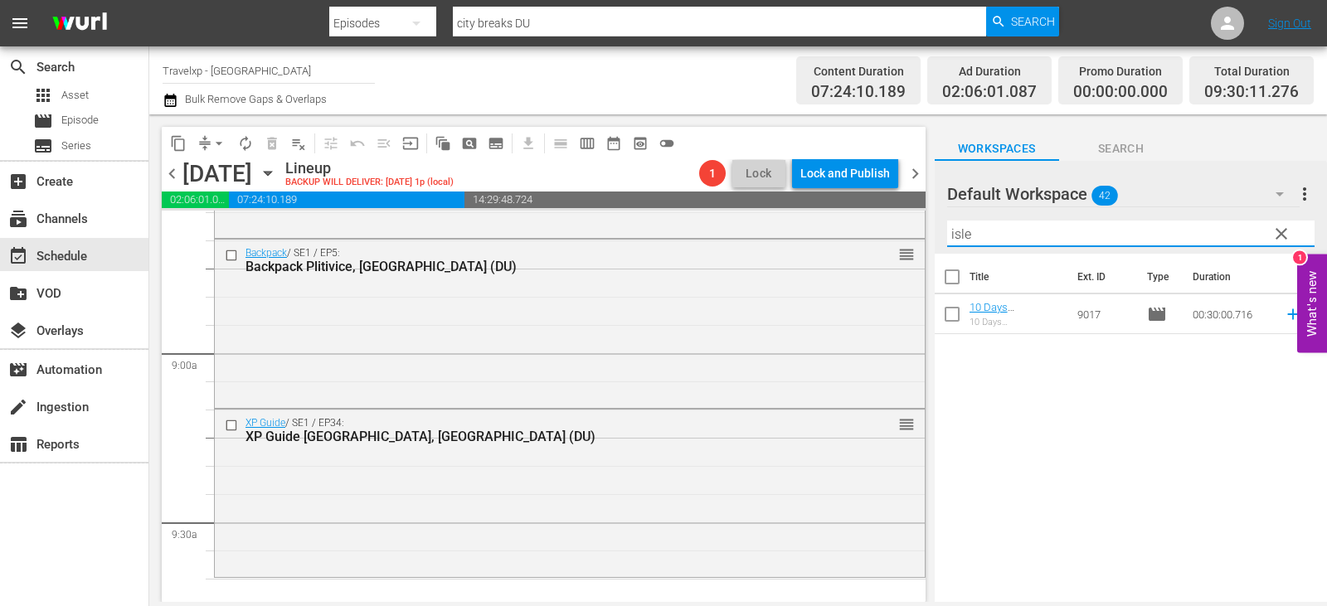
type input "isle"
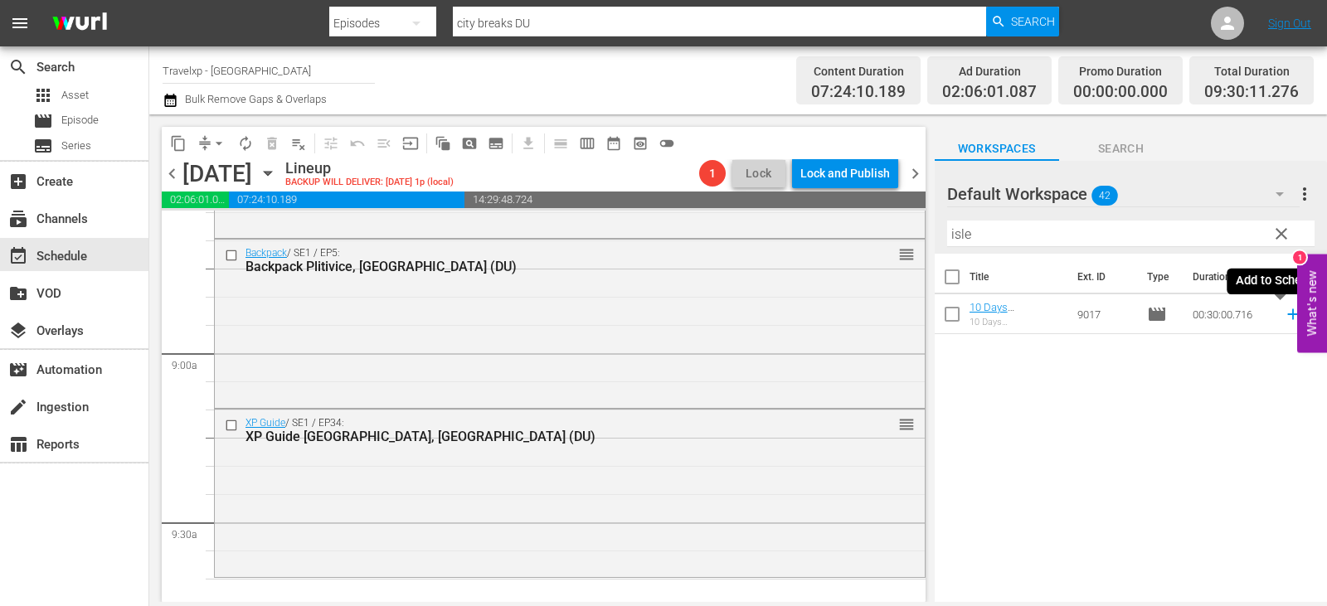
click at [1284, 318] on icon at bounding box center [1293, 314] width 18 height 18
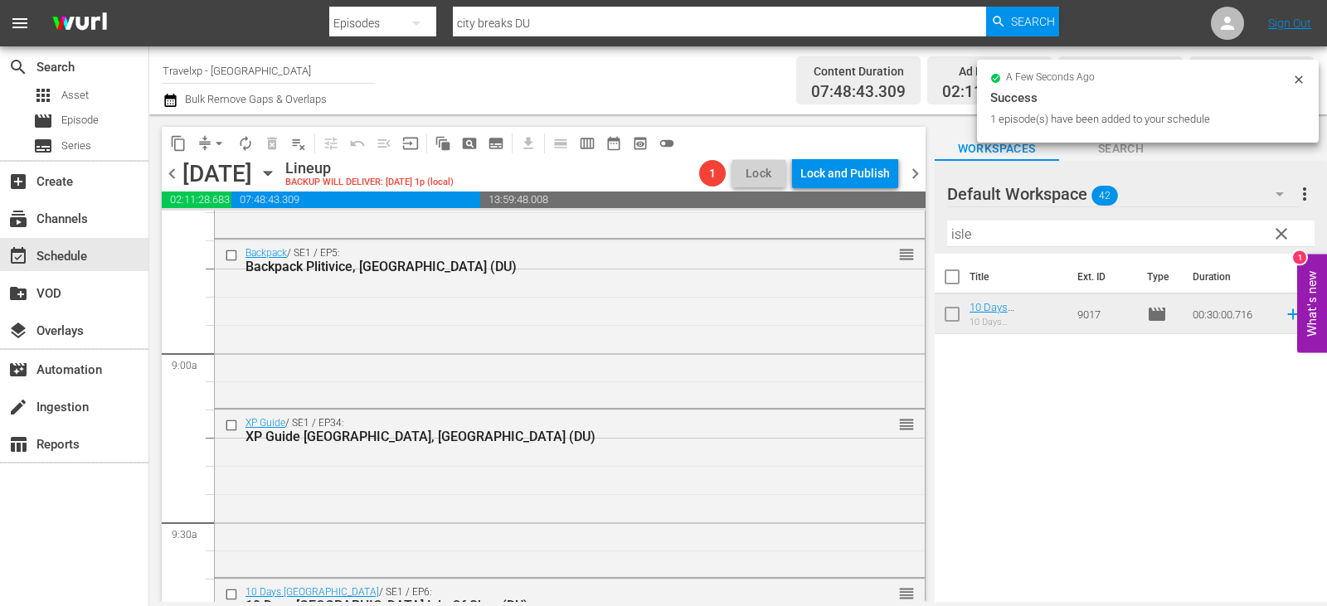
click at [1278, 232] on span "clear" at bounding box center [1282, 234] width 20 height 20
click at [1278, 232] on input "isle" at bounding box center [1130, 234] width 367 height 27
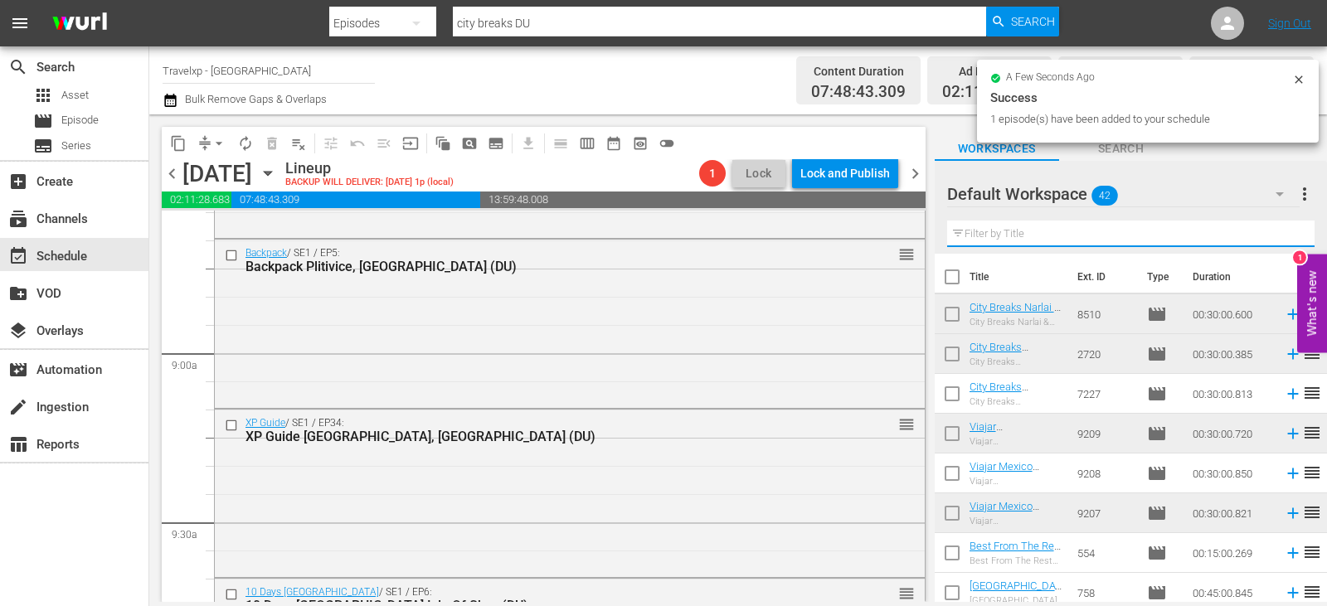
click at [1278, 232] on input "text" at bounding box center [1130, 234] width 367 height 27
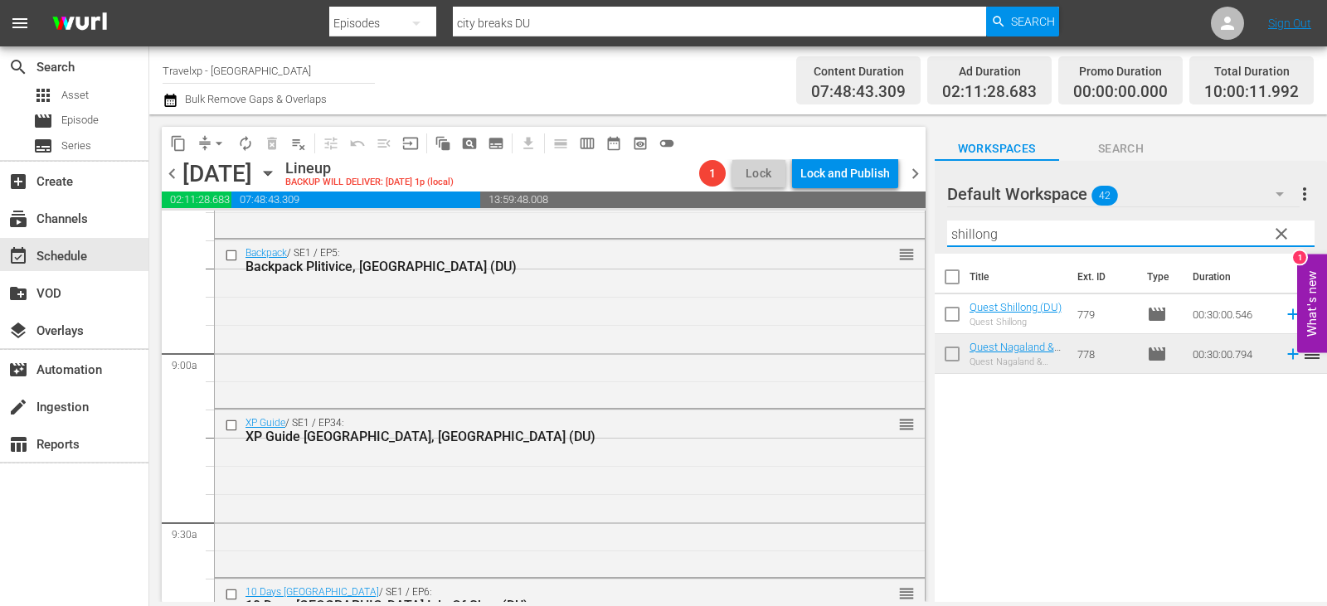
type input "shillong"
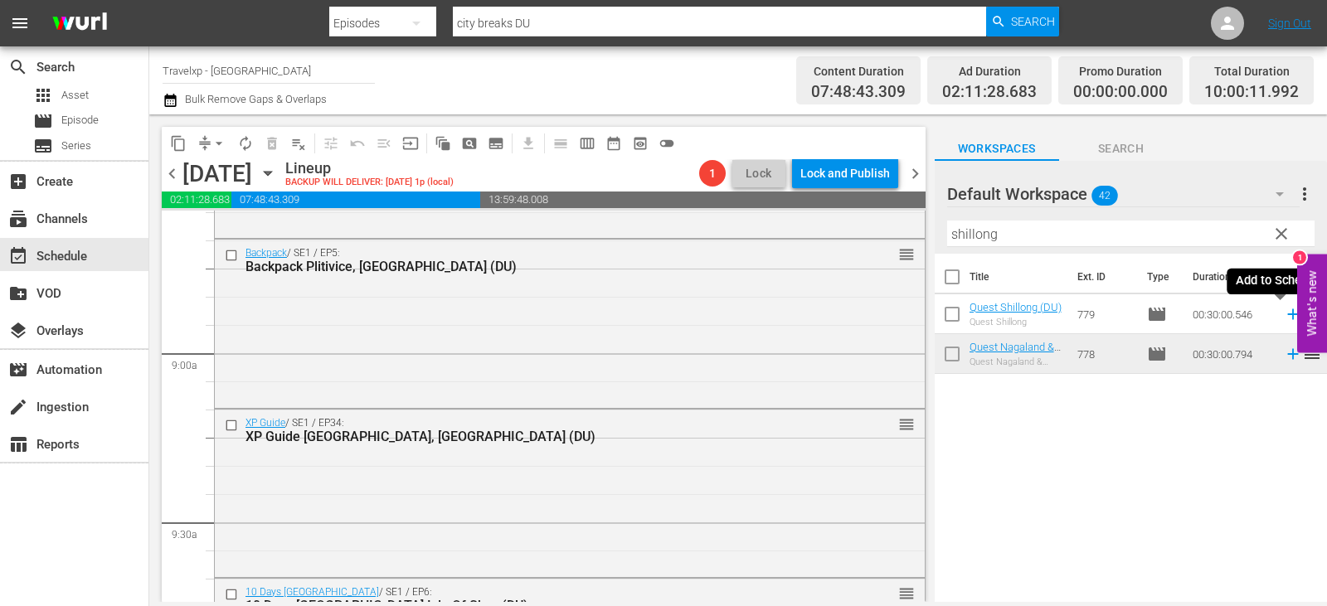
click at [1288, 317] on icon at bounding box center [1293, 314] width 18 height 18
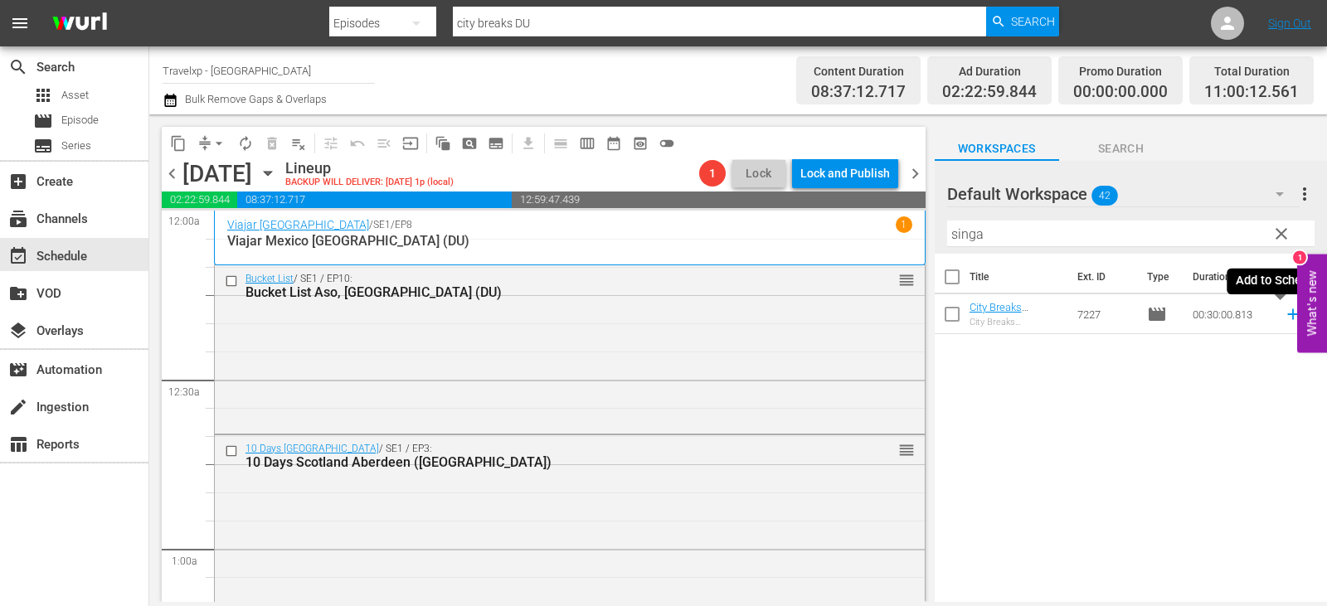
click at [1287, 318] on icon at bounding box center [1292, 314] width 11 height 11
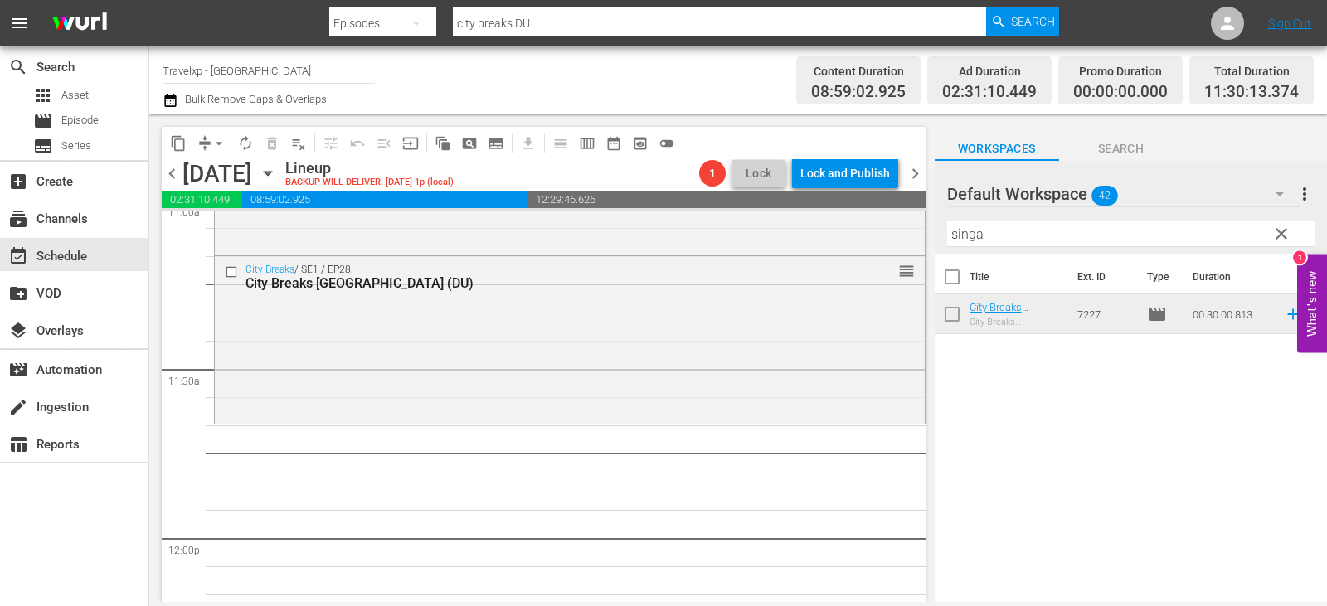
scroll to position [3733, 0]
click at [1279, 240] on span "clear" at bounding box center [1282, 234] width 20 height 20
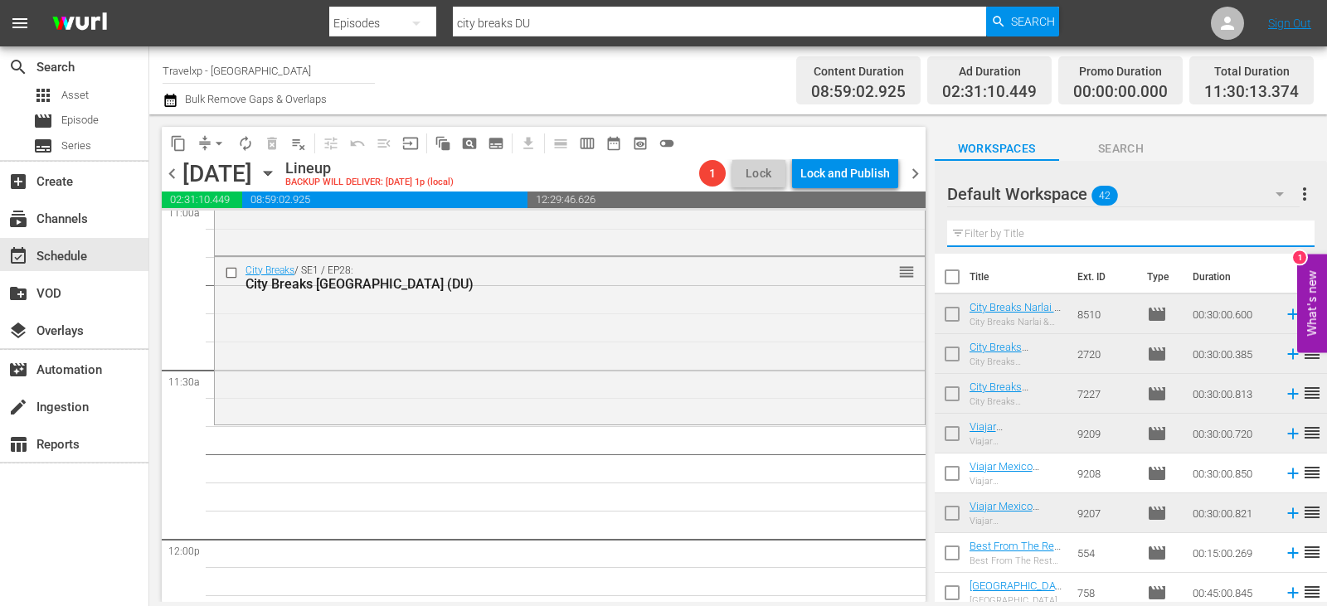
click at [1279, 240] on input "text" at bounding box center [1130, 234] width 367 height 27
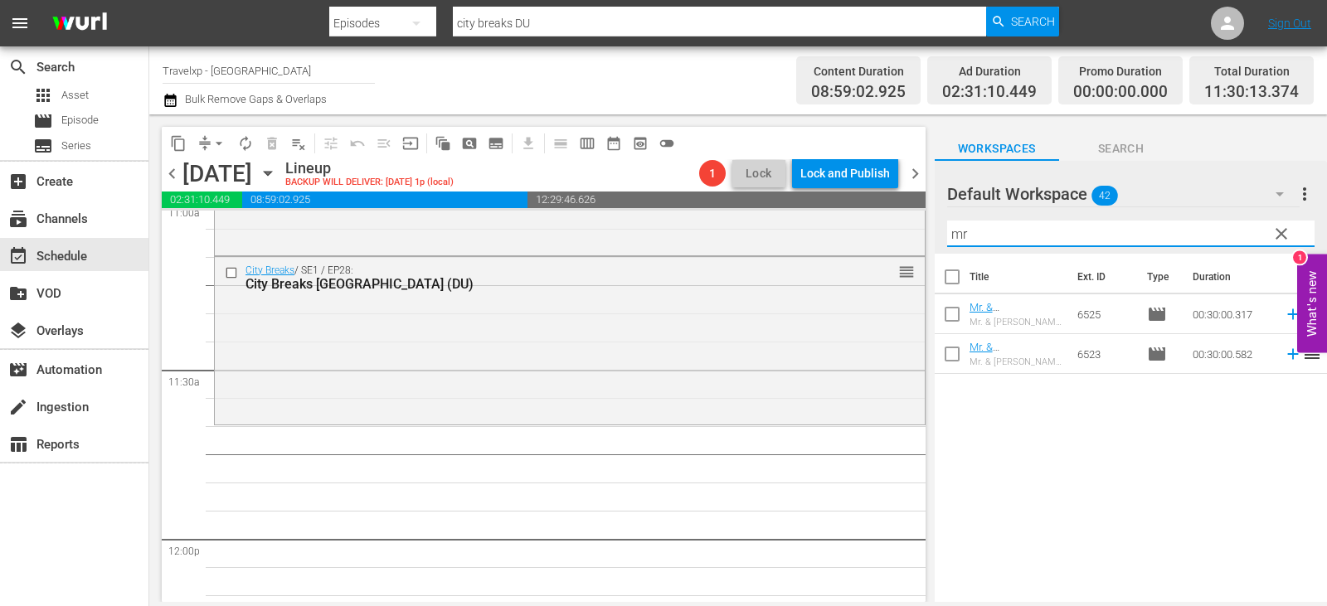
type input "mr"
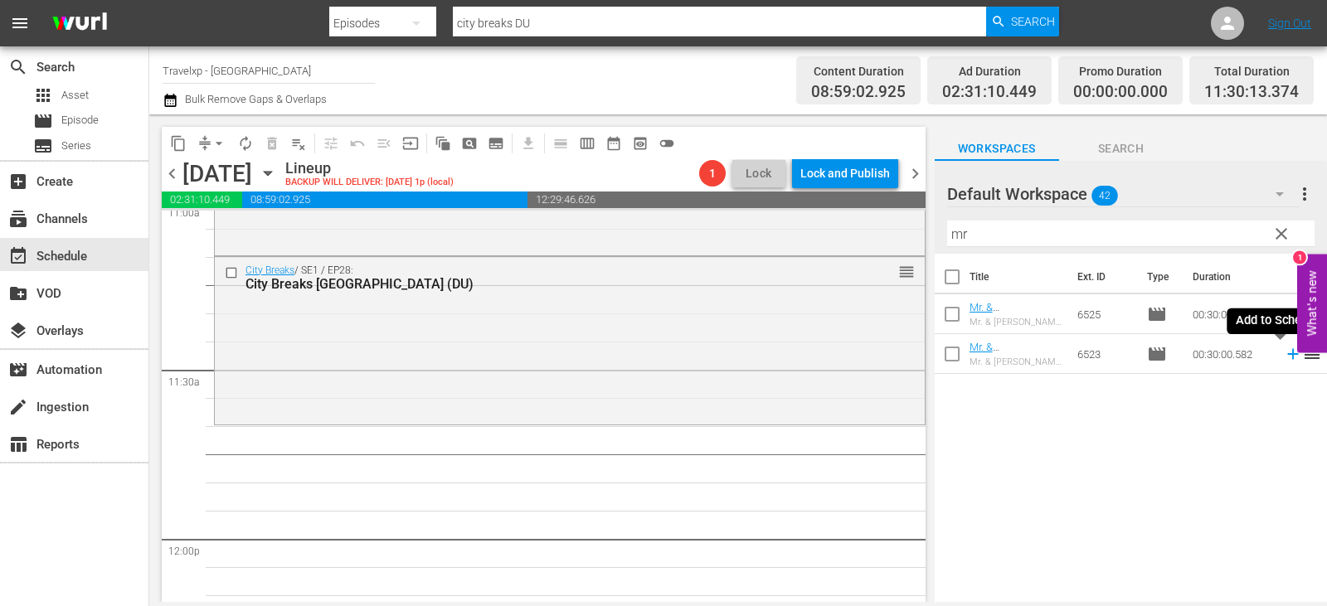
click at [1287, 355] on icon at bounding box center [1292, 354] width 11 height 11
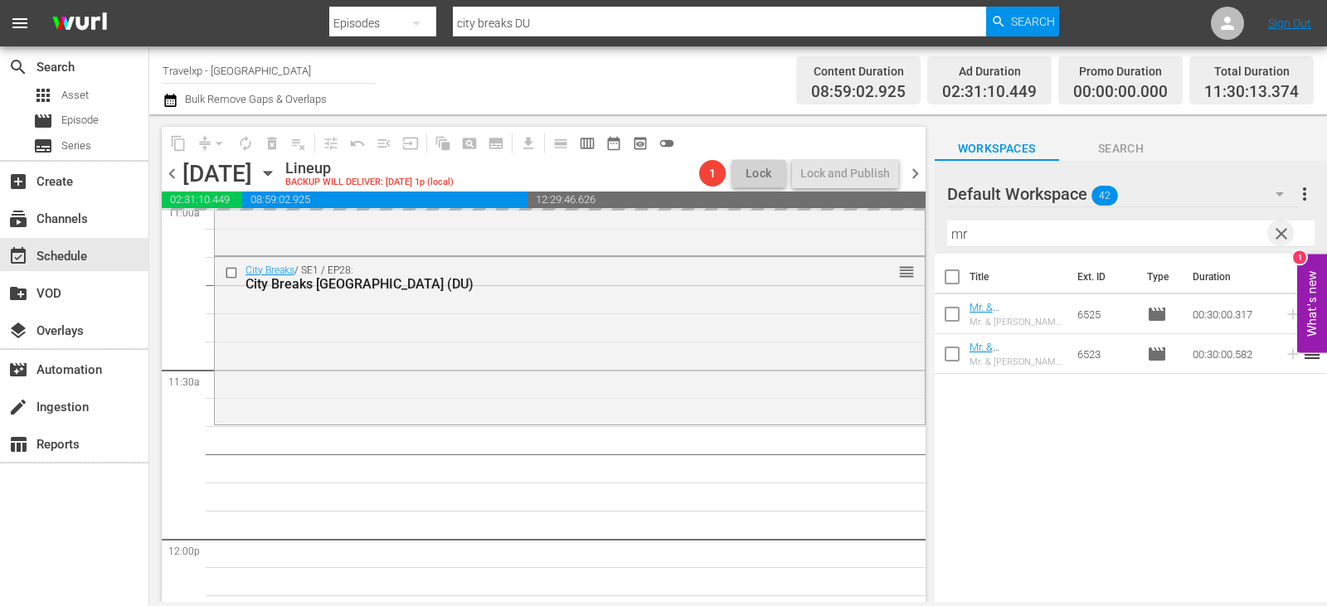
click at [1286, 236] on span "clear" at bounding box center [1282, 234] width 20 height 20
click at [1286, 236] on input "text" at bounding box center [1130, 234] width 367 height 27
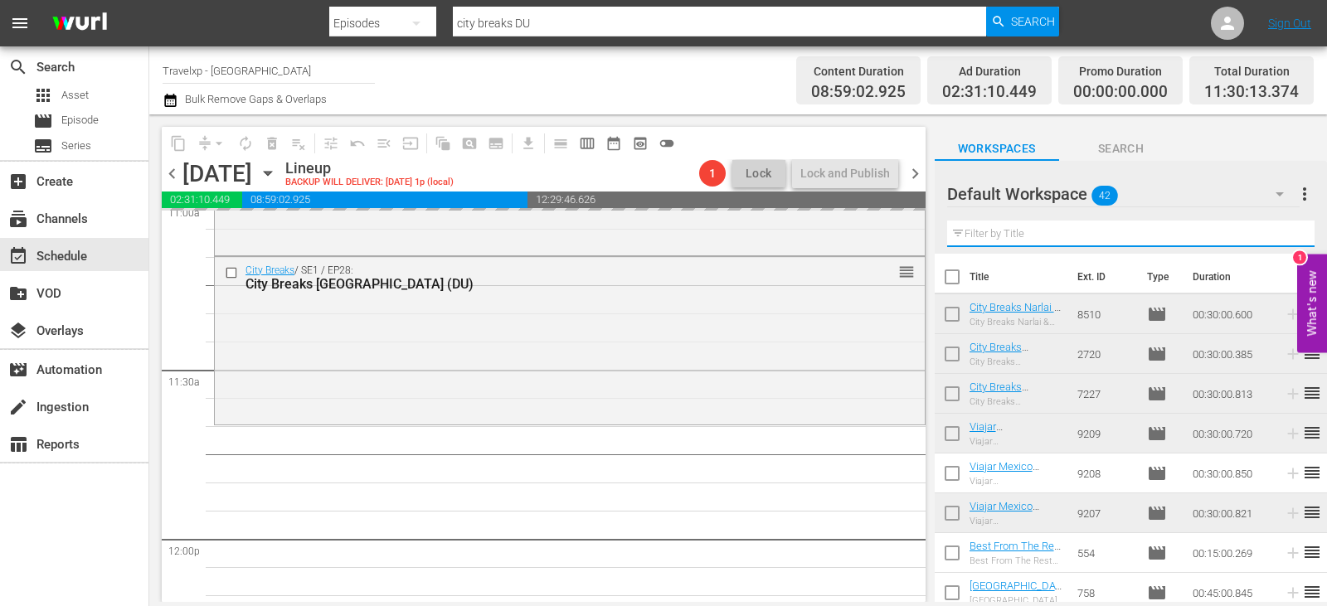
click at [1286, 236] on input "text" at bounding box center [1130, 234] width 367 height 27
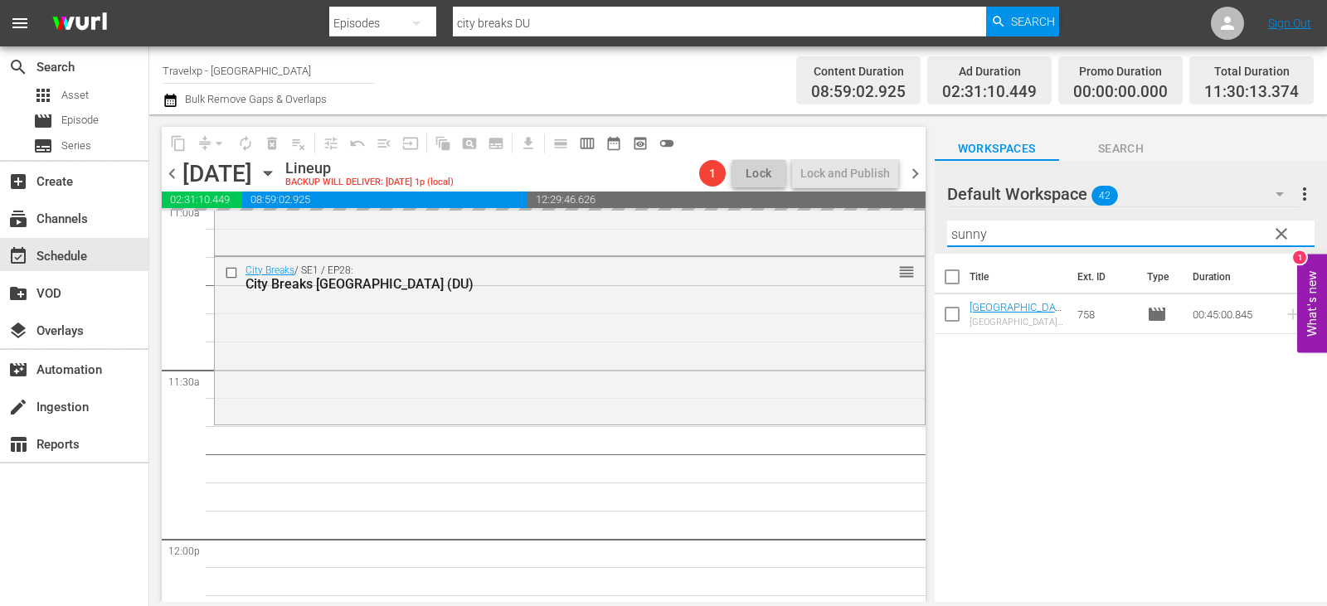
type input "sunny"
click at [775, 573] on div "Quest / SE1 / EP10: Quest Jorhat (DU) reorder 10 Days Scotland / SE1 / EP3: 10 …" at bounding box center [570, 539] width 712 height 8123
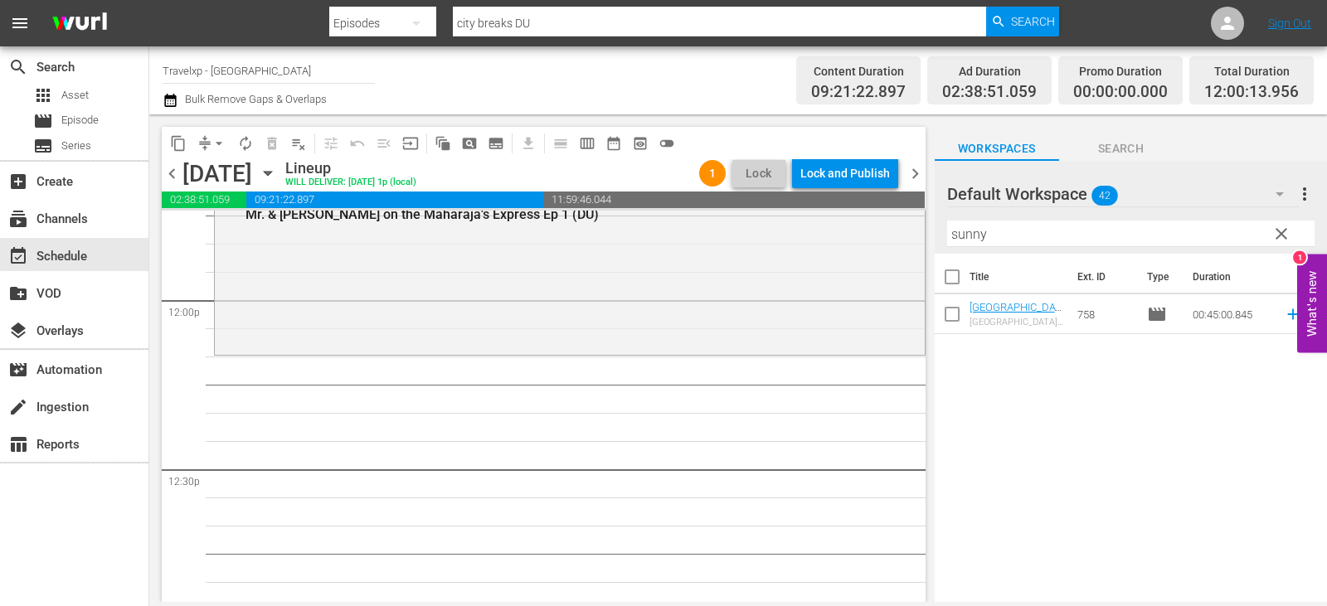
scroll to position [3982, 0]
click at [1287, 314] on icon at bounding box center [1292, 314] width 11 height 11
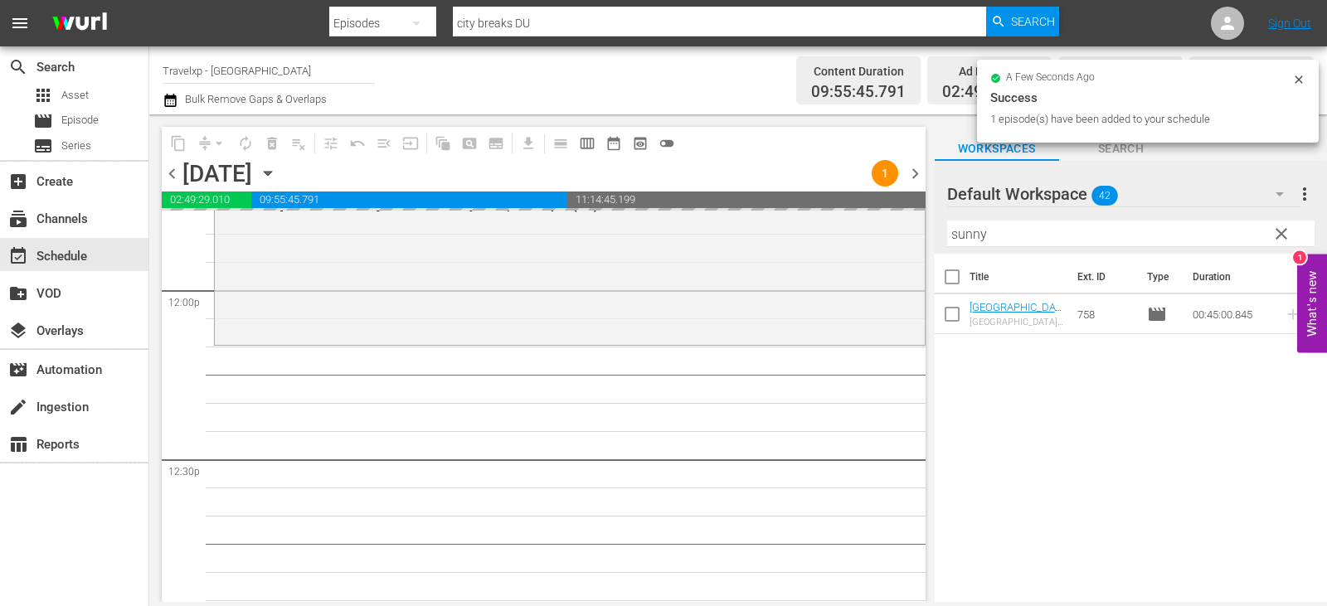
click at [1292, 237] on button "clear" at bounding box center [1280, 233] width 27 height 27
click at [1292, 237] on input "sunny" at bounding box center [1130, 234] width 367 height 27
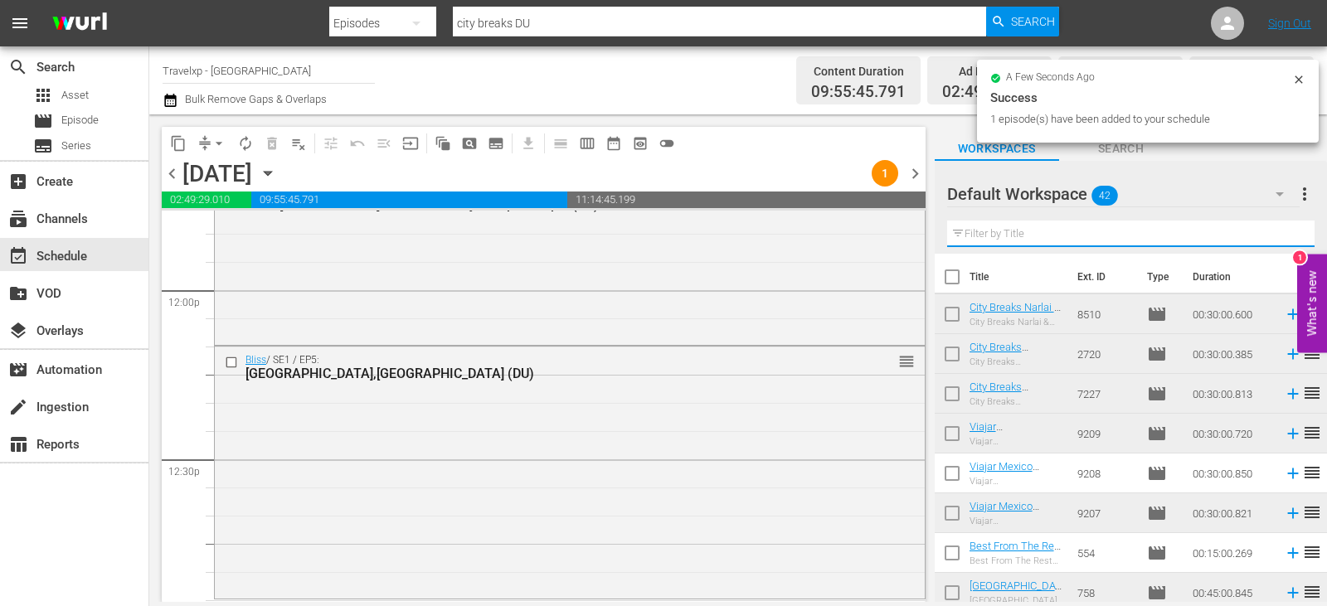
click at [1292, 237] on input "text" at bounding box center [1130, 234] width 367 height 27
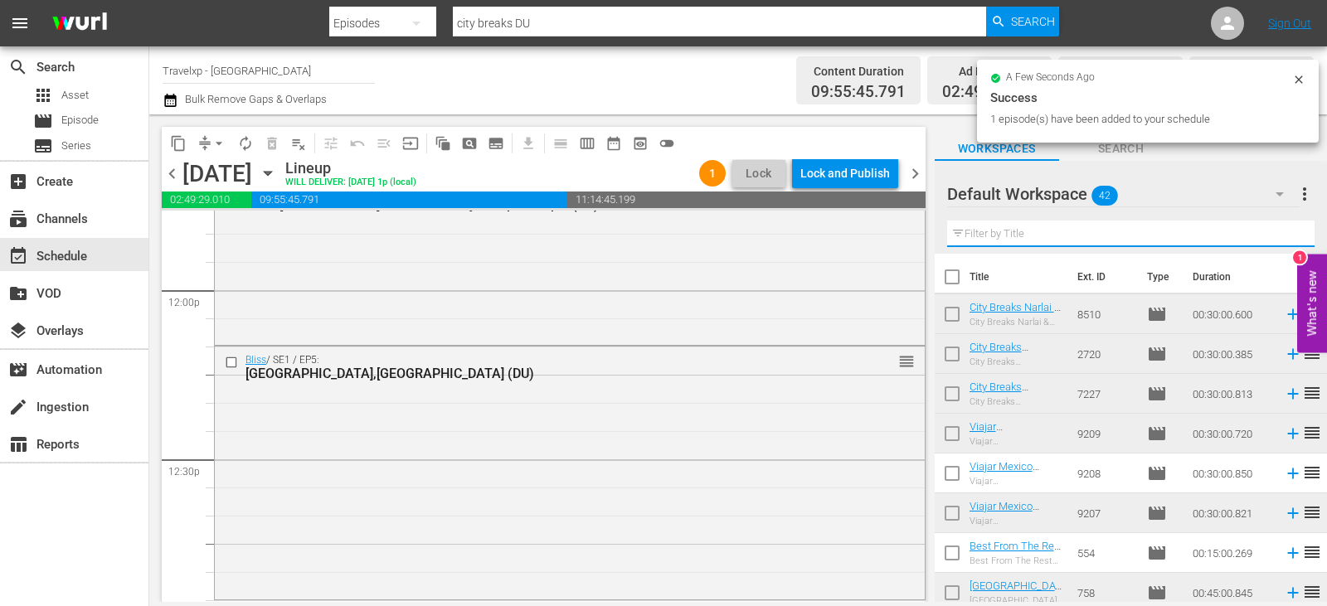
click at [1292, 237] on input "text" at bounding box center [1130, 234] width 367 height 27
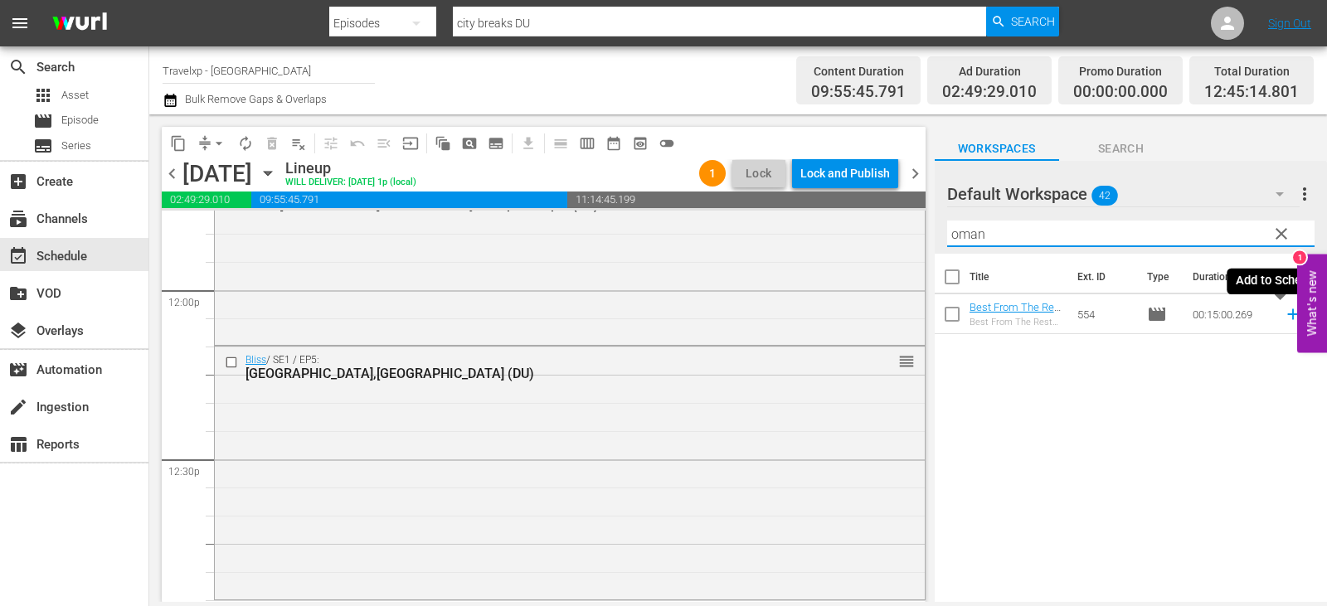
type input "oman"
click at [1284, 312] on icon at bounding box center [1293, 314] width 18 height 18
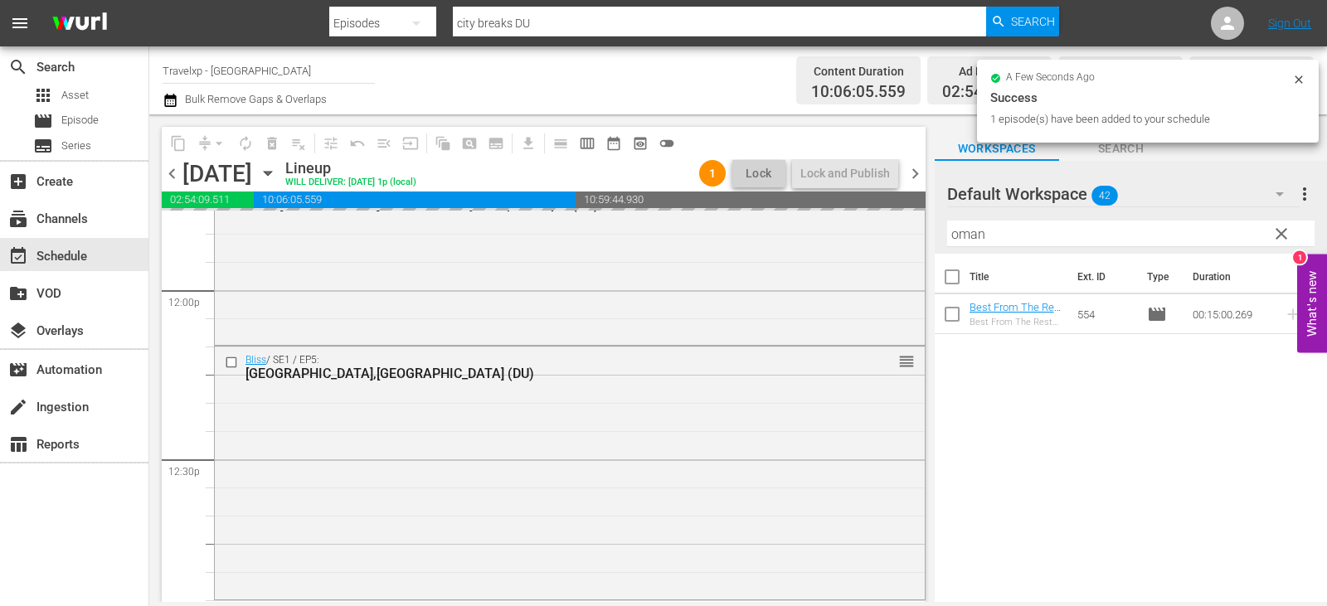
click at [1282, 231] on span "clear" at bounding box center [1282, 234] width 20 height 20
click at [1282, 231] on input "oman" at bounding box center [1130, 234] width 367 height 27
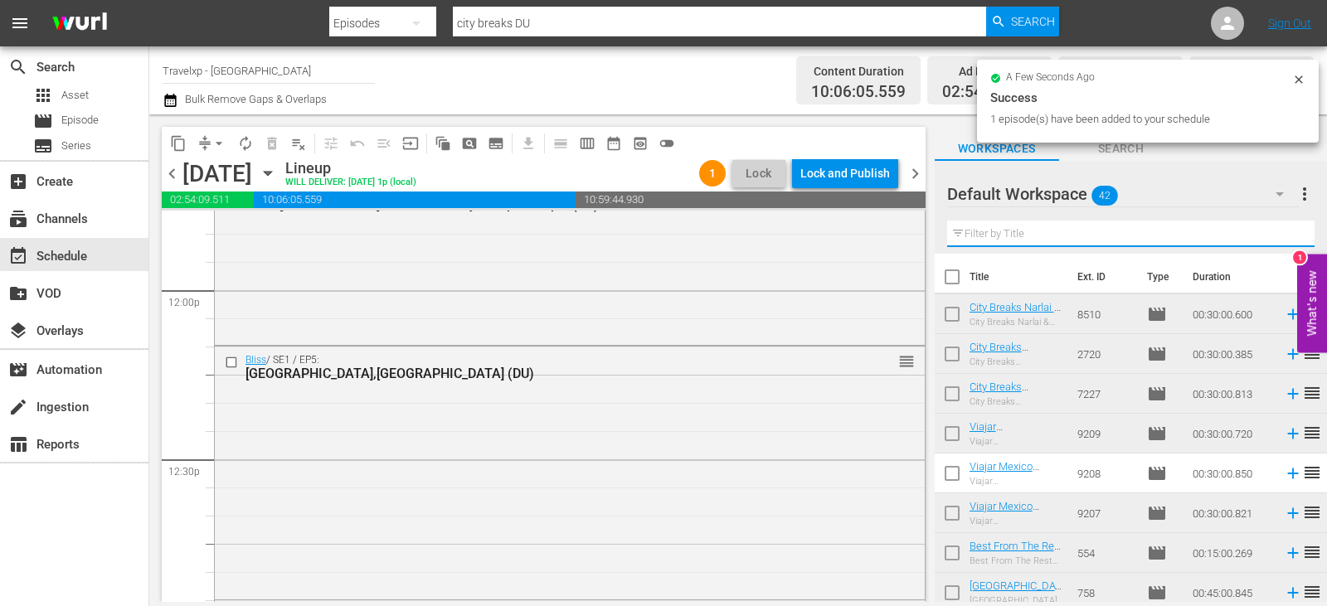
click at [1282, 231] on input "text" at bounding box center [1130, 234] width 367 height 27
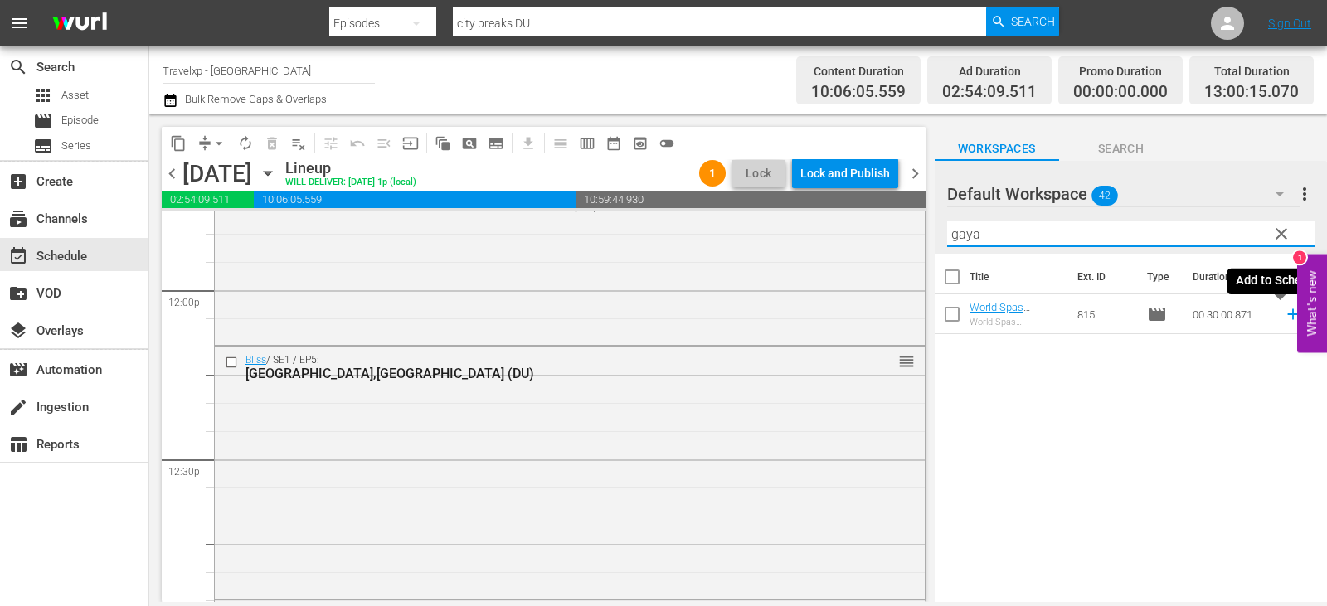
type input "gaya"
click at [1284, 314] on icon at bounding box center [1293, 314] width 18 height 18
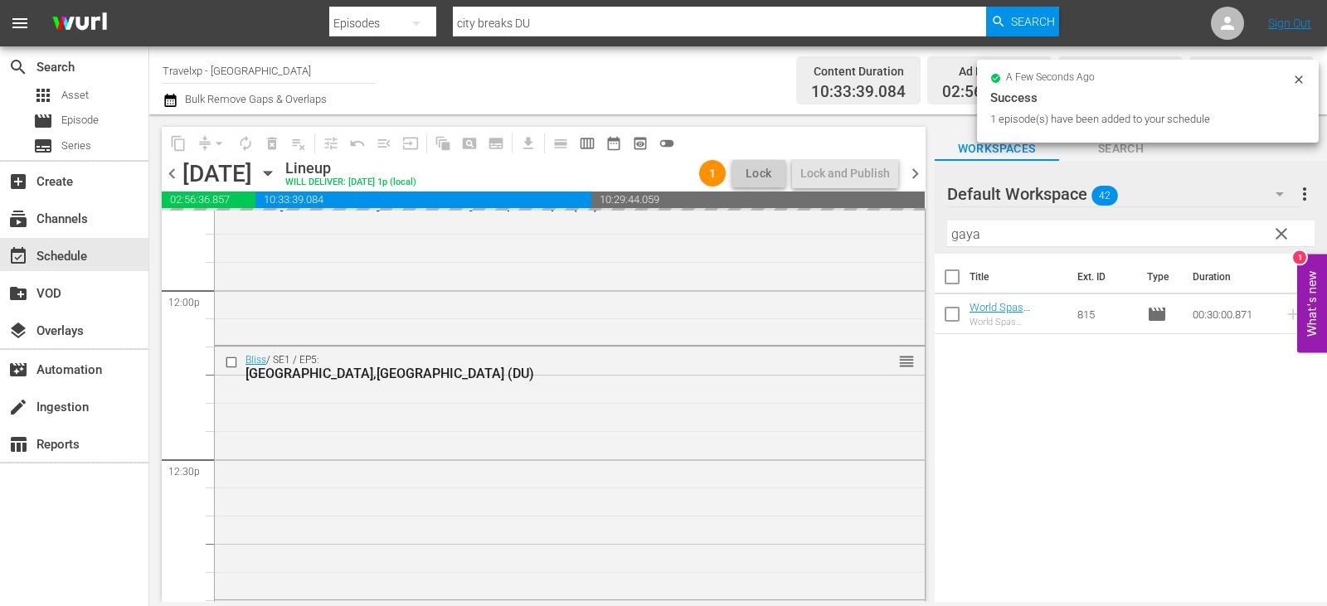
click at [1277, 241] on span "clear" at bounding box center [1282, 234] width 20 height 20
click at [1277, 241] on input "gaya" at bounding box center [1130, 234] width 367 height 27
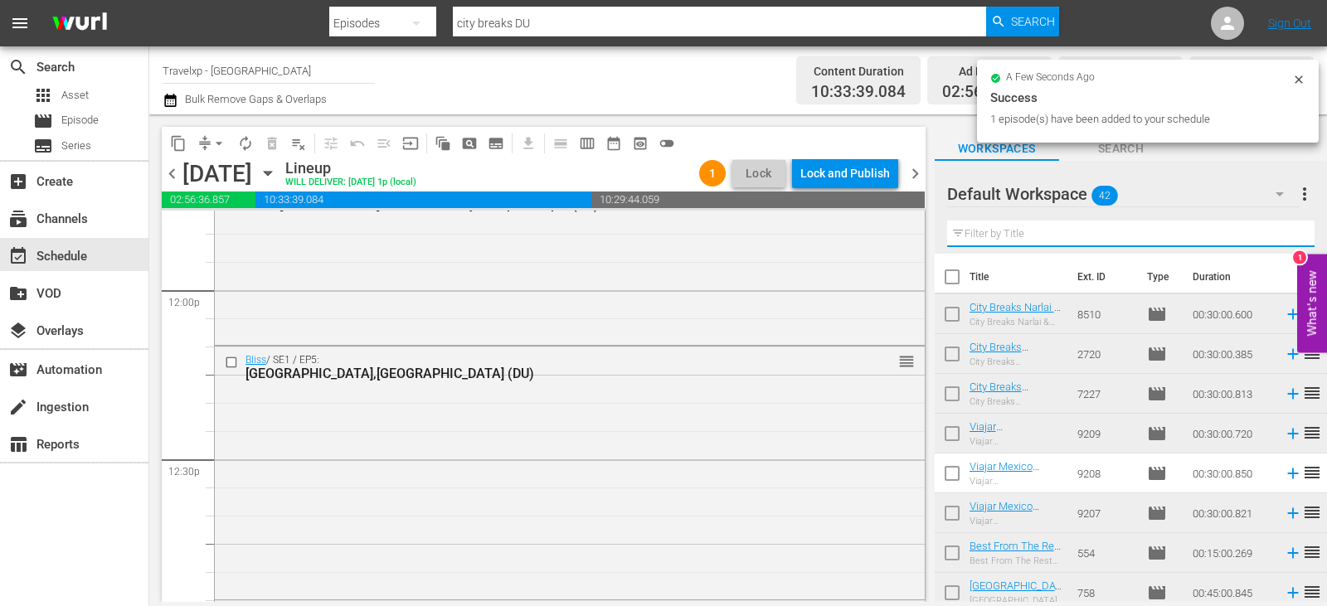
click at [1277, 241] on input "text" at bounding box center [1130, 234] width 367 height 27
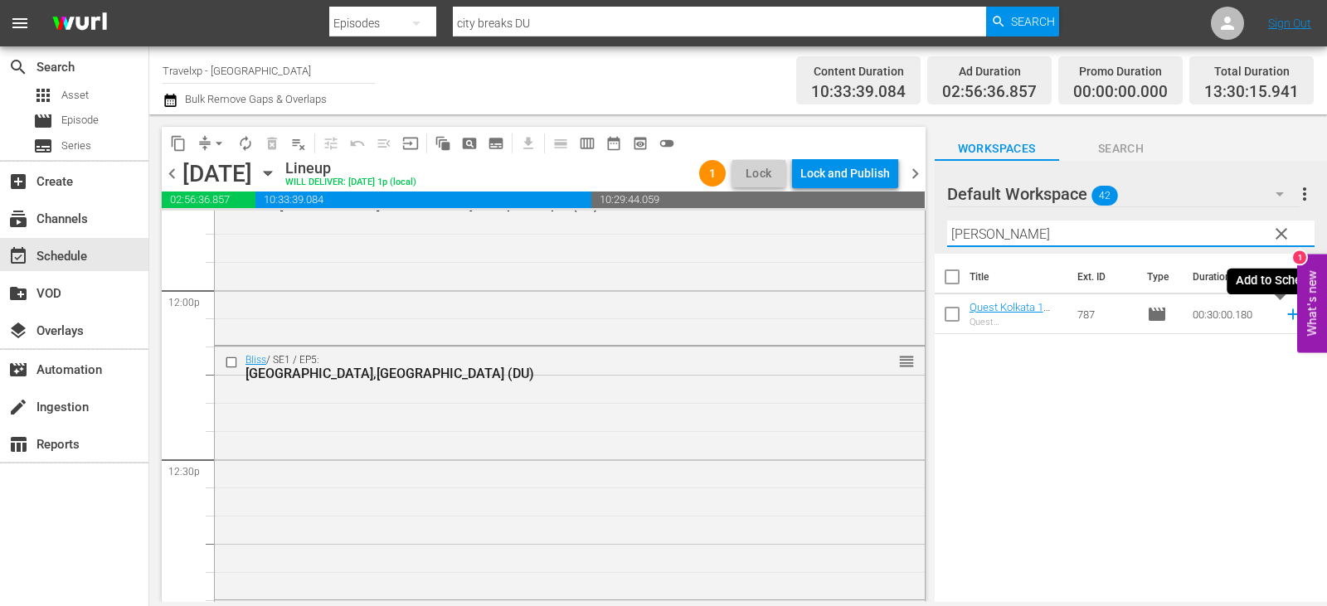
type input "kolka"
click at [1284, 316] on icon at bounding box center [1293, 314] width 18 height 18
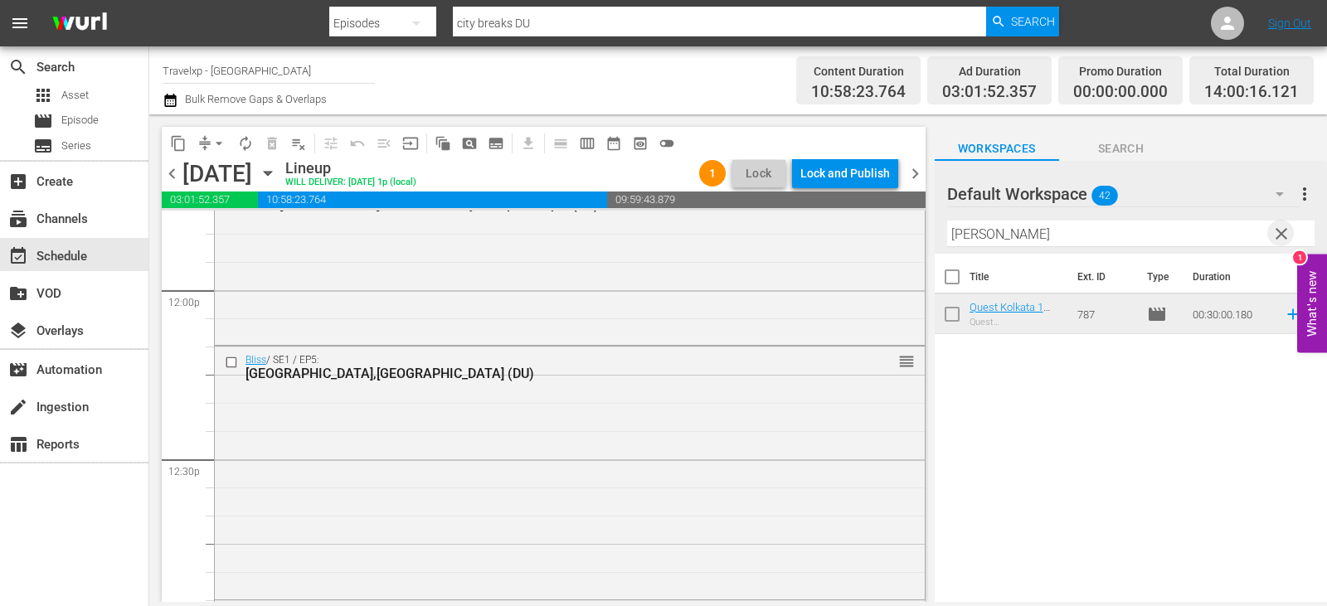
click at [1279, 230] on span "clear" at bounding box center [1282, 234] width 20 height 20
click at [1279, 230] on input "text" at bounding box center [1130, 234] width 367 height 27
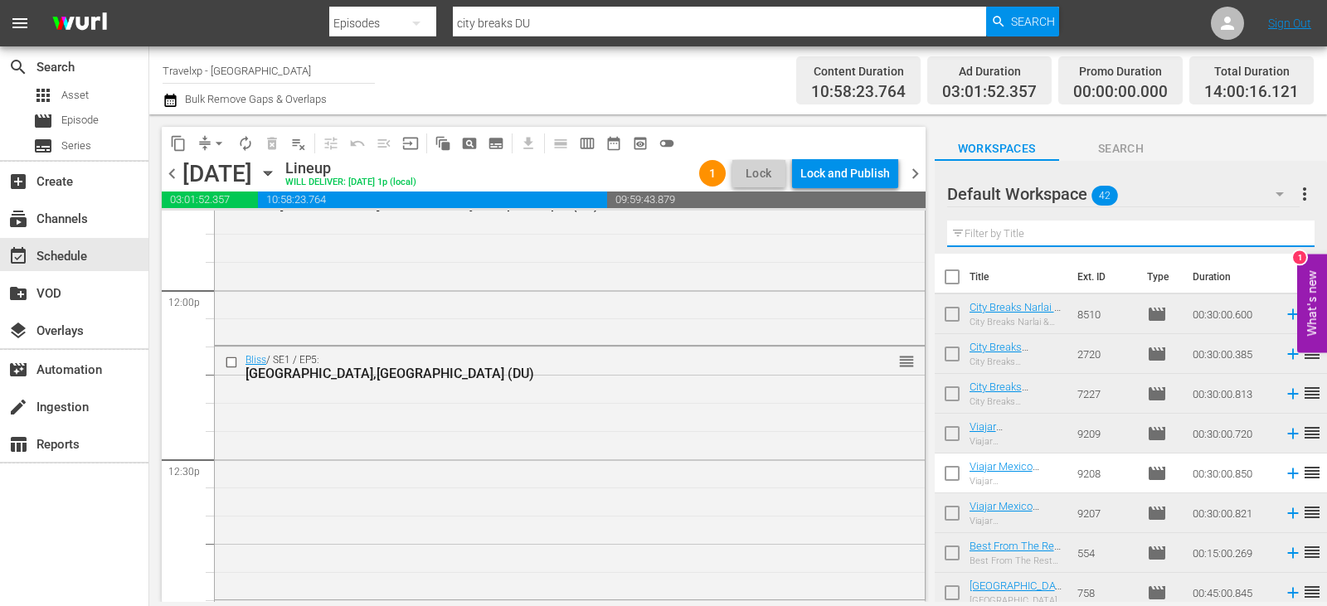
click at [1279, 230] on input "text" at bounding box center [1130, 234] width 367 height 27
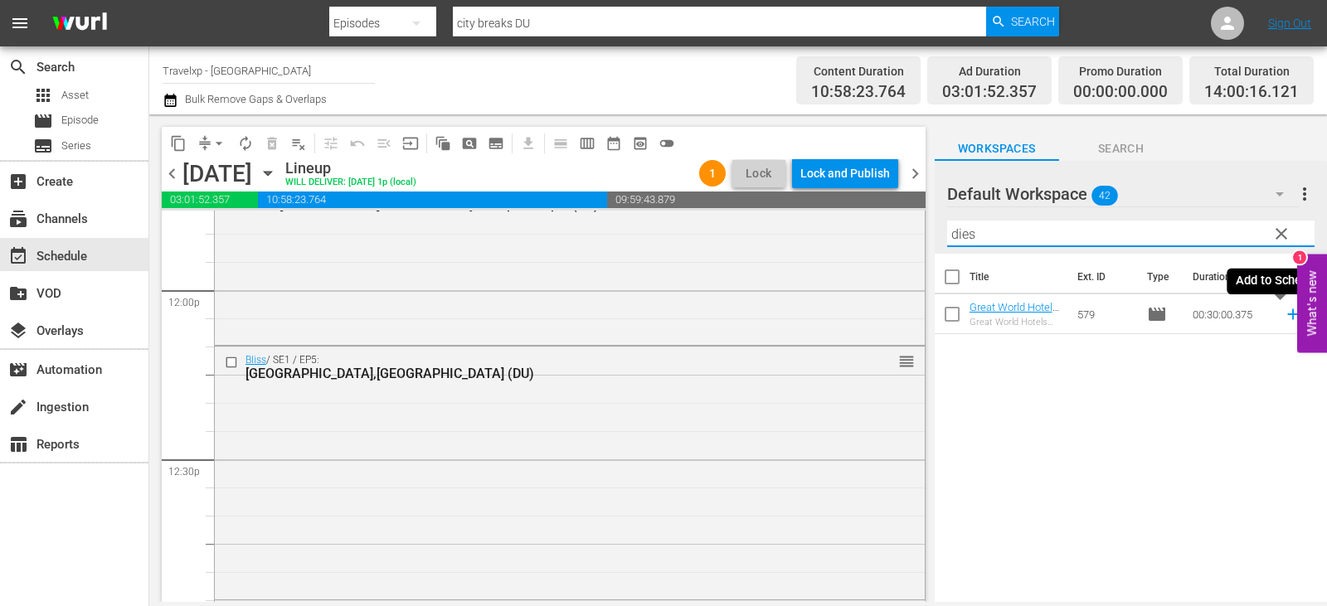
type input "dies"
click at [1284, 314] on icon at bounding box center [1293, 314] width 18 height 18
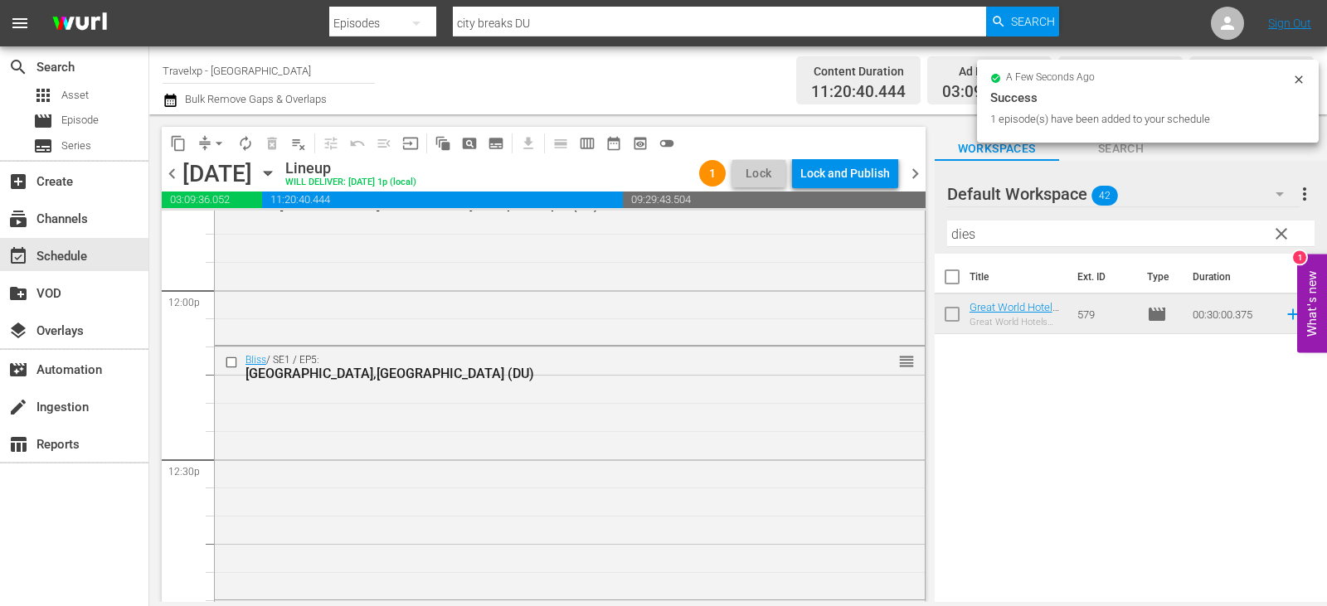
click at [1288, 236] on span "clear" at bounding box center [1282, 234] width 20 height 20
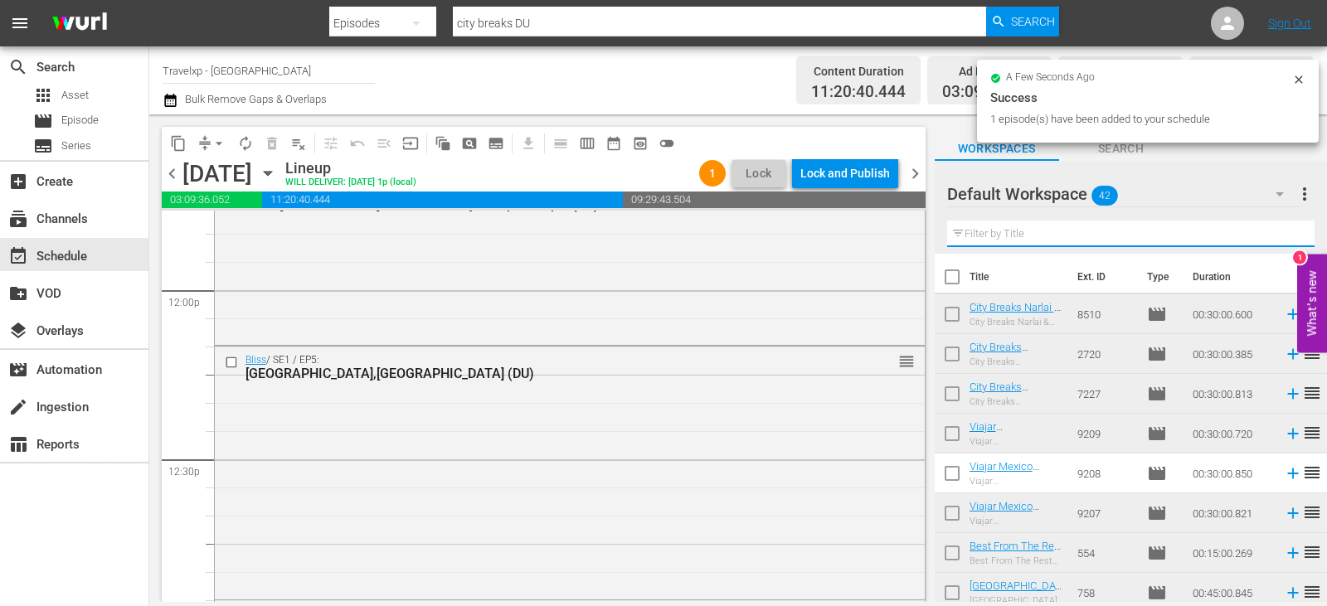
click at [1288, 236] on input "text" at bounding box center [1130, 234] width 367 height 27
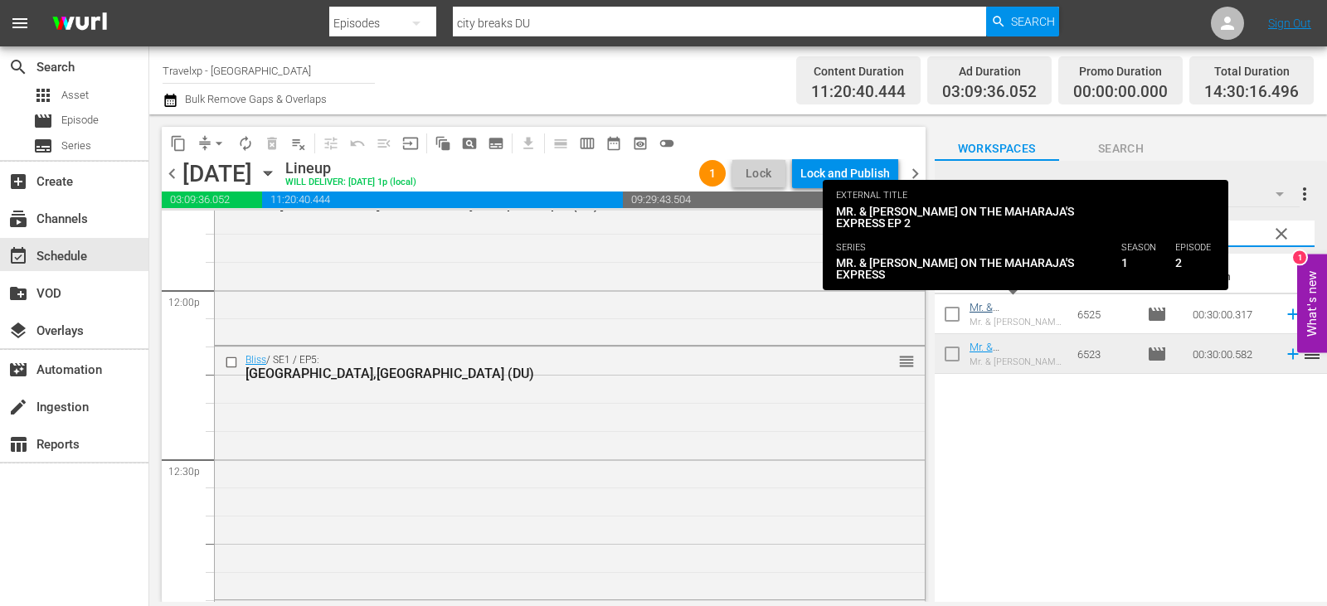
type input "mr"
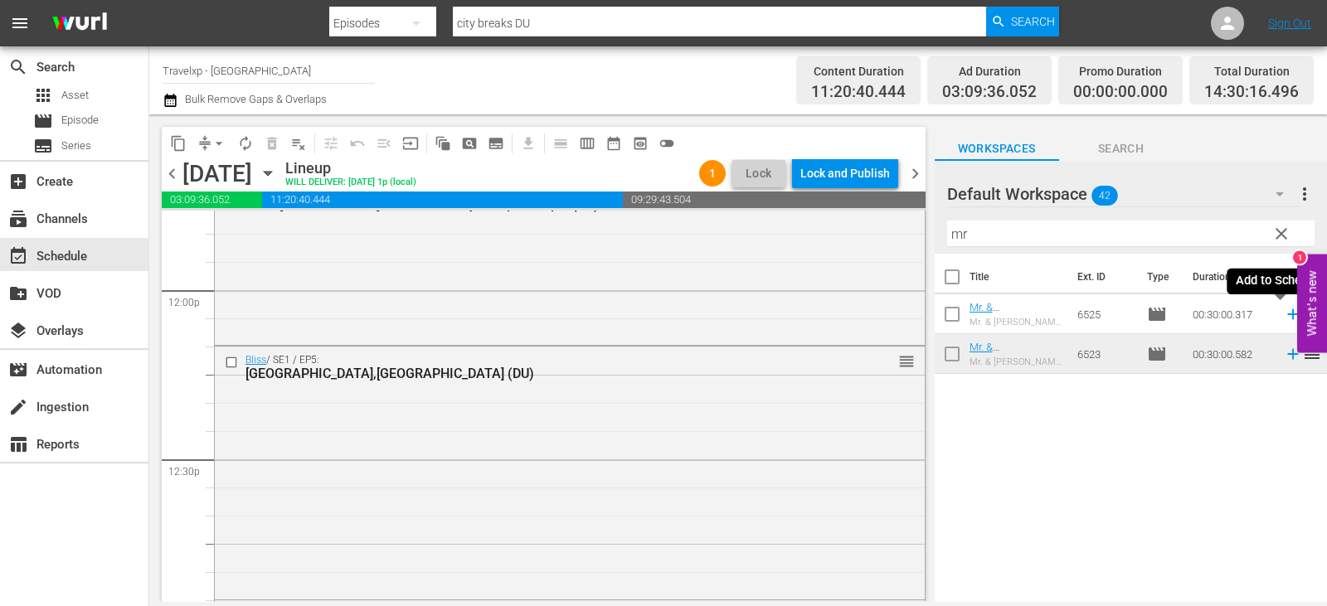
click at [1284, 319] on icon at bounding box center [1293, 314] width 18 height 18
